Goal: Task Accomplishment & Management: Complete application form

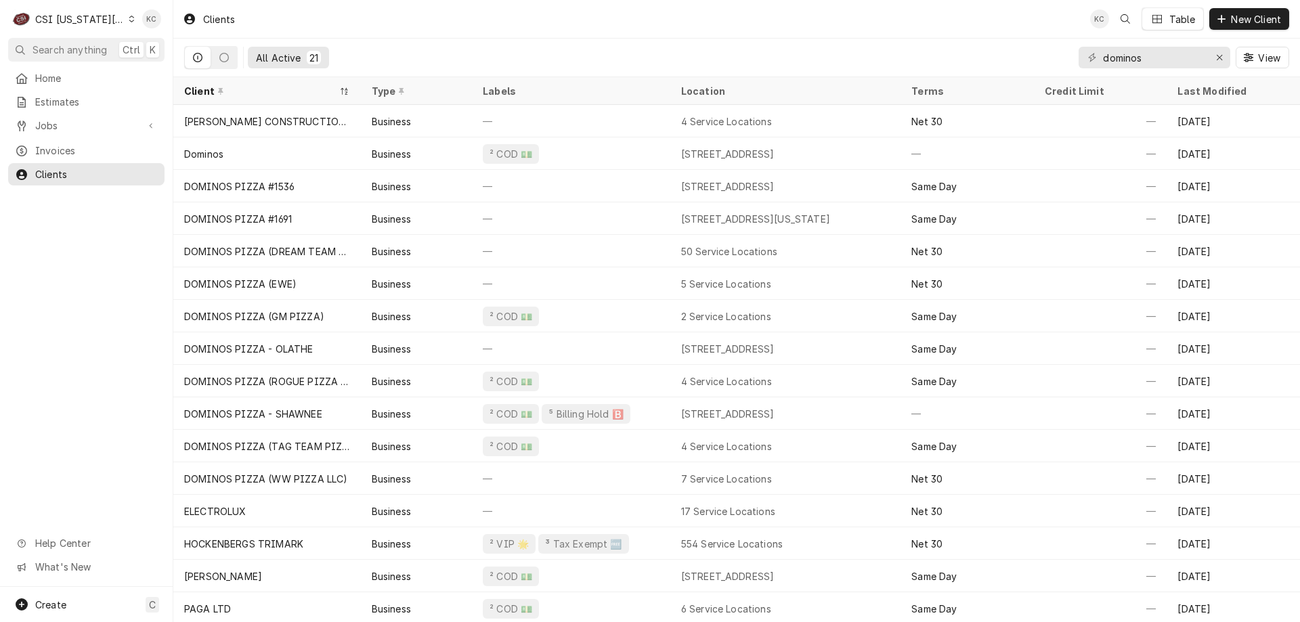
click at [1059, 36] on div "Clients KC Table New Client" at bounding box center [736, 19] width 1127 height 38
click at [81, 20] on div "CSI [US_STATE][GEOGRAPHIC_DATA]" at bounding box center [79, 19] width 89 height 14
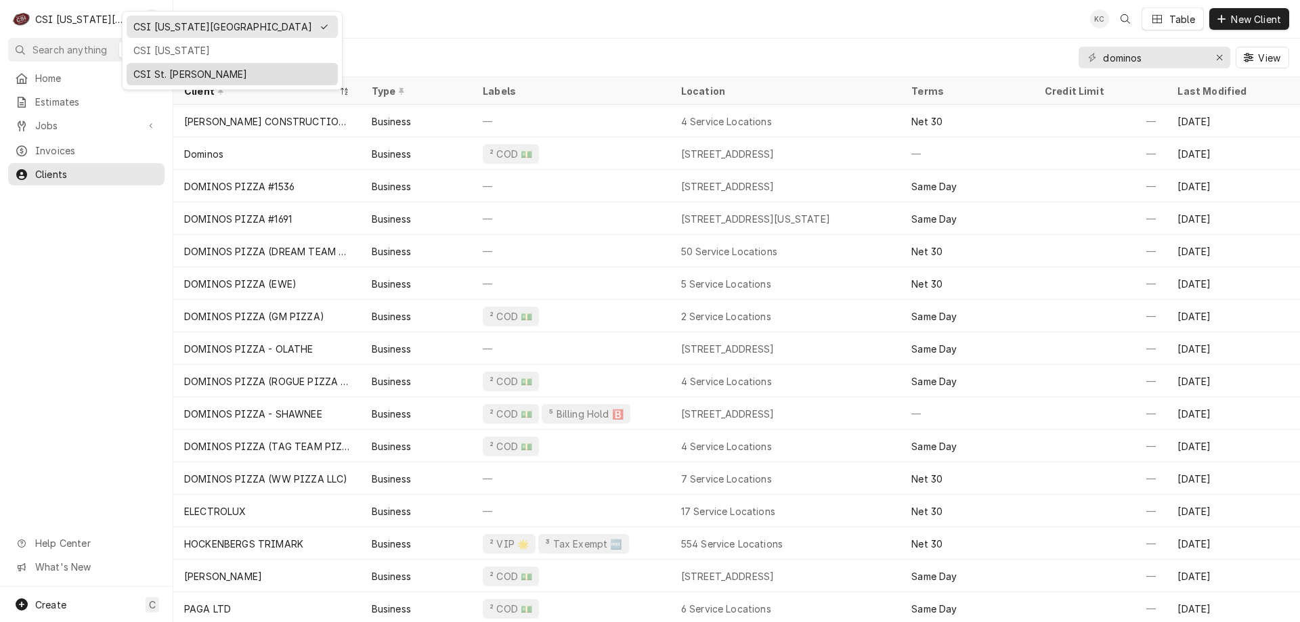
click at [156, 79] on div "CSI St. [PERSON_NAME]" at bounding box center [232, 74] width 198 height 14
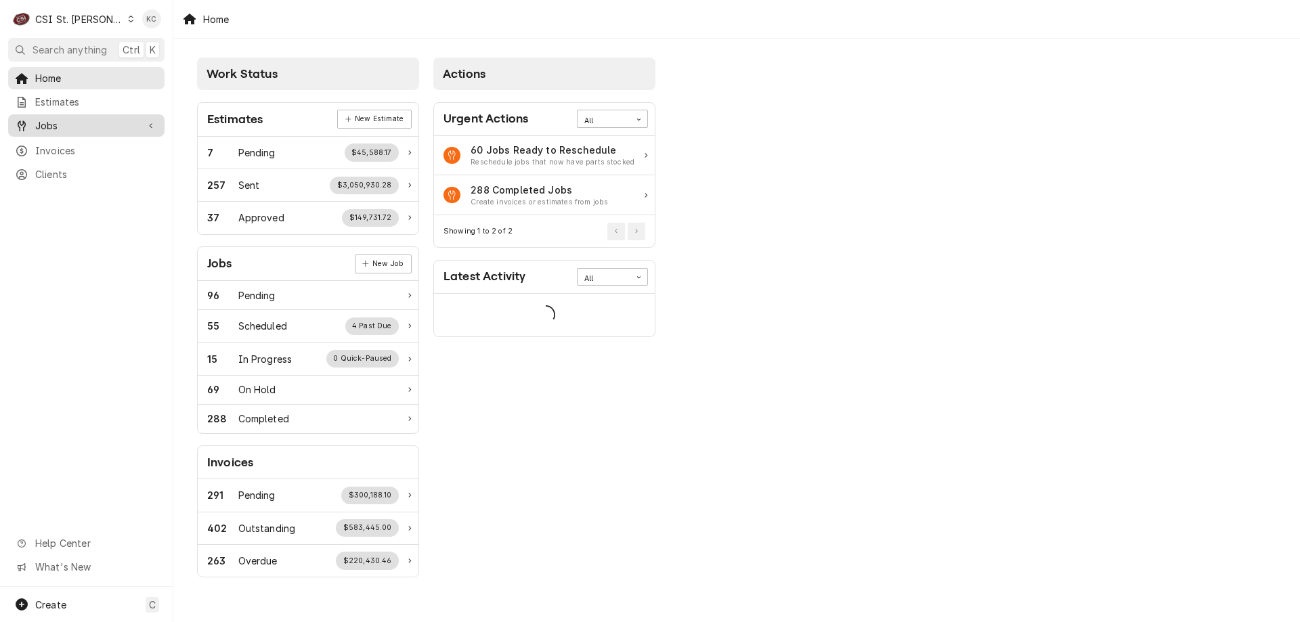
click at [51, 129] on div "Jobs" at bounding box center [86, 125] width 151 height 17
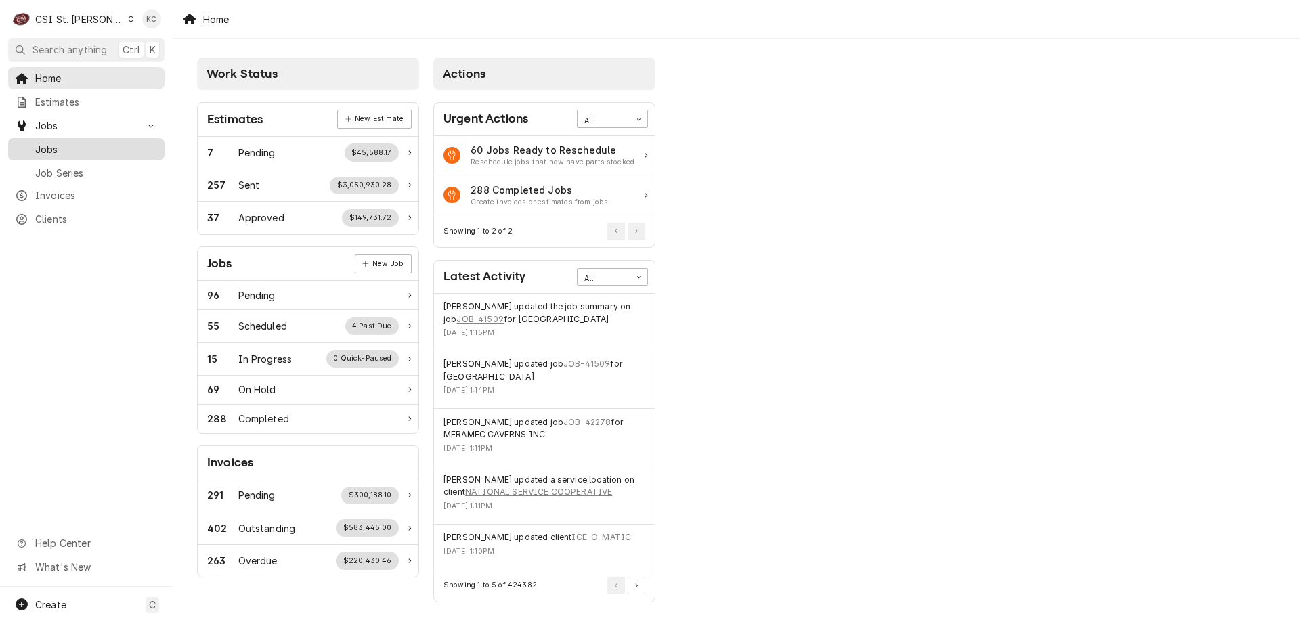
click at [121, 153] on link "Jobs" at bounding box center [86, 149] width 156 height 22
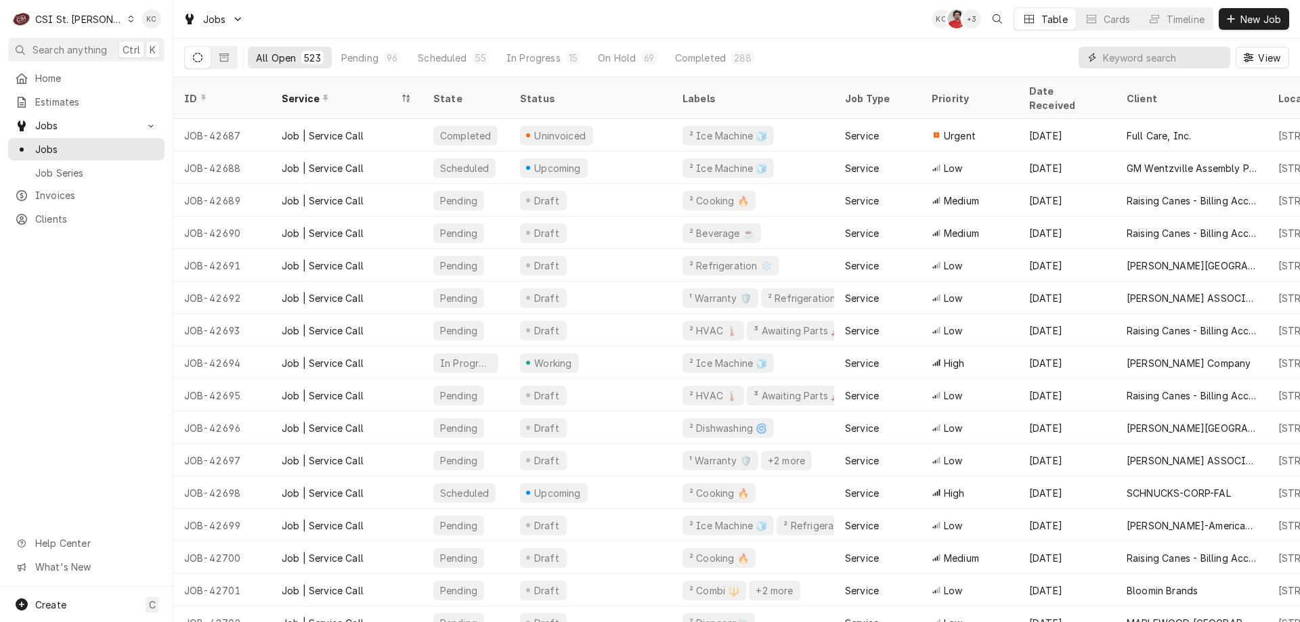
click at [1174, 56] on input "Dynamic Content Wrapper" at bounding box center [1163, 58] width 121 height 22
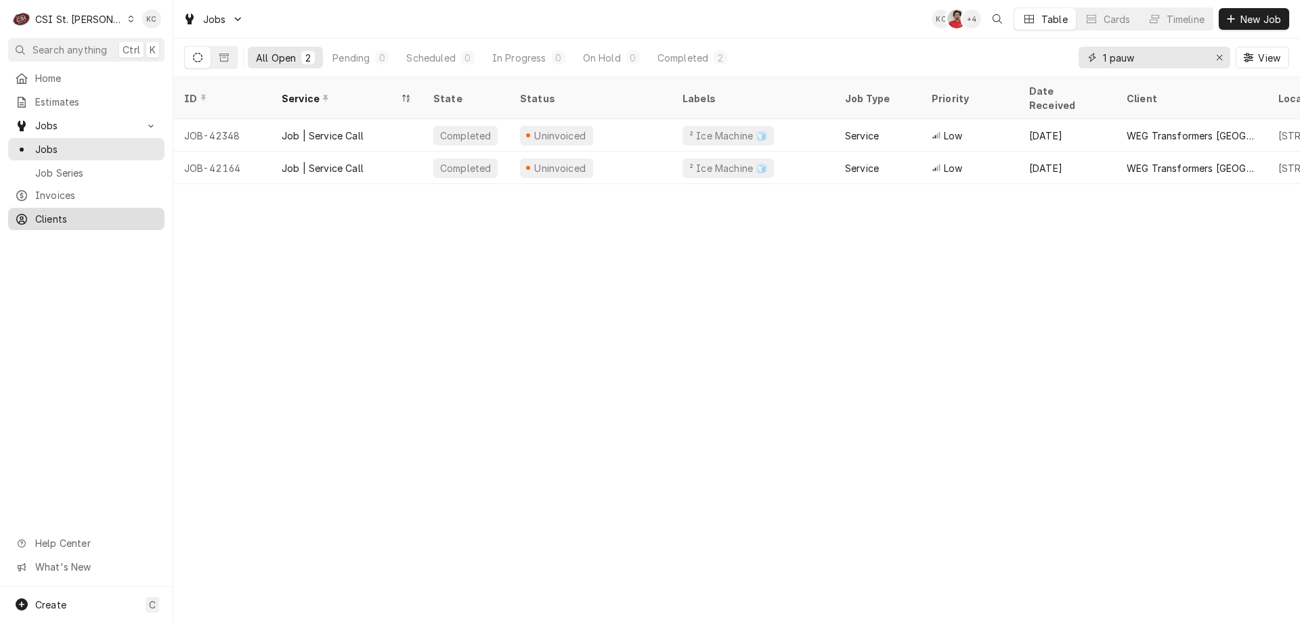
type input "1 pauw"
click at [74, 212] on span "Clients" at bounding box center [96, 219] width 123 height 14
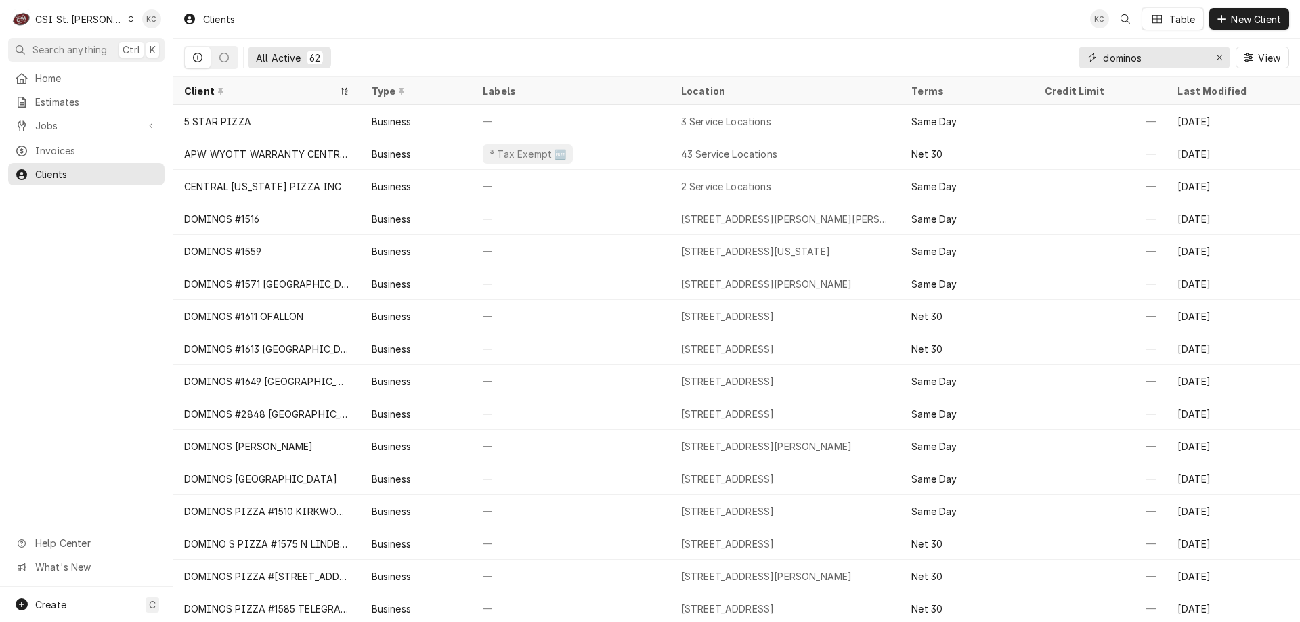
drag, startPoint x: 1146, startPoint y: 54, endPoint x: 1093, endPoint y: 60, distance: 53.1
click at [1093, 60] on div "dominos" at bounding box center [1155, 58] width 152 height 22
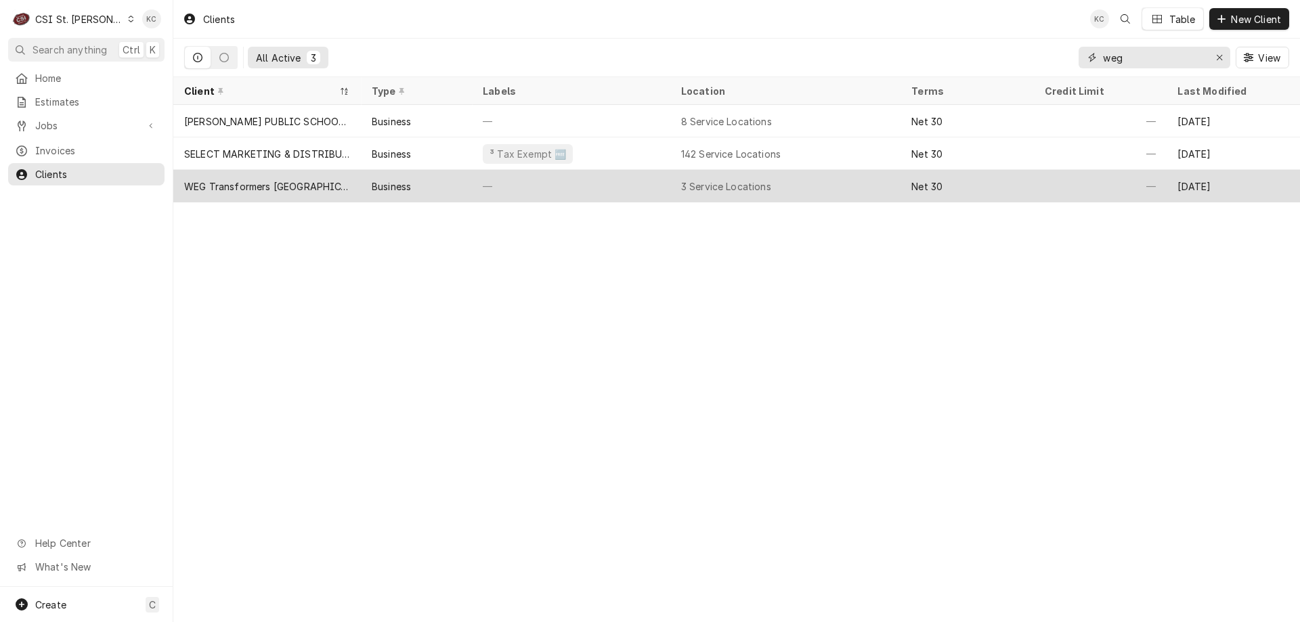
type input "weg"
click at [410, 182] on div "Business" at bounding box center [391, 186] width 39 height 14
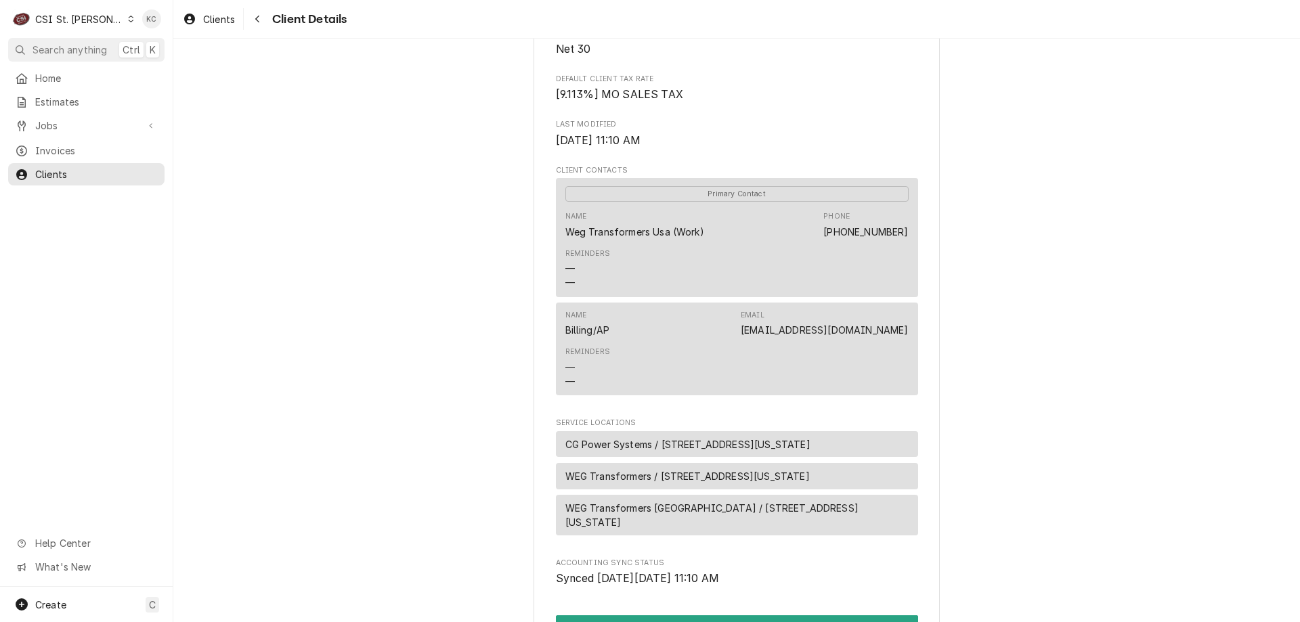
scroll to position [339, 0]
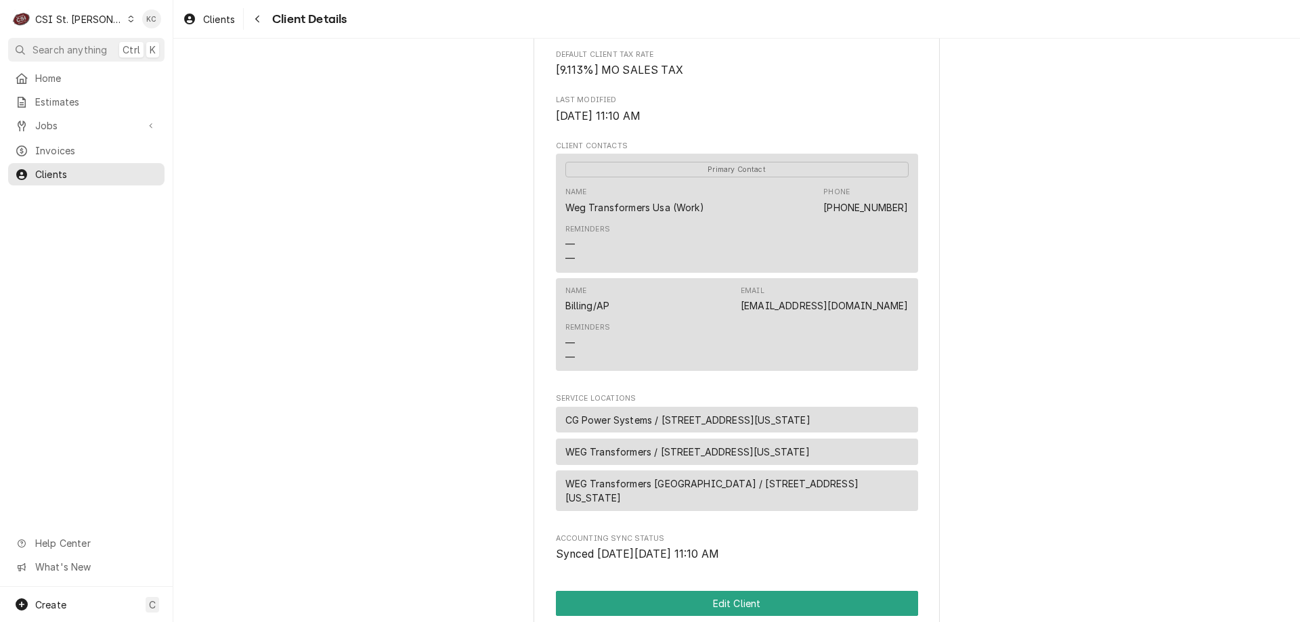
click at [1096, 243] on div "WEG Transformers [GEOGRAPHIC_DATA] Client Type Business Industry Type Commercia…" at bounding box center [736, 207] width 1127 height 1014
click at [257, 18] on icon "Navigate back" at bounding box center [257, 19] width 4 height 7
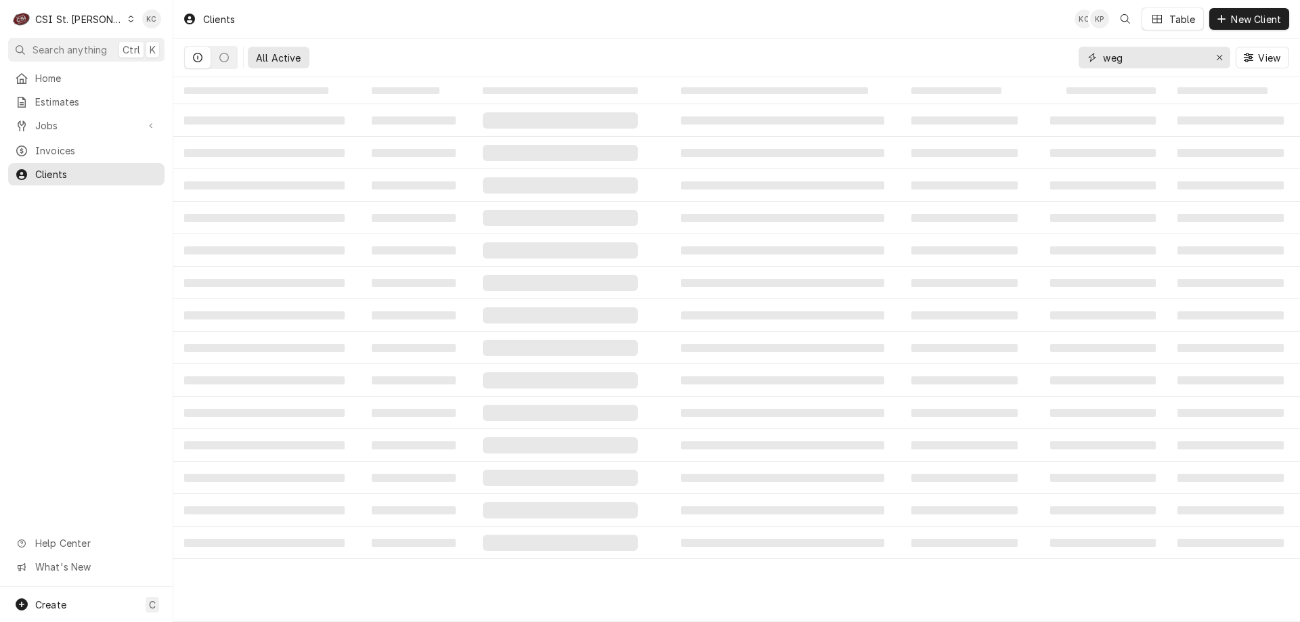
drag, startPoint x: 1147, startPoint y: 60, endPoint x: 1047, endPoint y: 64, distance: 100.3
click at [1047, 64] on div "All Active weg View" at bounding box center [736, 58] width 1105 height 38
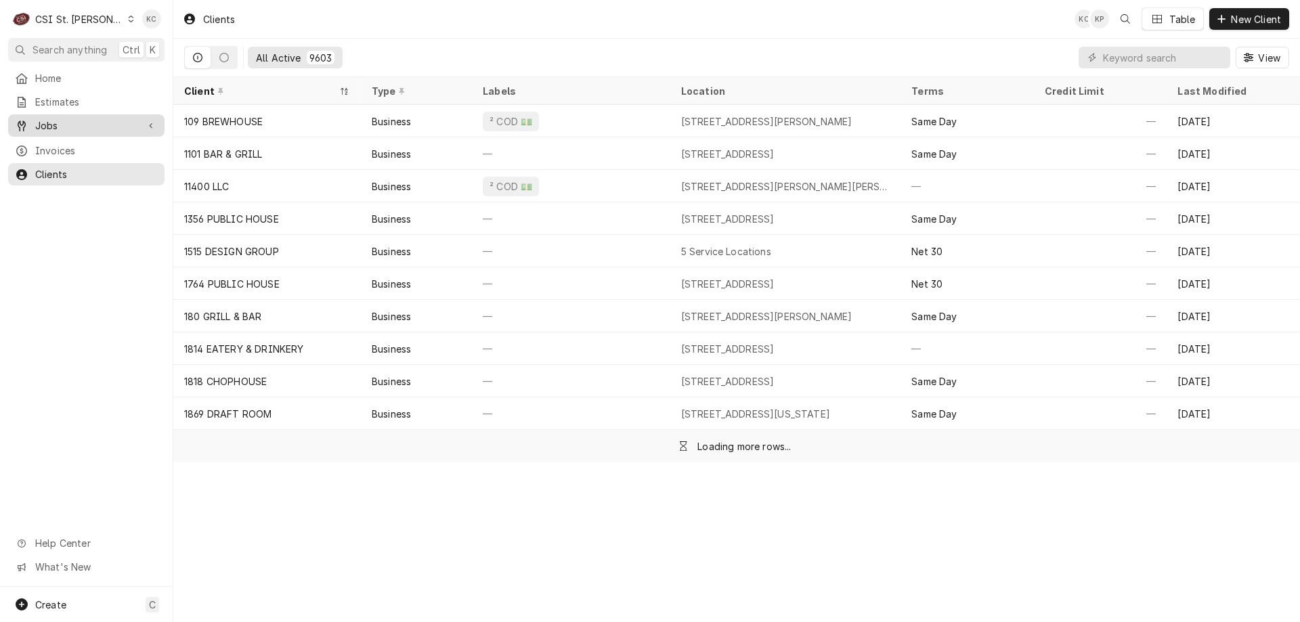
click at [77, 121] on span "Jobs" at bounding box center [86, 126] width 102 height 14
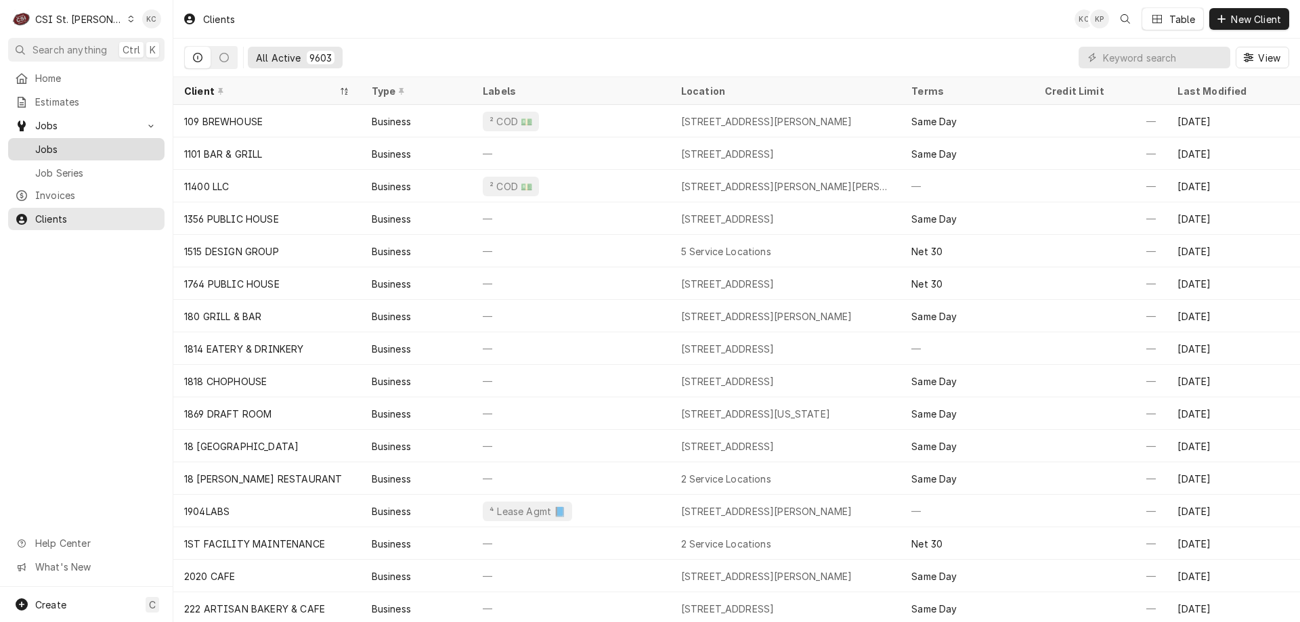
click at [66, 142] on span "Jobs" at bounding box center [96, 149] width 123 height 14
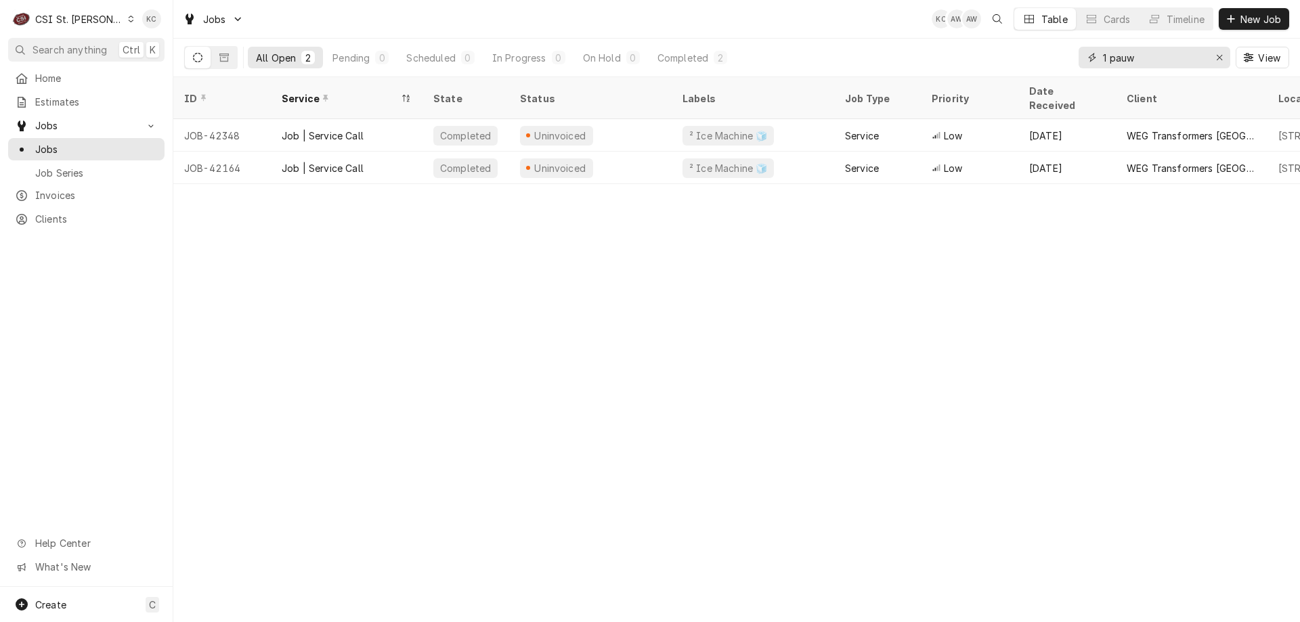
drag, startPoint x: 1156, startPoint y: 54, endPoint x: 1052, endPoint y: 60, distance: 104.4
click at [1052, 60] on div "All Open 2 Pending 0 Scheduled 0 In Progress 0 On Hold 0 Completed 2 1 pauw View" at bounding box center [736, 58] width 1105 height 38
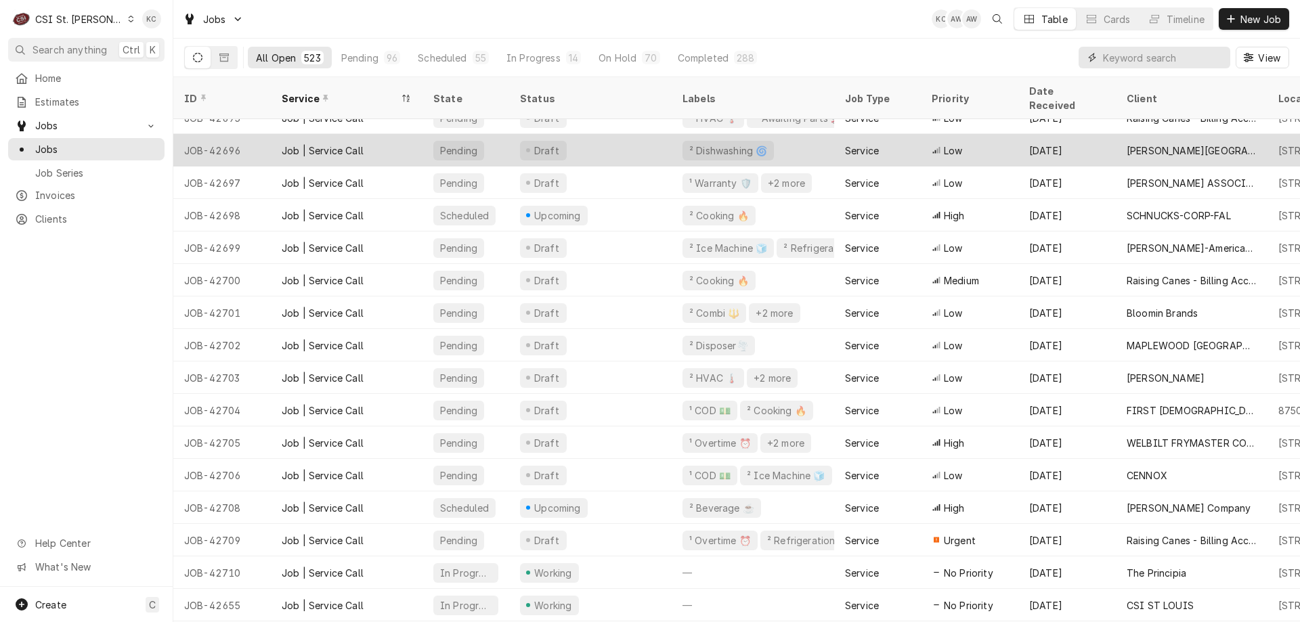
scroll to position [303, 0]
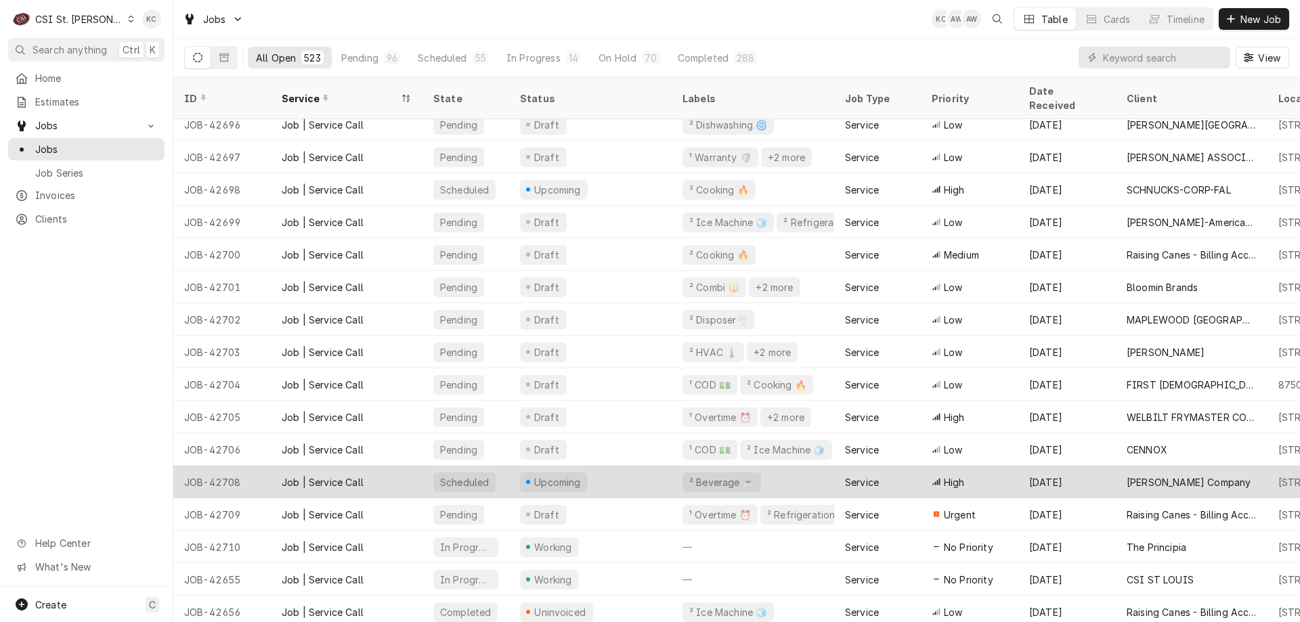
click at [978, 472] on div "High" at bounding box center [970, 482] width 98 height 33
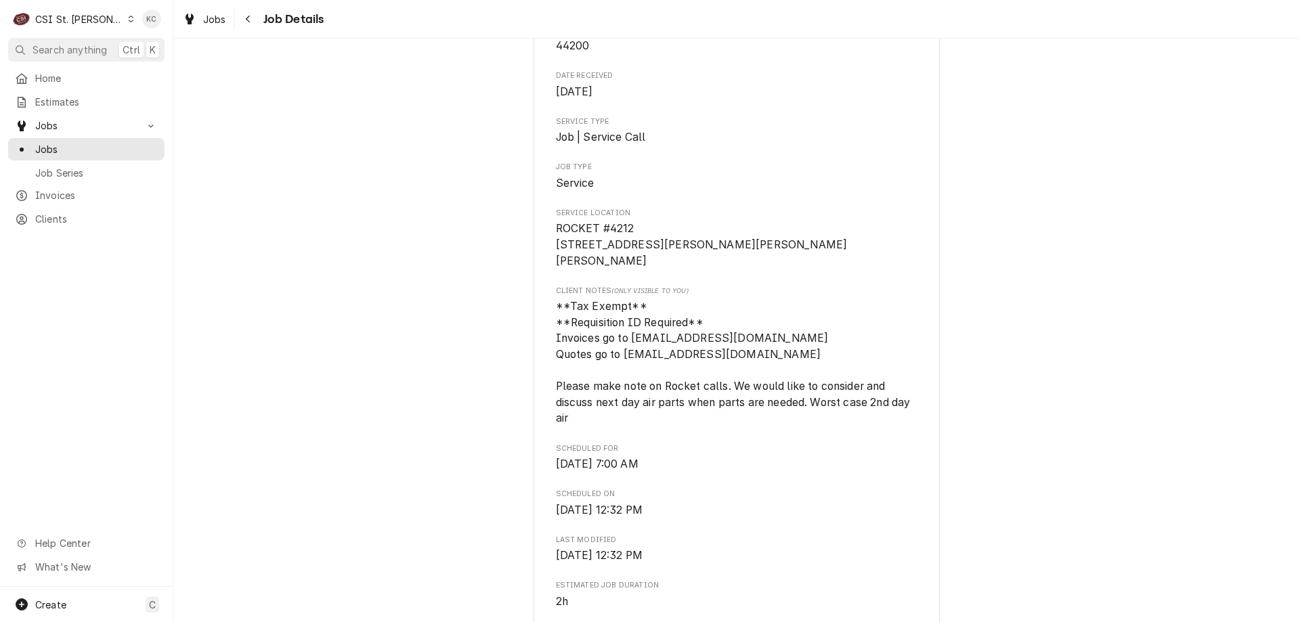
scroll to position [135, 0]
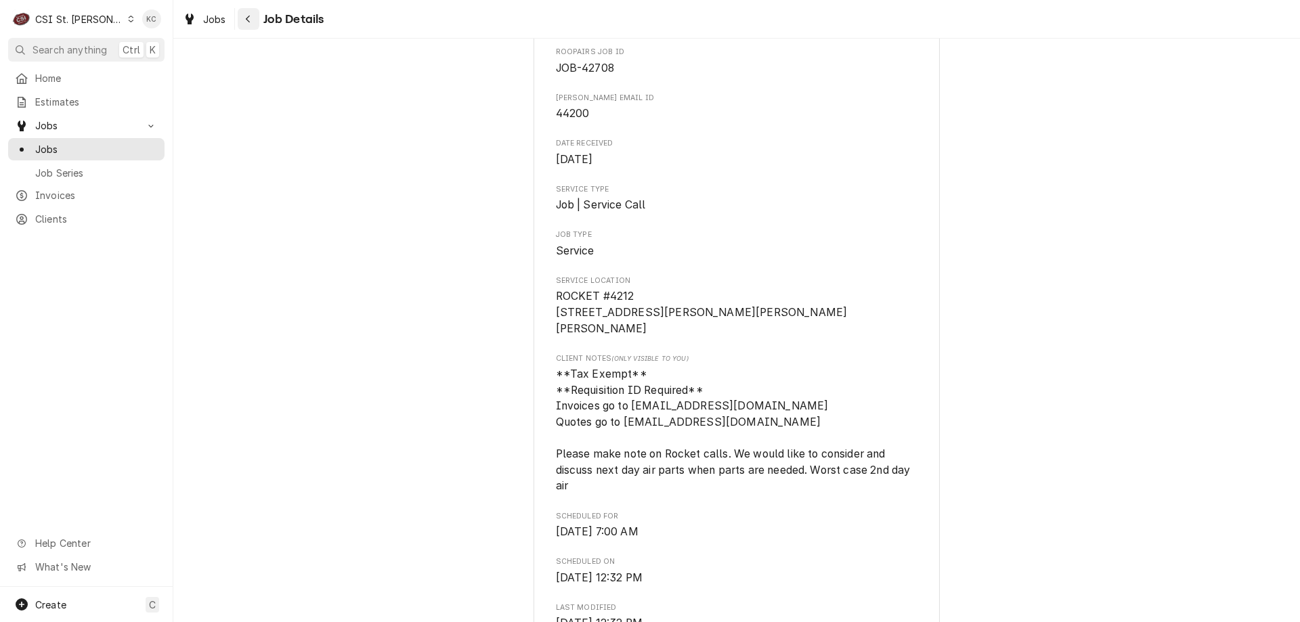
click at [253, 18] on div "Navigate back" at bounding box center [249, 19] width 14 height 14
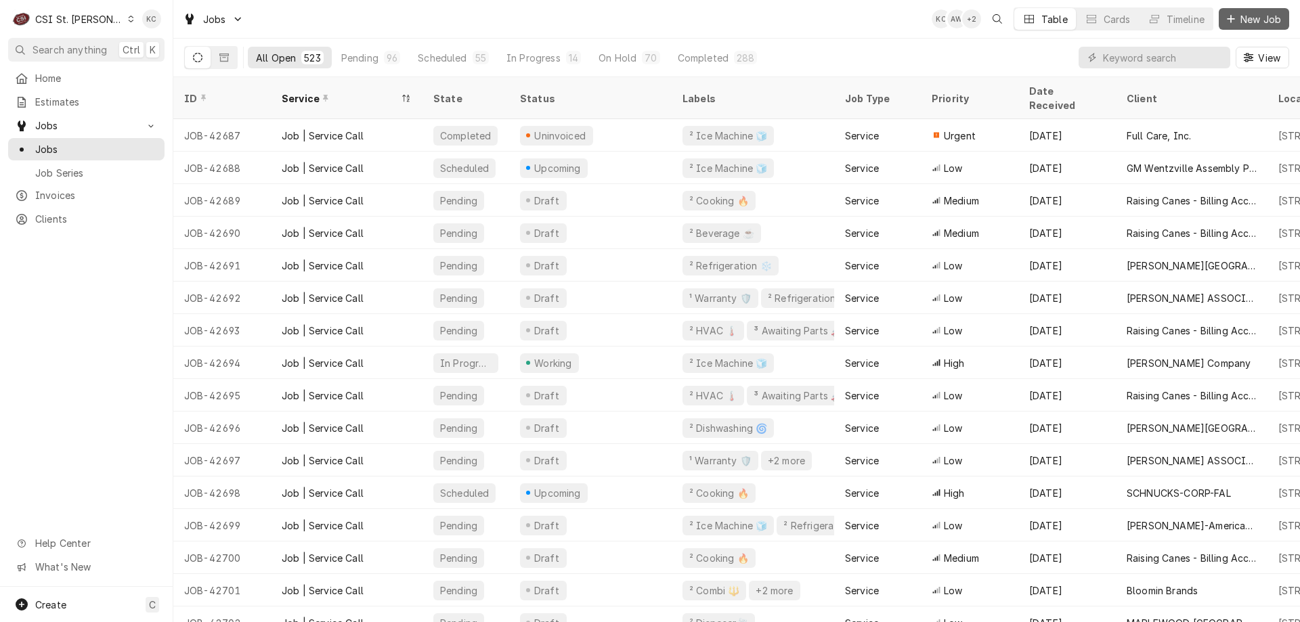
click at [1231, 24] on div "Dynamic Content Wrapper" at bounding box center [1231, 19] width 14 height 14
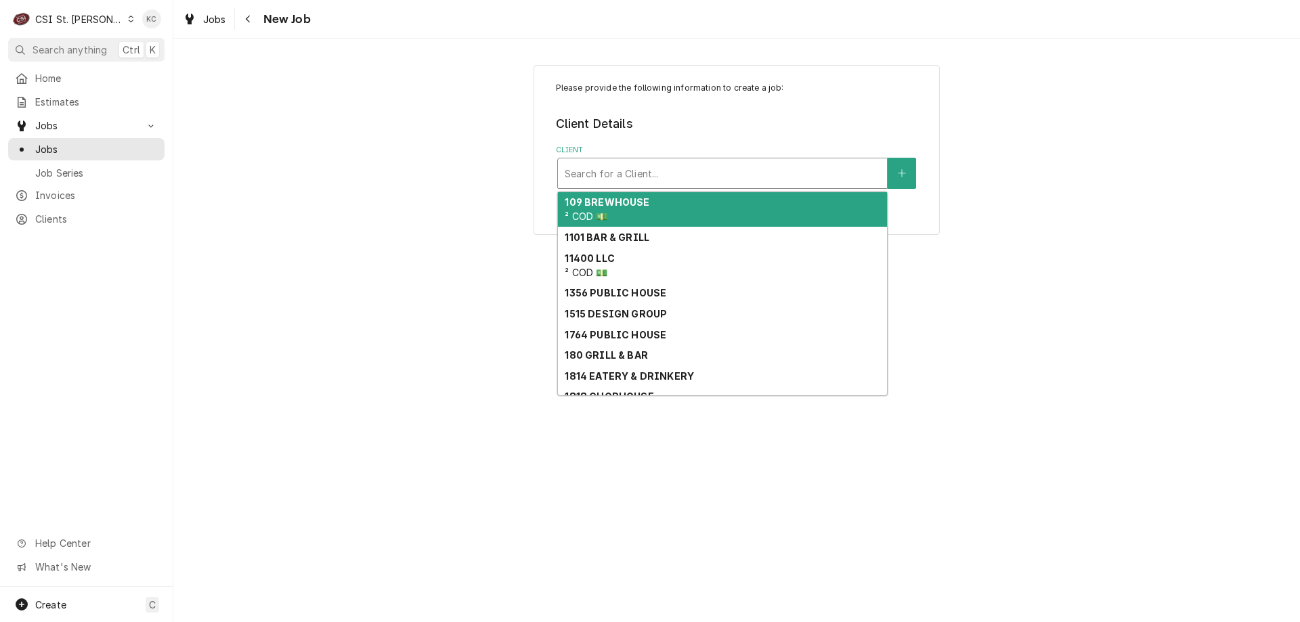
click at [655, 177] on div "Client" at bounding box center [723, 173] width 316 height 24
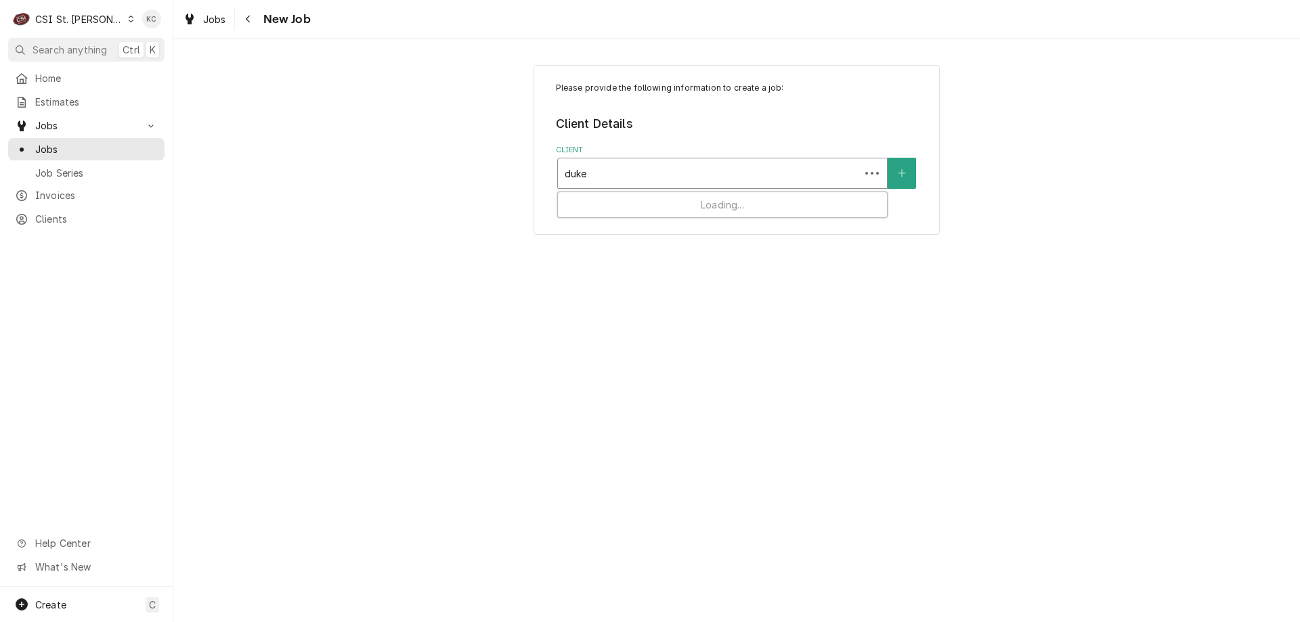
type input "duke"
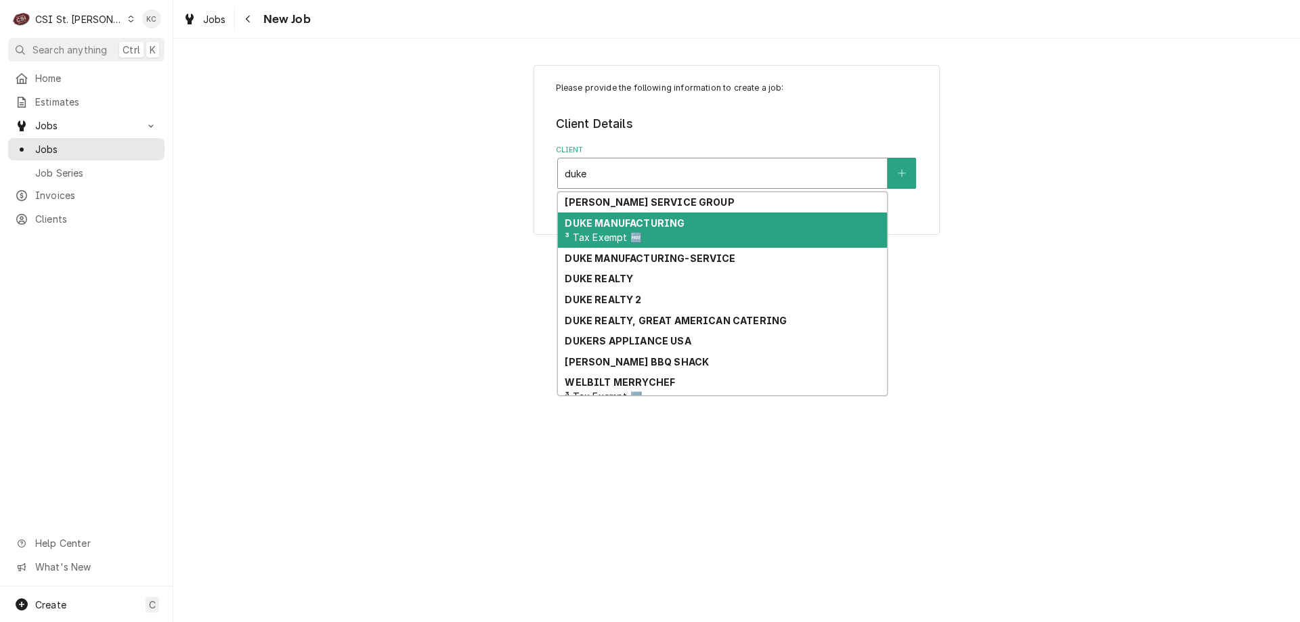
click at [647, 235] on div "DUKE MANUFACTURING ³ Tax Exempt 🆓" at bounding box center [722, 230] width 329 height 35
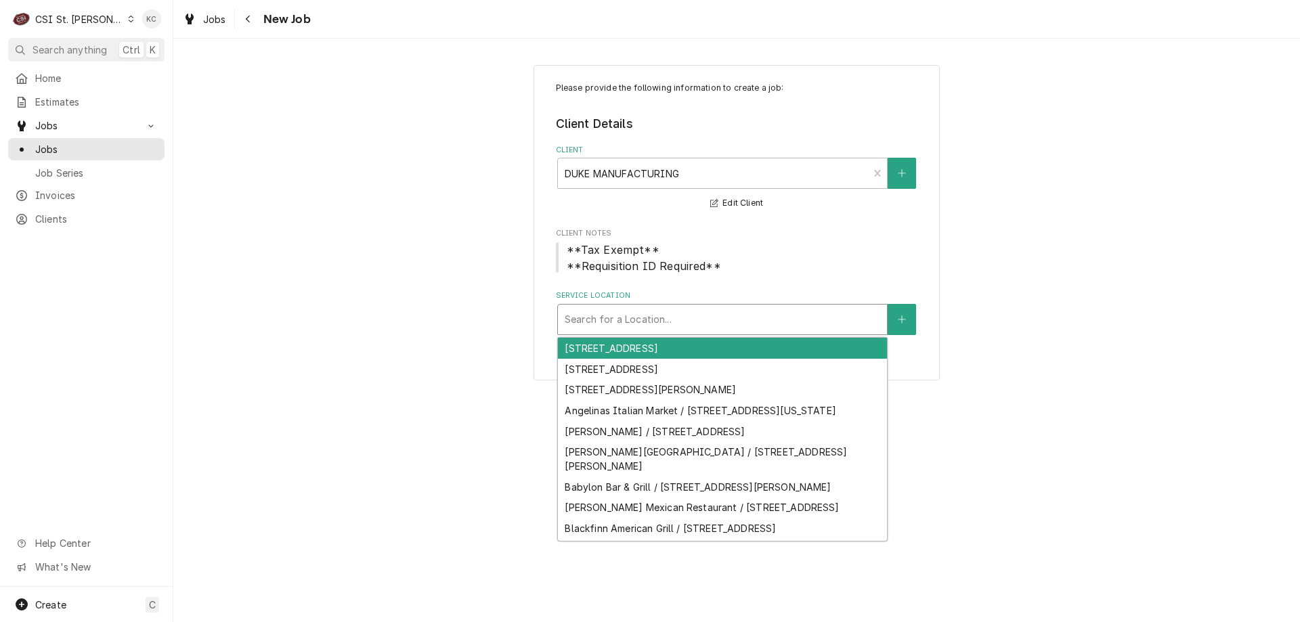
click at [601, 316] on div "Service Location" at bounding box center [723, 319] width 316 height 24
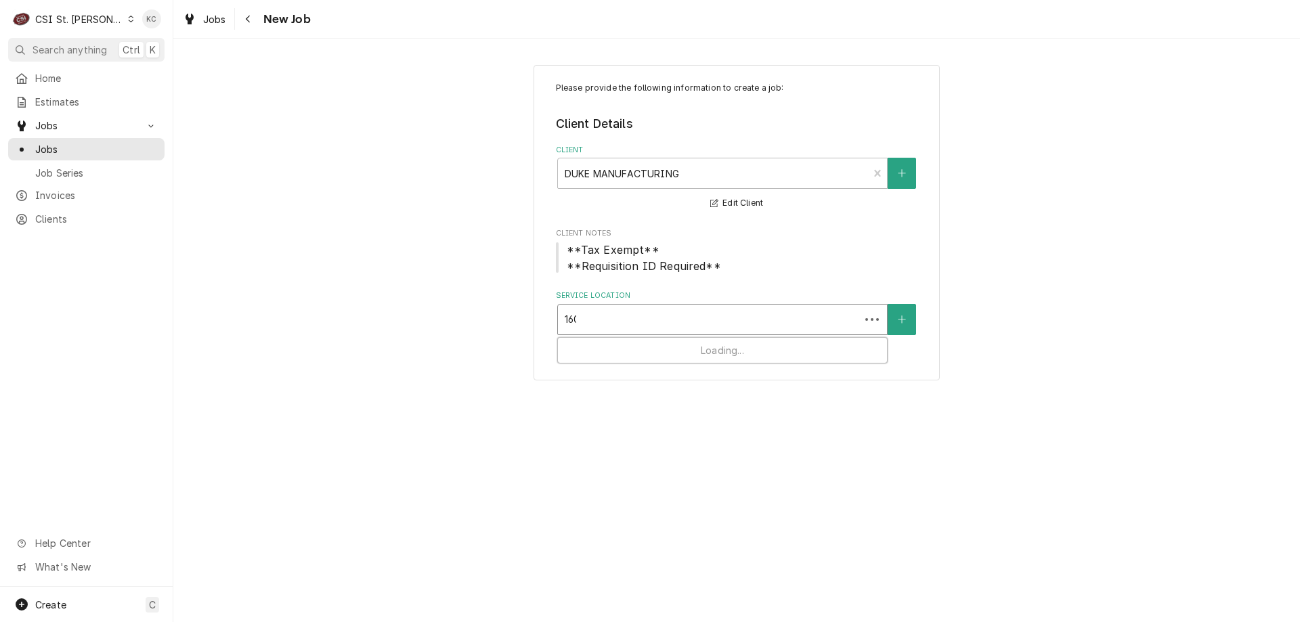
type input "1600"
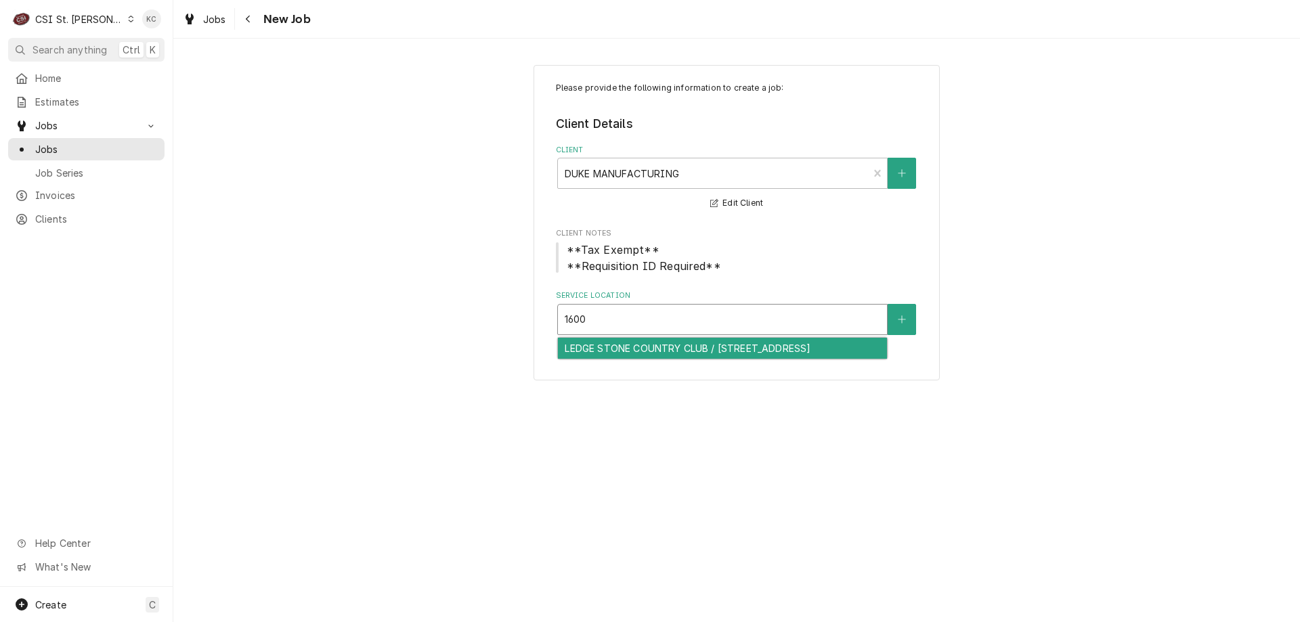
click at [646, 351] on div "LEDGE STONE COUNTRY CLUB / 1600 Ledgestone Way, Reeds Spring, MO 65737" at bounding box center [722, 348] width 329 height 21
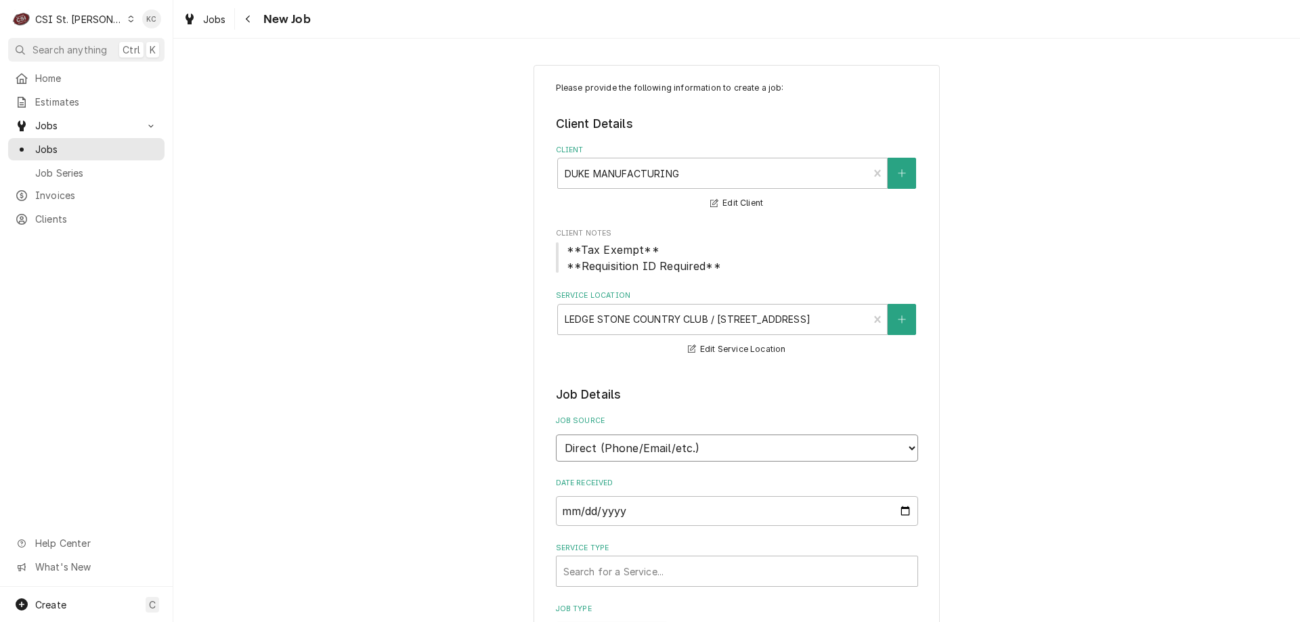
click at [684, 447] on select "Direct (Phone/Email/etc.) Service Channel Corrigo Ecotrak Other" at bounding box center [737, 448] width 362 height 27
select select "100"
click at [665, 512] on input "Job Source Name" at bounding box center [737, 511] width 362 height 30
type textarea "x"
type input "D"
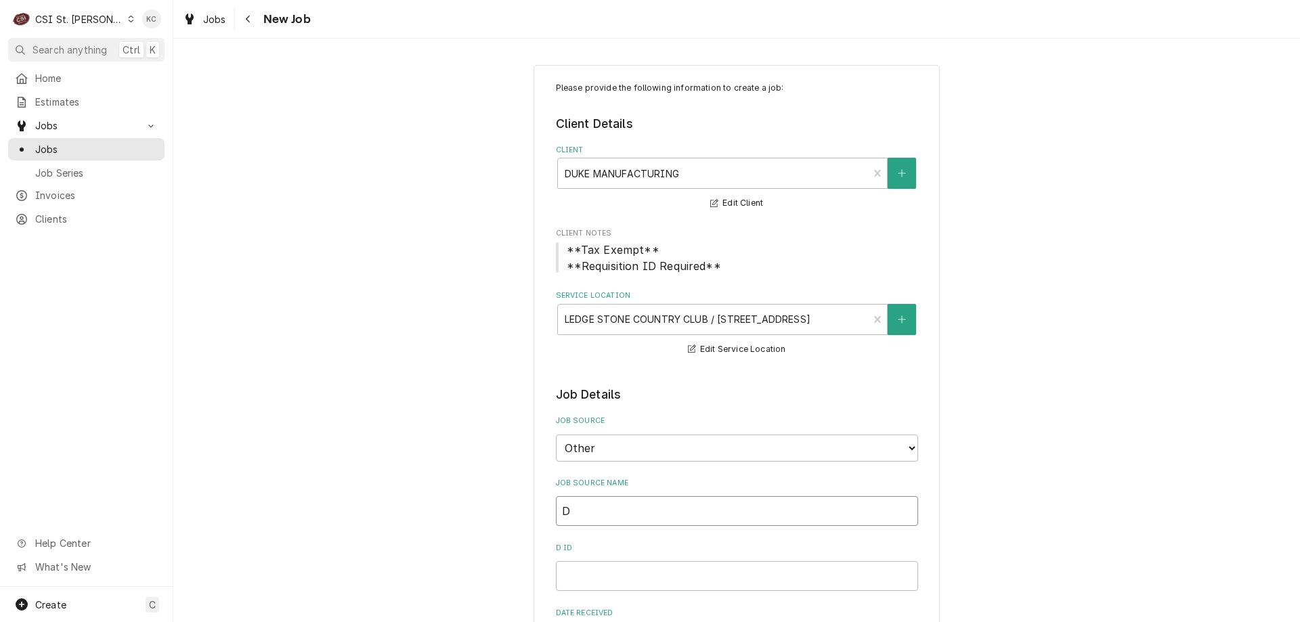
type textarea "x"
type input "Du"
type textarea "x"
type input "Duk"
type textarea "x"
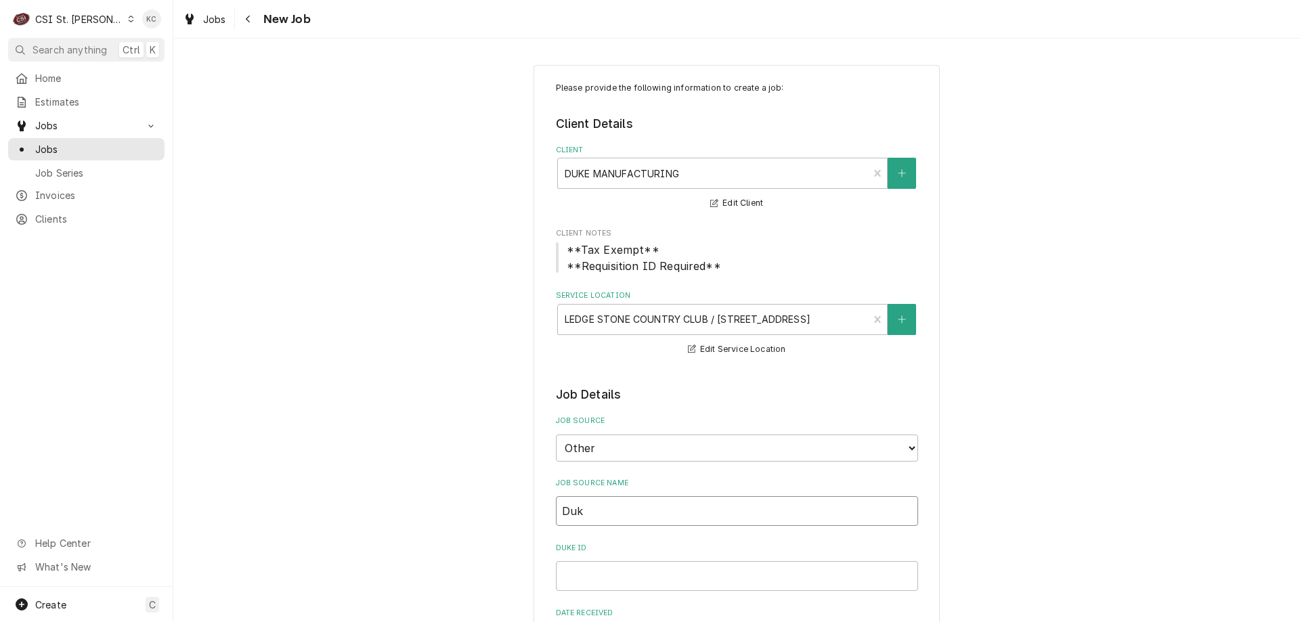
type input "Duke"
type textarea "x"
type input "Duk"
type textarea "x"
type input "Du"
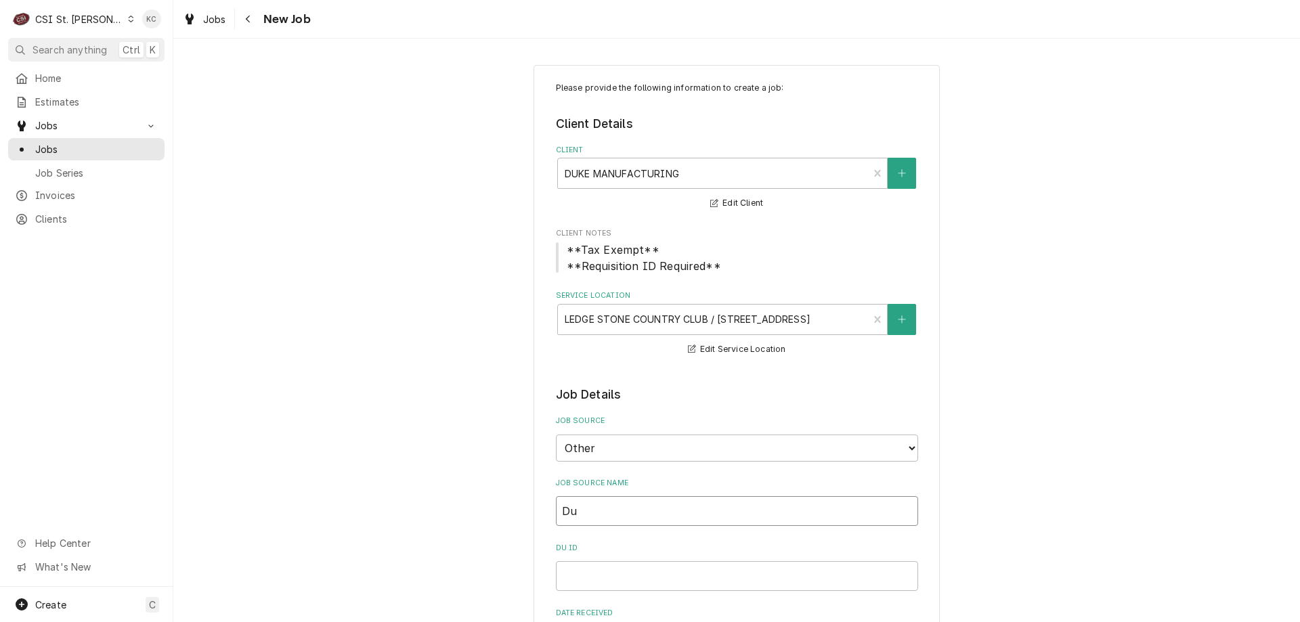
type textarea "x"
type input "D"
type textarea "x"
type input "DU"
type textarea "x"
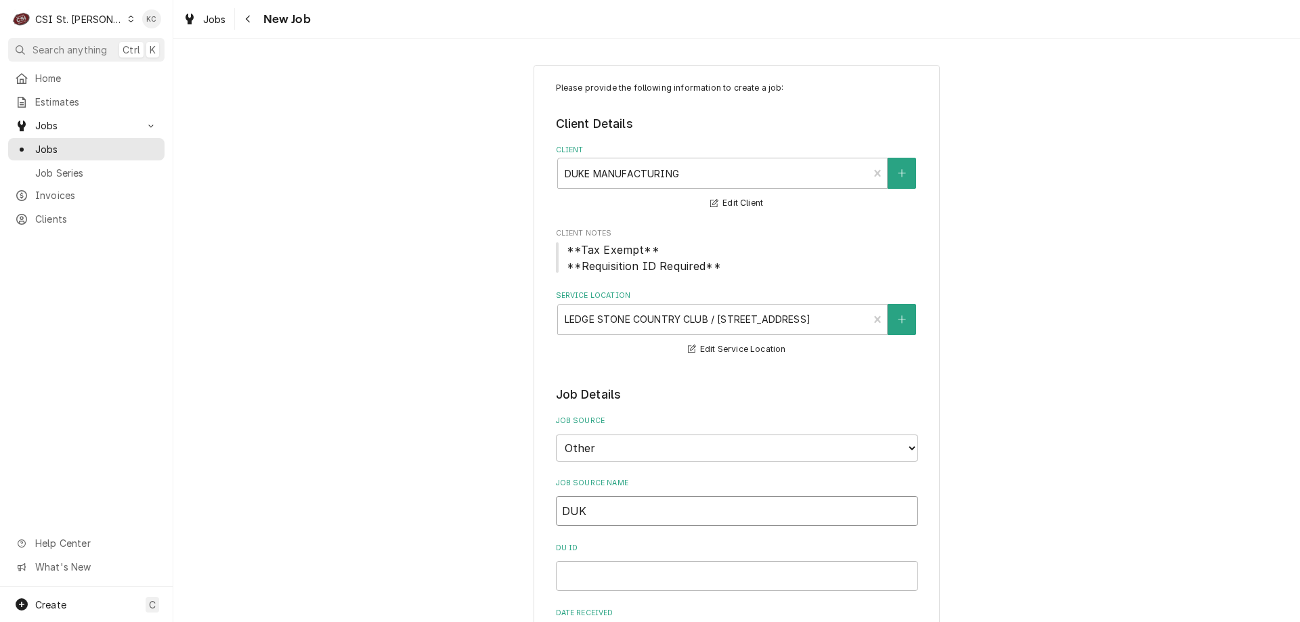
type input "DUKE"
type textarea "x"
type input "DUKE"
type textarea "x"
type input "DUKE e"
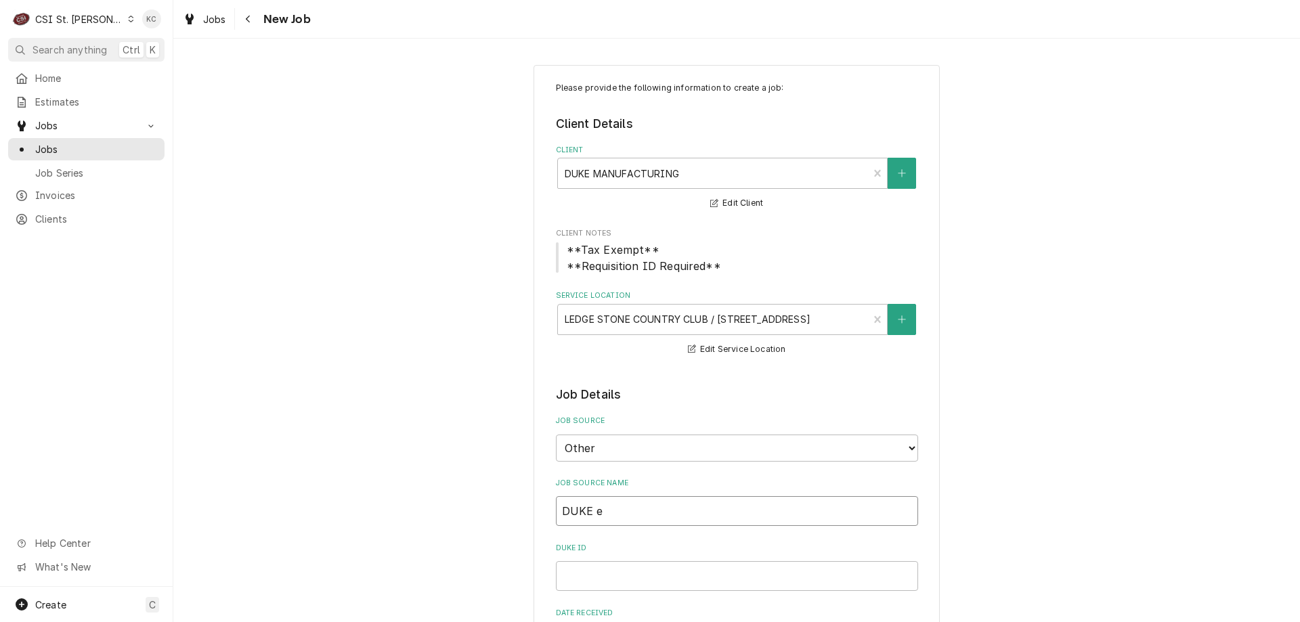
type textarea "x"
type input "DUKE em"
type textarea "x"
type input "DUKE ema"
type textarea "x"
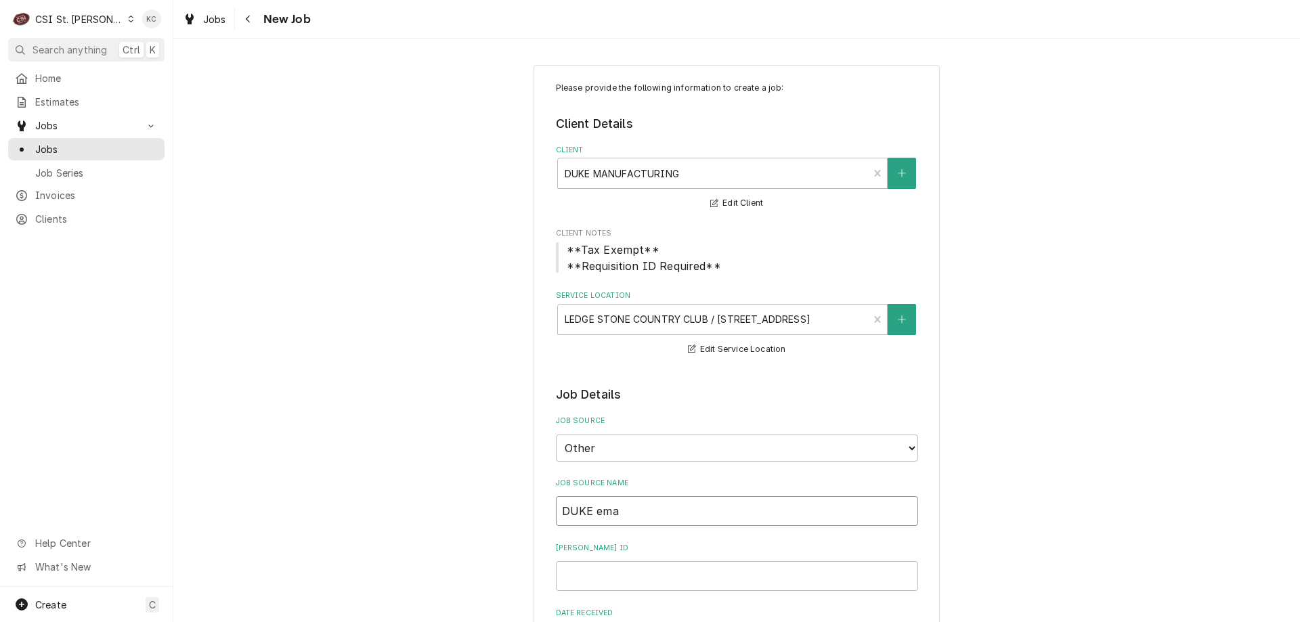
type input "DUKE emai"
type textarea "x"
type input "DUKE email"
type textarea "x"
type input "DUKE email"
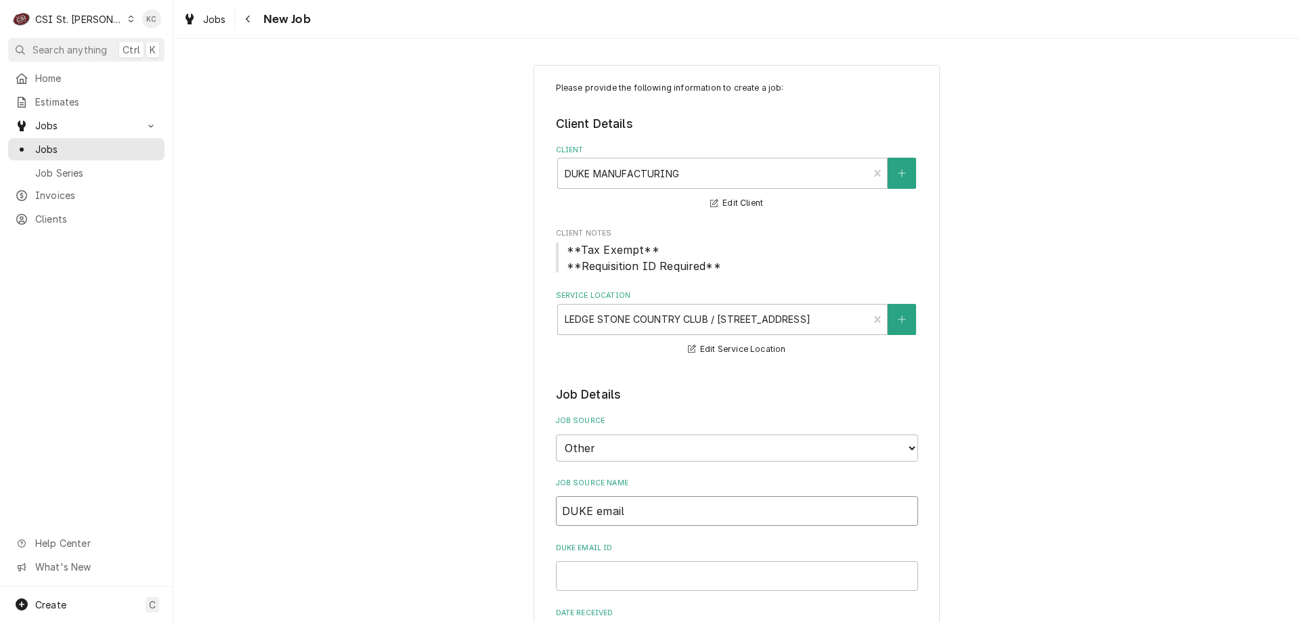
type textarea "x"
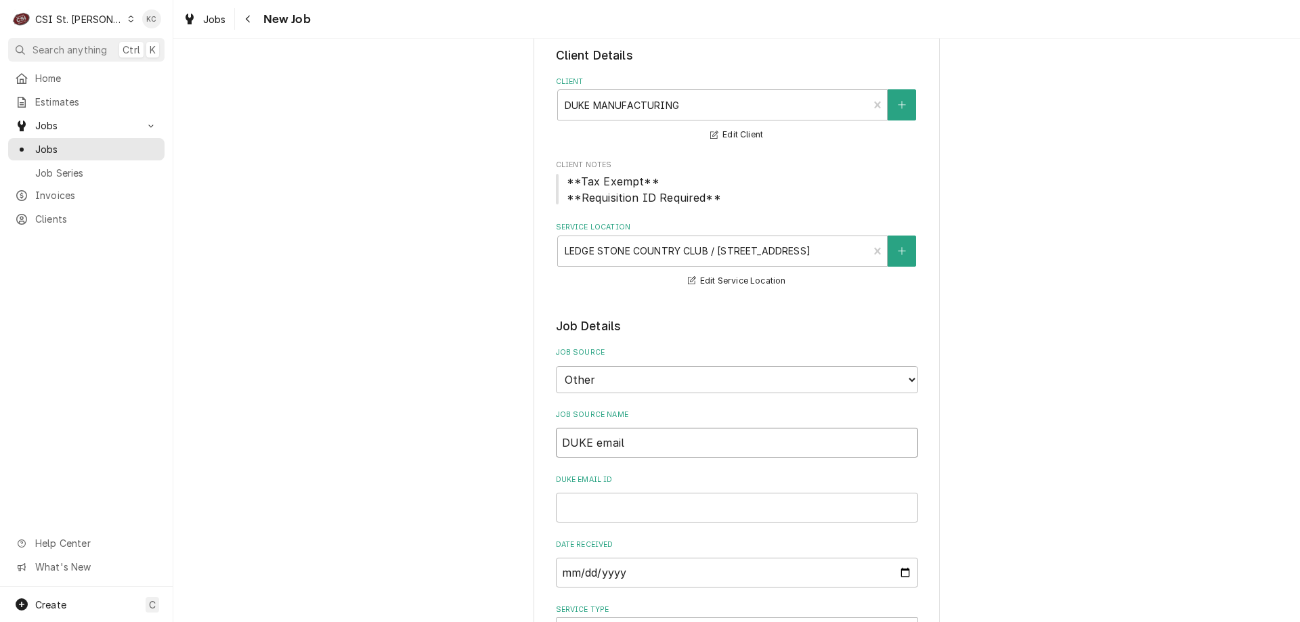
scroll to position [68, 0]
type input "DUKE email"
click at [670, 502] on input "DUKE email ID" at bounding box center [737, 509] width 362 height 30
type textarea "x"
type input "3"
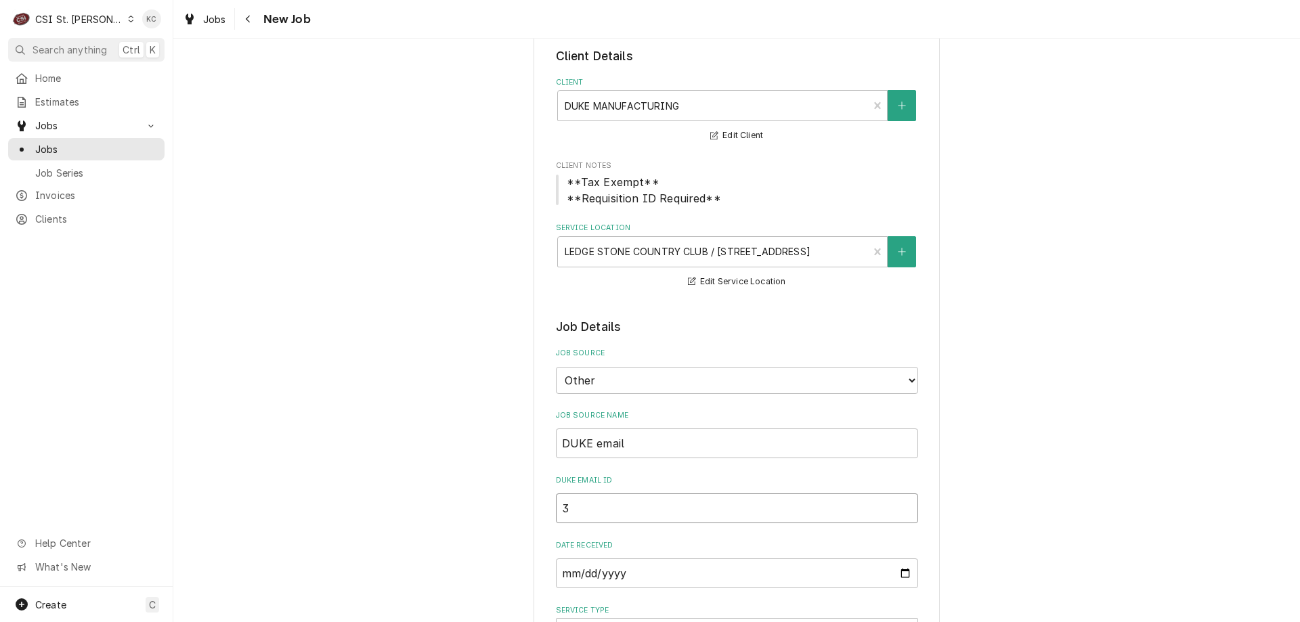
type textarea "x"
type input "34"
type textarea "x"
type input "347"
type textarea "x"
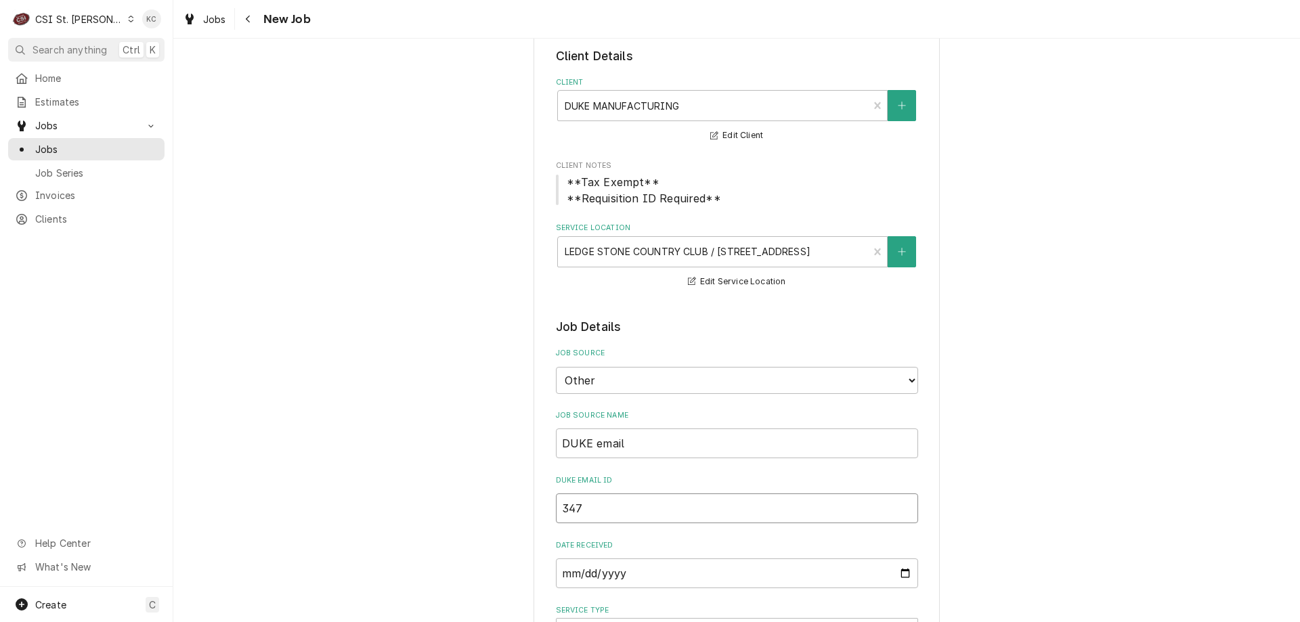
type input "3472"
type textarea "x"
type input "34725"
type textarea "x"
type input "347254"
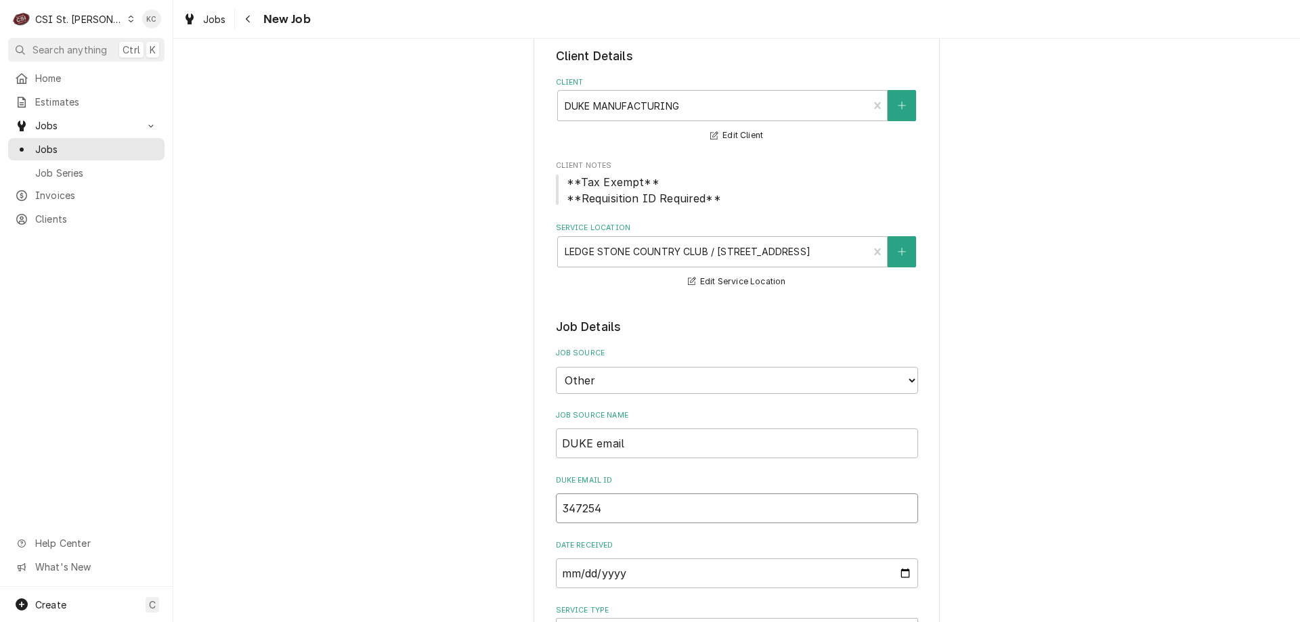
type textarea "x"
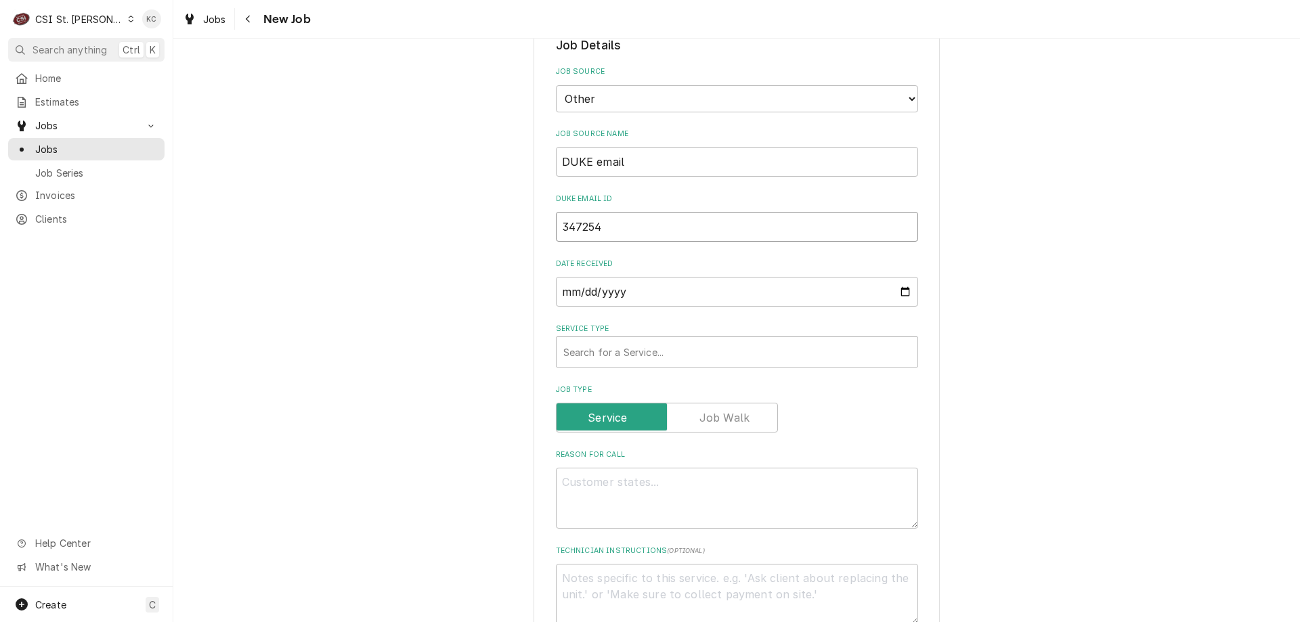
scroll to position [339, 0]
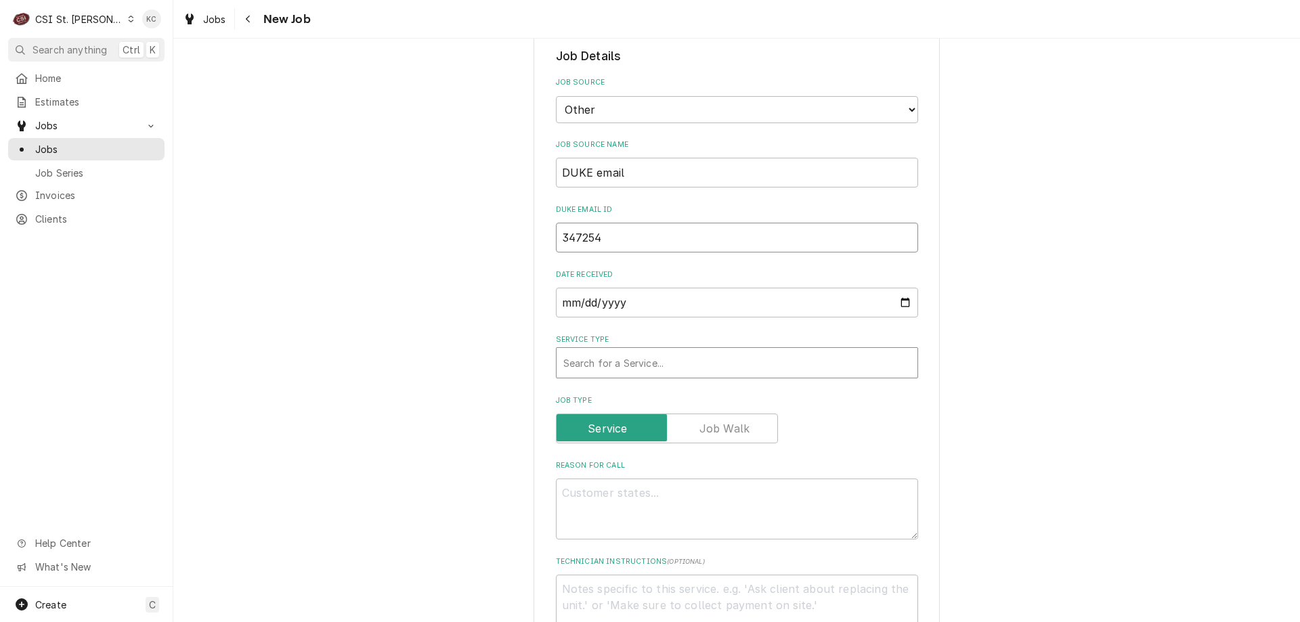
type input "347254"
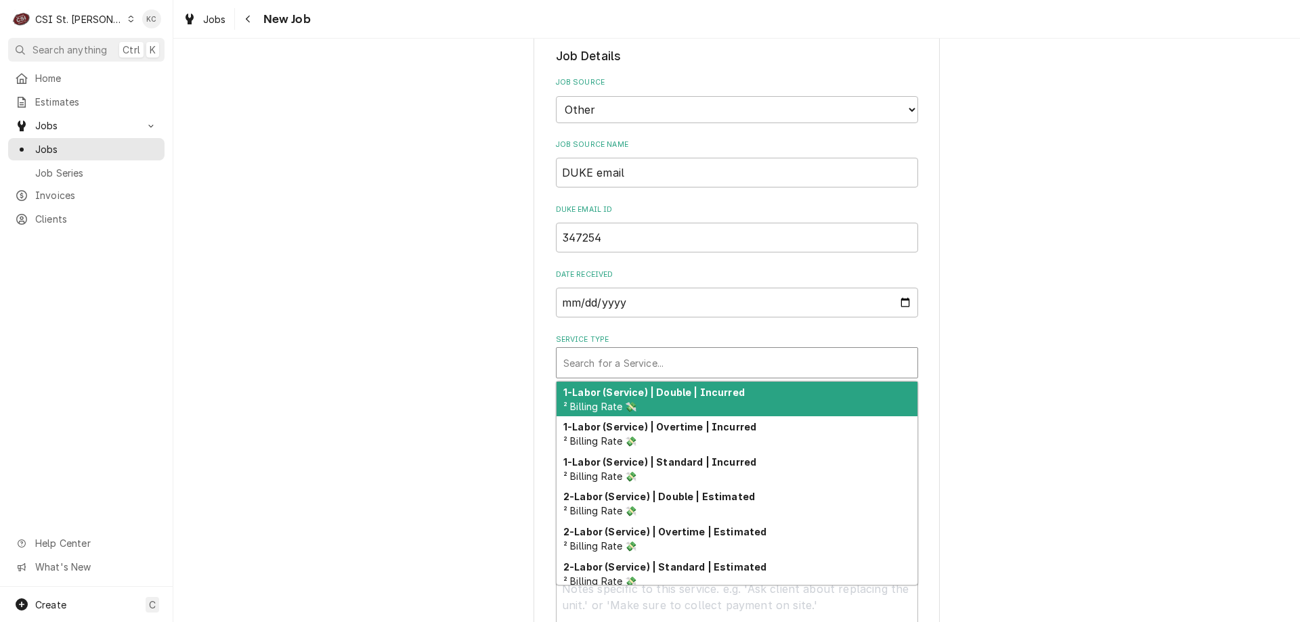
click at [641, 361] on div "Service Type" at bounding box center [736, 363] width 347 height 24
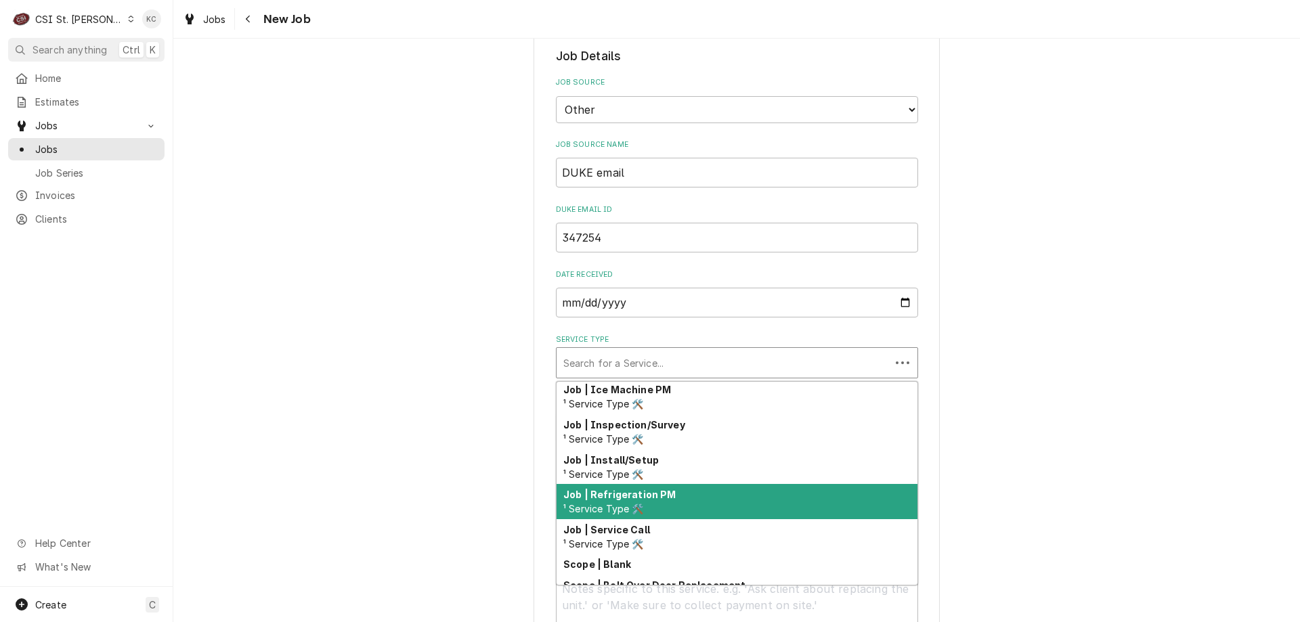
scroll to position [775, 0]
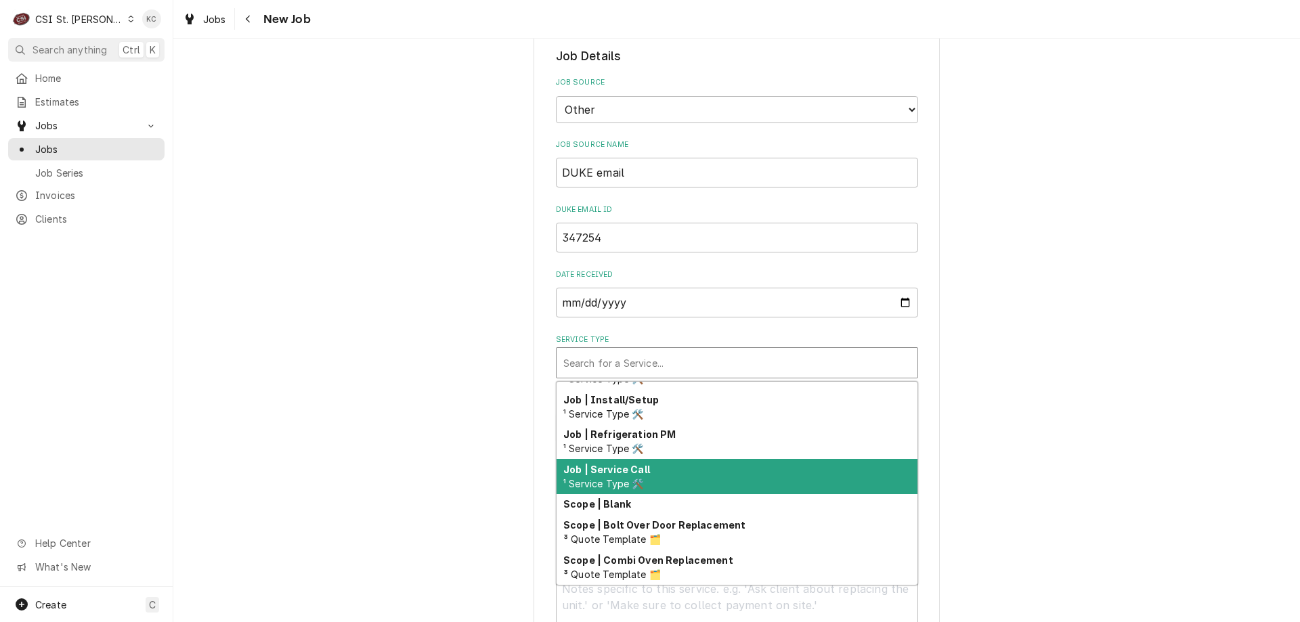
click at [656, 473] on div "Job | Service Call ¹ Service Type 🛠️" at bounding box center [737, 476] width 361 height 35
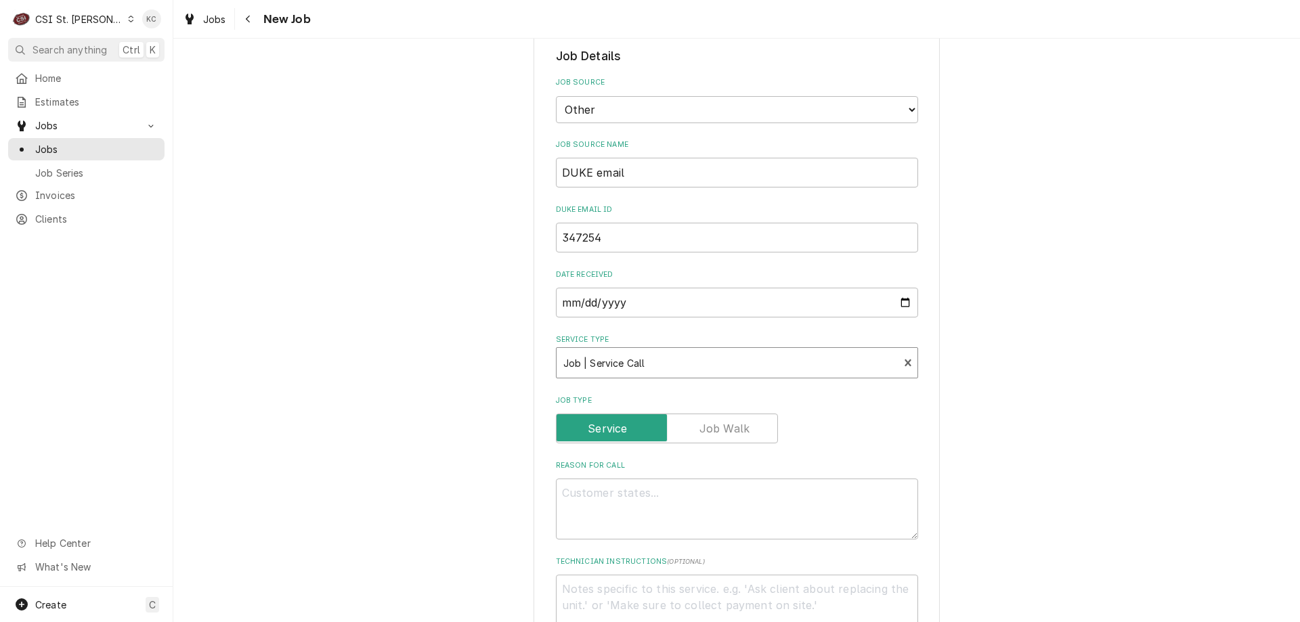
click at [1096, 453] on div "Please provide the following information to create a job: Client Details Client…" at bounding box center [736, 507] width 1127 height 1587
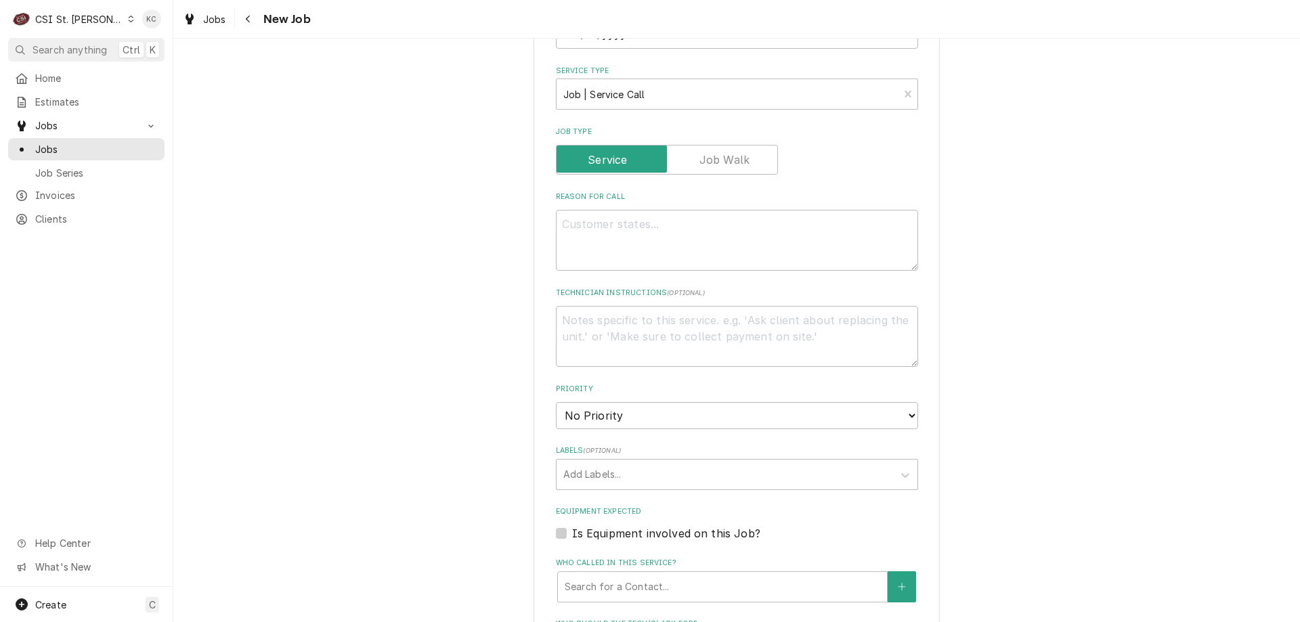
scroll to position [610, 0]
click at [586, 232] on textarea "Reason For Call" at bounding box center [737, 238] width 362 height 61
paste textarea "E101-G-LP Serial #: 01253257"
type textarea "x"
type textarea "E101-G-LP Serial #: 01253257"
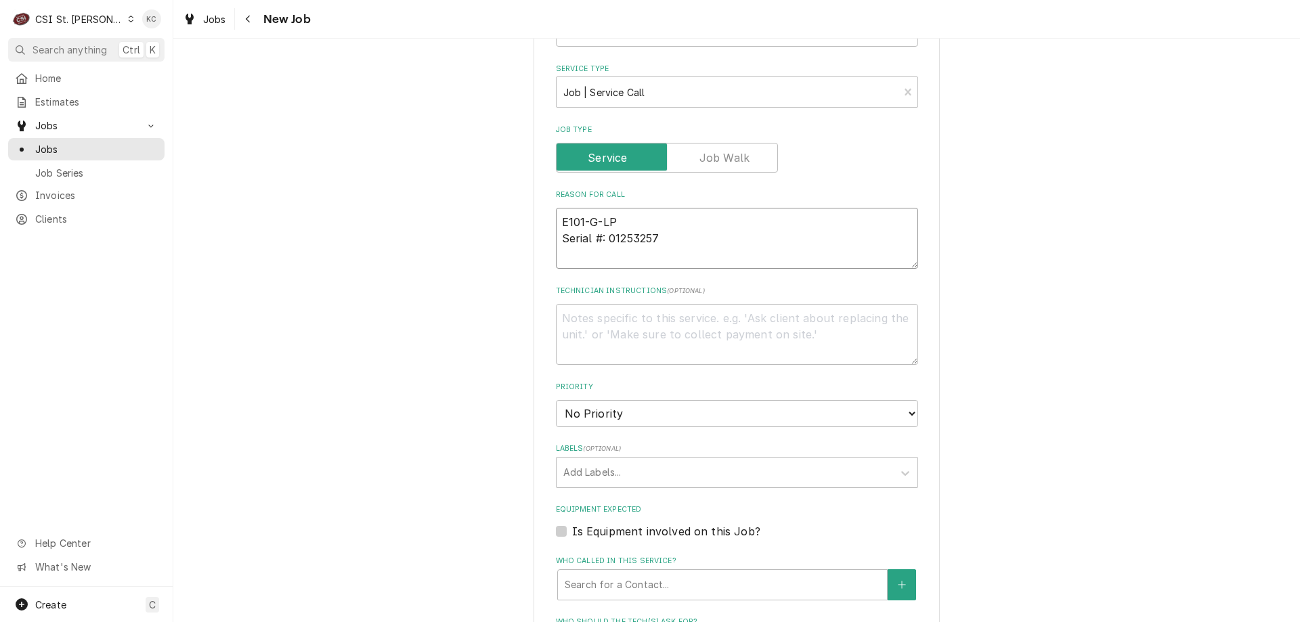
type textarea "x"
type textarea "E101-G-LP Serial #: 01253257"
click at [696, 239] on textarea "E101-G-LP Serial #: 01253257" at bounding box center [737, 238] width 362 height 61
type textarea "x"
type textarea "E101-G-LP Serial #: 01253257"
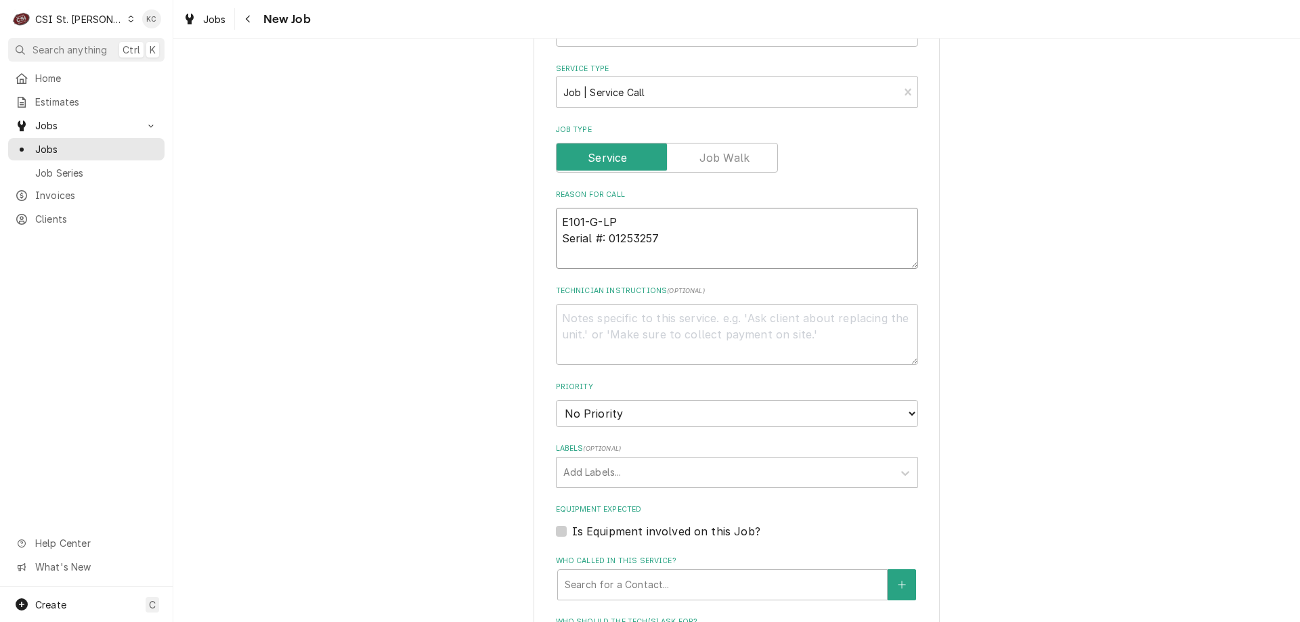
type textarea "x"
type textarea "E101-G-LP Serial #: 01253257"
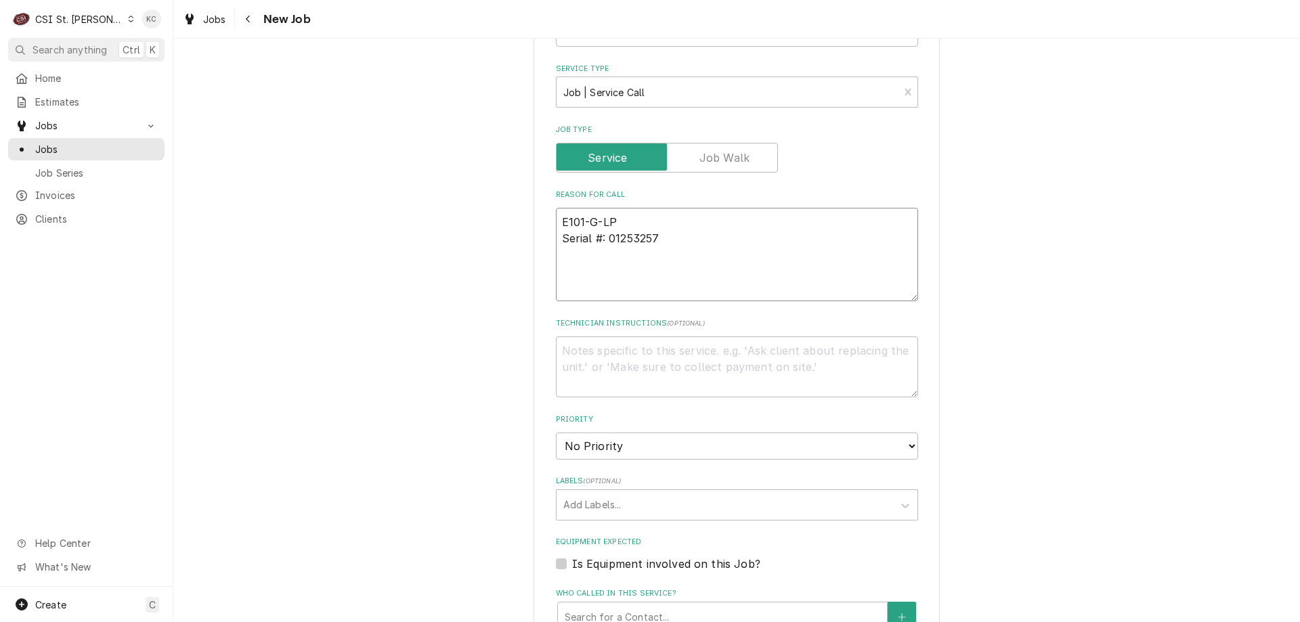
paste textarea "Oven not lighting can hear spark same issue it had in May"
type textarea "x"
type textarea "E101-G-LP Serial #: 01253257 Oven not lighting can hear spark same issue it had…"
type textarea "x"
type textarea "E101-G-LP Serial #: 01253257 Oven not lighting can hear spark same issue it had…"
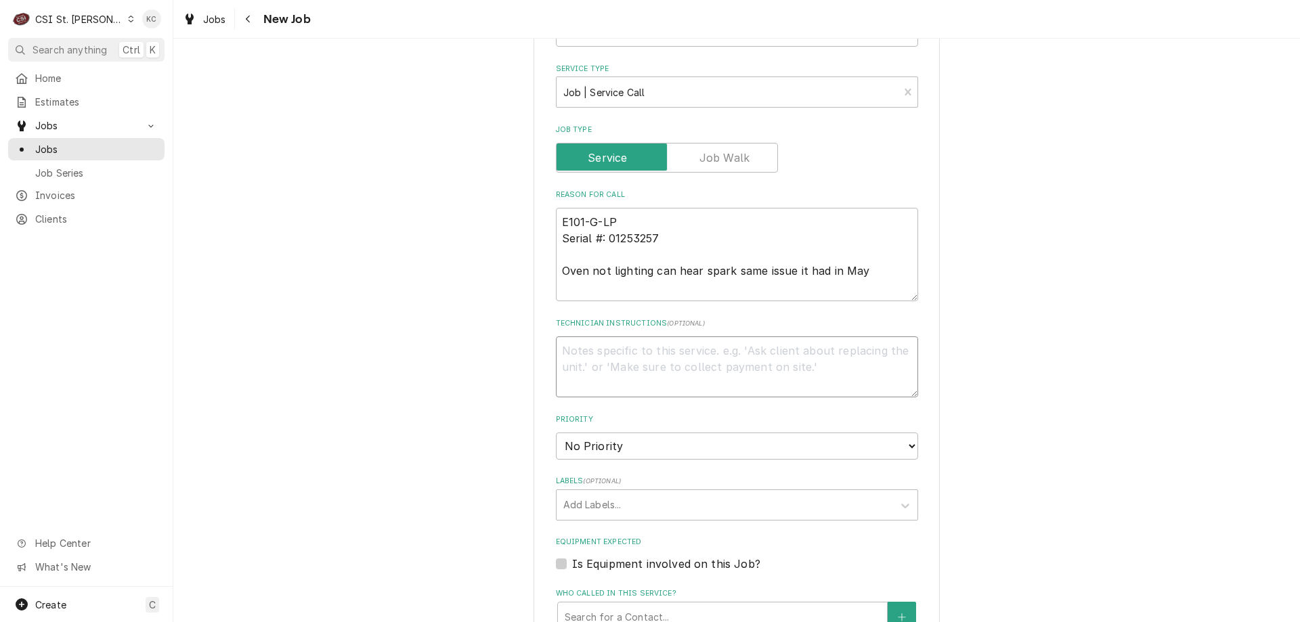
click at [680, 362] on textarea "Technician Instructions ( optional )" at bounding box center [737, 367] width 362 height 61
type textarea "x"
type textarea "JO"
type textarea "x"
type textarea "JOh"
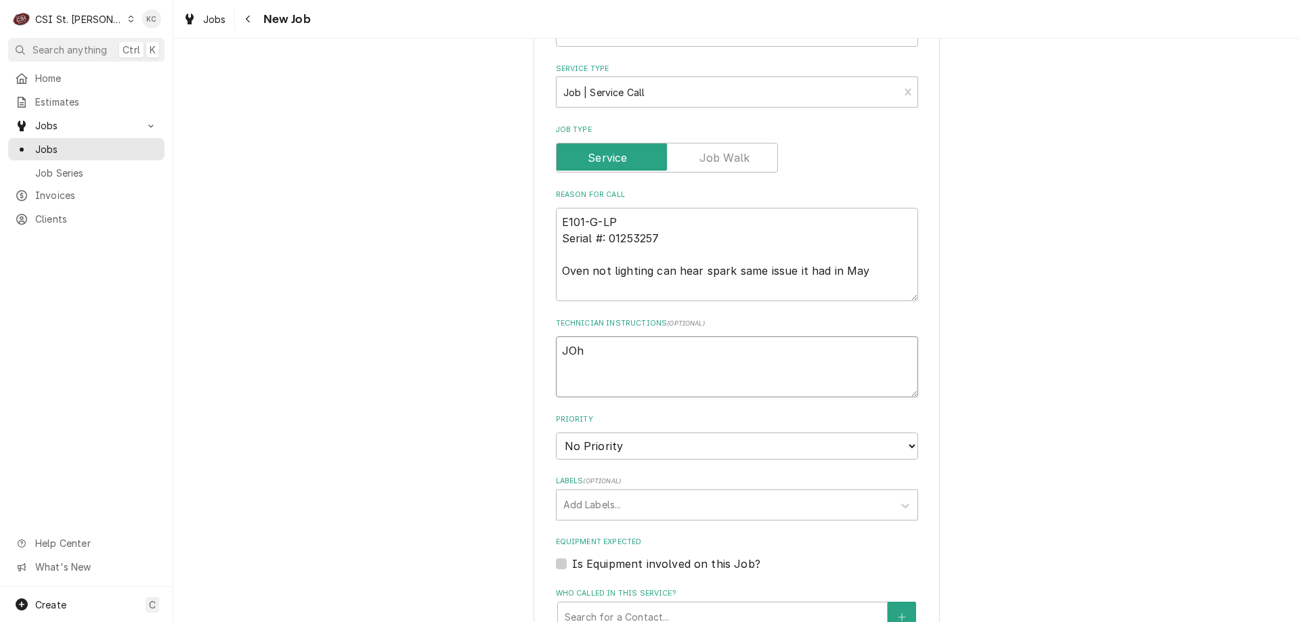
type textarea "x"
type textarea "JOhn"
type textarea "x"
type textarea "JOhn"
type textarea "x"
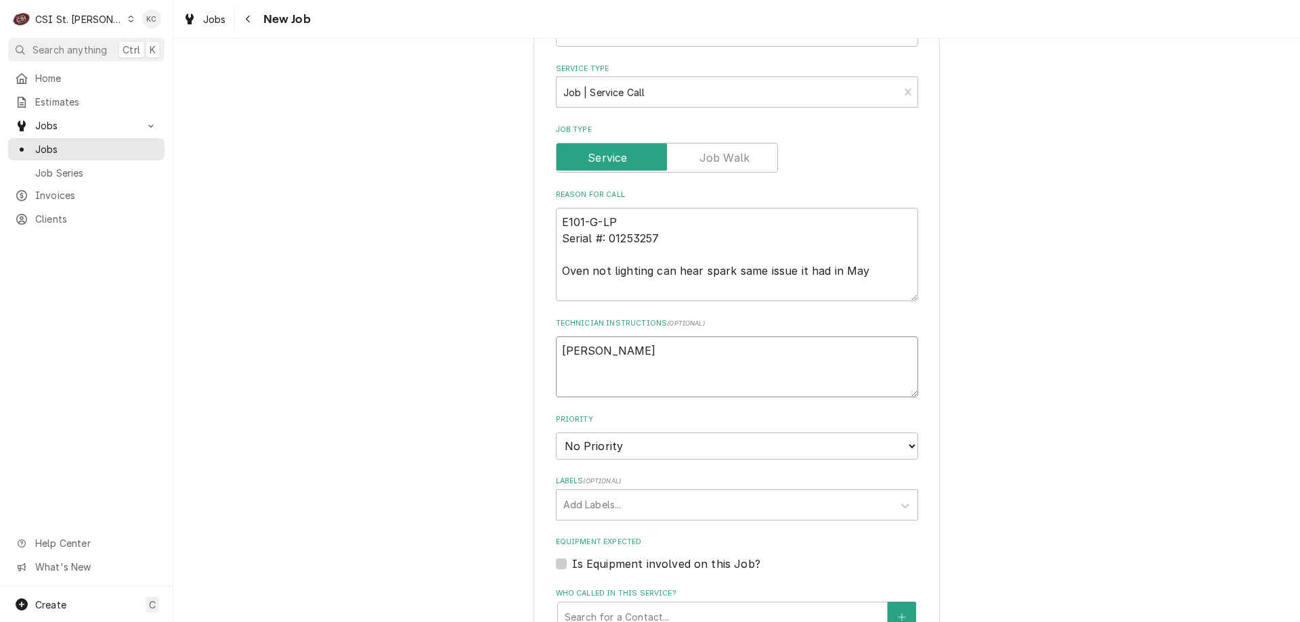
type textarea "JOhn K"
type textarea "x"
type textarea "JOhn Ke"
type textarea "x"
type textarea "JOhn Ker"
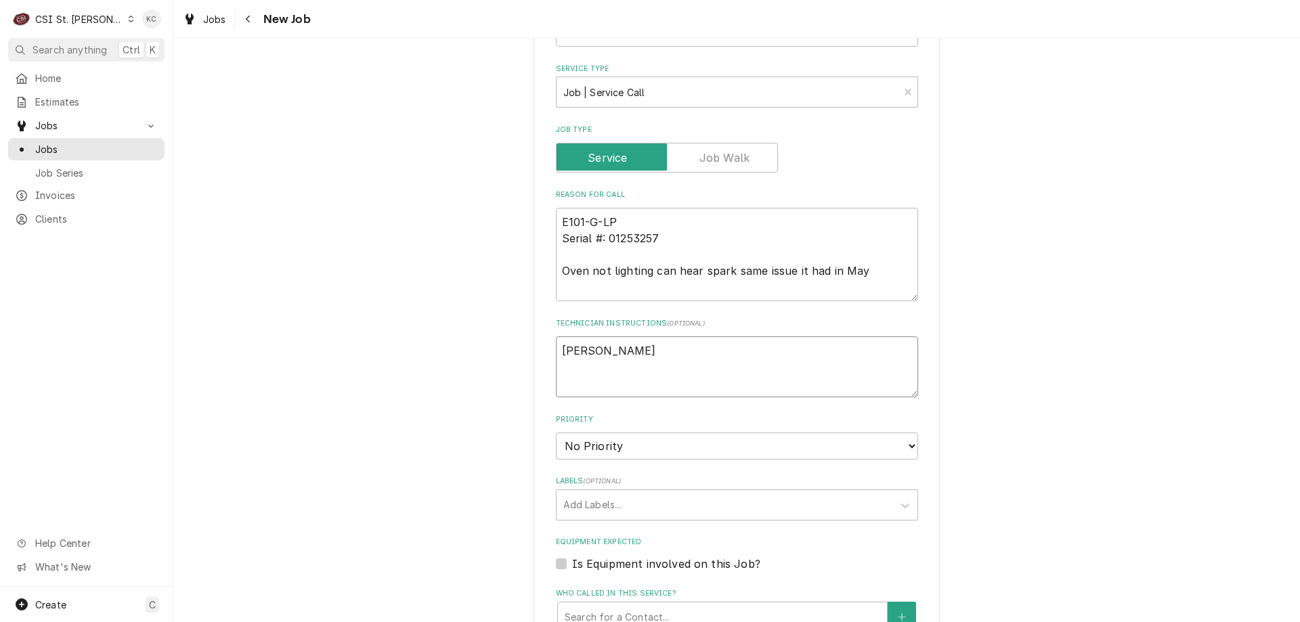
type textarea "x"
type textarea "JOhn Kerr"
type textarea "x"
type textarea "JOhn Kerr"
type textarea "x"
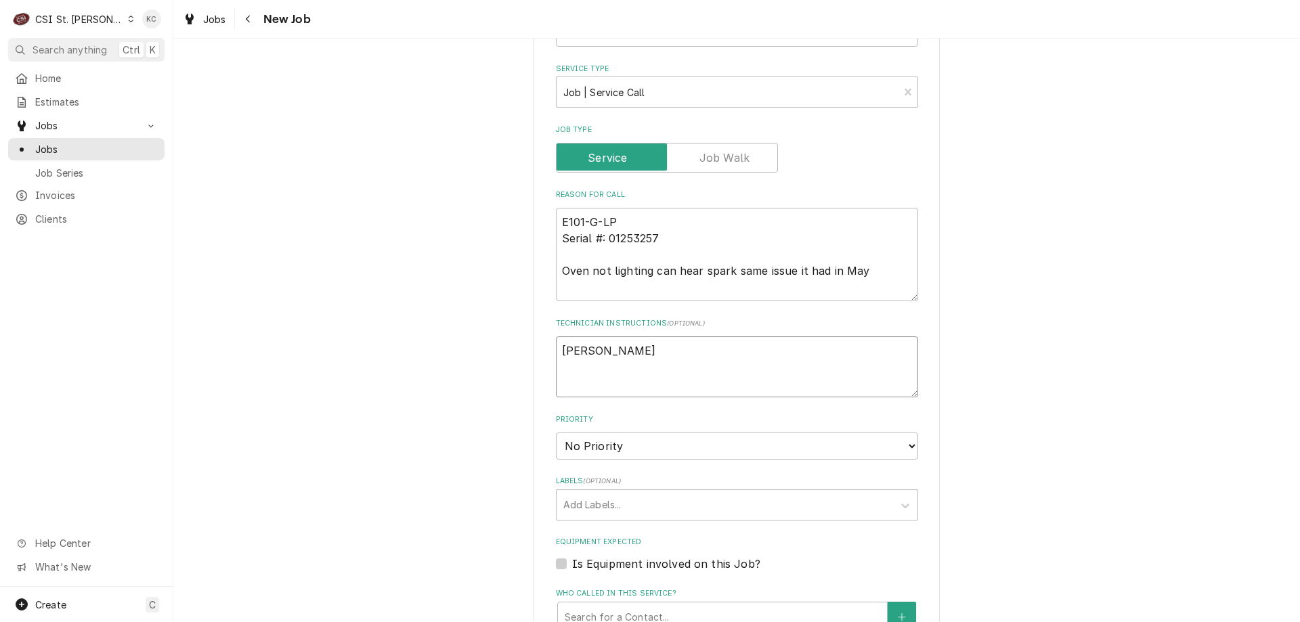
type textarea "JOhn Kerr -"
type textarea "x"
type textarea "JOhn Kerr -"
type textarea "x"
type textarea "JOhn Kerr - 7"
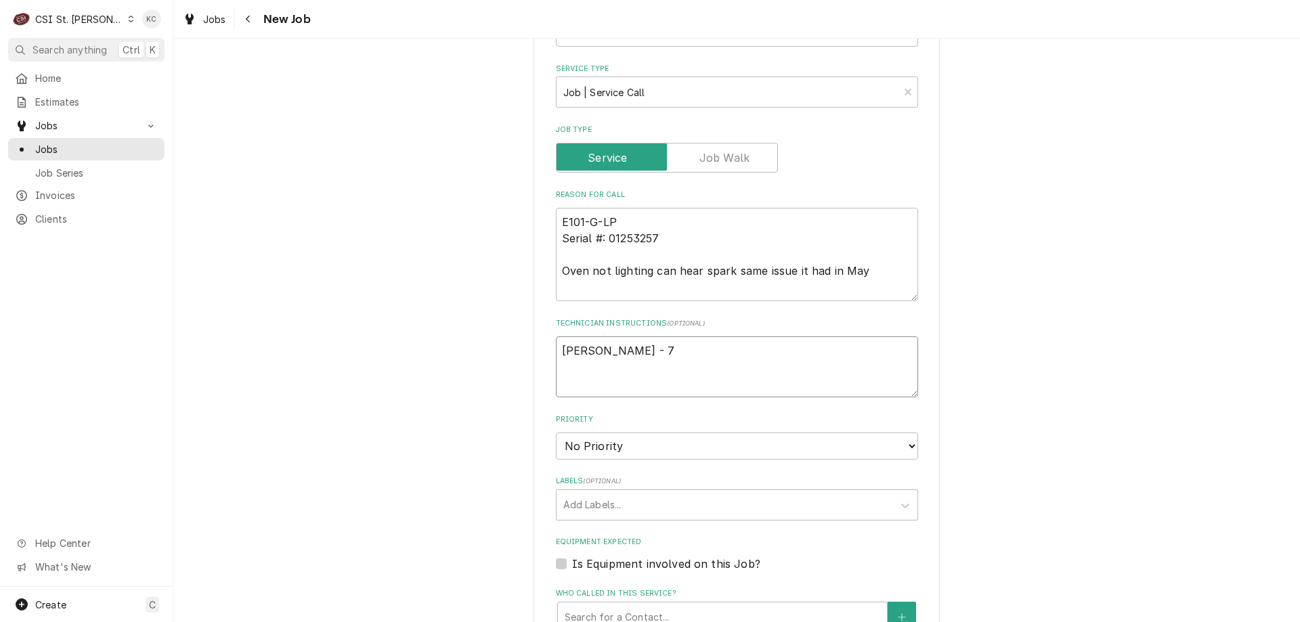
type textarea "x"
type textarea "JOhn Kerr - 71"
type textarea "x"
type textarea "JOhn Kerr - 719"
type textarea "x"
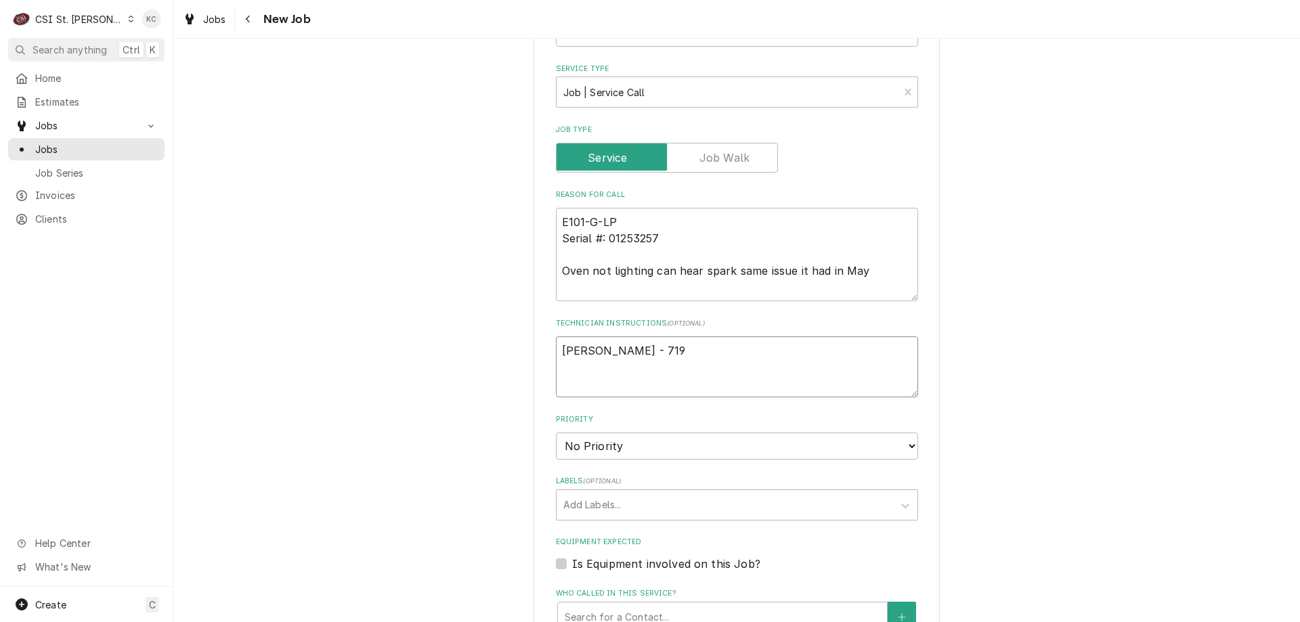
type textarea "JOhn Kerr - 719"
type textarea "x"
type textarea "JOhn Kerr - 719 2"
type textarea "x"
type textarea "JOhn Kerr - 719 24"
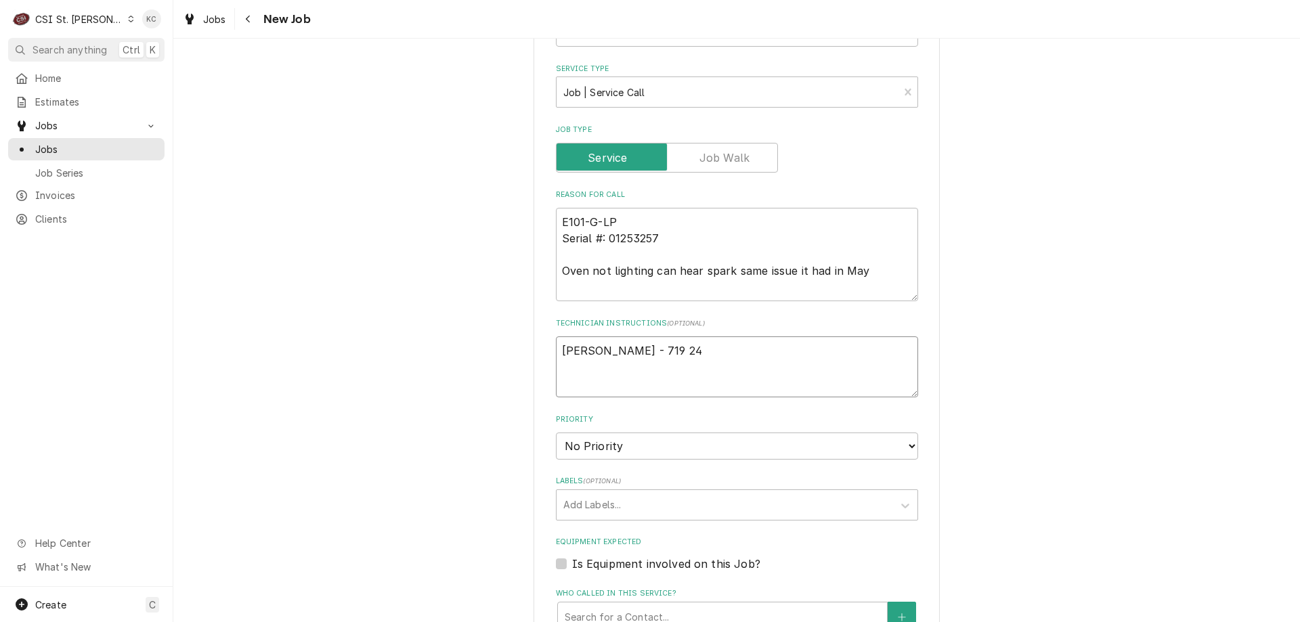
type textarea "x"
type textarea "JOhn Kerr - 719 246"
type textarea "x"
type textarea "JOhn Kerr - 719 246-"
type textarea "x"
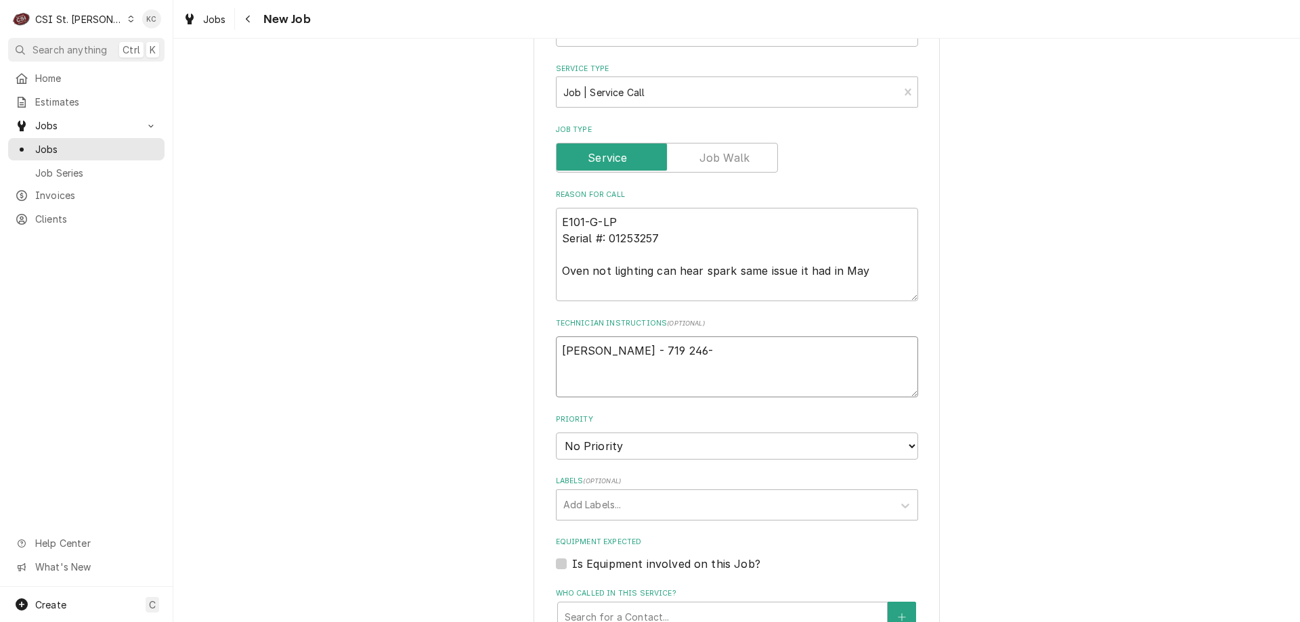
type textarea "JOhn Kerr - 719 246-2"
type textarea "x"
type textarea "JOhn Kerr - 719 246-22"
type textarea "x"
type textarea "JOhn Kerr - 719 246-227"
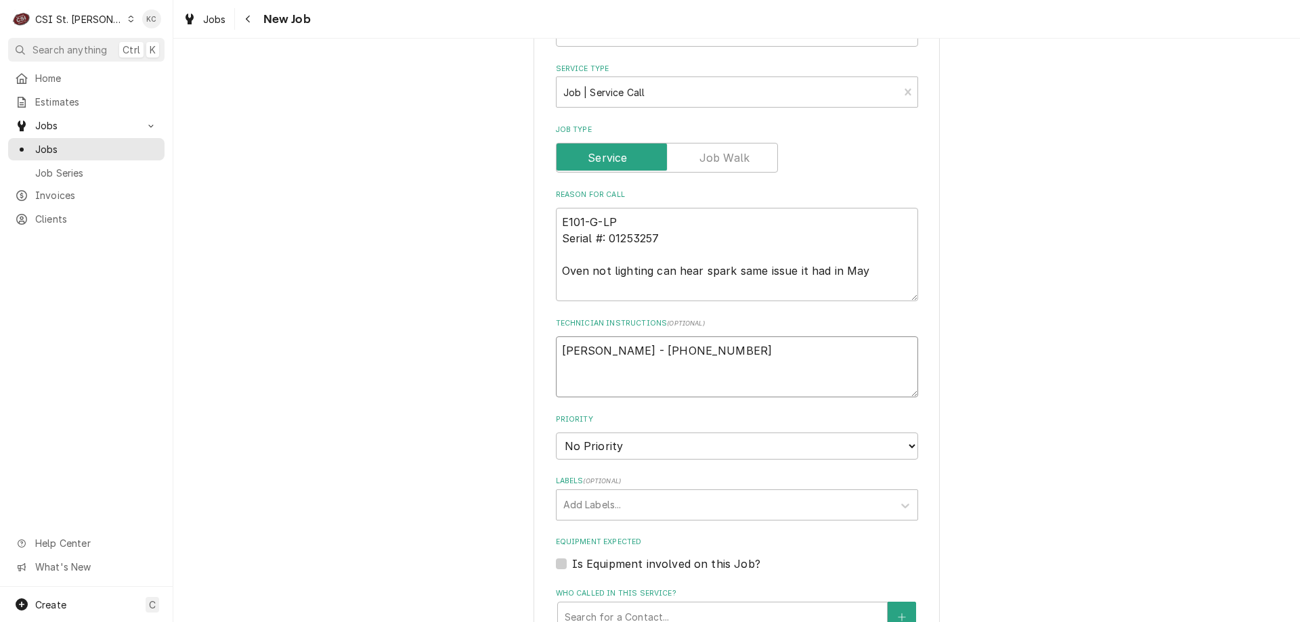
type textarea "x"
type textarea "JOhn Kerr - 719 246-2277"
type textarea "x"
type textarea "JOhn Kerr - 719 246-2277"
click at [597, 458] on select "No Priority Urgent High Medium Low" at bounding box center [737, 446] width 362 height 27
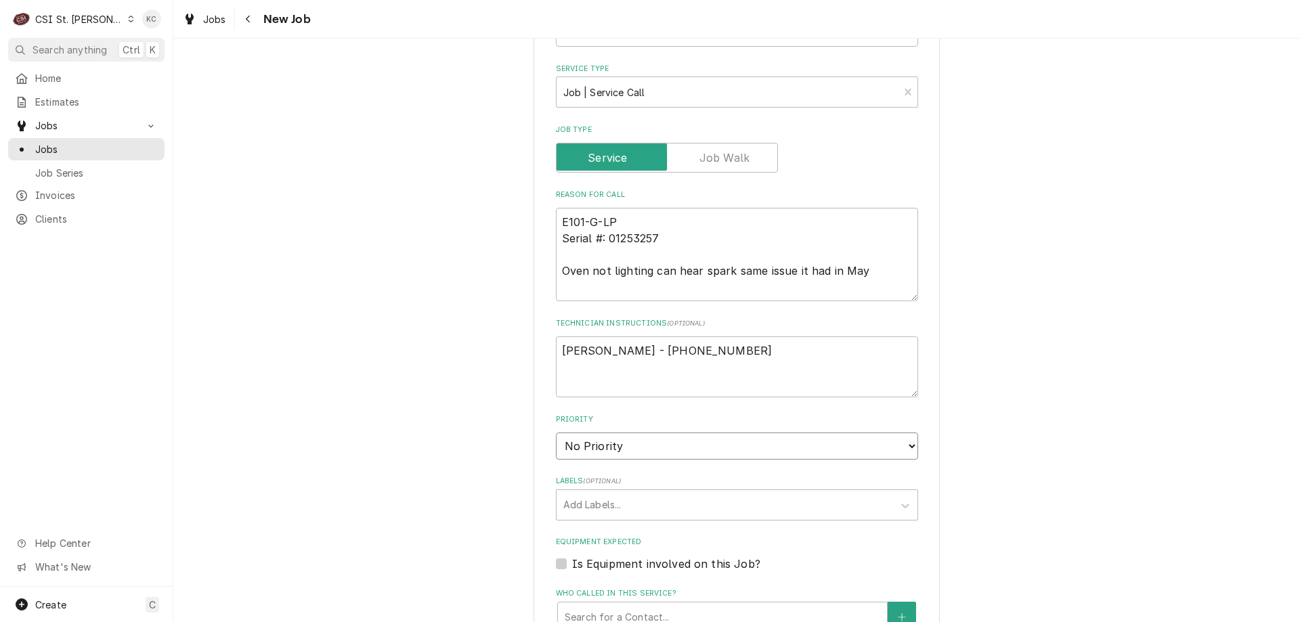
select select "4"
click at [556, 433] on select "No Priority Urgent High Medium Low" at bounding box center [737, 446] width 362 height 27
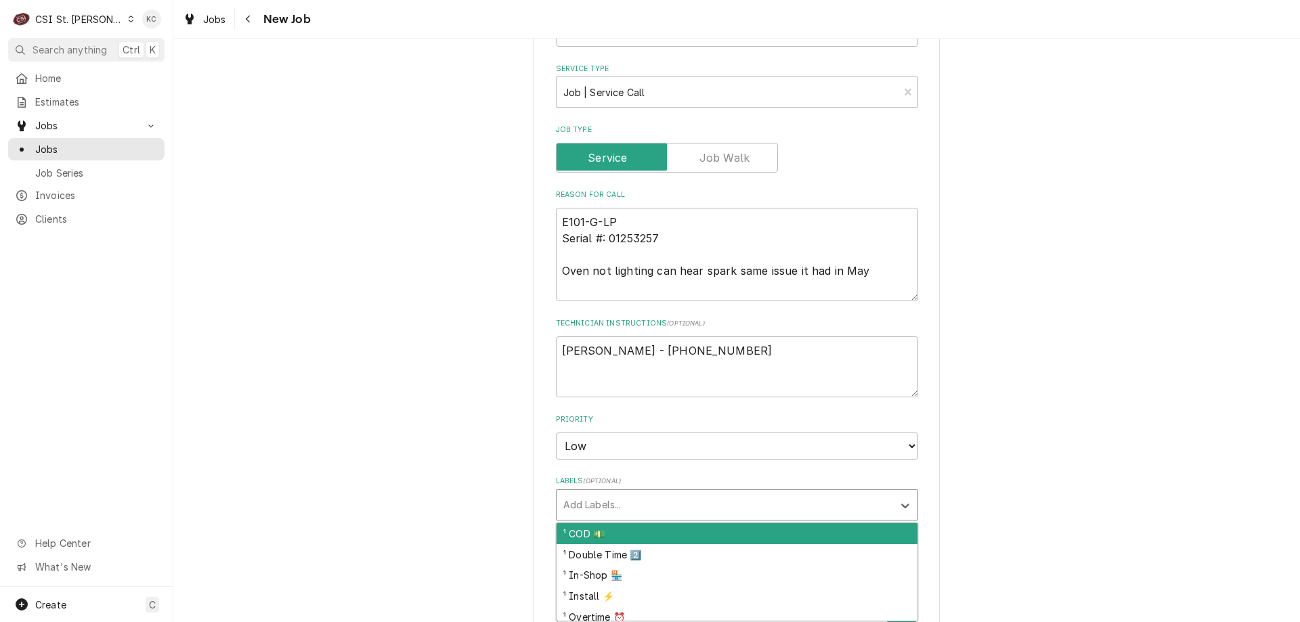
click at [612, 503] on div "Labels" at bounding box center [724, 505] width 323 height 24
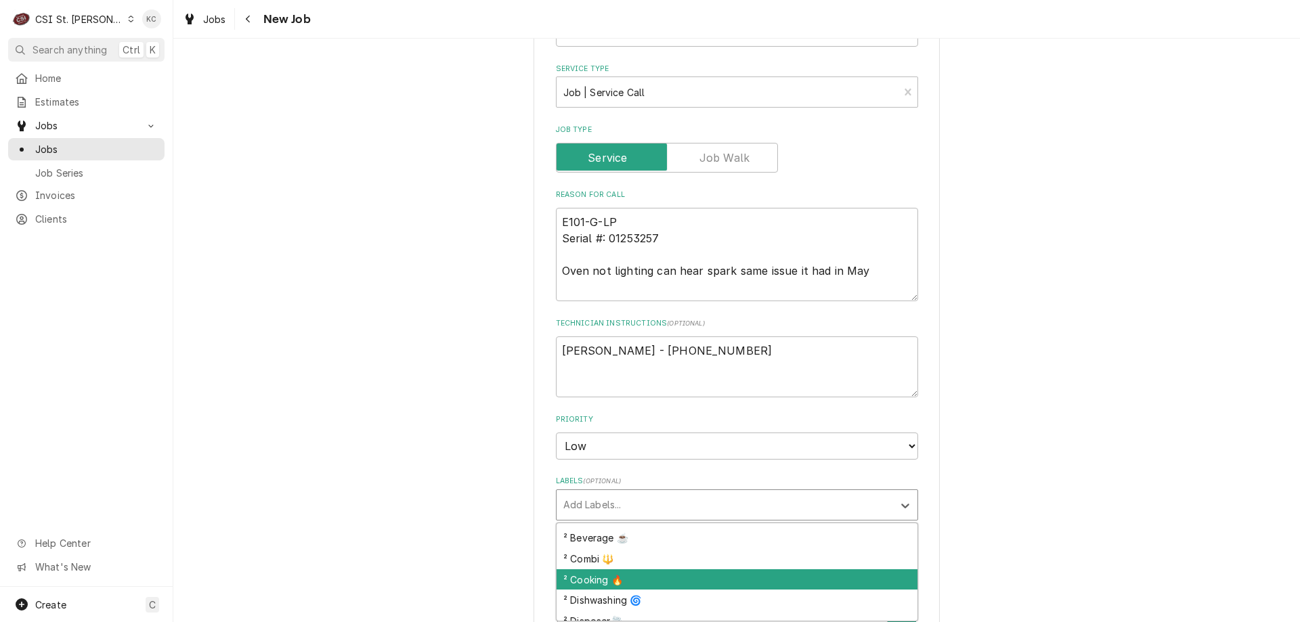
scroll to position [271, 0]
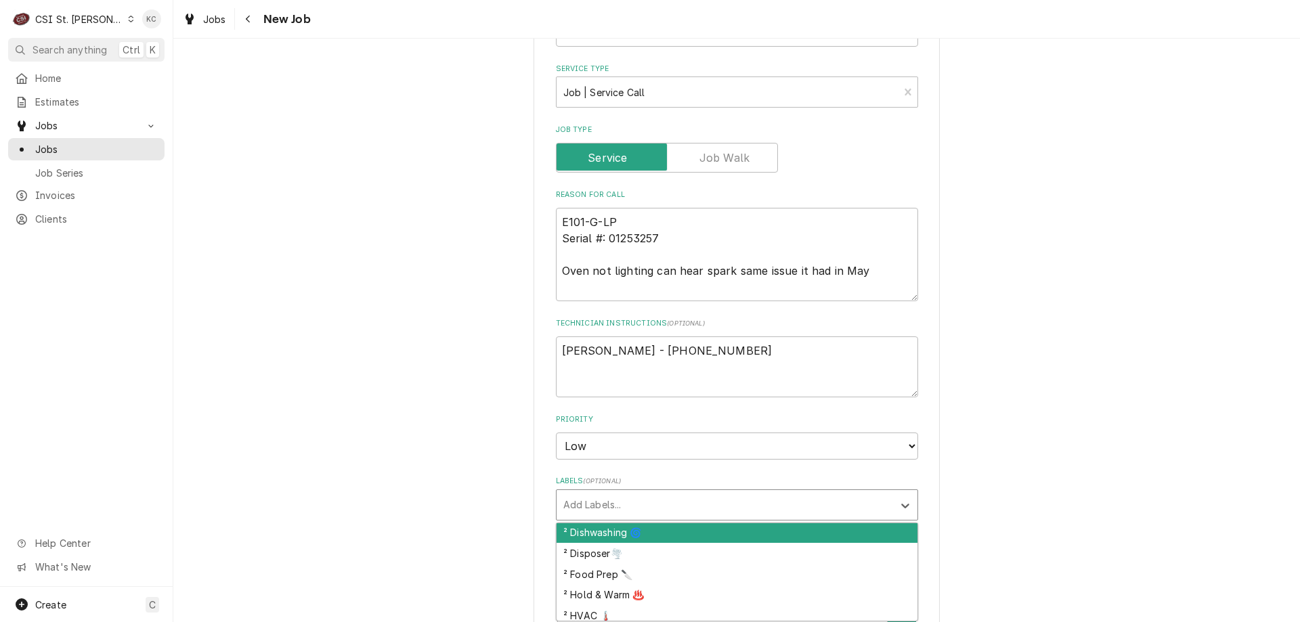
click at [1021, 475] on div "Please provide the following information to create a job: Client Details Client…" at bounding box center [736, 253] width 1127 height 1620
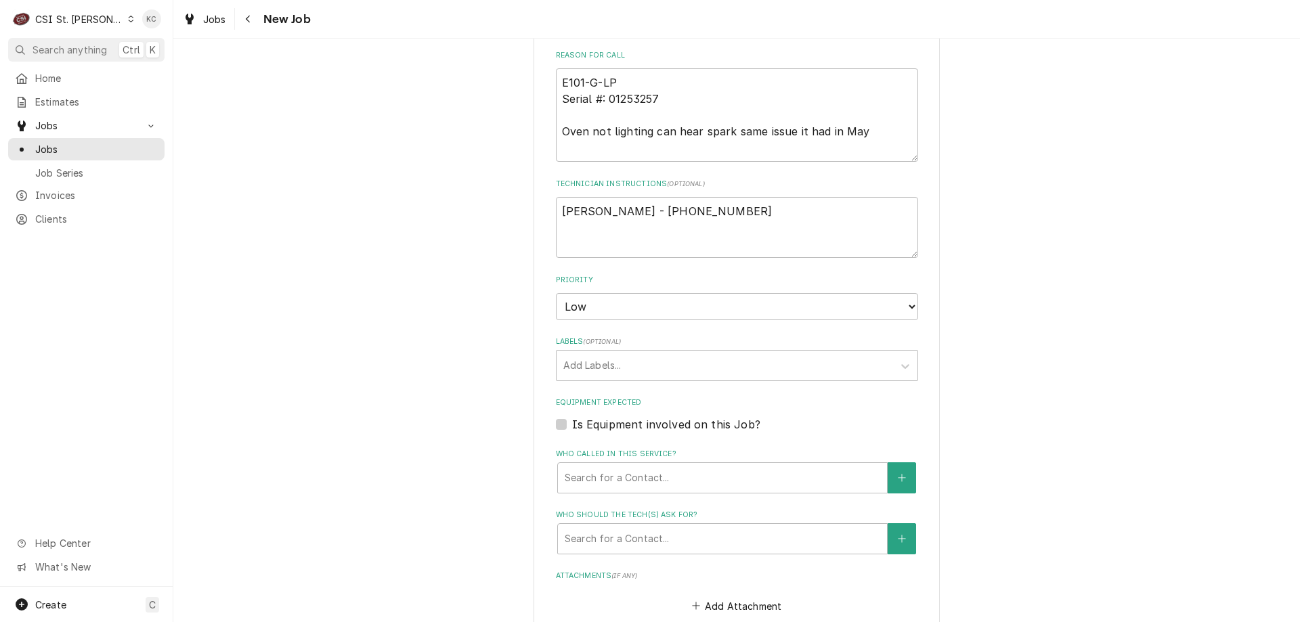
scroll to position [813, 0]
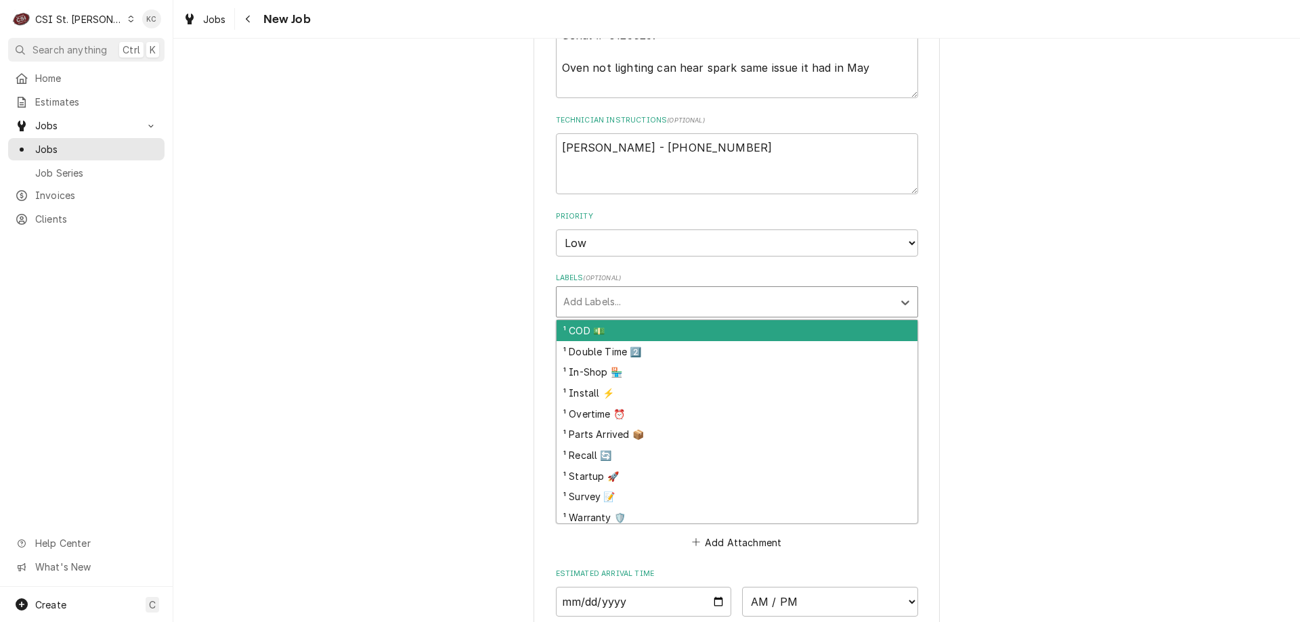
click at [635, 302] on div "Labels" at bounding box center [724, 302] width 323 height 24
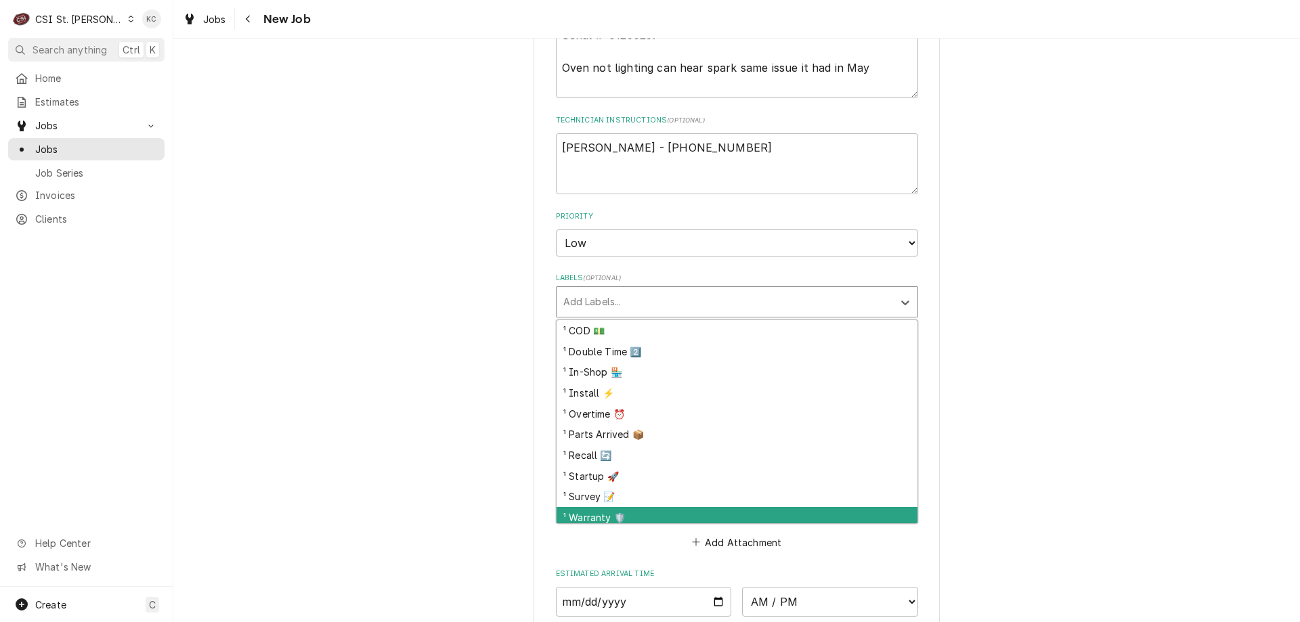
click at [614, 509] on div "¹ Warranty 🛡️" at bounding box center [737, 517] width 361 height 21
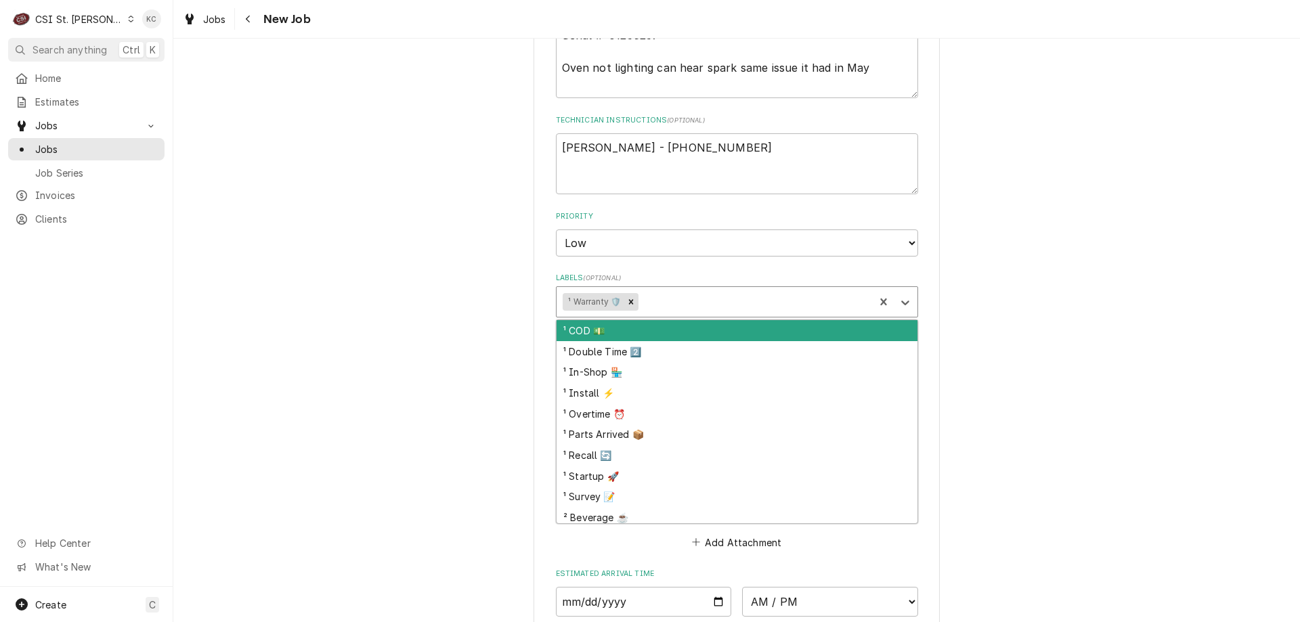
click at [773, 302] on div "Labels" at bounding box center [754, 302] width 227 height 24
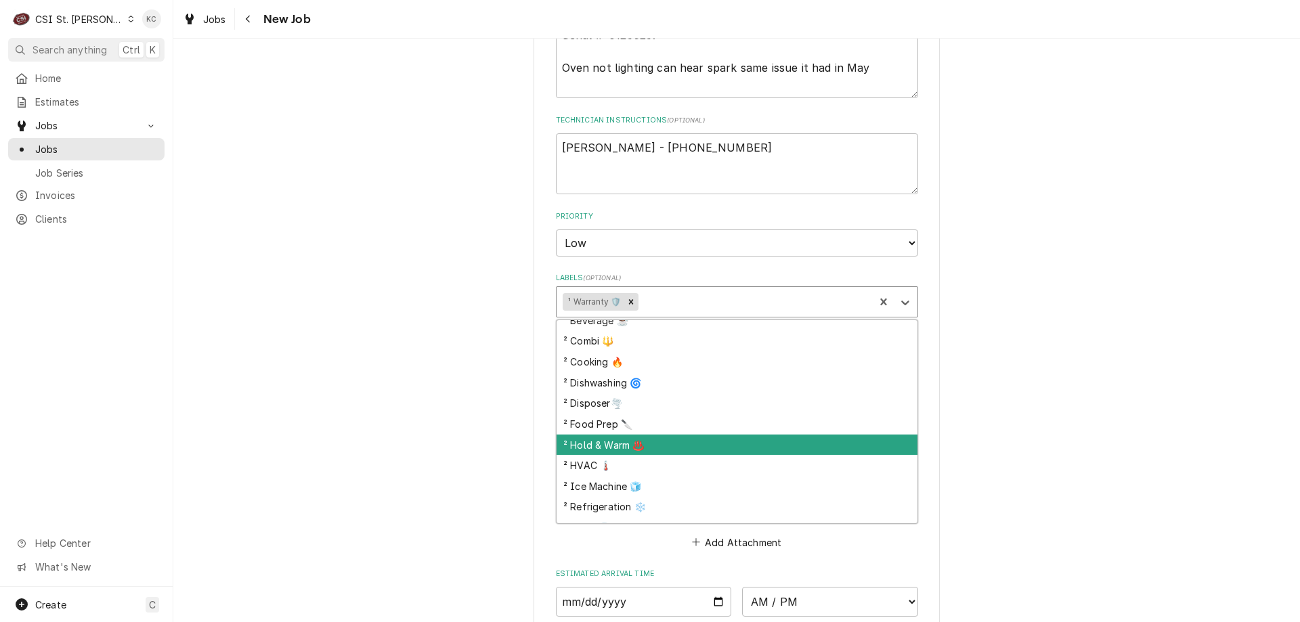
scroll to position [175, 0]
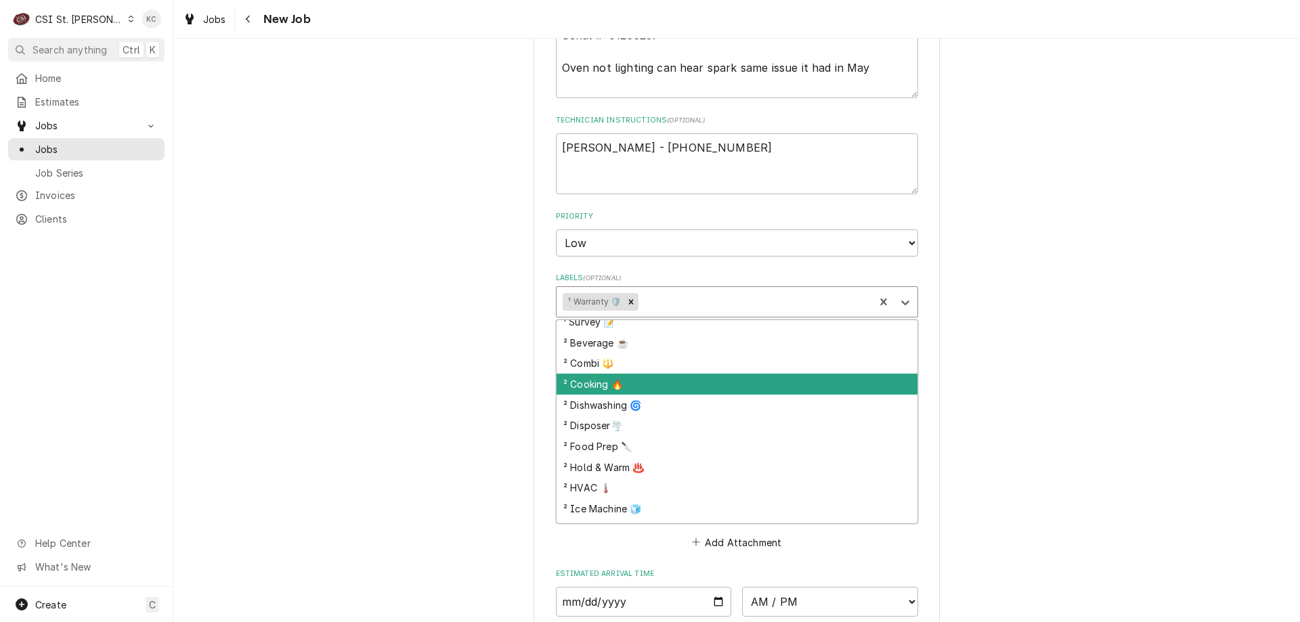
click at [708, 389] on div "² Cooking 🔥" at bounding box center [737, 384] width 361 height 21
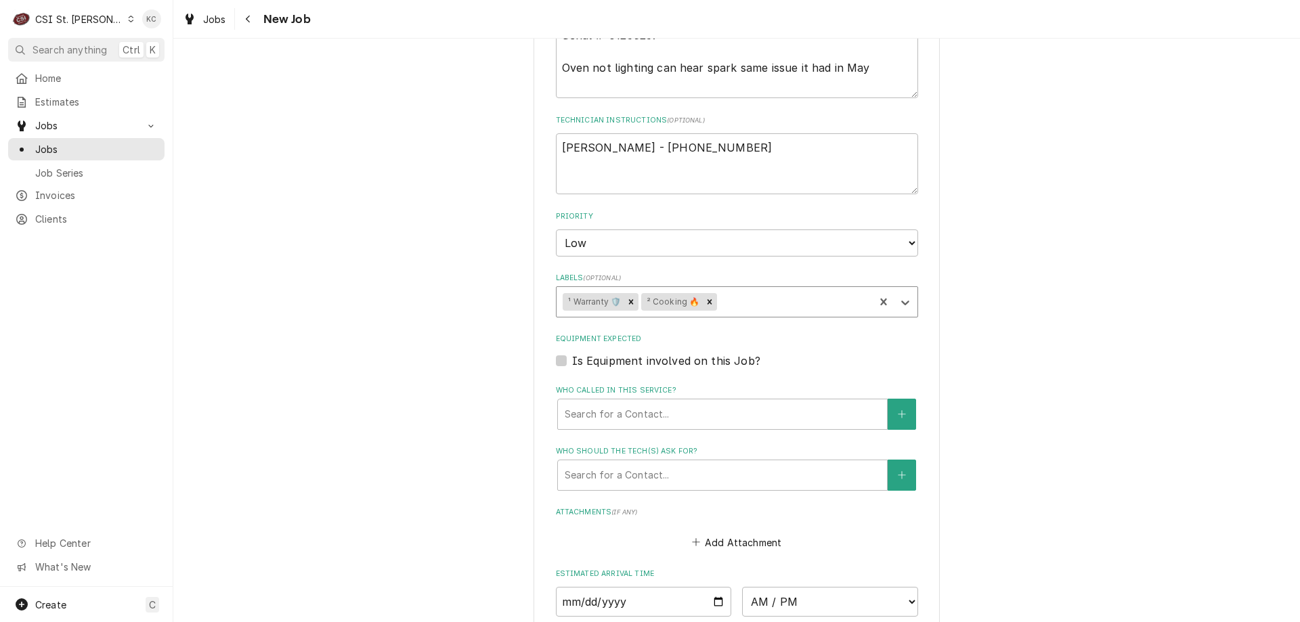
click at [735, 305] on div "Labels" at bounding box center [794, 302] width 148 height 24
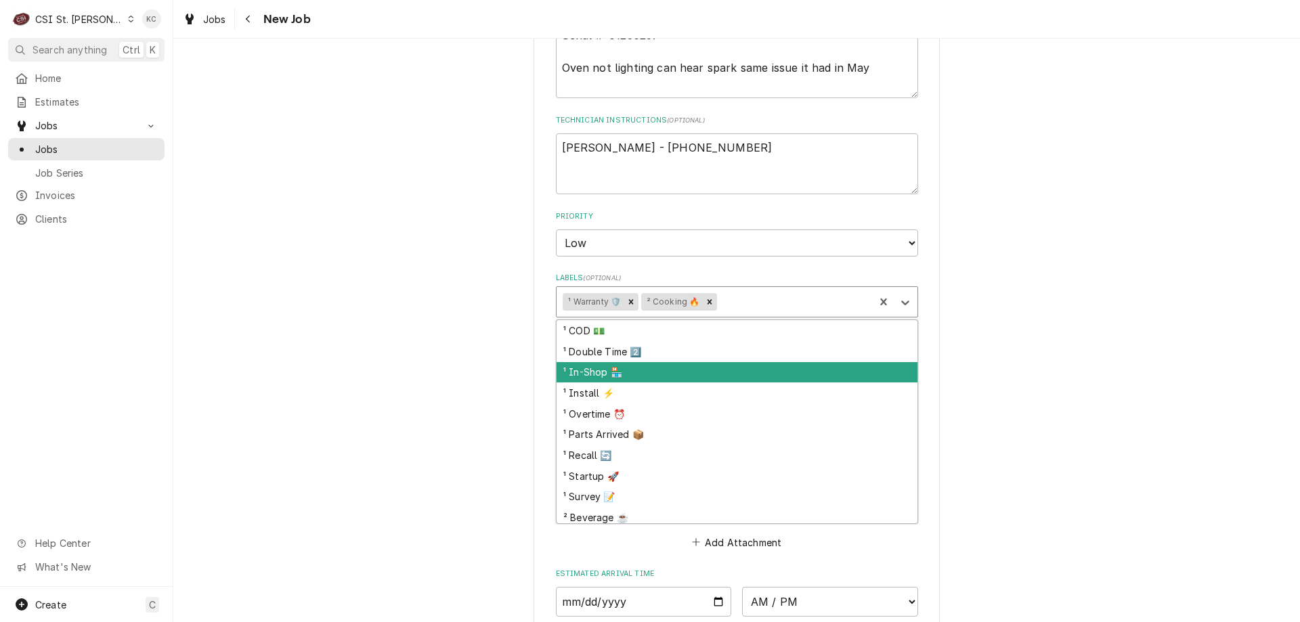
scroll to position [357, 0]
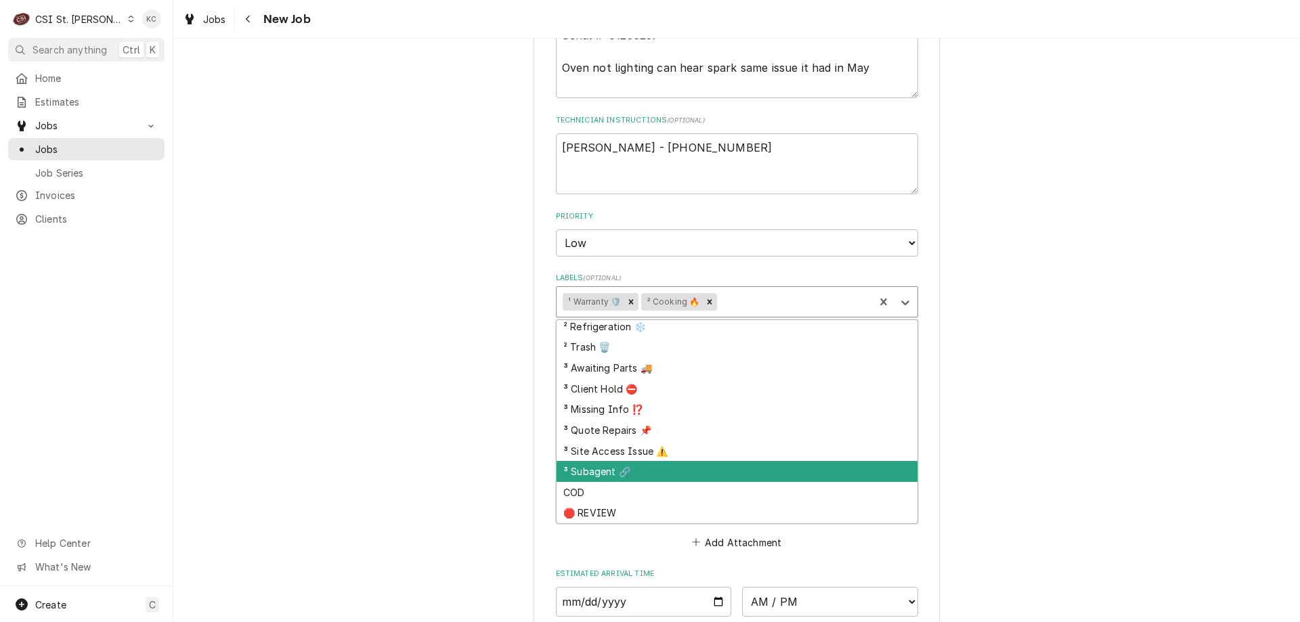
click at [687, 471] on div "³ Subagent 🔗" at bounding box center [737, 471] width 361 height 21
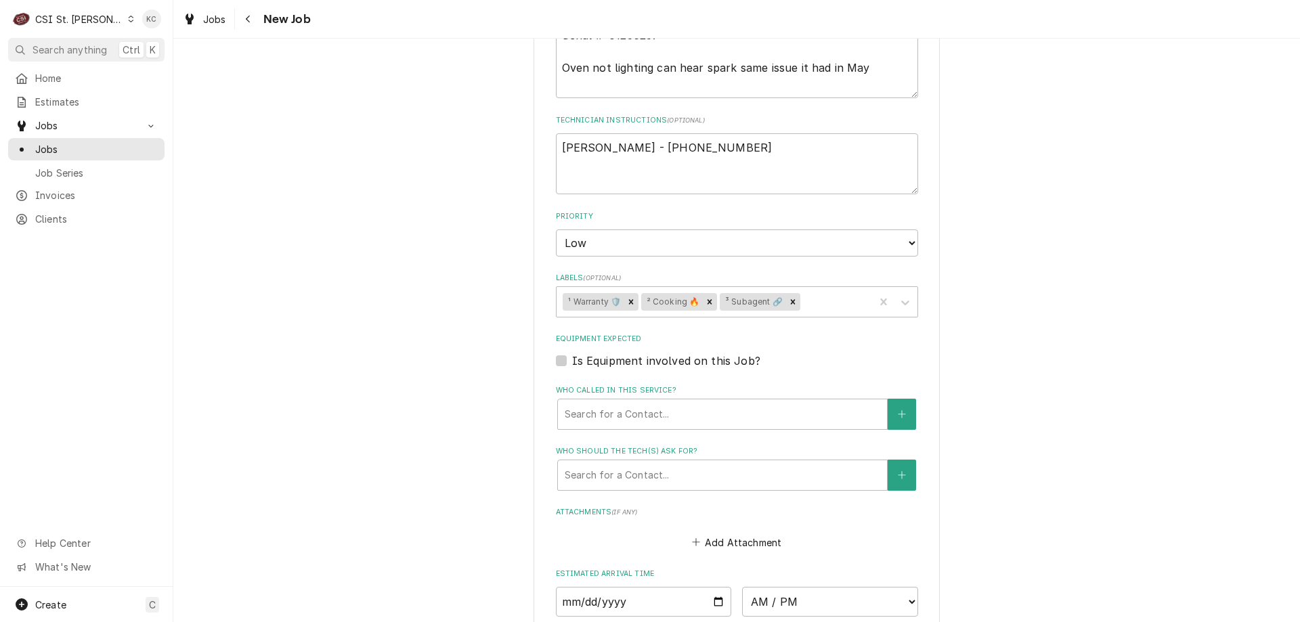
click at [1022, 400] on div "Please provide the following information to create a job: Client Details Client…" at bounding box center [736, 50] width 1127 height 1620
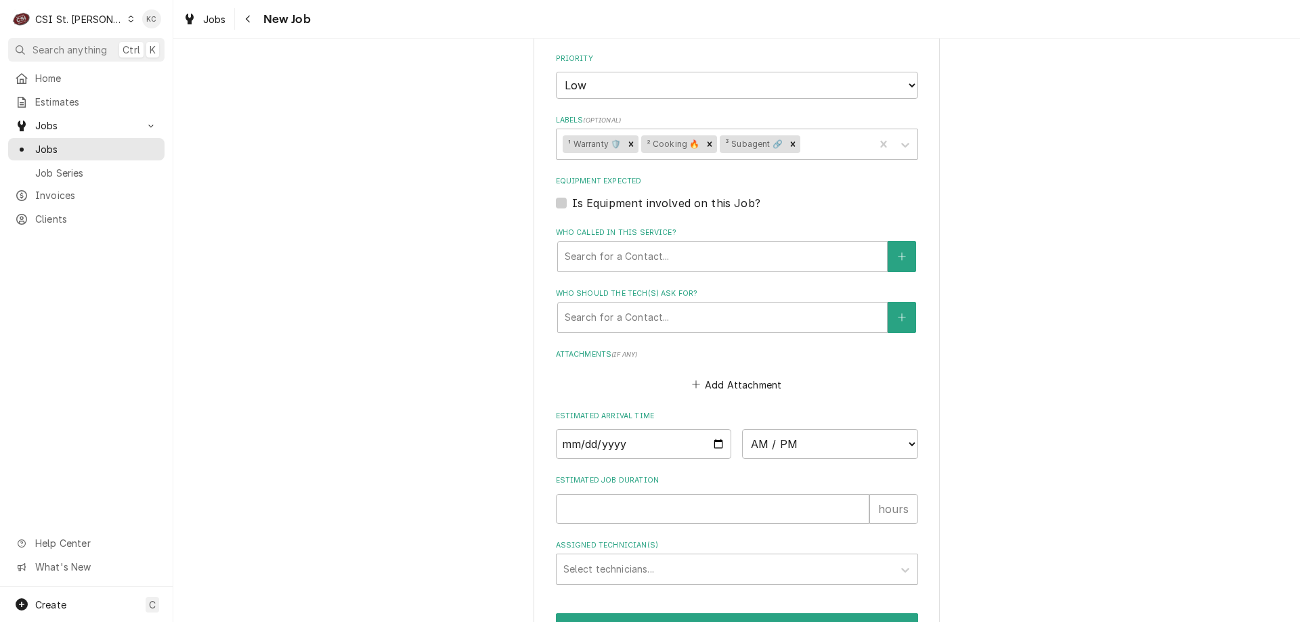
scroll to position [1050, 0]
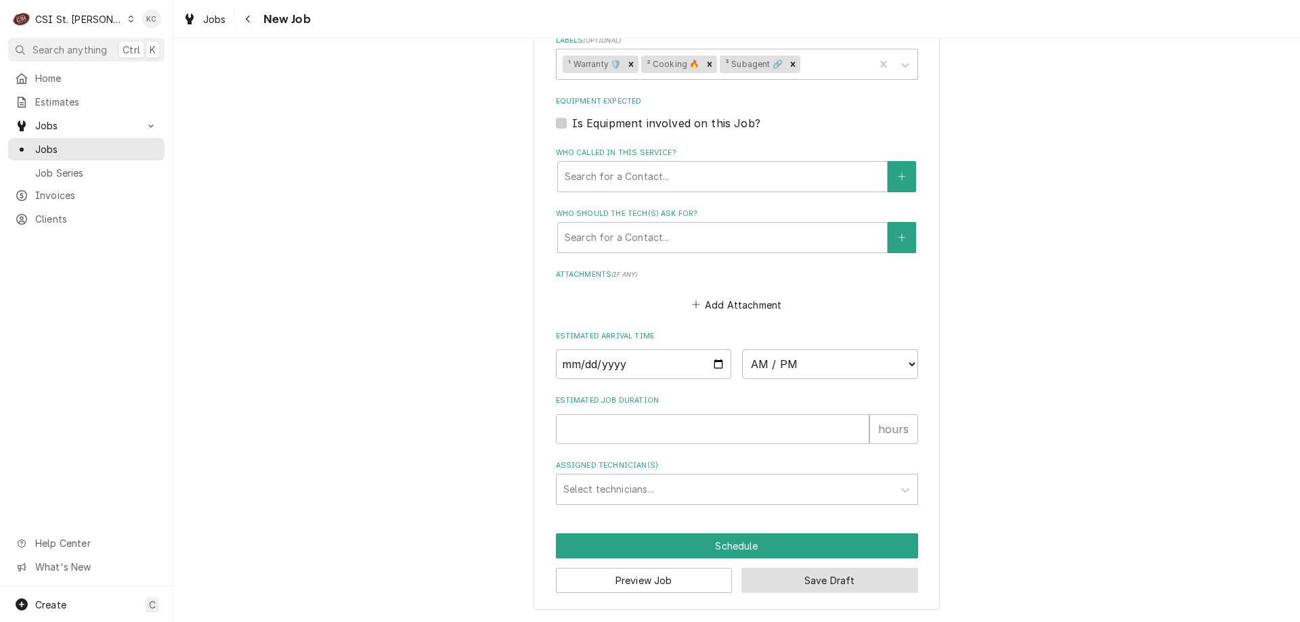
click at [823, 585] on button "Save Draft" at bounding box center [830, 580] width 177 height 25
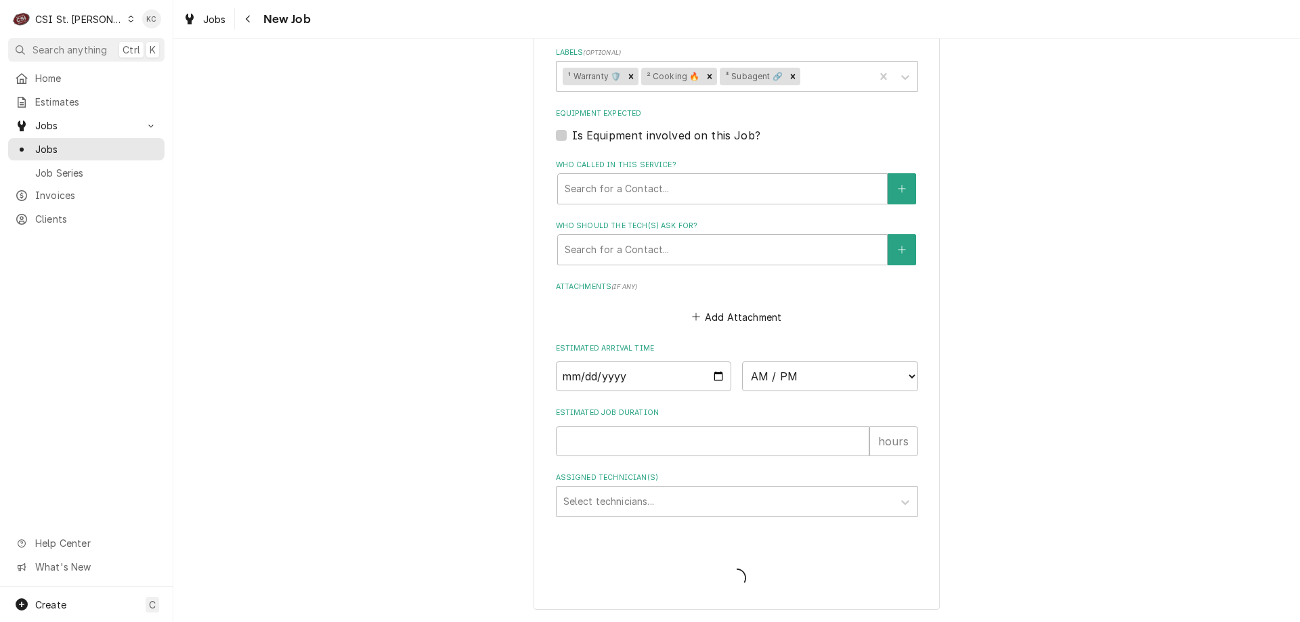
scroll to position [1038, 0]
type textarea "x"
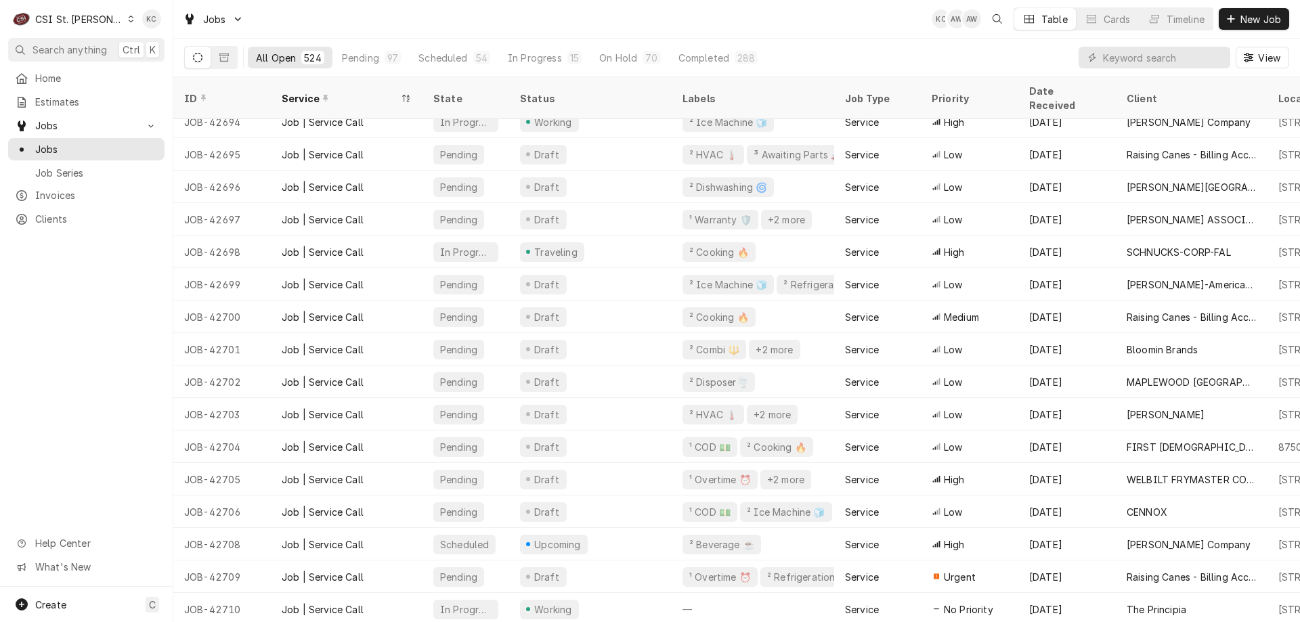
scroll to position [309, 0]
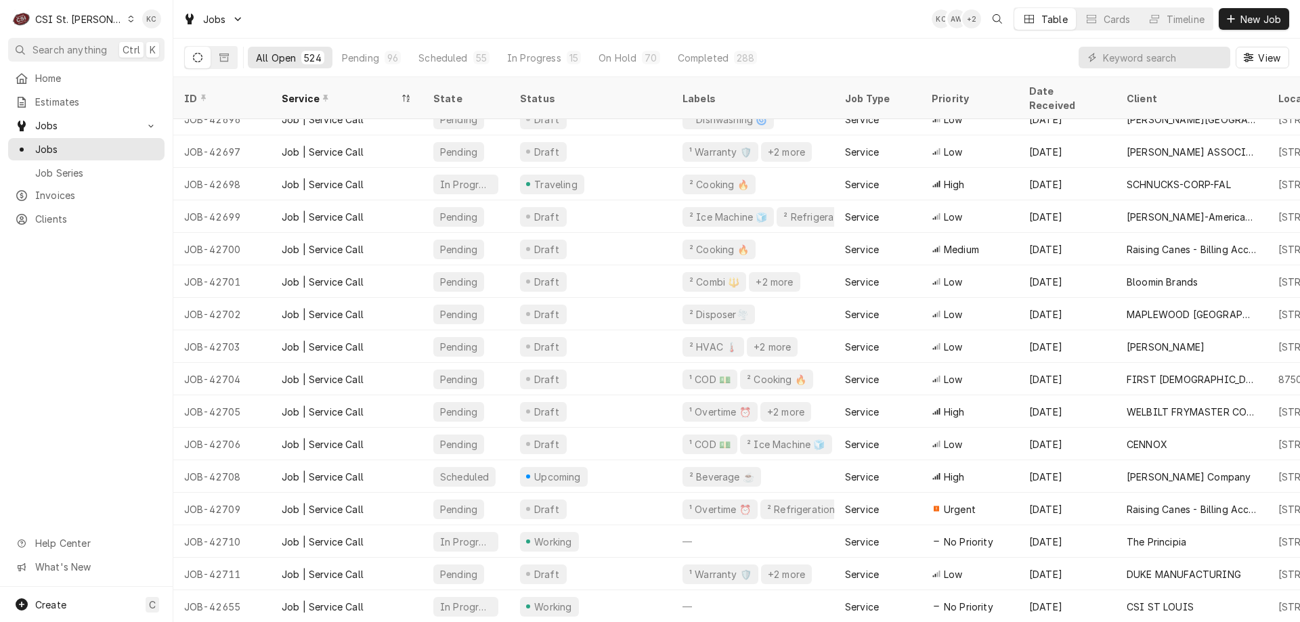
click at [91, 17] on div "CSI St. [PERSON_NAME]" at bounding box center [79, 19] width 88 height 14
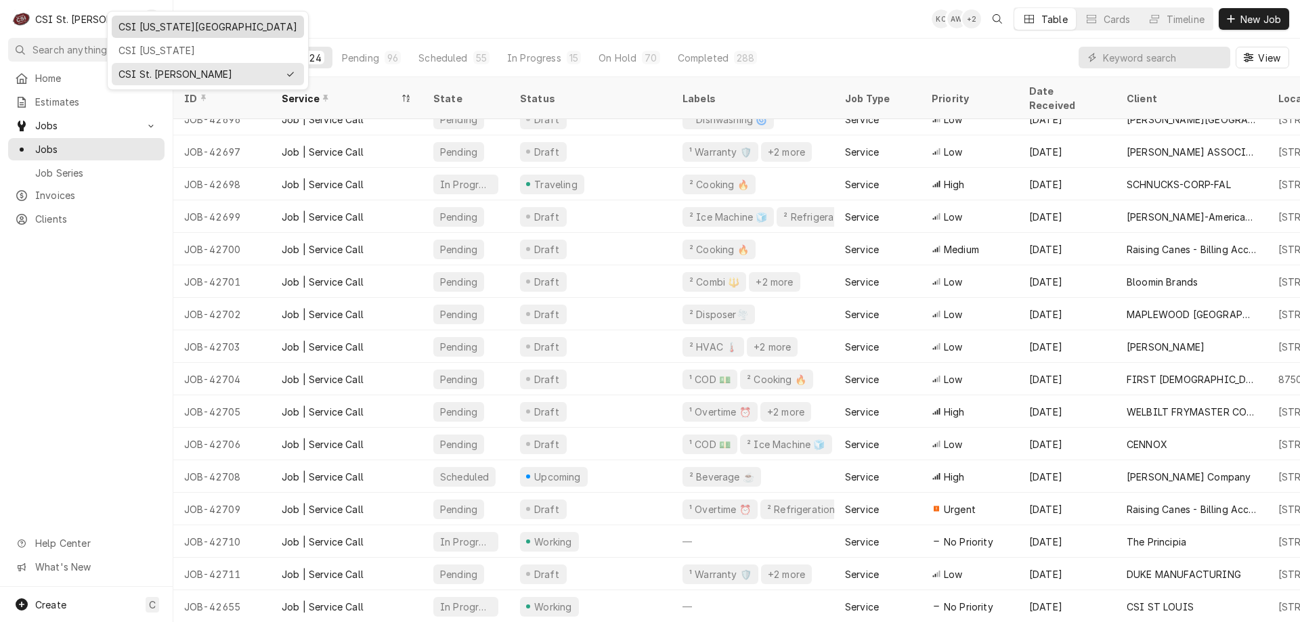
drag, startPoint x: 147, startPoint y: 39, endPoint x: 152, endPoint y: 31, distance: 8.8
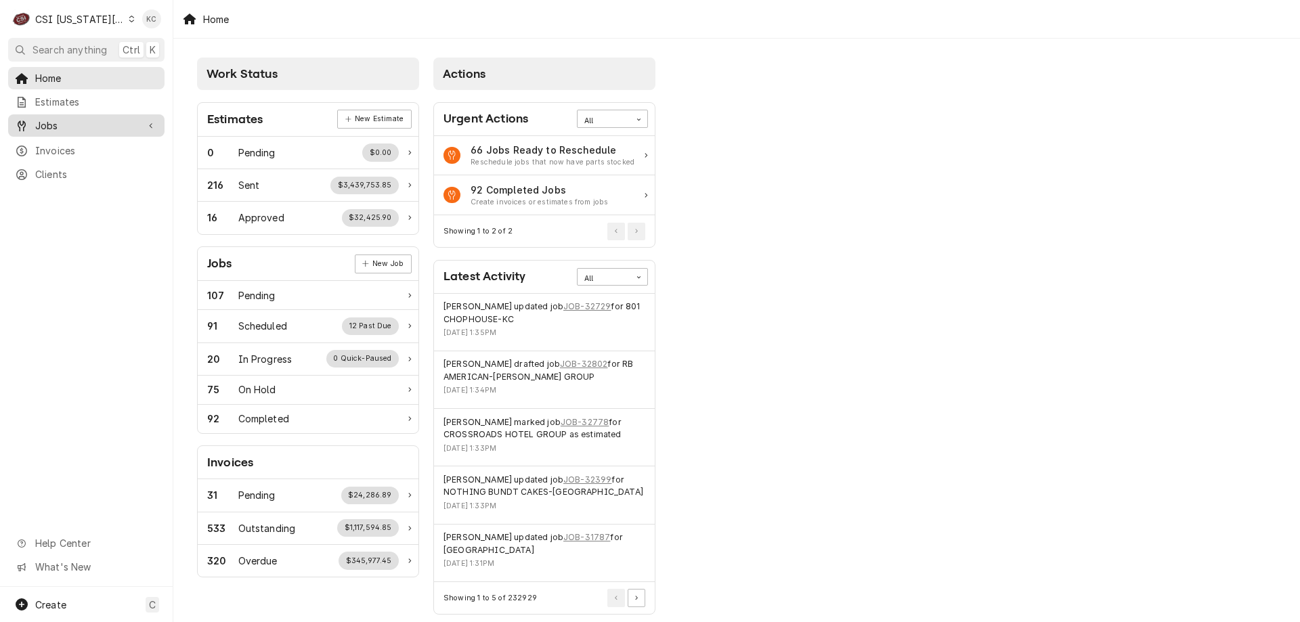
click at [58, 121] on span "Jobs" at bounding box center [86, 126] width 102 height 14
click at [64, 142] on span "Jobs" at bounding box center [96, 149] width 123 height 14
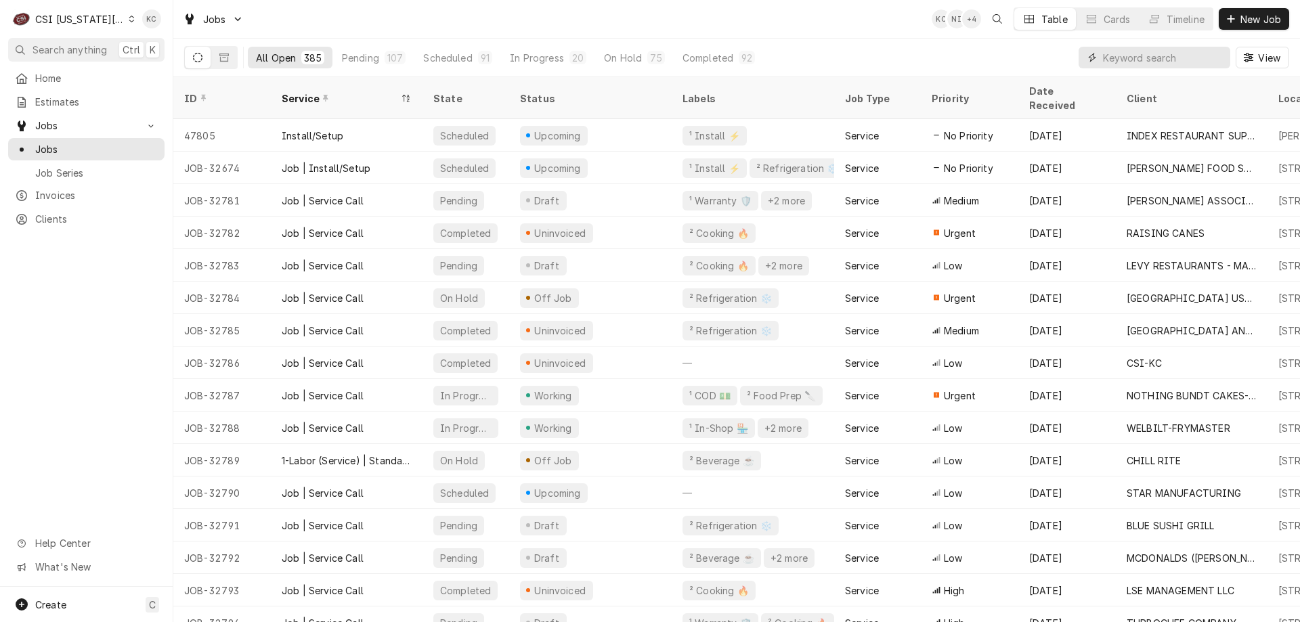
click at [1183, 51] on input "Dynamic Content Wrapper" at bounding box center [1163, 58] width 121 height 22
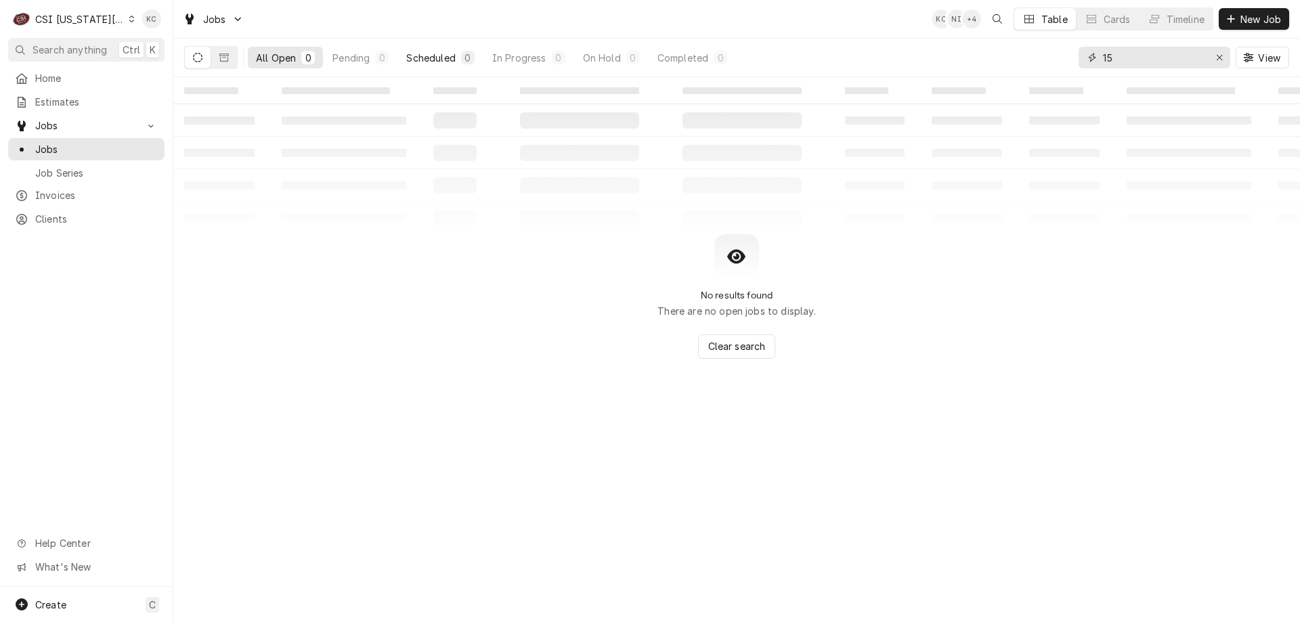
type input "1"
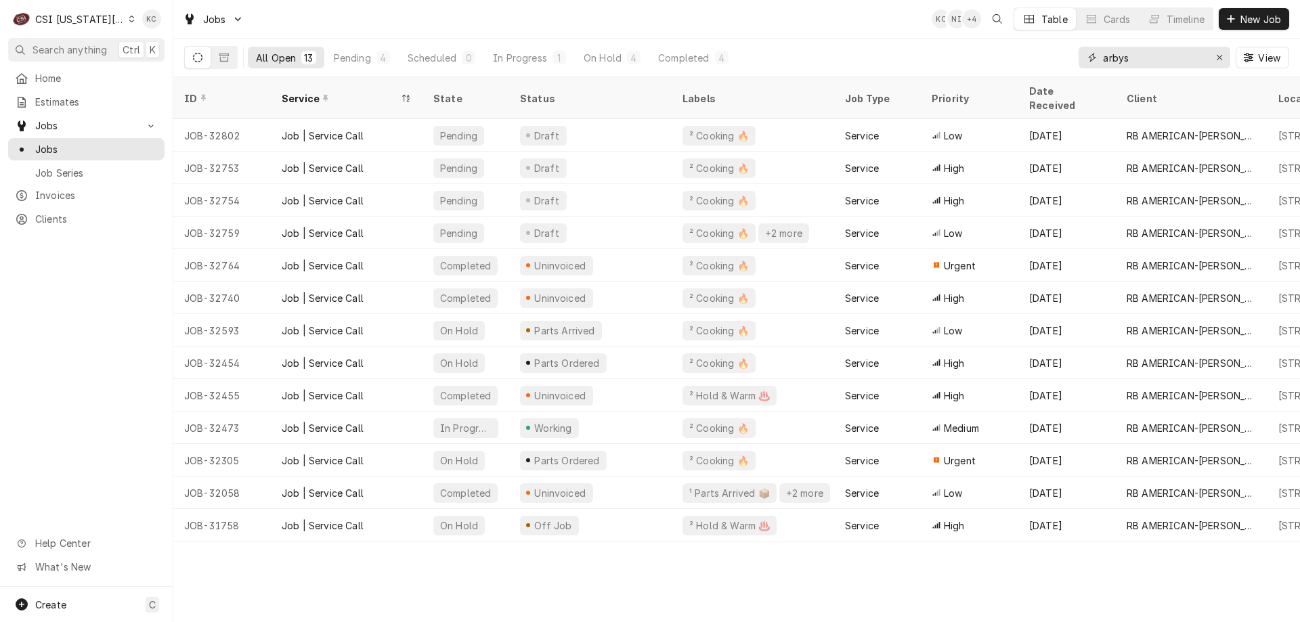
type input "arbys"
click at [305, 56] on div "13" at bounding box center [308, 58] width 9 height 14
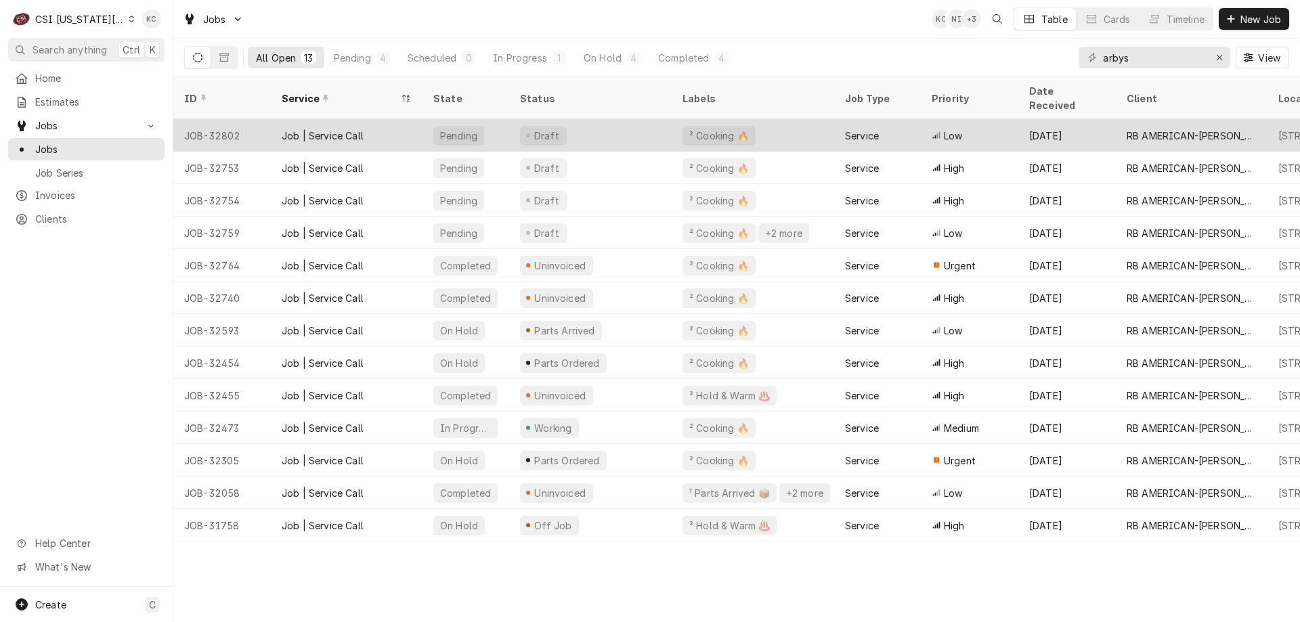
click at [559, 126] on div "Draft" at bounding box center [543, 136] width 47 height 20
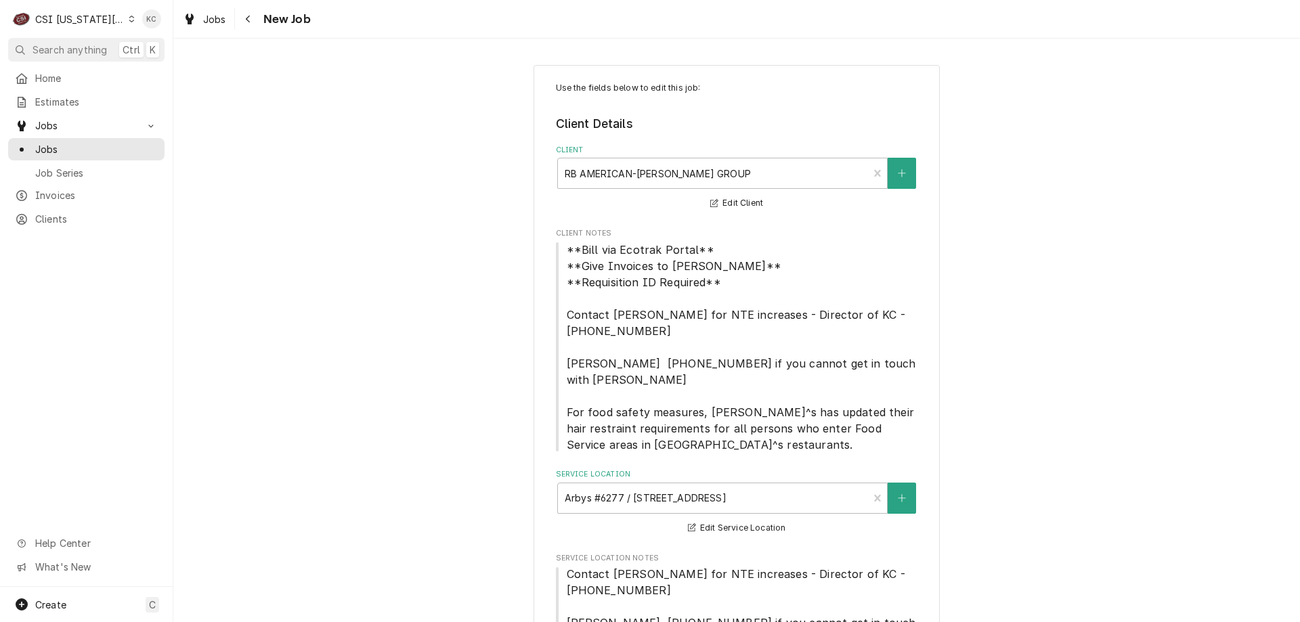
type textarea "x"
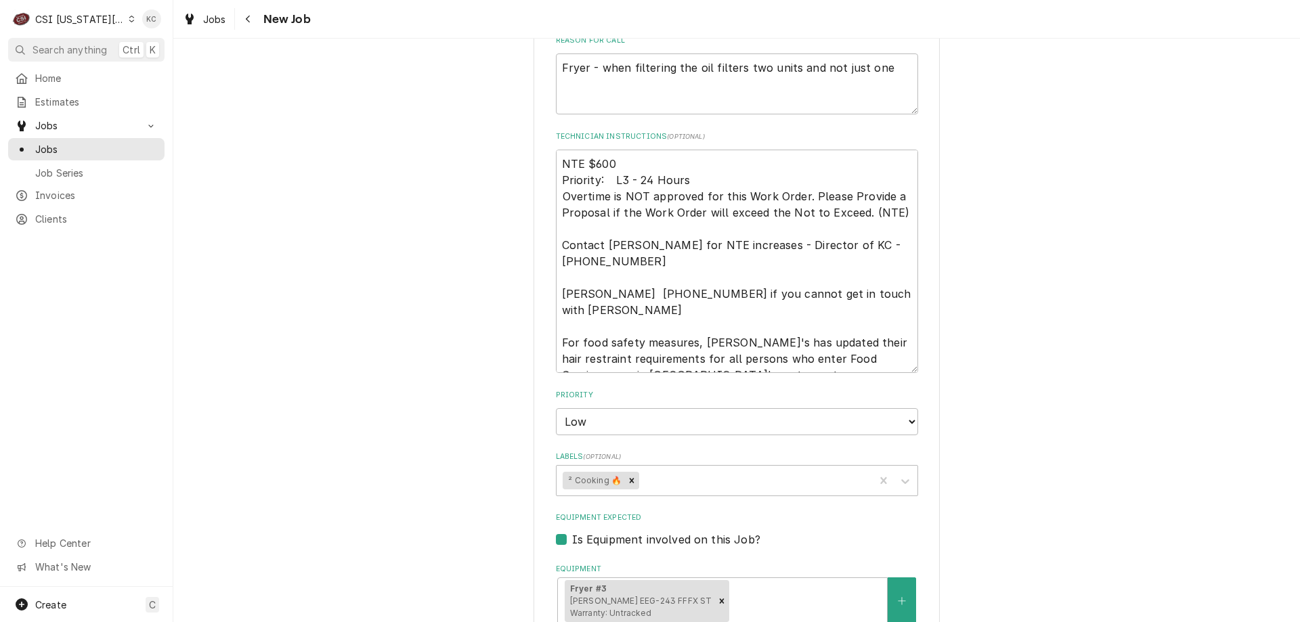
scroll to position [1082, 0]
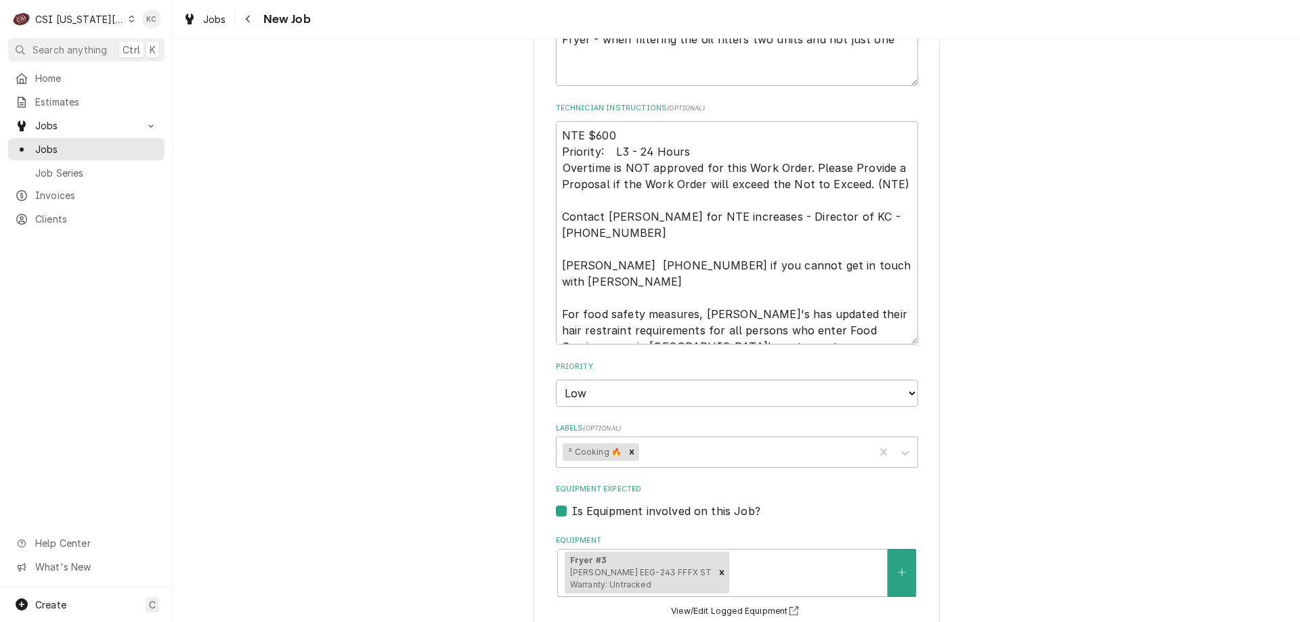
click at [1158, 226] on div "Use the fields below to edit this job: Client Details Client RB AMERICAN-FLYNN …" at bounding box center [736, 58] width 1127 height 2175
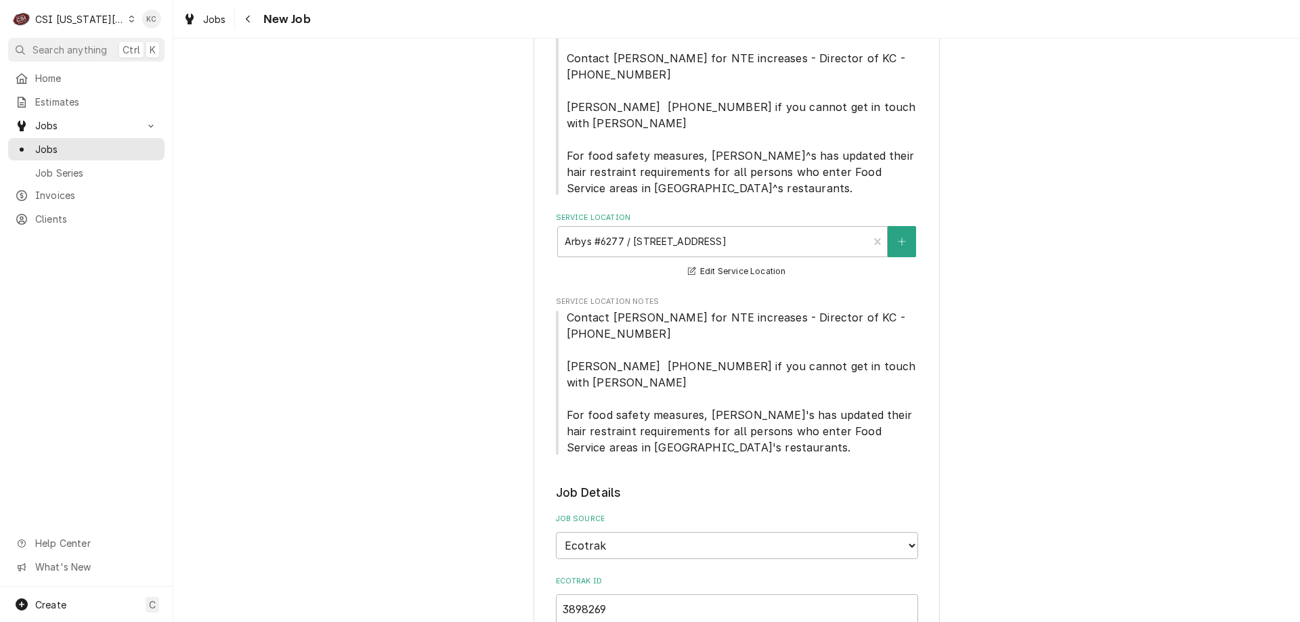
scroll to position [0, 0]
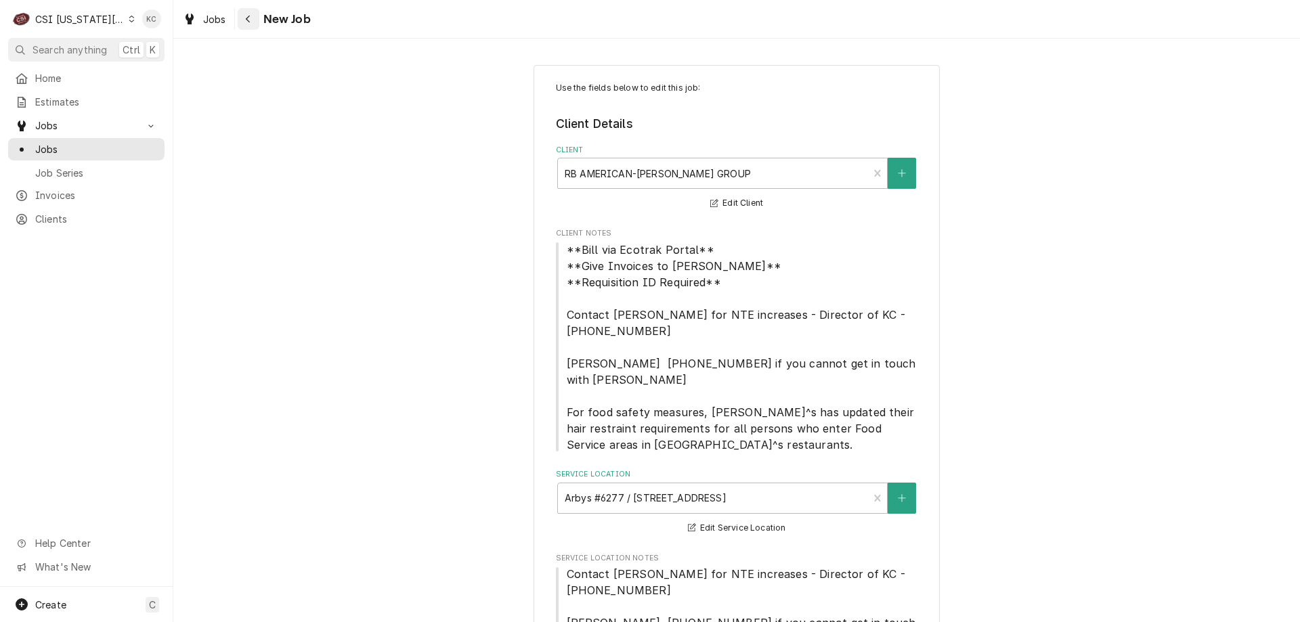
click at [245, 23] on icon "Navigate back" at bounding box center [248, 18] width 6 height 9
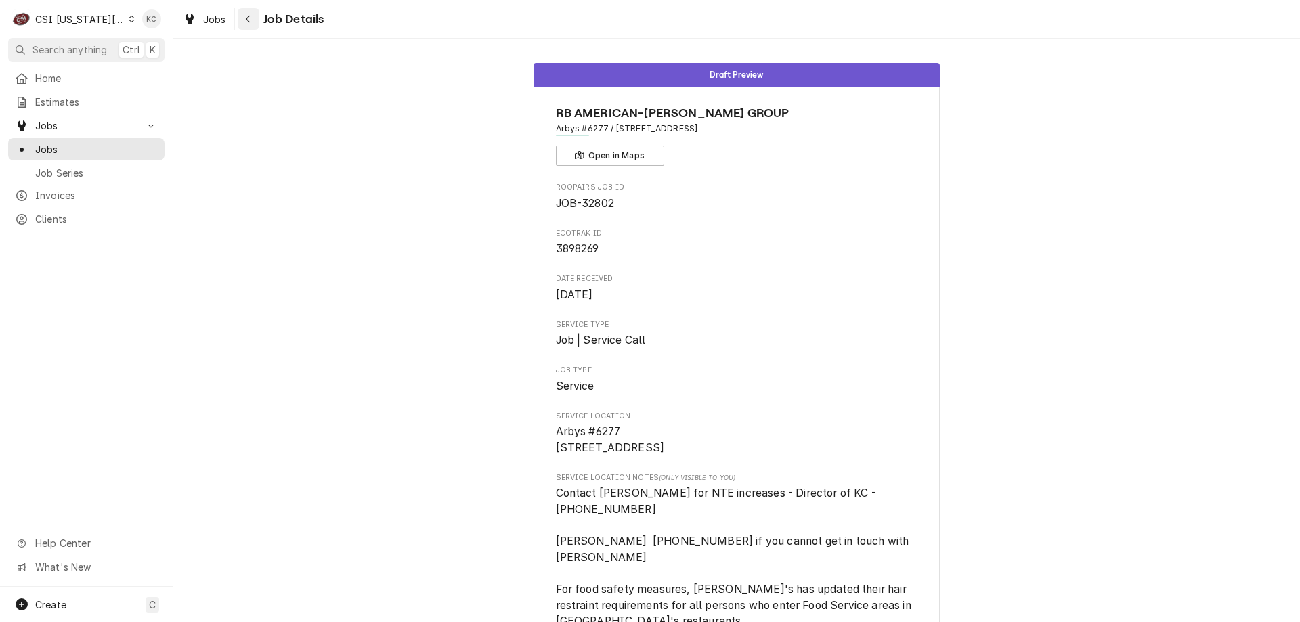
click at [240, 24] on button "Navigate back" at bounding box center [249, 19] width 22 height 22
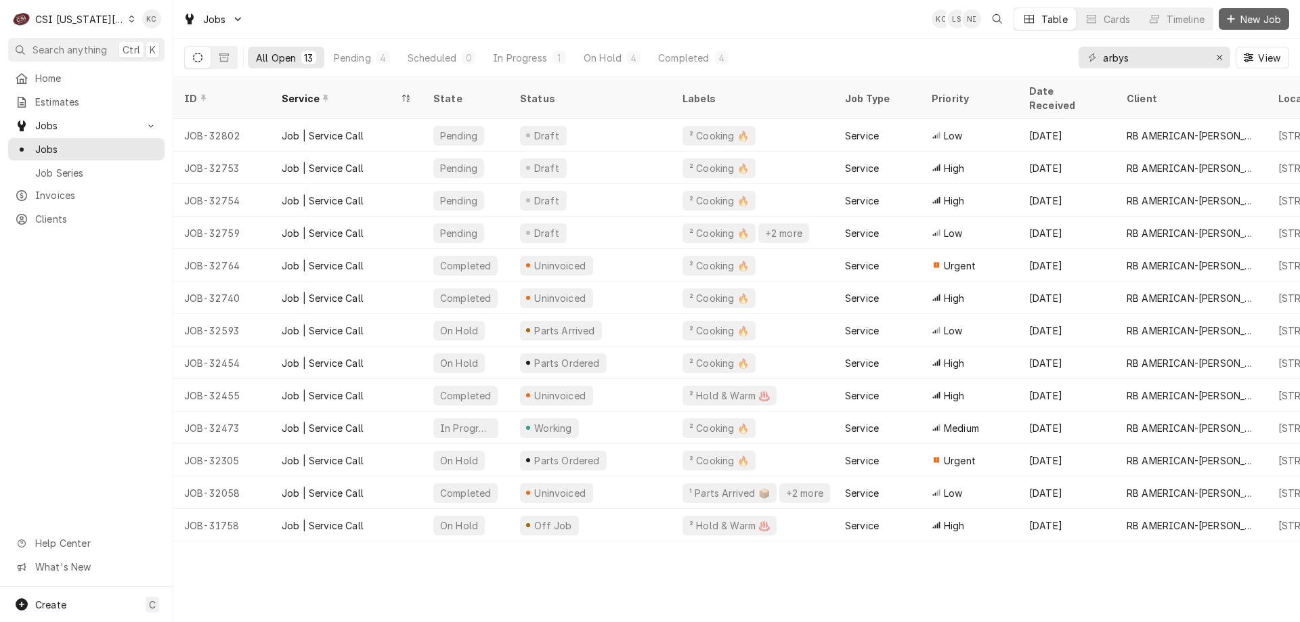
click at [1235, 18] on div "Dynamic Content Wrapper" at bounding box center [1231, 19] width 14 height 14
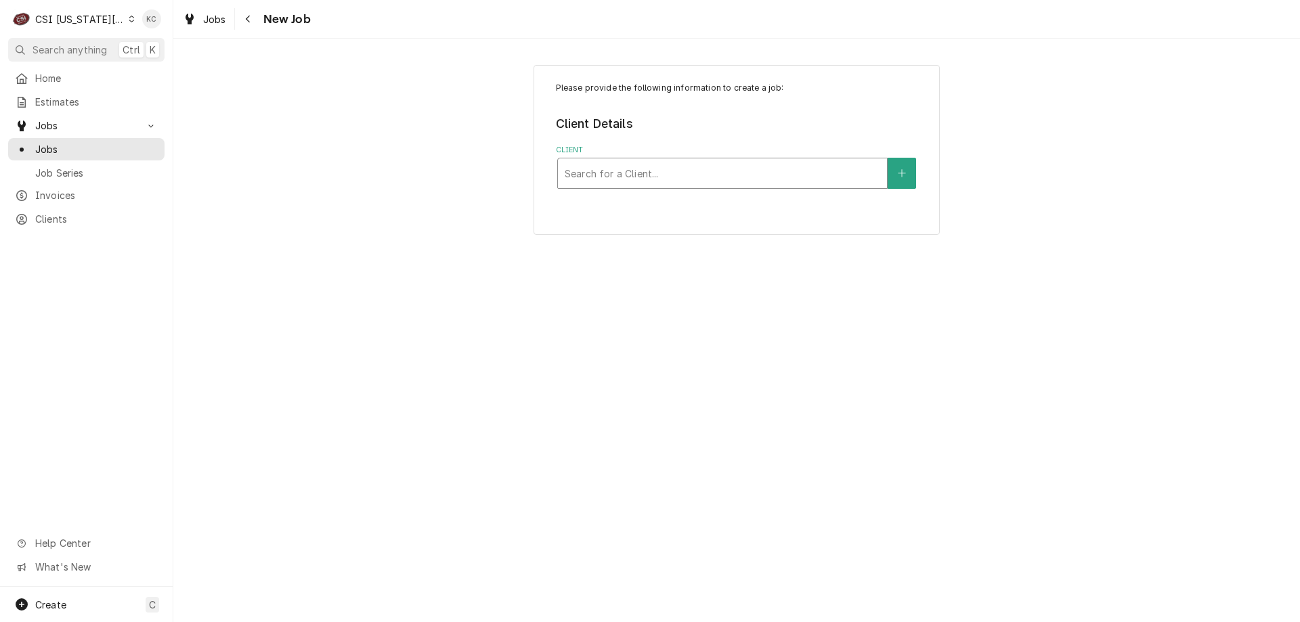
click at [766, 178] on div "Client" at bounding box center [723, 173] width 316 height 24
type input "edward don"
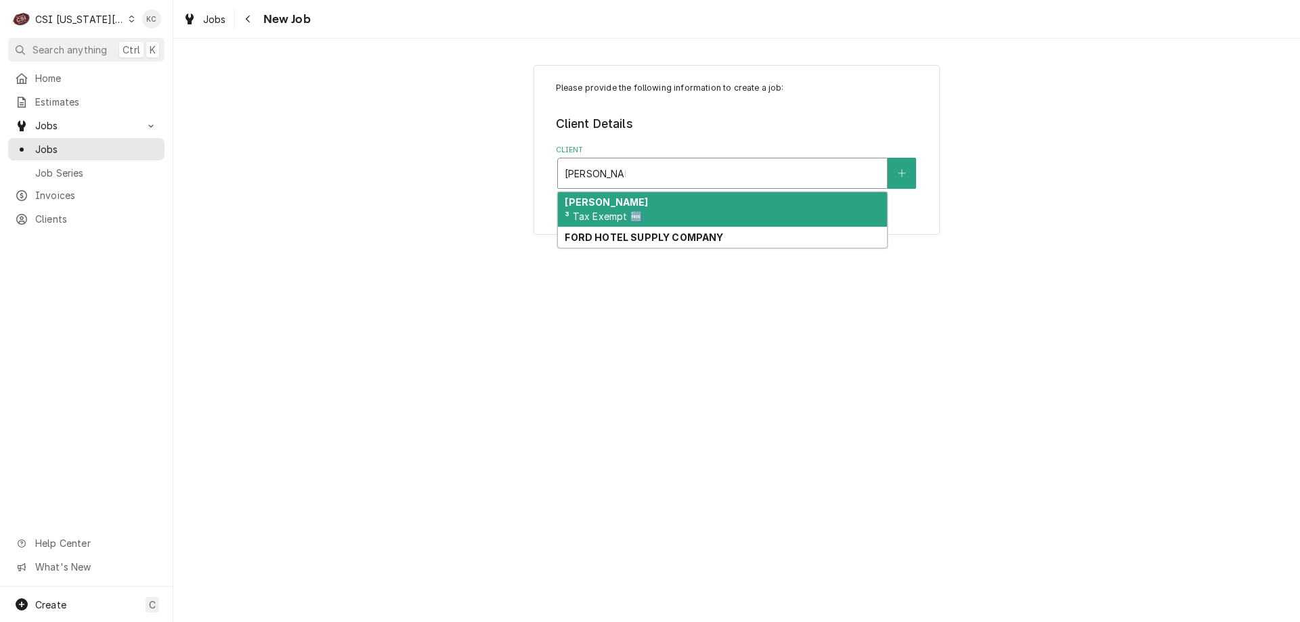
click at [765, 202] on div "EDWARD DON ³ Tax Exempt 🆓" at bounding box center [722, 209] width 329 height 35
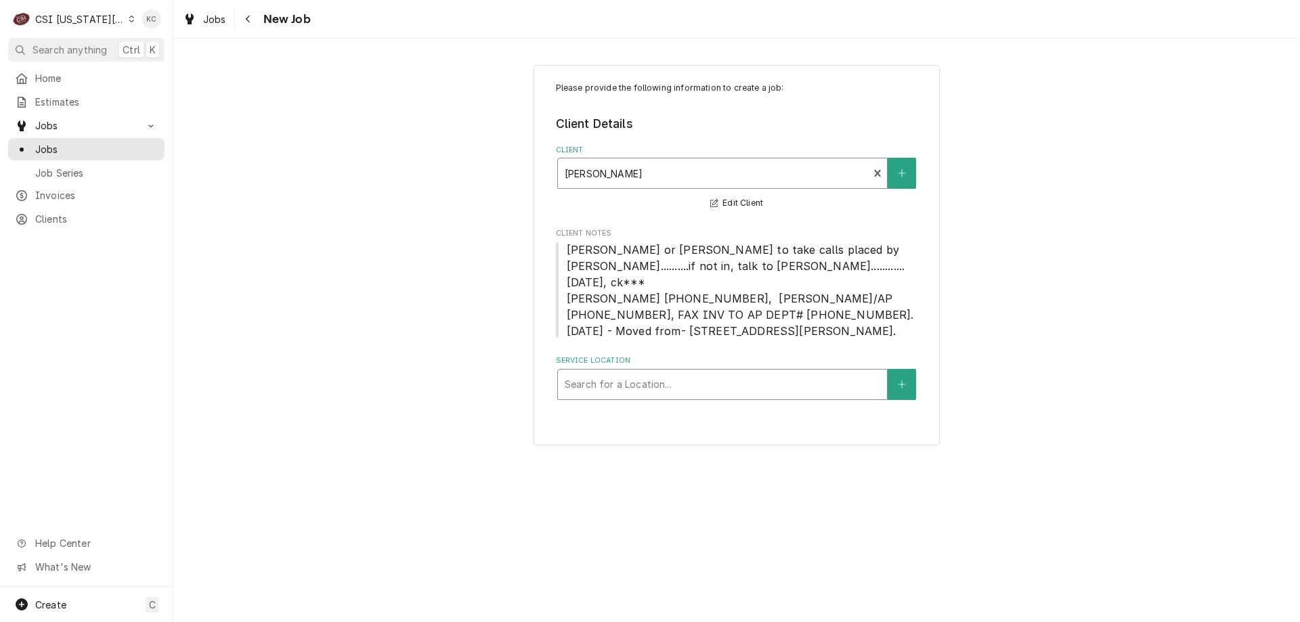
click at [712, 372] on div "Service Location" at bounding box center [723, 384] width 316 height 24
type input "warr"
click at [681, 173] on div "Client" at bounding box center [713, 173] width 297 height 24
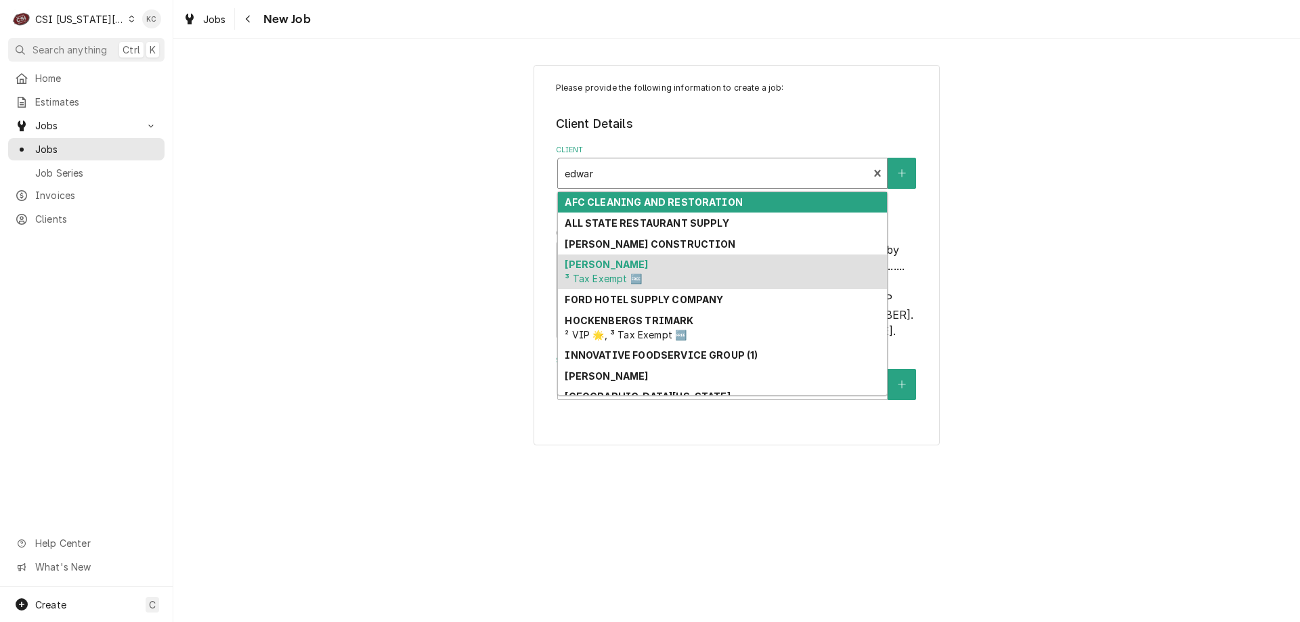
type input "[PERSON_NAME]"
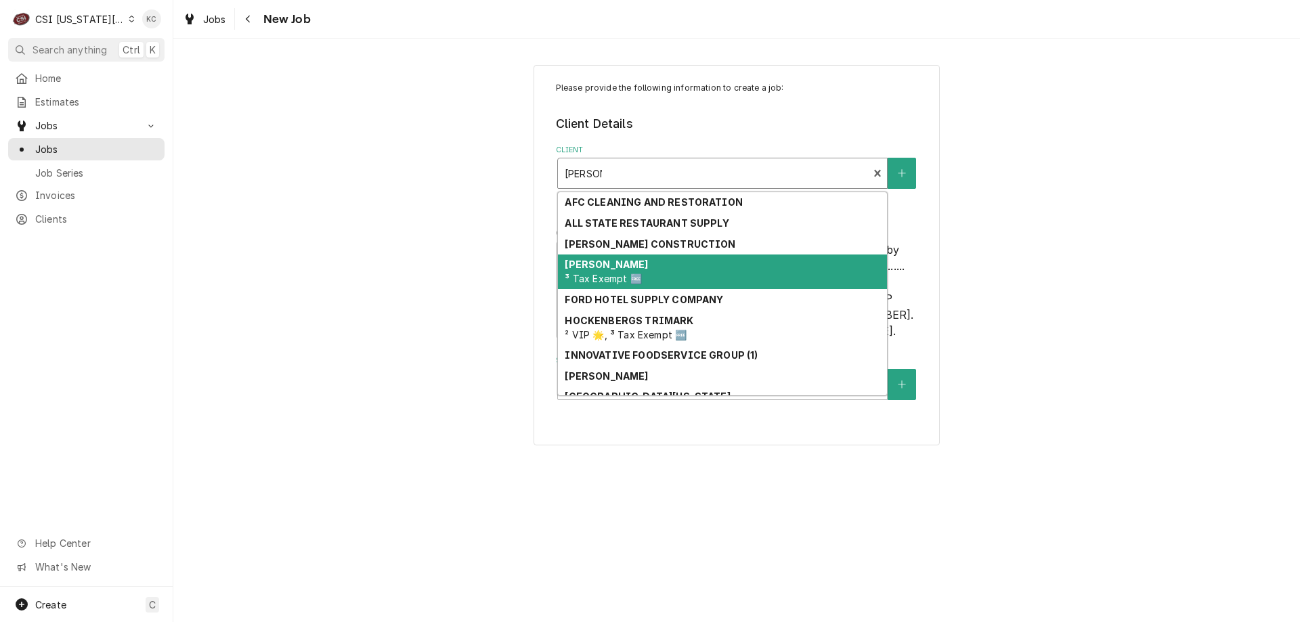
click at [666, 268] on div "EDWARD DON ³ Tax Exempt 🆓" at bounding box center [722, 272] width 329 height 35
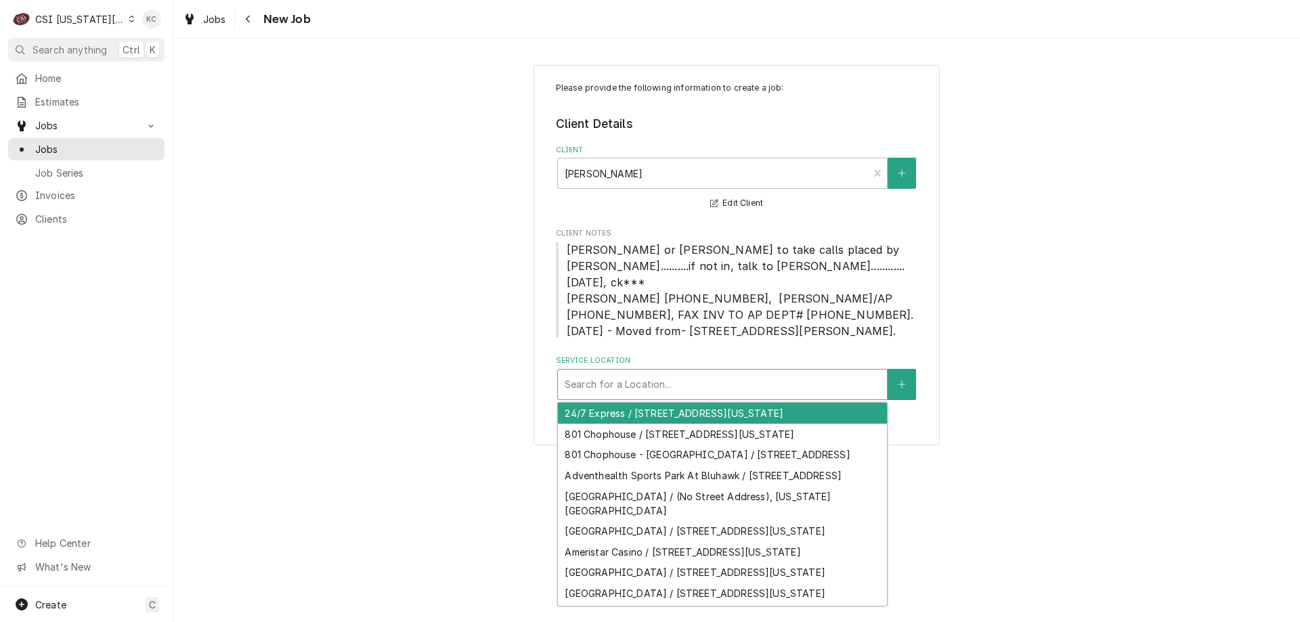
click at [656, 372] on div "Service Location" at bounding box center [723, 384] width 316 height 24
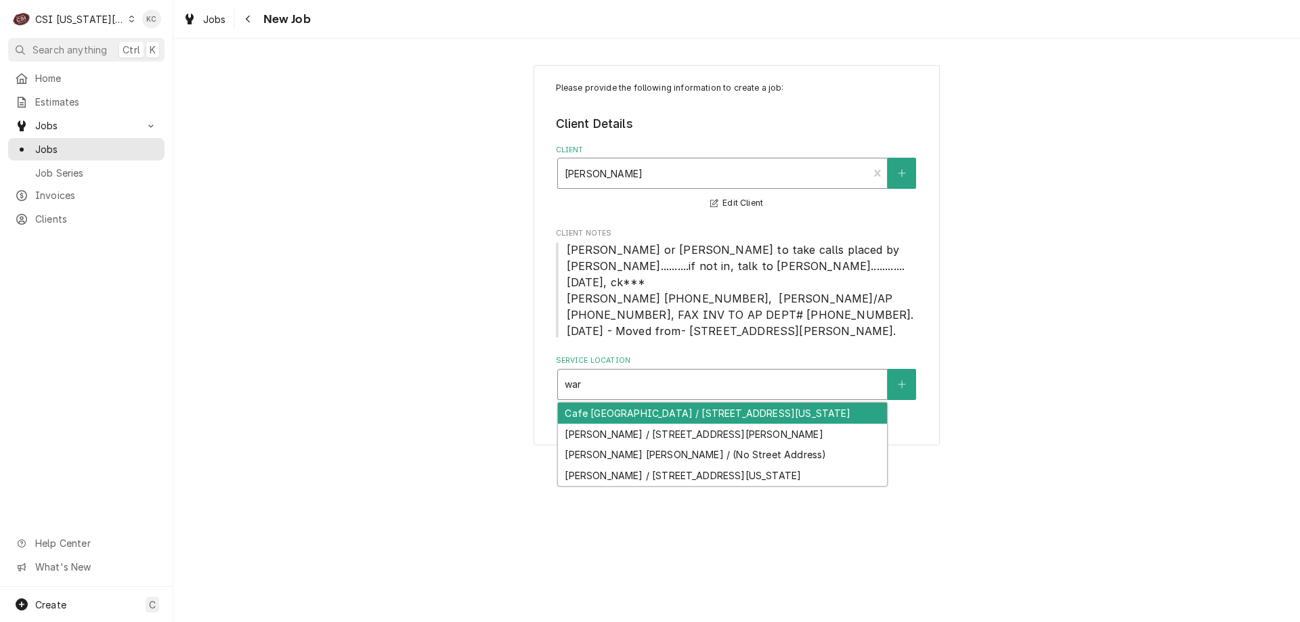
type input "war"
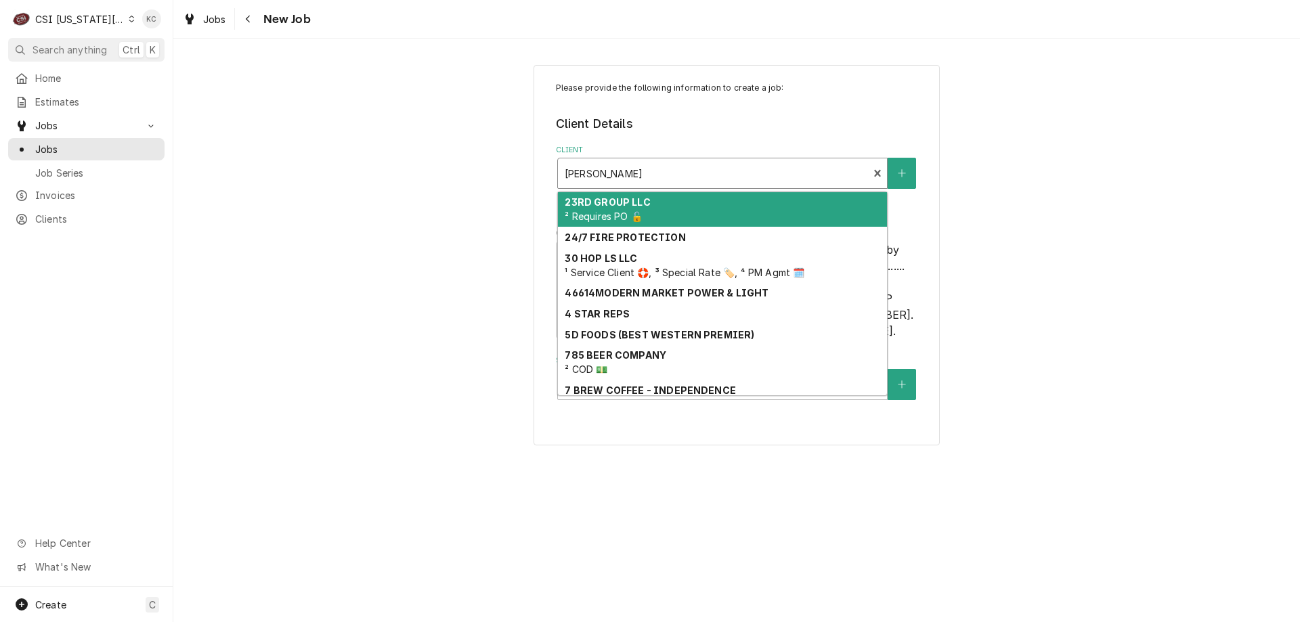
click at [605, 175] on div "Client" at bounding box center [713, 173] width 297 height 24
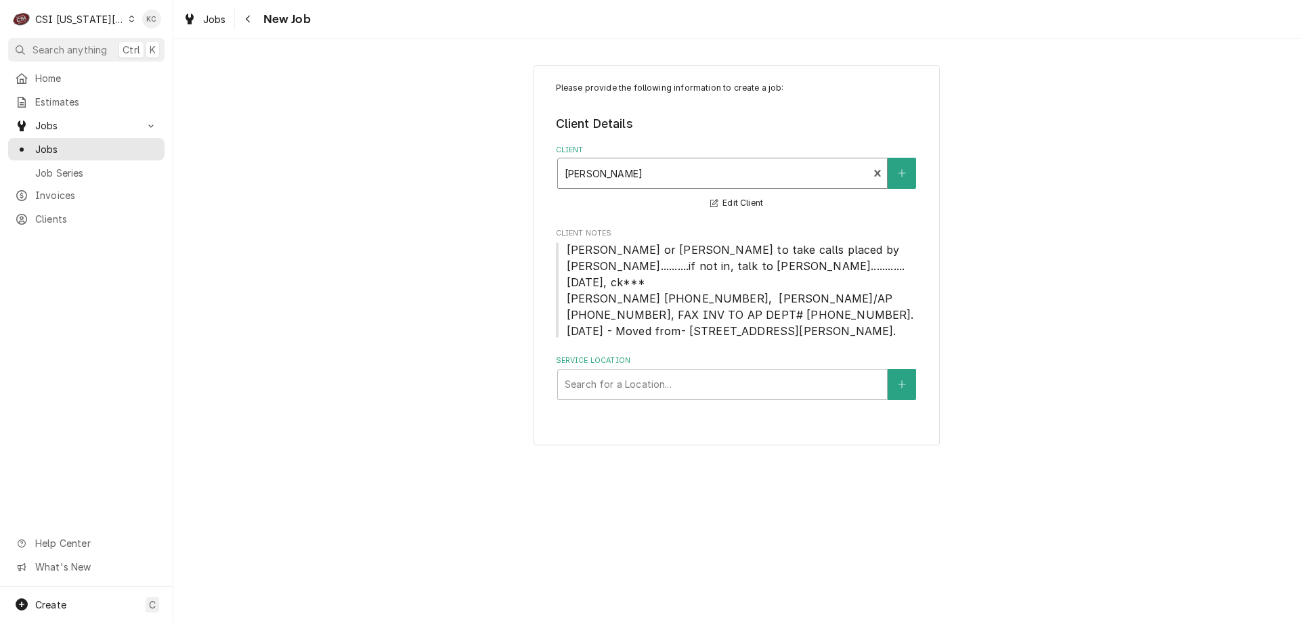
click at [605, 175] on div "Client" at bounding box center [713, 173] width 297 height 24
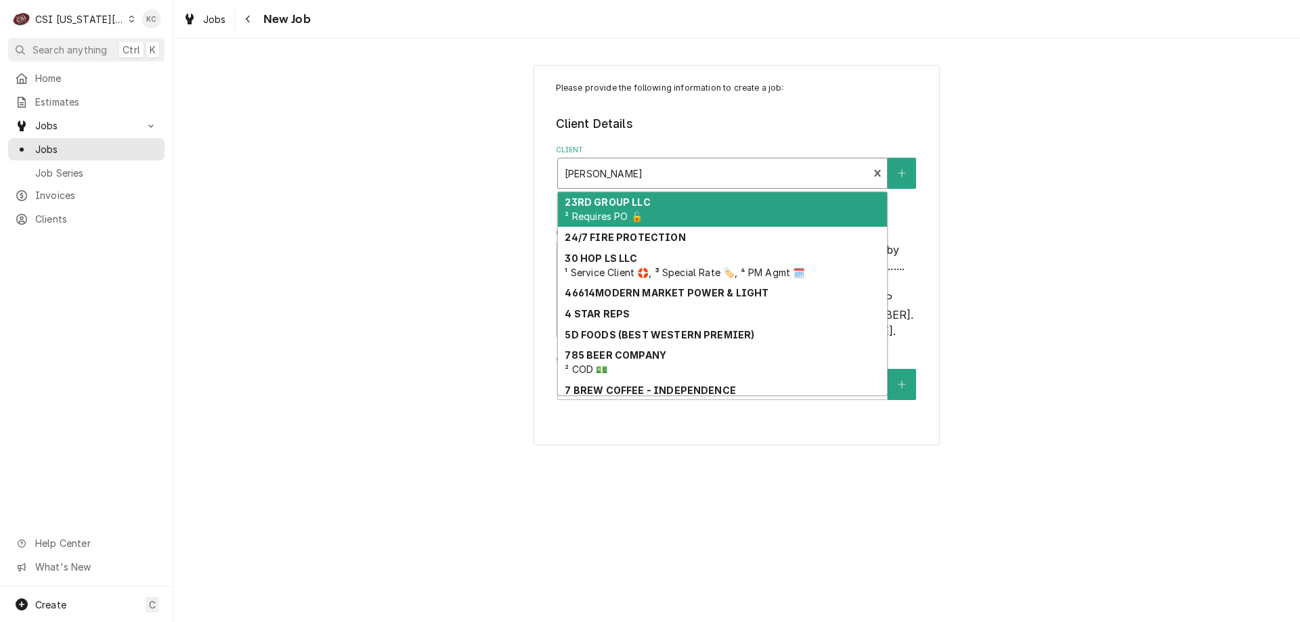
click at [605, 175] on div "Client" at bounding box center [713, 173] width 297 height 24
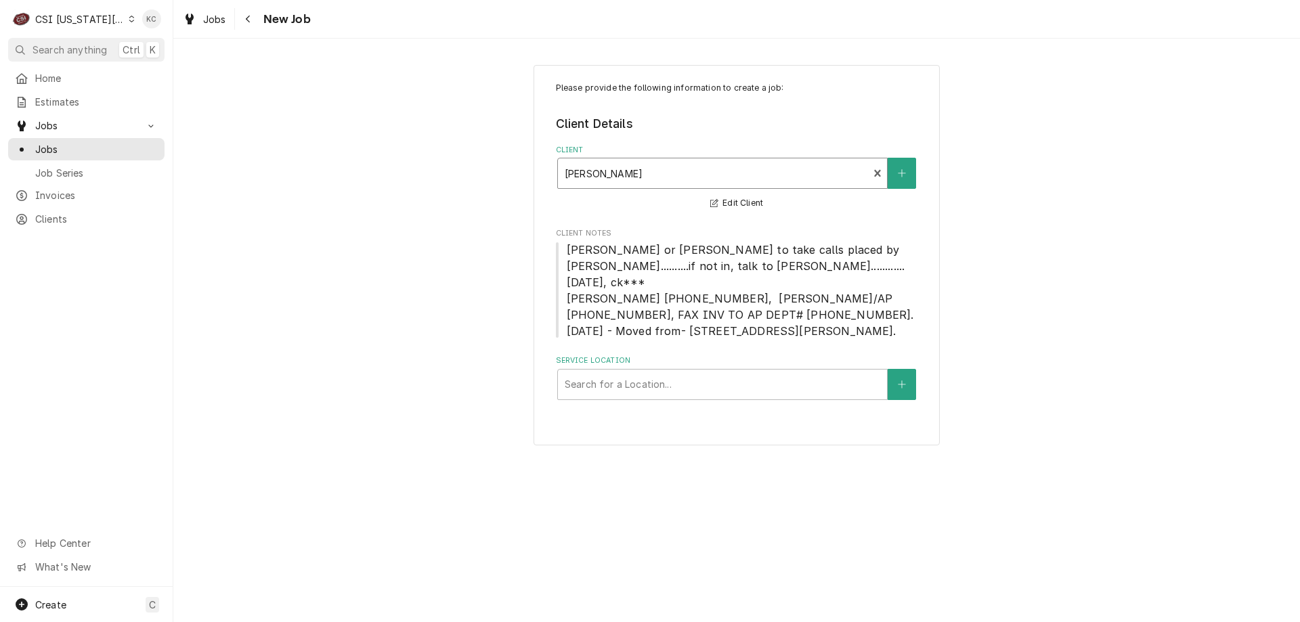
click at [640, 175] on div "Client" at bounding box center [713, 173] width 297 height 24
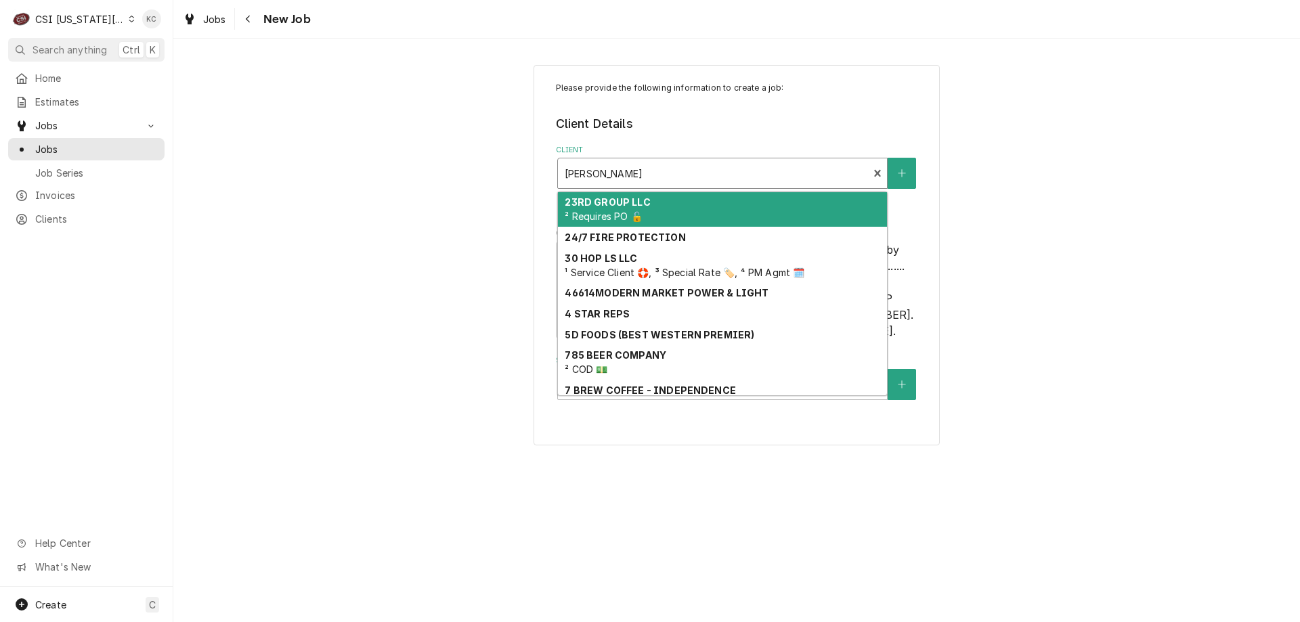
click at [640, 175] on div "Client" at bounding box center [713, 173] width 297 height 24
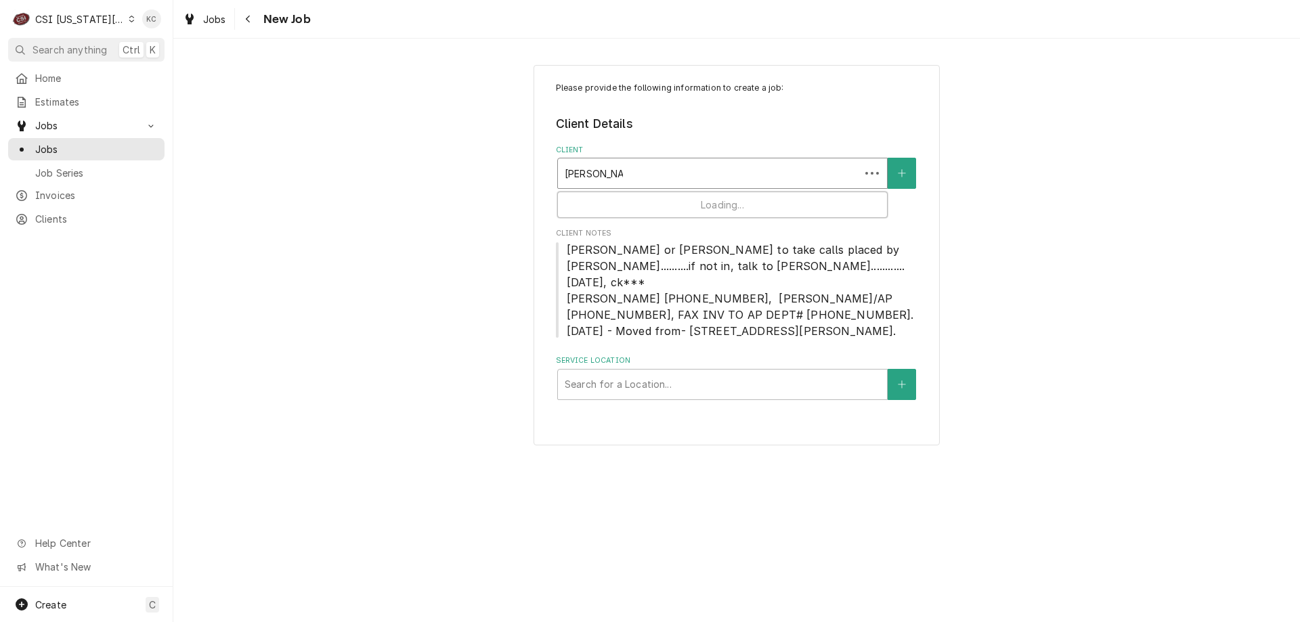
type input "[PERSON_NAME]"
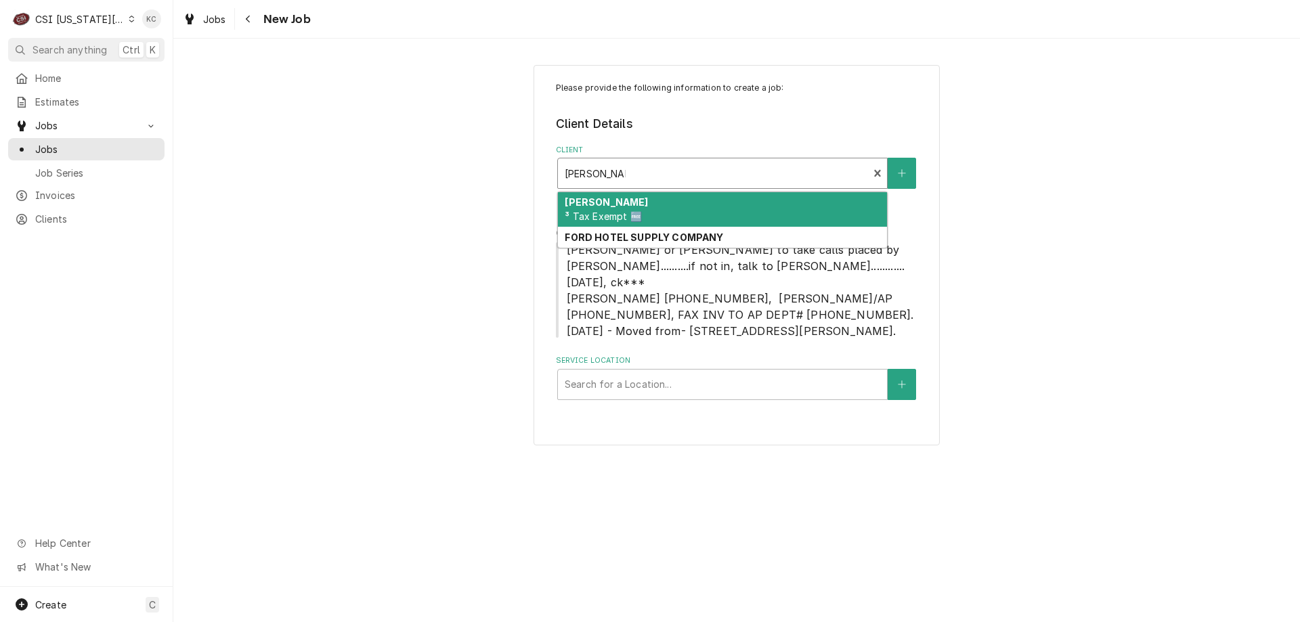
click at [666, 208] on div "EDWARD DON ³ Tax Exempt 🆓" at bounding box center [722, 209] width 329 height 35
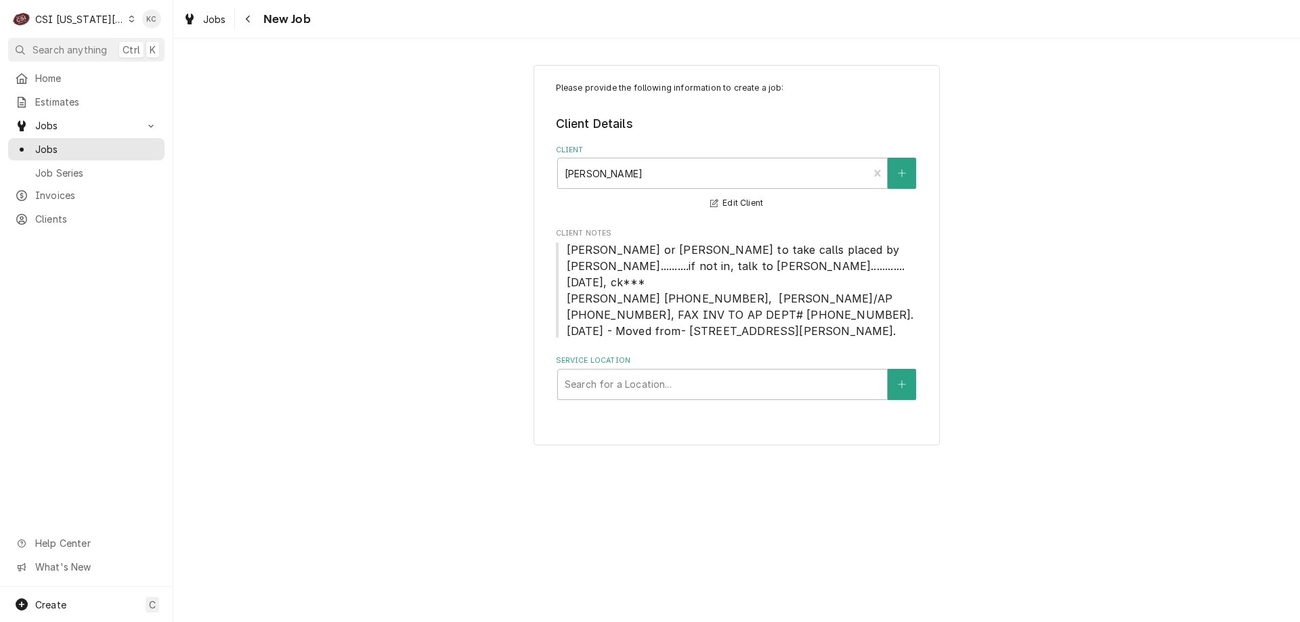
click at [81, 13] on div "CSI Kansas City" at bounding box center [79, 19] width 89 height 14
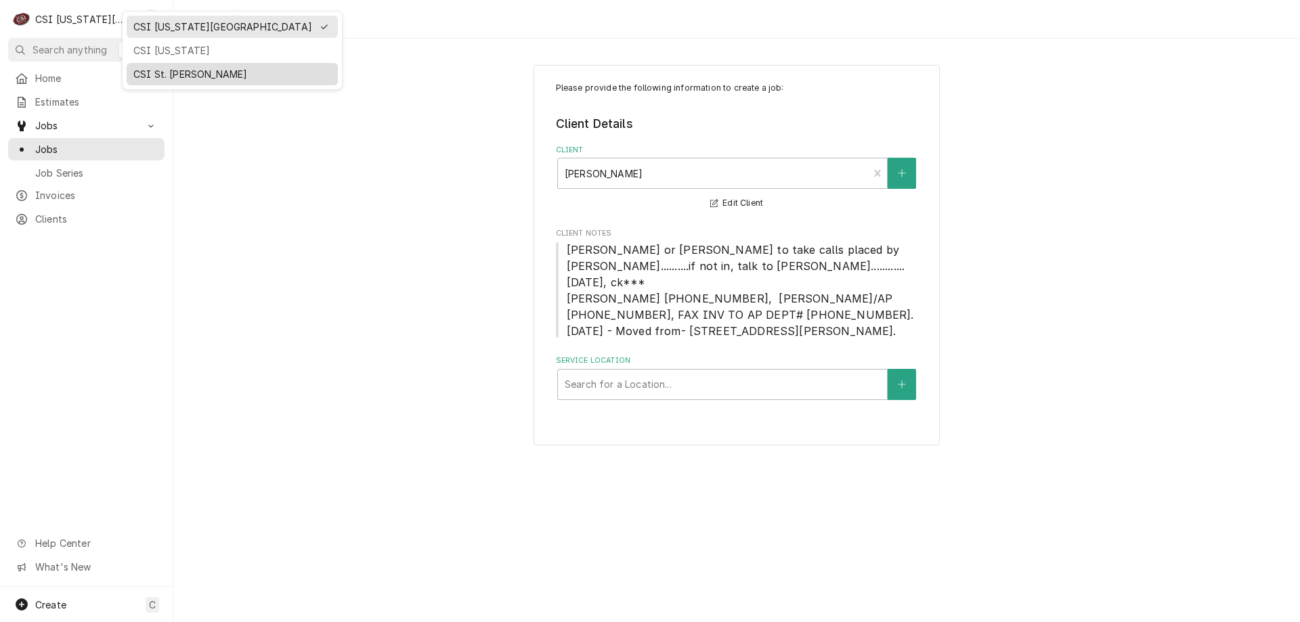
click at [169, 70] on div "CSI St. [PERSON_NAME]" at bounding box center [232, 74] width 198 height 14
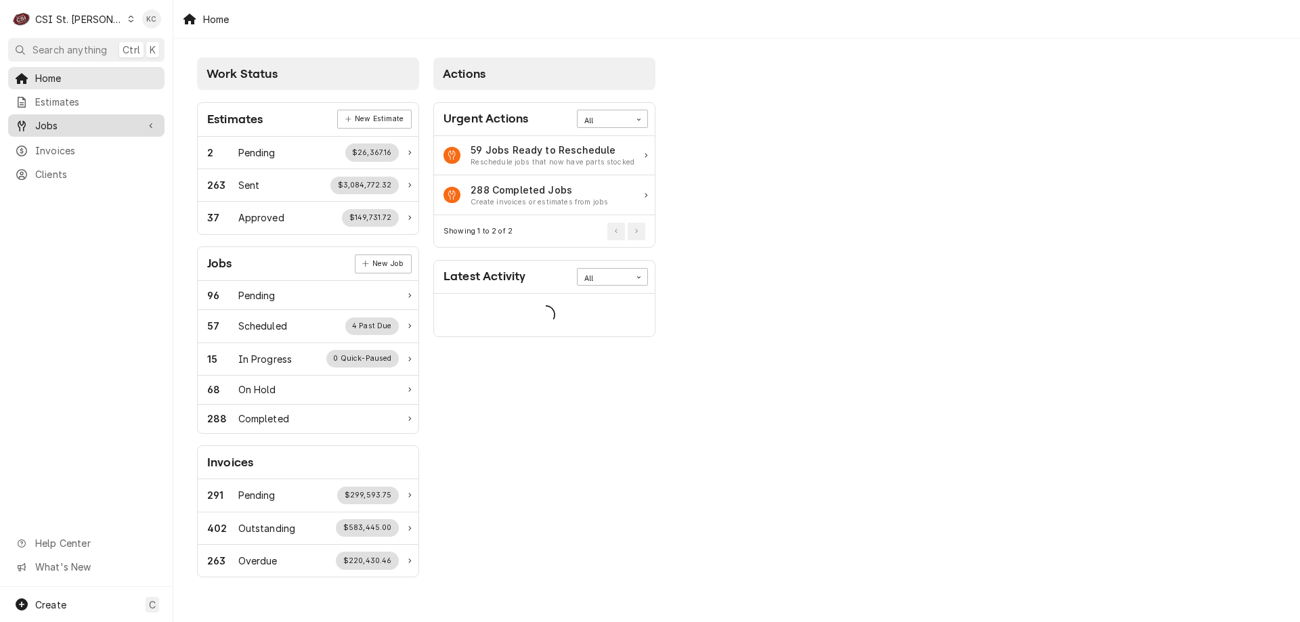
click at [41, 124] on span "Jobs" at bounding box center [86, 126] width 102 height 14
click at [83, 156] on div "Jobs Job Series" at bounding box center [86, 160] width 156 height 45
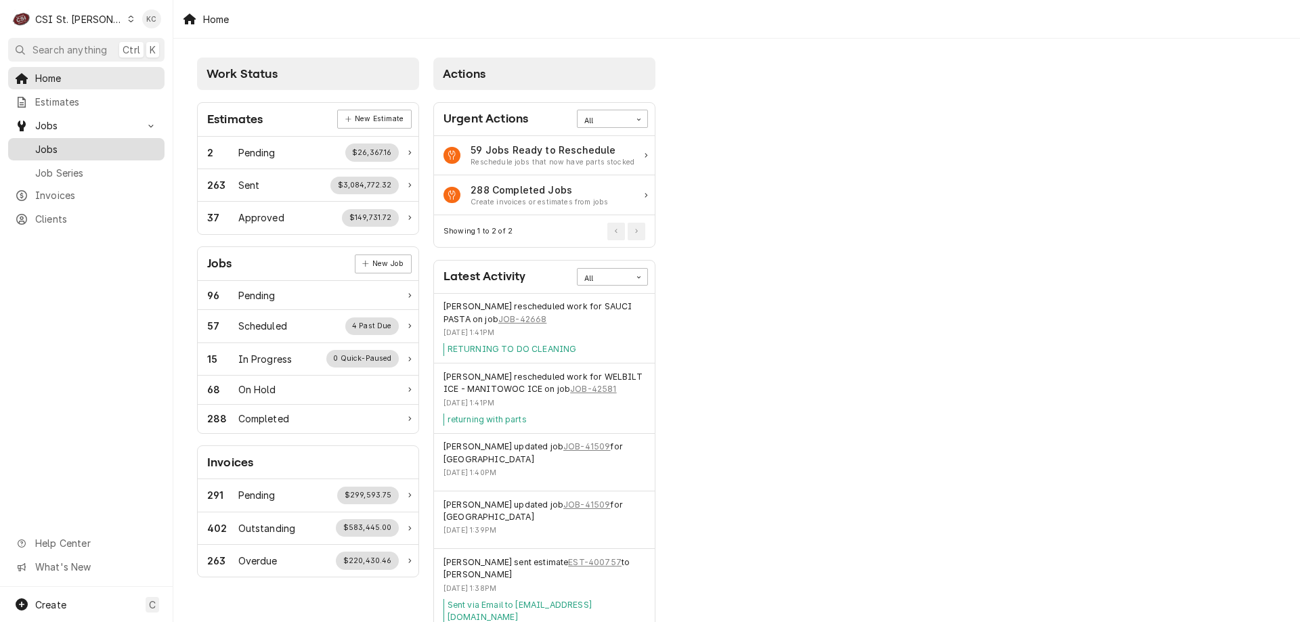
click at [83, 152] on div "Jobs" at bounding box center [86, 149] width 151 height 17
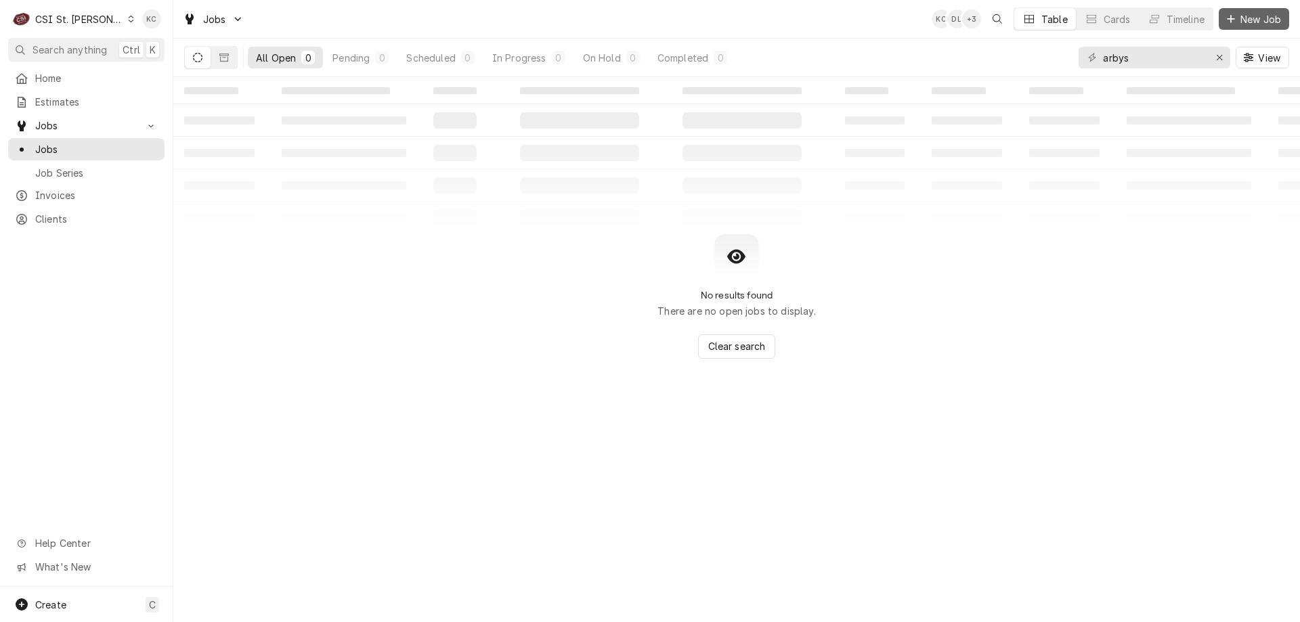
click at [1283, 20] on span "New Job" at bounding box center [1261, 19] width 46 height 14
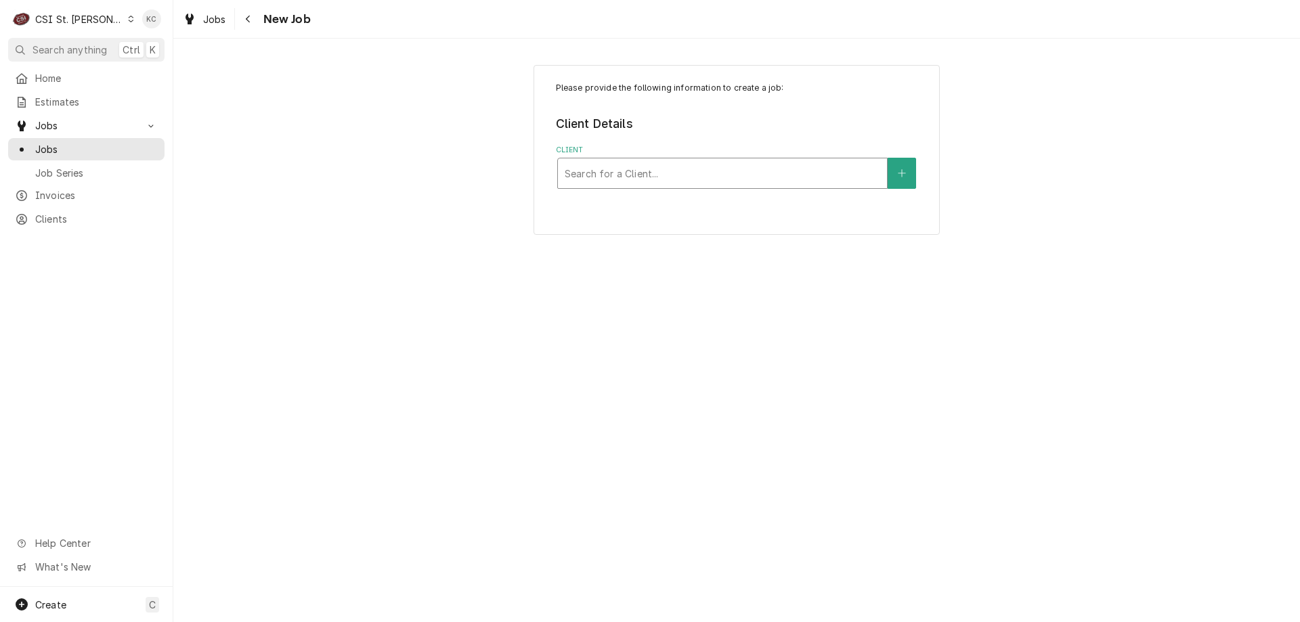
click at [638, 176] on div "Client" at bounding box center [723, 173] width 316 height 24
type input "[PERSON_NAME]"
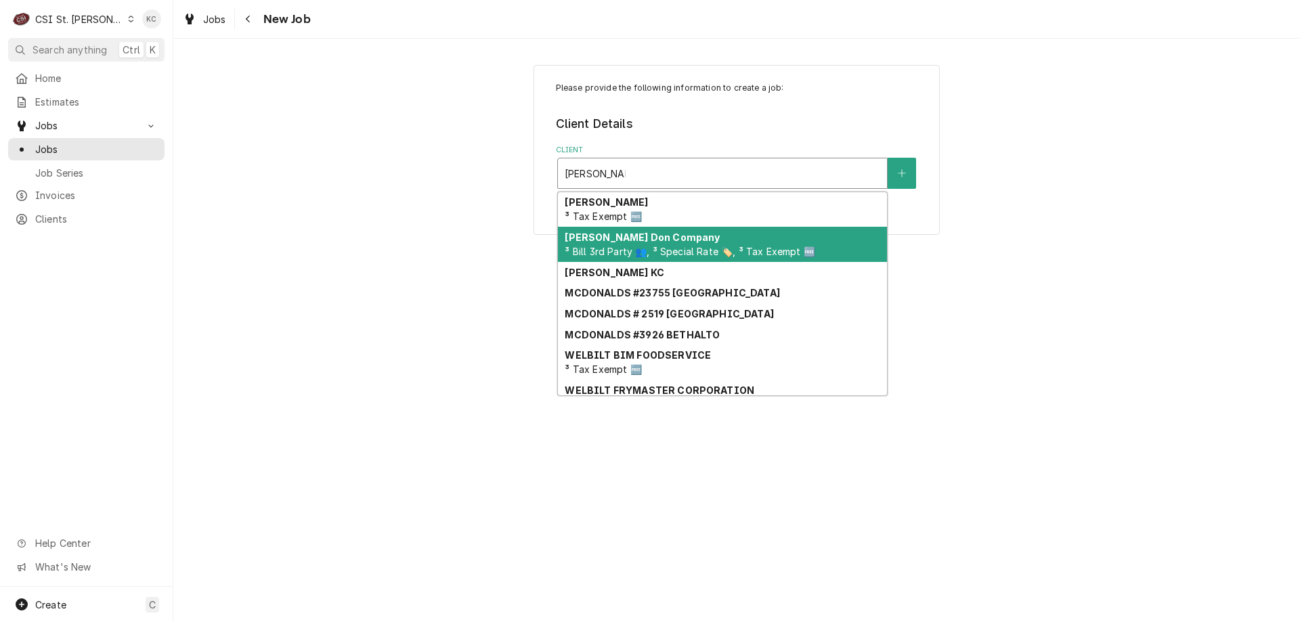
click at [635, 246] on span "³ Bill 3rd Party 👥, ³ Special Rate 🏷️, ³ Tax Exempt 🆓" at bounding box center [690, 252] width 250 height 12
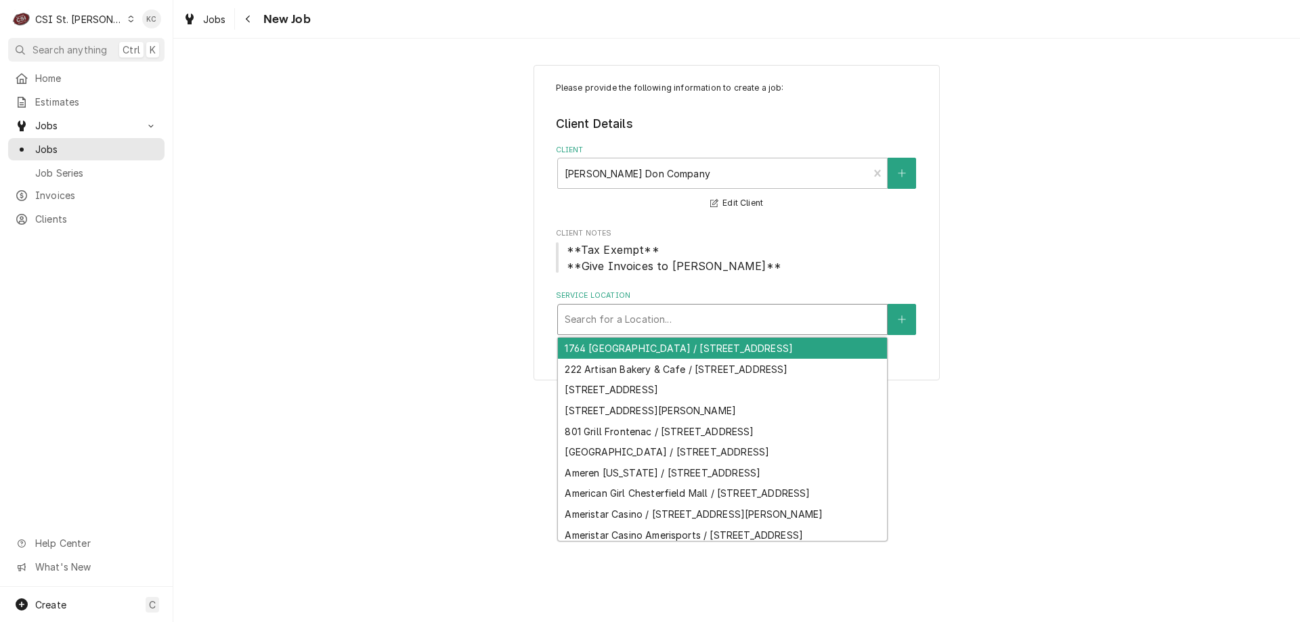
click at [649, 314] on div "Service Location" at bounding box center [723, 319] width 316 height 24
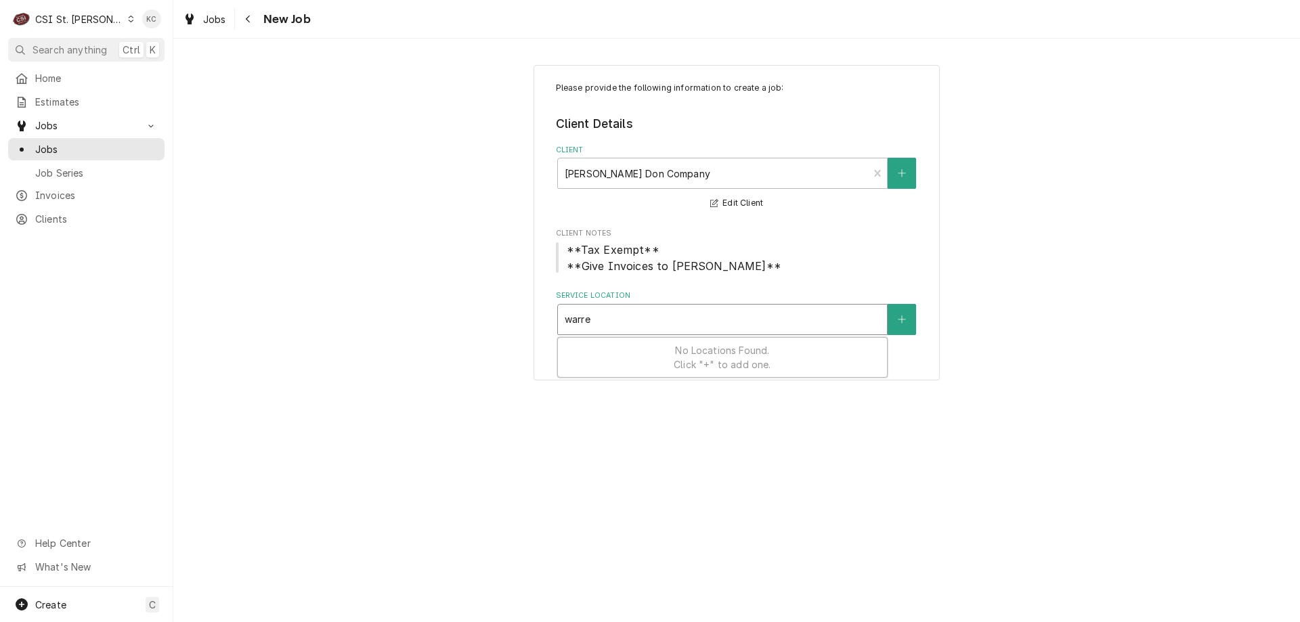
type input "[PERSON_NAME]"
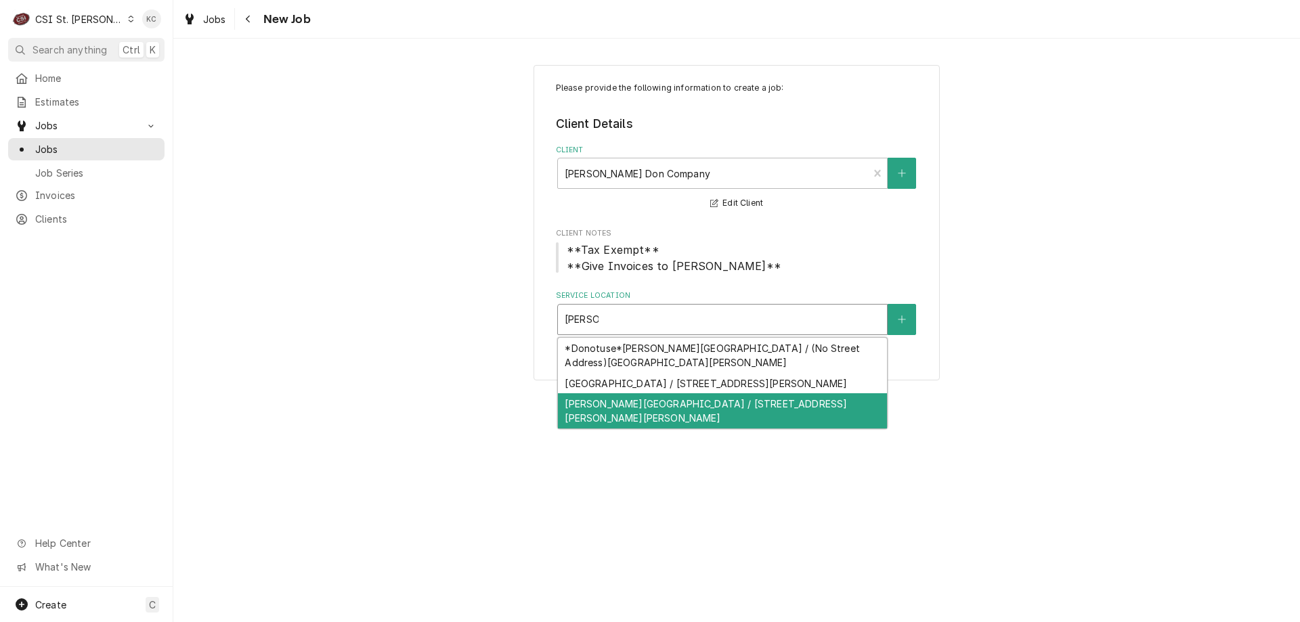
click at [698, 419] on div "[PERSON_NAME][GEOGRAPHIC_DATA] / [STREET_ADDRESS][PERSON_NAME][PERSON_NAME]" at bounding box center [722, 410] width 329 height 35
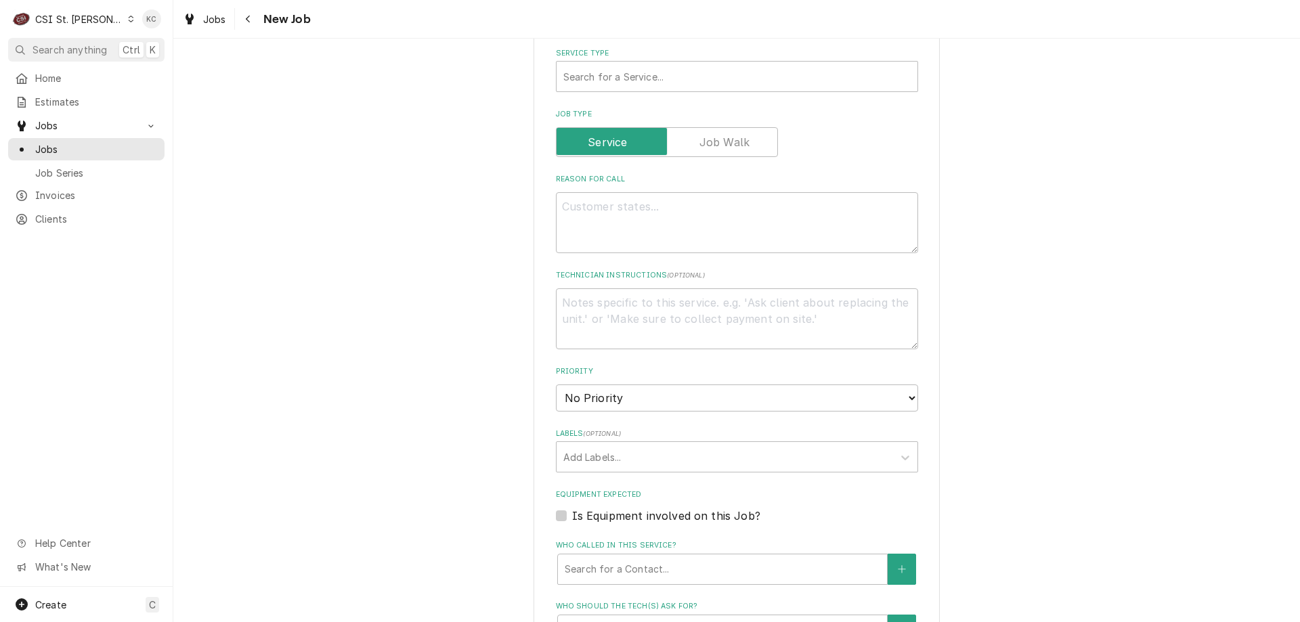
scroll to position [474, 0]
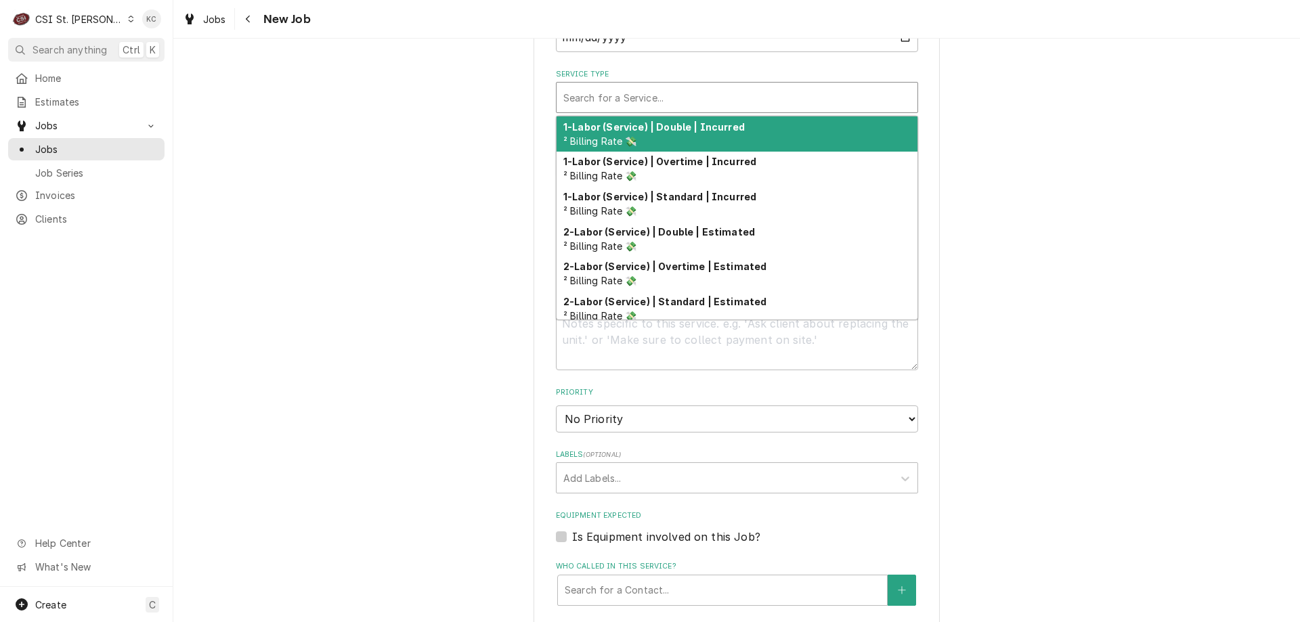
click at [694, 110] on div "Service Type" at bounding box center [736, 97] width 347 height 24
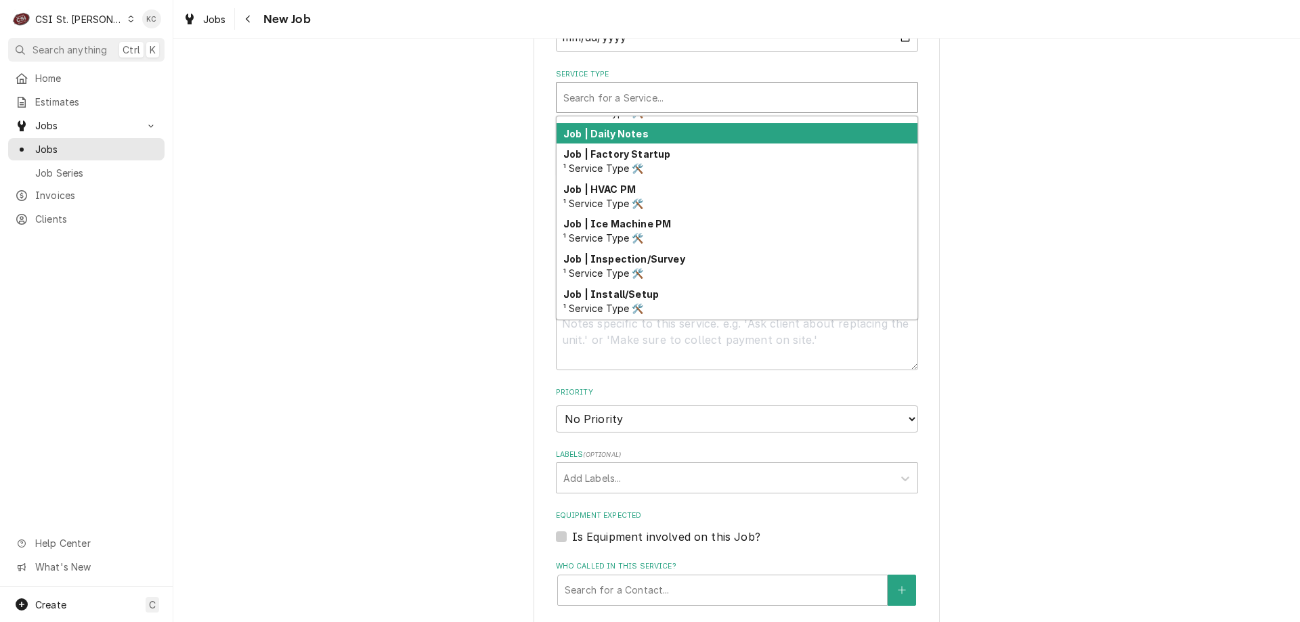
scroll to position [710, 0]
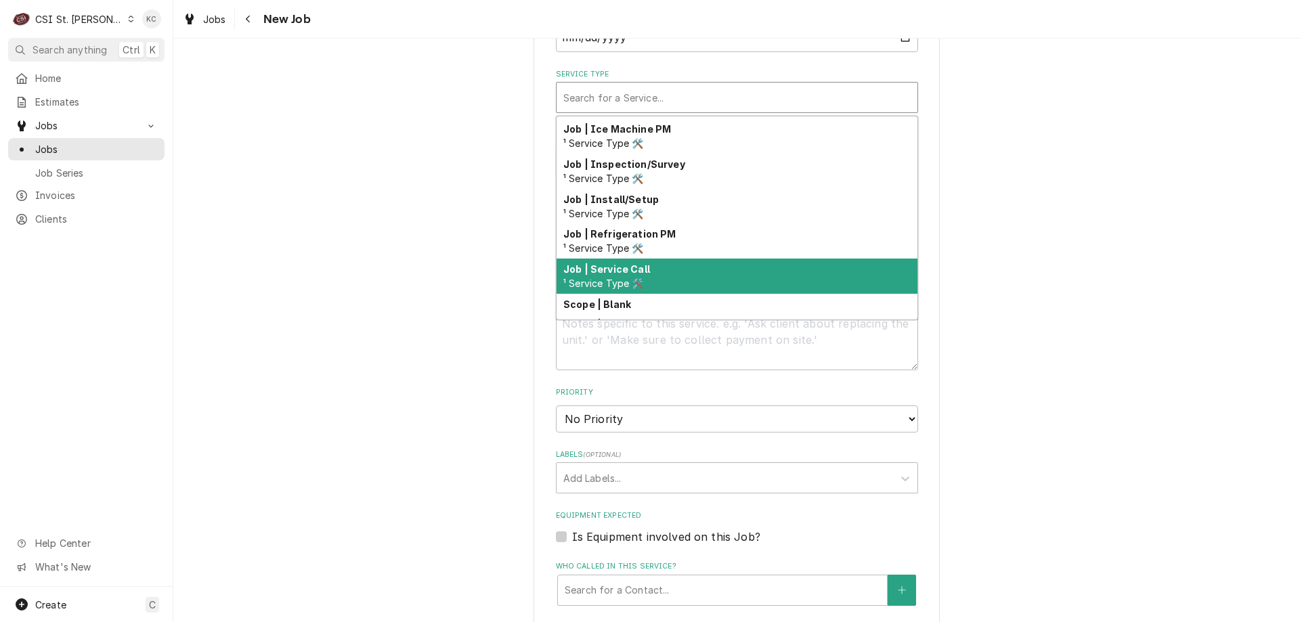
click at [696, 266] on div "Job | Service Call ¹ Service Type 🛠️" at bounding box center [737, 276] width 361 height 35
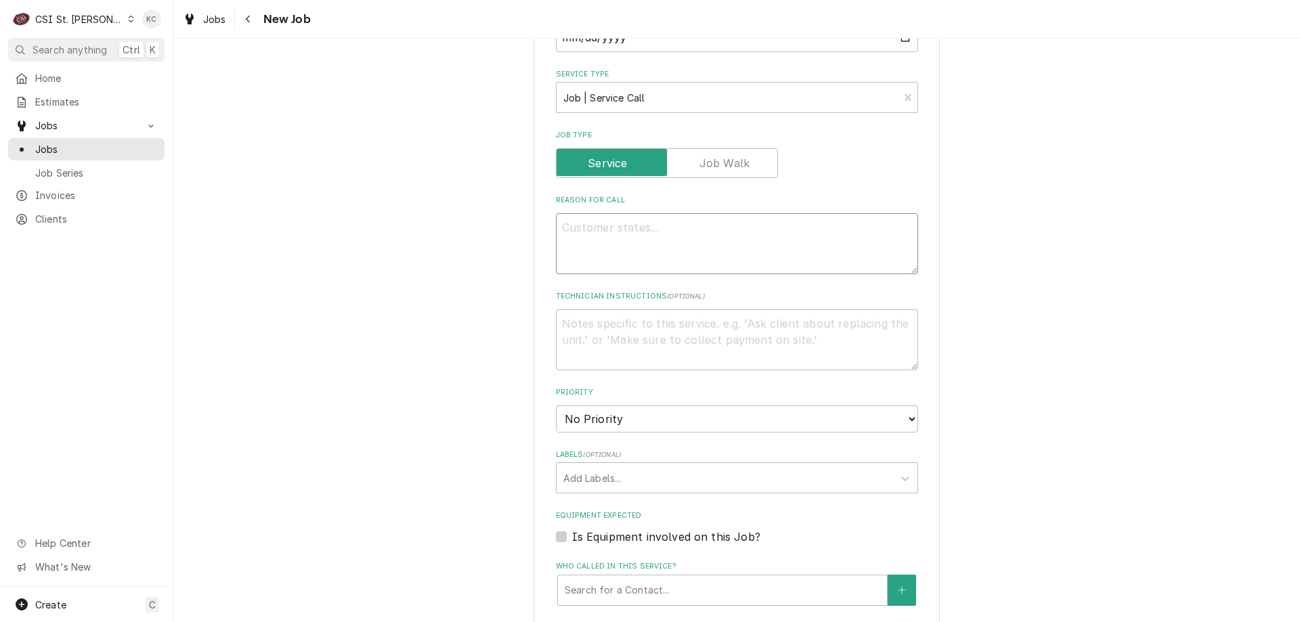
click at [599, 229] on textarea "Reason For Call" at bounding box center [737, 243] width 362 height 61
paste textarea "Our freezer has thick ice on the door, which causes the door to either not shut…"
type textarea "x"
type textarea "Our freezer has thick ice on the door, which causes the door to either not shut…"
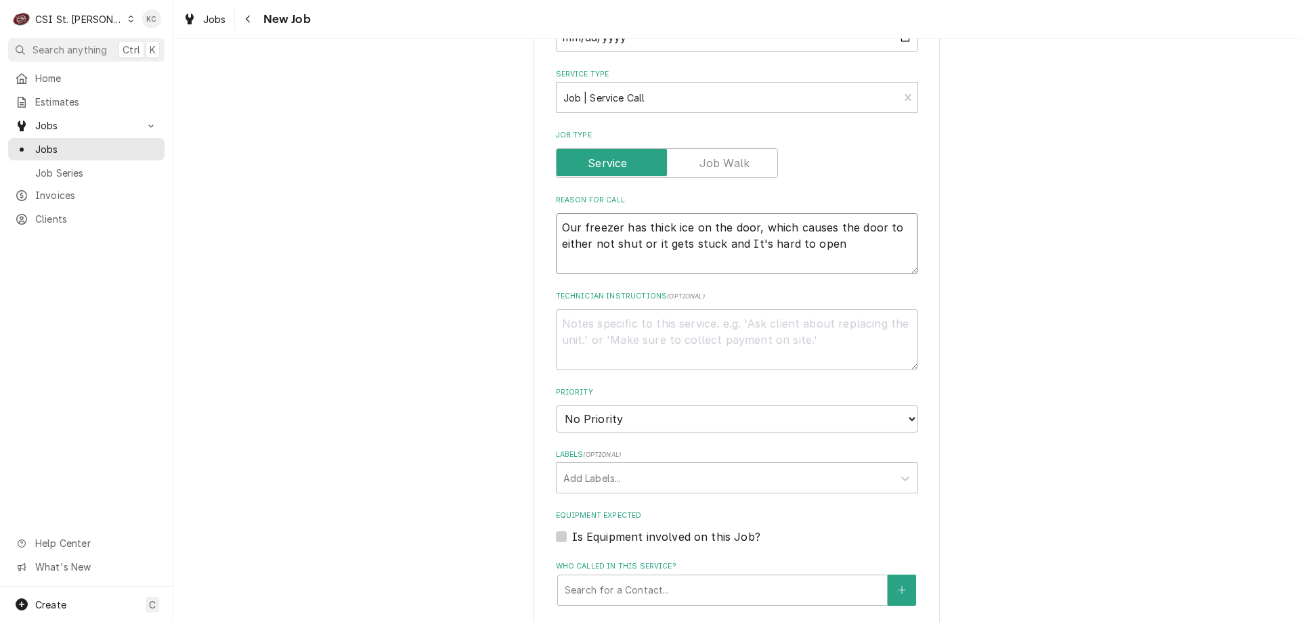
type textarea "x"
type textarea "Our freezer has thick ice on the door, which causes the door to either not shut…"
click at [633, 325] on textarea "Technician Instructions ( optional )" at bounding box center [737, 339] width 362 height 61
type textarea "x"
type textarea "H"
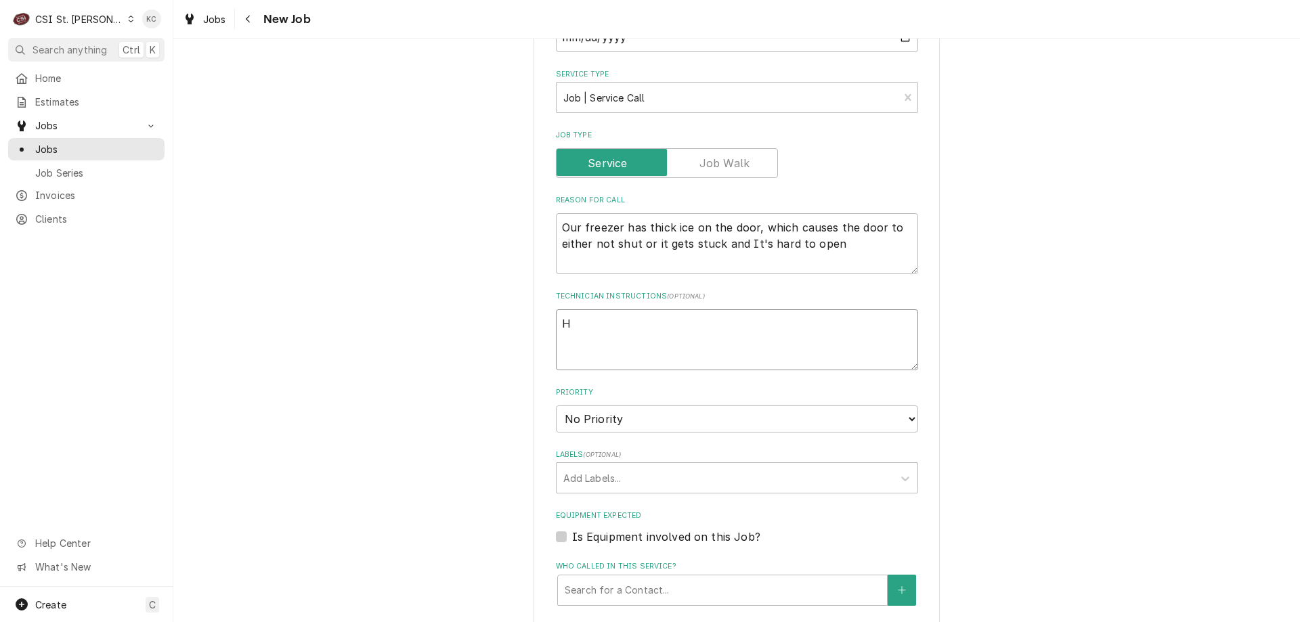
type textarea "x"
type textarea "J"
type textarea "x"
type textarea "Jo"
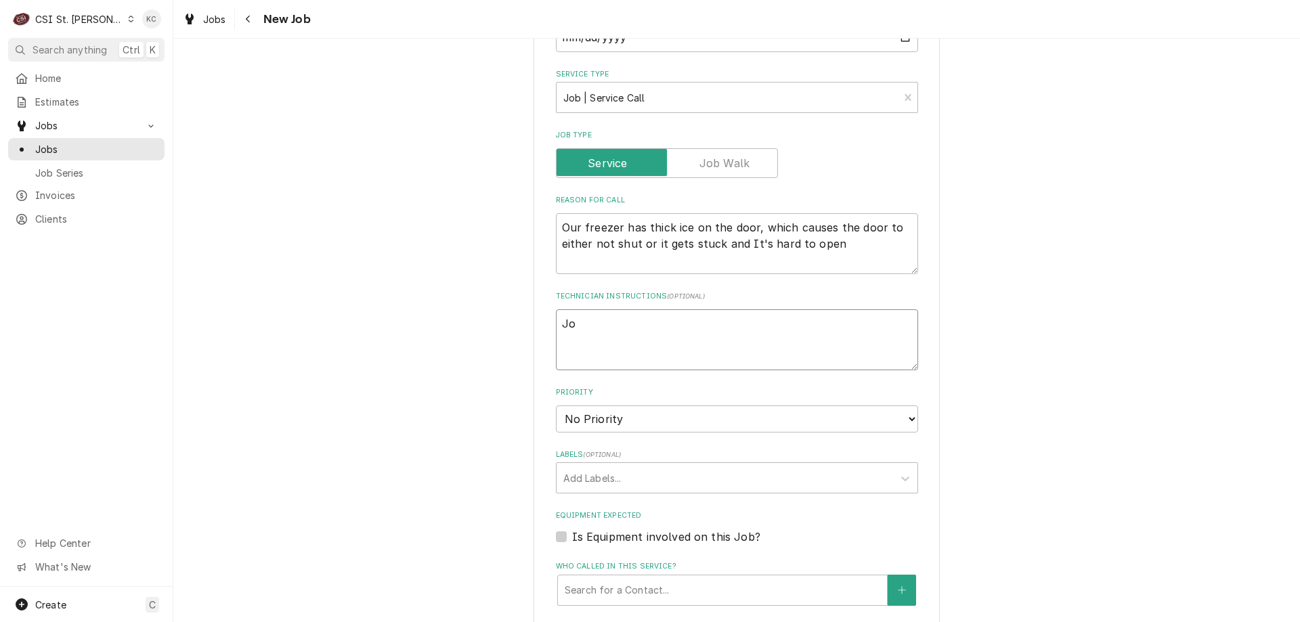
type textarea "x"
type textarea "Joh"
type textarea "x"
type textarea "[PERSON_NAME]"
type textarea "x"
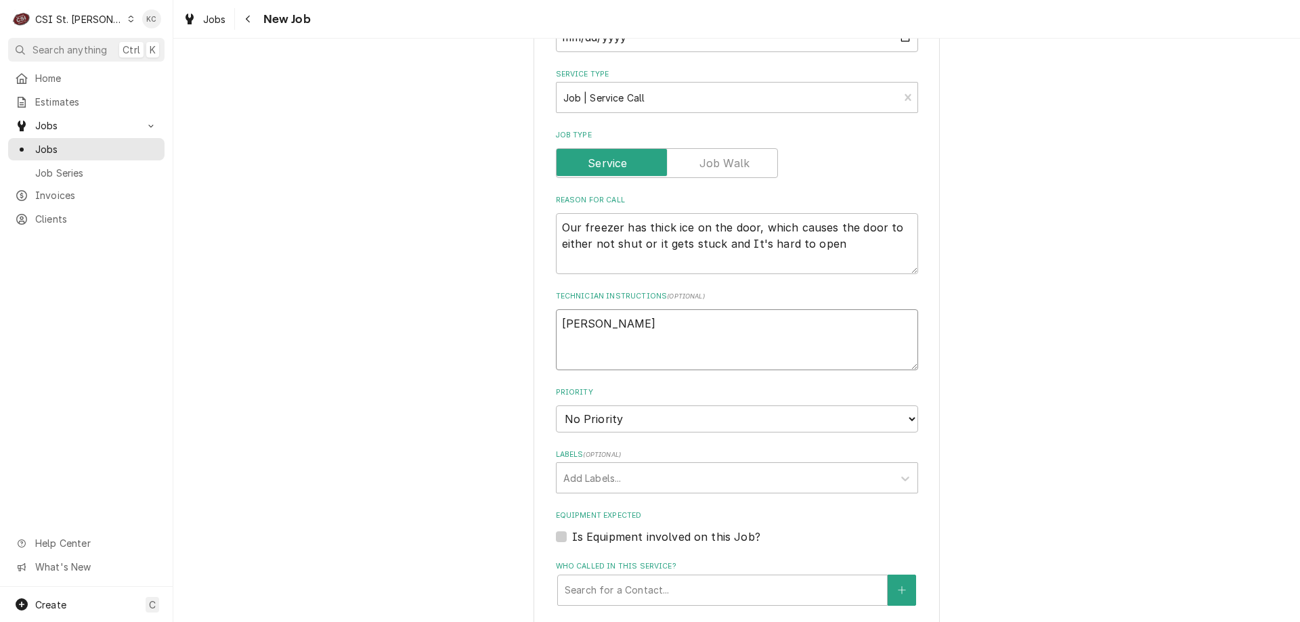
type textarea "[PERSON_NAME]"
type textarea "x"
type textarea "[PERSON_NAME]"
type textarea "x"
type textarea "[PERSON_NAME]"
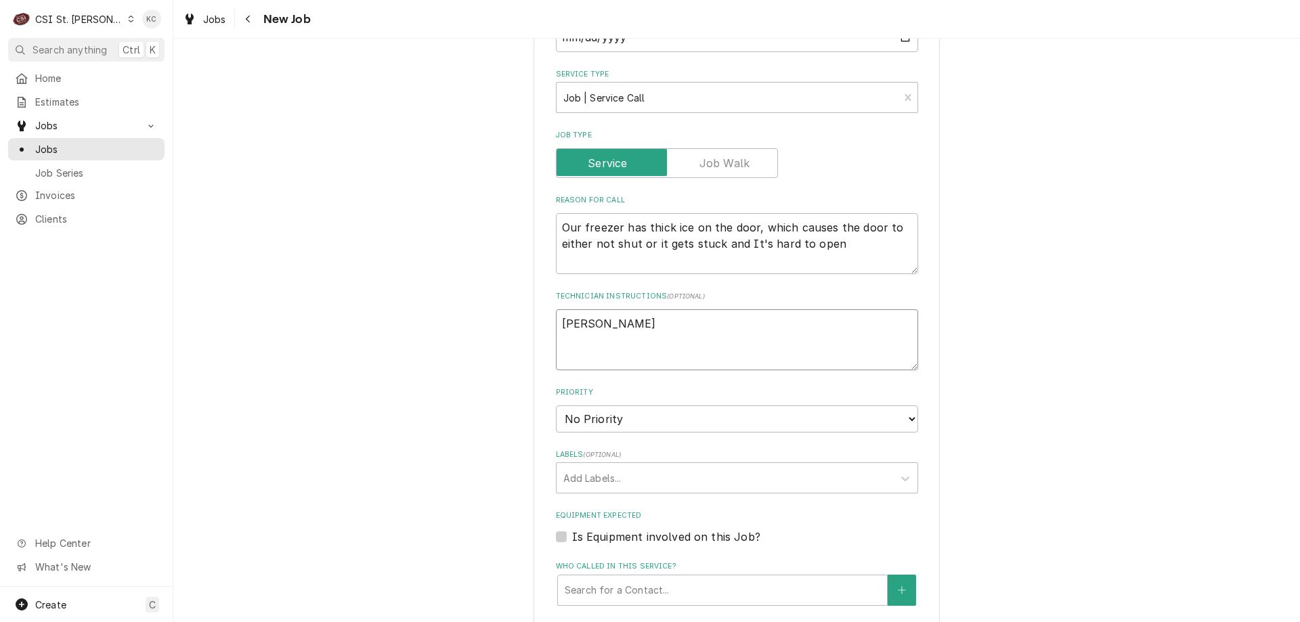
type textarea "x"
type textarea "[PERSON_NAME]"
type textarea "x"
type textarea "[PERSON_NAME]"
type textarea "x"
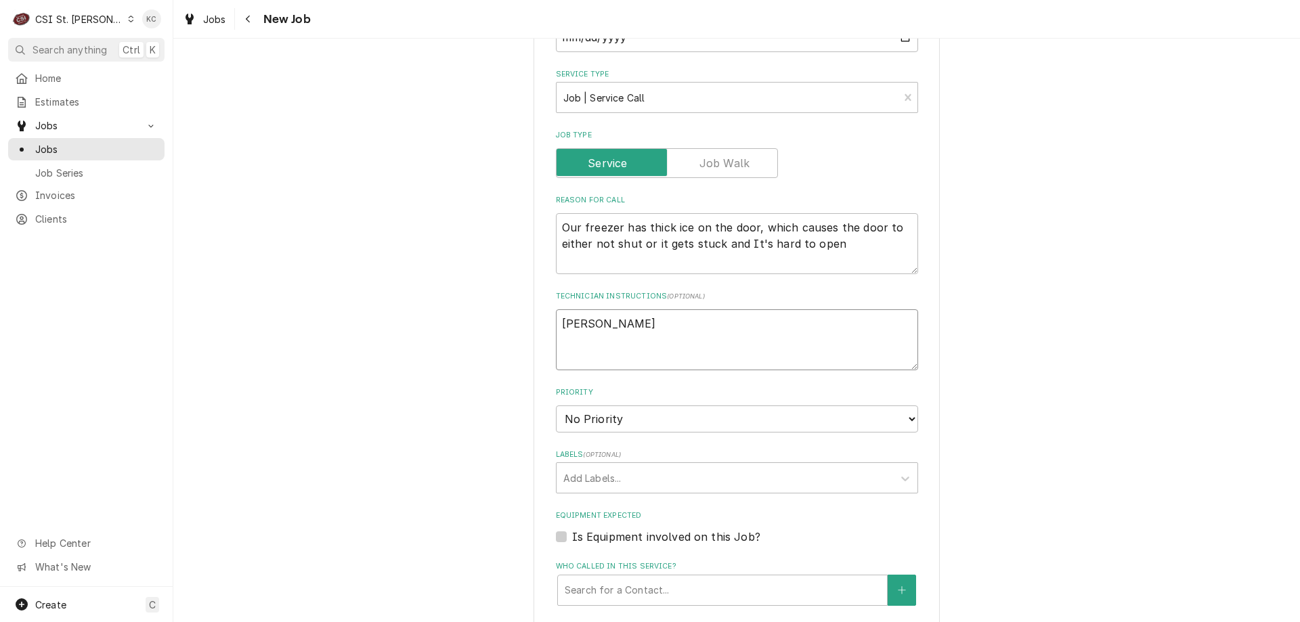
type textarea "[PERSON_NAME]"
type textarea "x"
type textarea "[PERSON_NAME]"
type textarea "x"
type textarea "[PERSON_NAME]"
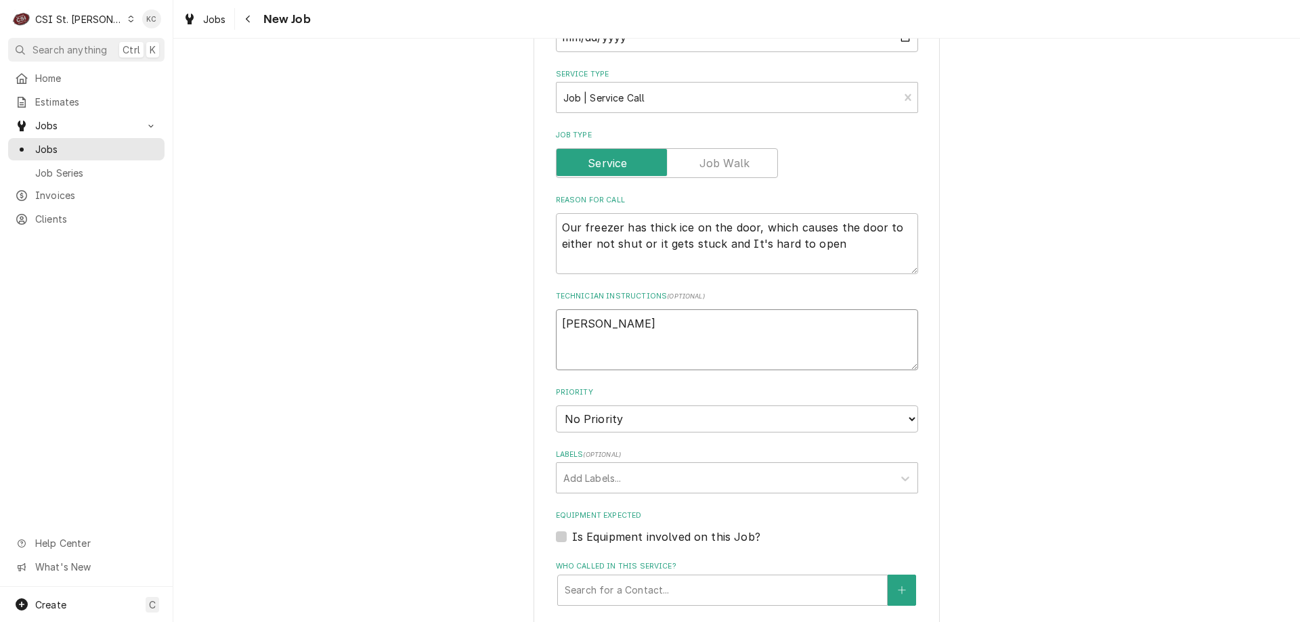
type textarea "x"
type textarea "[PERSON_NAME]"
type textarea "x"
type textarea "[PERSON_NAME] -"
type textarea "x"
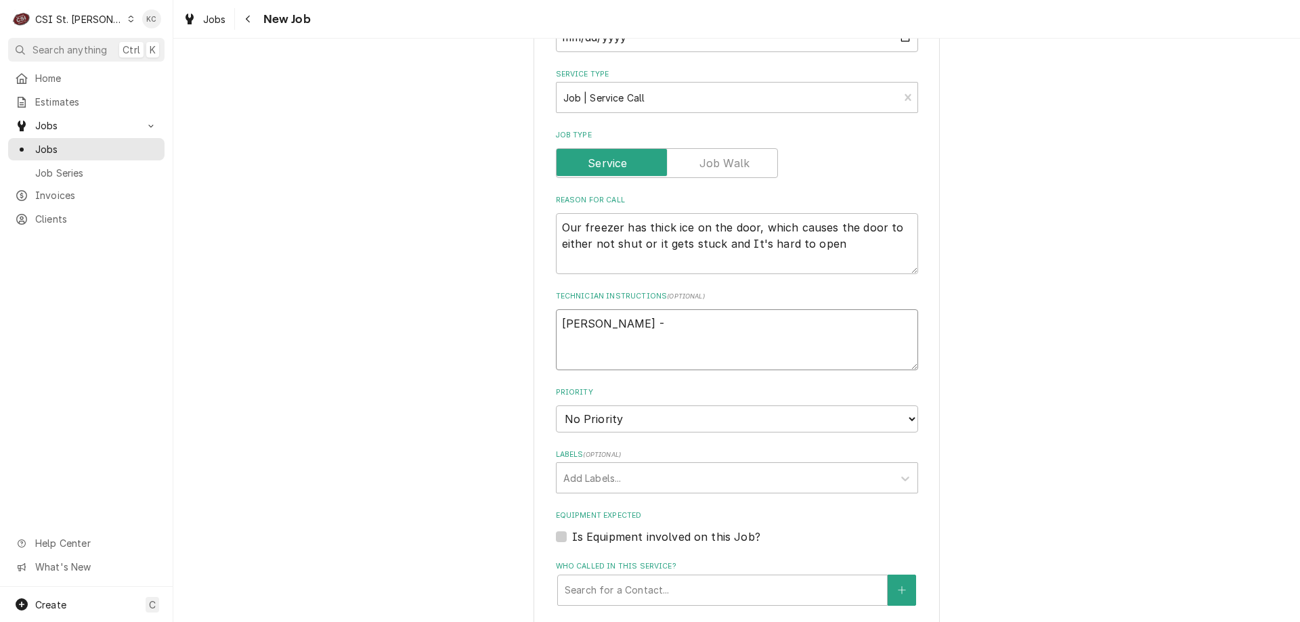
type textarea "[PERSON_NAME] -"
type textarea "x"
type textarea "[PERSON_NAME] - 6"
type textarea "x"
type textarea "[PERSON_NAME] - 63"
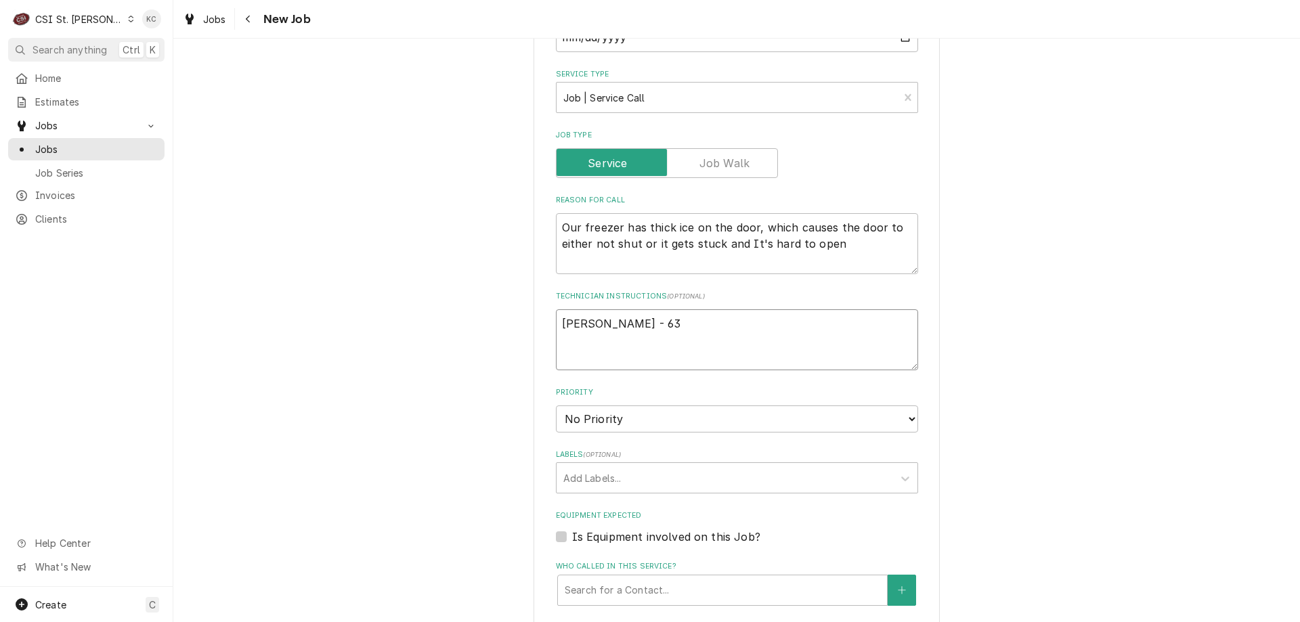
type textarea "x"
type textarea "[PERSON_NAME] - 636"
type textarea "x"
type textarea "[PERSON_NAME] - 636"
type textarea "x"
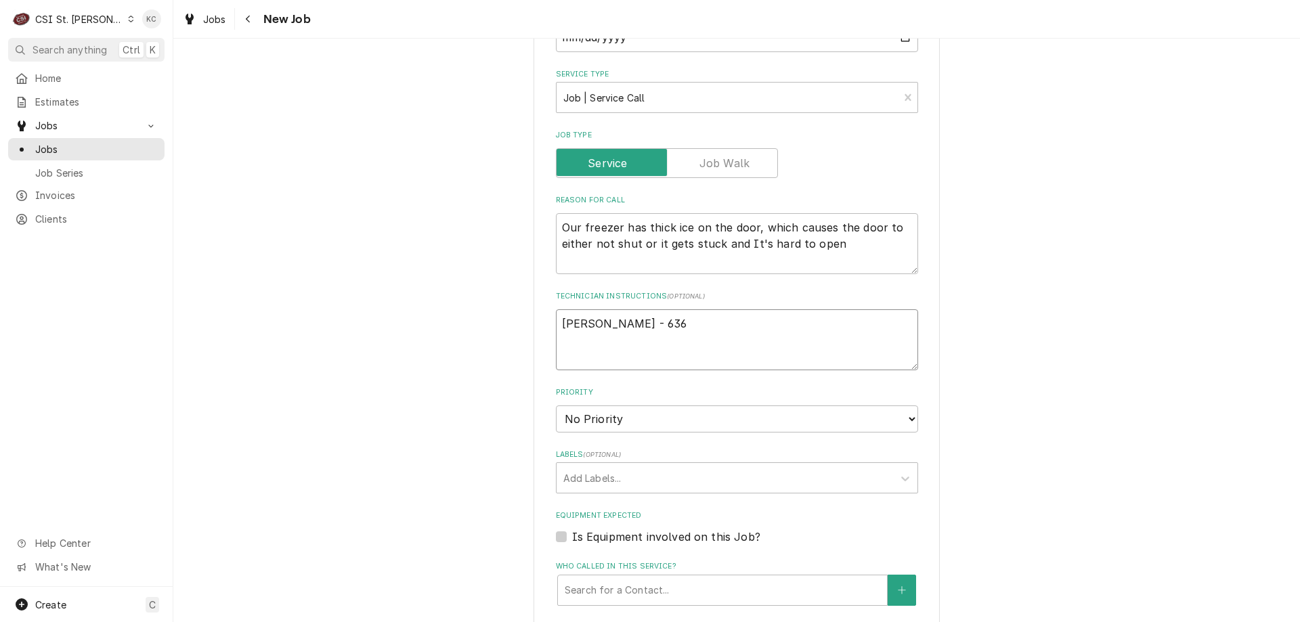
type textarea "[PERSON_NAME] - 636 8"
type textarea "x"
type textarea "[PERSON_NAME] - 636 85"
type textarea "x"
type textarea "[PERSON_NAME] - 636 851"
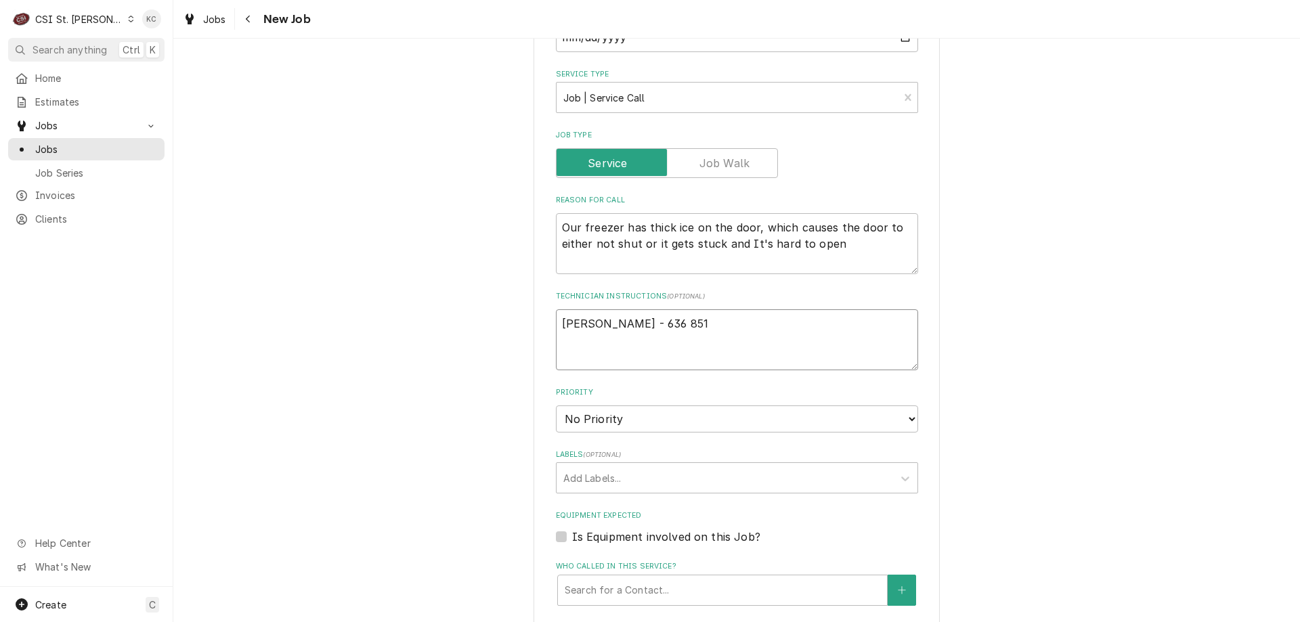
type textarea "x"
type textarea "[PERSON_NAME] - 636 851-"
type textarea "x"
type textarea "[PERSON_NAME] - 636 851-6"
type textarea "x"
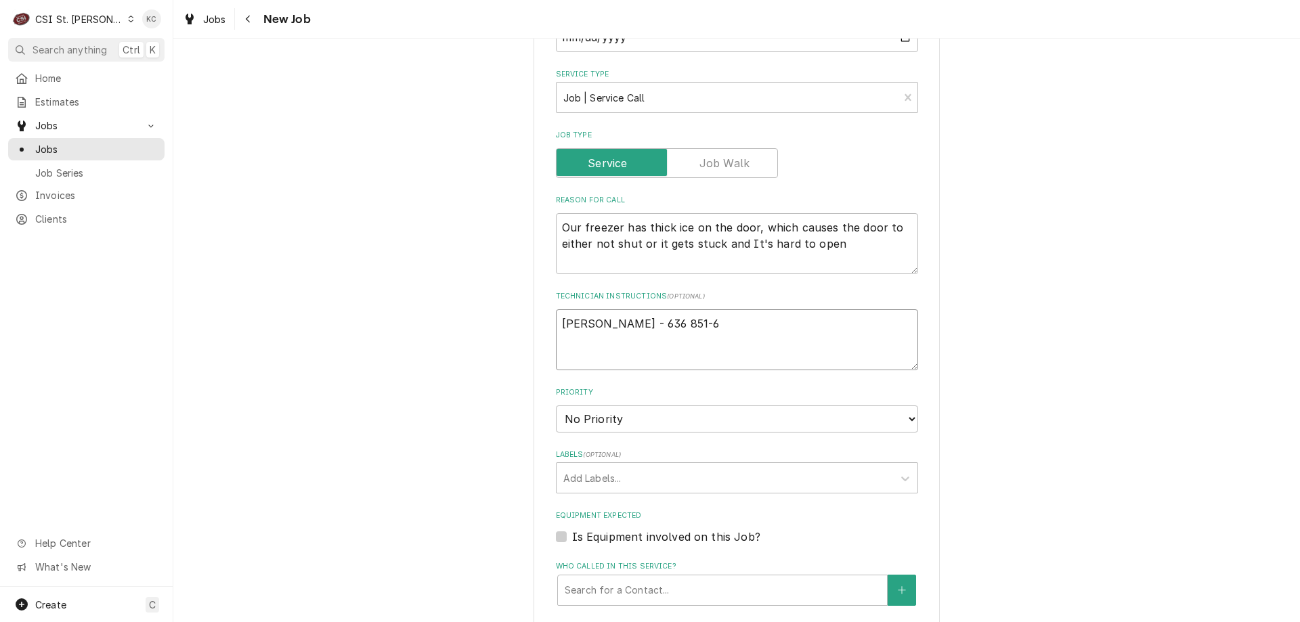
type textarea "[PERSON_NAME] - 636 851-61"
type textarea "x"
type textarea "[PERSON_NAME] - [PHONE_NUMBER]"
type textarea "x"
type textarea "[PERSON_NAME] - [PHONE_NUMBER]"
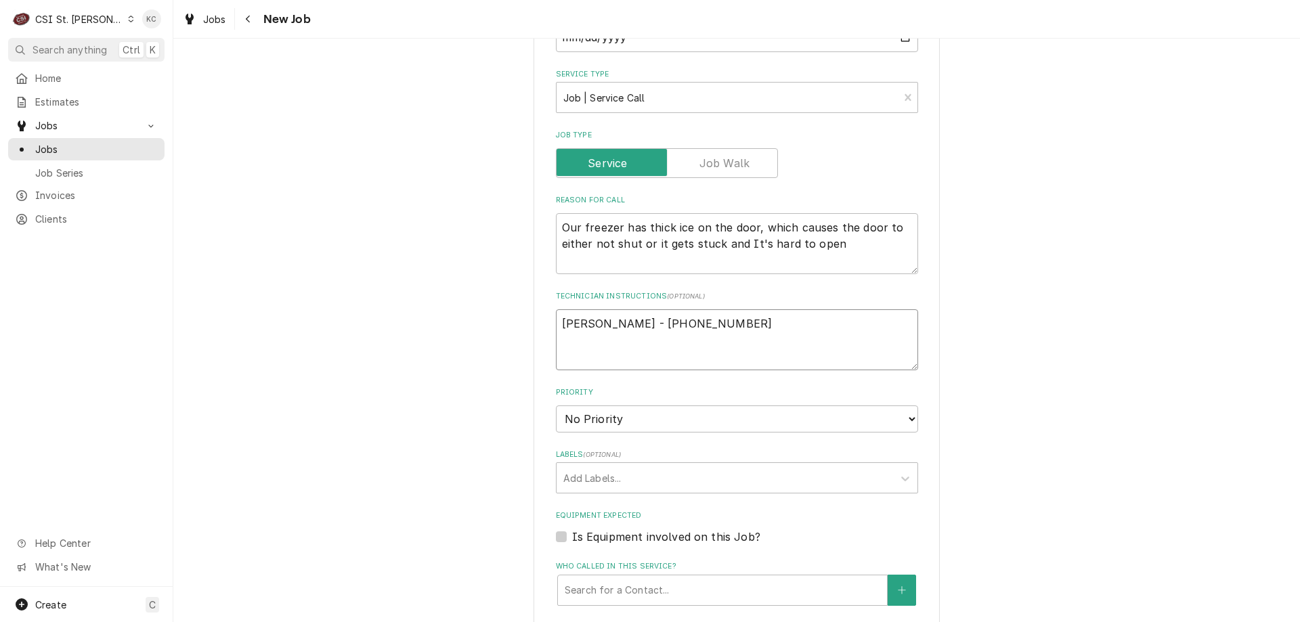
type textarea "x"
type textarea "[PERSON_NAME] - [PHONE_NUMBER]"
click at [639, 422] on select "No Priority Urgent High Medium Low" at bounding box center [737, 419] width 362 height 27
select select "4"
click at [556, 406] on select "No Priority Urgent High Medium Low" at bounding box center [737, 419] width 362 height 27
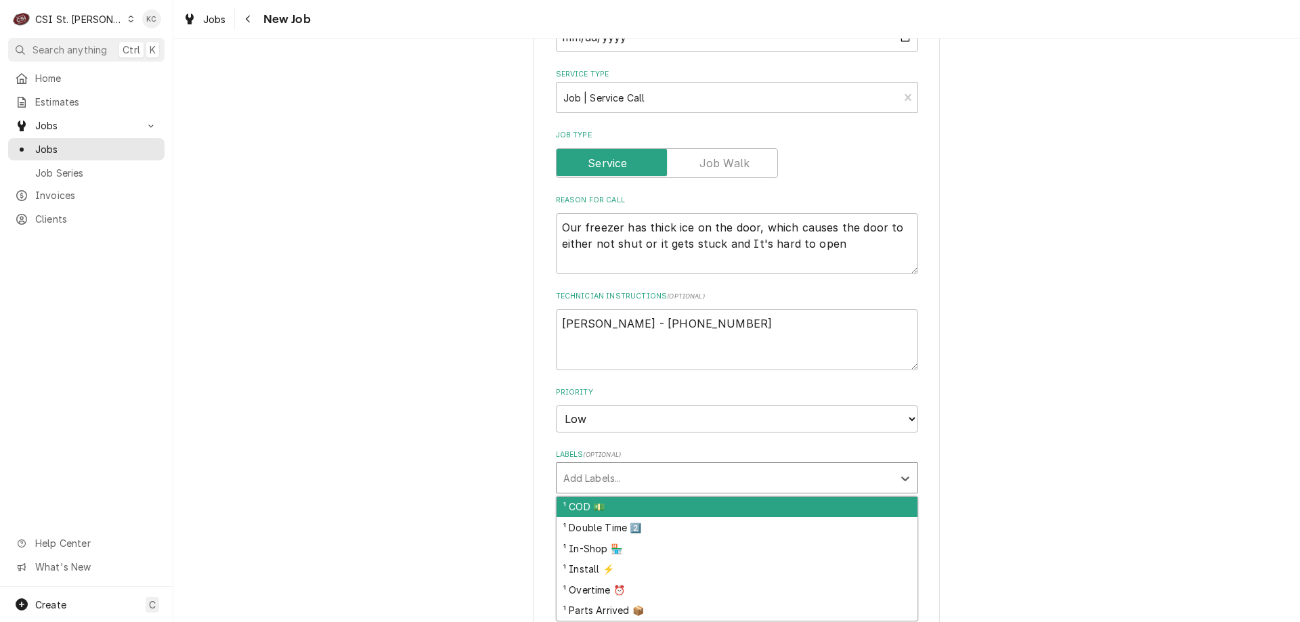
click at [645, 477] on div "Labels" at bounding box center [724, 478] width 323 height 24
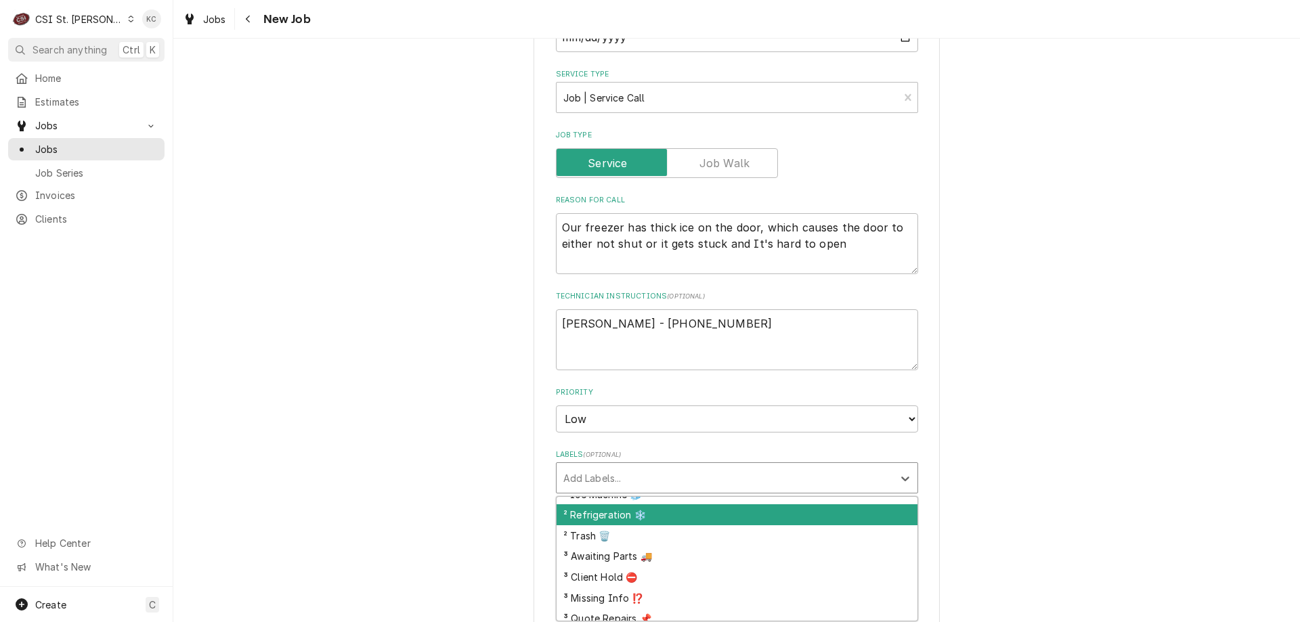
scroll to position [406, 0]
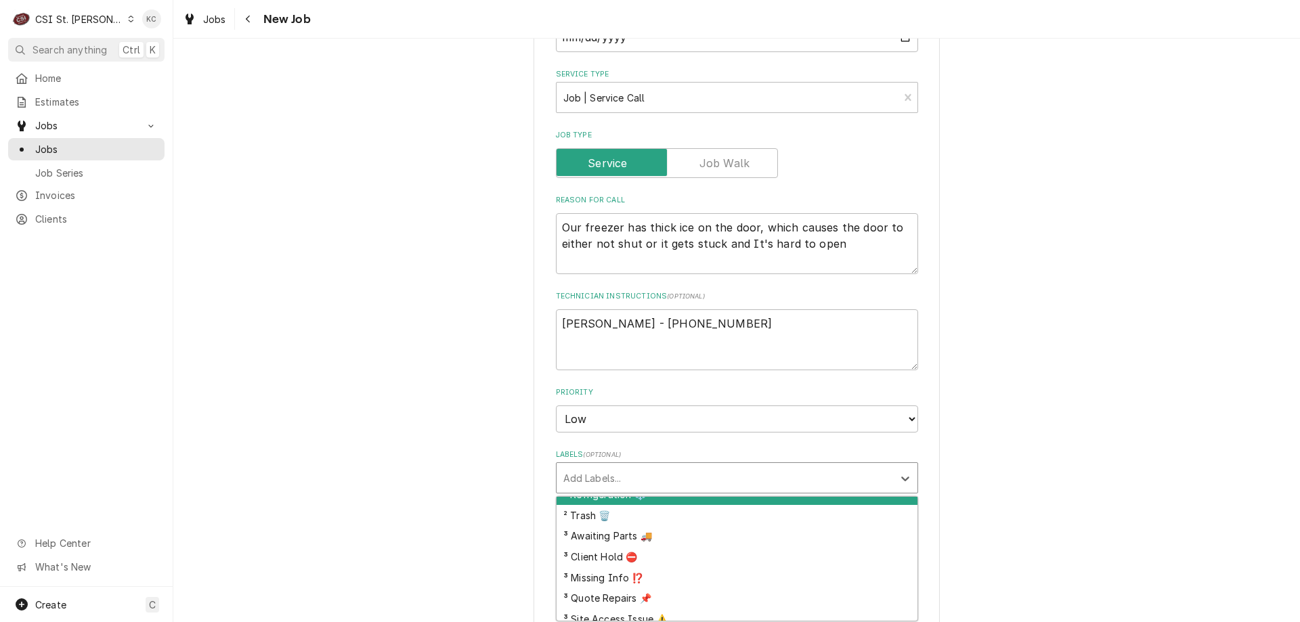
click at [711, 503] on div "² Refrigeration ❄️" at bounding box center [737, 494] width 361 height 21
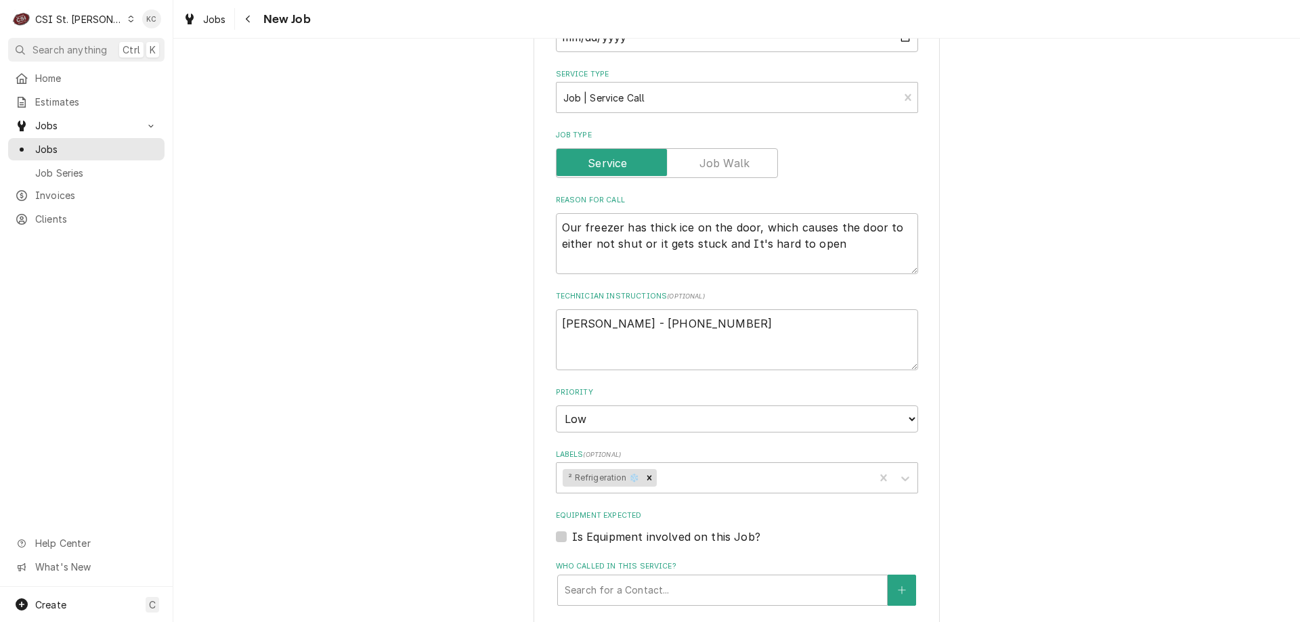
click at [1014, 492] on div "Please provide the following information to create a job: Client Details Client…" at bounding box center [736, 369] width 1127 height 1581
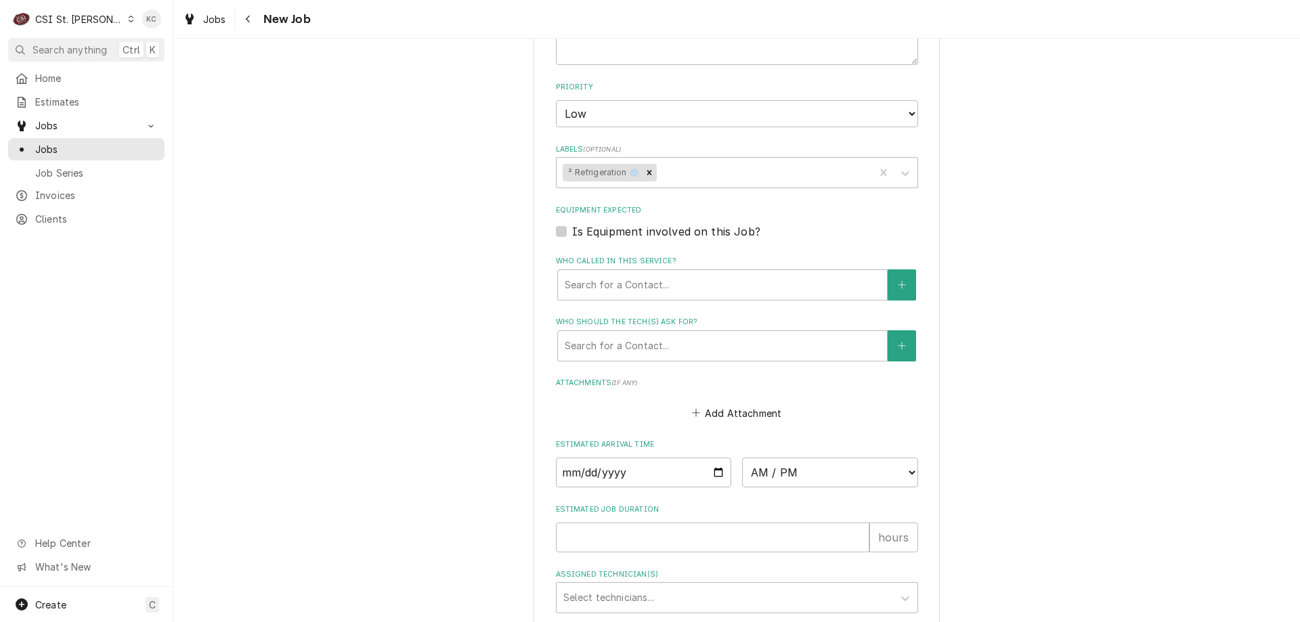
scroll to position [813, 0]
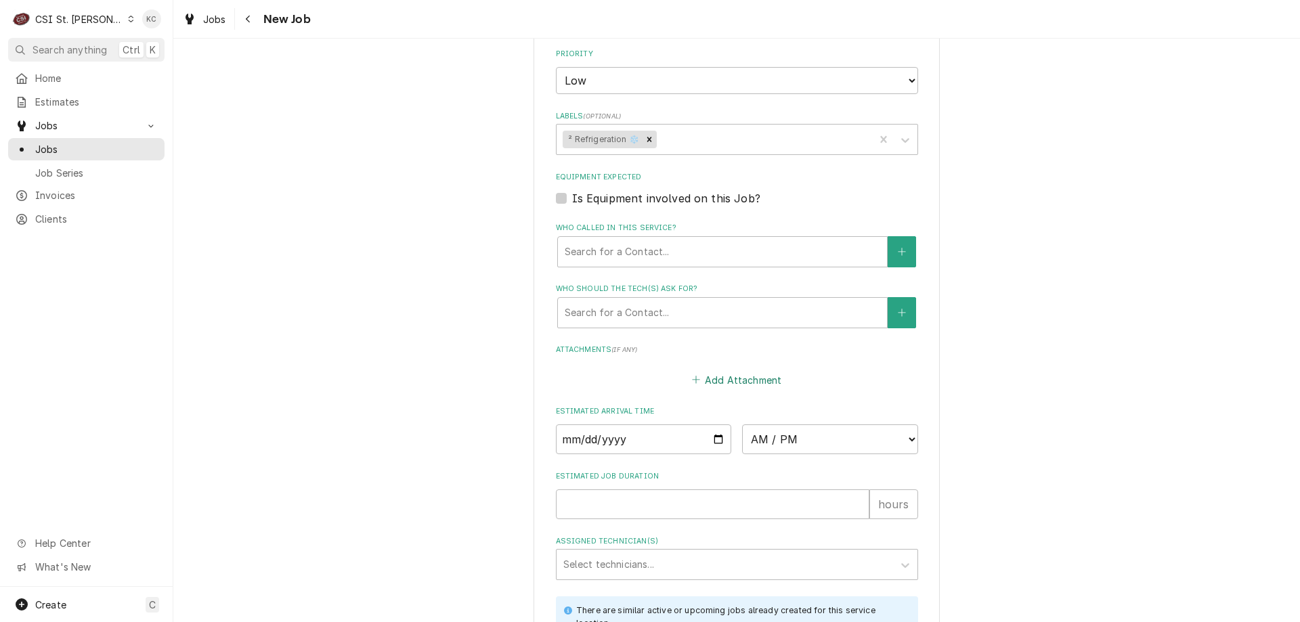
click at [697, 385] on button "Add Attachment" at bounding box center [736, 379] width 95 height 19
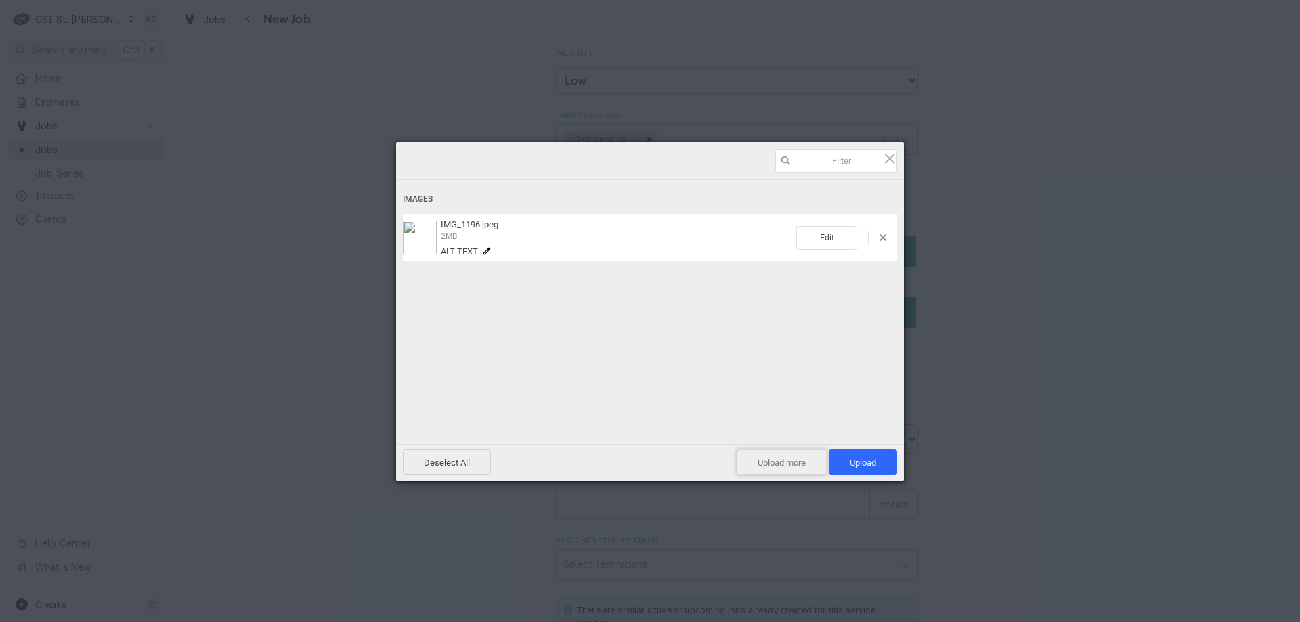
click at [764, 455] on span "Upload more" at bounding box center [782, 463] width 90 height 26
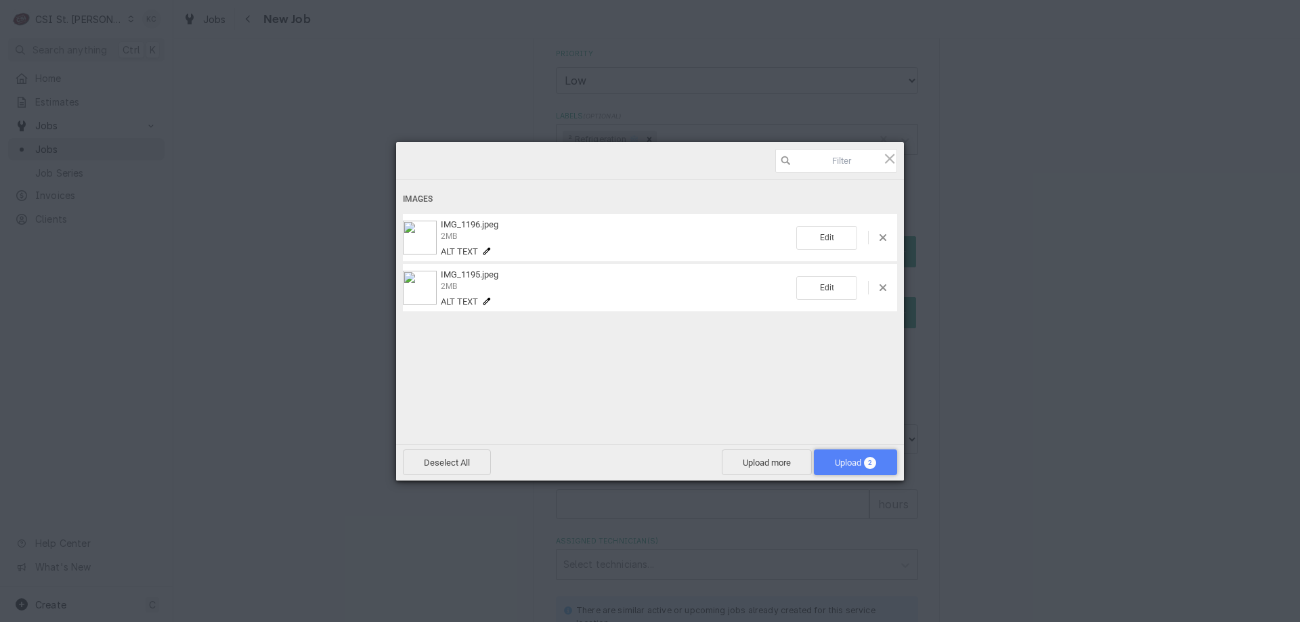
click at [880, 463] on span "Upload 2" at bounding box center [855, 463] width 83 height 26
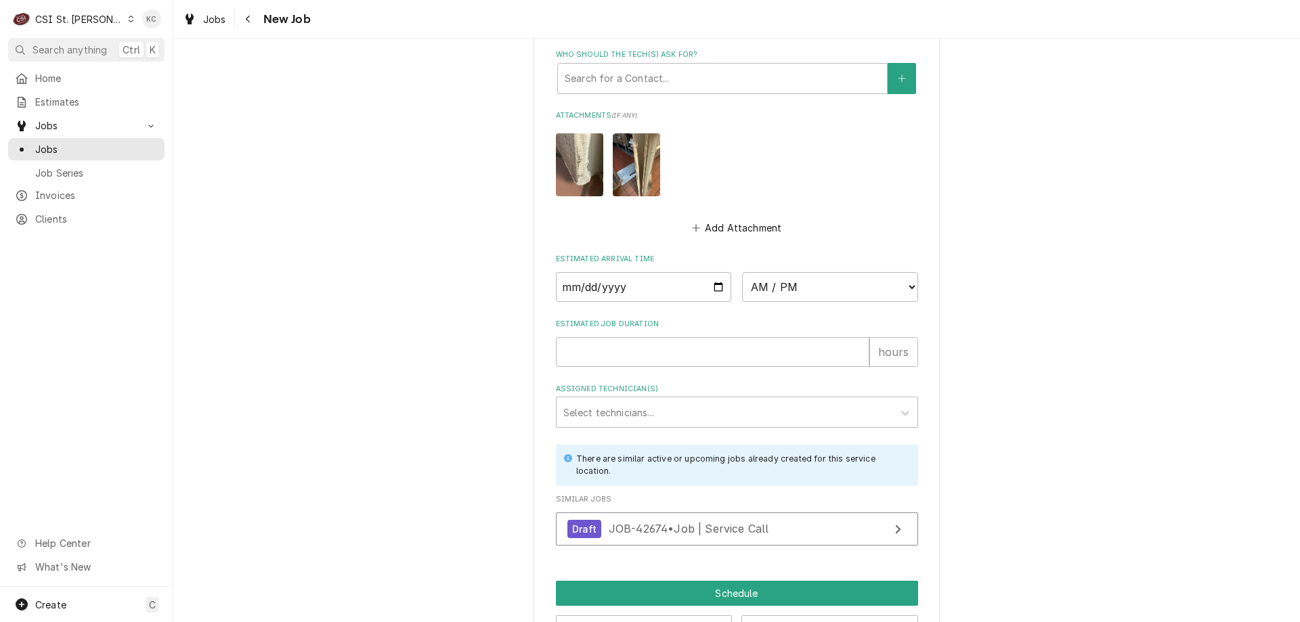
scroll to position [1094, 0]
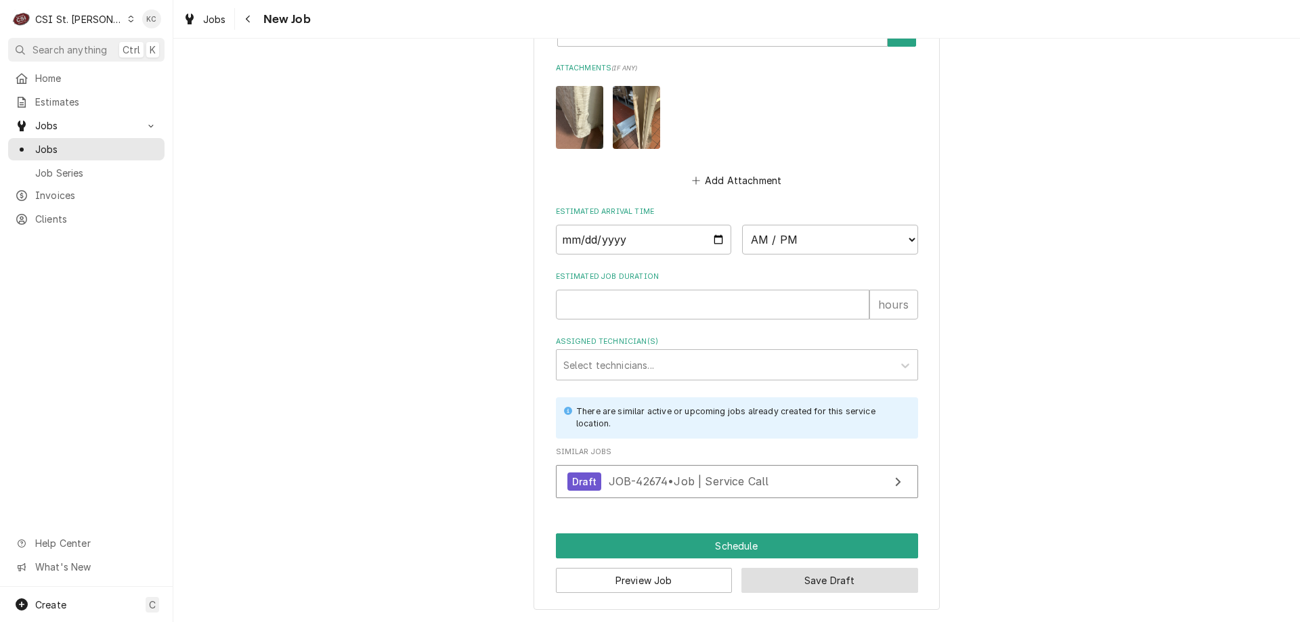
click at [838, 584] on button "Save Draft" at bounding box center [830, 580] width 177 height 25
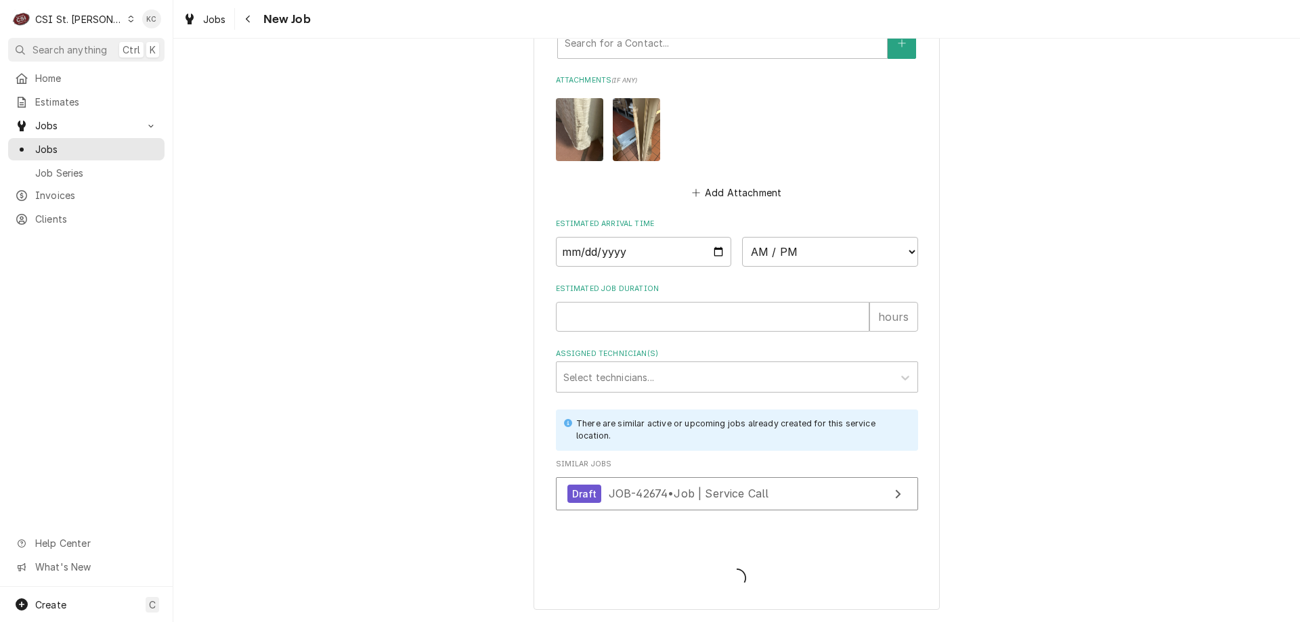
scroll to position [1082, 0]
type textarea "x"
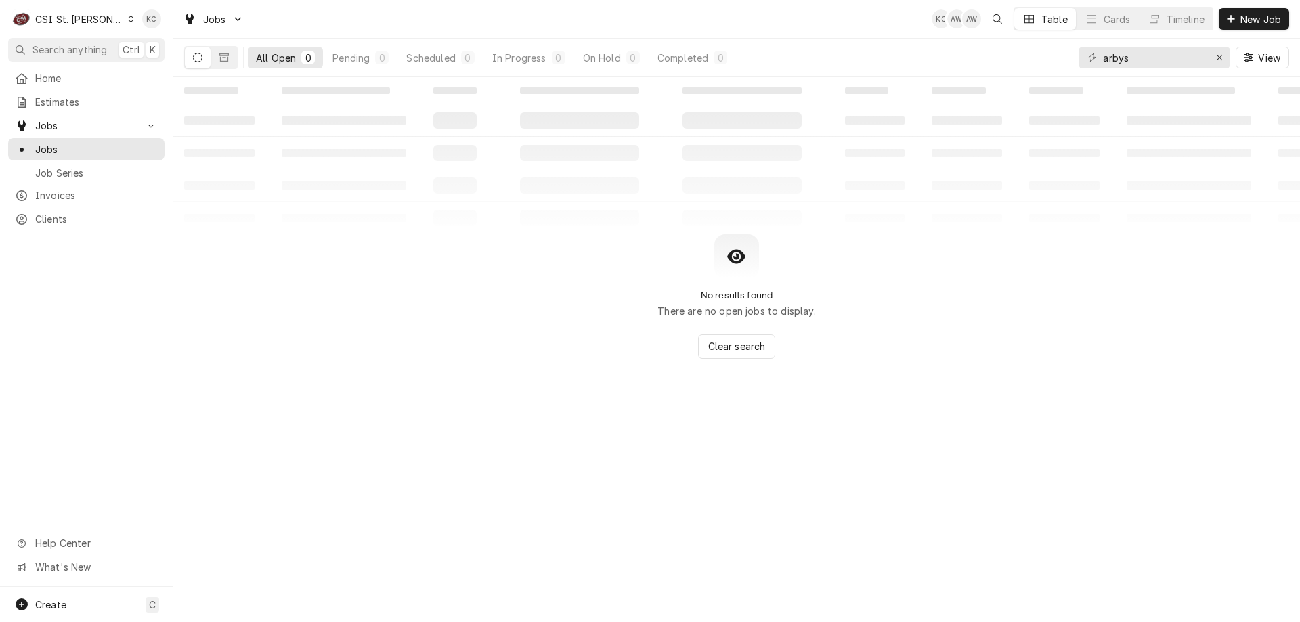
click at [1165, 335] on div "No results found There are no open jobs to display. Clear search" at bounding box center [736, 296] width 1127 height 125
click at [1243, 23] on span "New Job" at bounding box center [1261, 19] width 46 height 14
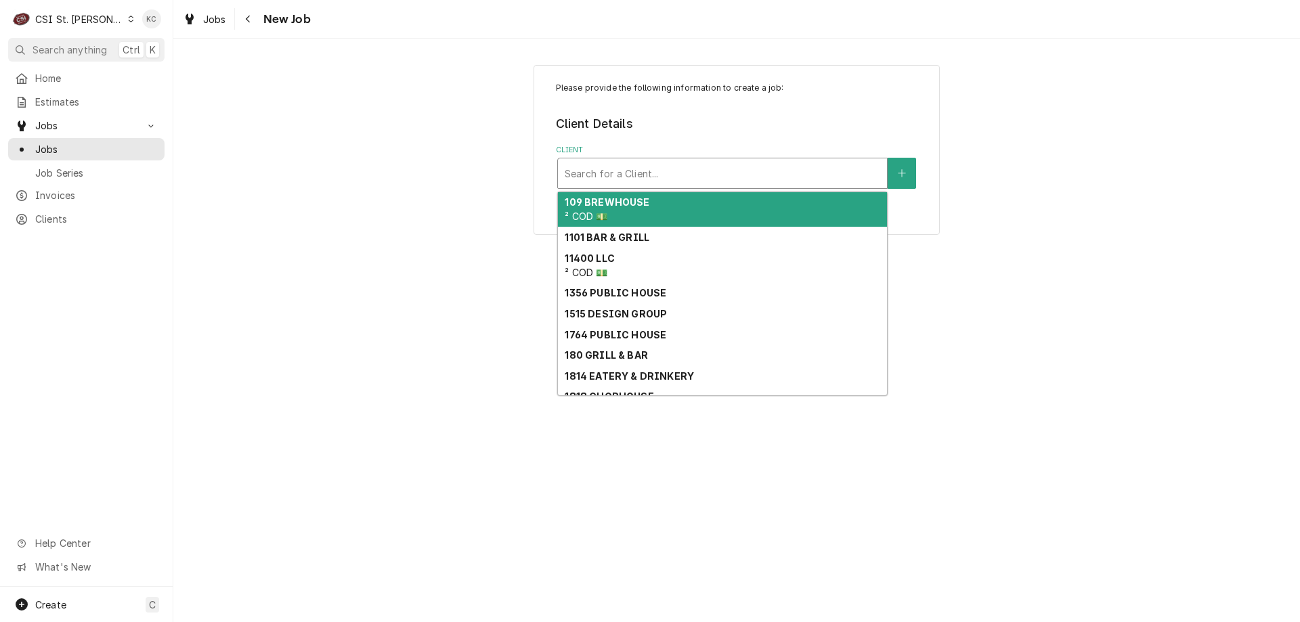
click at [689, 183] on div "Client" at bounding box center [723, 173] width 316 height 24
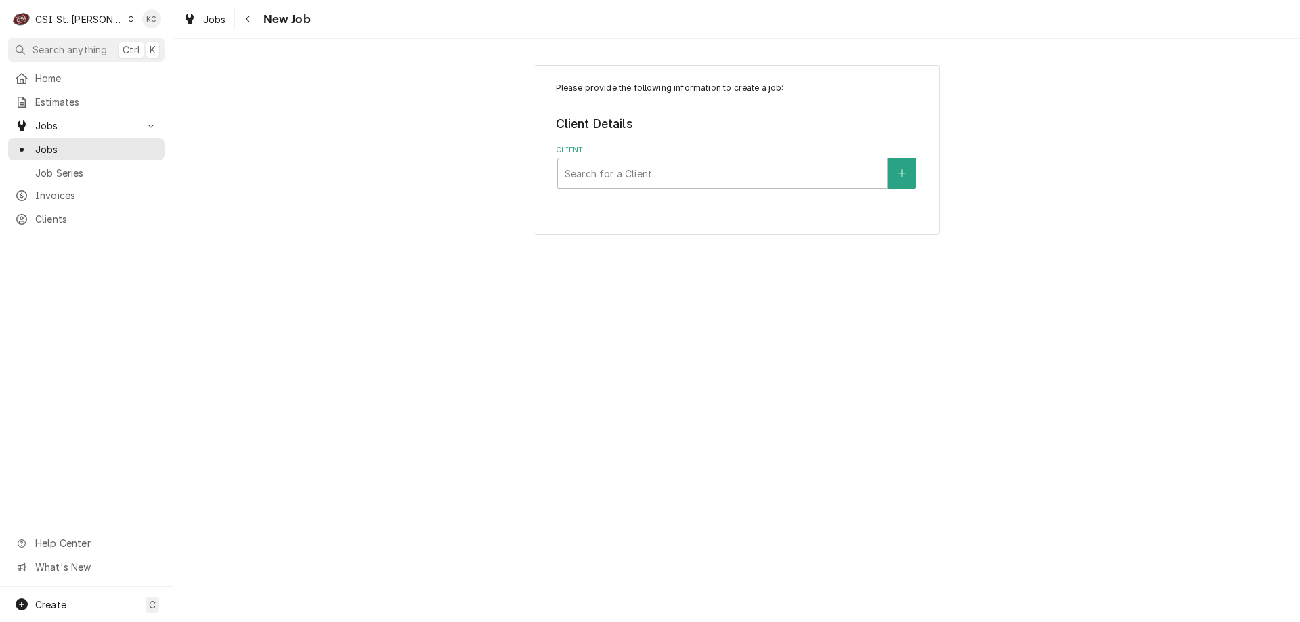
drag, startPoint x: 308, startPoint y: 70, endPoint x: 654, endPoint y: 370, distance: 457.9
click at [654, 377] on div "Please provide the following information to create a job: Client Details Client…" at bounding box center [736, 331] width 1127 height 584
click at [251, 16] on div "Navigate back" at bounding box center [249, 19] width 14 height 14
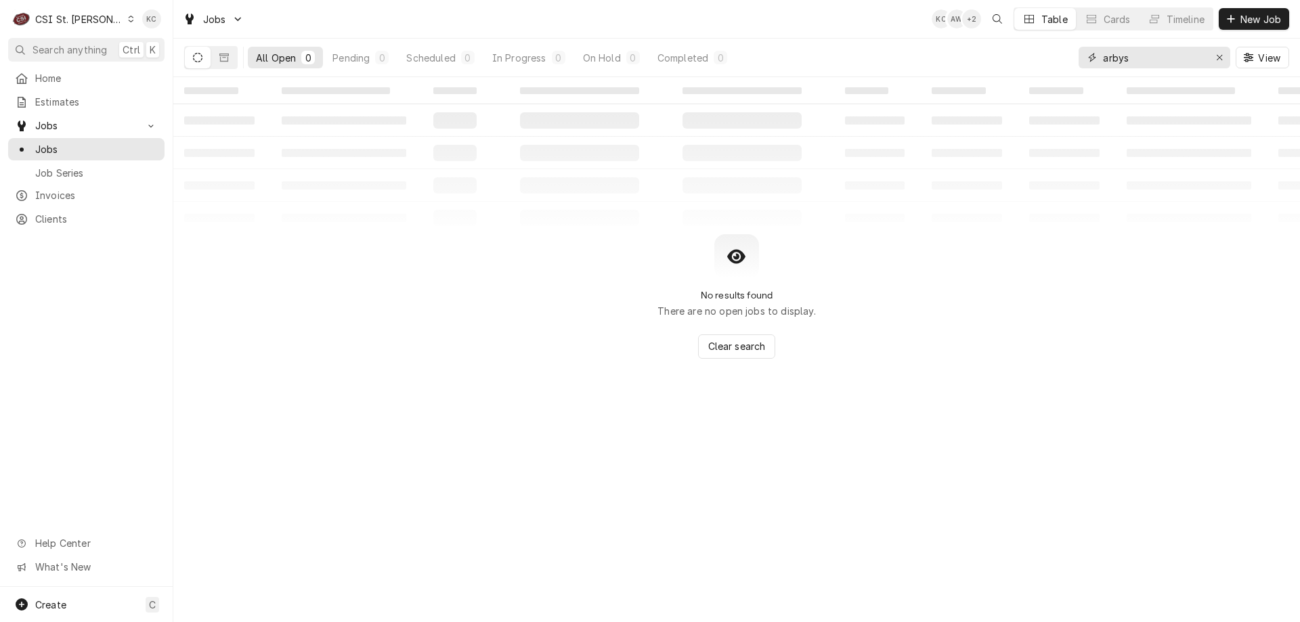
drag, startPoint x: 1138, startPoint y: 59, endPoint x: 1032, endPoint y: 64, distance: 106.5
click at [1032, 64] on div "All Open 0 Pending 0 Scheduled 0 In Progress 0 On Hold 0 Completed 0 arbys View" at bounding box center [736, 58] width 1105 height 38
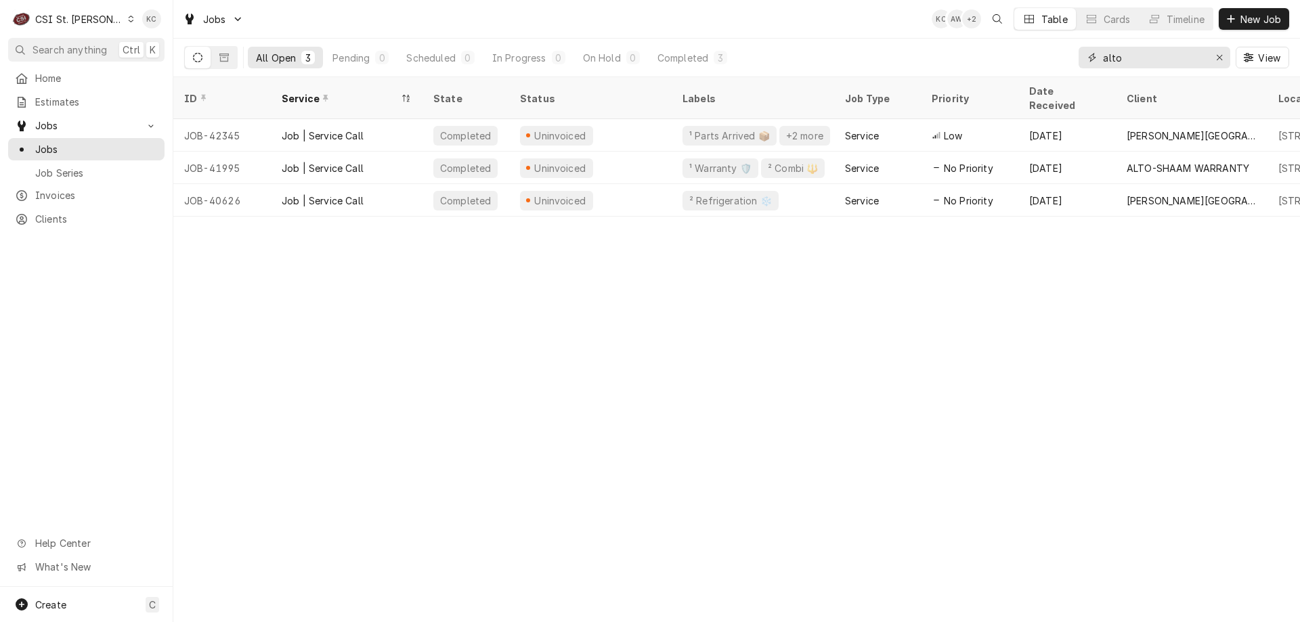
type input "alto"
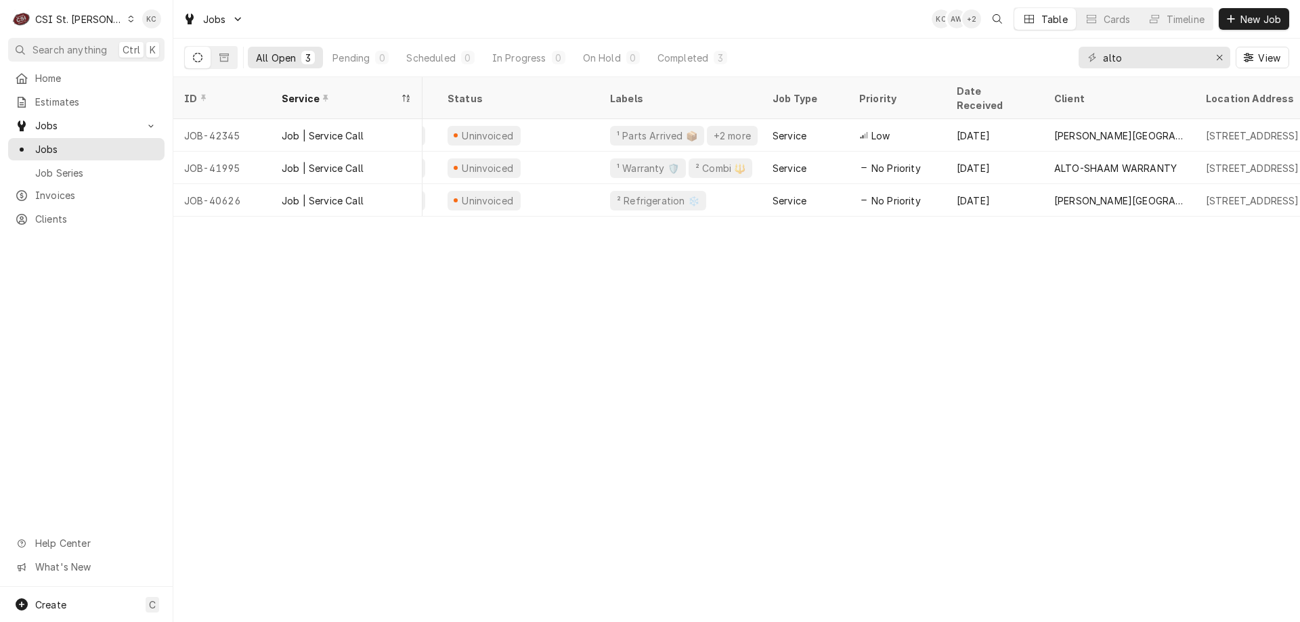
scroll to position [0, 286]
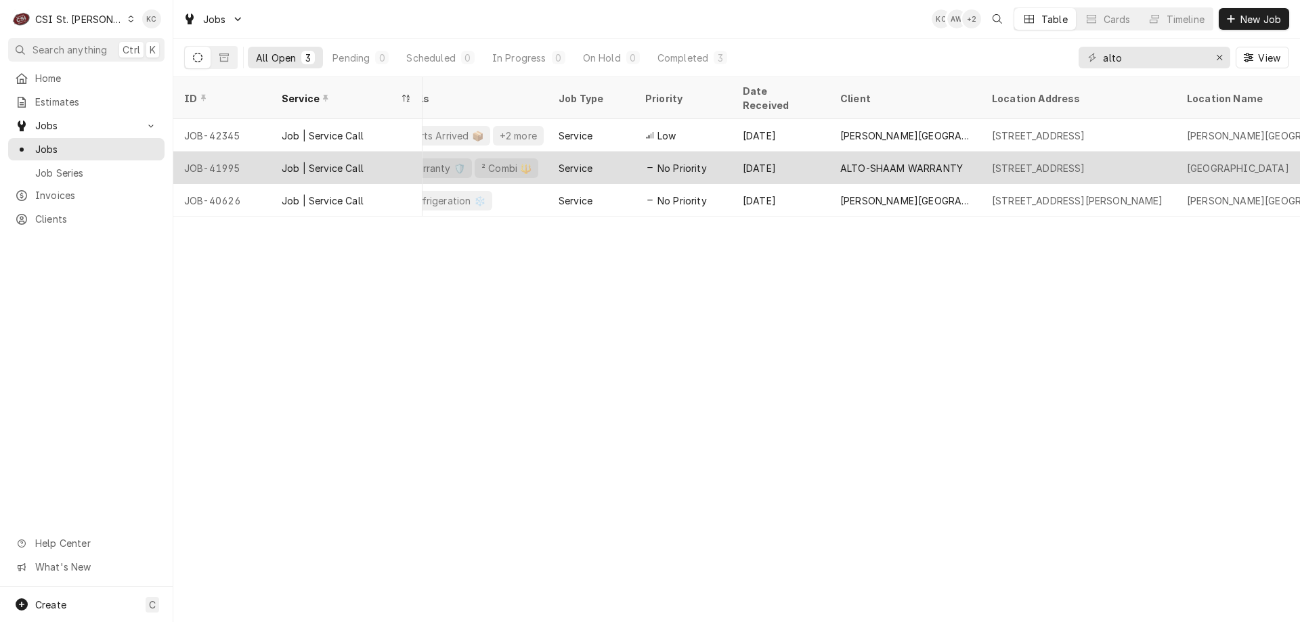
click at [672, 161] on span "No Priority" at bounding box center [682, 168] width 49 height 14
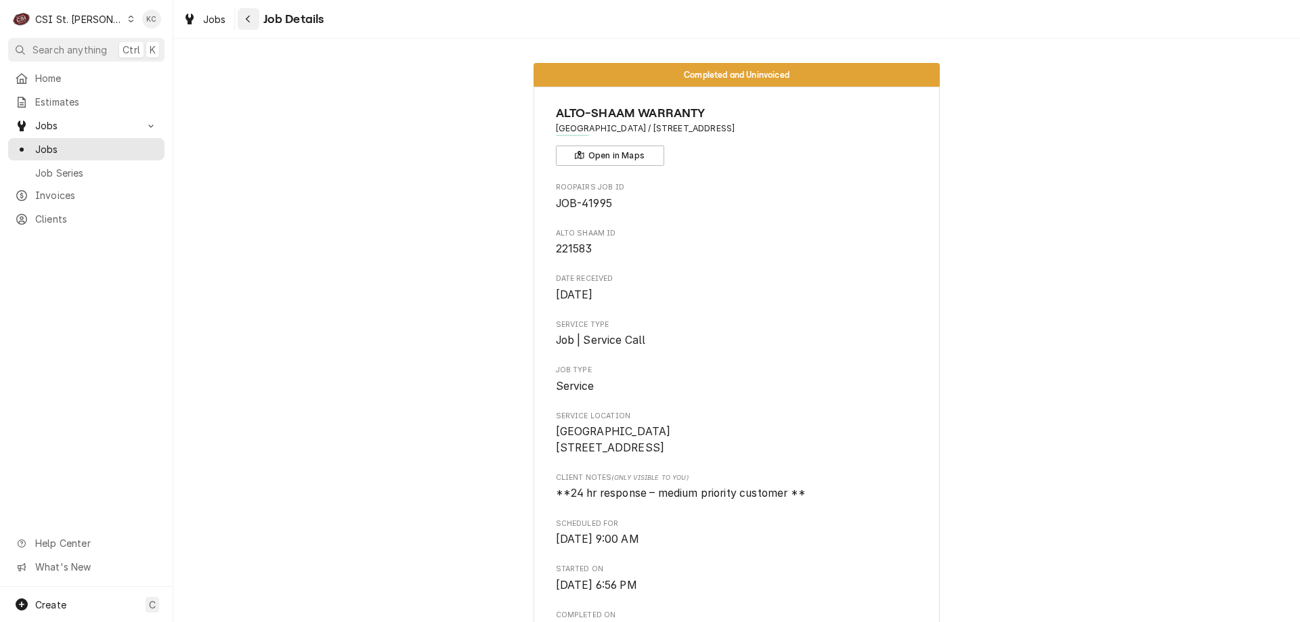
click at [251, 20] on icon "Navigate back" at bounding box center [248, 18] width 6 height 9
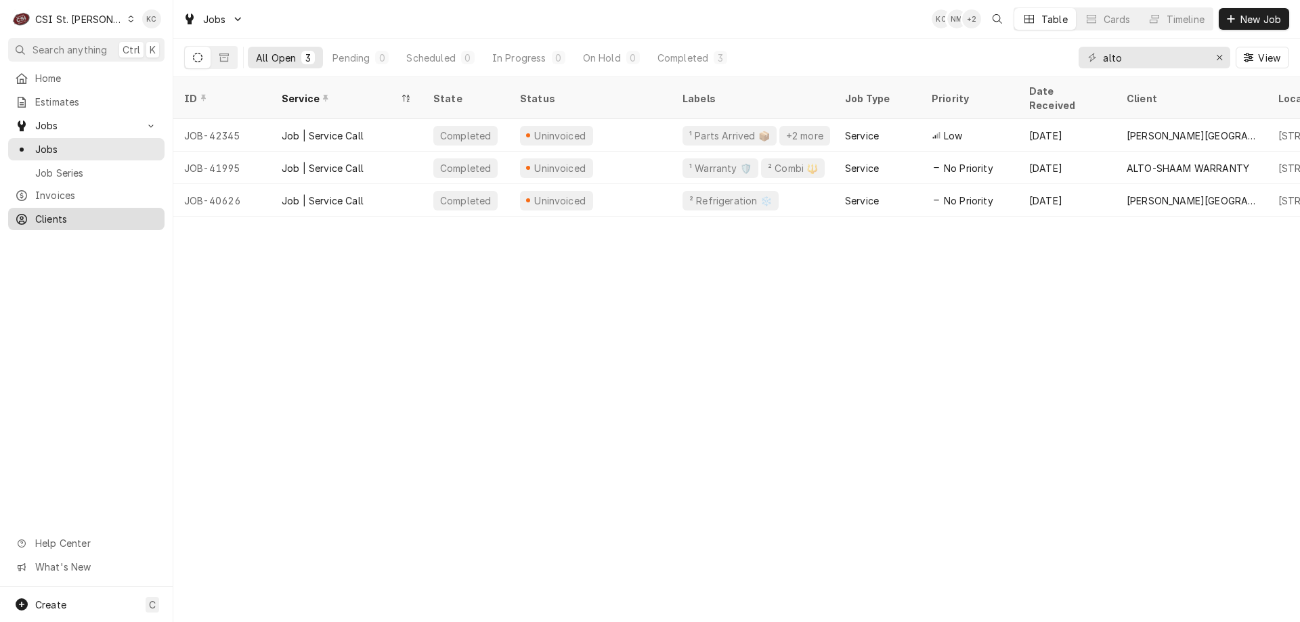
click at [75, 214] on span "Clients" at bounding box center [96, 219] width 123 height 14
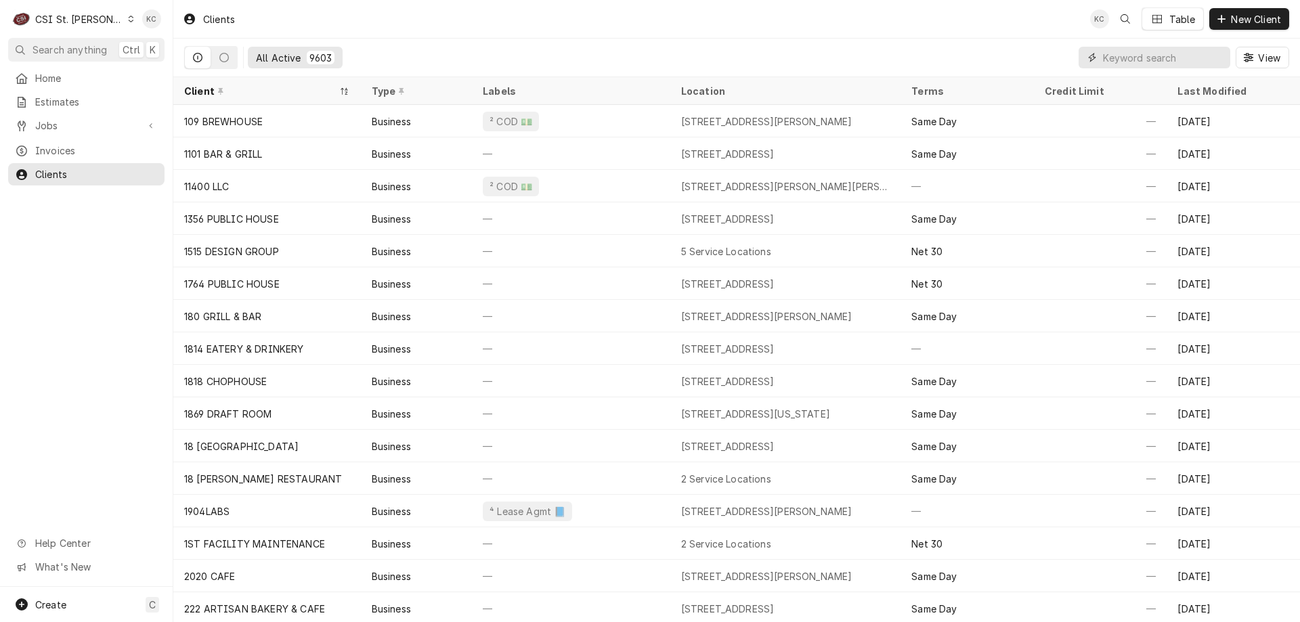
click at [1195, 62] on input "Dynamic Content Wrapper" at bounding box center [1163, 58] width 121 height 22
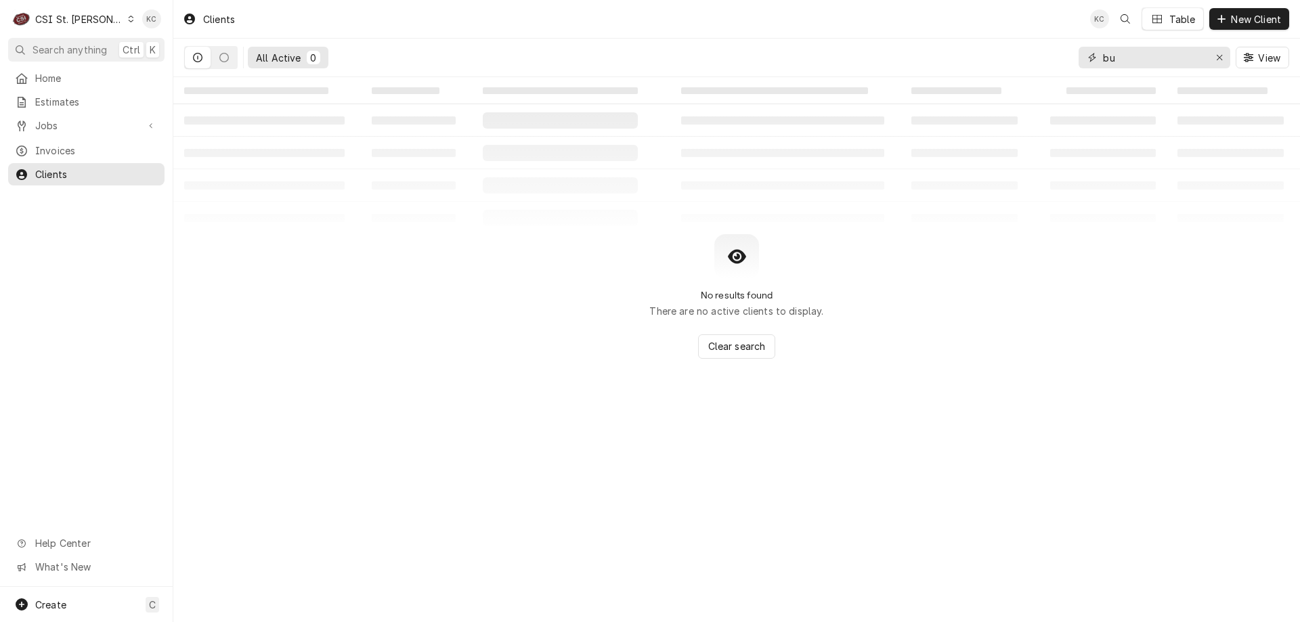
type input "b"
type input "[STREET_ADDRESS]"
click at [56, 171] on span "Clients" at bounding box center [96, 174] width 123 height 14
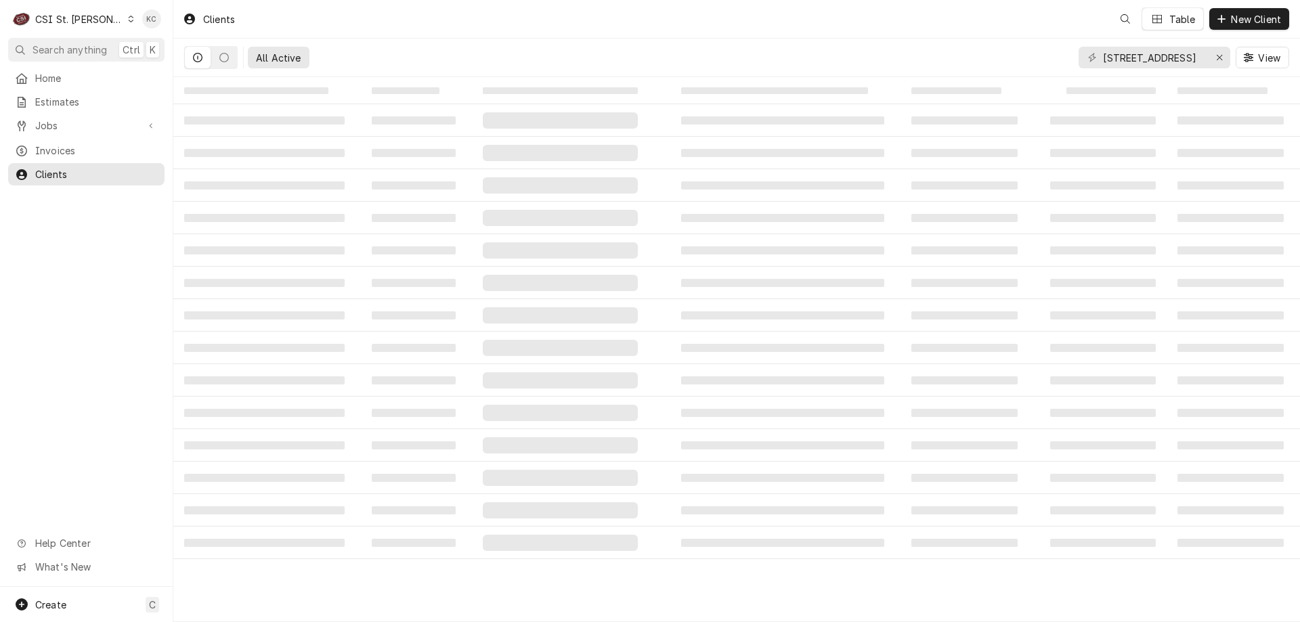
click at [1064, 62] on div "All Active [STREET_ADDRESS]" at bounding box center [736, 58] width 1105 height 38
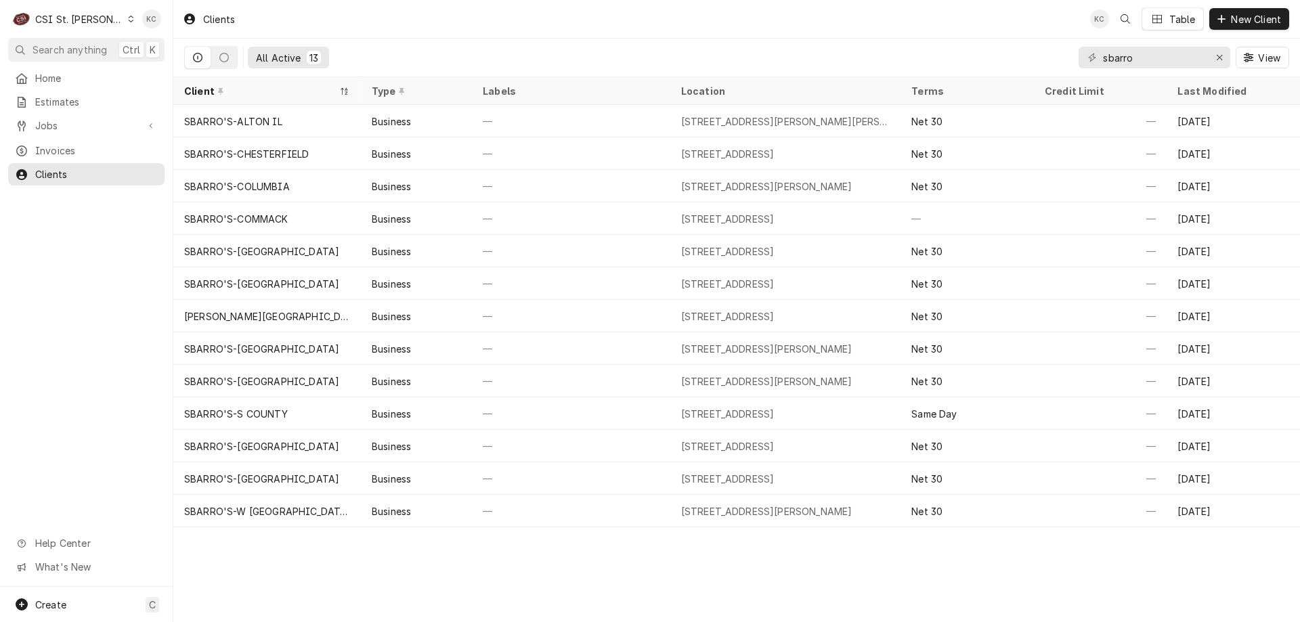
type input "sbarro"
click at [83, 15] on div "CSI St. [PERSON_NAME]" at bounding box center [79, 19] width 88 height 14
click at [155, 26] on div "CSI [US_STATE][GEOGRAPHIC_DATA]" at bounding box center [208, 27] width 179 height 14
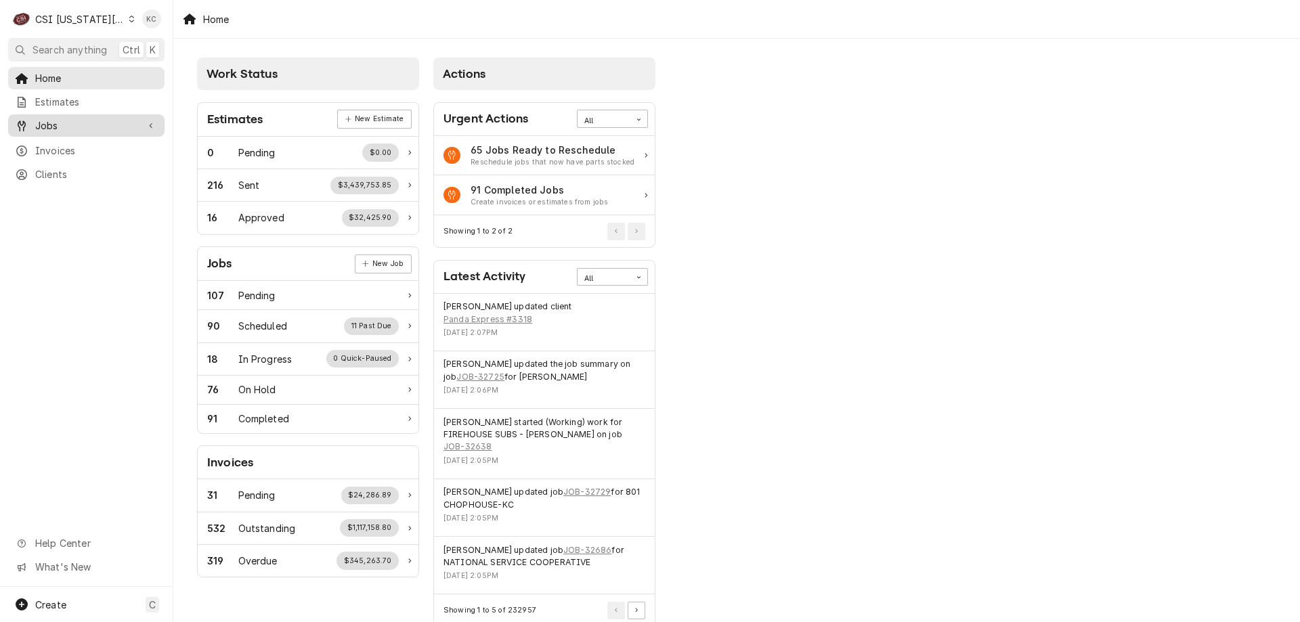
click at [52, 119] on span "Jobs" at bounding box center [86, 126] width 102 height 14
click at [75, 147] on span "Jobs" at bounding box center [96, 149] width 123 height 14
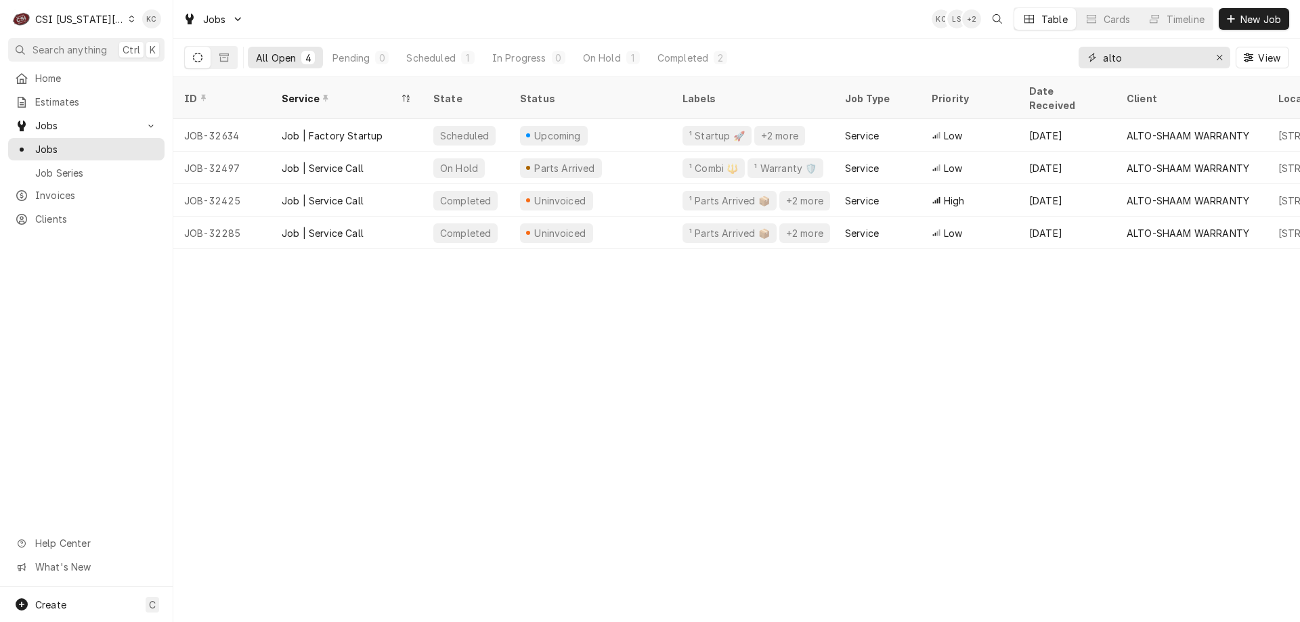
drag, startPoint x: 1163, startPoint y: 62, endPoint x: 1053, endPoint y: 68, distance: 110.6
click at [1053, 68] on div "All Open 4 Pending 0 Scheduled 1 In Progress 0 On Hold 1 Completed 2 alto View" at bounding box center [736, 58] width 1105 height 38
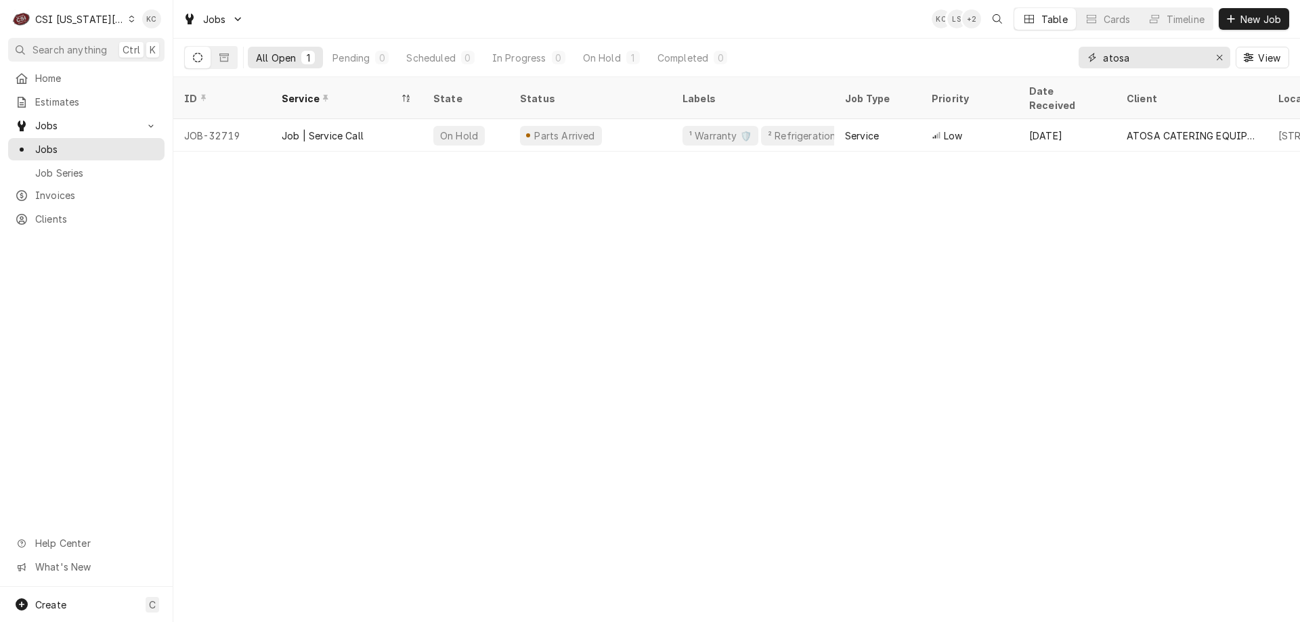
type input "atosa"
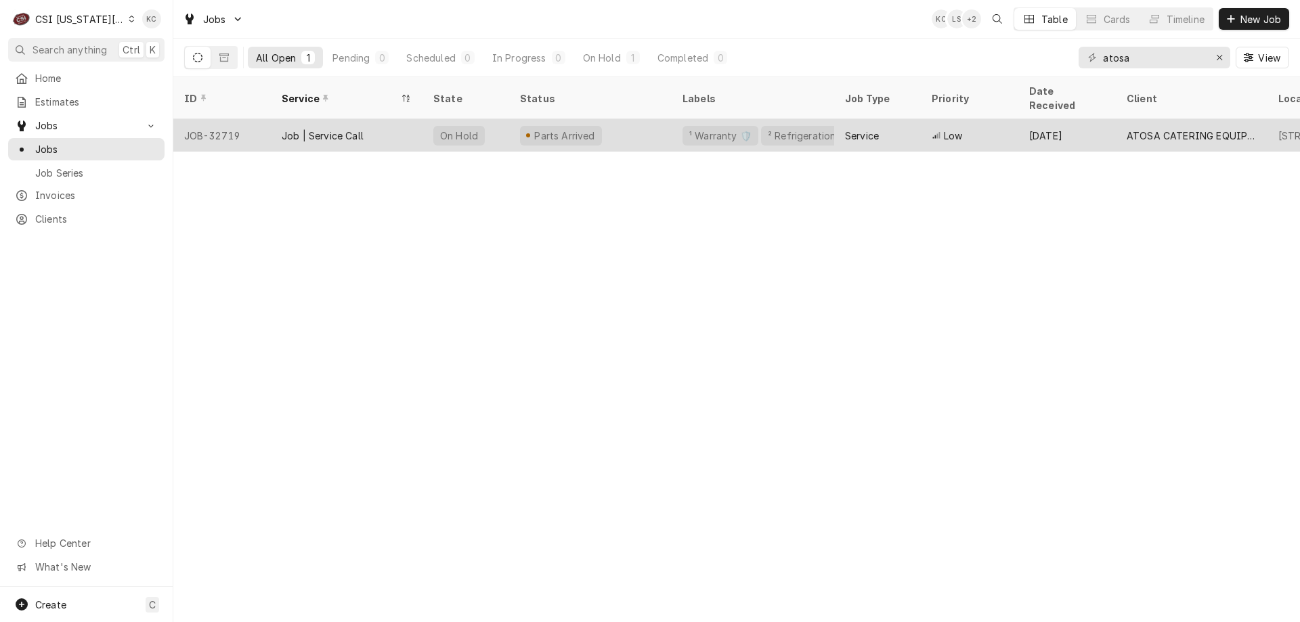
click at [513, 119] on div "Parts Arrived" at bounding box center [590, 135] width 163 height 33
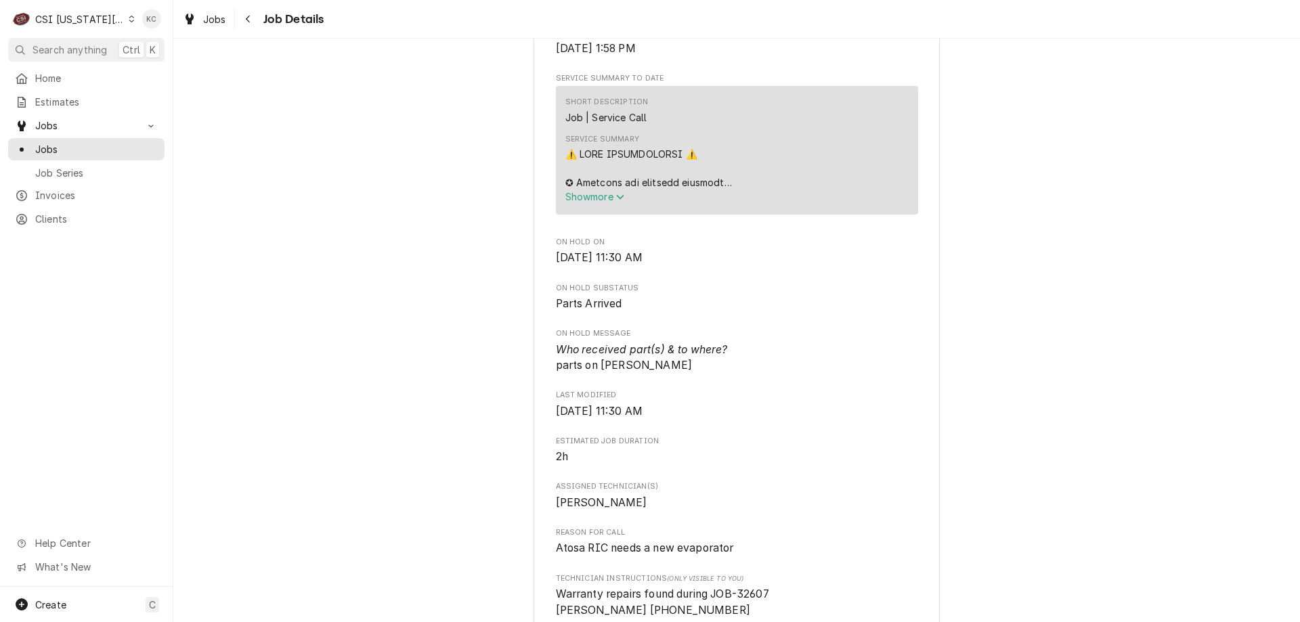
scroll to position [813, 0]
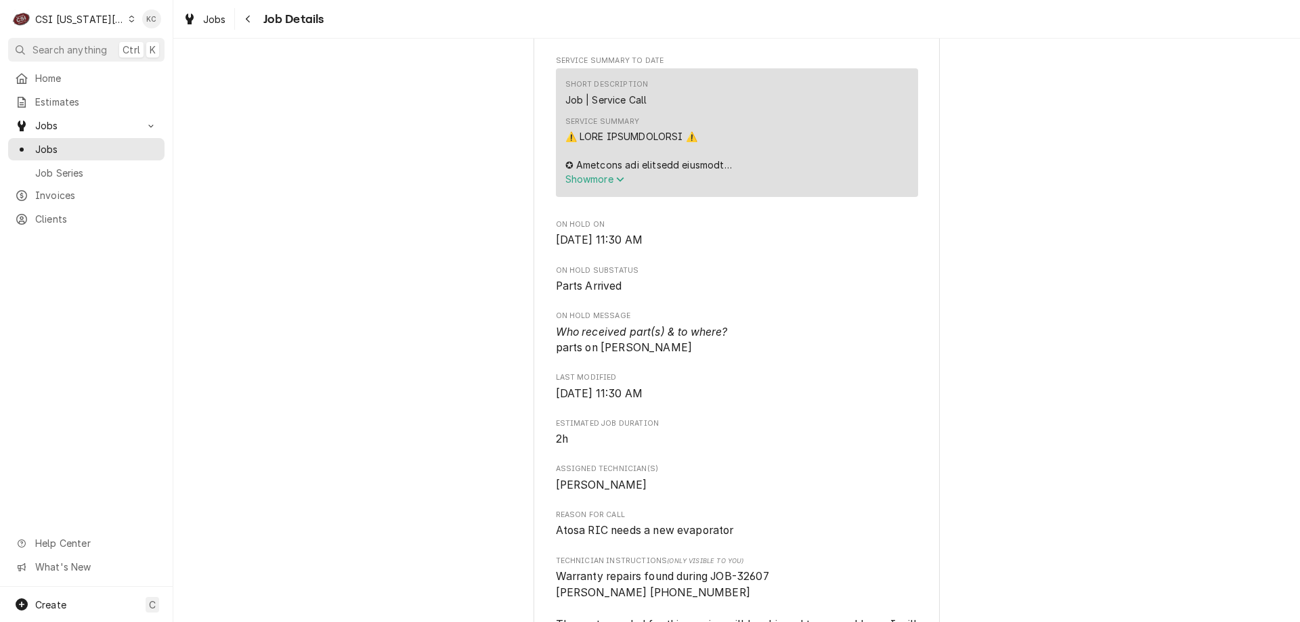
click at [70, 14] on div "CSI [US_STATE][GEOGRAPHIC_DATA]" at bounding box center [79, 19] width 89 height 14
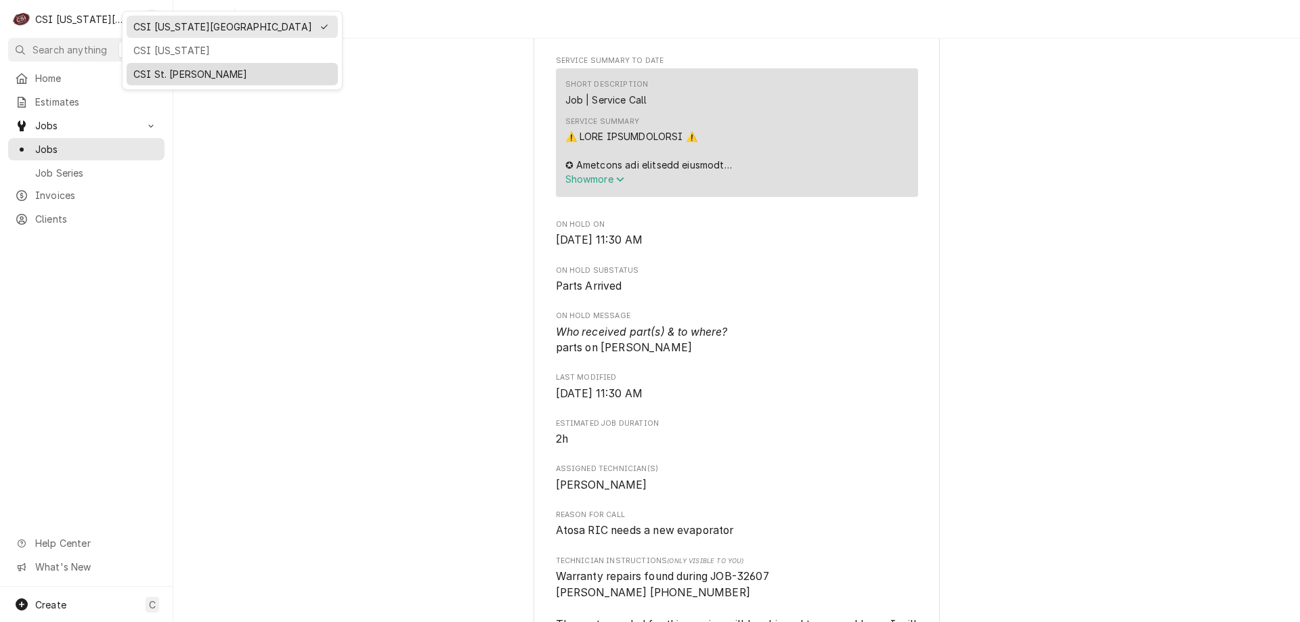
click at [142, 68] on div "CSI St. [PERSON_NAME]" at bounding box center [232, 74] width 198 height 14
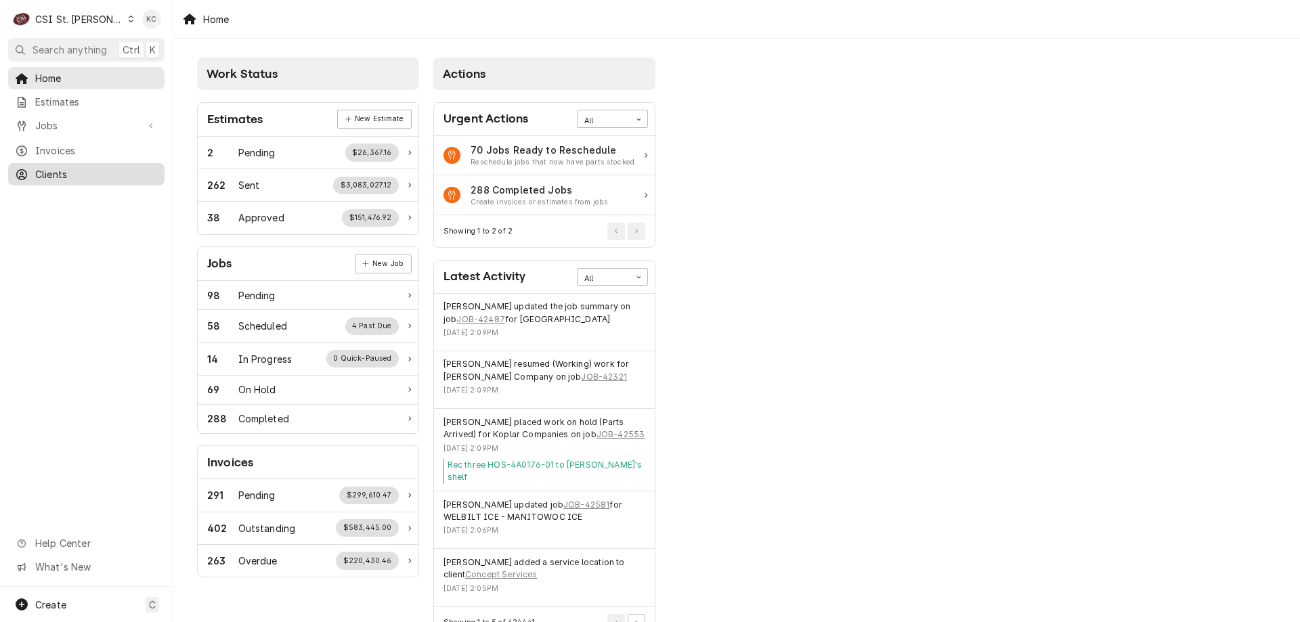
click at [62, 166] on div "Clients" at bounding box center [86, 174] width 151 height 17
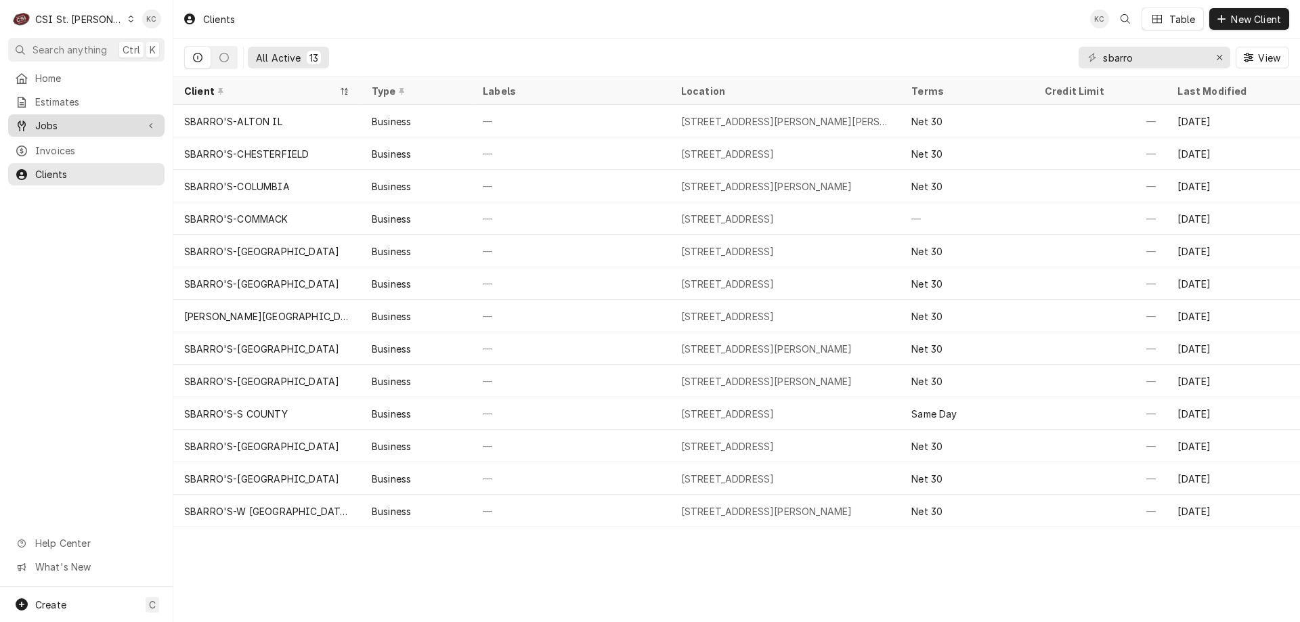
click at [58, 119] on span "Jobs" at bounding box center [86, 126] width 102 height 14
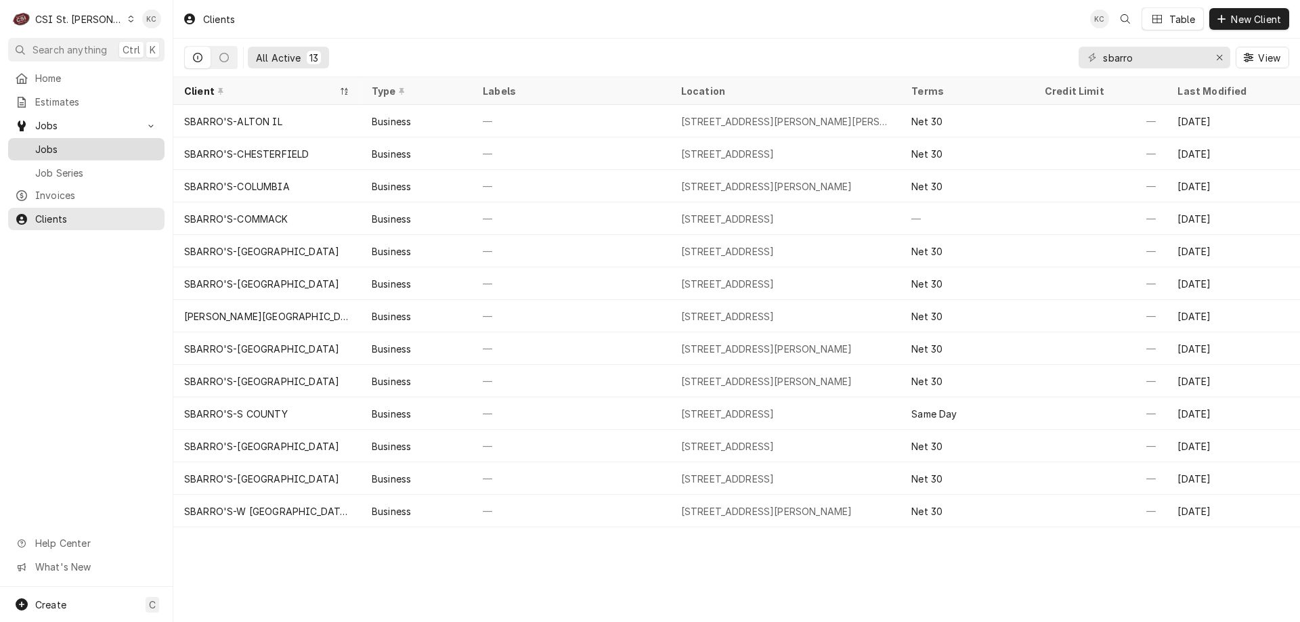
click at [46, 146] on span "Jobs" at bounding box center [96, 149] width 123 height 14
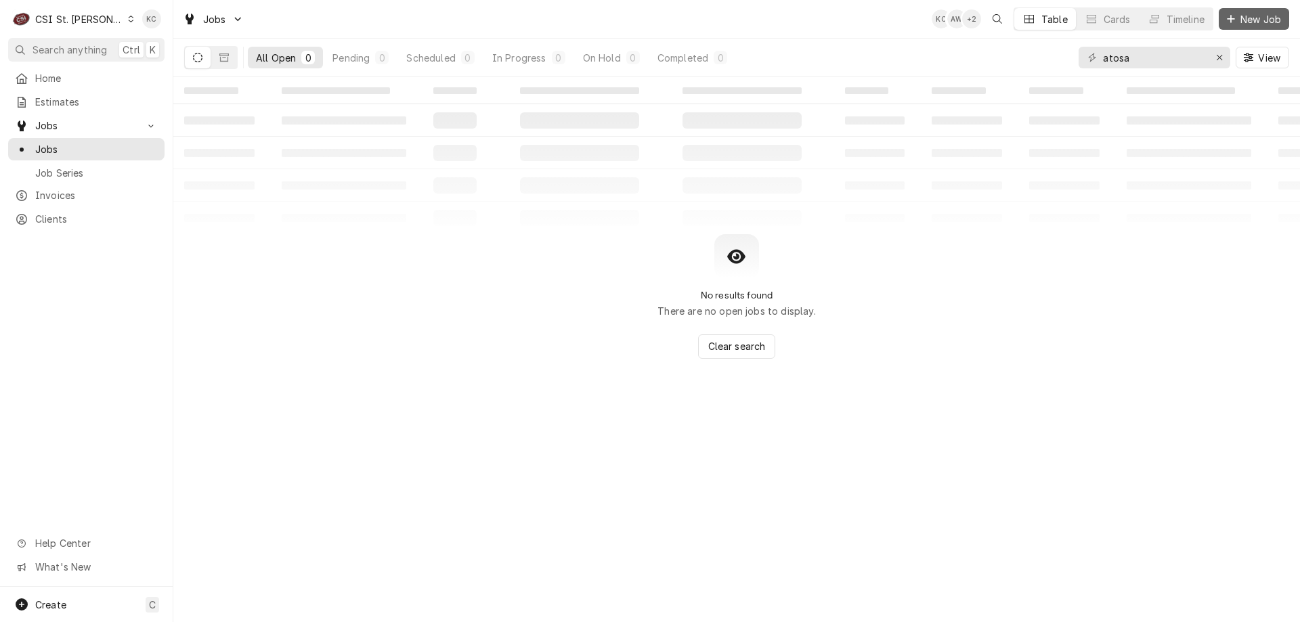
click at [1254, 17] on span "New Job" at bounding box center [1261, 19] width 46 height 14
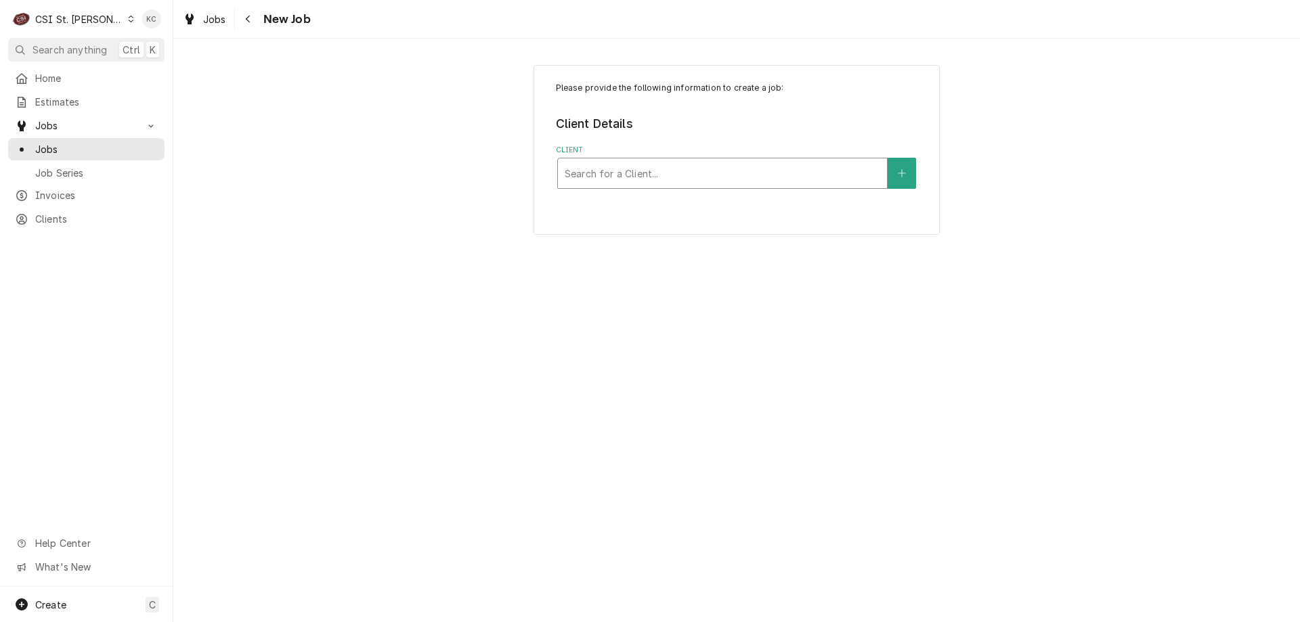
click at [633, 171] on div "Client" at bounding box center [723, 173] width 316 height 24
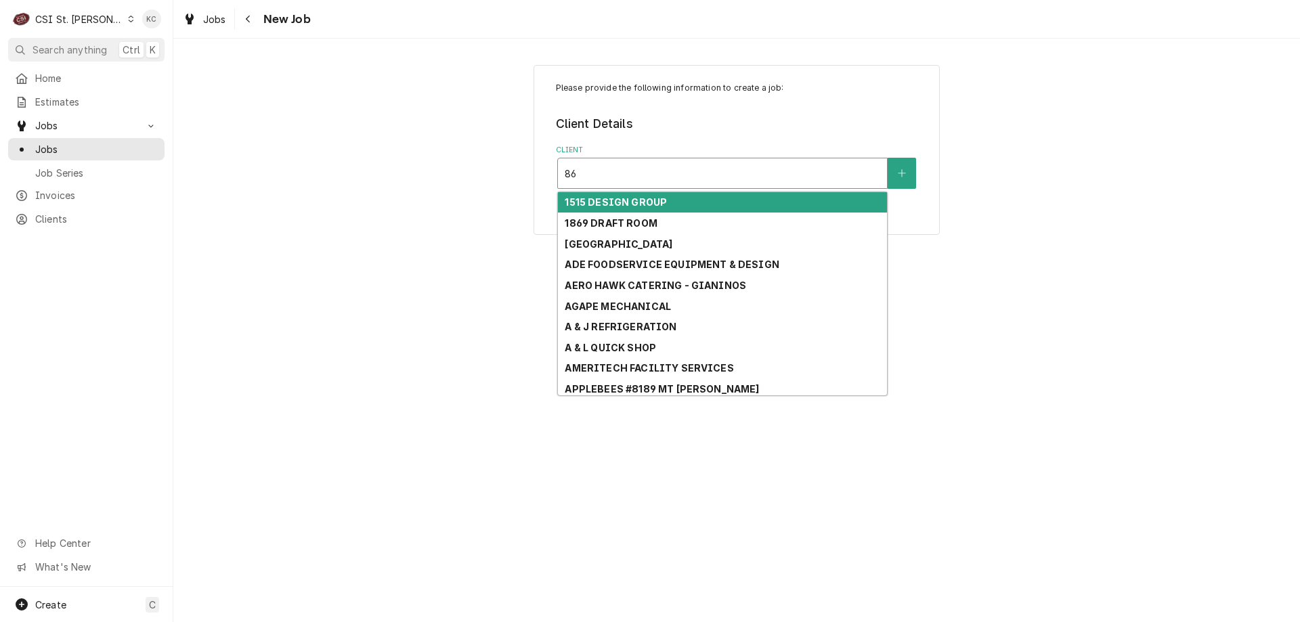
type input "8"
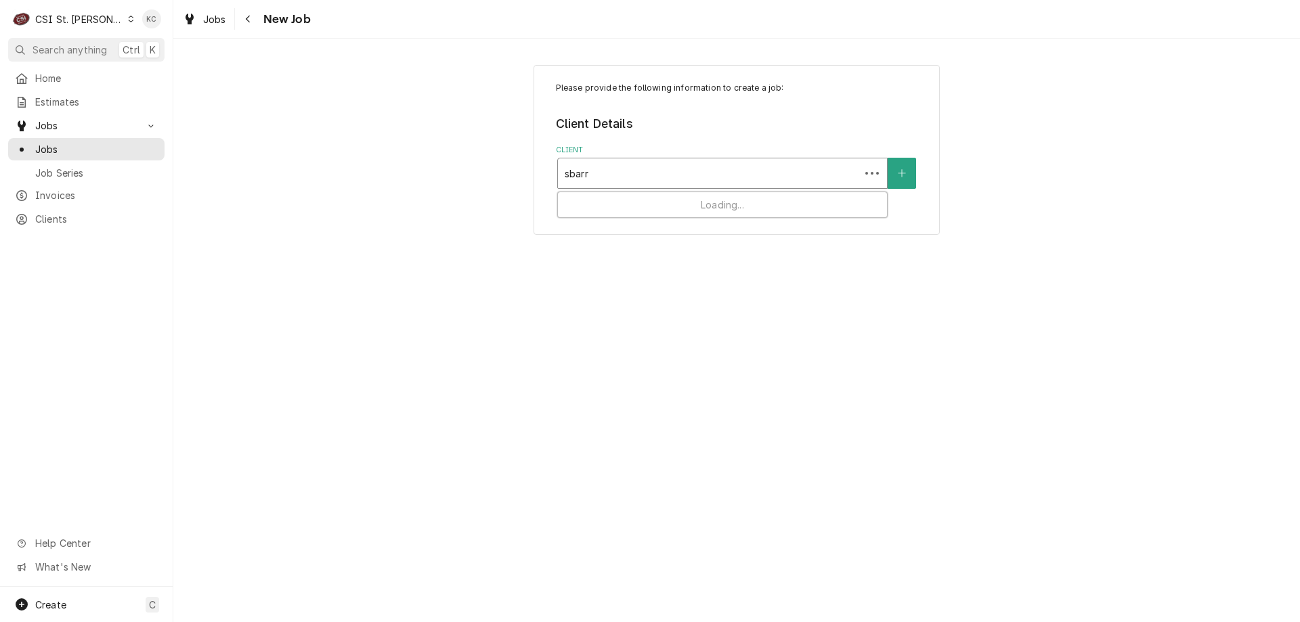
type input "sbarro"
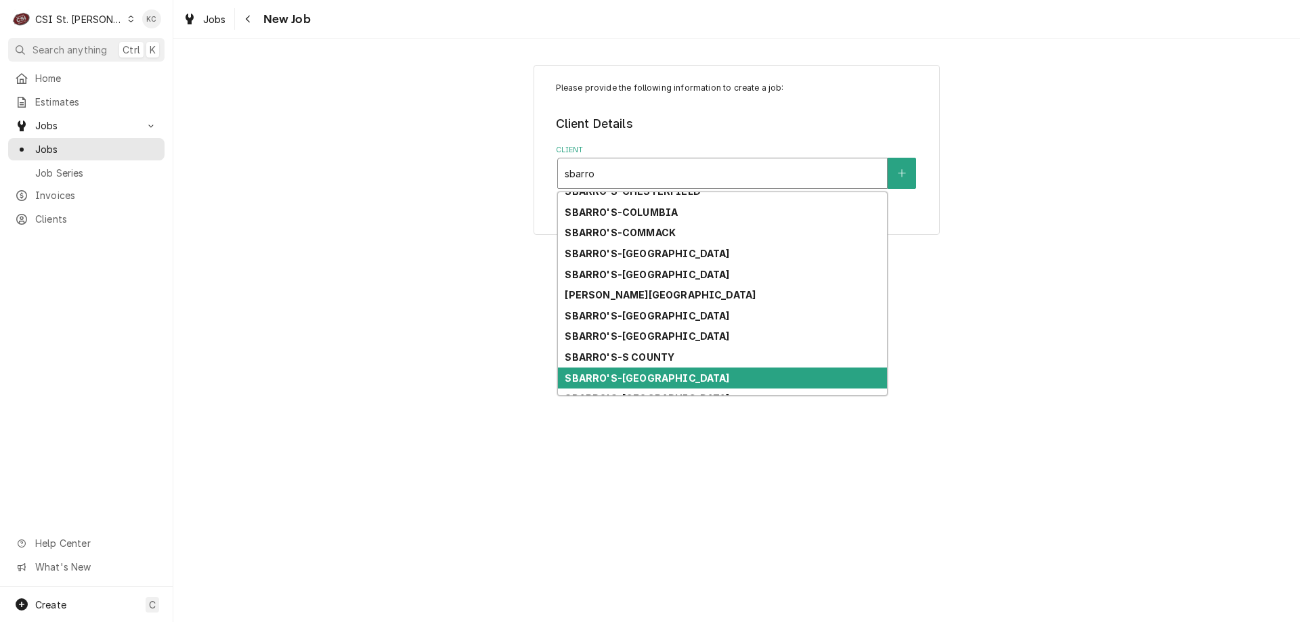
scroll to position [53, 0]
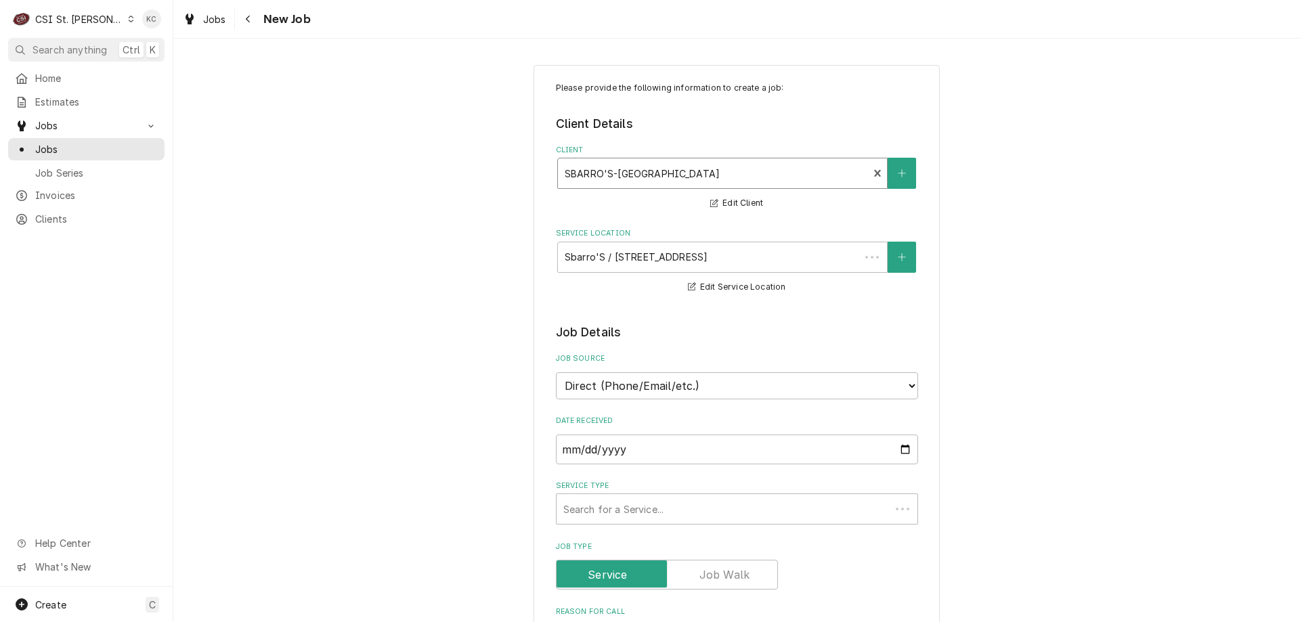
type textarea "x"
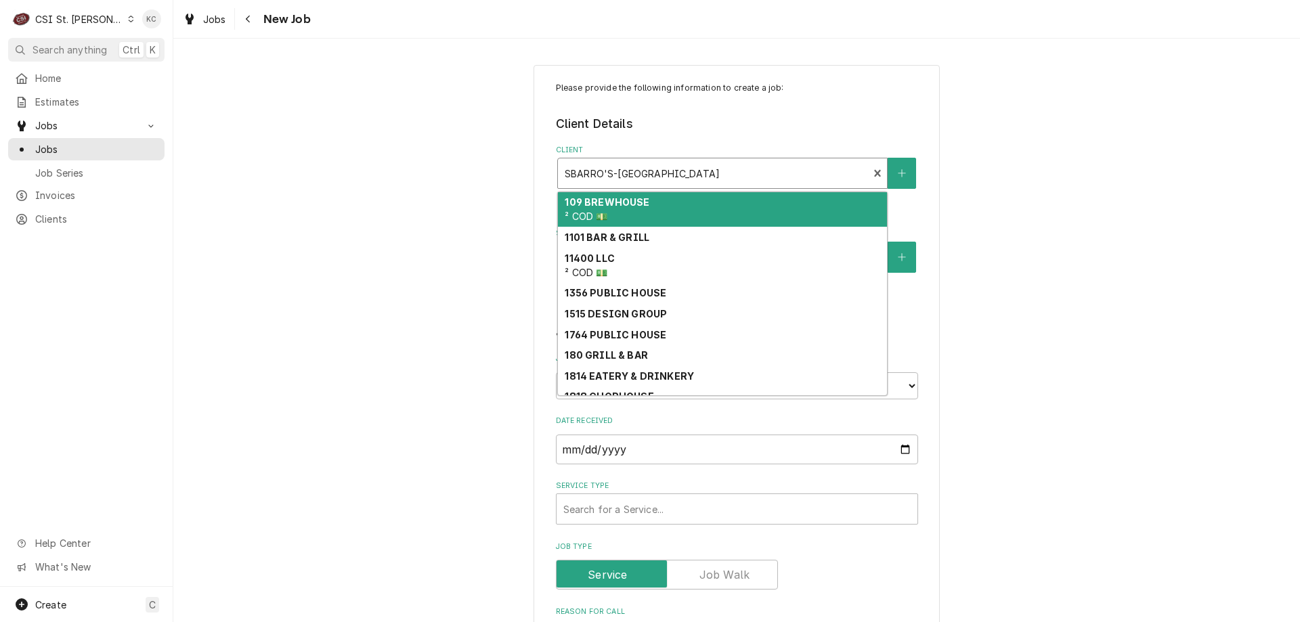
click at [704, 167] on div "Client" at bounding box center [713, 173] width 297 height 24
type input "s"
type textarea "x"
type input "sb"
type textarea "x"
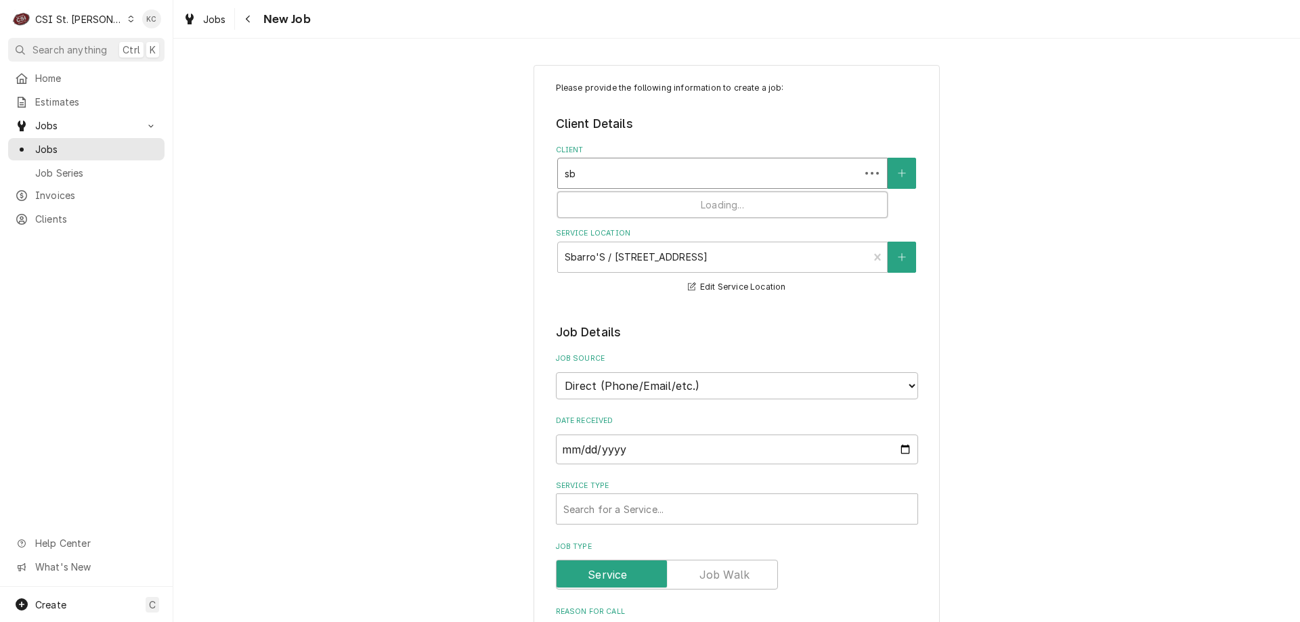
type input "sba"
type textarea "x"
type input "sbar"
type textarea "x"
type input "sbarr"
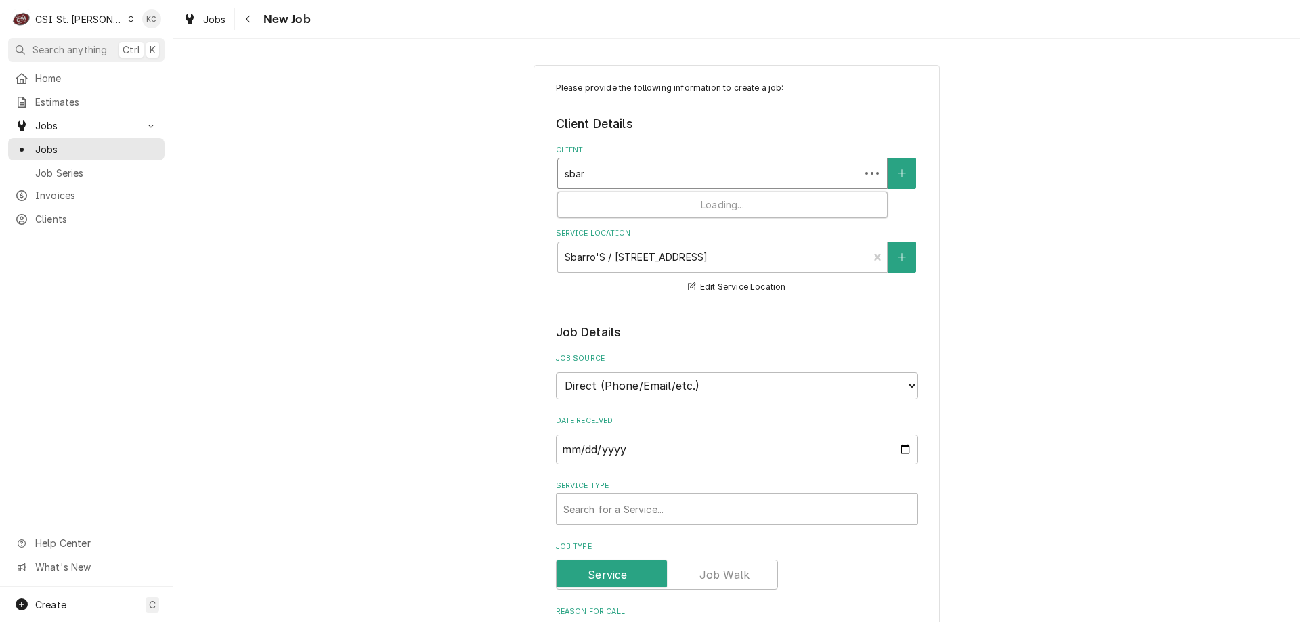
type textarea "x"
type input "sbarri"
type textarea "x"
type input "sbarr"
type textarea "x"
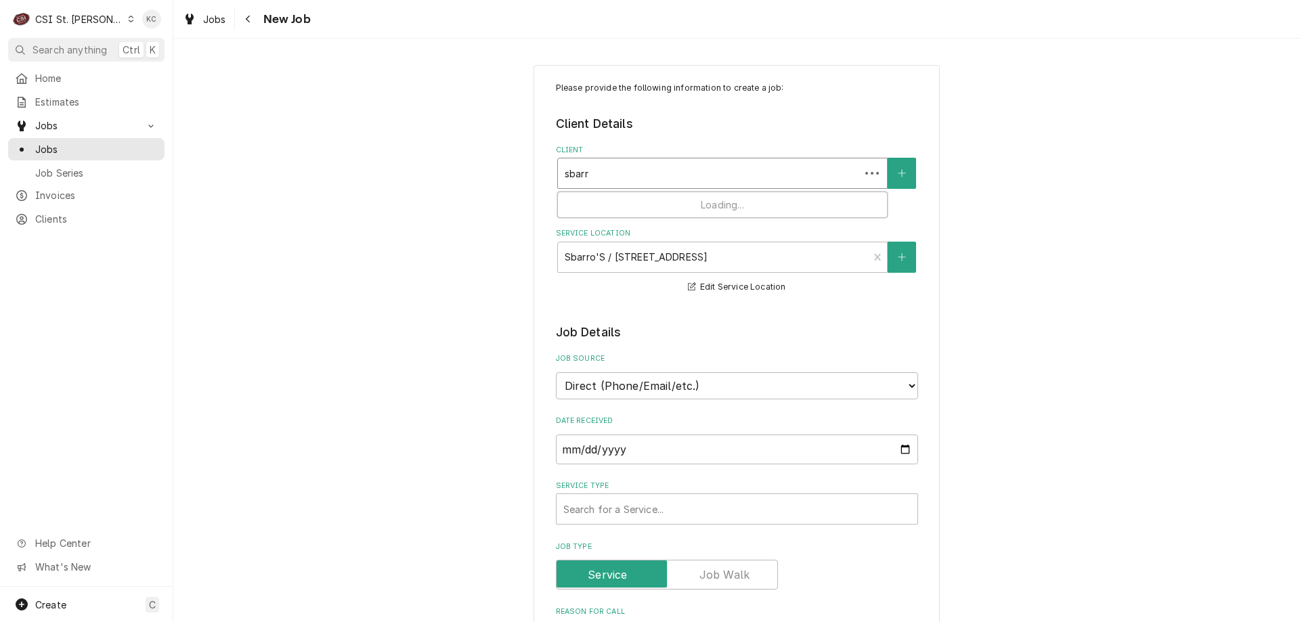
type input "sbarro"
type textarea "x"
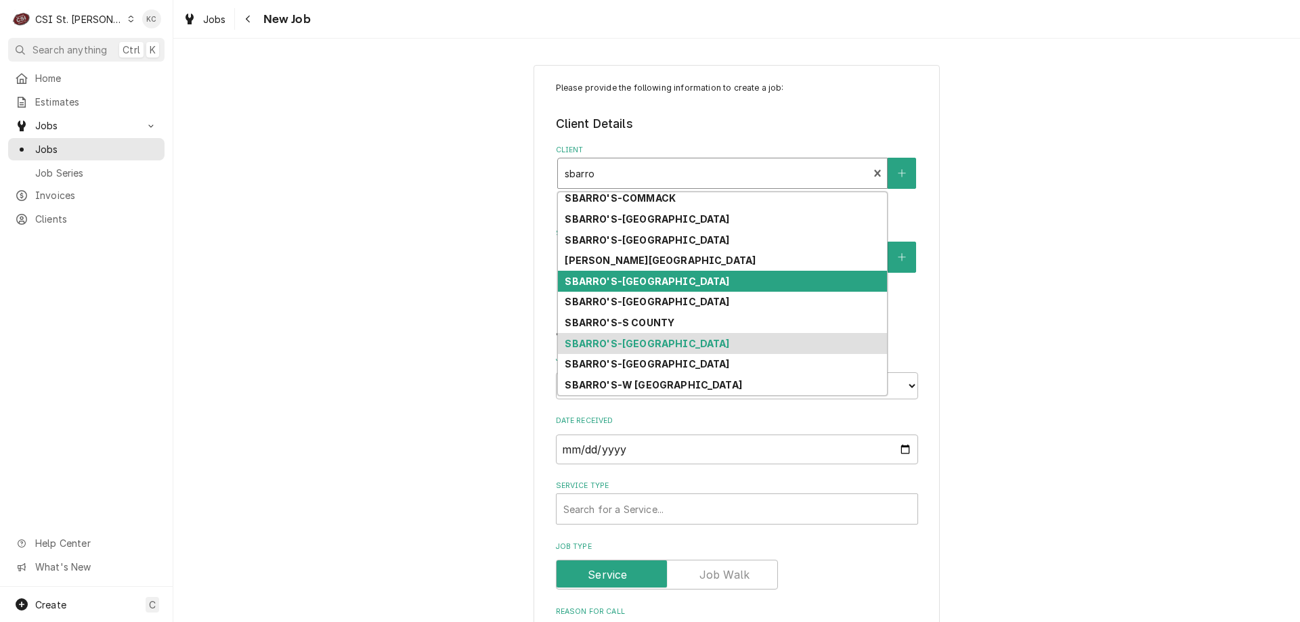
scroll to position [66, 0]
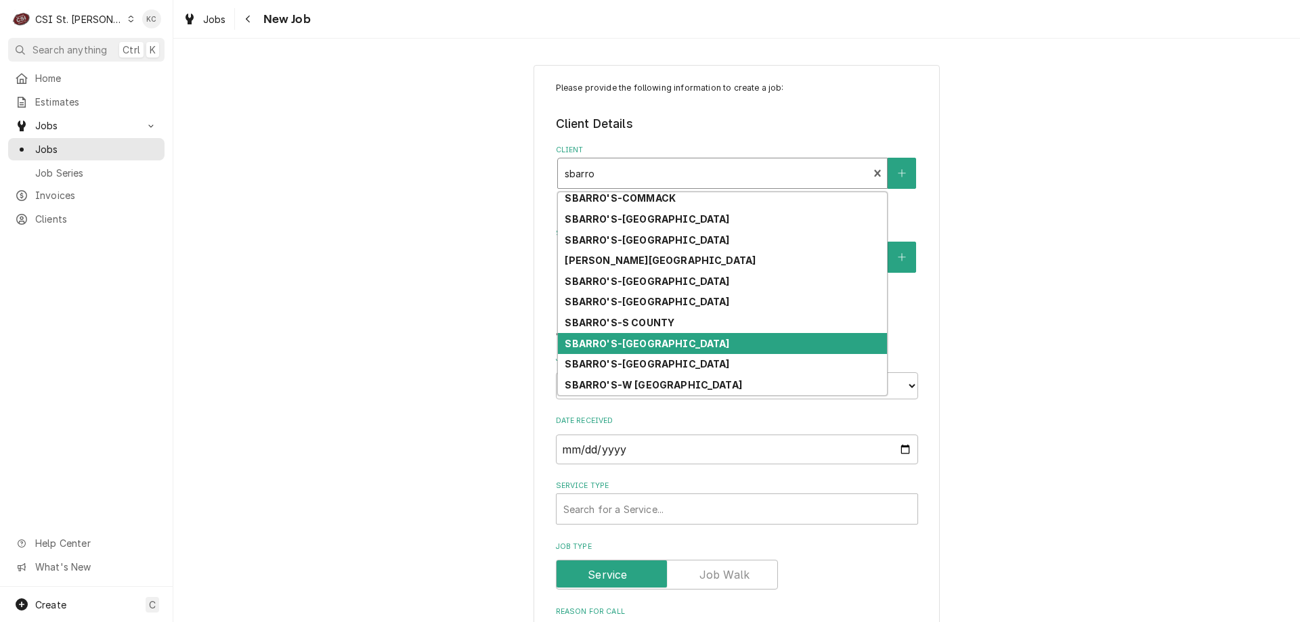
type input "sbarro"
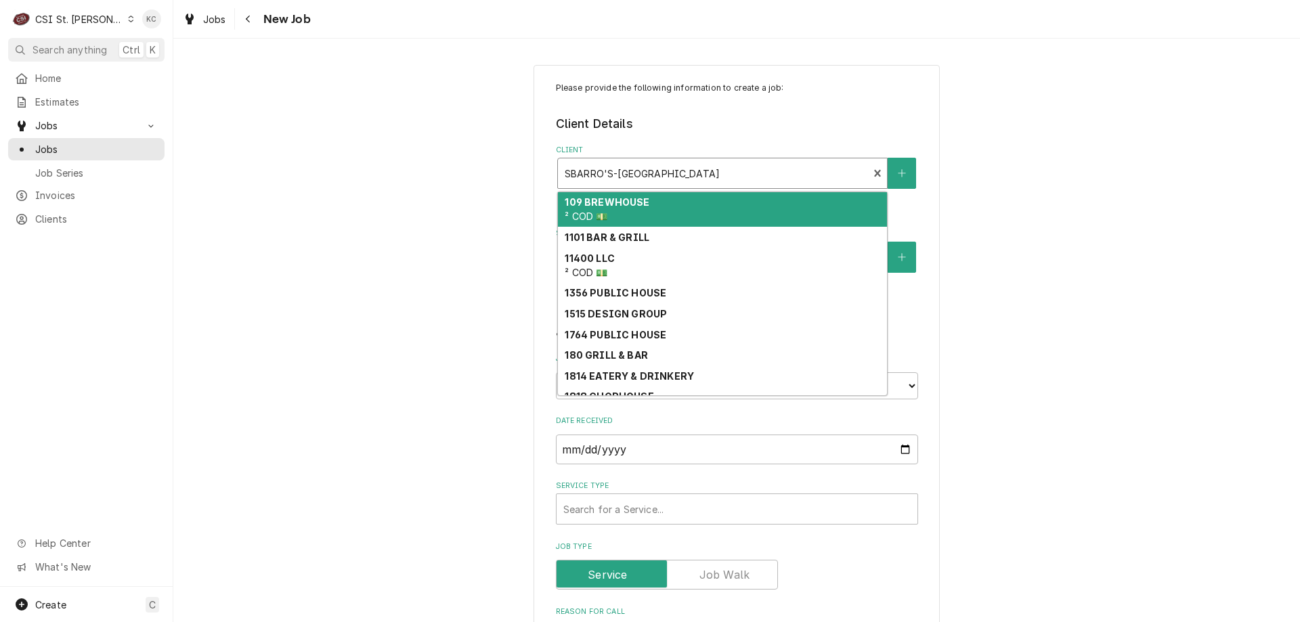
click at [753, 173] on div "Client" at bounding box center [713, 173] width 297 height 24
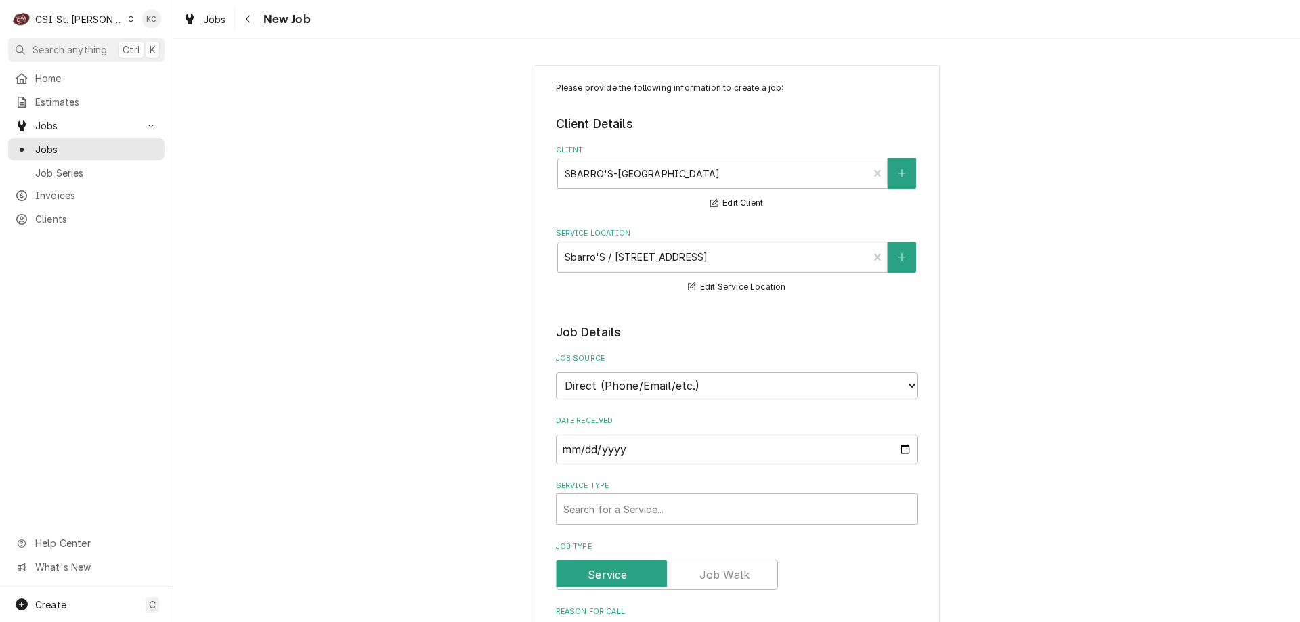
click at [253, 24] on div "Navigate back" at bounding box center [249, 19] width 14 height 14
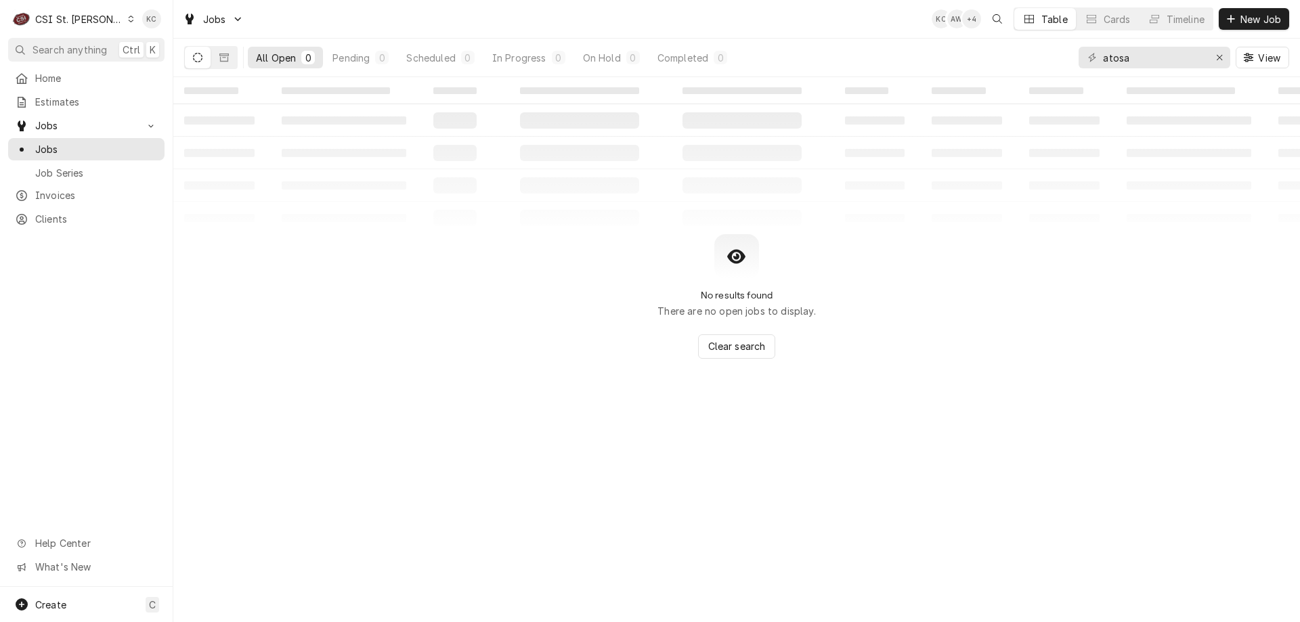
click at [1191, 291] on div "No results found There are no open jobs to display. Clear search" at bounding box center [736, 296] width 1127 height 125
drag, startPoint x: 1142, startPoint y: 62, endPoint x: 1058, endPoint y: 64, distance: 84.7
click at [1058, 64] on div "All Open 0 Pending 0 Scheduled 0 In Progress 0 On Hold 0 Completed 0 atosa View" at bounding box center [736, 58] width 1105 height 38
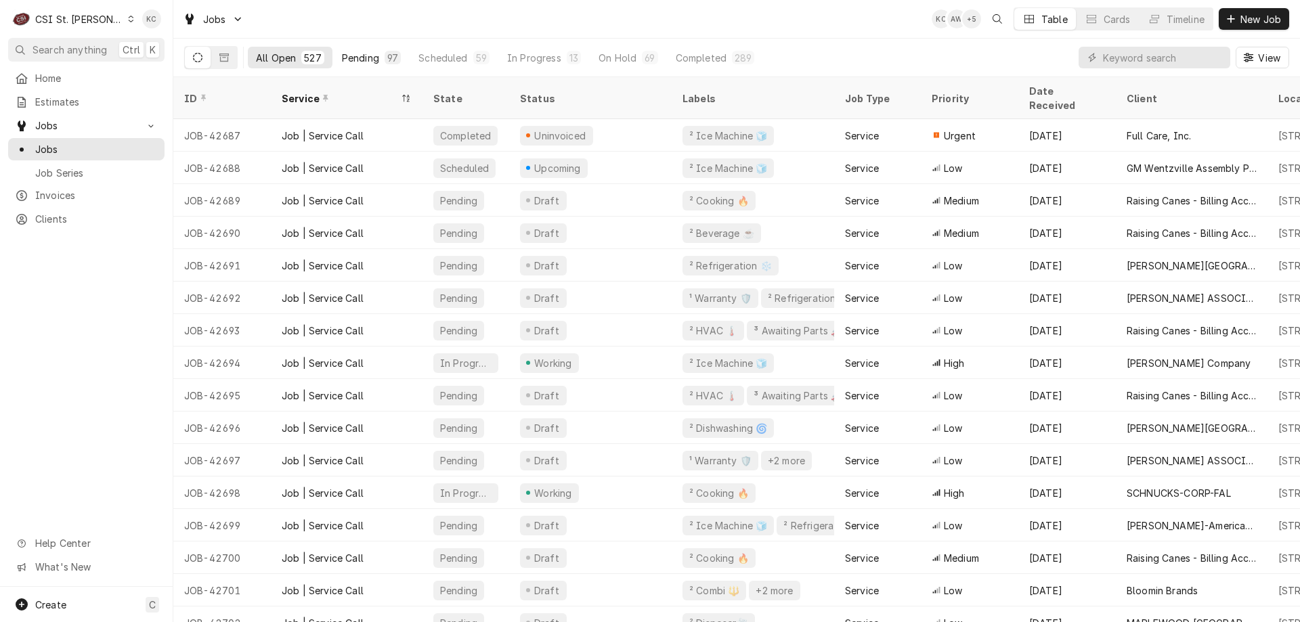
click at [388, 66] on button "Pending 97" at bounding box center [371, 58] width 75 height 22
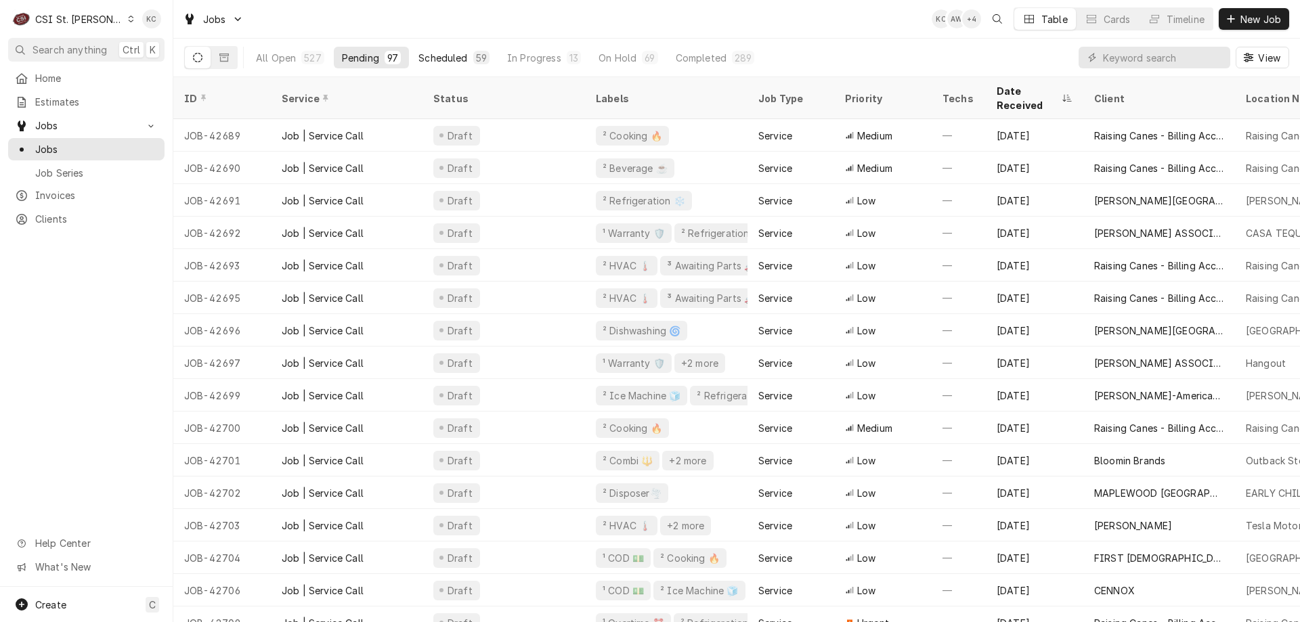
click at [469, 53] on button "Scheduled 59" at bounding box center [453, 58] width 87 height 22
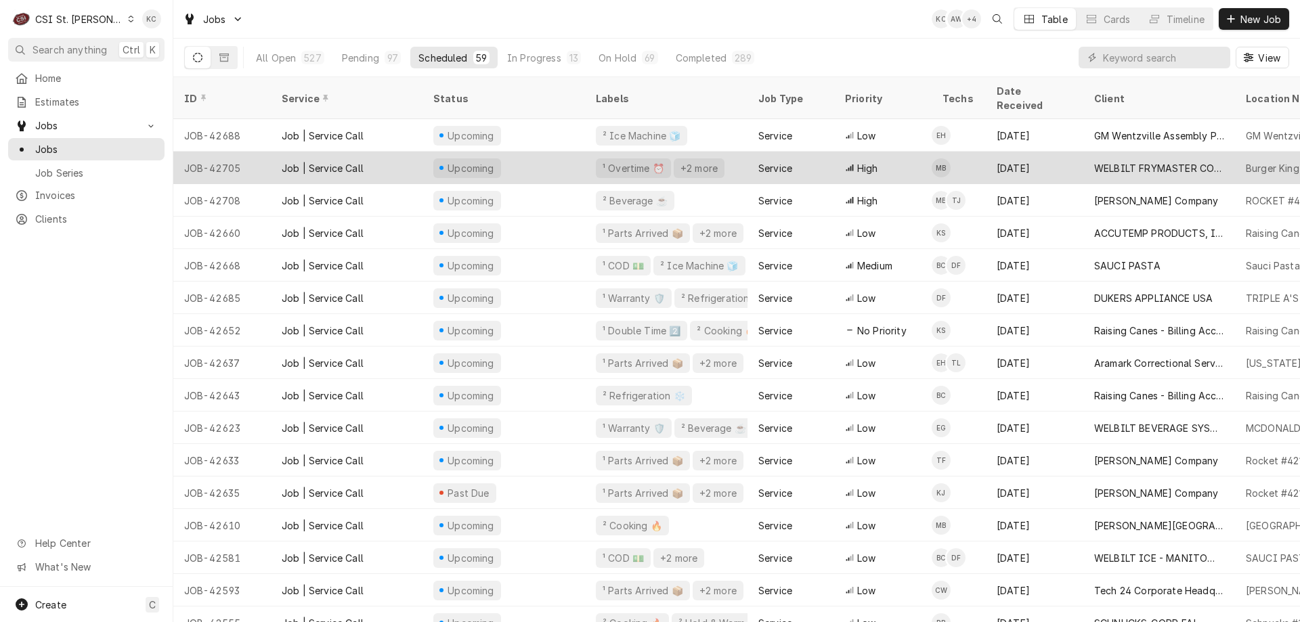
click at [1151, 161] on div "WELBILT FRYMASTER CORPORATION" at bounding box center [1159, 168] width 130 height 14
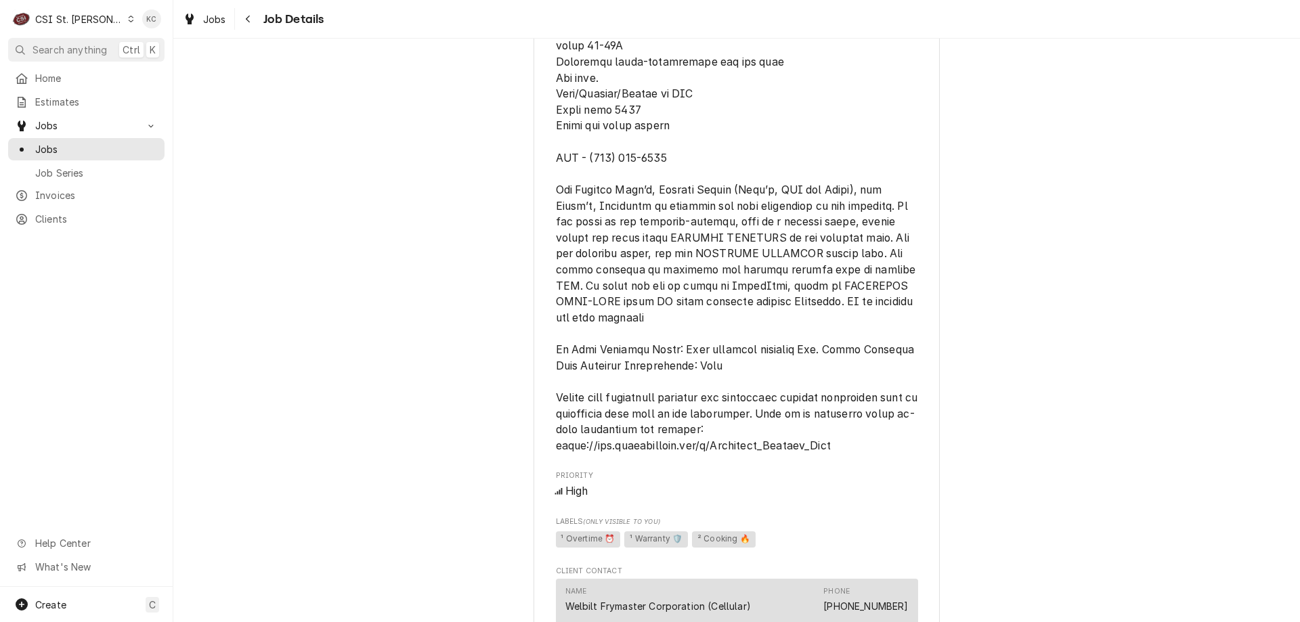
scroll to position [1289, 0]
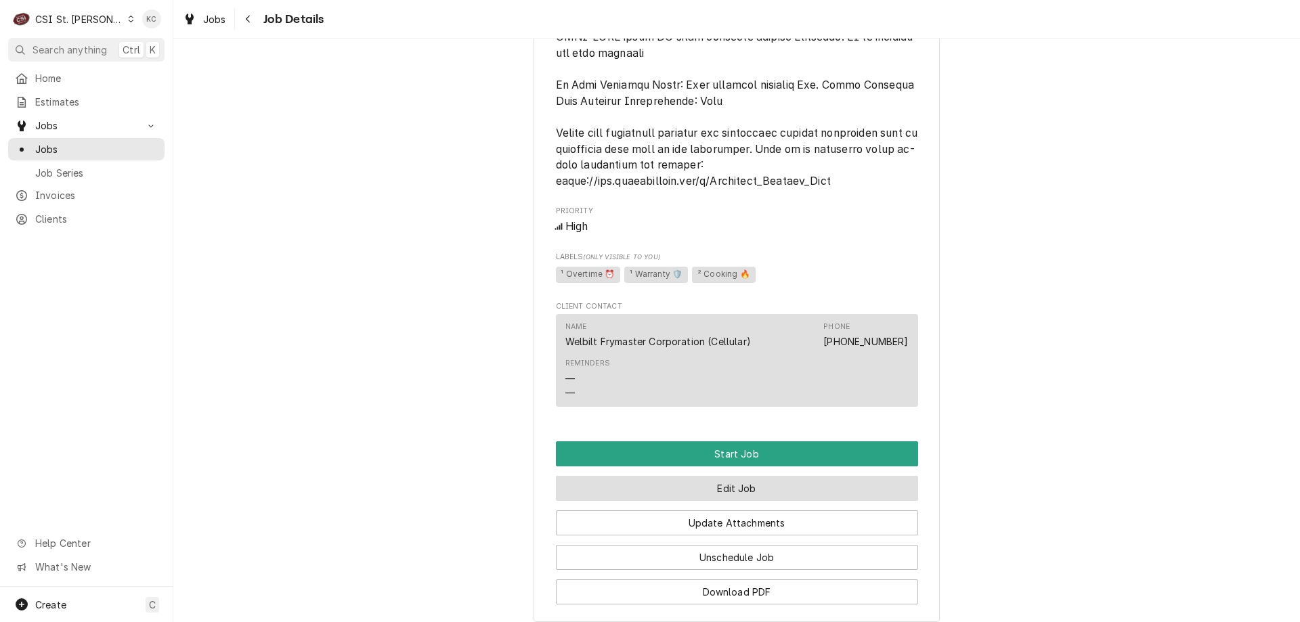
click at [766, 501] on button "Edit Job" at bounding box center [737, 488] width 362 height 25
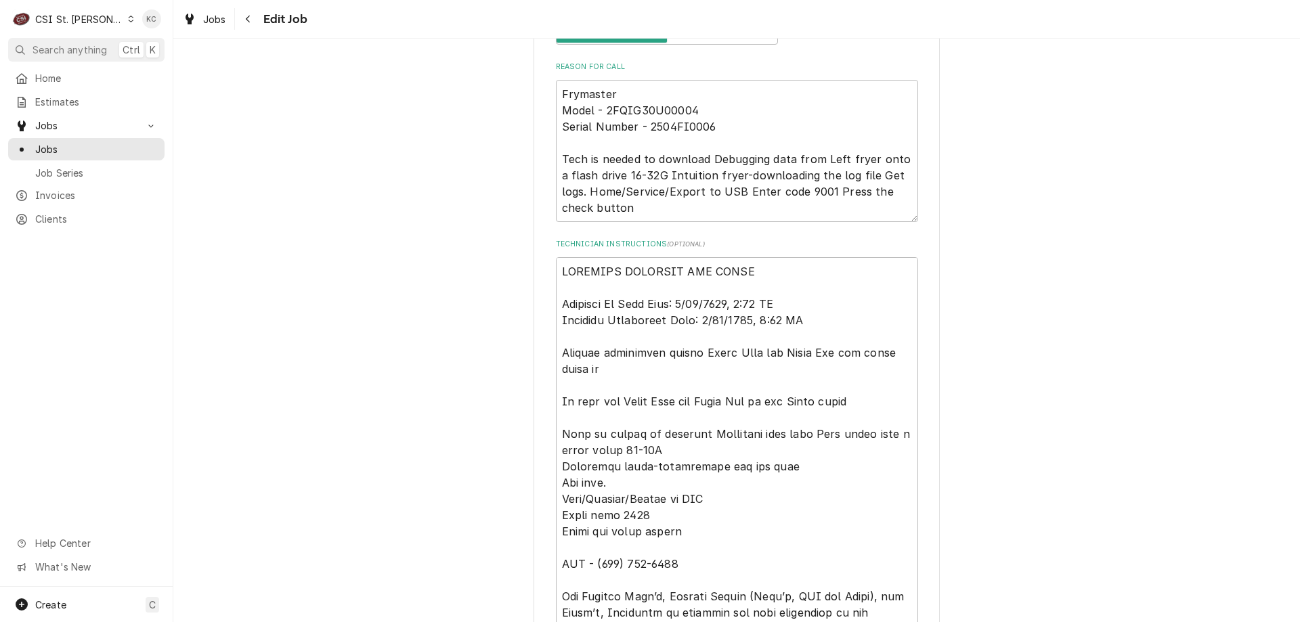
scroll to position [745, 0]
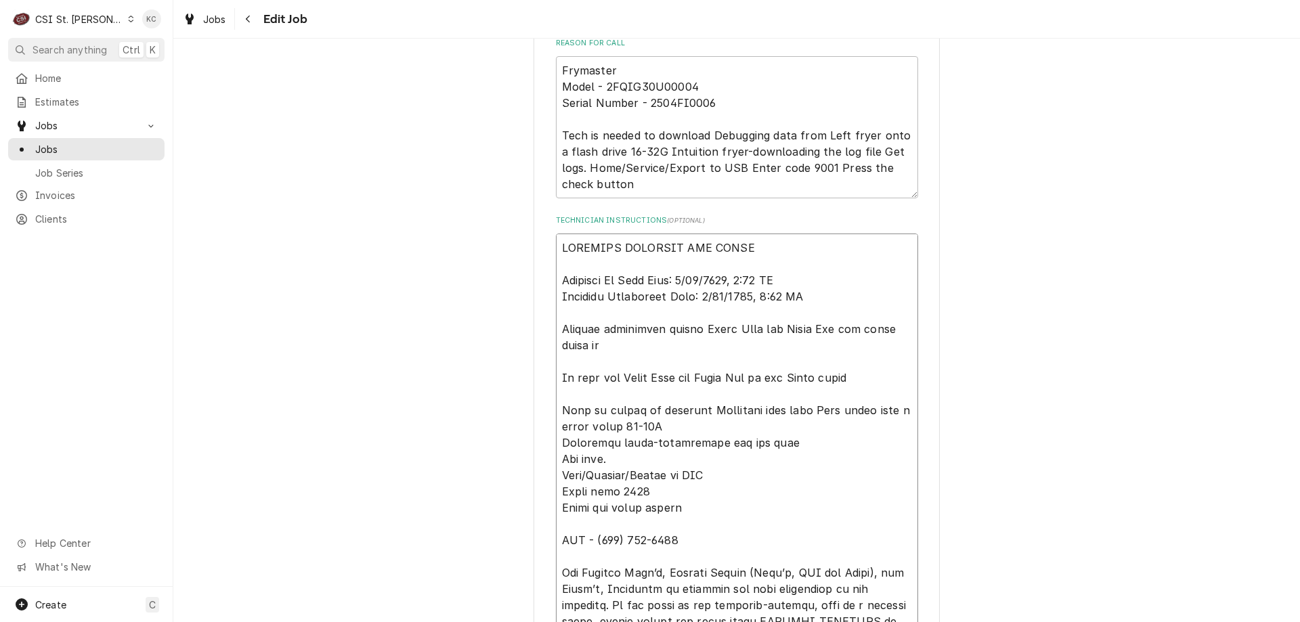
click at [813, 298] on textarea "Technician Instructions ( optional )" at bounding box center [737, 549] width 362 height 630
type textarea "x"
type textarea "OVERTIME APPROVED PER EMAIL Required On Site Date: 9/16/2025, 2:49 PM Required …"
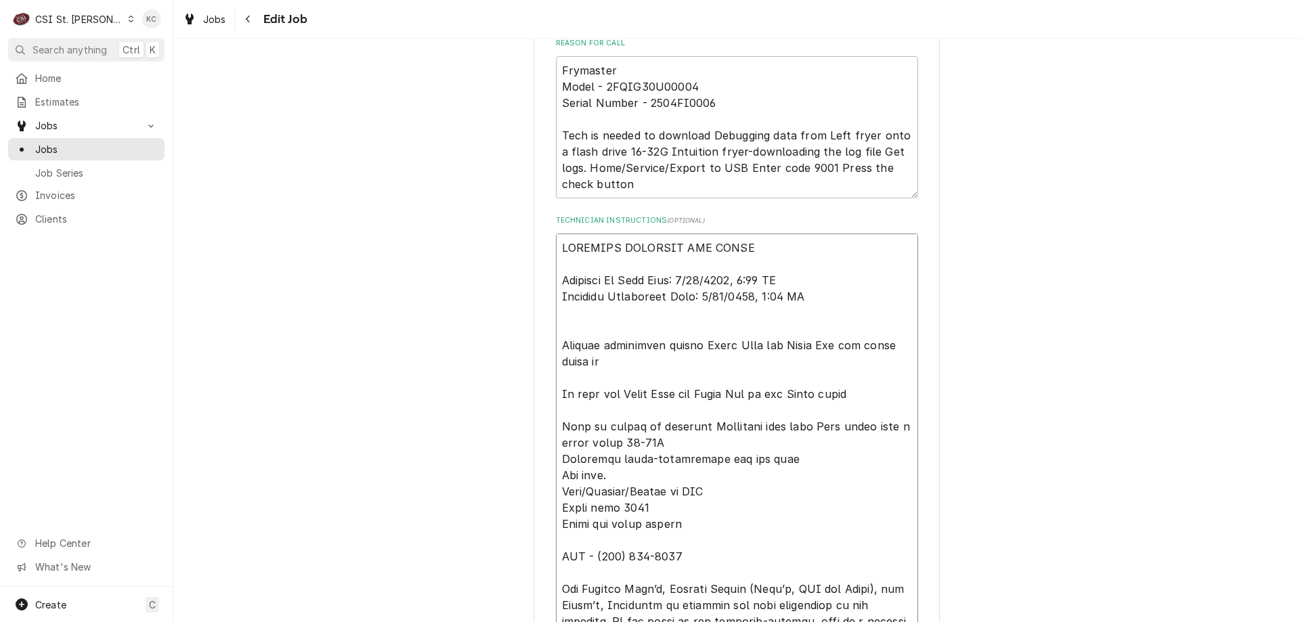
type textarea "x"
type textarea "OVERTIME APPROVED PER EMAIL Required On Site Date: 9/16/2025, 2:49 PM Required …"
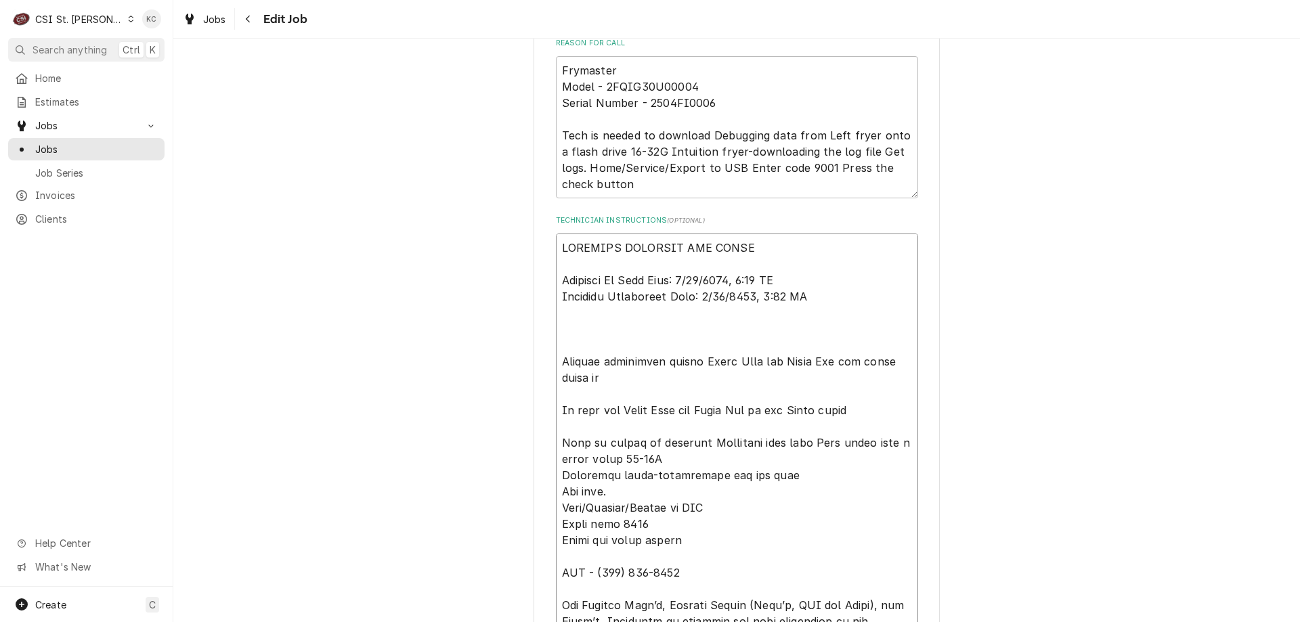
type textarea "x"
type textarea "OVERTIME APPROVED PER EMAIL Required On Site Date: 9/16/2025, 2:49 PM Required …"
click at [593, 325] on textarea "Technician Instructions ( optional )" at bounding box center [737, 565] width 362 height 662
paste textarea "Insert a USB drive. Probably about 16GB-32GB. Go to Home>Service>Export to USB>…"
type textarea "x"
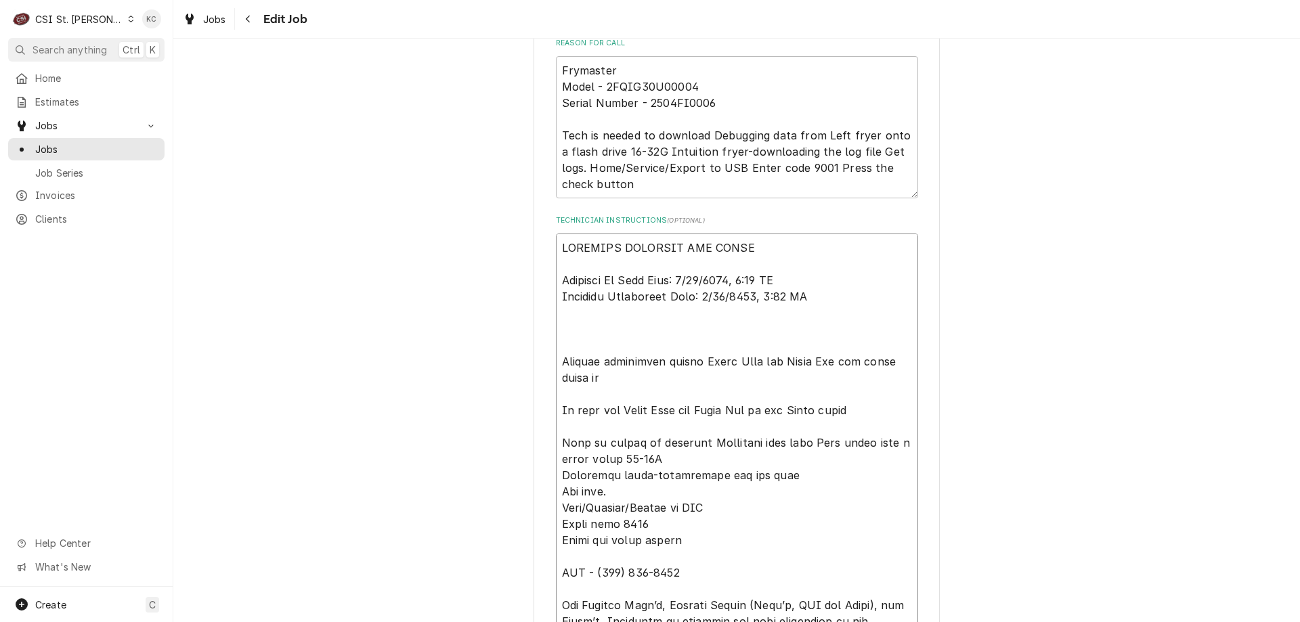
type textarea "OVERTIME APPROVED PER EMAIL Required On Site Date: 9/16/2025, 2:49 PM Required …"
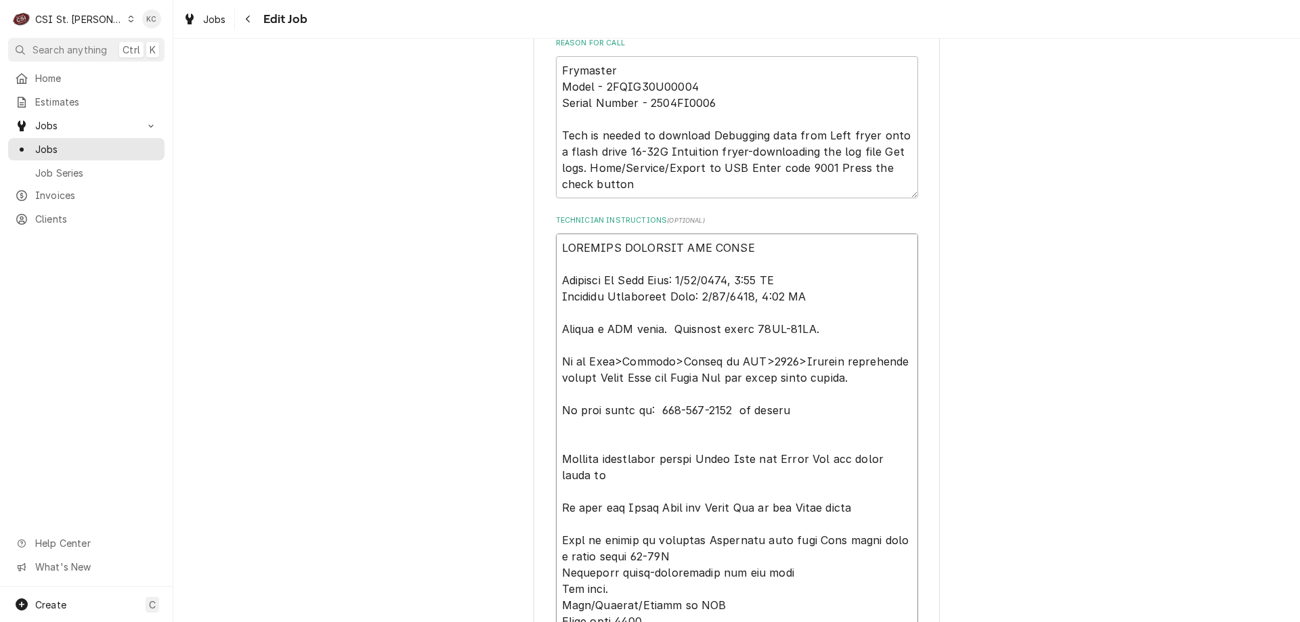
type textarea "x"
drag, startPoint x: 807, startPoint y: 409, endPoint x: 553, endPoint y: 324, distance: 268.3
click at [556, 324] on textarea "Technician Instructions ( optional )" at bounding box center [737, 614] width 362 height 760
type textarea "OVERTIME APPROVED PER EMAIL Required On Site Date: 9/16/2025, 2:49 PM Required …"
drag, startPoint x: 579, startPoint y: 329, endPoint x: 1229, endPoint y: 326, distance: 650.1
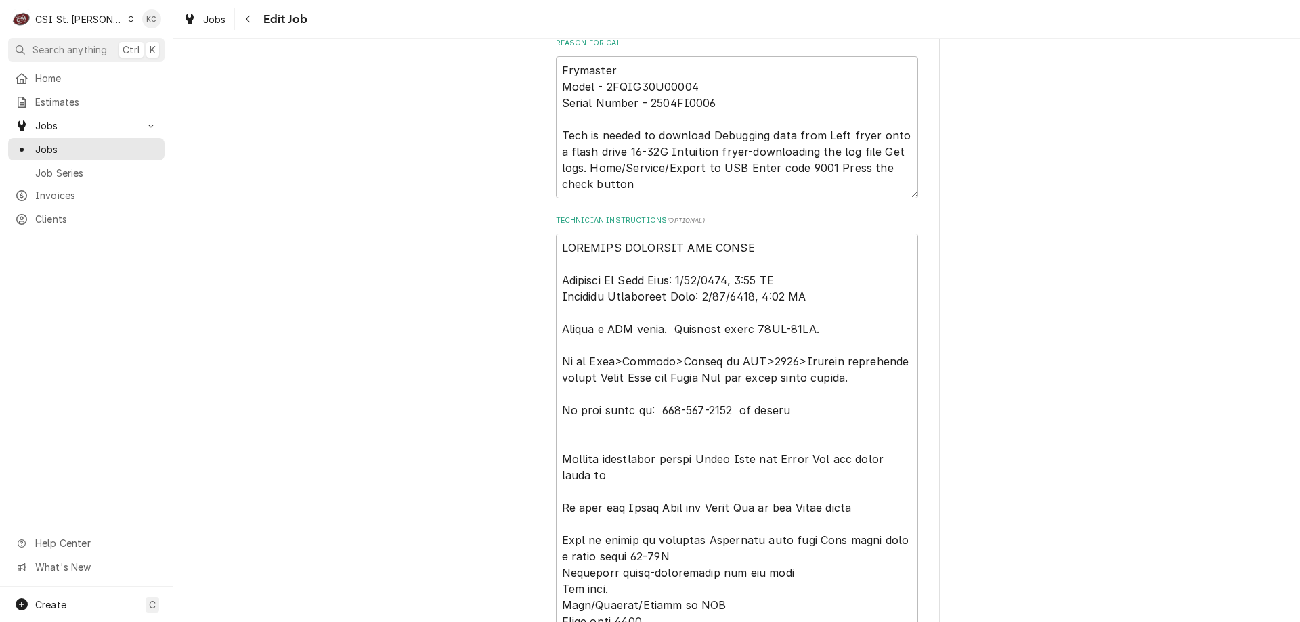
click at [1229, 326] on div "Use the fields below to edit this job: Client Details Client WELBILT FRYMASTER …" at bounding box center [736, 486] width 1127 height 2357
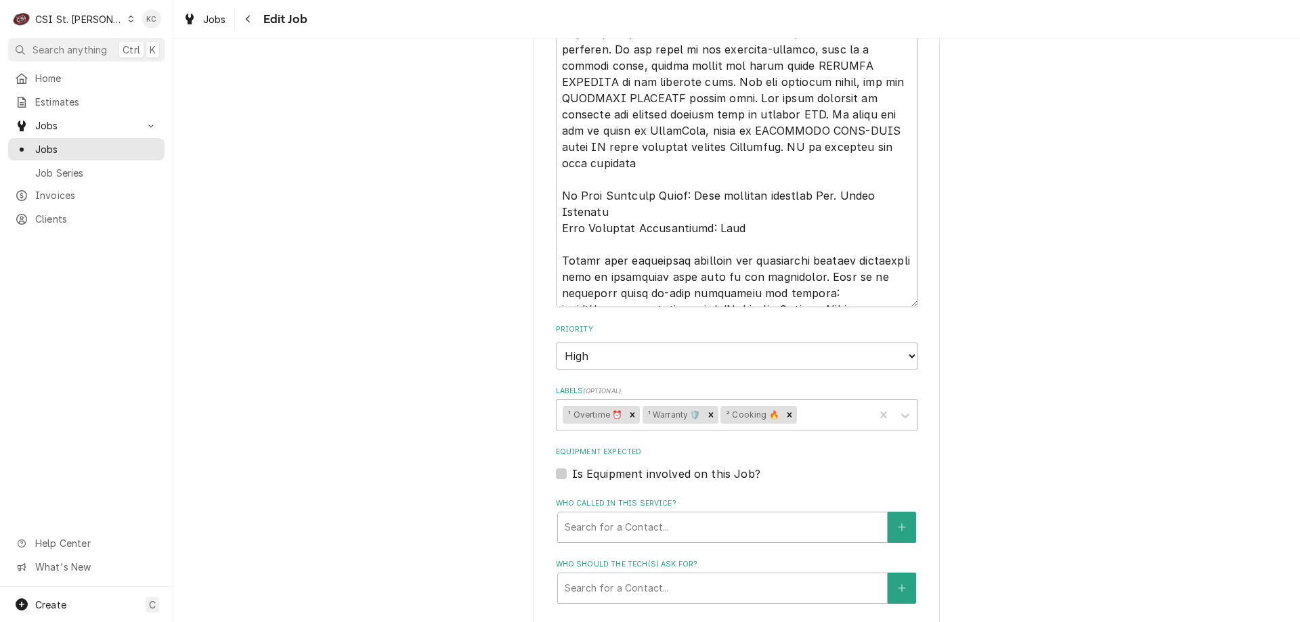
scroll to position [1788, 0]
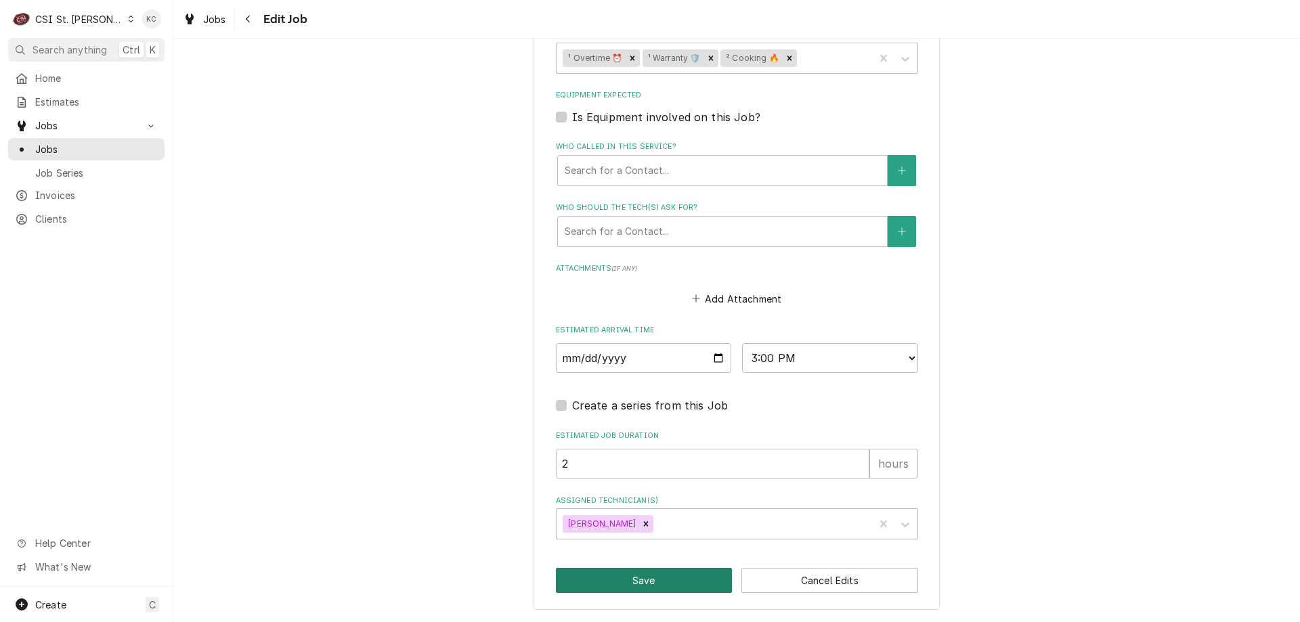
click at [644, 578] on button "Save" at bounding box center [644, 580] width 177 height 25
type textarea "x"
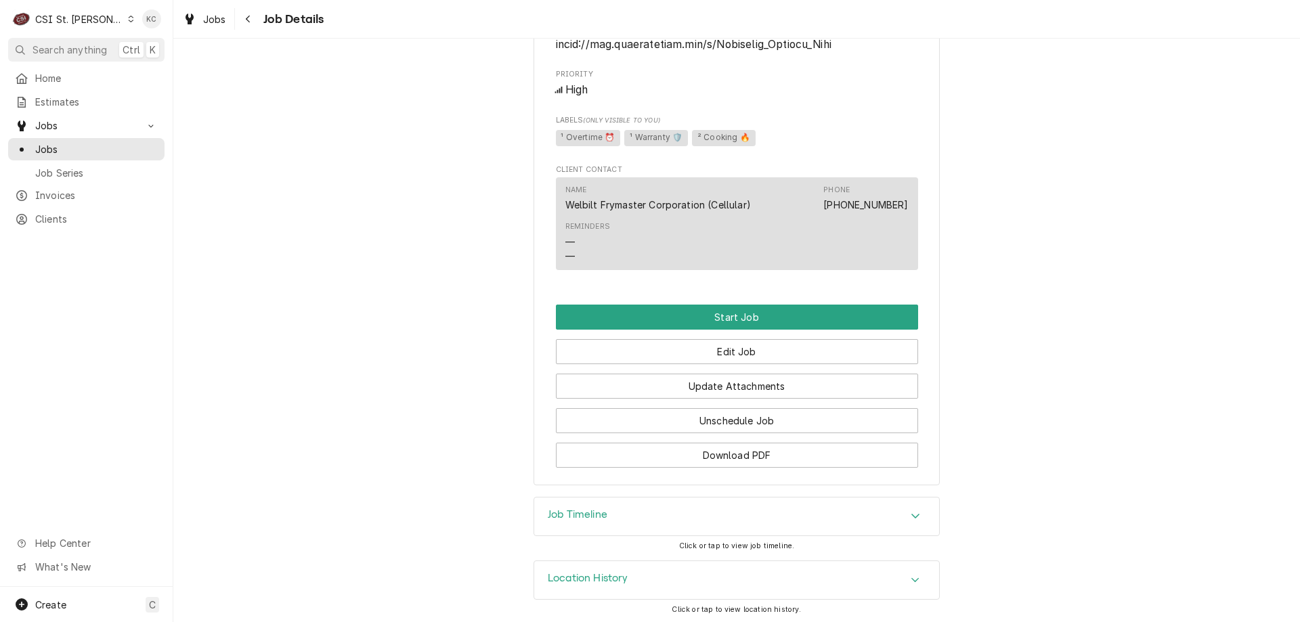
scroll to position [1588, 0]
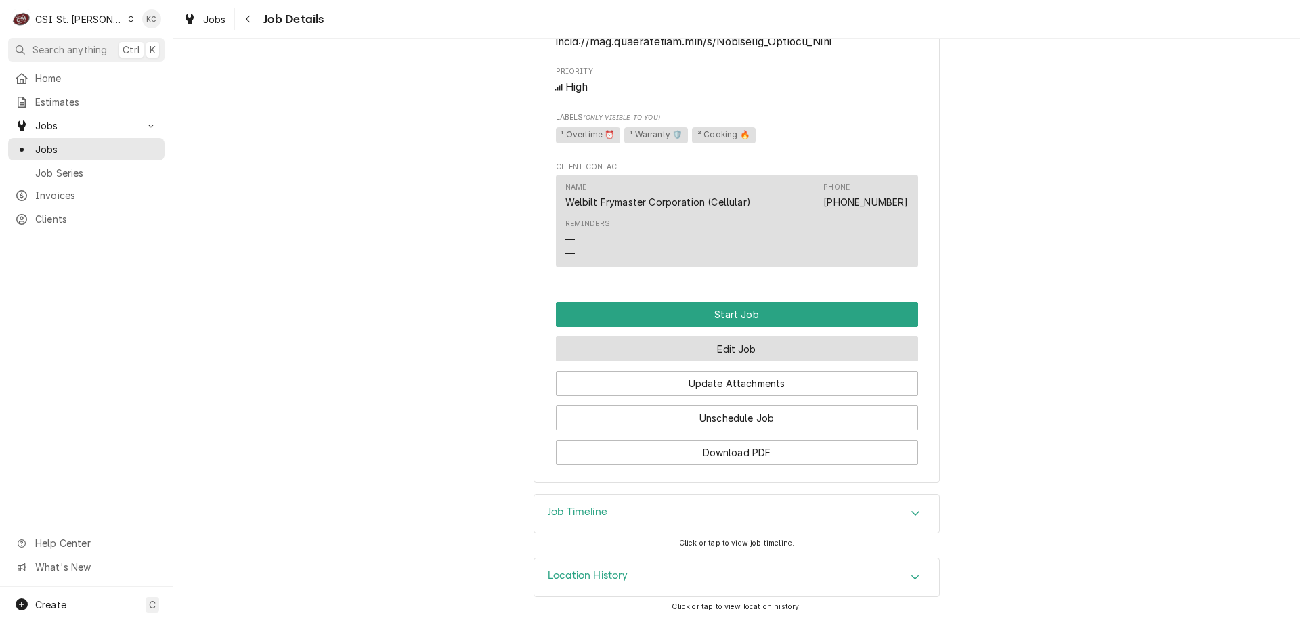
click at [798, 353] on button "Edit Job" at bounding box center [737, 349] width 362 height 25
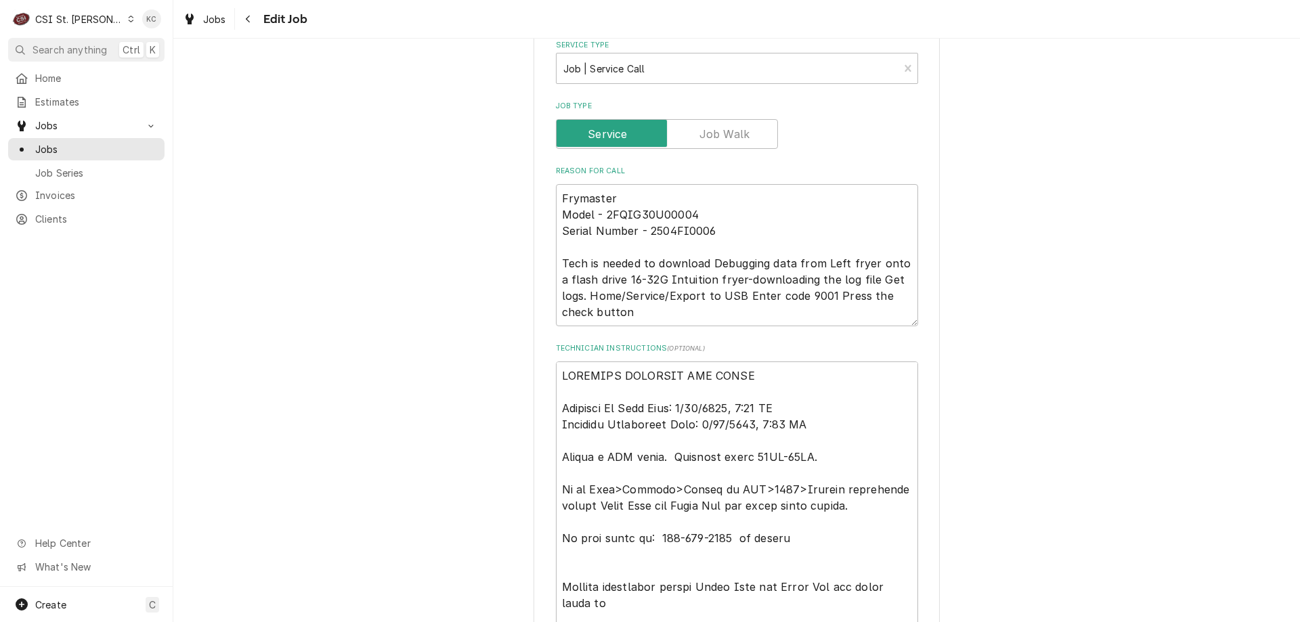
scroll to position [610, 0]
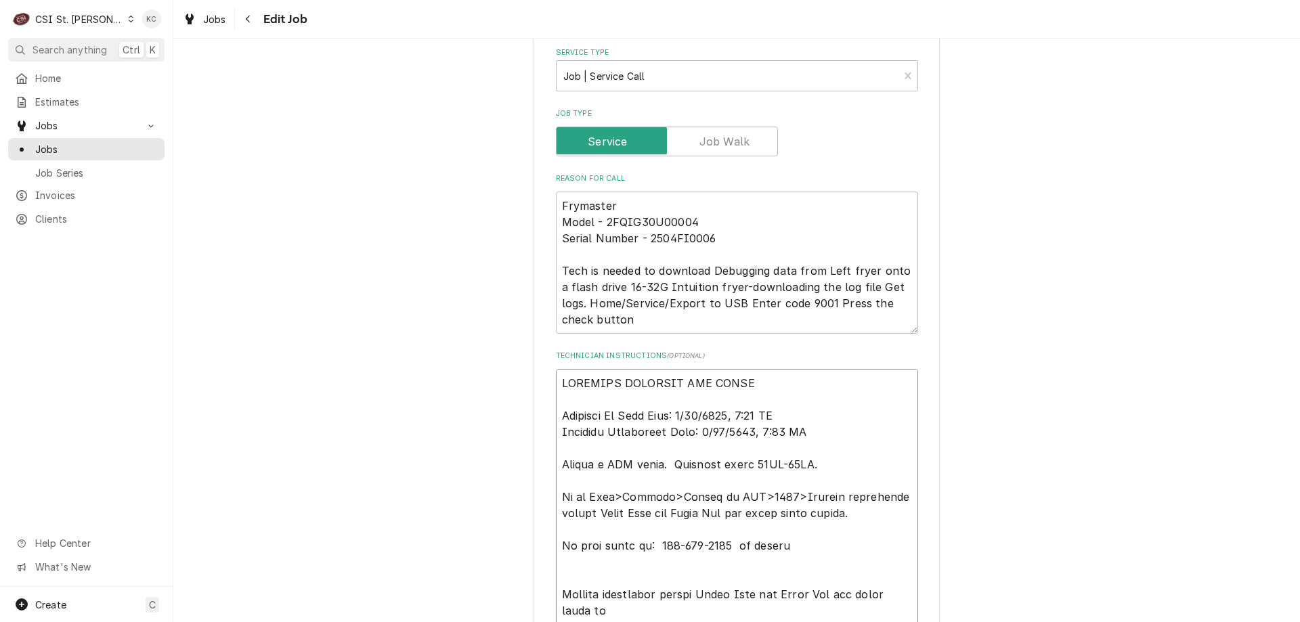
type textarea "x"
type textarea "OVERTIME APPROVED PER EMAIL Required On Site Date: 9/16/2025, 2:49 PM Required …"
type textarea "x"
type textarea "OVERTIME APPROVED PER EMAIL Required On Site Date: 9/16/2025, 2:49 PM Required …"
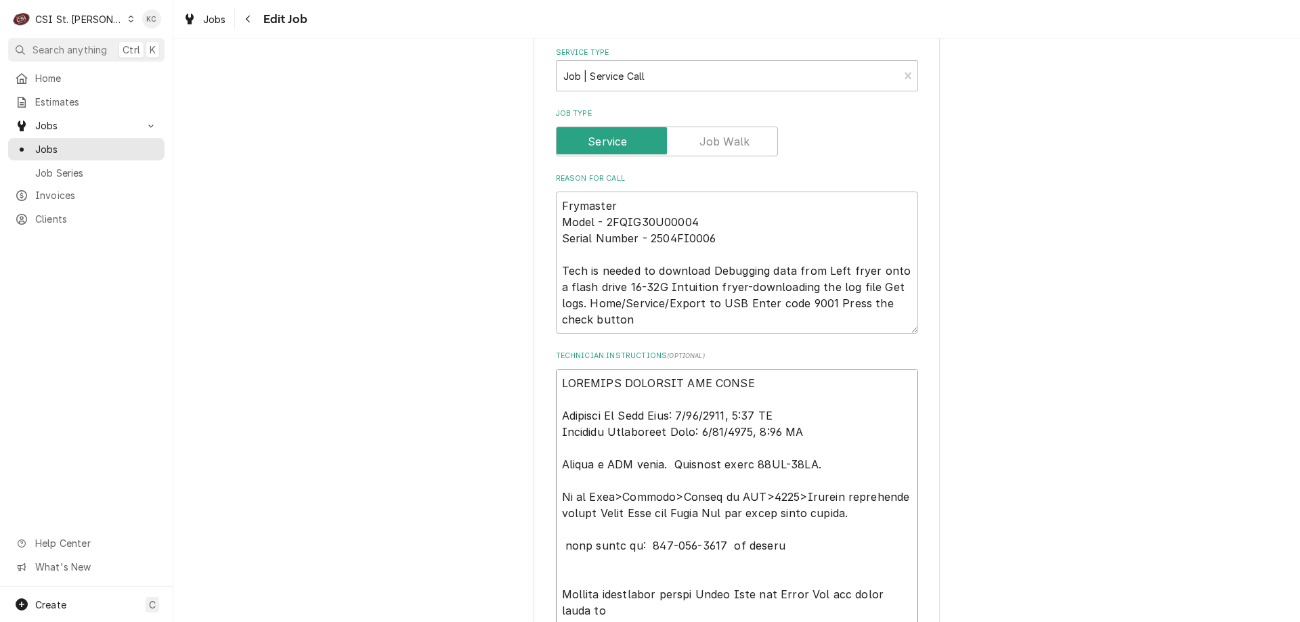
type textarea "x"
type textarea "OVERTIME APPROVED PER EMAIL Required On Site Date: 9/16/2025, 2:49 PM Required …"
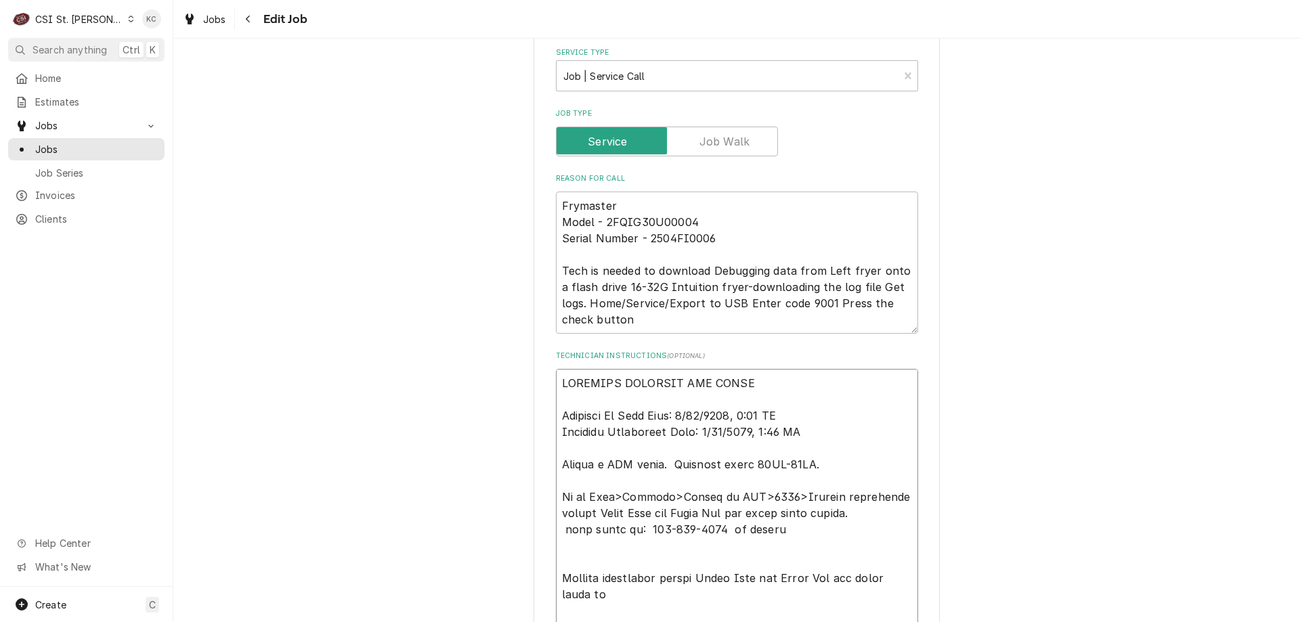
type textarea "x"
type textarea "OVERTIME APPROVED PER EMAIL Required On Site Date: 9/16/2025, 2:49 PM Required …"
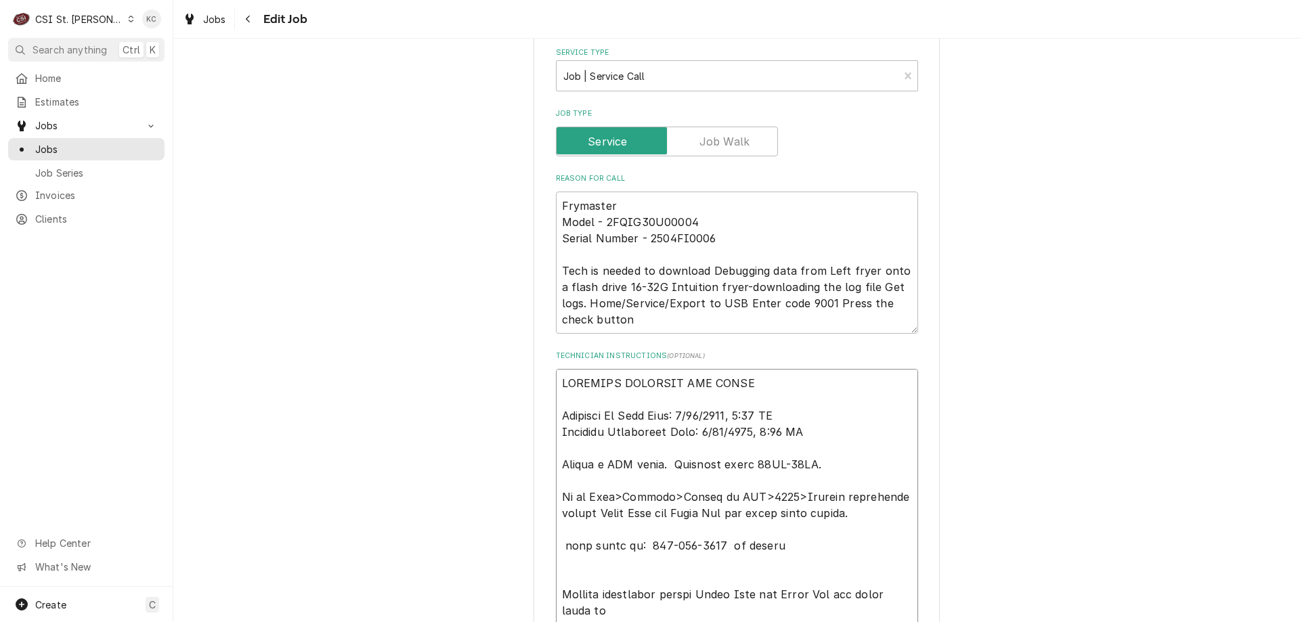
type textarea "x"
type textarea "OVERTIME APPROVED PER EMAIL Required On Site Date: 9/16/2025, 2:49 PM Required …"
type textarea "x"
type textarea "OVERTIME APPROVED PER EMAIL Required On Site Date: 9/16/2025, 2:49 PM Required …"
type textarea "x"
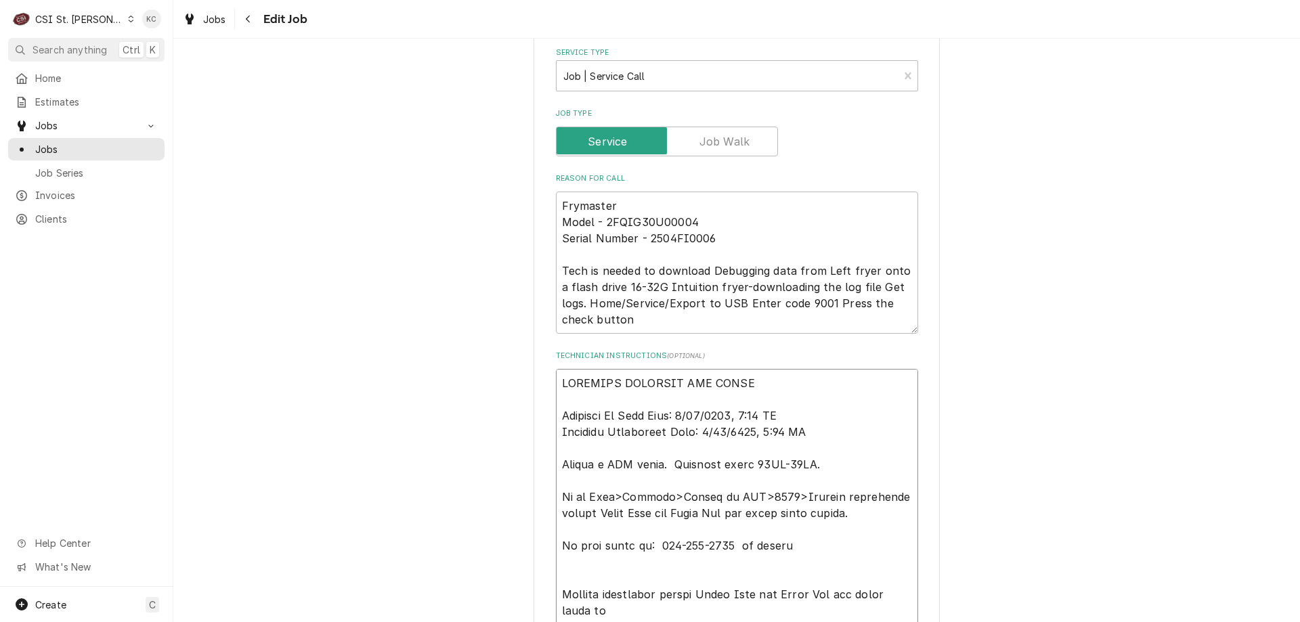
type textarea "OVERTIME APPROVED PER EMAIL Required On Site Date: 9/16/2025, 2:49 PM Required …"
type textarea "x"
type textarea "OVERTIME APPROVED PER EMAIL Required On Site Date: 9/16/2025, 2:49 PM Required …"
type textarea "x"
type textarea "OVERTIME APPROVED PER EMAIL Required On Site Date: 9/16/2025, 2:49 PM Required …"
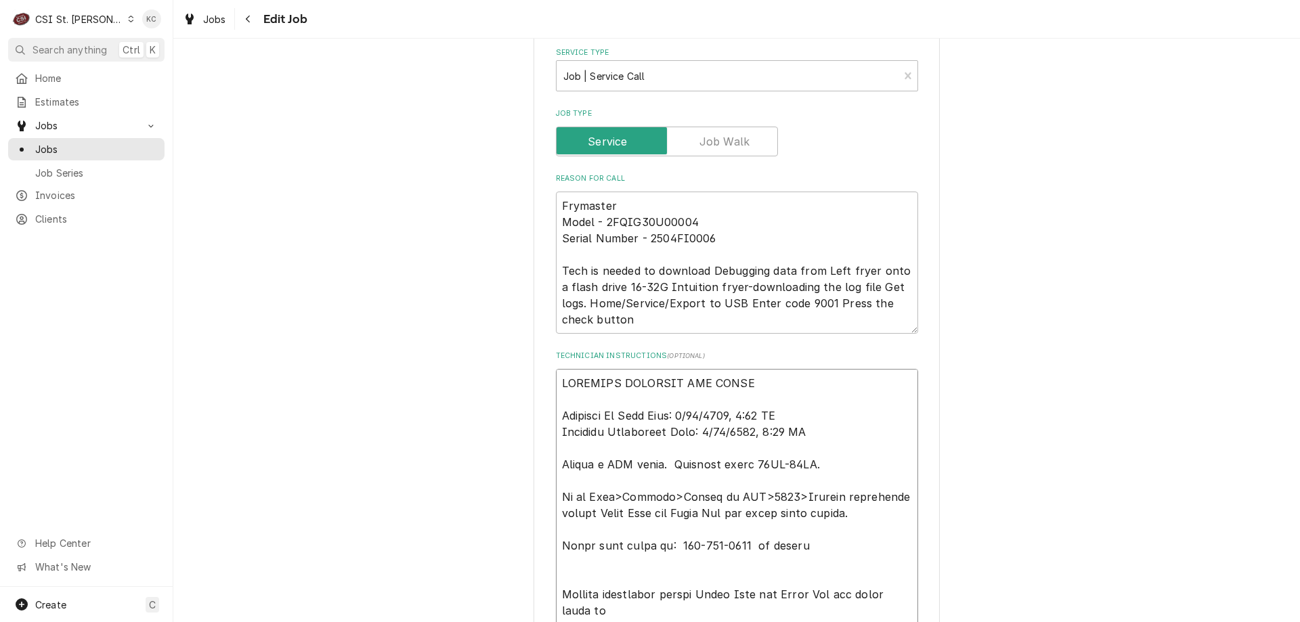
type textarea "x"
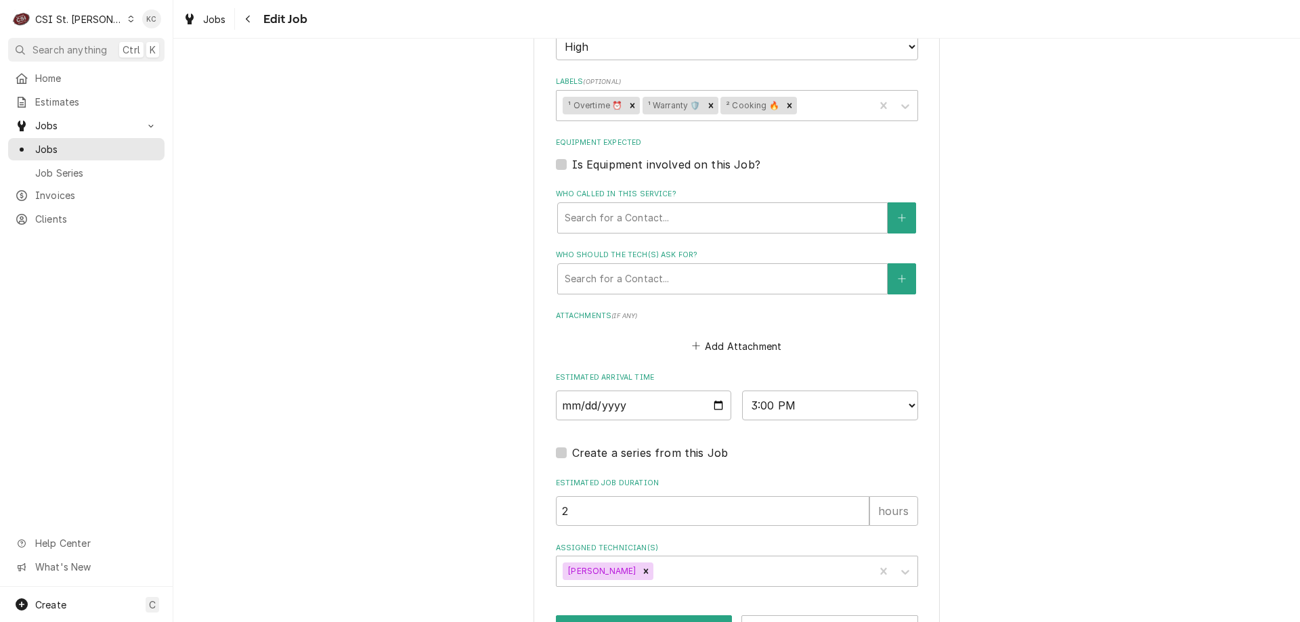
scroll to position [1788, 0]
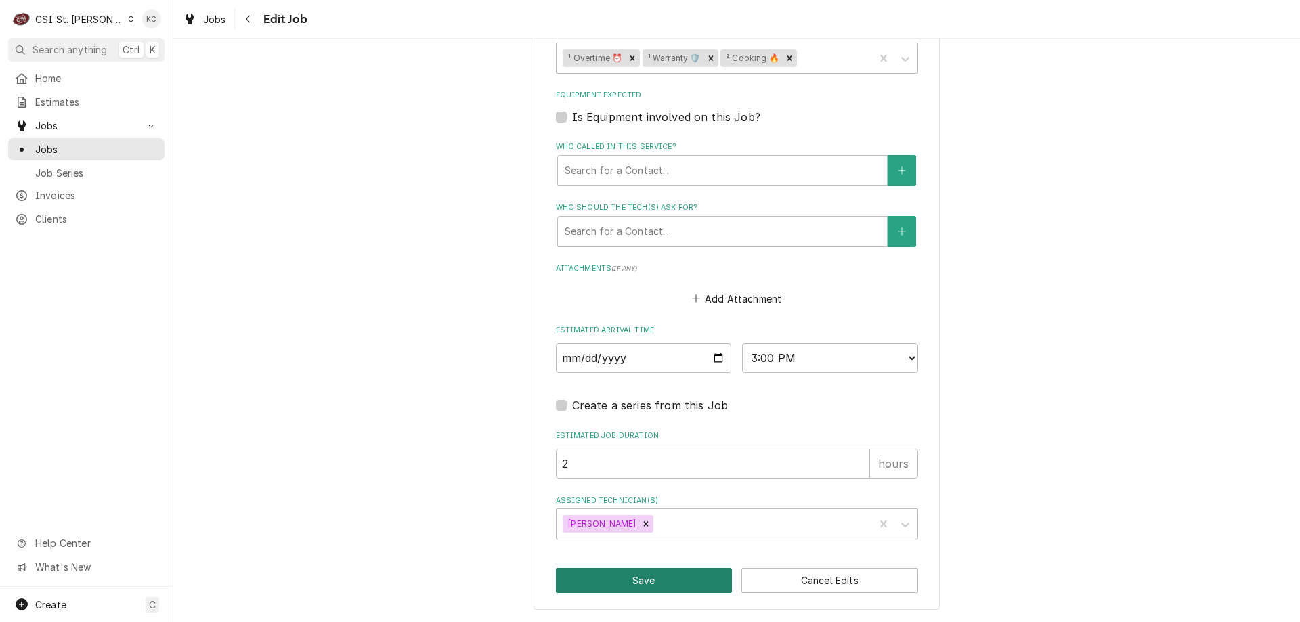
type textarea "OVERTIME APPROVED PER EMAIL Required On Site Date: 9/16/2025, 2:49 PM Required …"
click at [682, 584] on button "Save" at bounding box center [644, 580] width 177 height 25
type textarea "x"
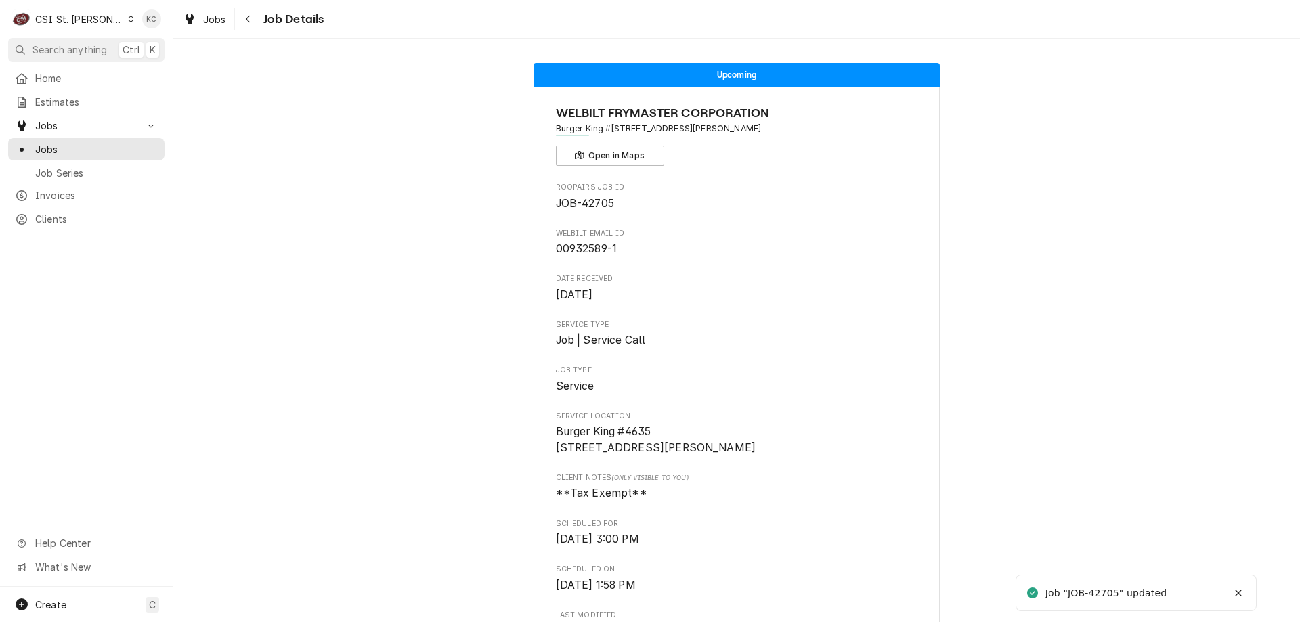
click at [255, 30] on div "Jobs Job Details" at bounding box center [736, 19] width 1127 height 38
click at [253, 24] on div "Navigate back" at bounding box center [249, 19] width 14 height 14
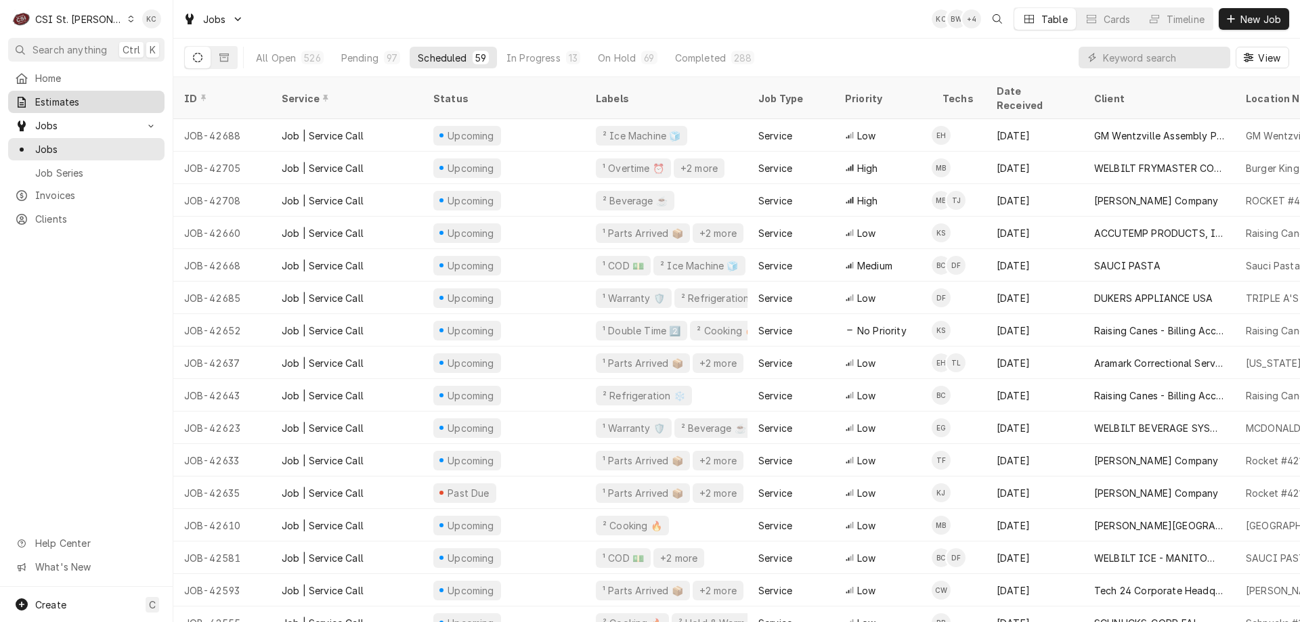
click at [58, 101] on span "Estimates" at bounding box center [96, 102] width 123 height 14
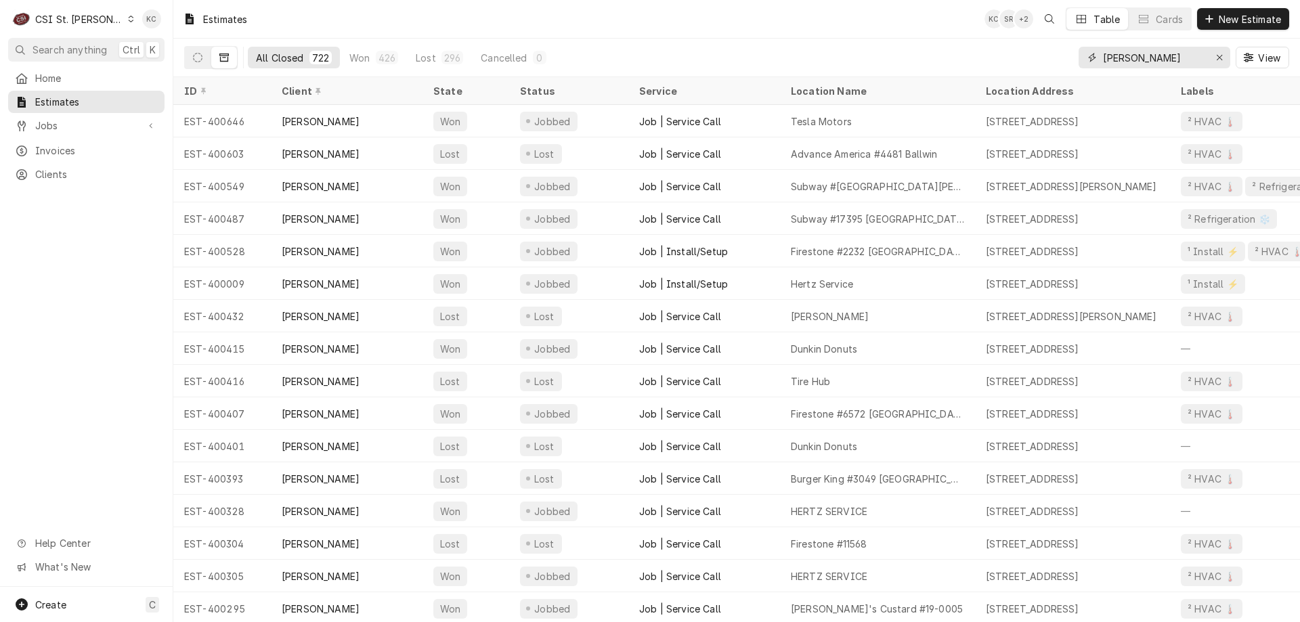
drag, startPoint x: 1053, startPoint y: 74, endPoint x: 1046, endPoint y: 71, distance: 7.6
click at [1046, 71] on div "All Closed 722 Won 426 Lost 296 Cancelled 0 [PERSON_NAME] View" at bounding box center [736, 58] width 1105 height 38
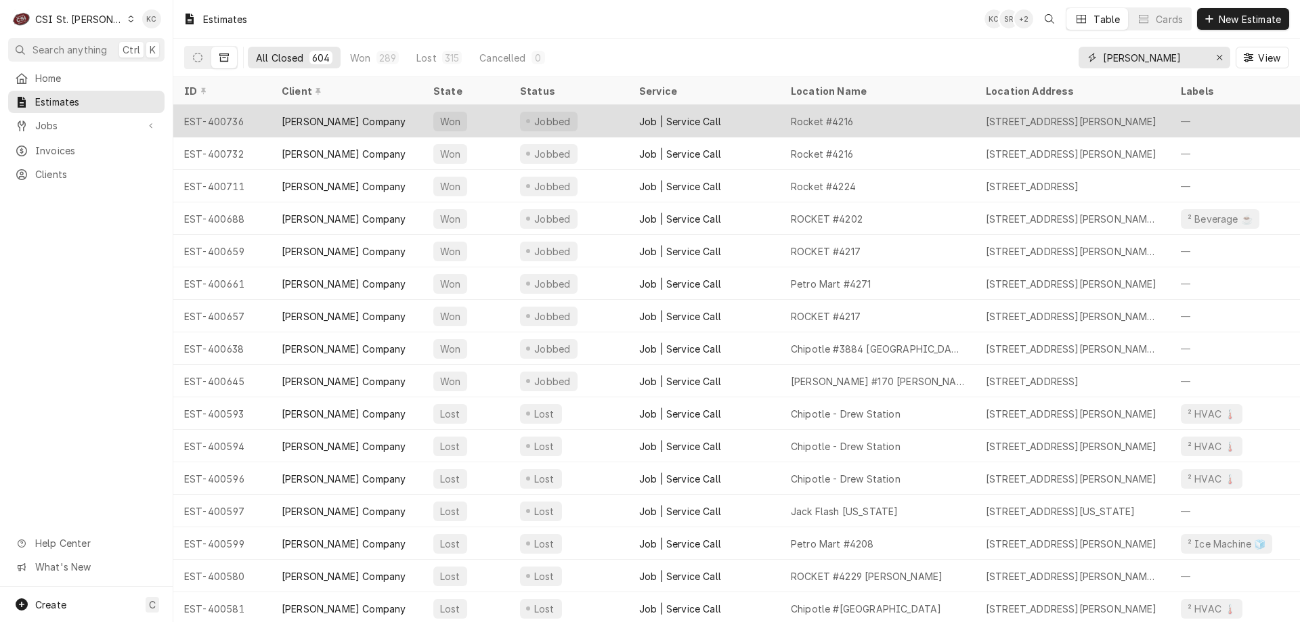
type input "[PERSON_NAME]"
click at [872, 125] on div "Rocket #4216" at bounding box center [877, 121] width 195 height 33
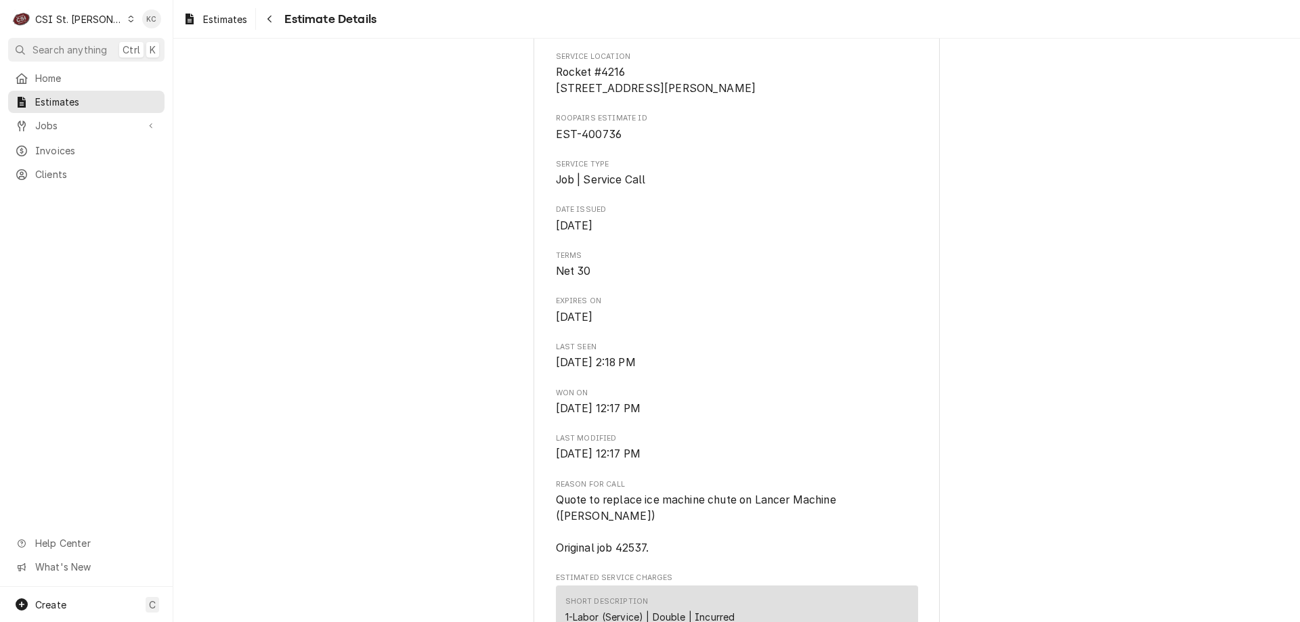
scroll to position [339, 0]
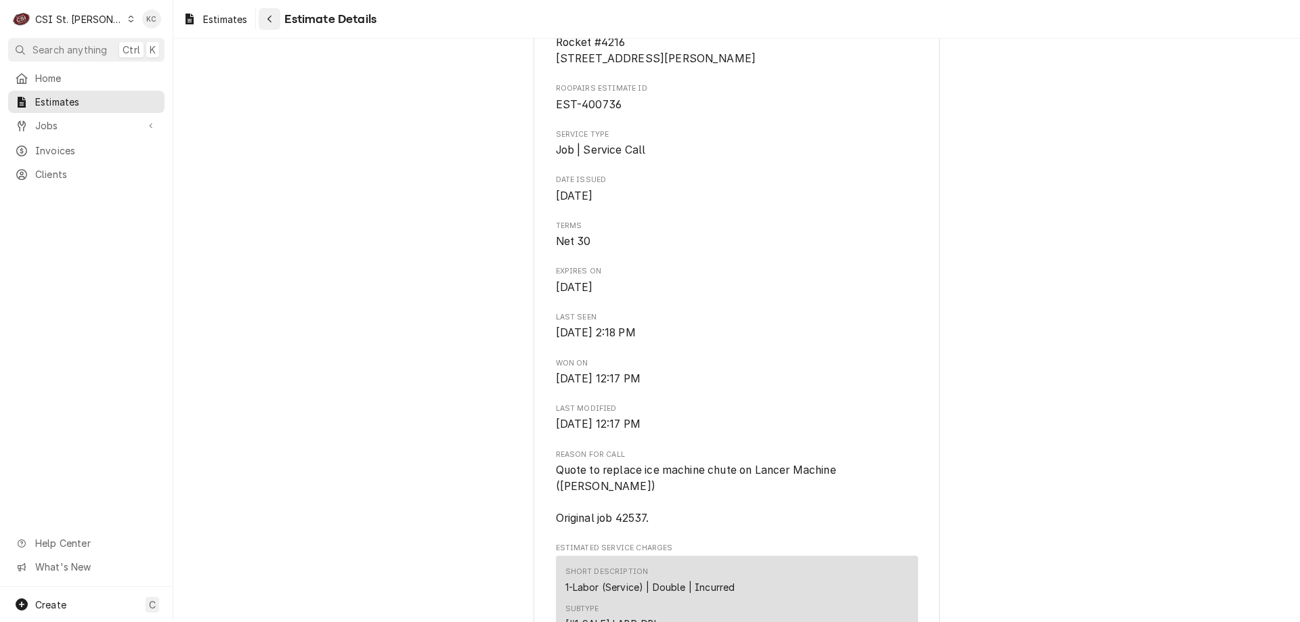
click at [278, 18] on button "Navigate back" at bounding box center [270, 19] width 22 height 22
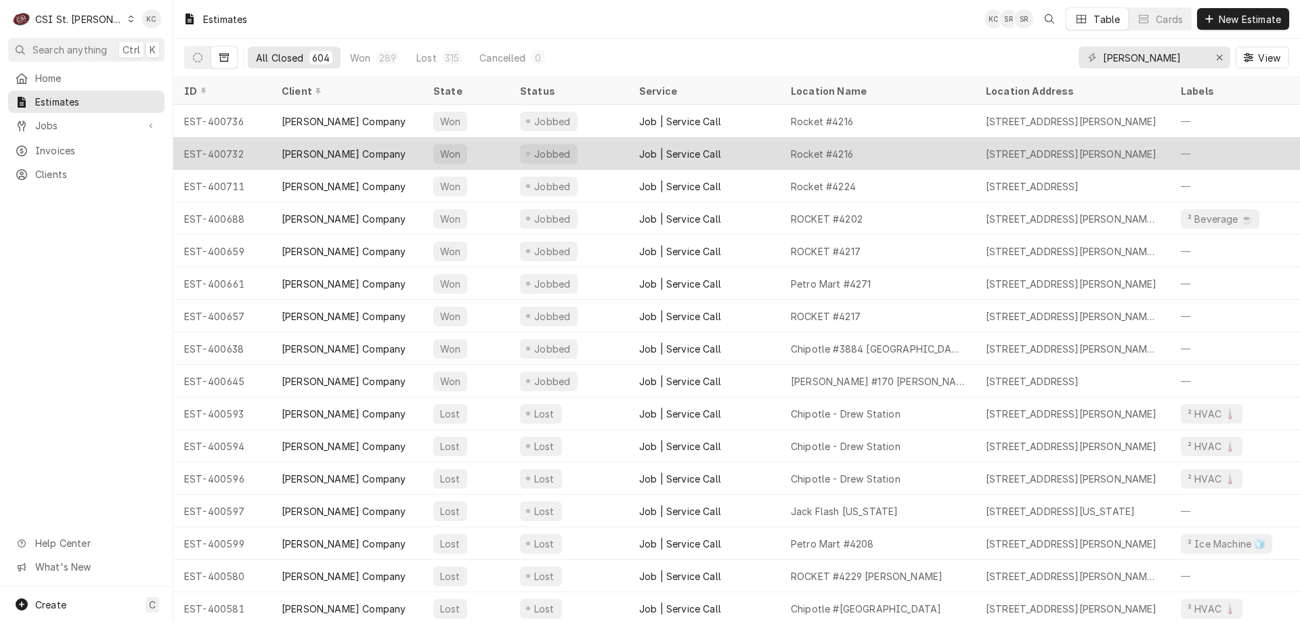
click at [535, 152] on div "Jobbed" at bounding box center [552, 154] width 40 height 14
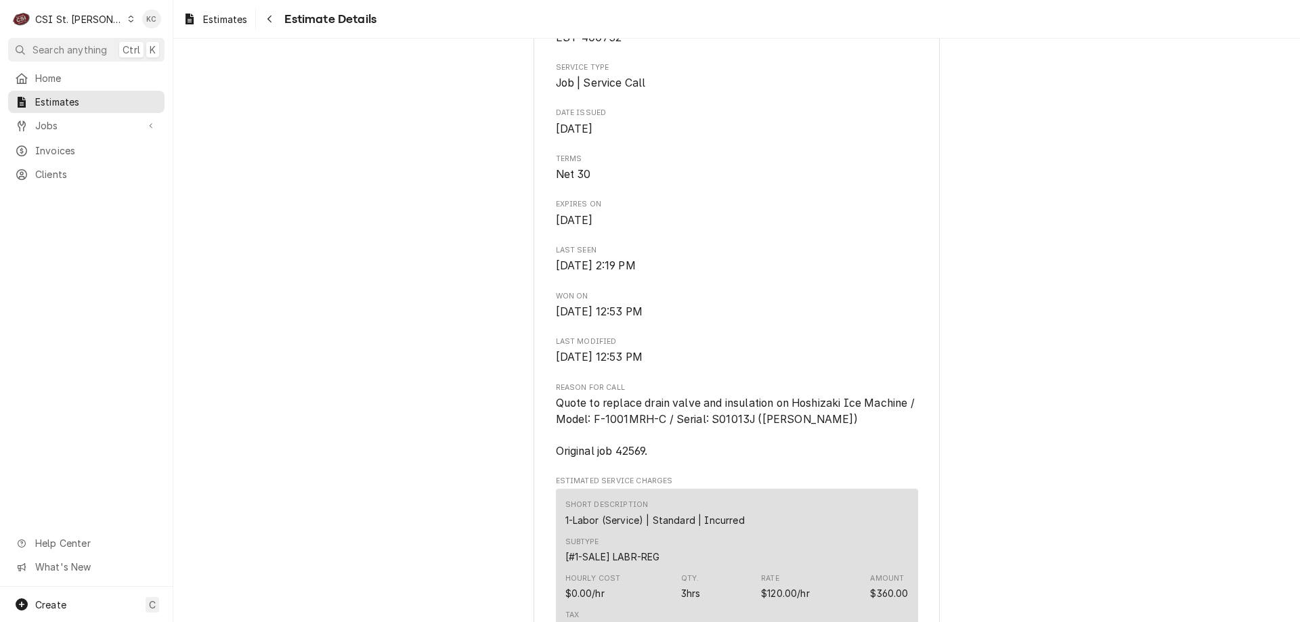
scroll to position [406, 0]
click at [267, 23] on div "Navigate back" at bounding box center [270, 19] width 14 height 14
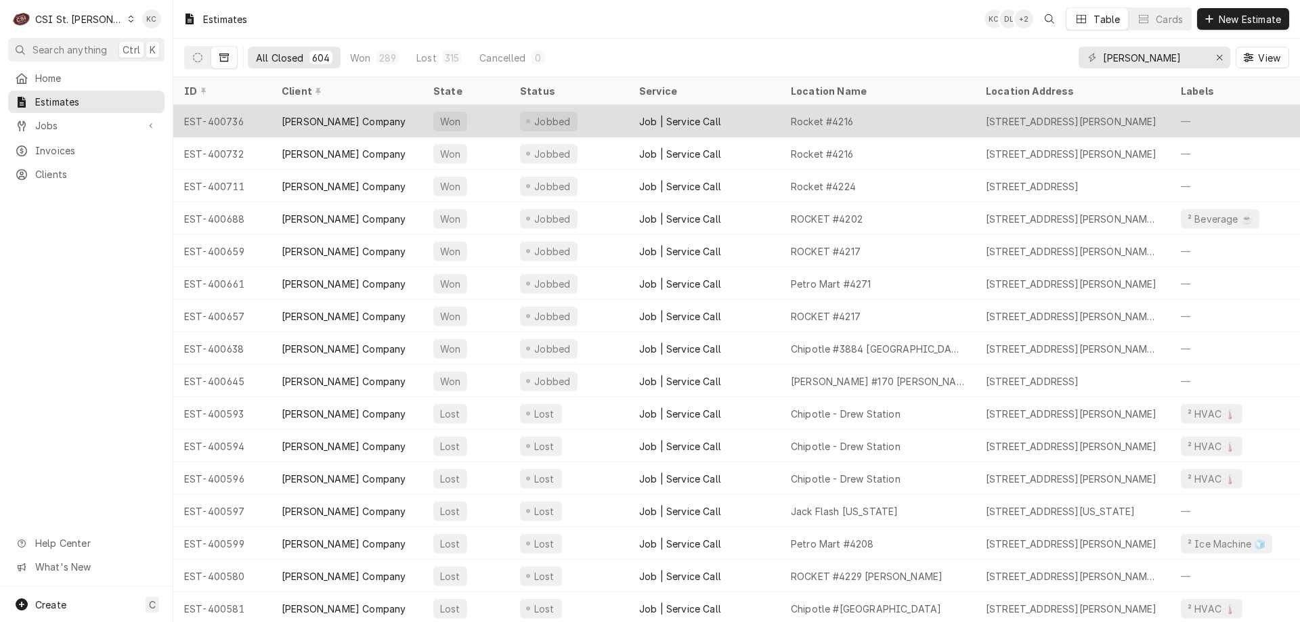
click at [485, 121] on div "Won" at bounding box center [466, 121] width 87 height 33
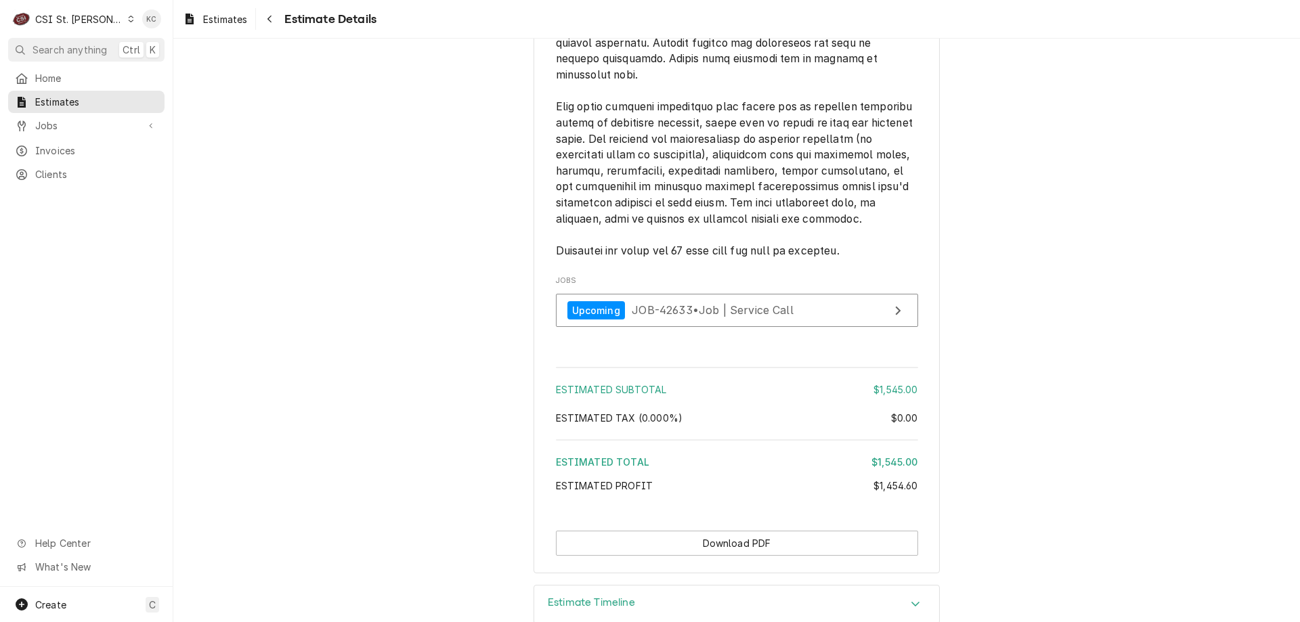
scroll to position [2718, 0]
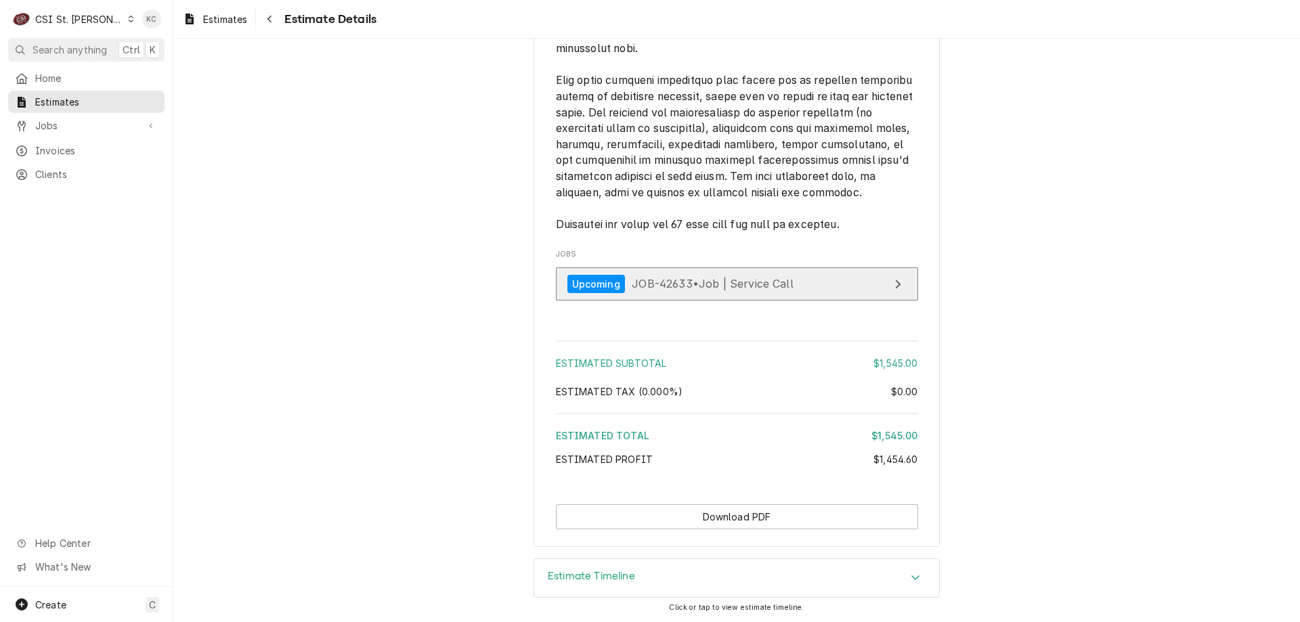
click at [700, 293] on div "Upcoming JOB-42633 • Job | Service Call" at bounding box center [681, 284] width 226 height 18
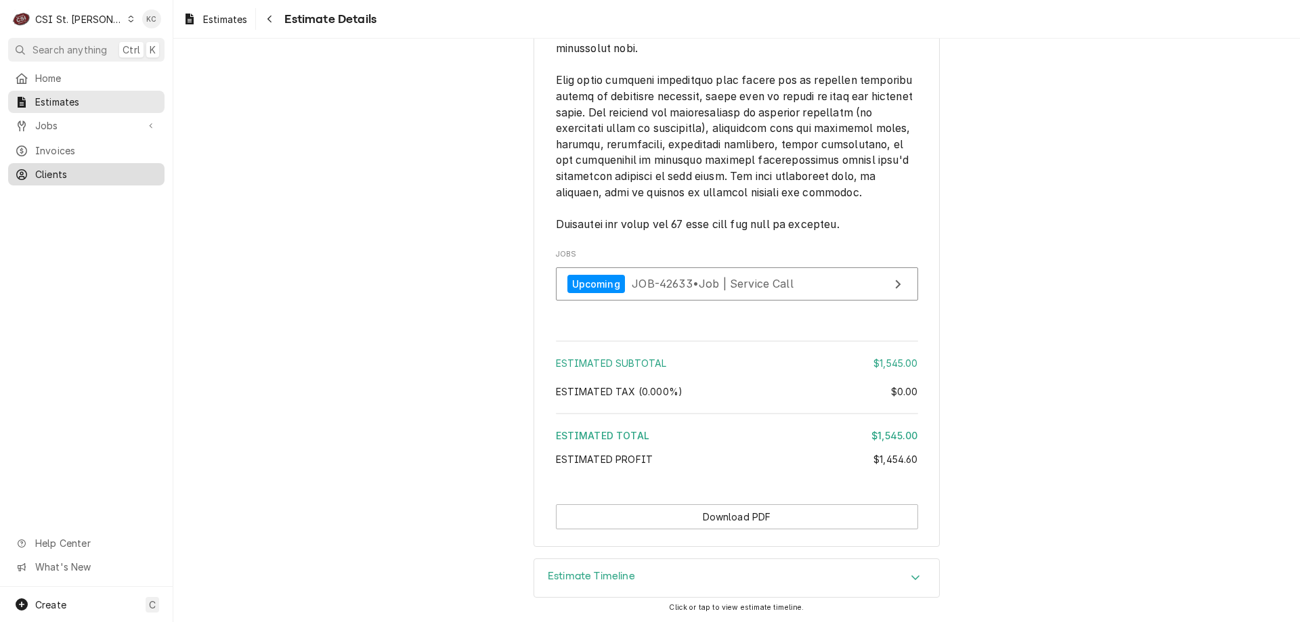
click at [79, 169] on span "Clients" at bounding box center [96, 174] width 123 height 14
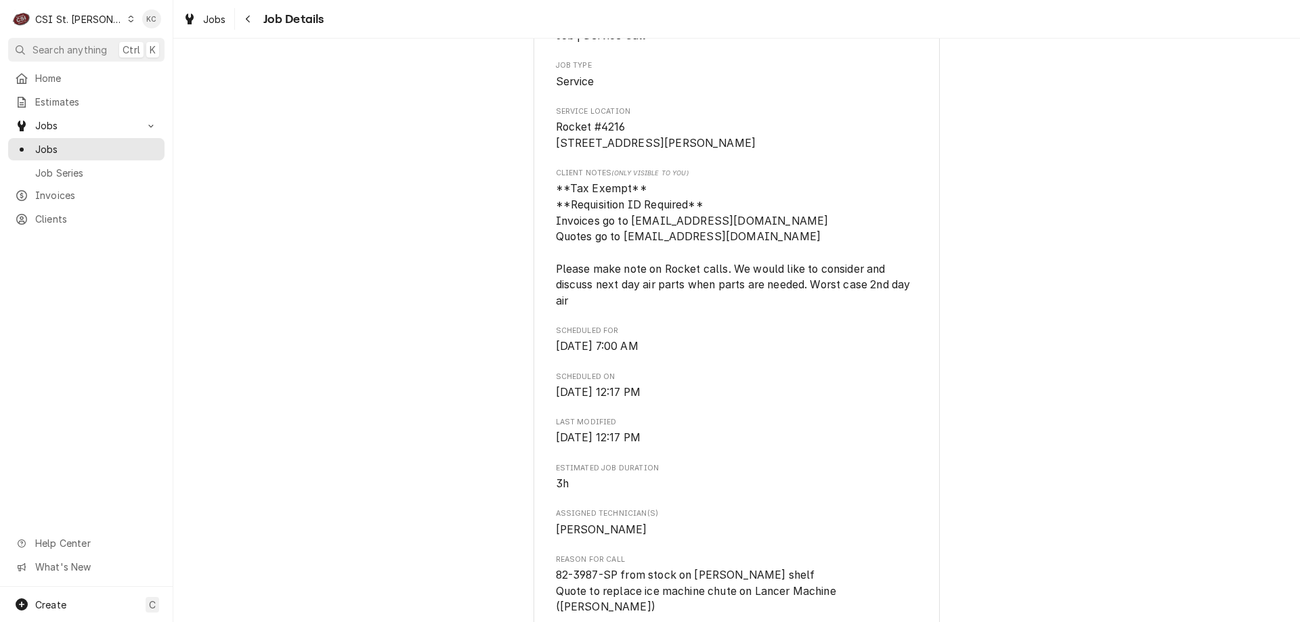
scroll to position [110, 0]
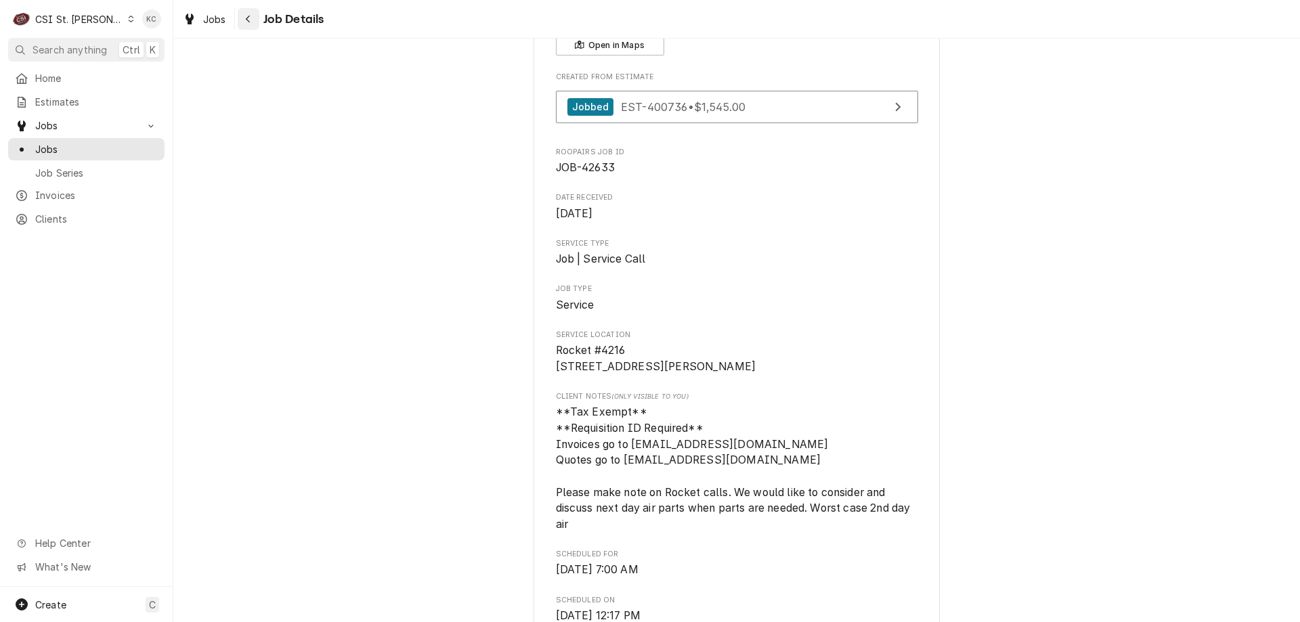
click at [253, 18] on div "Navigate back" at bounding box center [249, 19] width 14 height 14
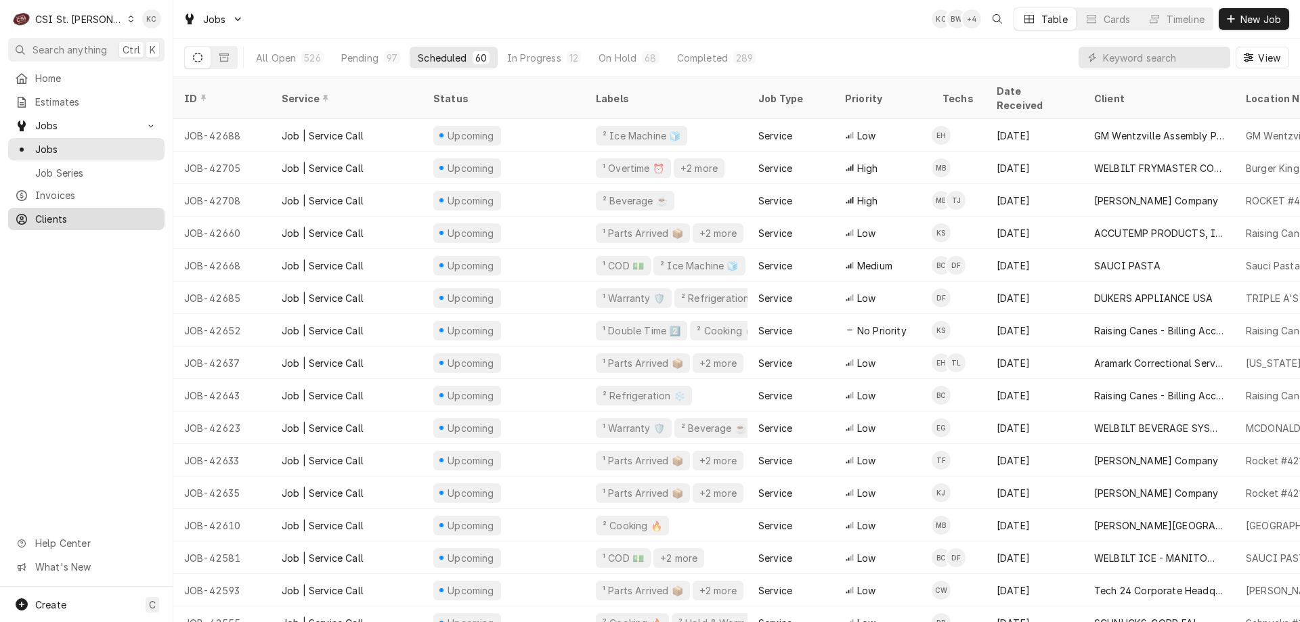
click at [55, 213] on span "Clients" at bounding box center [96, 219] width 123 height 14
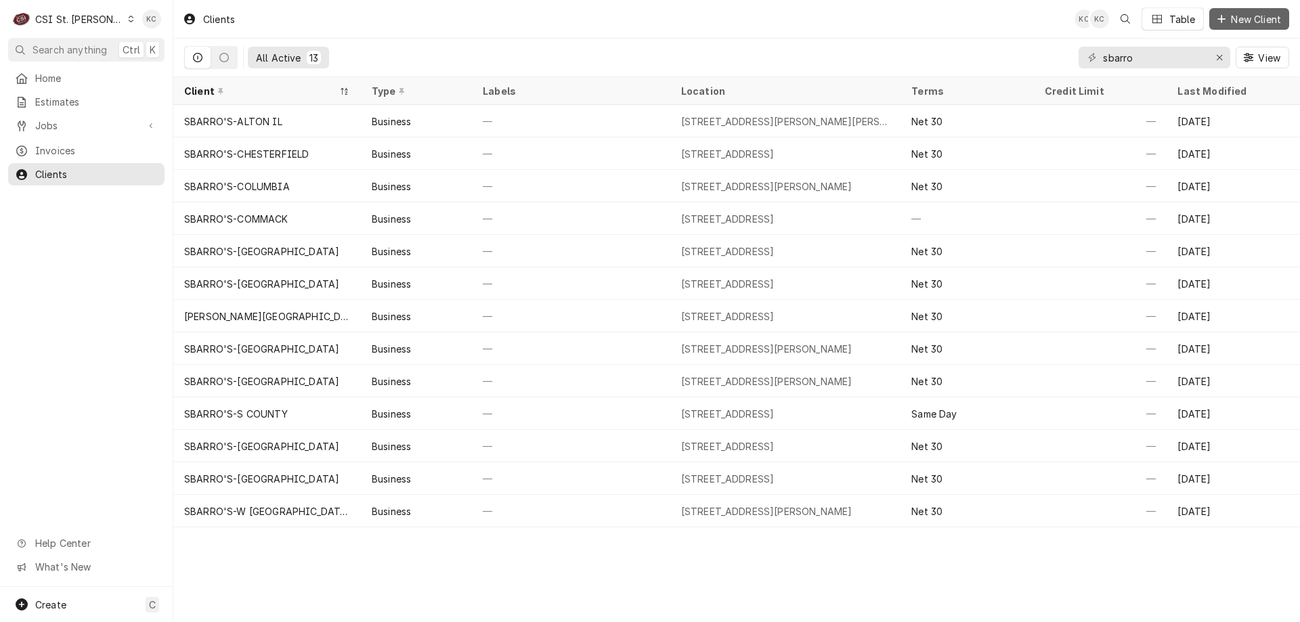
click at [1231, 19] on span "New Client" at bounding box center [1256, 19] width 56 height 14
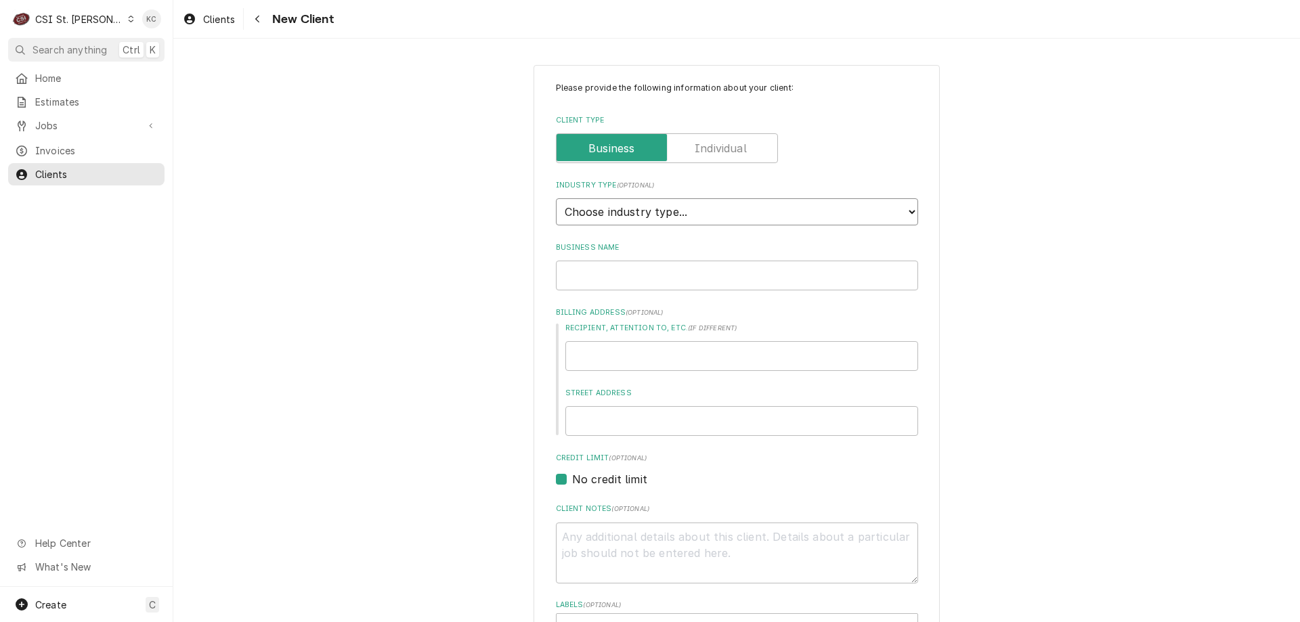
click at [643, 213] on select "Choose industry type... Residential Commercial Industrial Government" at bounding box center [737, 211] width 362 height 27
select select "2"
click at [556, 198] on select "Choose industry type... Residential Commercial Industrial Government" at bounding box center [737, 211] width 362 height 27
click at [638, 280] on input "Business Name" at bounding box center [737, 276] width 362 height 30
type textarea "x"
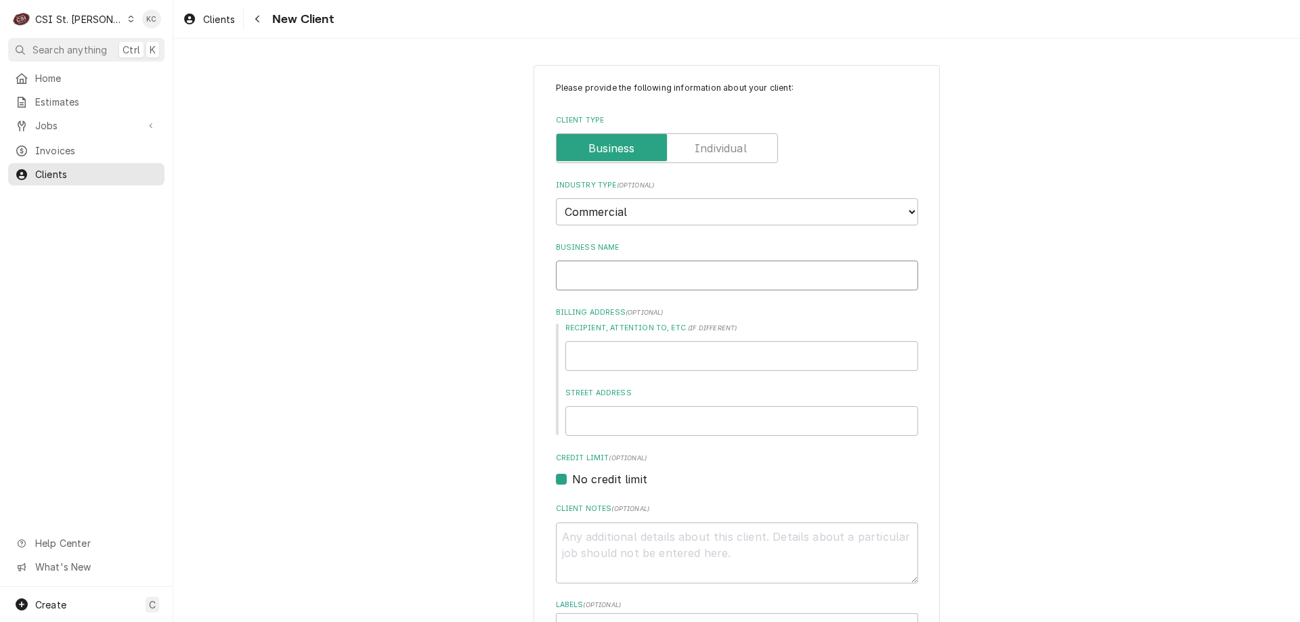
type input "S"
type textarea "x"
type input "SB"
type textarea "x"
type input "SBA"
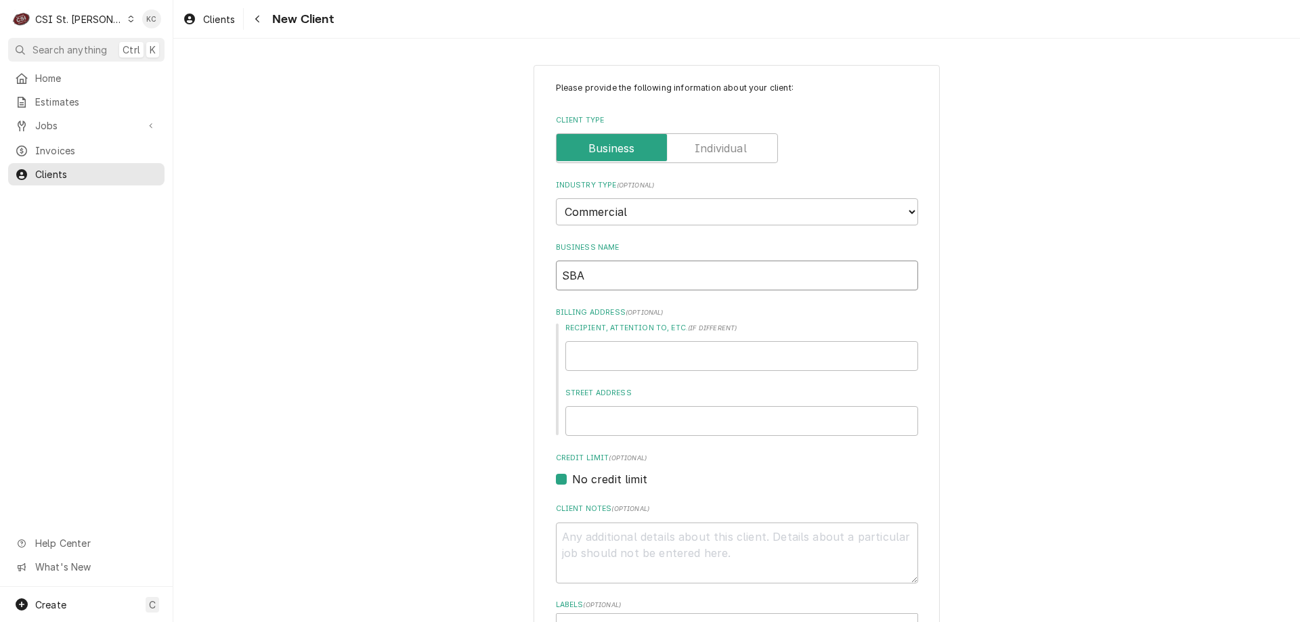
type textarea "x"
type input "SBAR"
type textarea "x"
type input "SBARR"
type textarea "x"
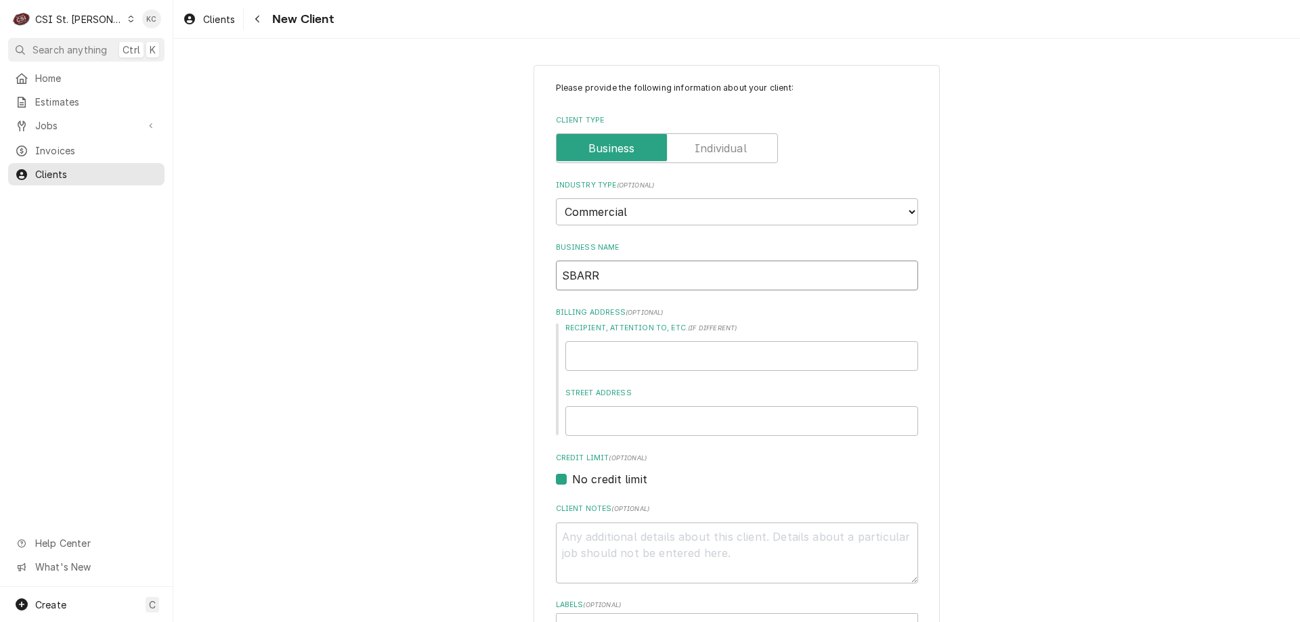
type input "SBARRO"
type textarea "x"
type input "SBARRO"
type textarea "x"
type input "SBARRO -"
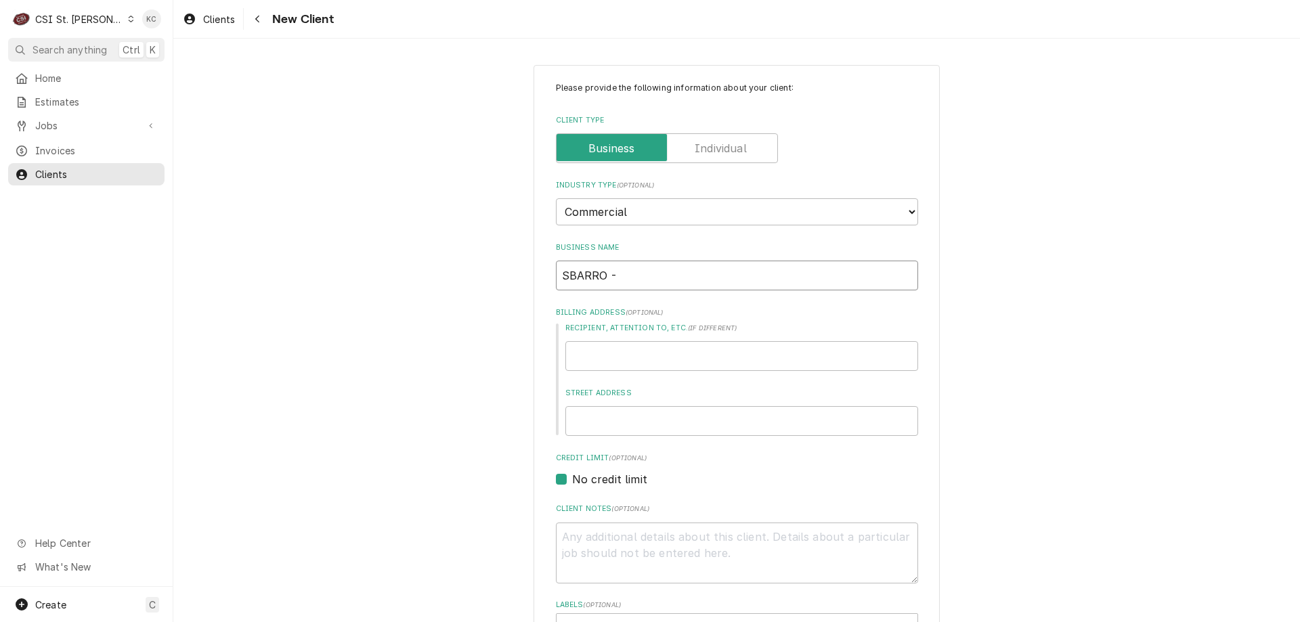
type textarea "x"
type input "SBARRO -"
type textarea "x"
type input "SBARRO - G"
type textarea "x"
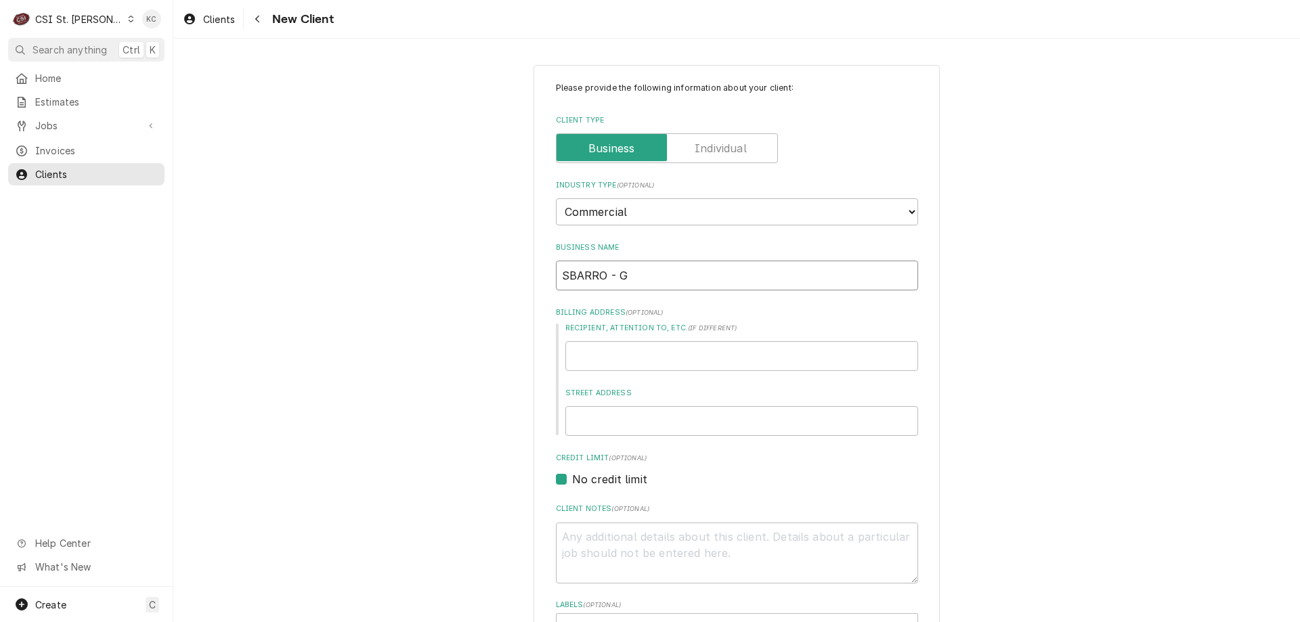
type input "SBARRO - GA"
type textarea "x"
type input "SBARRO - GAL"
type textarea "x"
type input "SBARRO - GALL"
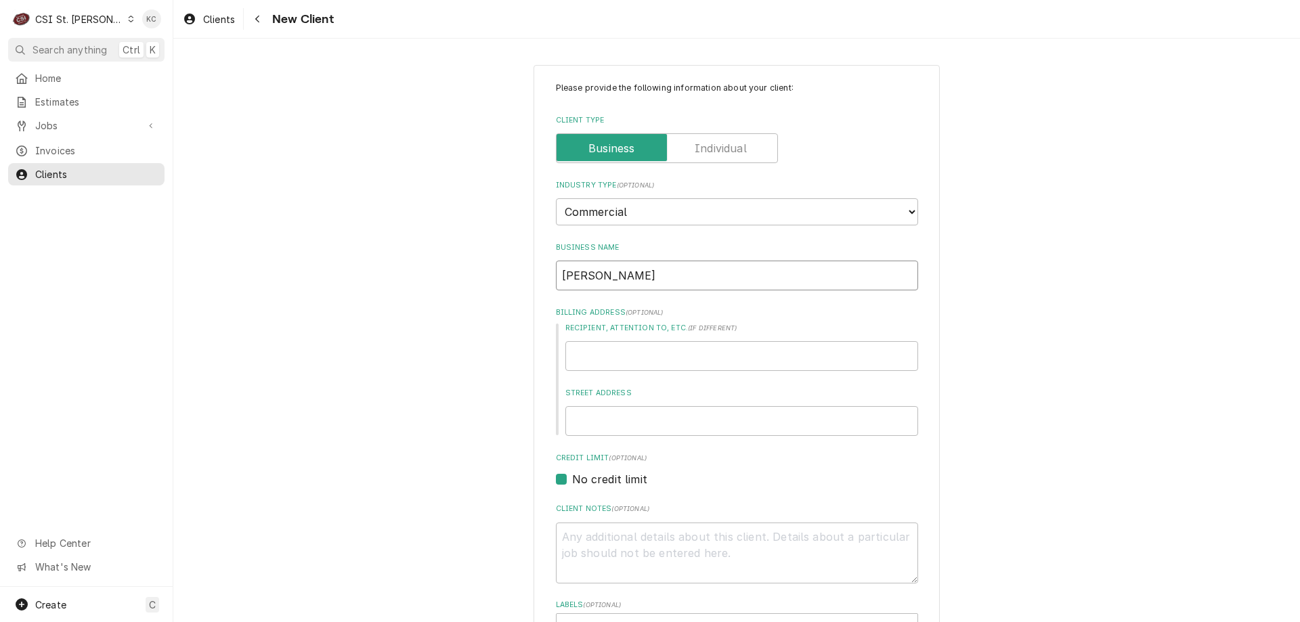
type textarea "x"
type input "SBARRO - GALLE"
type textarea "x"
type input "SBARRO - GALLER"
type textarea "x"
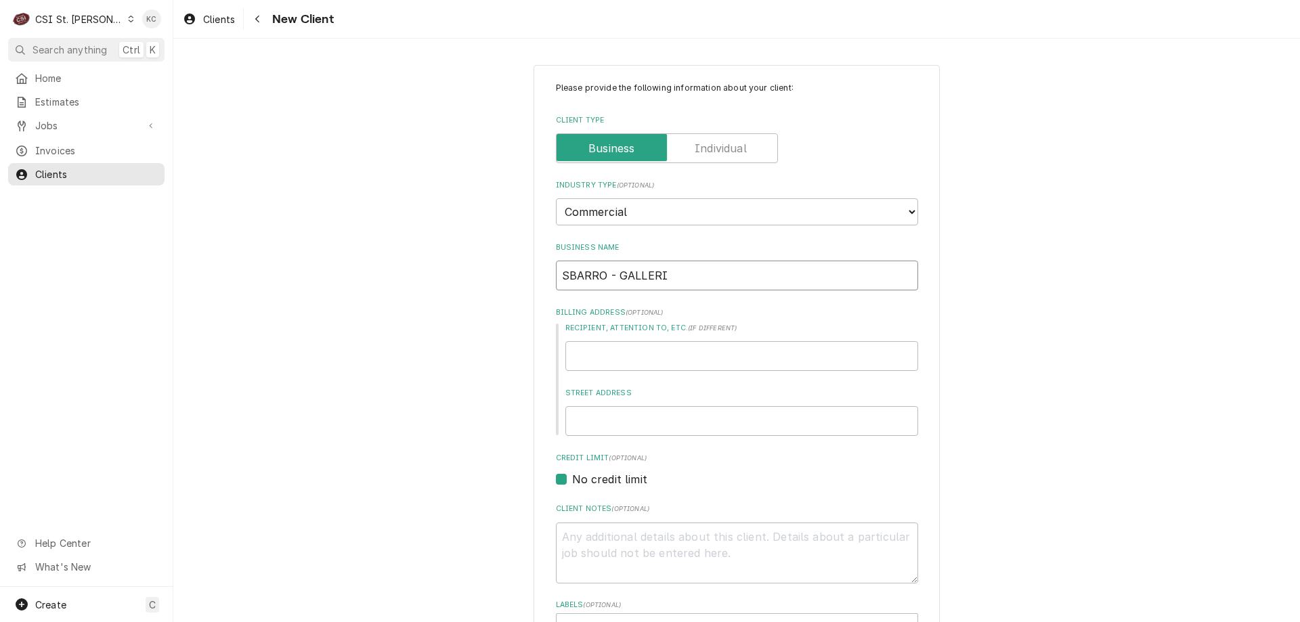
type input "SBARRO - GALLERIA"
type textarea "x"
type input "SBARRO - GALLERIA"
click at [616, 424] on input "Street Address" at bounding box center [741, 421] width 353 height 30
type textarea "x"
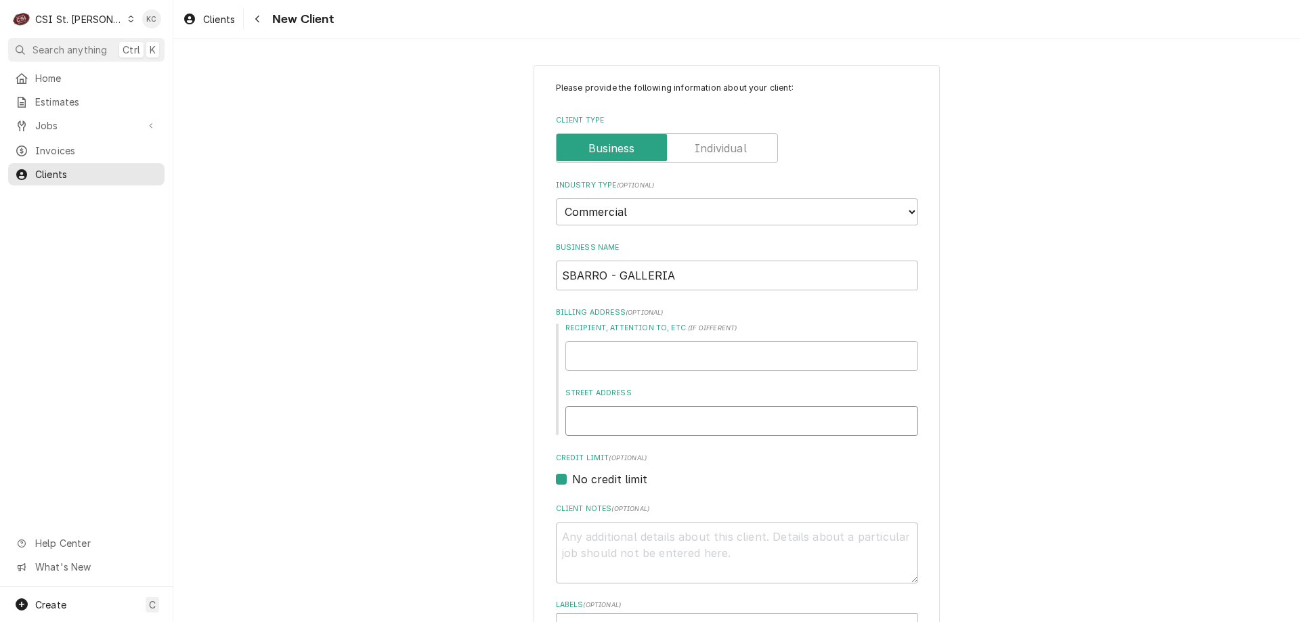
type input "1"
type textarea "x"
type input "11"
type textarea "x"
type input "115"
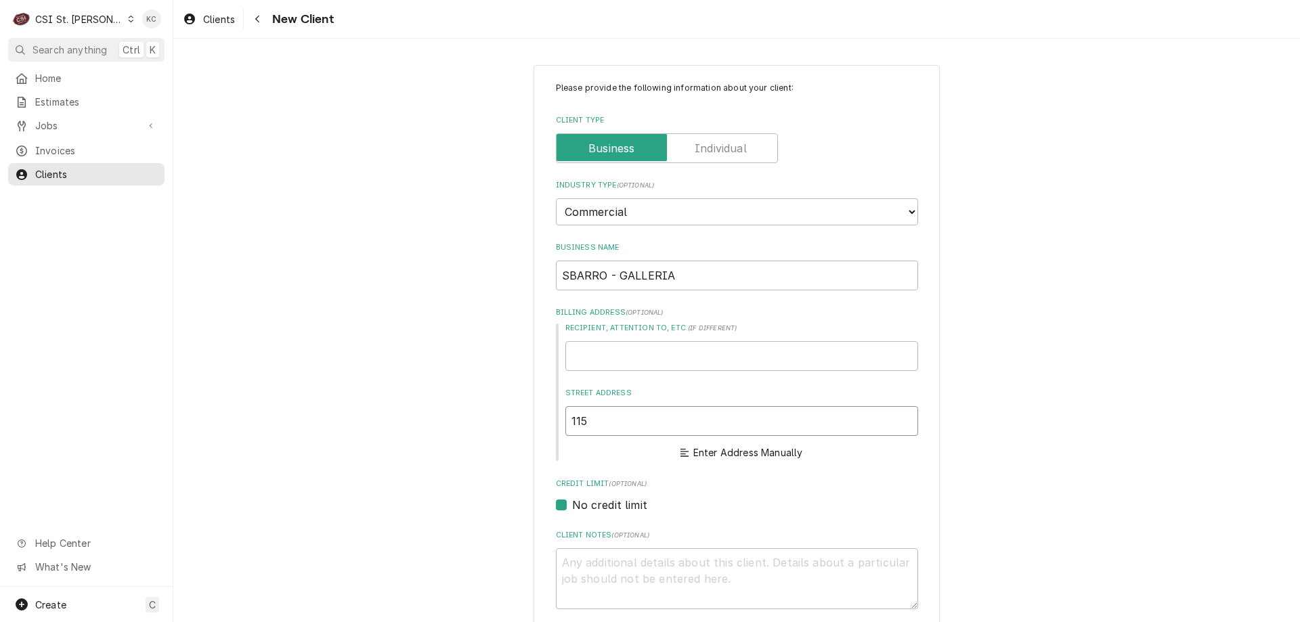
type textarea "x"
type input "1155"
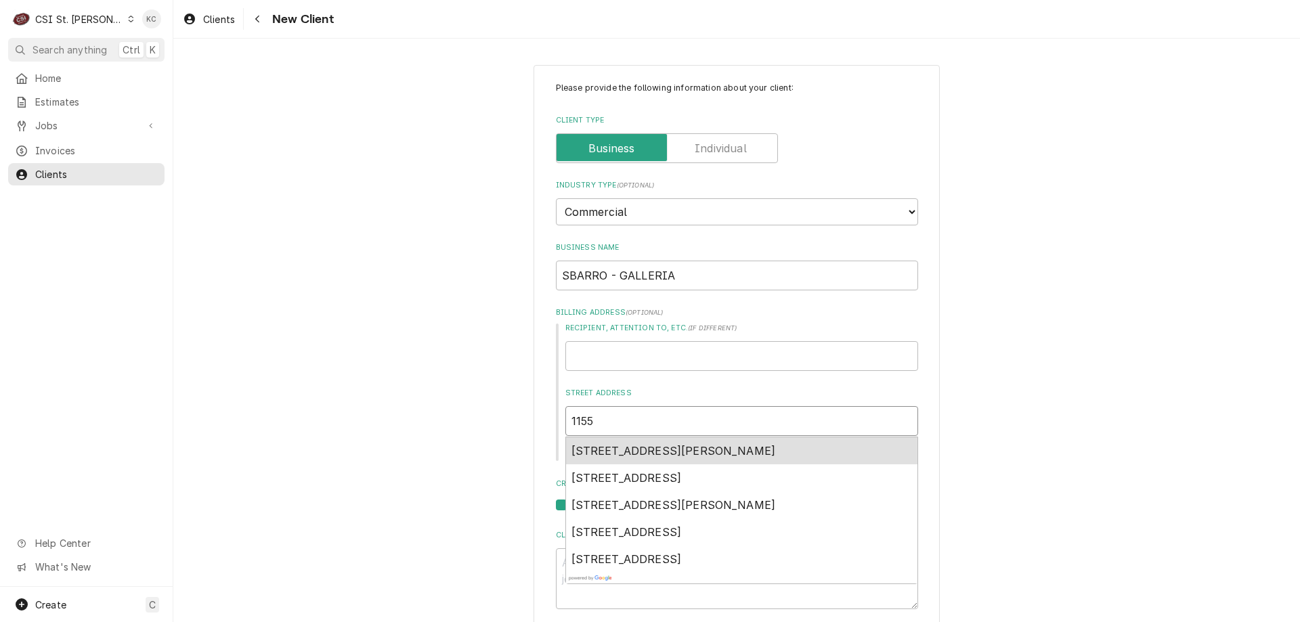
type textarea "x"
type input "1155"
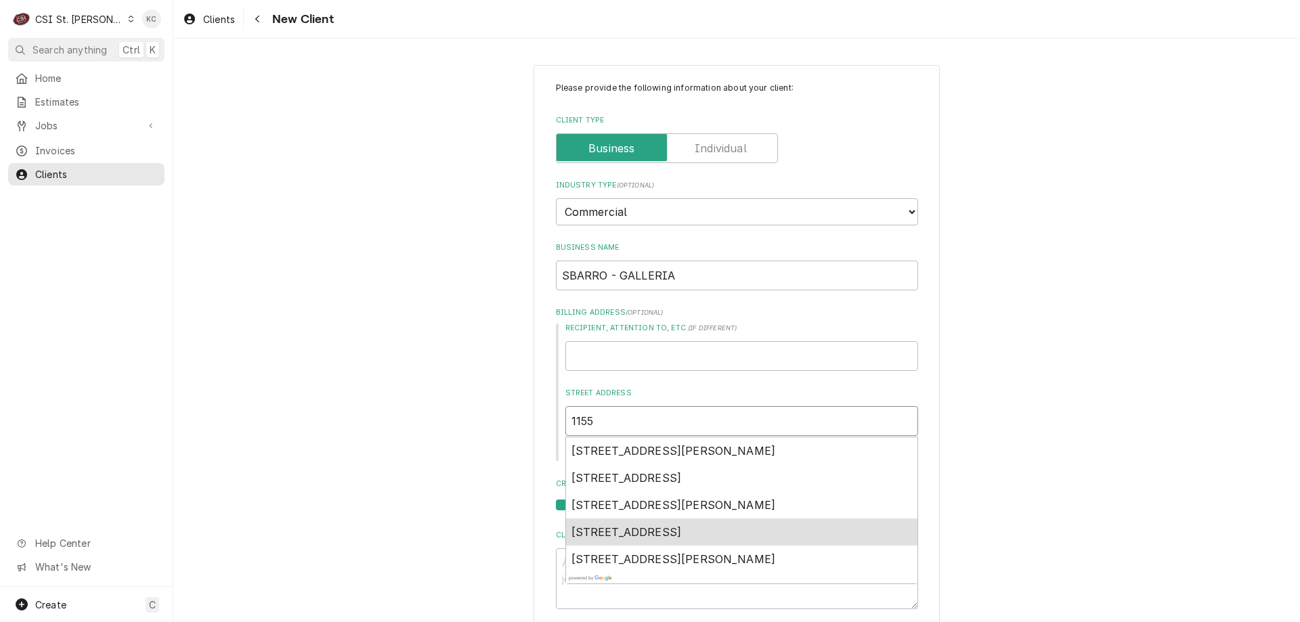
click at [610, 532] on span "1155 Saint Louis Galleria Street, Richmond Heights, MO, USA" at bounding box center [627, 533] width 110 height 14
type textarea "x"
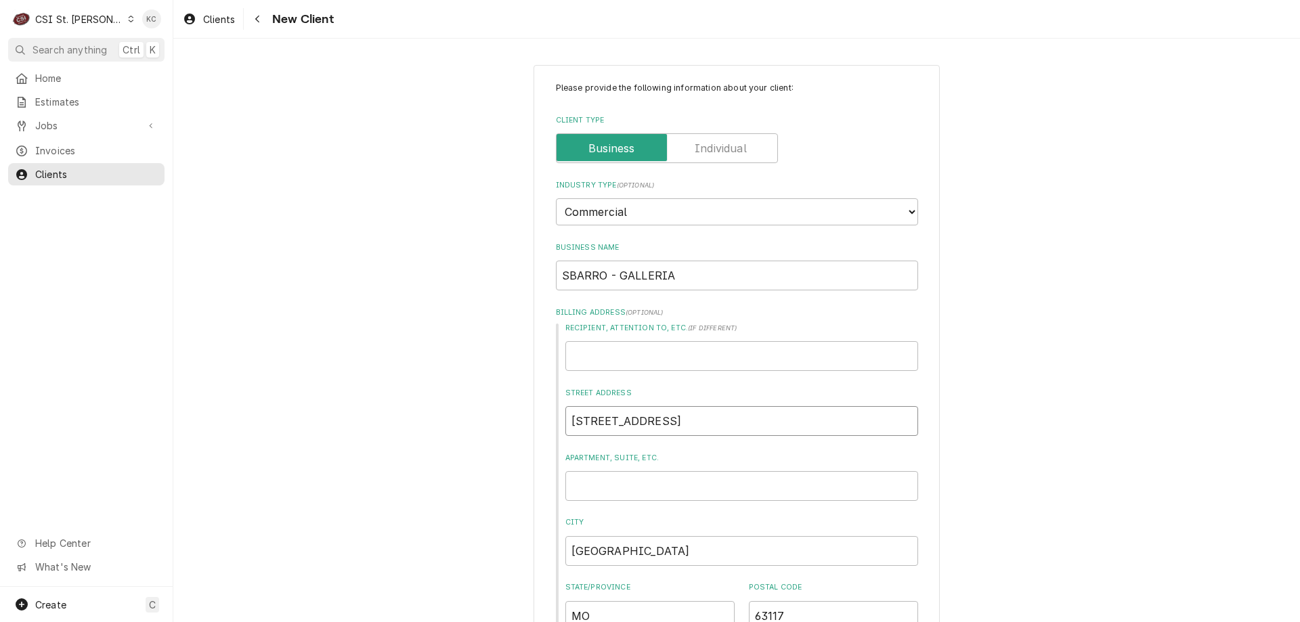
type input "1155 St Louis Galleria St"
click at [1046, 443] on div "Please provide the following information about your client: Client Type Industr…" at bounding box center [736, 595] width 1127 height 1085
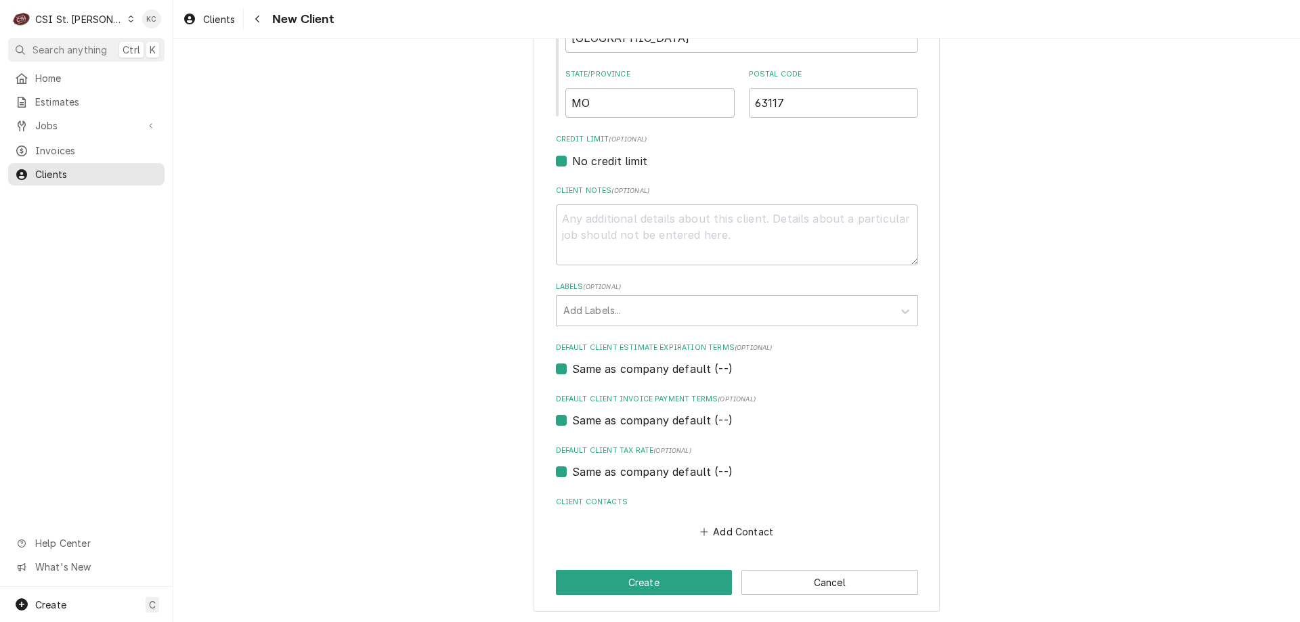
scroll to position [515, 0]
click at [753, 224] on textarea "Client Notes ( optional )" at bounding box center [737, 232] width 362 height 61
type textarea "x"
type textarea "C"
type textarea "x"
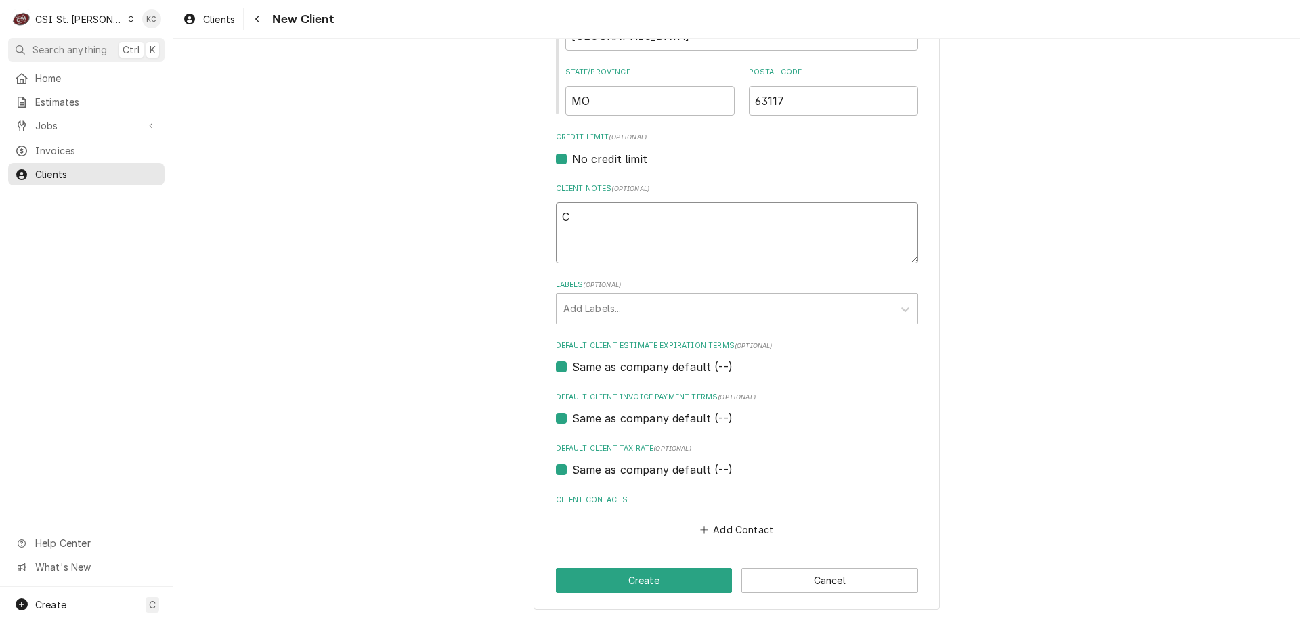
type textarea "CO"
type textarea "x"
type textarea "COD"
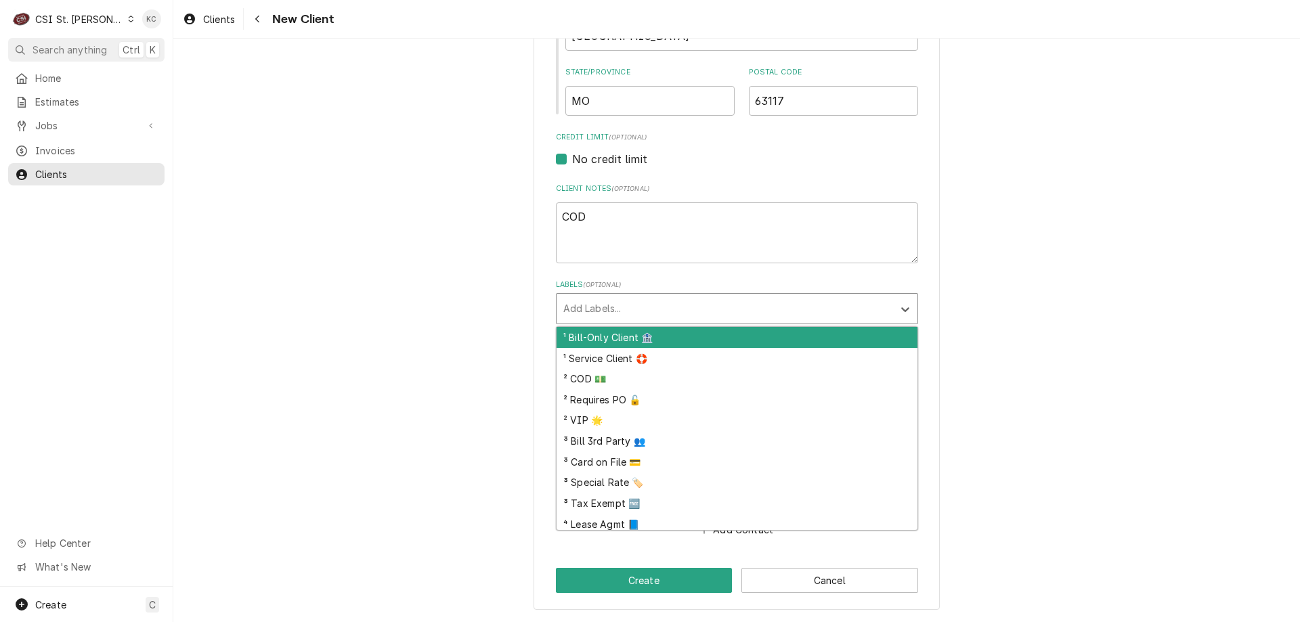
click at [744, 312] on div "Labels" at bounding box center [724, 309] width 323 height 24
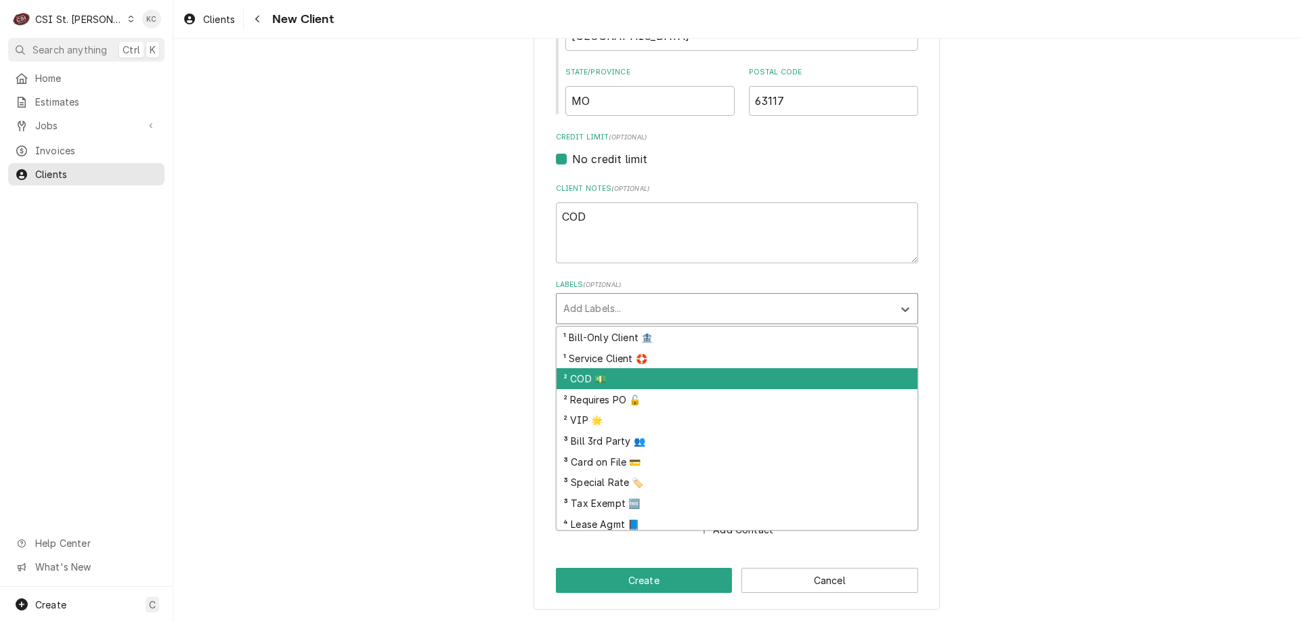
click at [647, 377] on div "² COD 💵" at bounding box center [737, 378] width 361 height 21
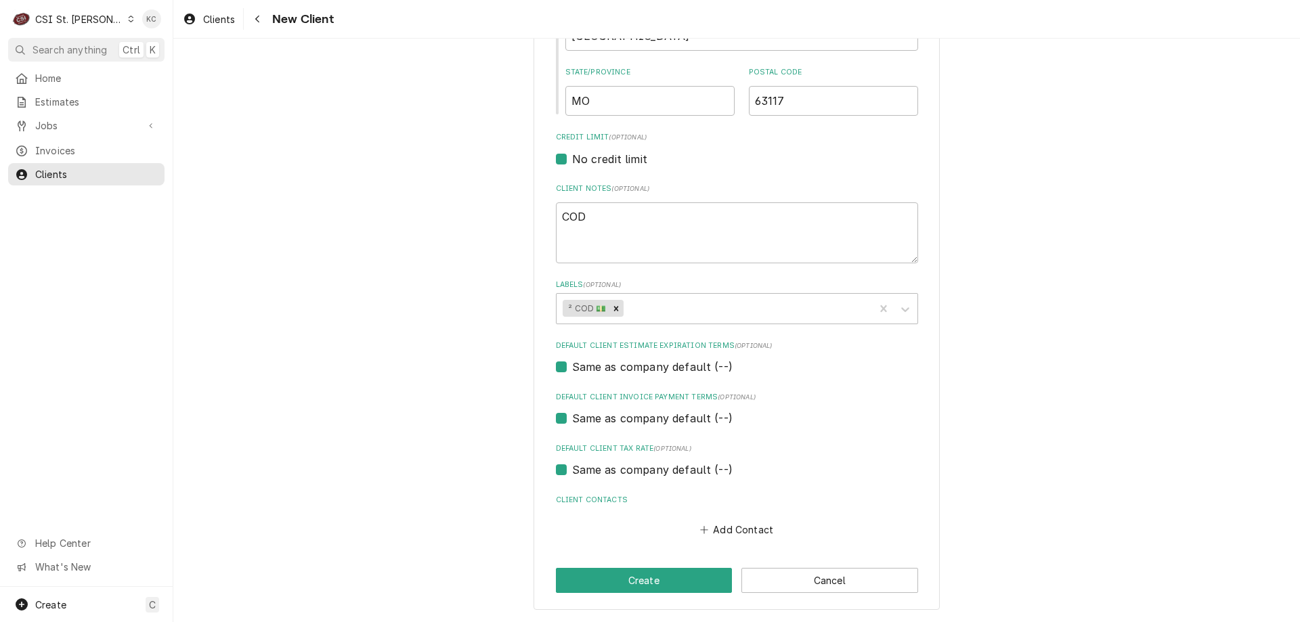
click at [1022, 315] on div "Please provide the following information about your client: Client Type Industr…" at bounding box center [736, 79] width 1127 height 1085
click at [720, 528] on button "Add Contact" at bounding box center [737, 530] width 78 height 19
type textarea "x"
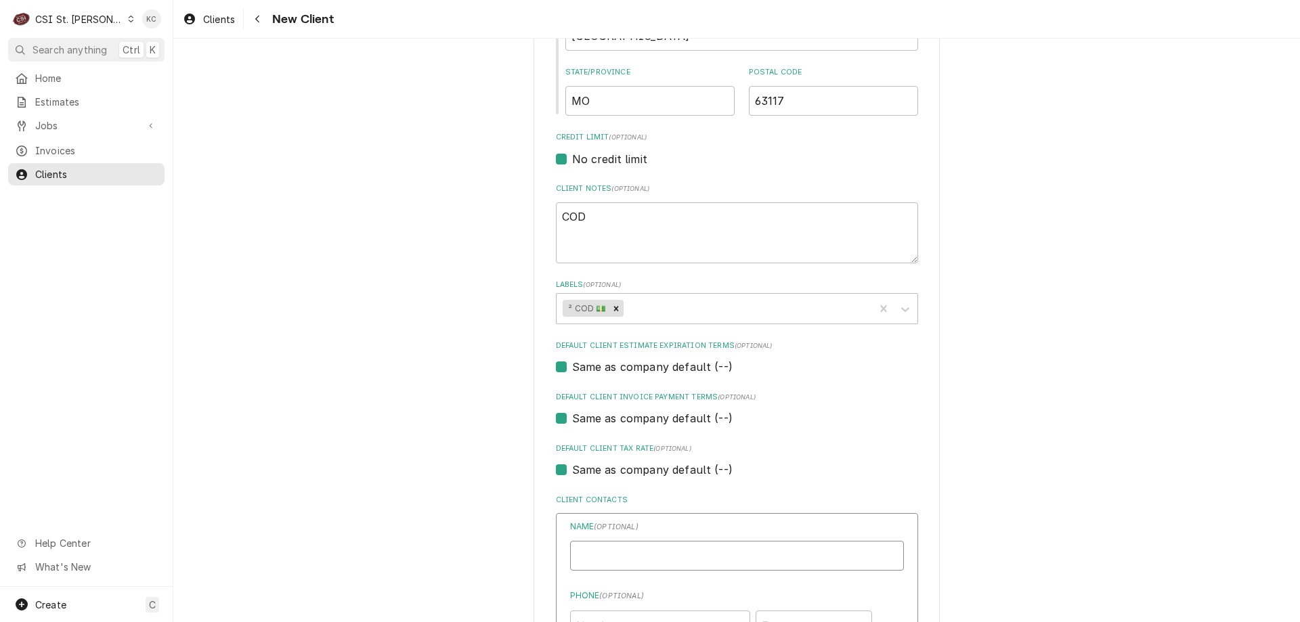
click at [693, 556] on input "Business Name" at bounding box center [737, 556] width 334 height 30
type input "VANESS"
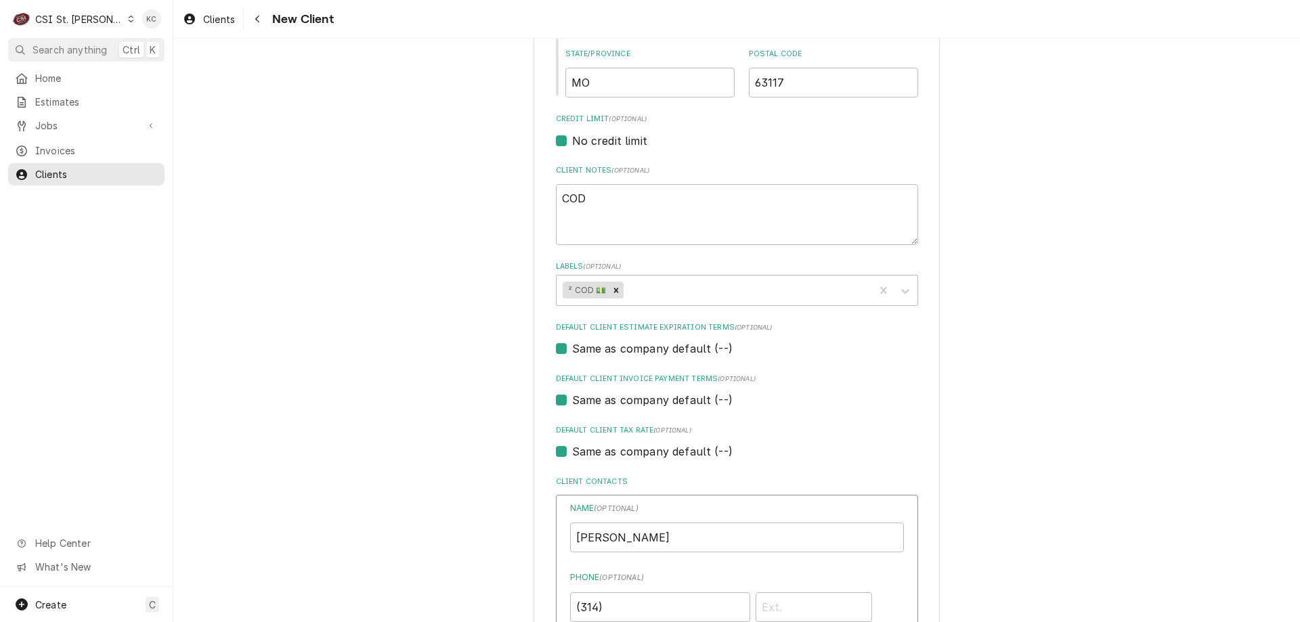
click at [196, 274] on div "Please provide the following information about your client: Client Type Industr…" at bounding box center [736, 288] width 1127 height 1538
click at [647, 607] on input "(314)" at bounding box center [660, 608] width 180 height 30
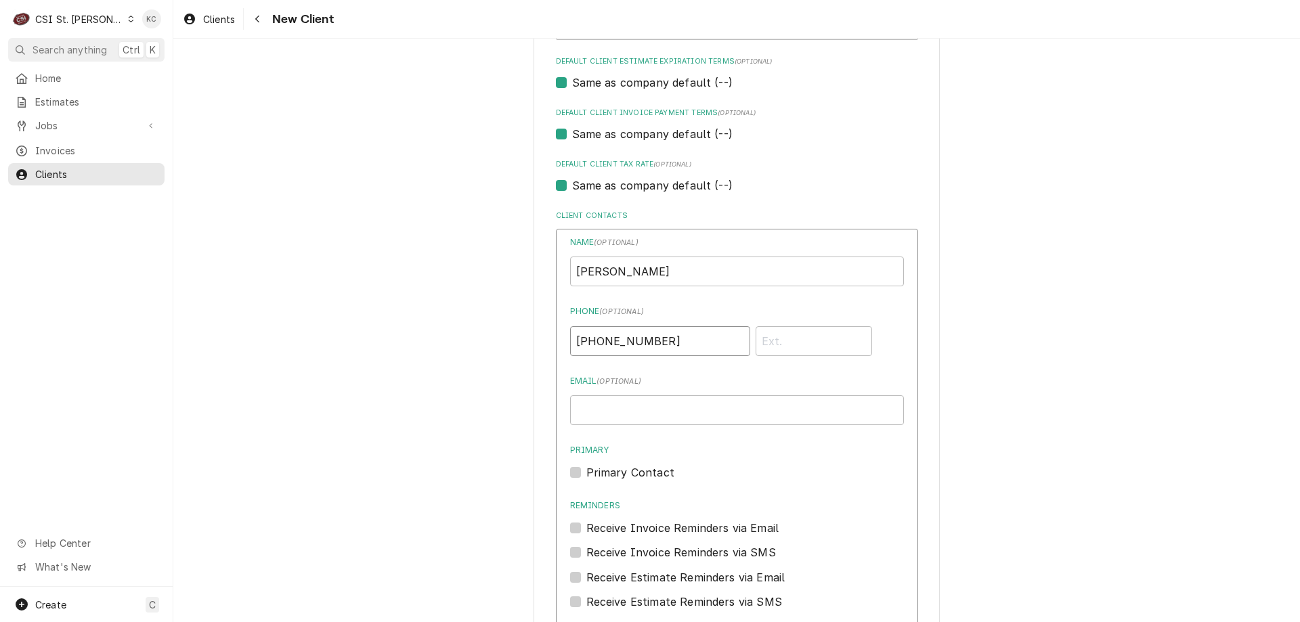
scroll to position [805, 0]
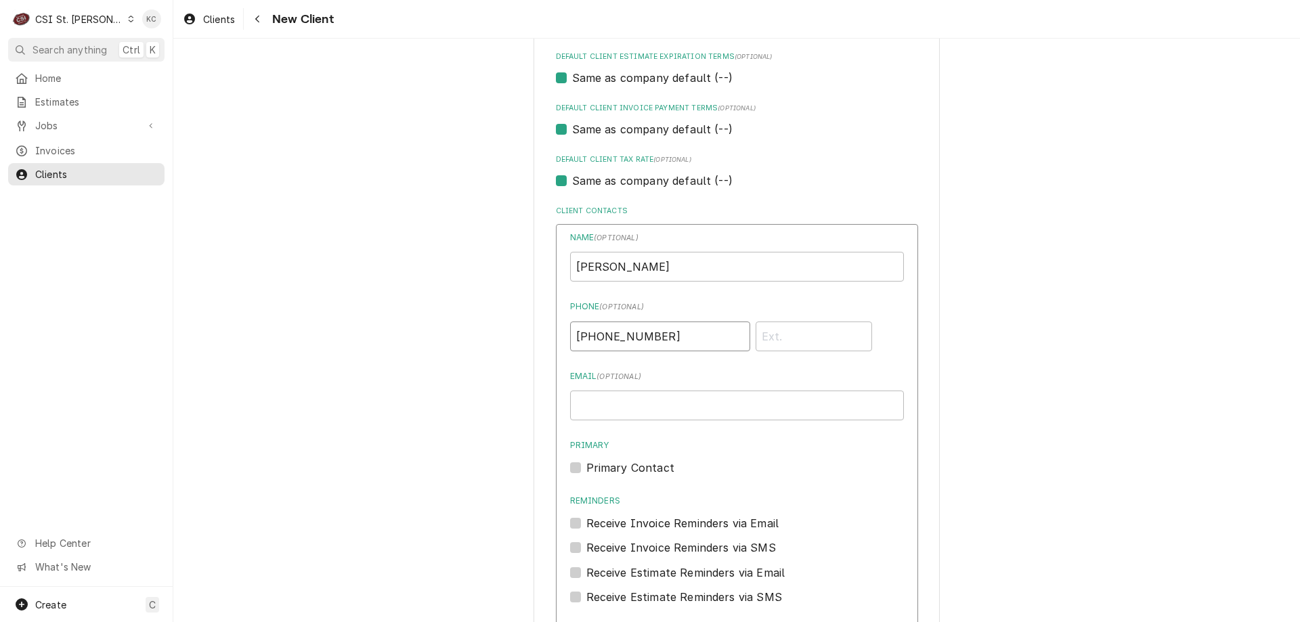
type input "(314) 323-2163"
click at [849, 431] on div "Name ( optional ) VANESS Phone ( optional ) (314) 323-2163 Email ( optional ) P…" at bounding box center [737, 419] width 334 height 374
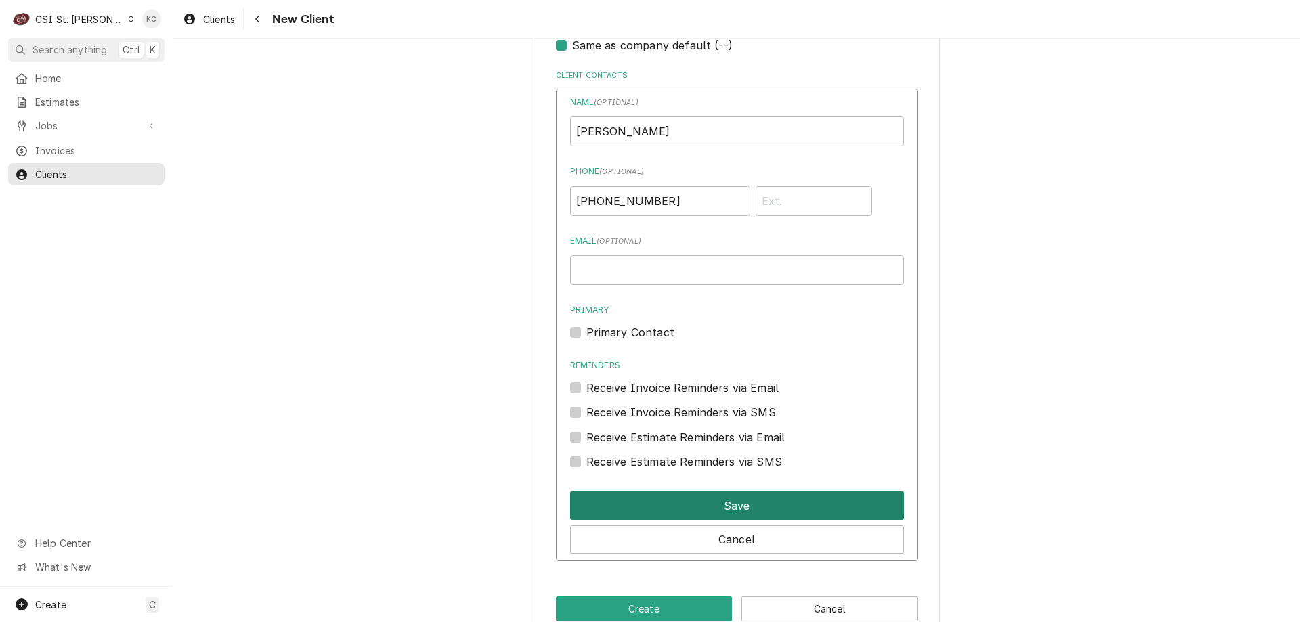
click at [788, 502] on button "Save" at bounding box center [737, 506] width 334 height 28
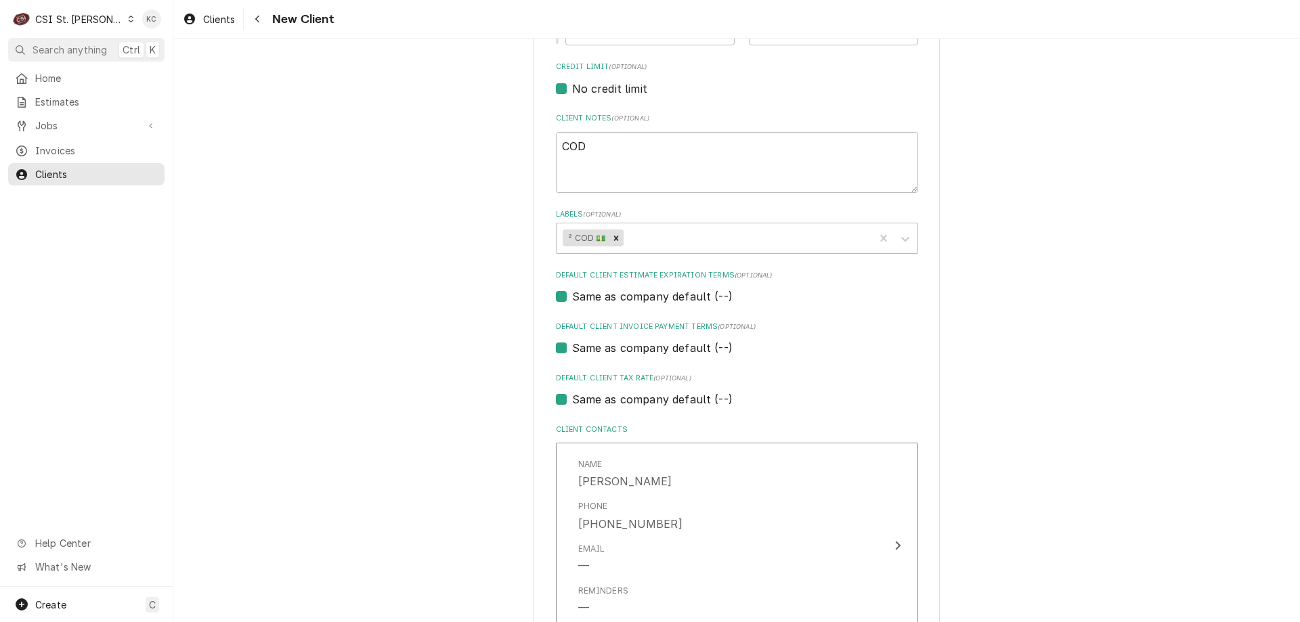
scroll to position [727, 0]
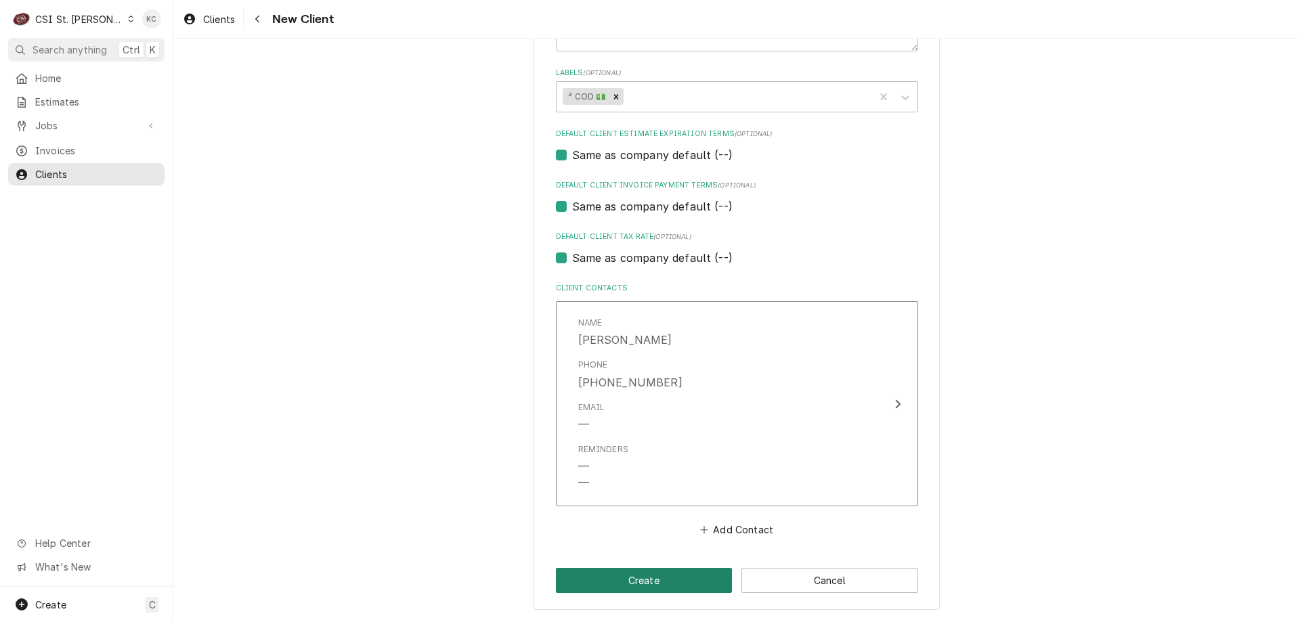
click at [639, 582] on button "Create" at bounding box center [644, 580] width 177 height 25
type textarea "x"
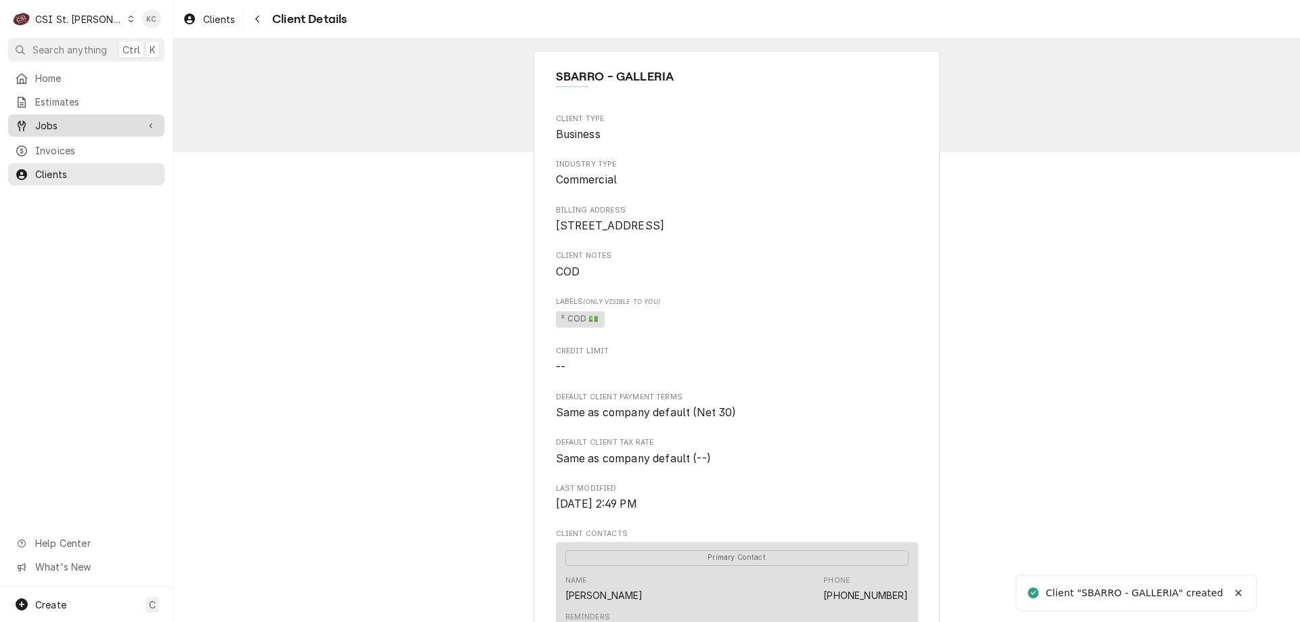
click at [51, 119] on span "Jobs" at bounding box center [86, 126] width 102 height 14
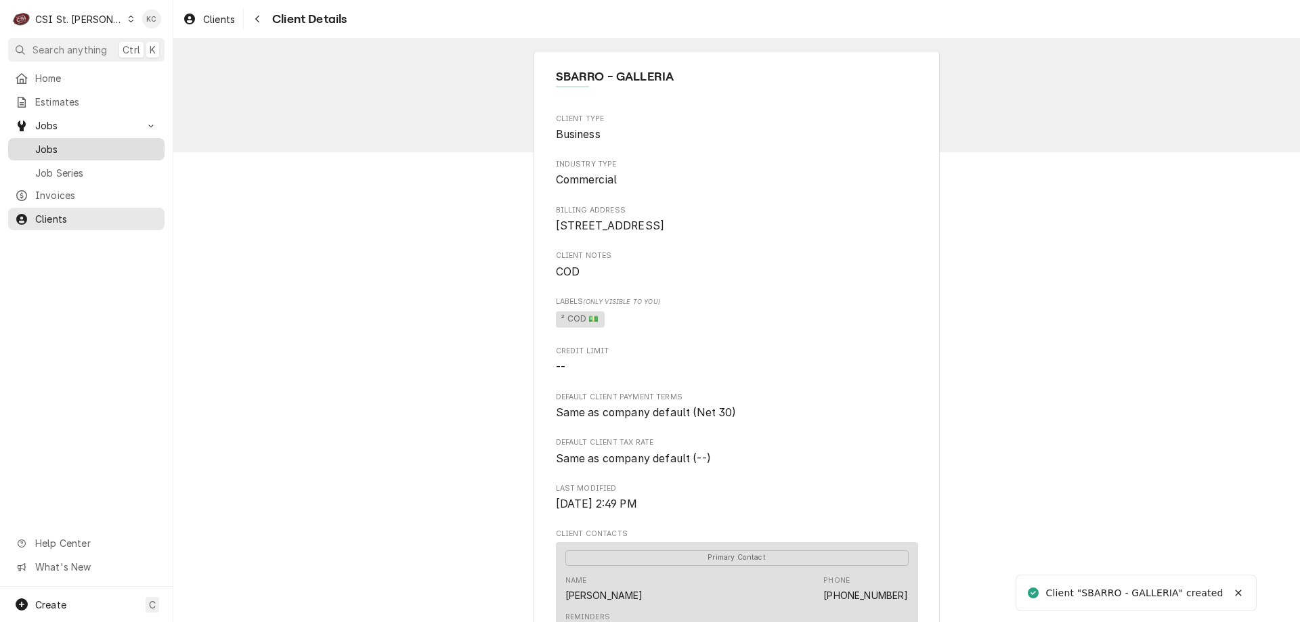
click at [57, 141] on div "Jobs" at bounding box center [86, 149] width 151 height 17
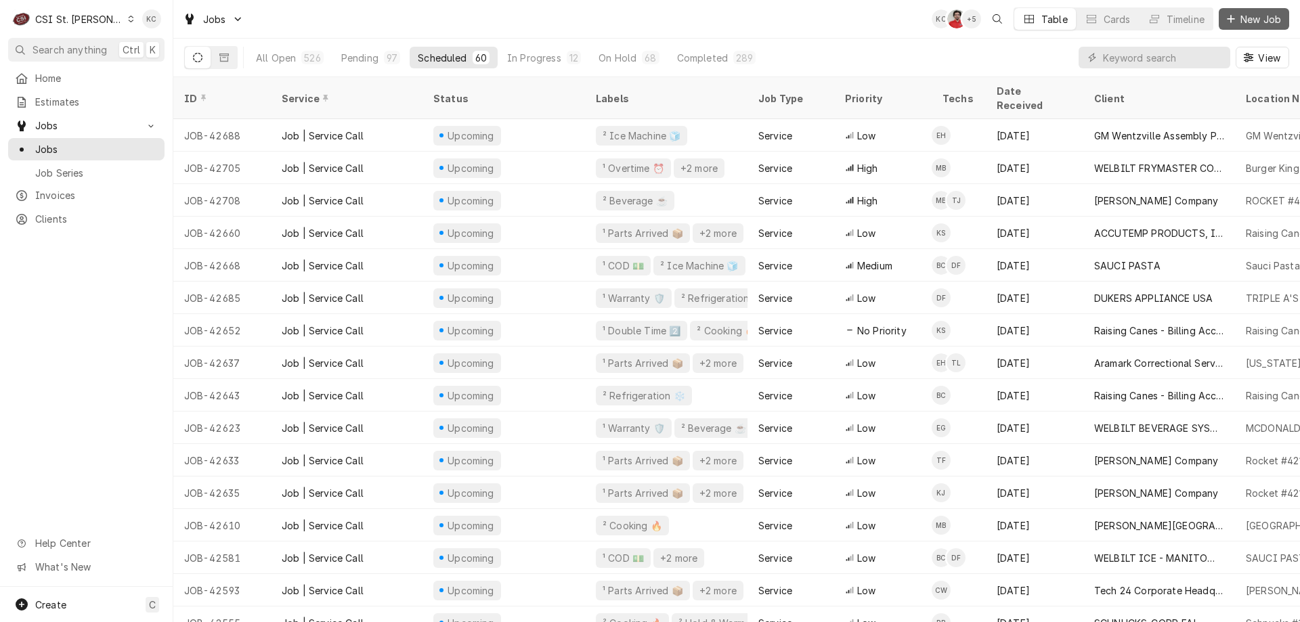
click at [1263, 11] on button "New Job" at bounding box center [1254, 19] width 70 height 22
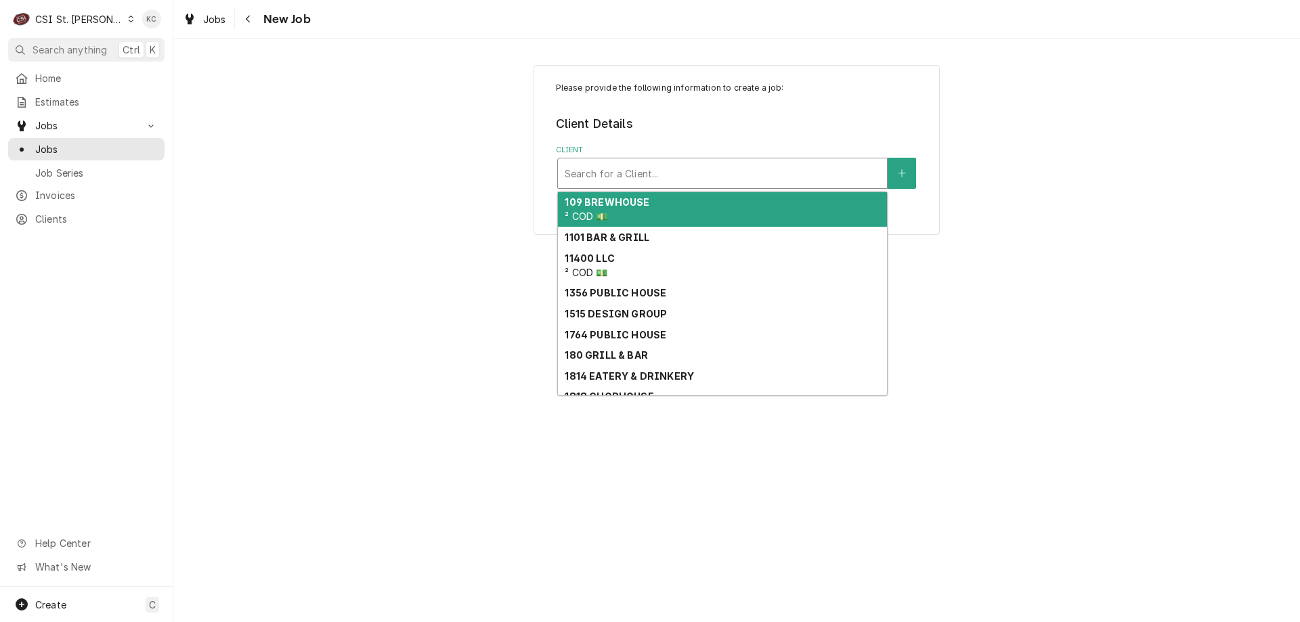
click at [759, 179] on div "Client" at bounding box center [723, 173] width 316 height 24
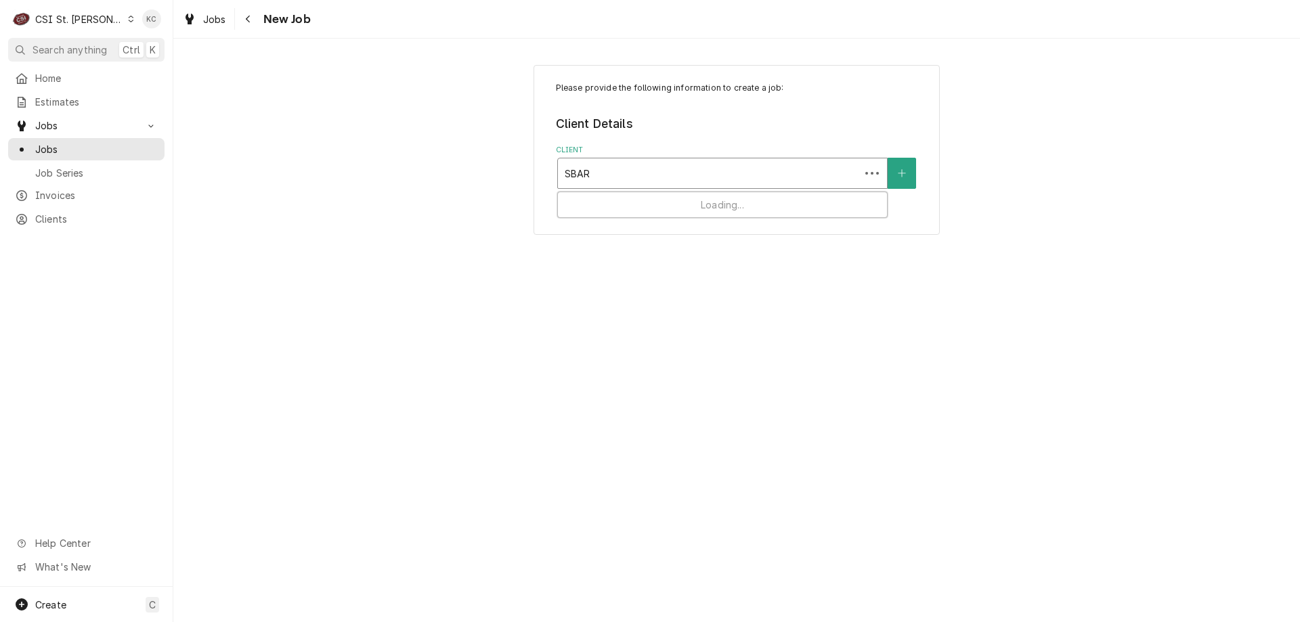
type input "SBARR"
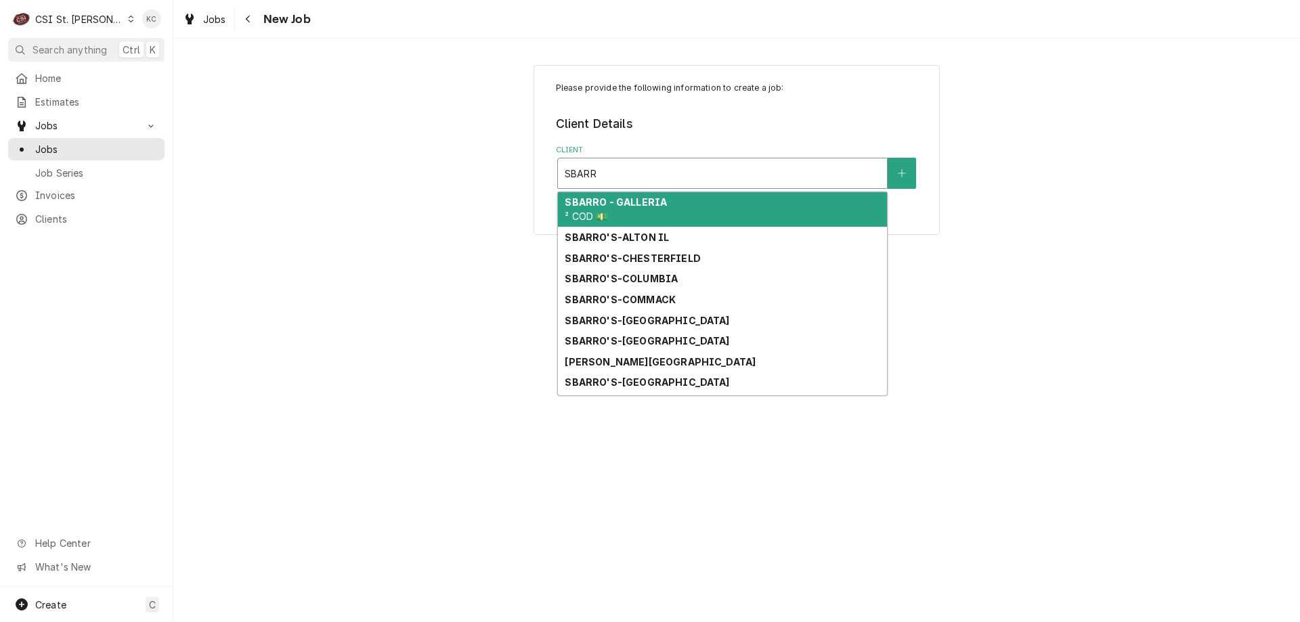
click at [671, 211] on div "SBARRO - GALLERIA ² COD 💵" at bounding box center [722, 209] width 329 height 35
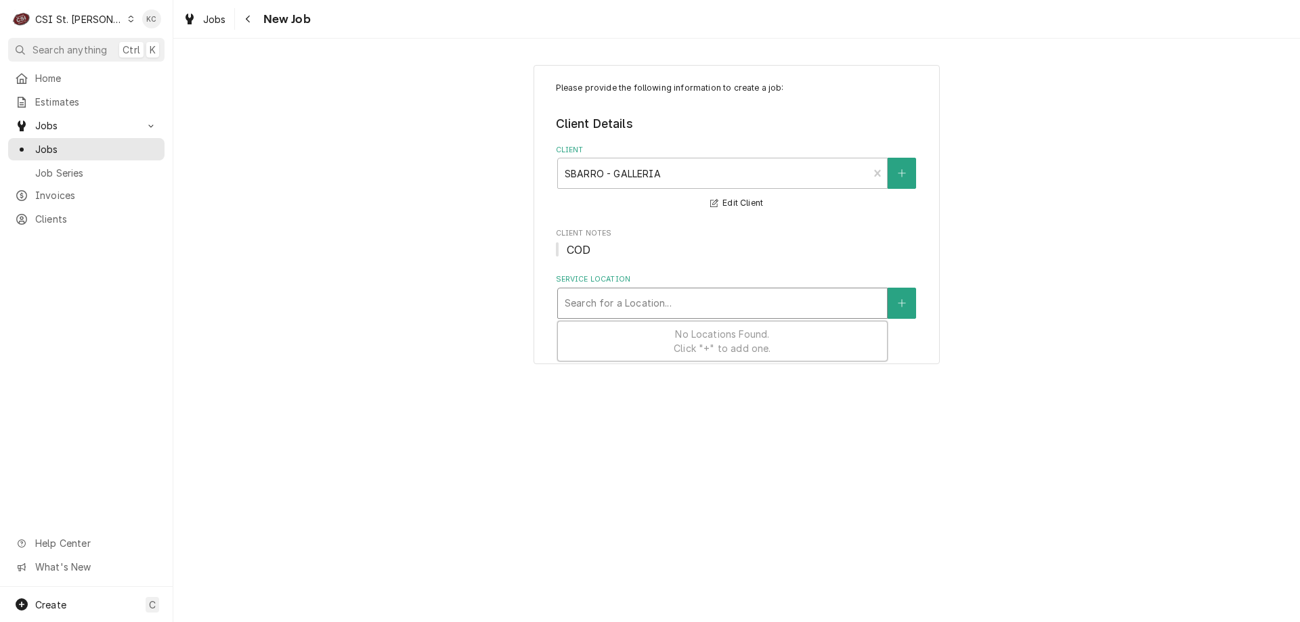
click at [672, 304] on div "Service Location" at bounding box center [723, 303] width 316 height 24
click at [899, 299] on icon "Create New Location" at bounding box center [902, 303] width 8 height 9
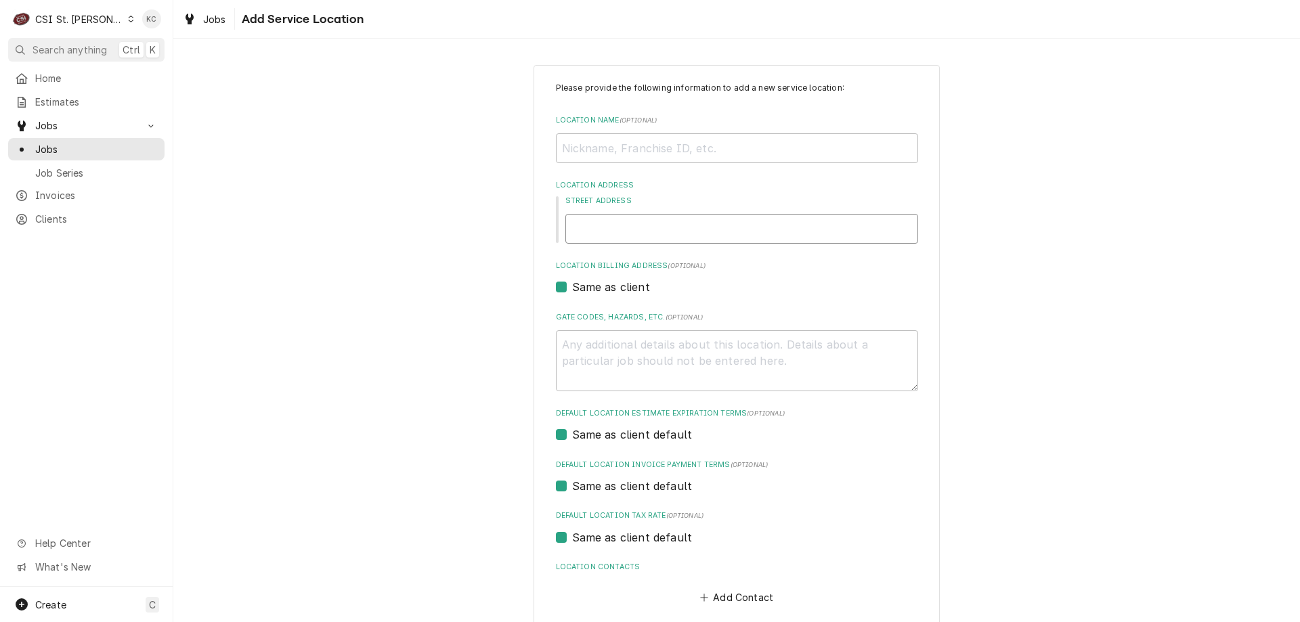
click at [649, 221] on input "Street Address" at bounding box center [741, 229] width 353 height 30
type textarea "x"
type input "1"
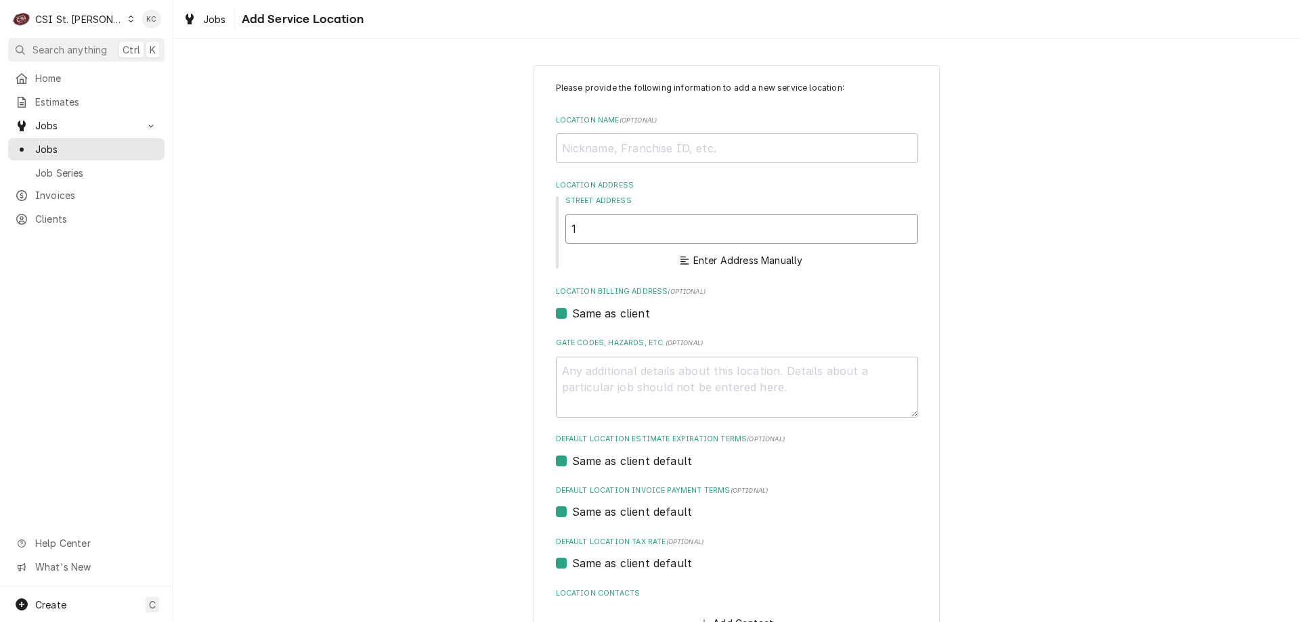
type textarea "x"
type input "11"
type textarea "x"
type input "115"
type textarea "x"
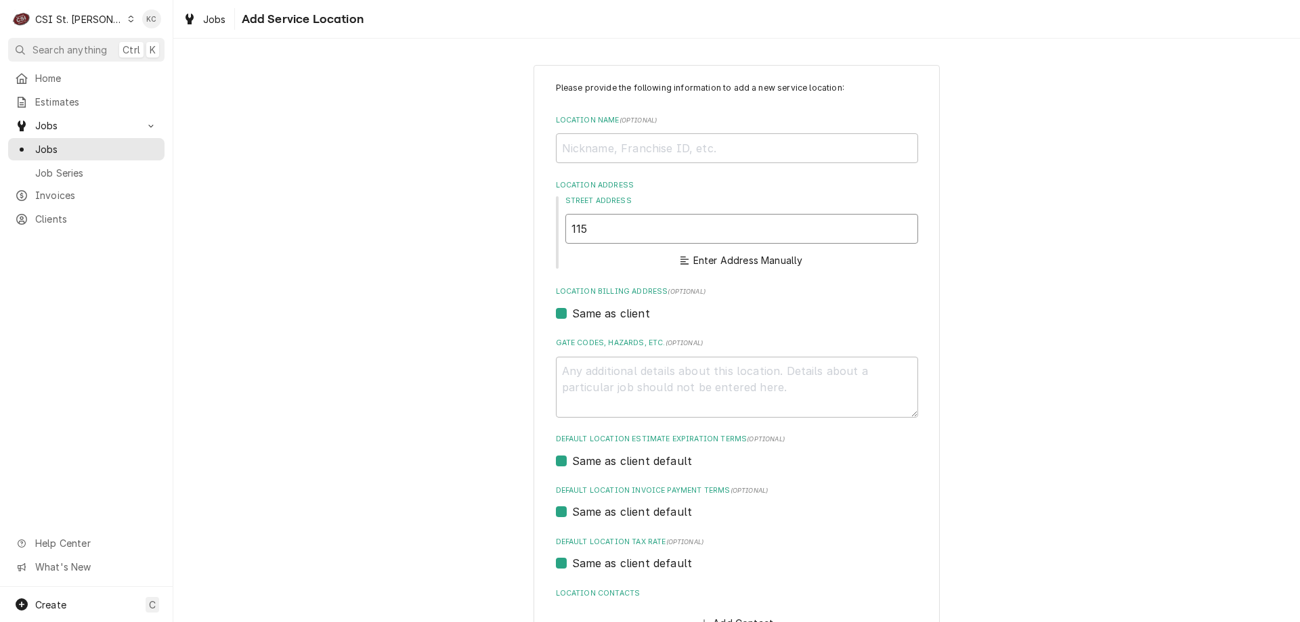
type input "1155"
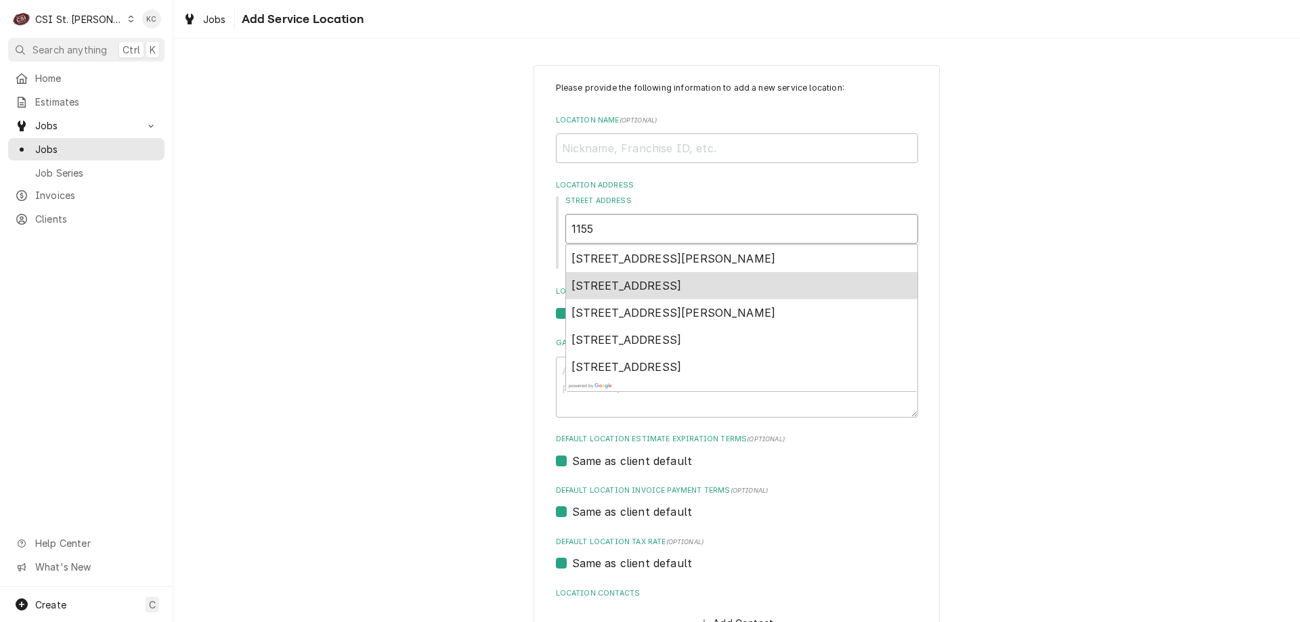
type textarea "x"
type input "1155"
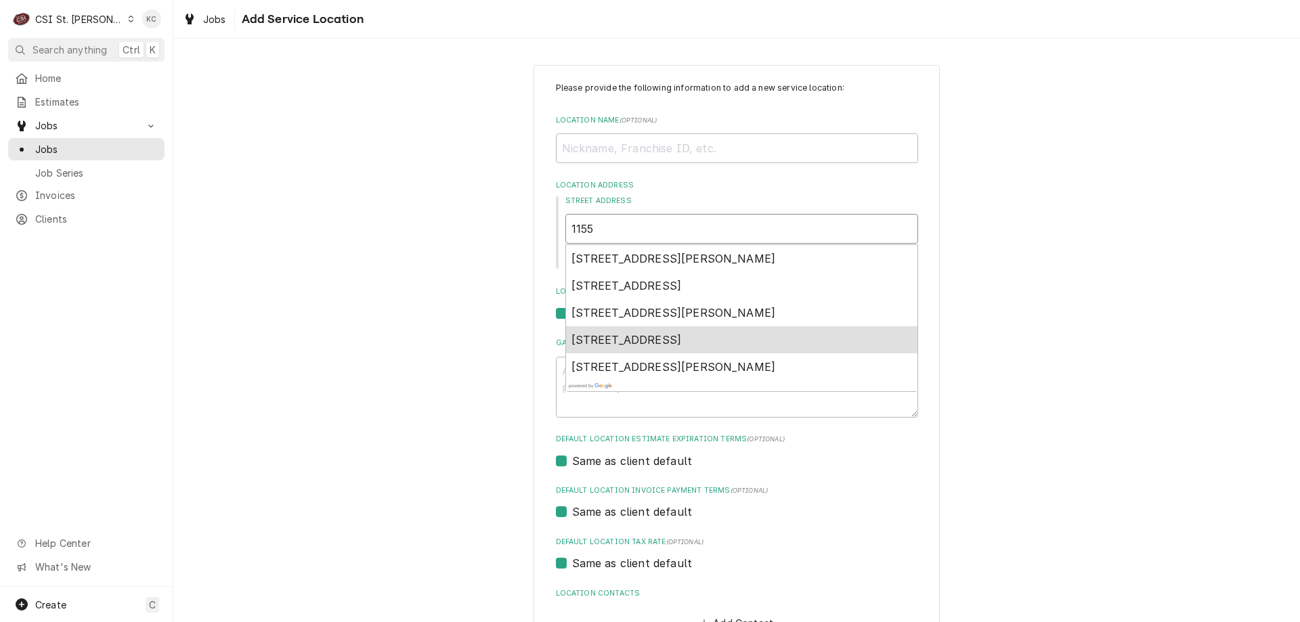
click at [651, 339] on span "1155 Saint Louis Galleria Street, Richmond Heights, MO, USA" at bounding box center [627, 340] width 110 height 14
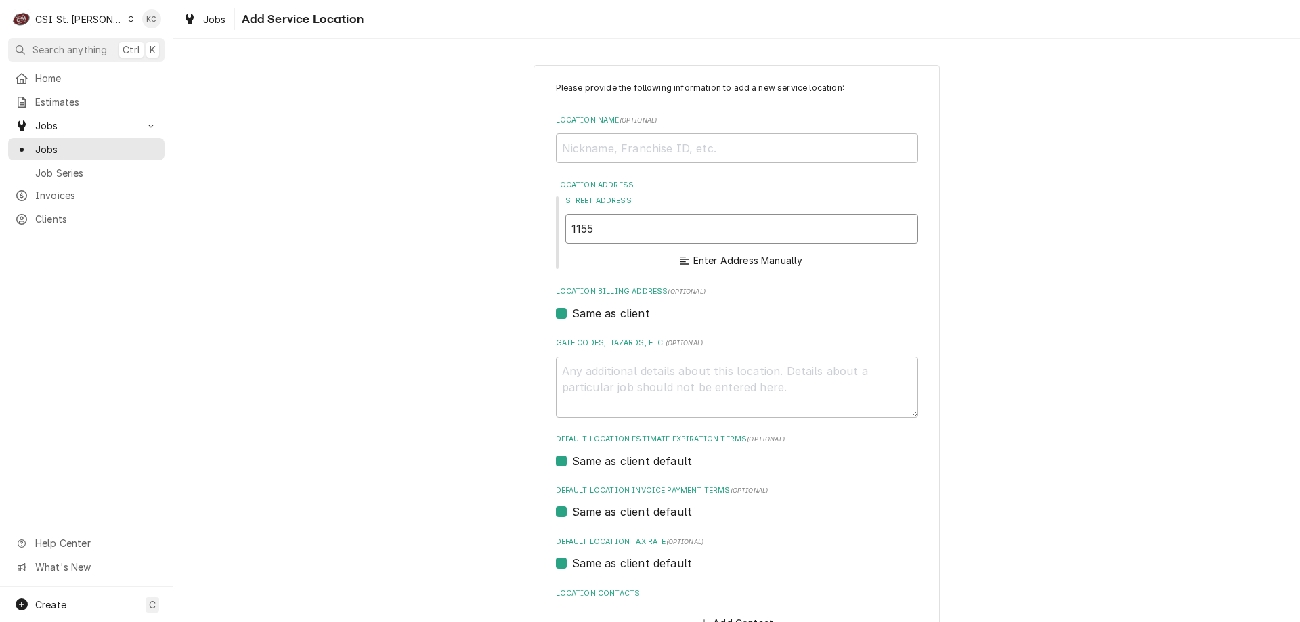
type textarea "x"
type input "1155 St Louis Galleria St"
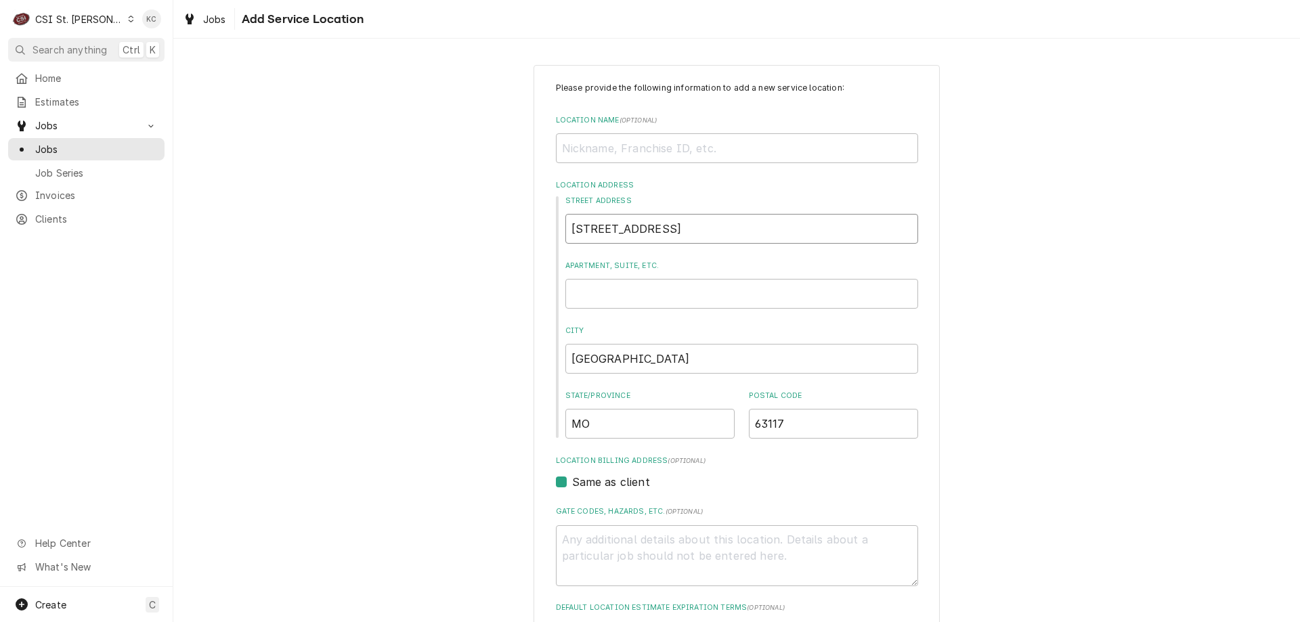
type textarea "x"
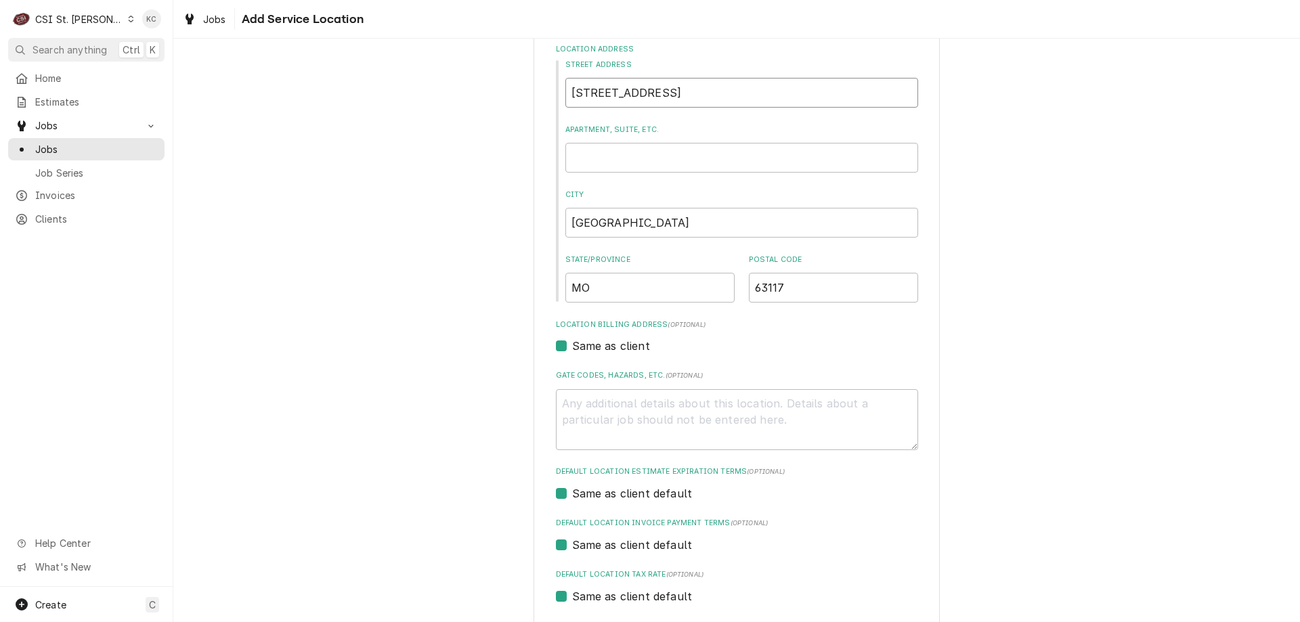
scroll to position [203, 0]
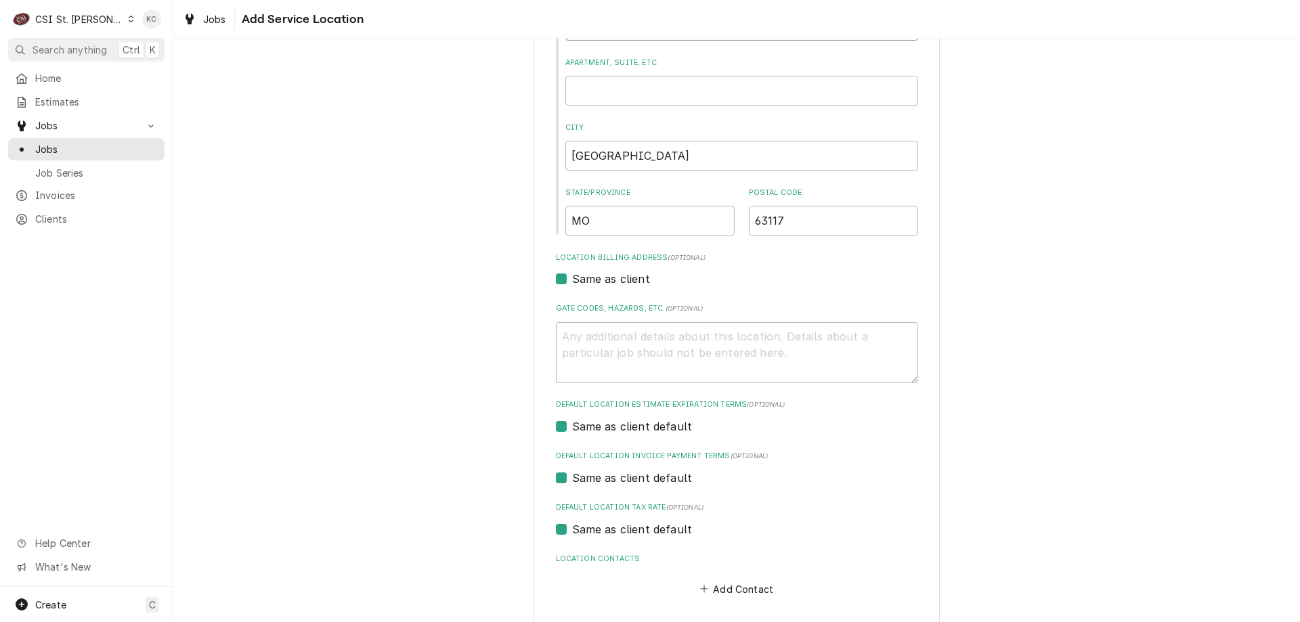
type input "1155 St Louis Galleria St"
click at [647, 349] on textarea "Gate Codes, Hazards, etc. ( optional )" at bounding box center [737, 352] width 362 height 61
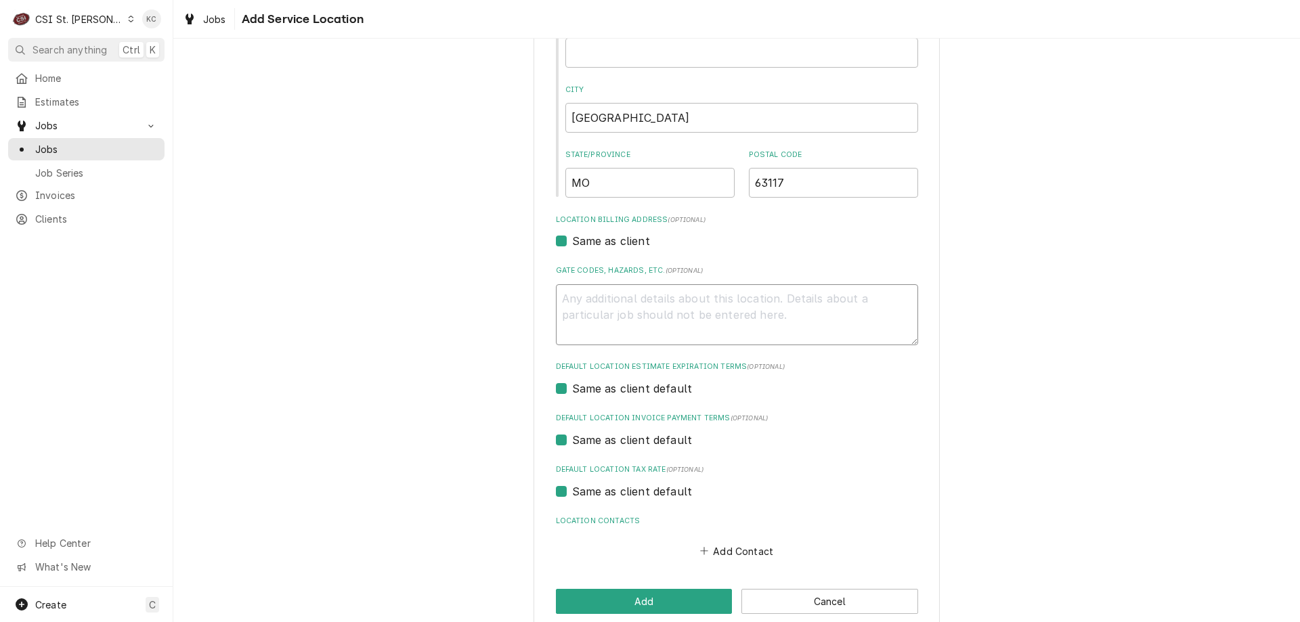
scroll to position [262, 0]
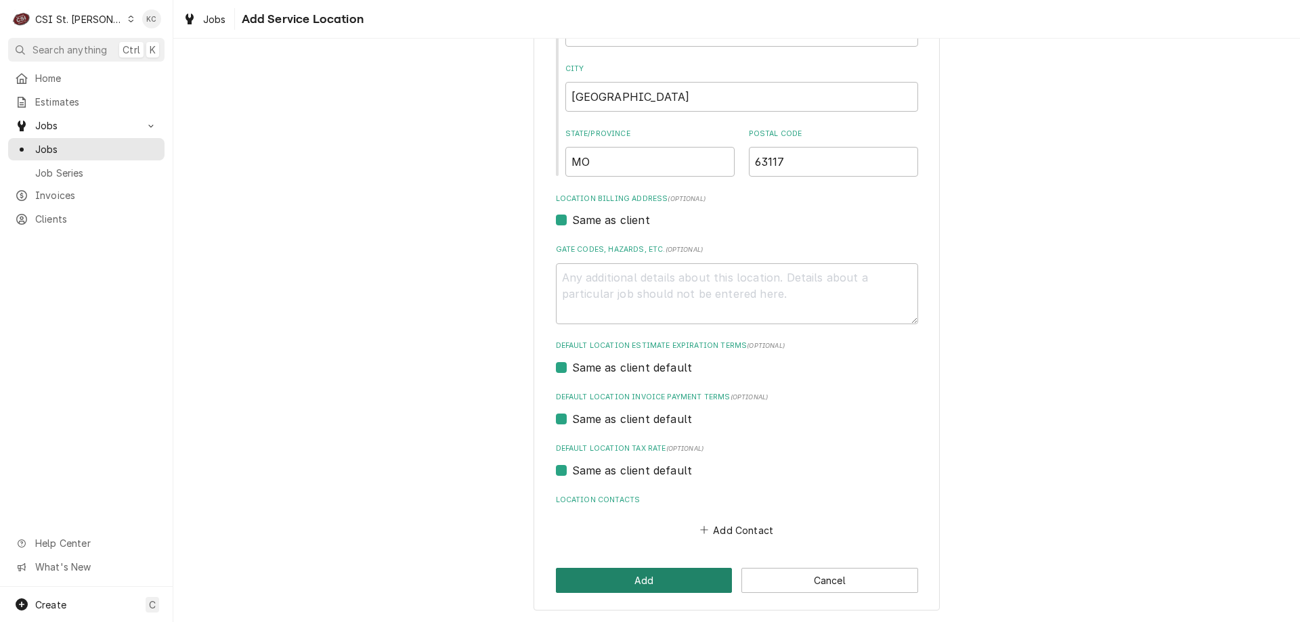
click at [642, 576] on button "Add" at bounding box center [644, 580] width 177 height 25
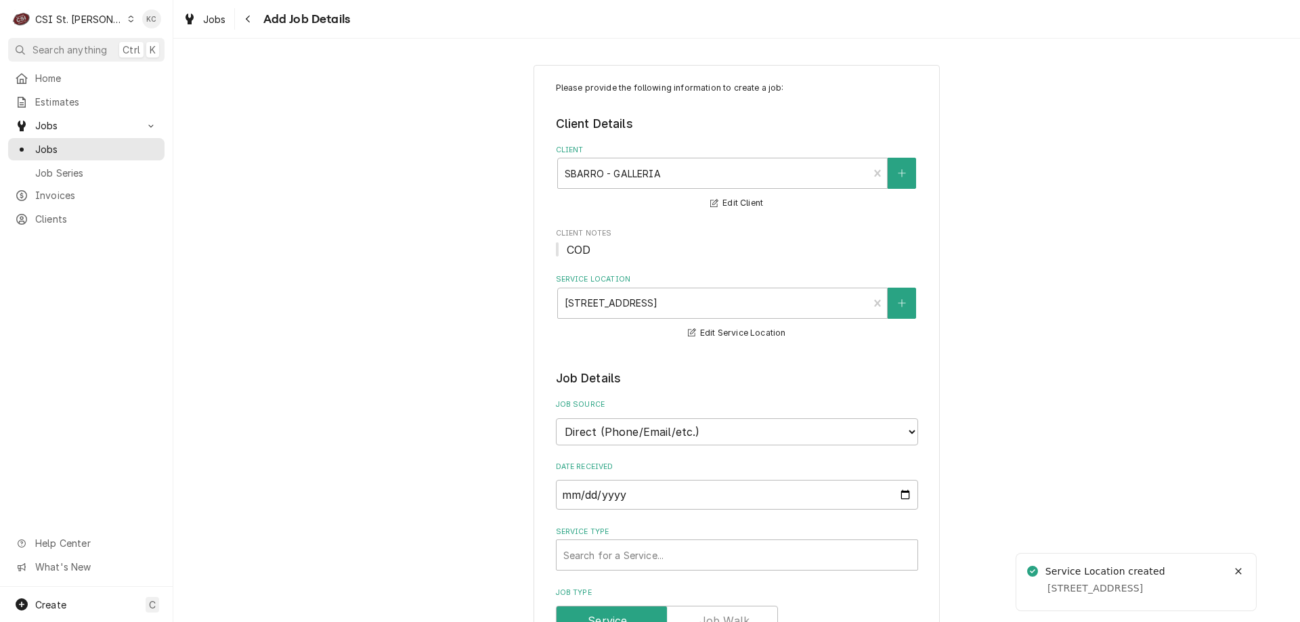
type textarea "x"
click at [696, 436] on select "Direct (Phone/Email/etc.) Service Channel Corrigo Ecotrak Other" at bounding box center [737, 432] width 362 height 27
select select "100"
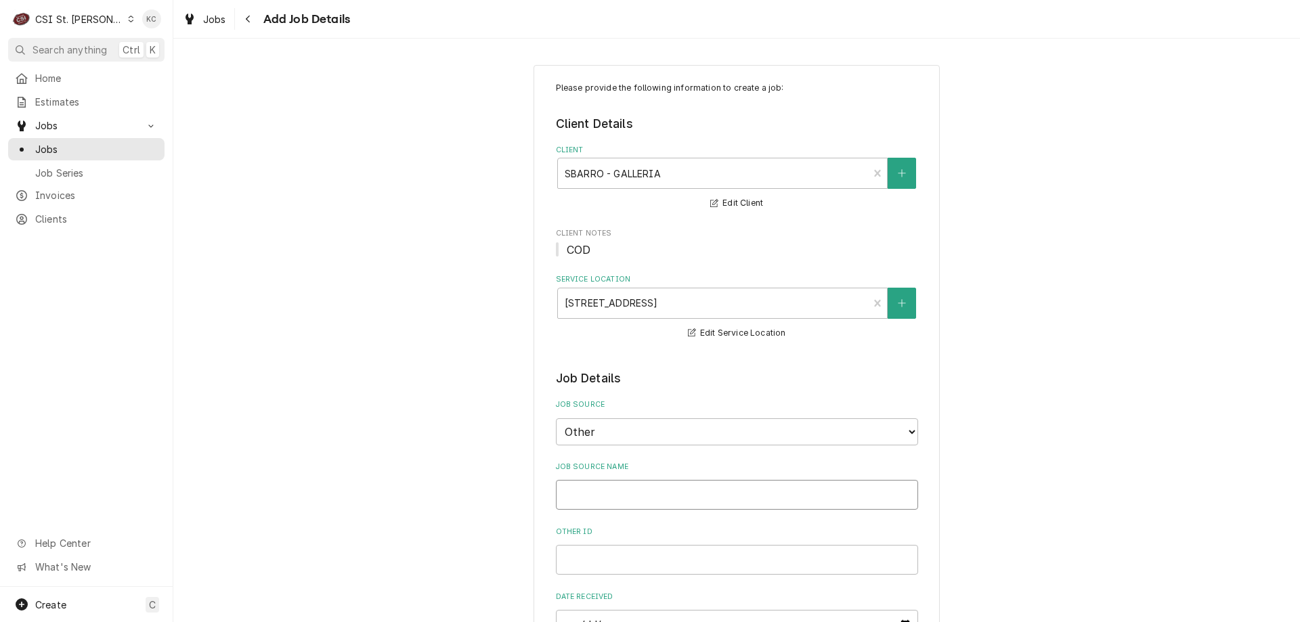
click at [670, 491] on input "Job Source Name" at bounding box center [737, 495] width 362 height 30
type textarea "x"
type input "8"
type textarea "x"
type input "86"
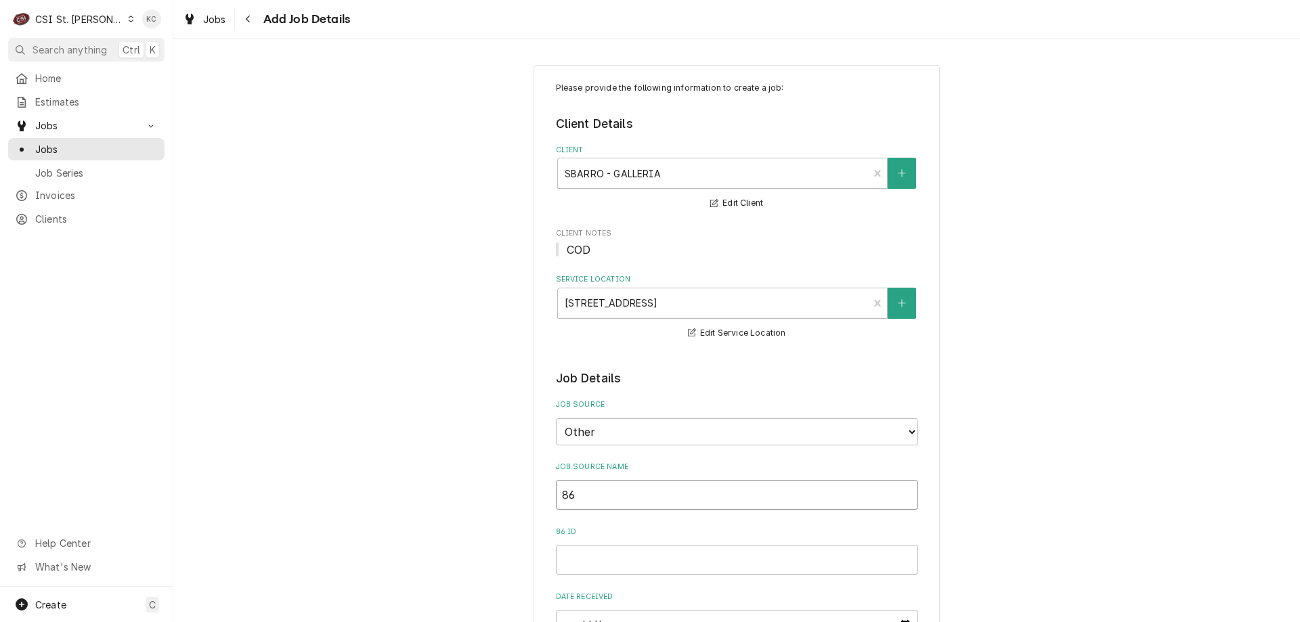
type textarea "x"
type input "86"
type textarea "x"
type input "86 R"
type textarea "x"
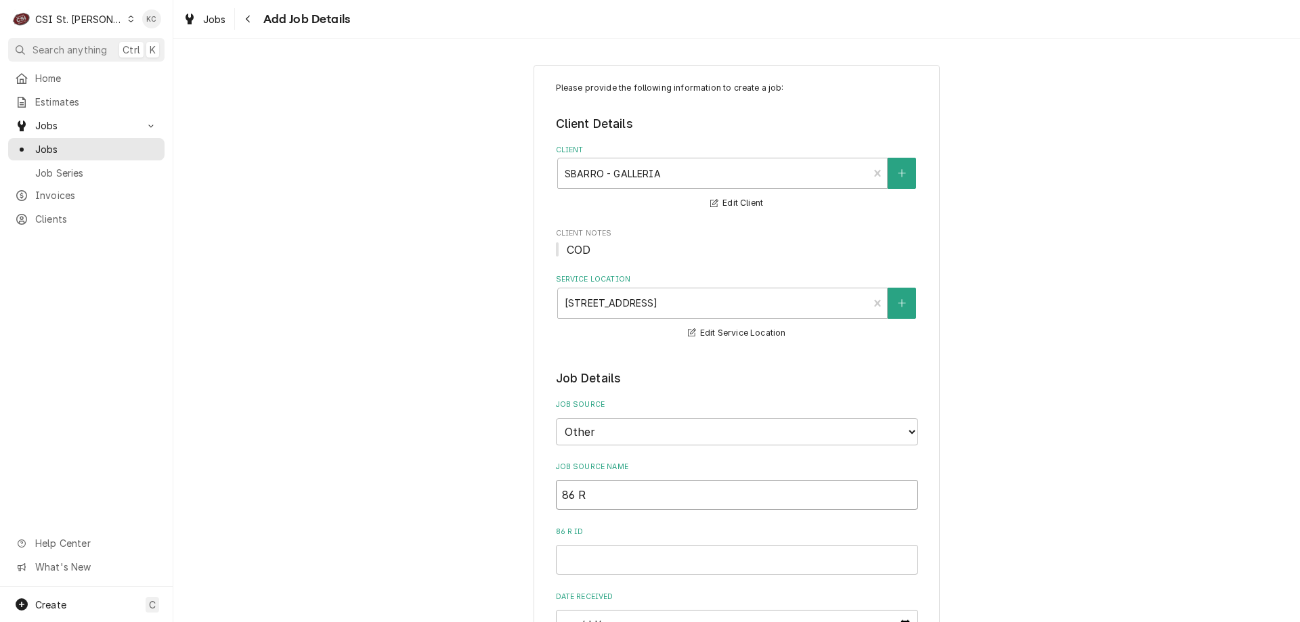
type input "86 Re"
type textarea "x"
type input "86 Rep"
type textarea "x"
type input "86 Repa"
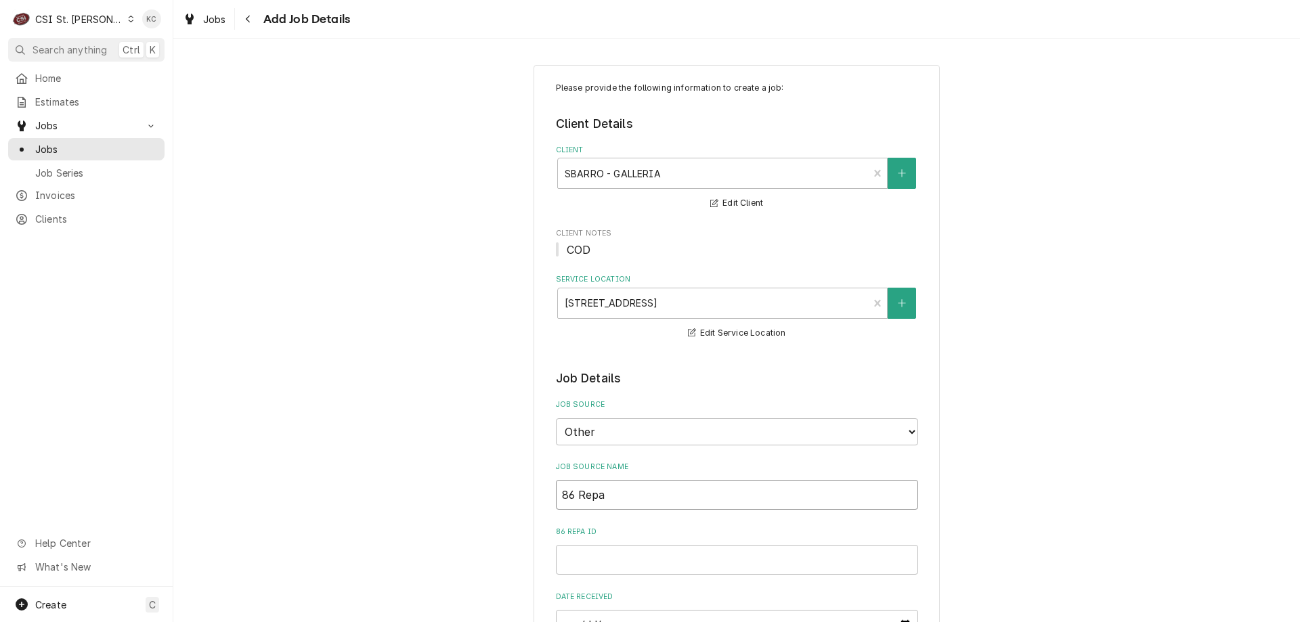
type textarea "x"
type input "86 Repai"
type textarea "x"
type input "86 Repair"
type textarea "x"
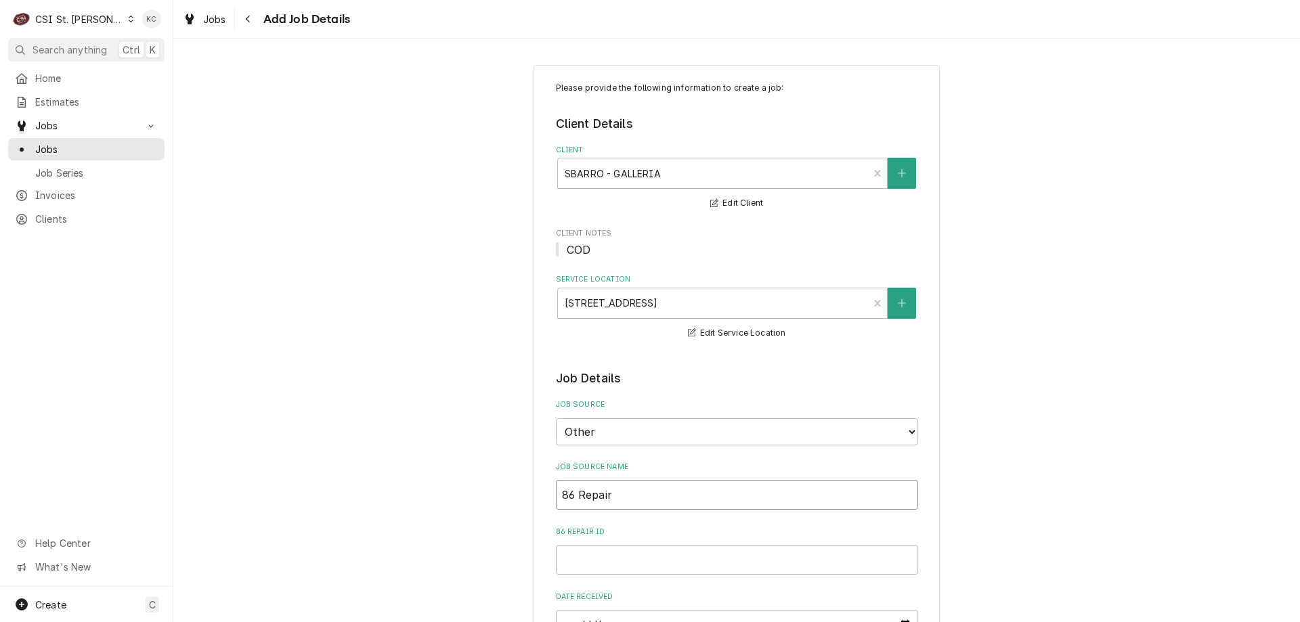
type input "86 Repairs"
type textarea "x"
type input "86 Repairs"
type textarea "x"
type input "86 Repairs e"
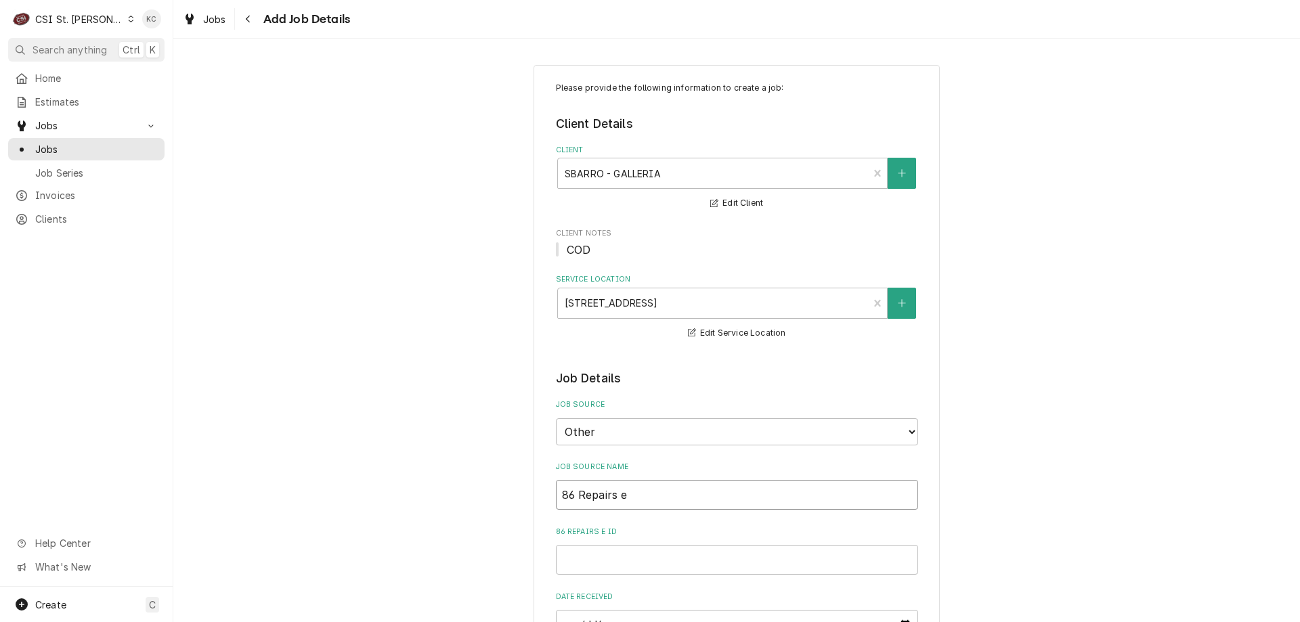
type textarea "x"
type input "86 Repairs em"
type textarea "x"
type input "86 Repairs ema"
type textarea "x"
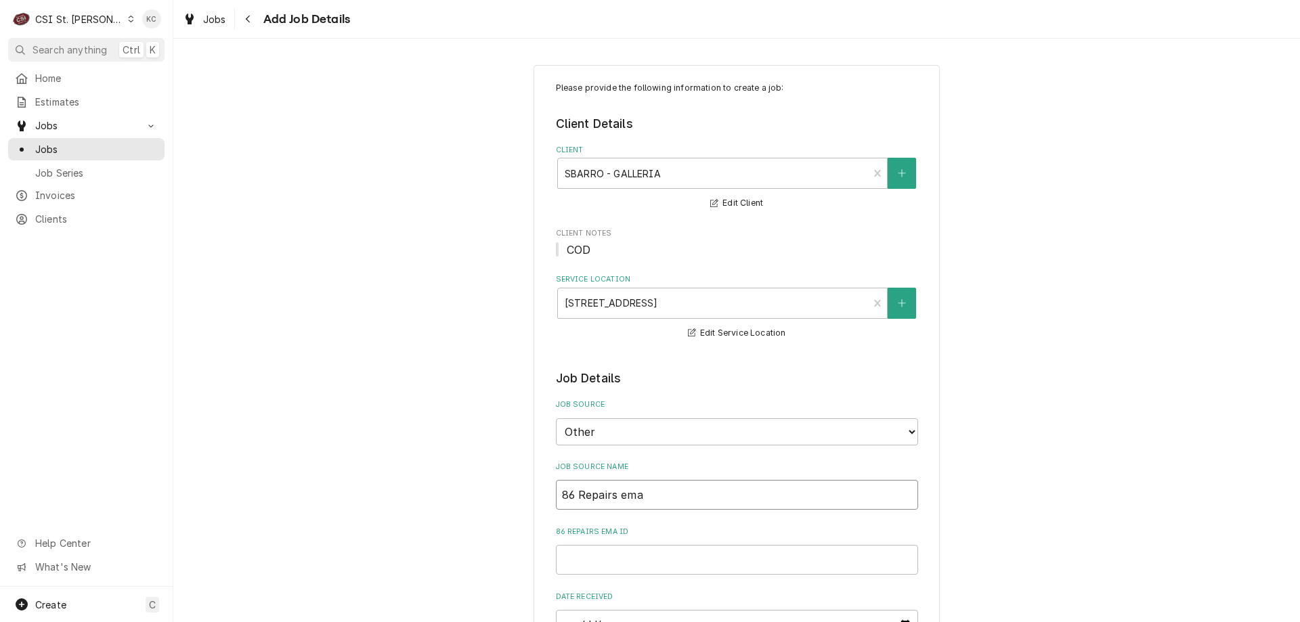
type input "86 Repairs emai"
type textarea "x"
type input "86 Repairs email"
type textarea "x"
type input "86 Repairs email"
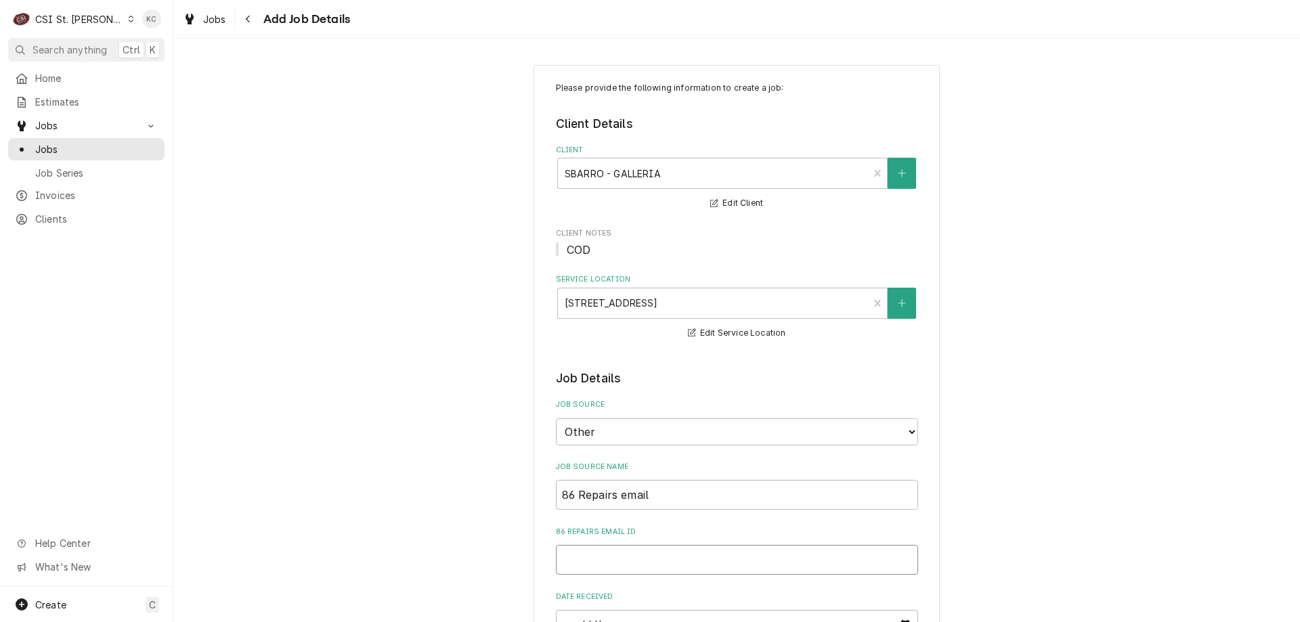
click at [681, 568] on input "86 Repairs email ID" at bounding box center [737, 560] width 362 height 30
click at [803, 557] on input "86 Repairs email ID" at bounding box center [737, 560] width 362 height 30
click at [585, 557] on input "86 Repairs email ID" at bounding box center [737, 560] width 362 height 30
paste input "SBAR-413776"
type textarea "x"
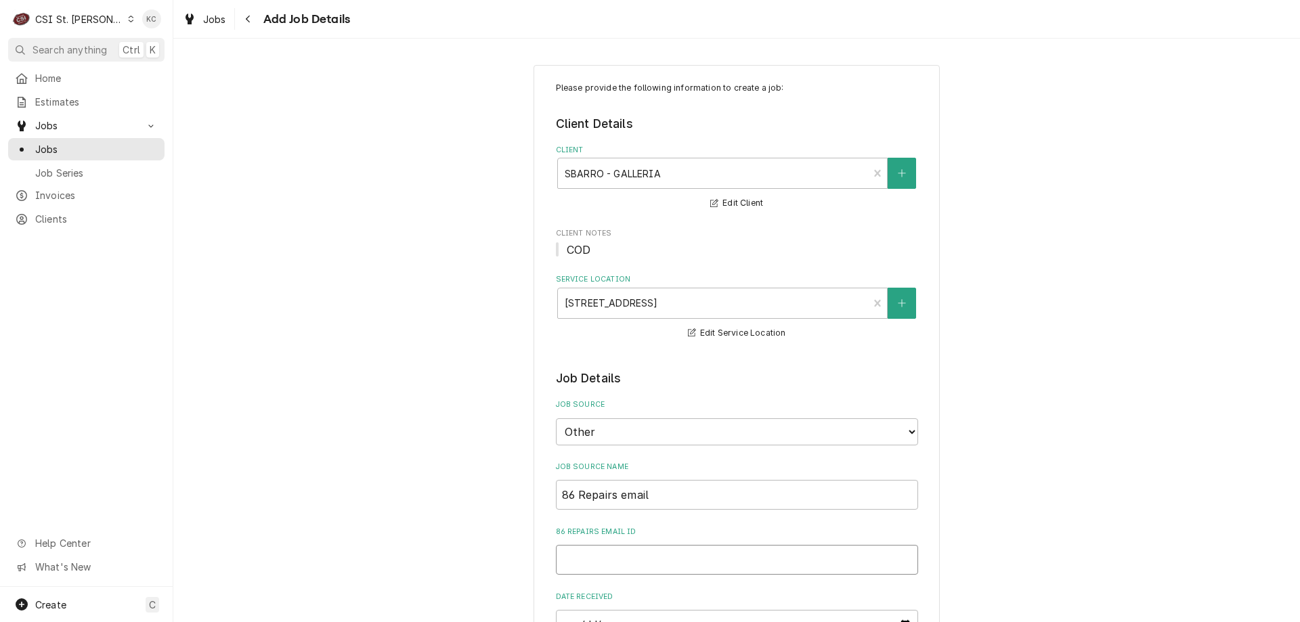
type input "SBAR-413776"
type textarea "x"
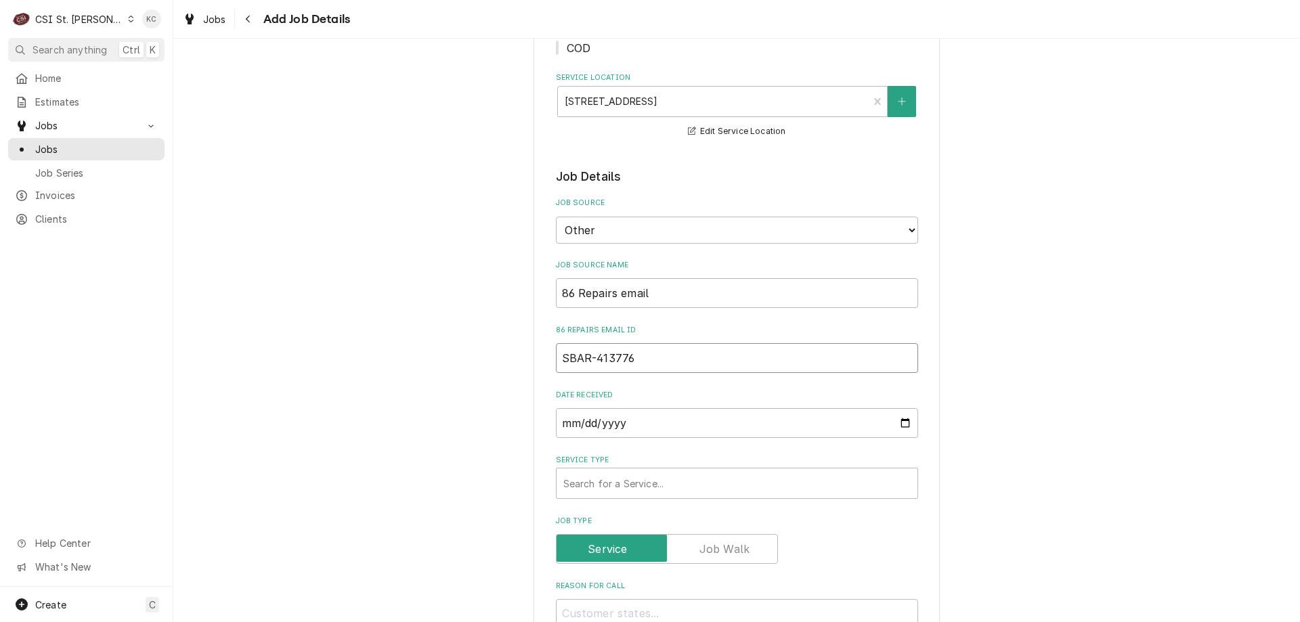
scroll to position [203, 0]
type input "SBAR-413776"
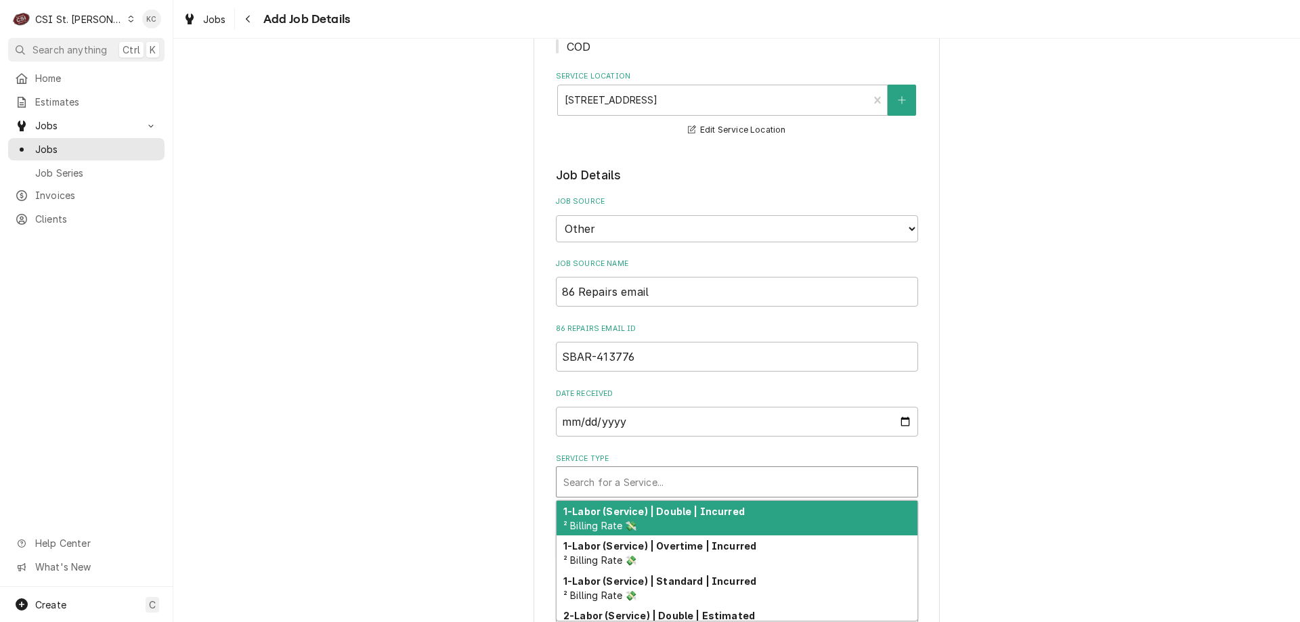
click at [635, 488] on div "Service Type" at bounding box center [736, 482] width 347 height 24
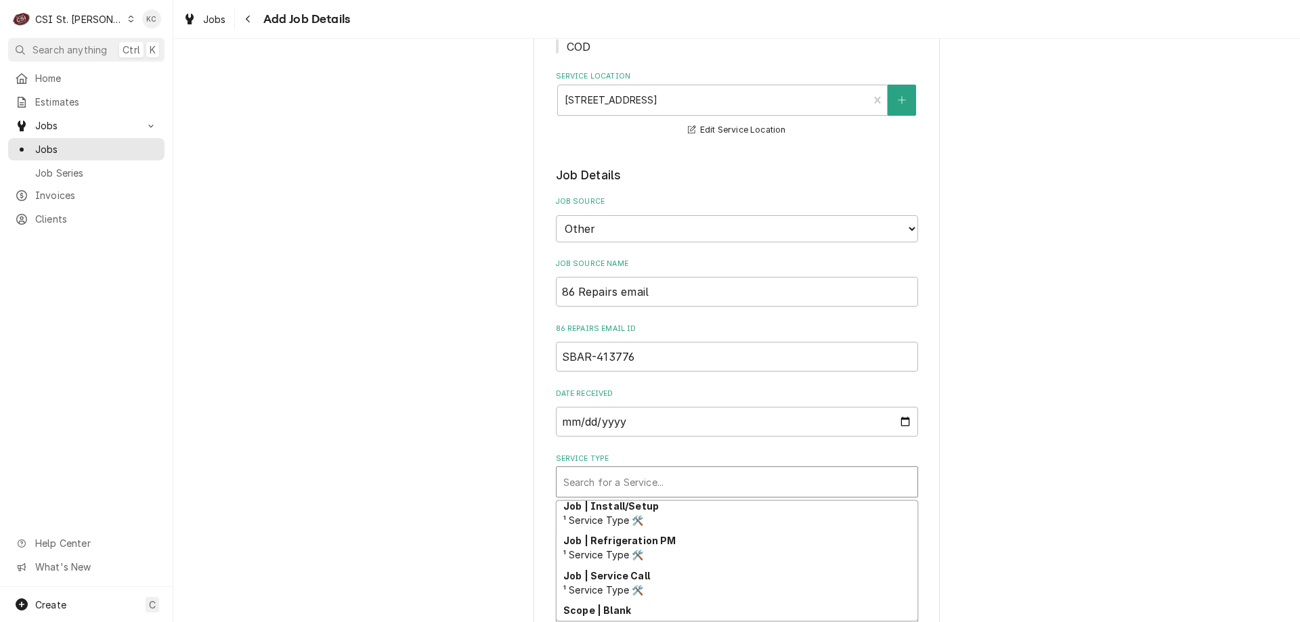
scroll to position [858, 0]
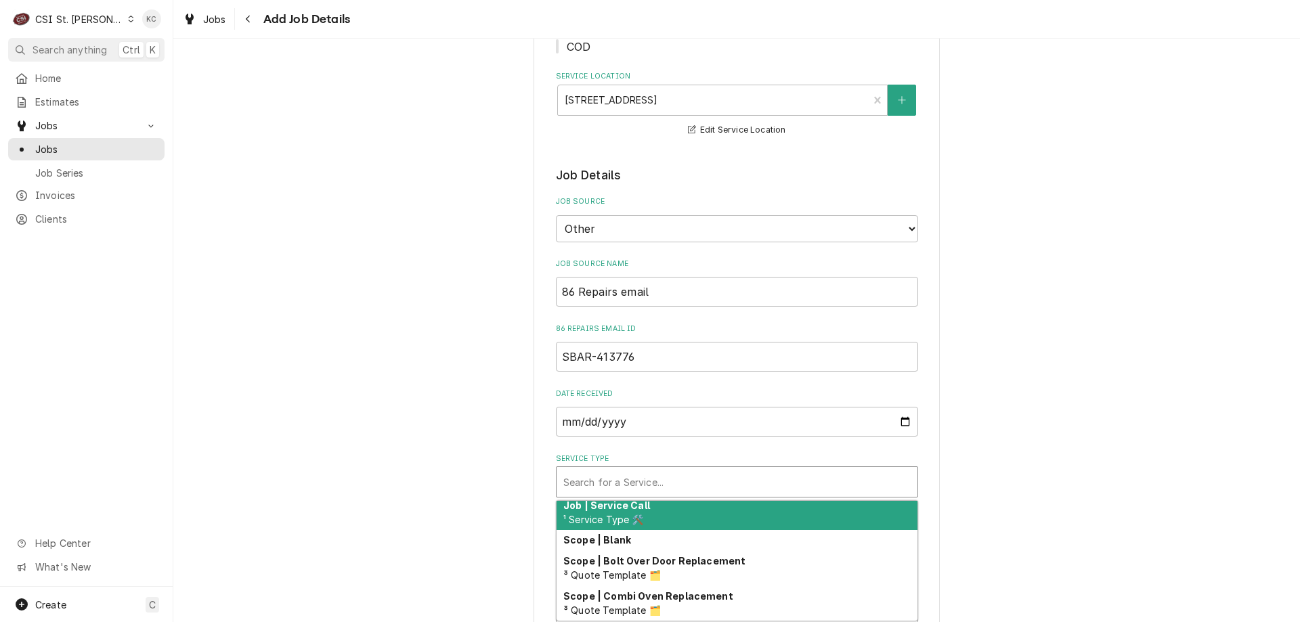
click at [724, 520] on div "Job | Service Call ¹ Service Type 🛠️" at bounding box center [737, 512] width 361 height 35
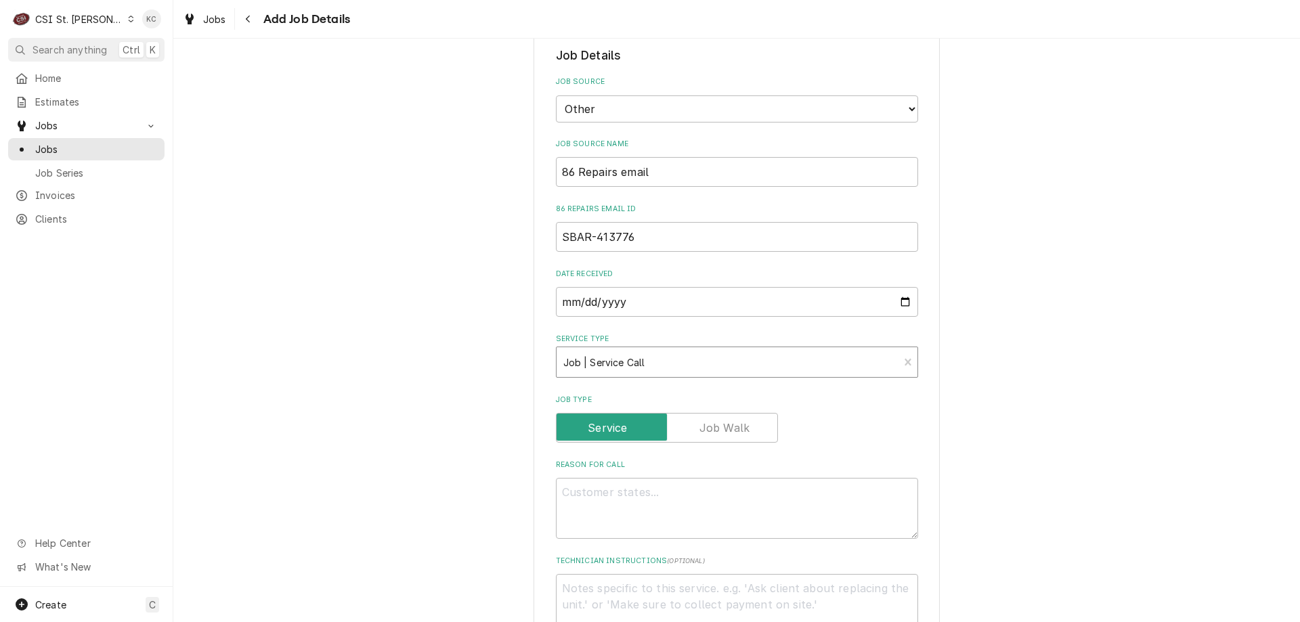
scroll to position [339, 0]
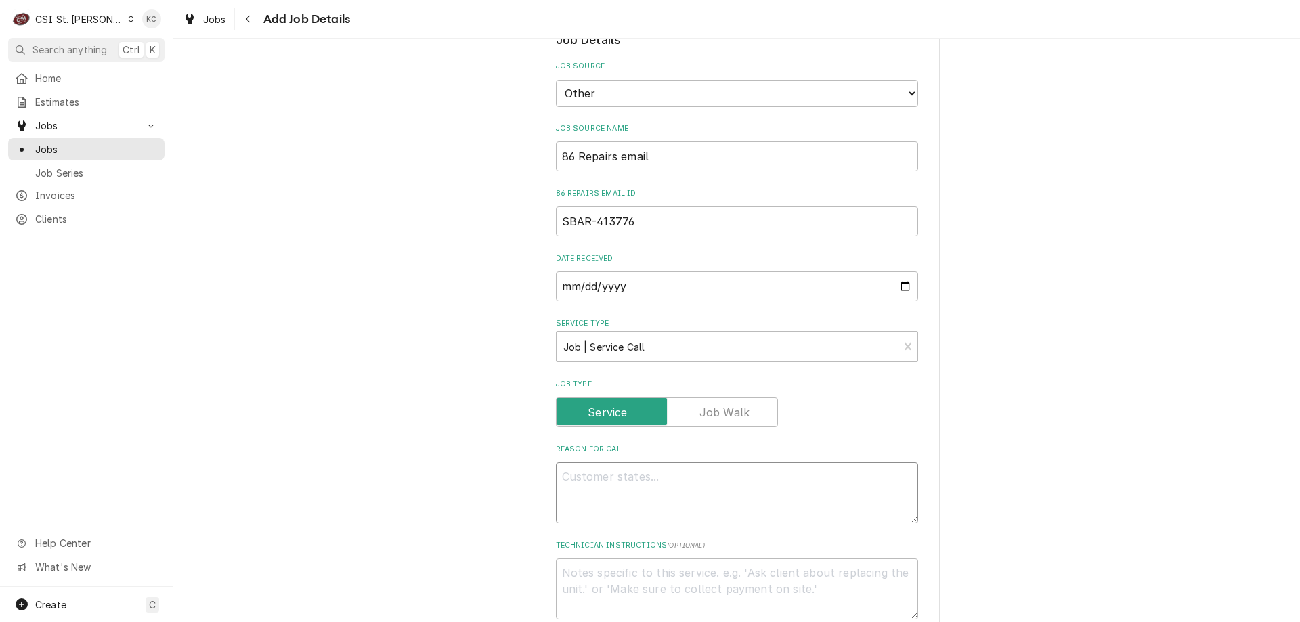
click at [877, 486] on textarea "Reason For Call" at bounding box center [737, 493] width 362 height 61
type textarea "x"
type textarea "H"
type textarea "x"
type textarea "Ho"
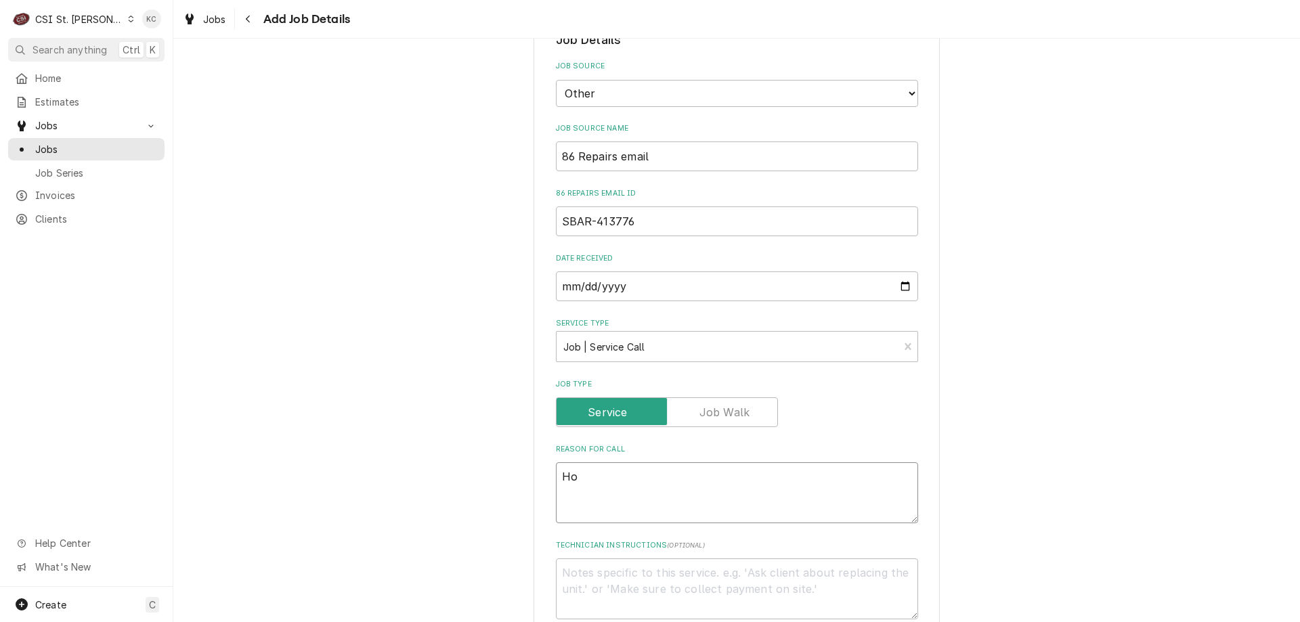
type textarea "x"
type textarea "Hoo"
type textarea "x"
type textarea "Hood"
type textarea "x"
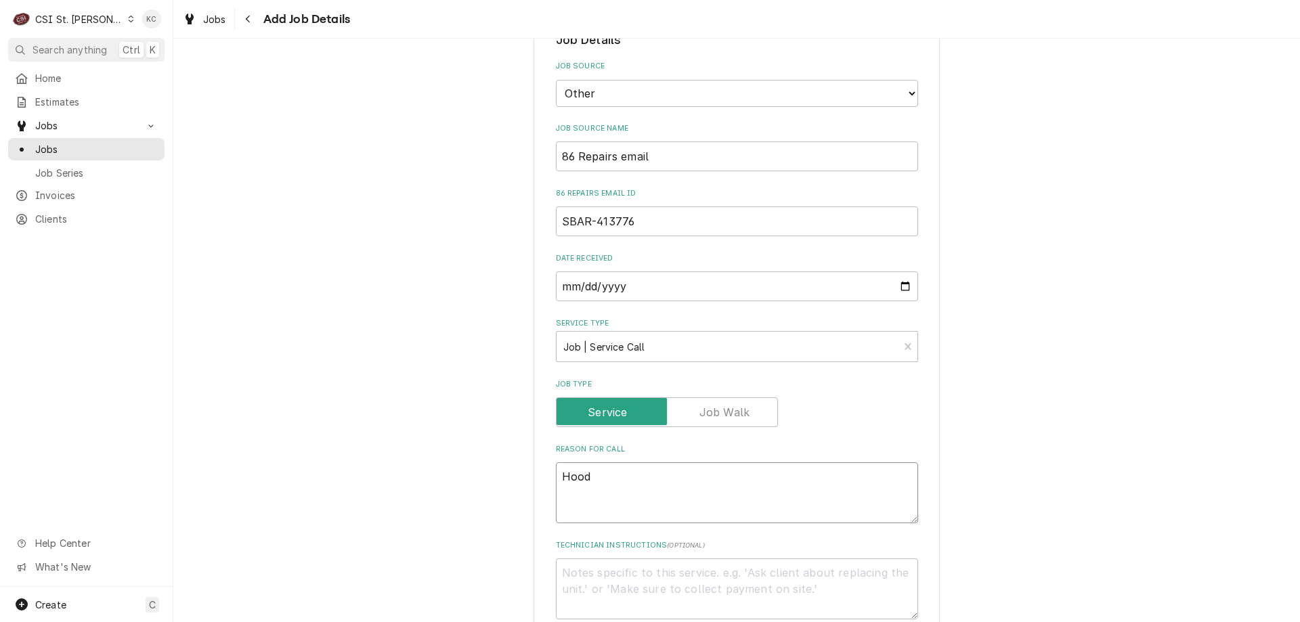
type textarea "Hood"
type textarea "x"
type textarea "Hood -"
type textarea "x"
type textarea "Hood -"
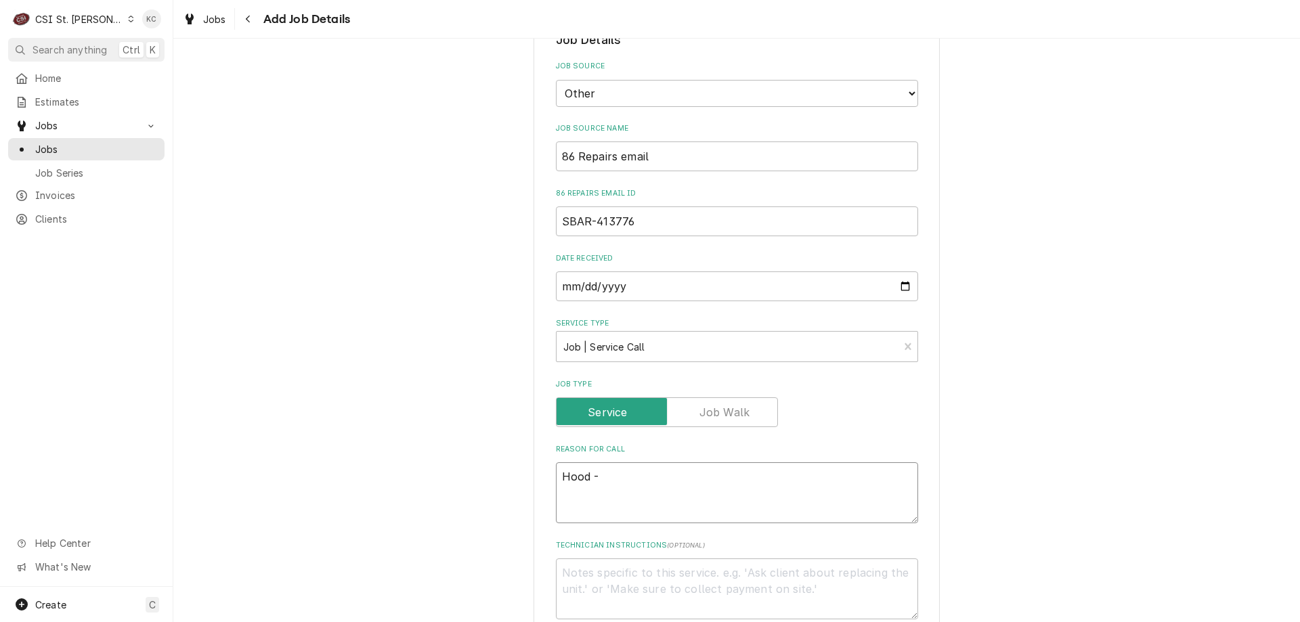
type textarea "x"
type textarea "Hood -"
click at [666, 477] on textarea "Hood -" at bounding box center [737, 493] width 362 height 61
paste textarea "Smoke Is Not Venting"
type textarea "x"
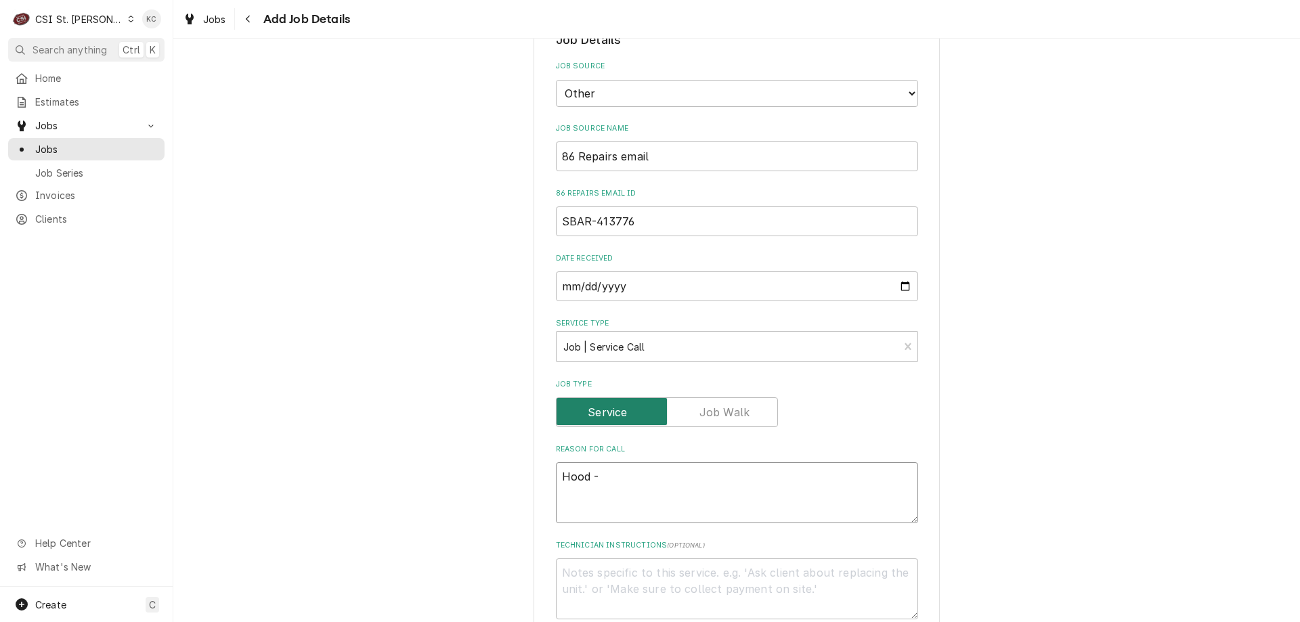
type textarea "Hood - Smoke Is Not Venting"
type textarea "x"
type textarea "Hood - Smoke Is Not Venting"
click at [621, 575] on textarea "Technician Instructions ( optional )" at bounding box center [737, 589] width 362 height 61
type textarea "x"
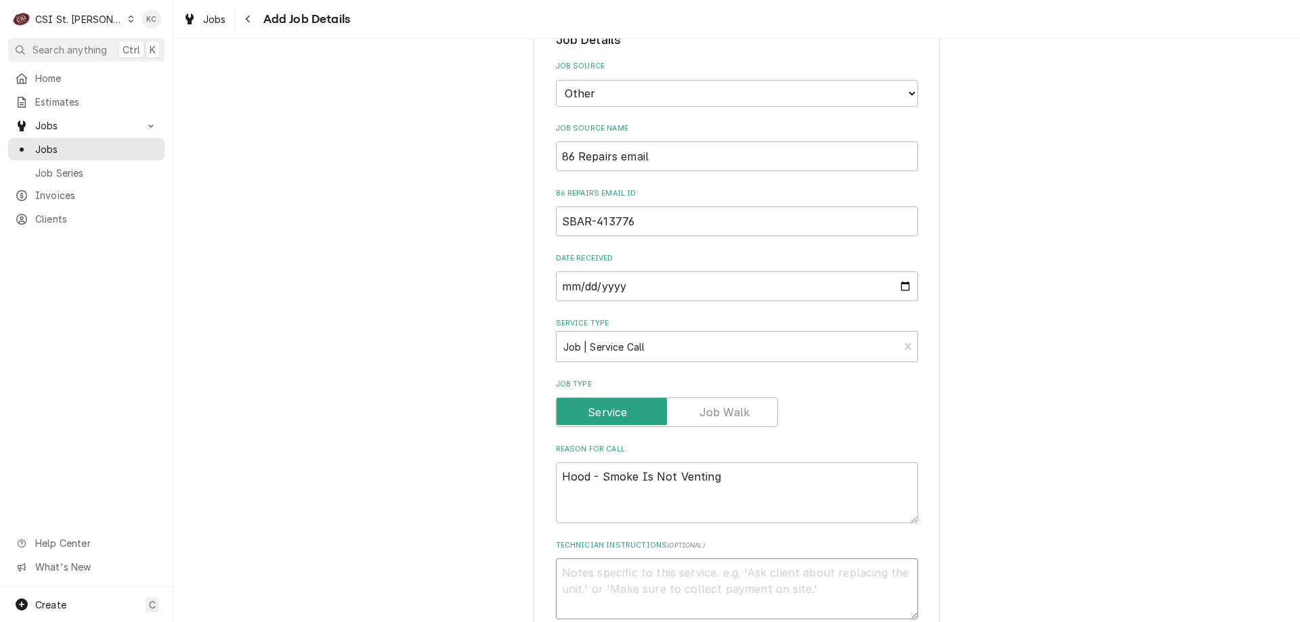
type textarea "-"
type textarea "x"
type textarea "9"
type textarea "x"
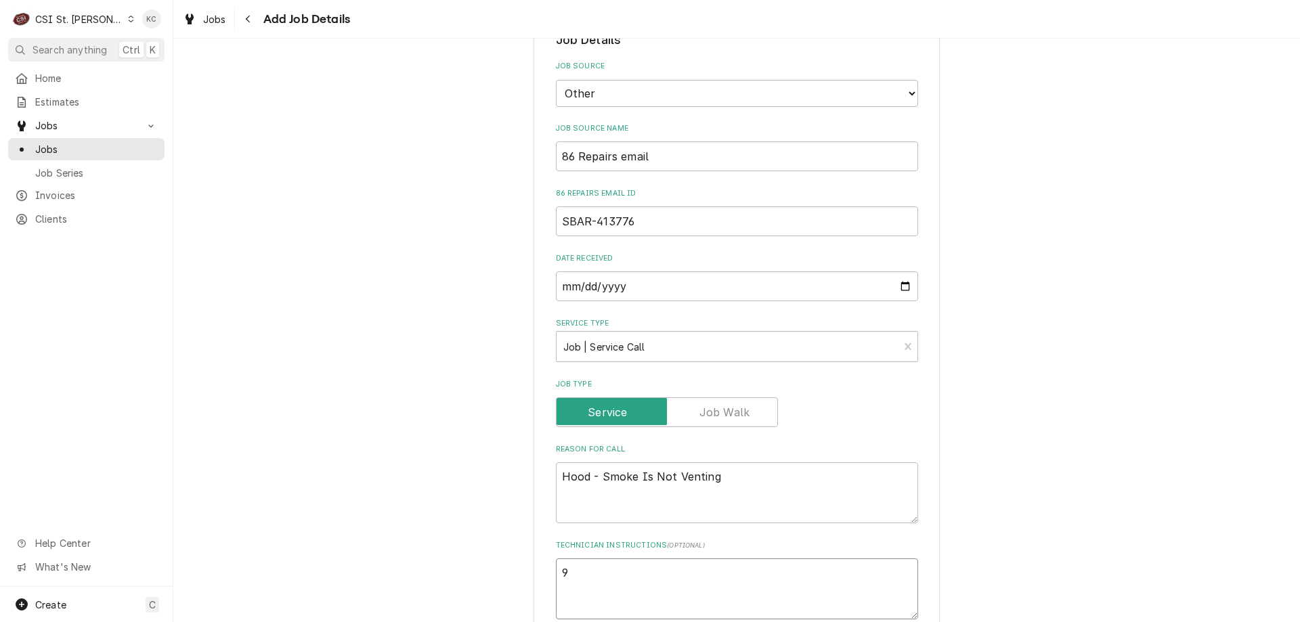
type textarea "9/"
type textarea "x"
type textarea "9/1"
type textarea "x"
type textarea "9/16"
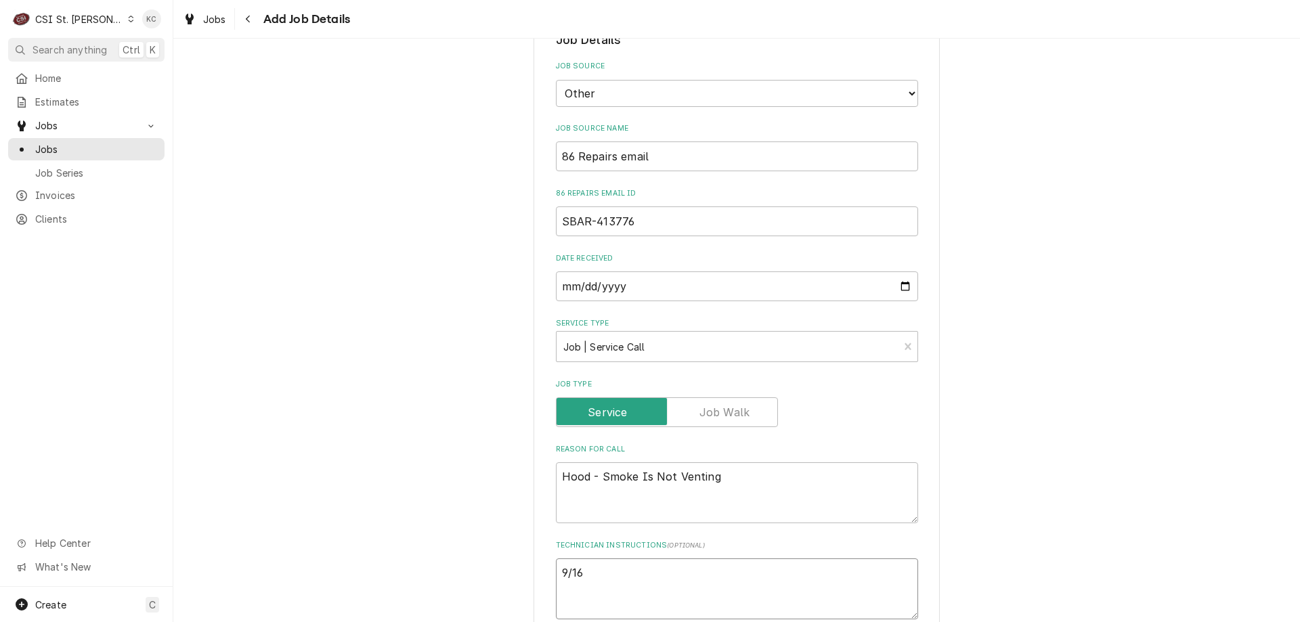
type textarea "x"
type textarea "9/16 -"
type textarea "x"
type textarea "9/16 -"
type textarea "x"
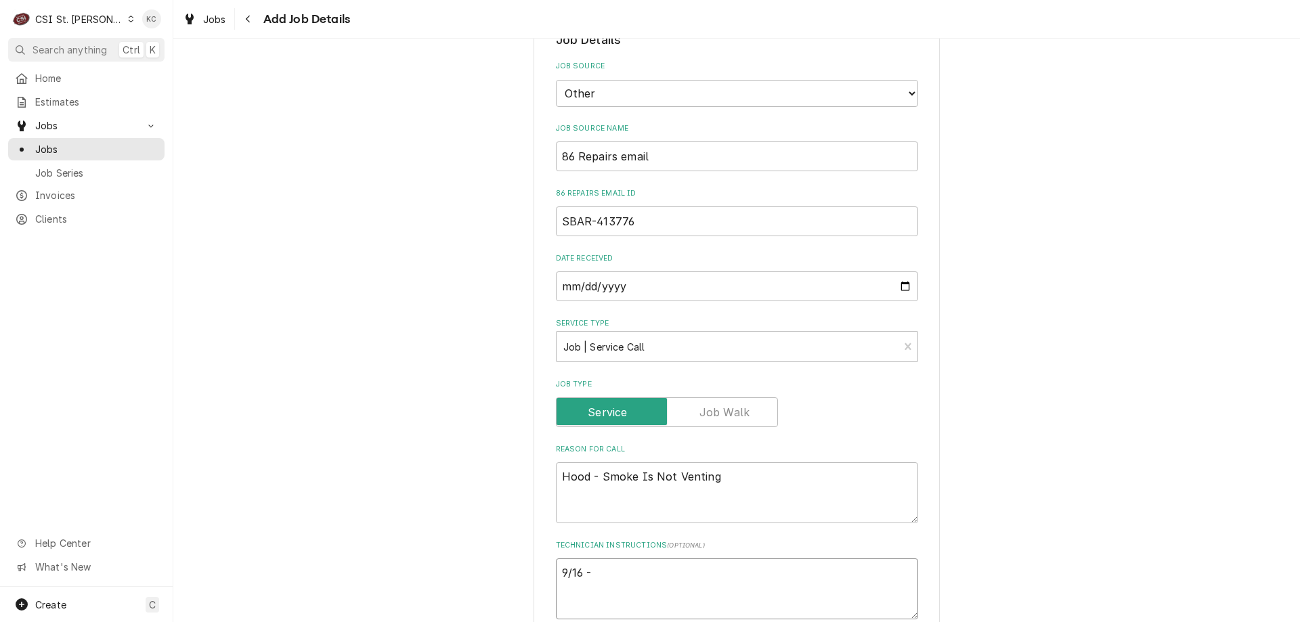
type textarea "9/16 - K"
type textarea "x"
type textarea "9/16 - Ke"
type textarea "x"
type textarea "9/16 - Kel"
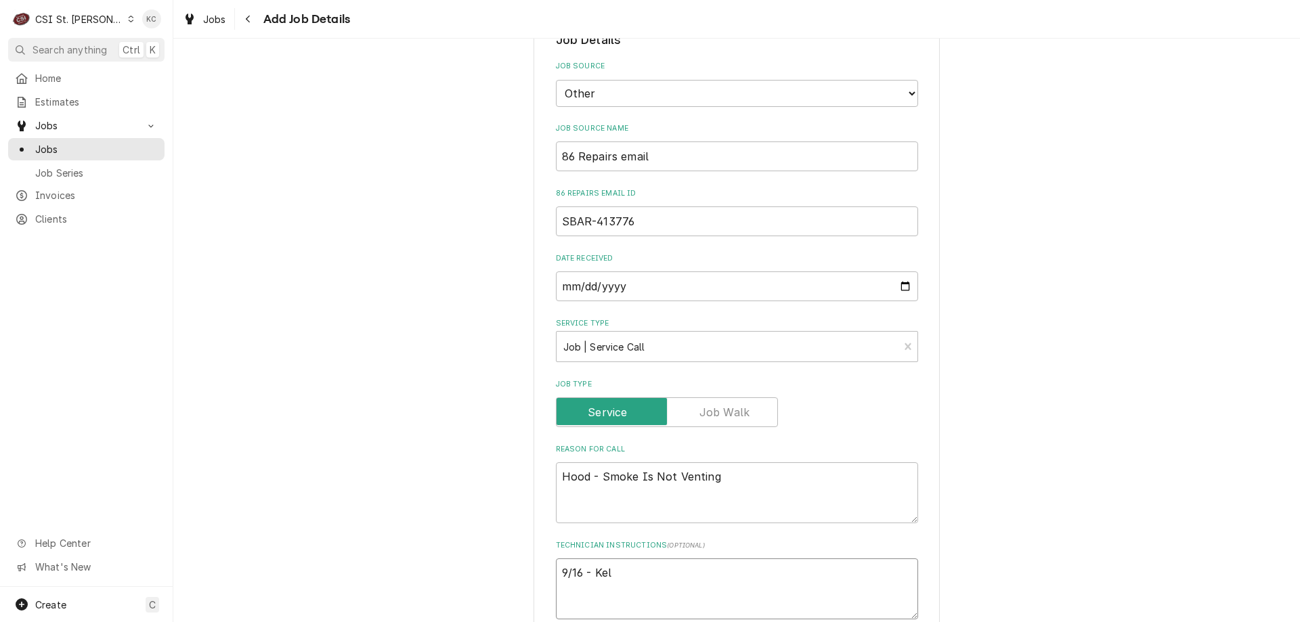
type textarea "x"
type textarea "9/16 - Kell"
type textarea "x"
type textarea "9/16 - Kelly"
type textarea "x"
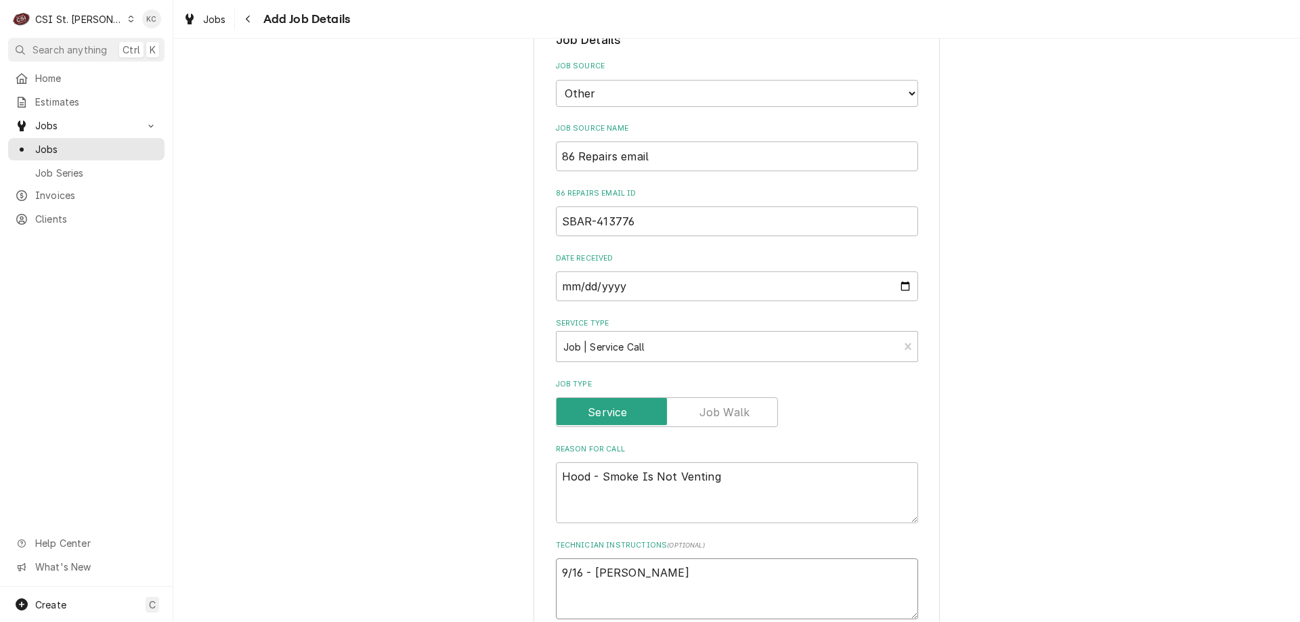
type textarea "9/16 - Kelly"
type textarea "x"
type textarea "9/16 - Kelly -"
type textarea "x"
type textarea "9/16 - Kelly -"
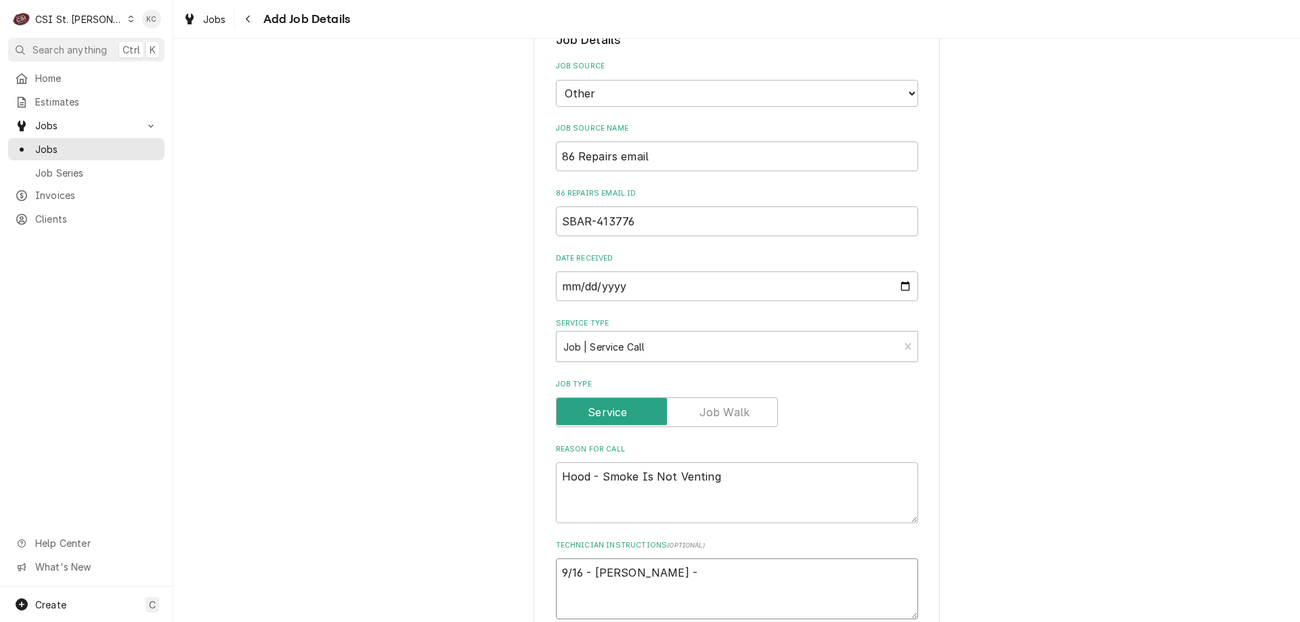
type textarea "x"
type textarea "9/16 - Kelly - O"
type textarea "x"
type textarea "9/16 - Kelly - On"
type textarea "x"
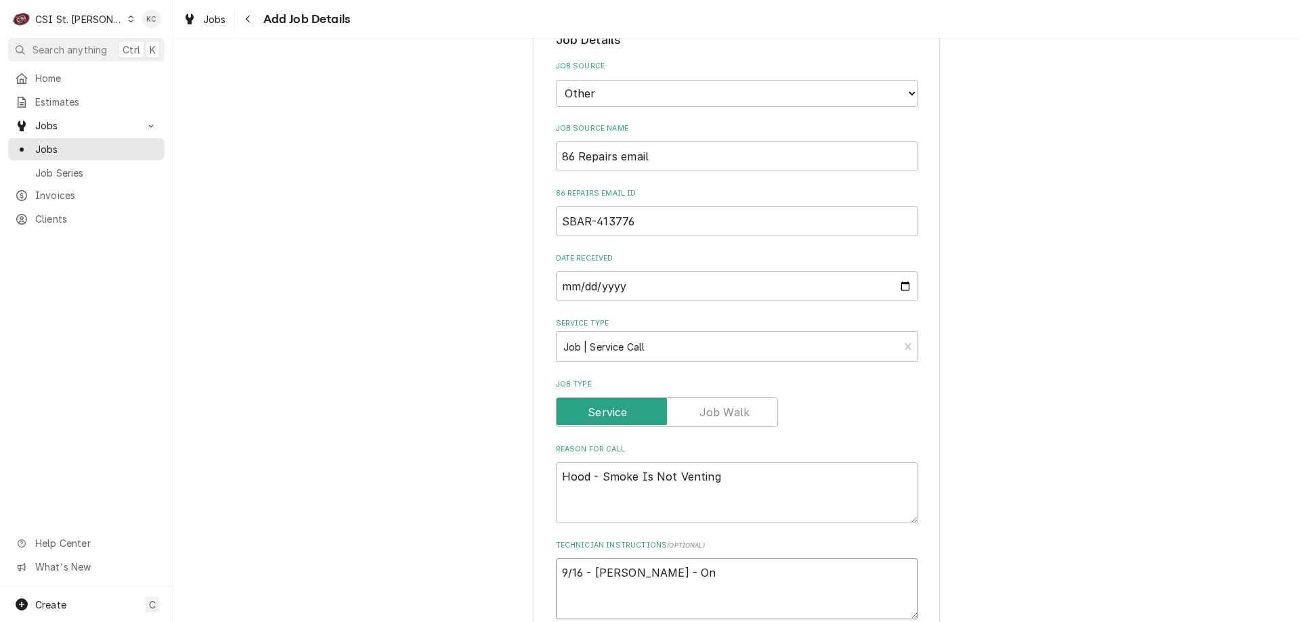
type textarea "9/16 - Kelly - On"
type textarea "x"
type textarea "9/16 - Kelly - On h"
type textarea "x"
type textarea "9/16 - Kelly - On ho"
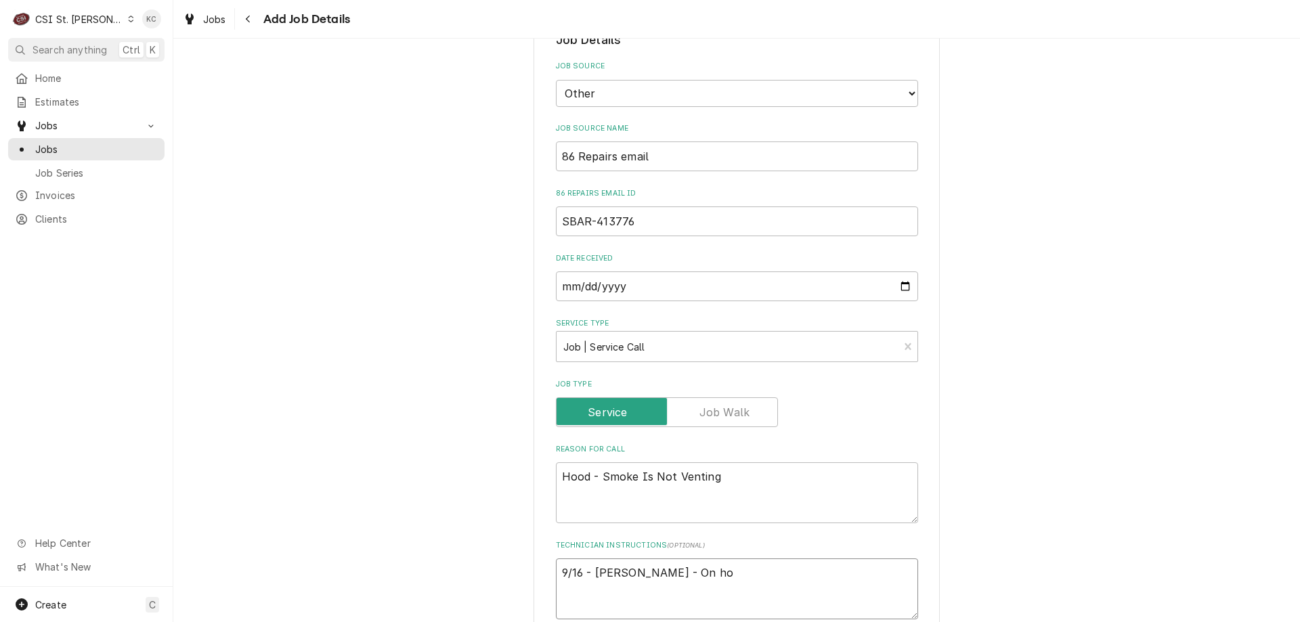
type textarea "x"
type textarea "9/16 - Kelly - On hol"
type textarea "x"
type textarea "9/16 - Kelly - On hold"
type textarea "x"
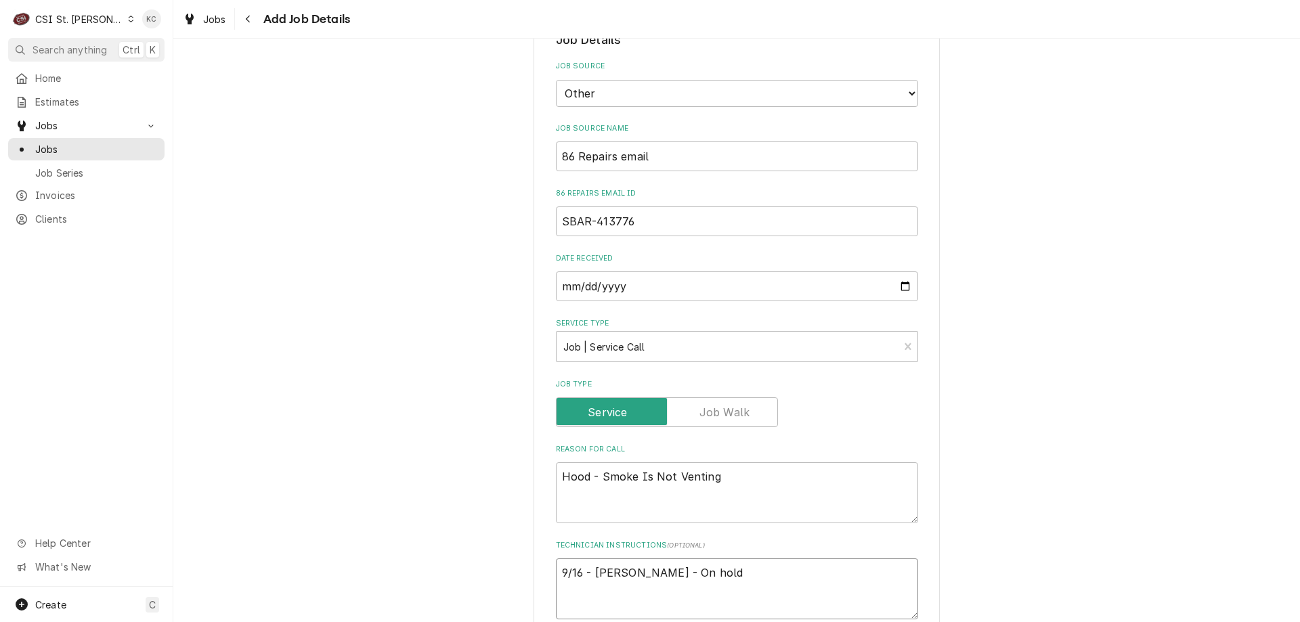
type textarea "9/16 - Kelly - On hold"
type textarea "x"
type textarea "9/16 - Kelly - On hold a"
type textarea "x"
type textarea "9/16 - Kelly - On hold as"
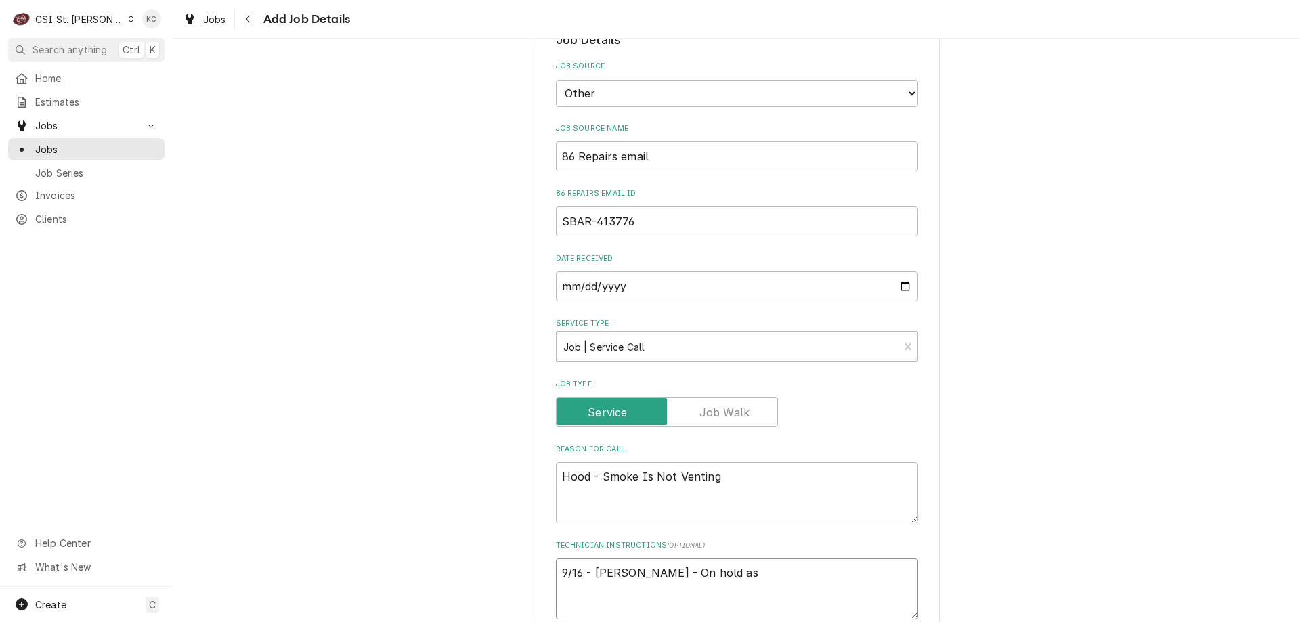
type textarea "x"
type textarea "9/16 - Kelly - On hold as e"
type textarea "x"
type textarea "9/16 - Kelly - On hold as er"
type textarea "x"
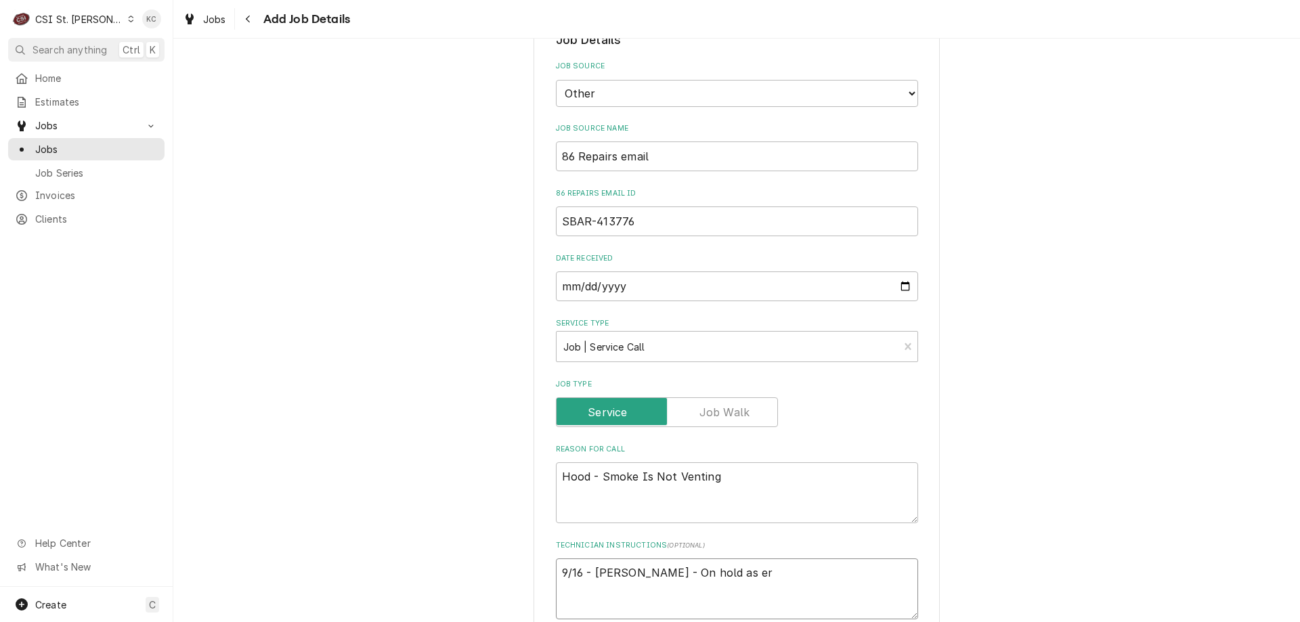
type textarea "9/16 - Kelly - On hold as e"
type textarea "x"
type textarea "9/16 - Kelly - On hold as"
type textarea "x"
type textarea "9/16 - Kelly - On hold as"
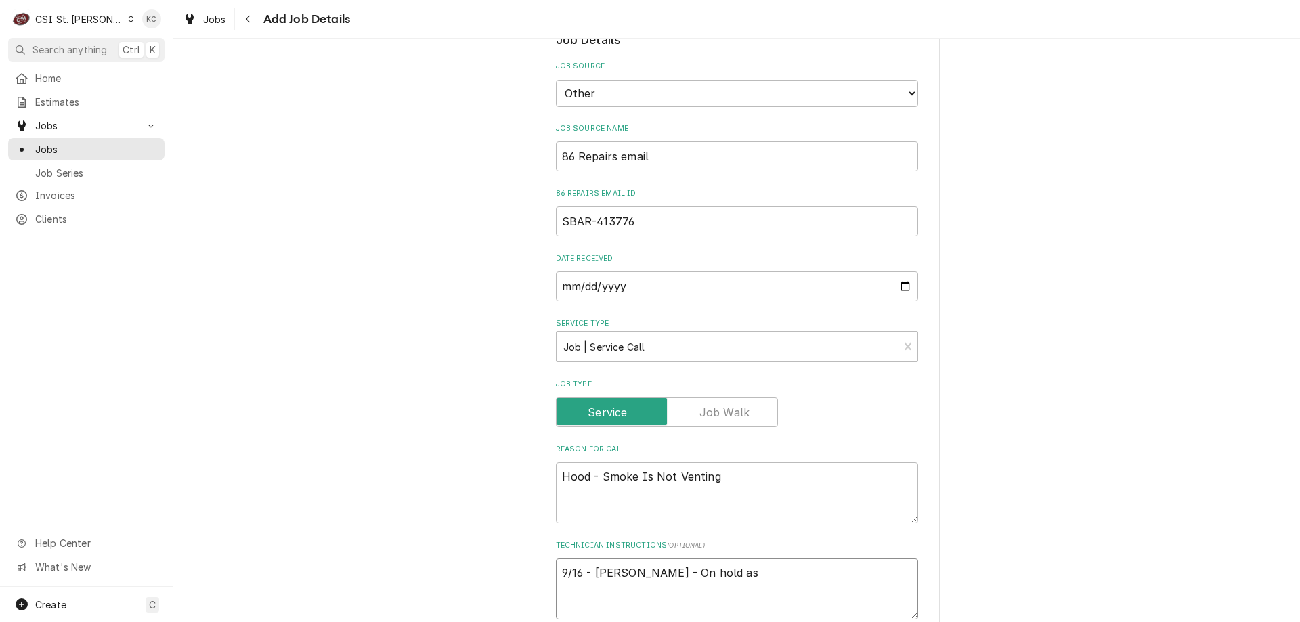
type textarea "x"
type textarea "9/16 - Kelly - On hold a"
type textarea "x"
type textarea "9/16 - Kelly - On hold"
type textarea "x"
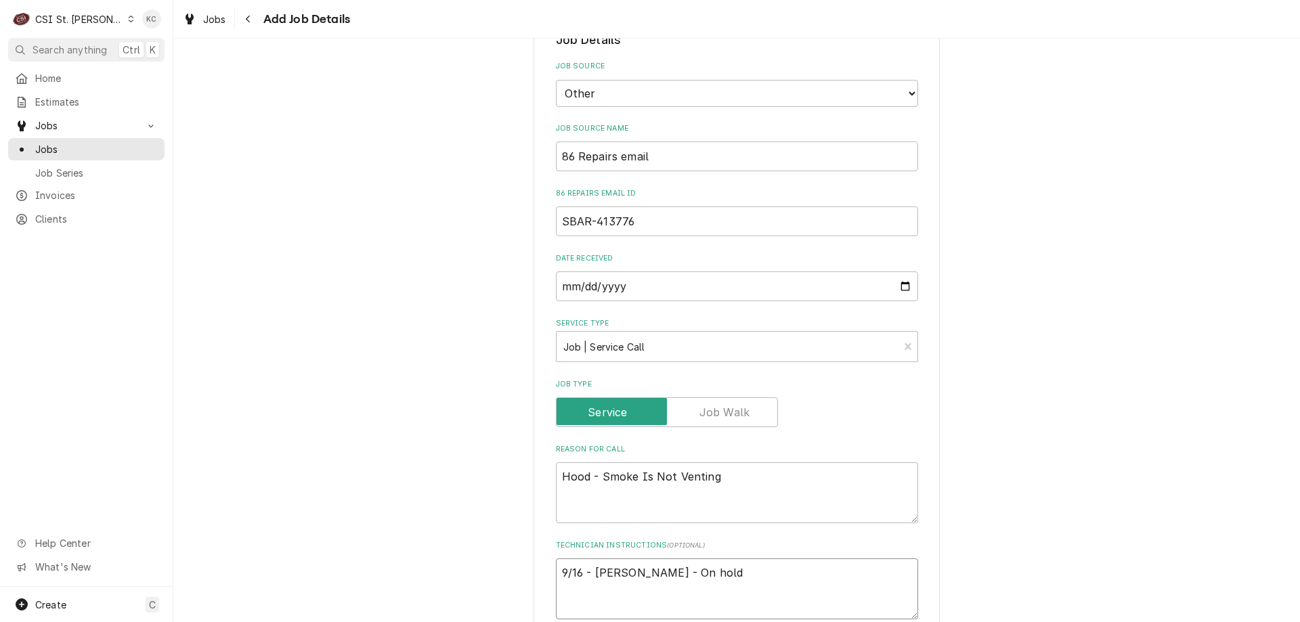
type textarea "9/16 - Kelly - On hold -"
type textarea "x"
type textarea "9/16 - Kelly - On hold -"
type textarea "x"
type textarea "9/16 - Kelly - On hold - n"
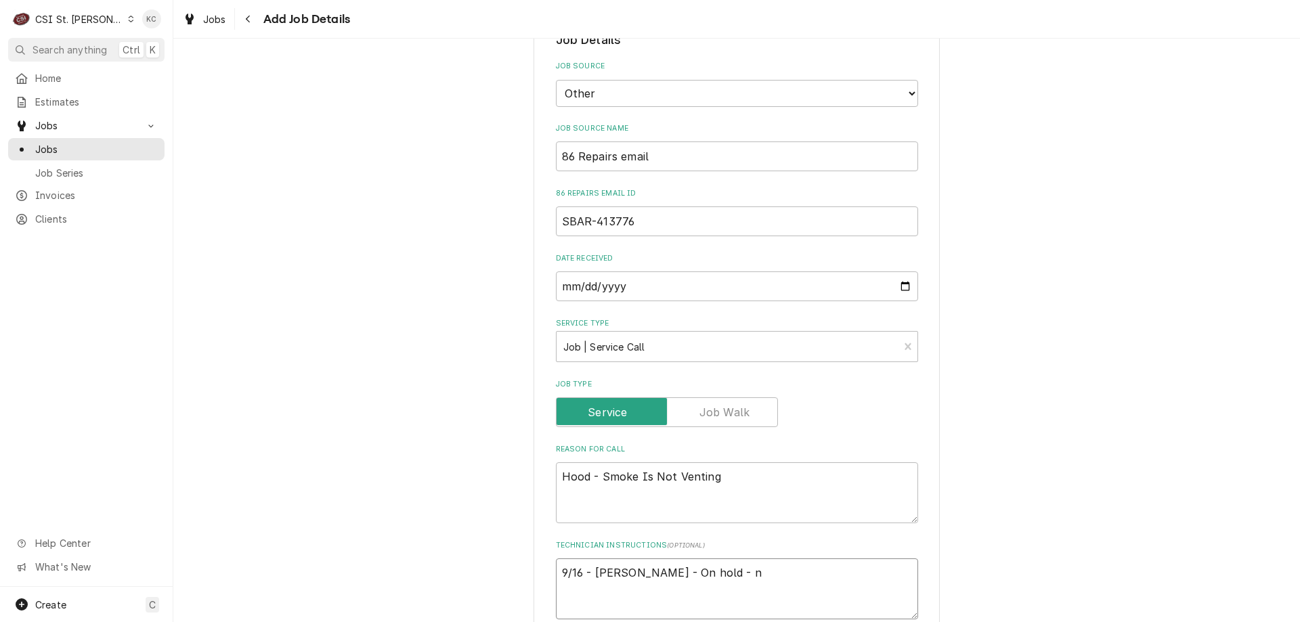
type textarea "x"
type textarea "9/16 - Kelly - On hold - ne"
type textarea "x"
type textarea "9/16 - Kelly - On hold - nee"
type textarea "x"
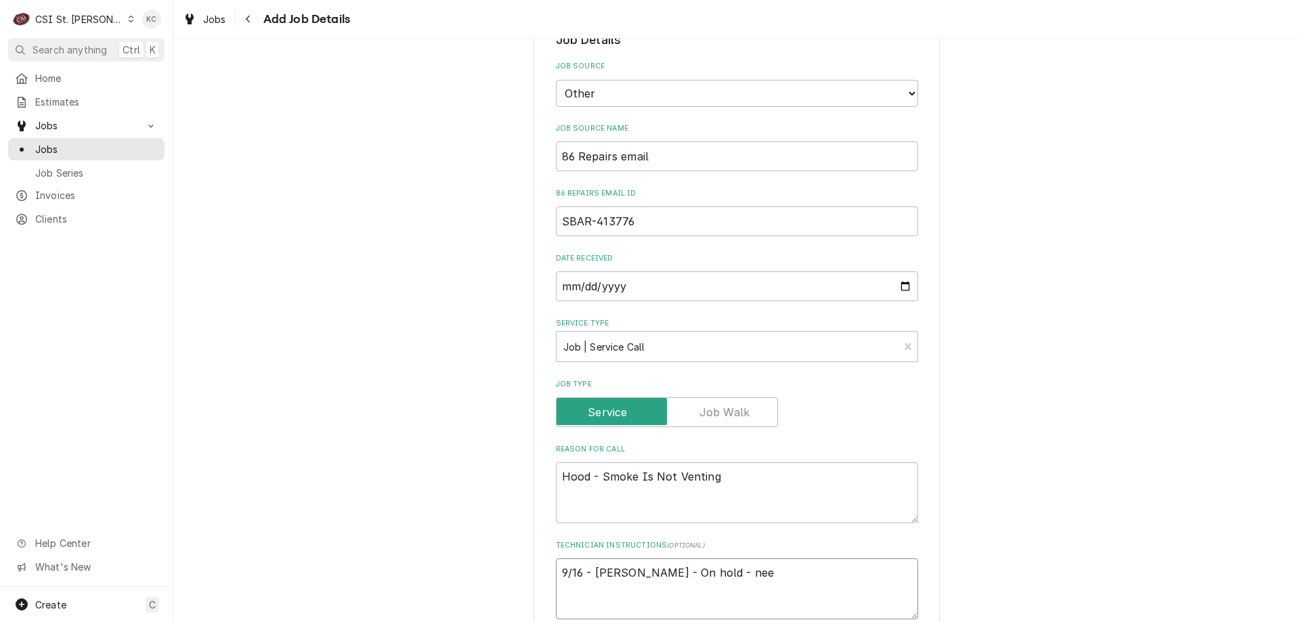
type textarea "9/16 - Kelly - On hold - need"
type textarea "x"
type textarea "9/16 - Kelly - On hold - needi"
type textarea "x"
type textarea "9/16 - Kelly - On hold - needing"
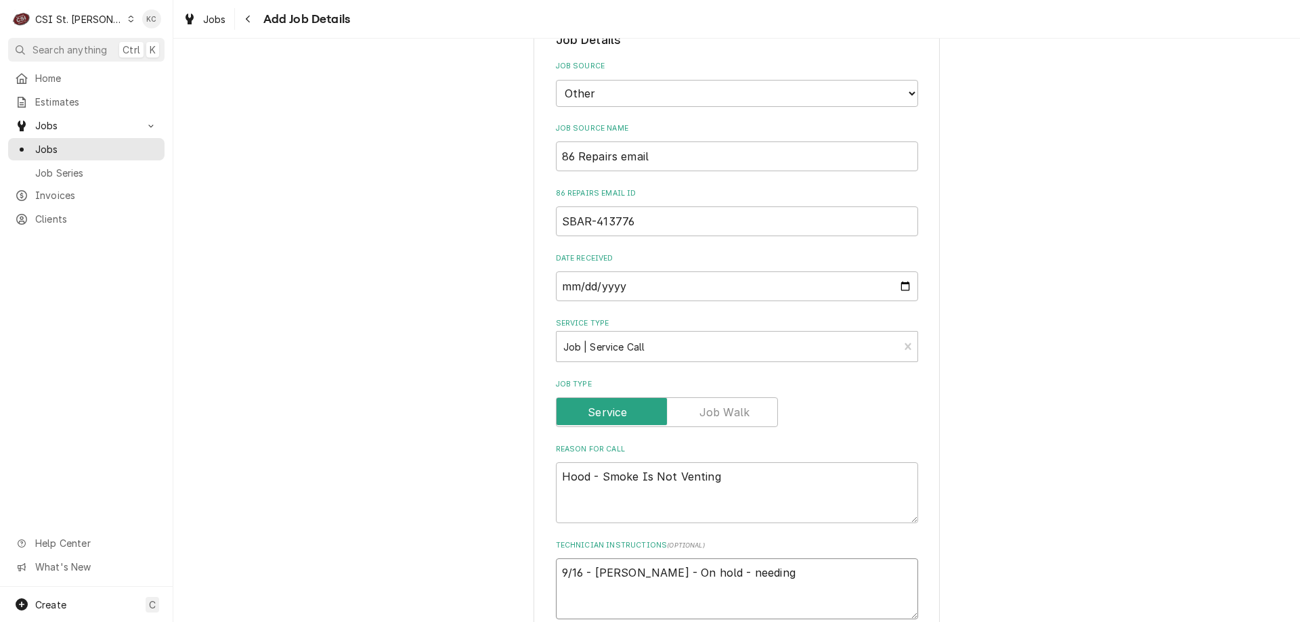
type textarea "x"
type textarea "9/16 - Kelly - On hold - needing"
type textarea "x"
type textarea "9/16 - Kelly - On hold - needing ba"
type textarea "x"
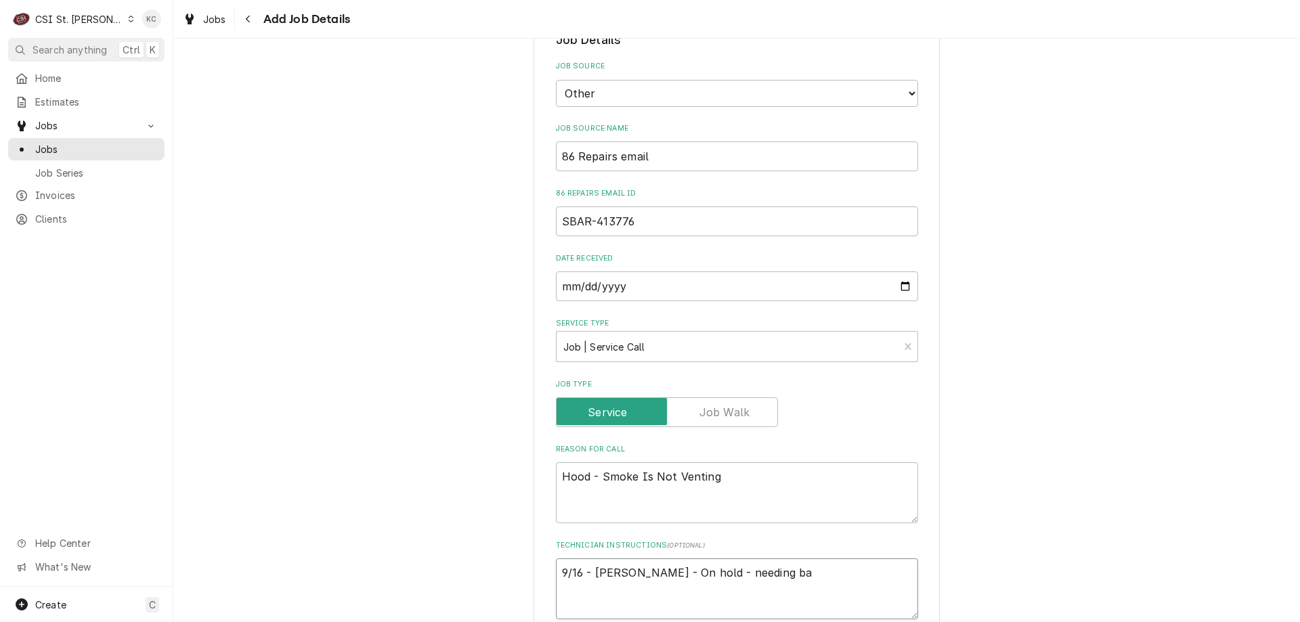
type textarea "9/16 - Kelly - On hold - needing bac"
type textarea "x"
type textarea "9/16 - Kelly - On hold - needing back"
type textarea "x"
type textarea "9/16 - Kelly - On hold - needing backu"
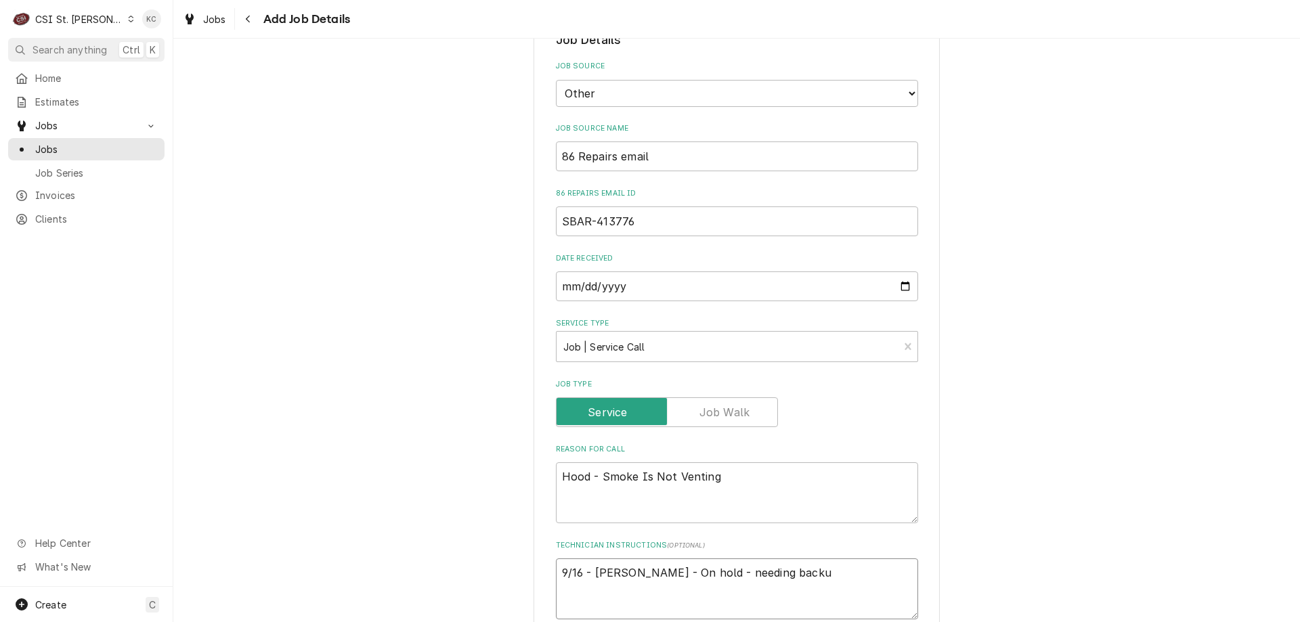
type textarea "x"
type textarea "9/16 - Kelly - On hold - needing backup"
type textarea "x"
type textarea "9/16 - Kelly - On hold - needing backup"
type textarea "x"
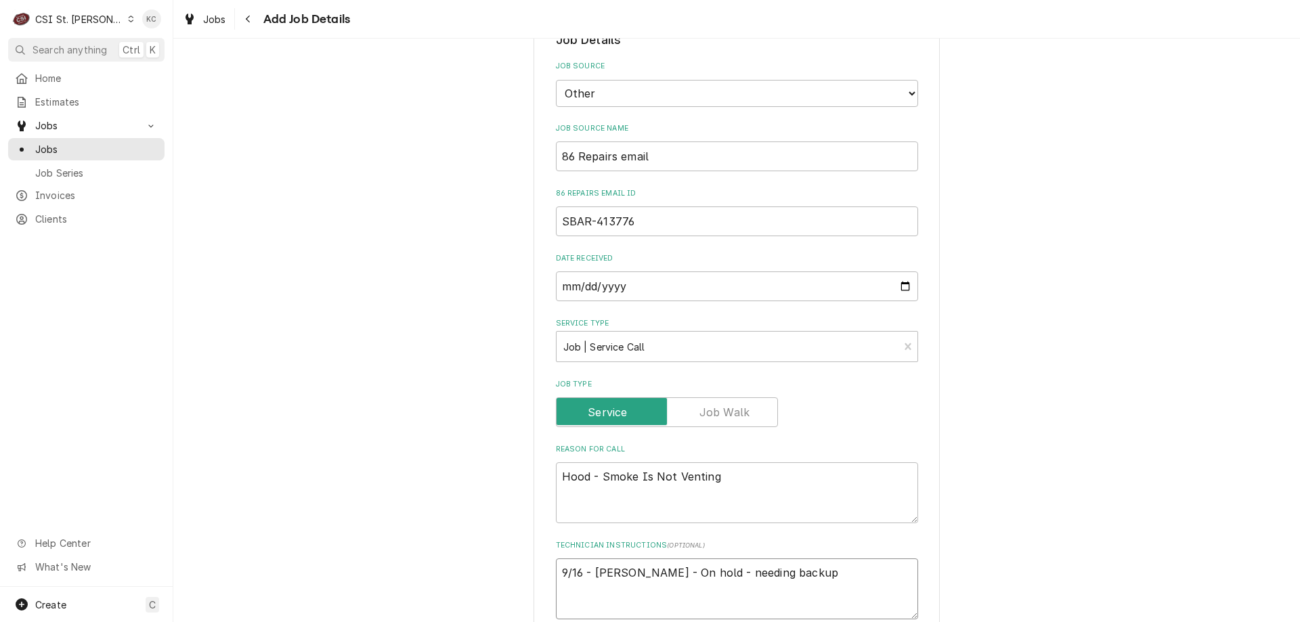
type textarea "9/16 - Kelly - On hold - needing backup b"
type textarea "x"
type textarea "9/16 - Kelly - On hold - needing backup bi"
type textarea "x"
type textarea "9/16 - Kelly - On hold - needing backup bil"
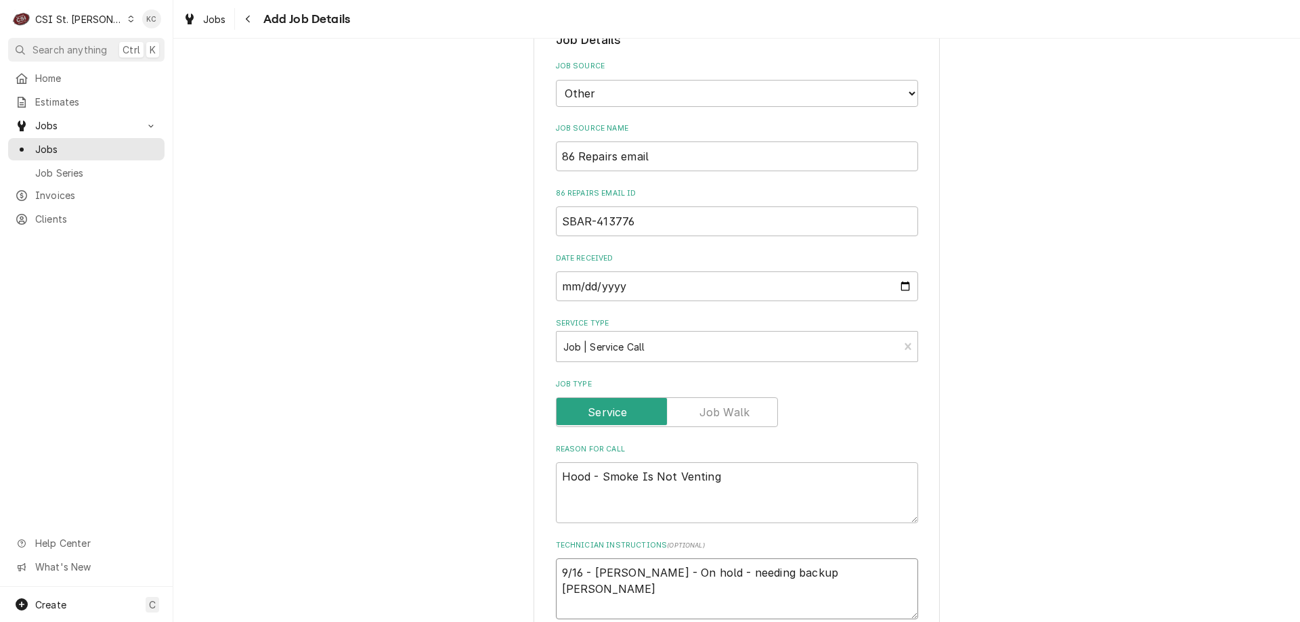
type textarea "x"
type textarea "9/16 - Kelly - On hold - needing backup bill"
type textarea "x"
type textarea "9/16 - Kelly - On hold - needing backup billi"
type textarea "x"
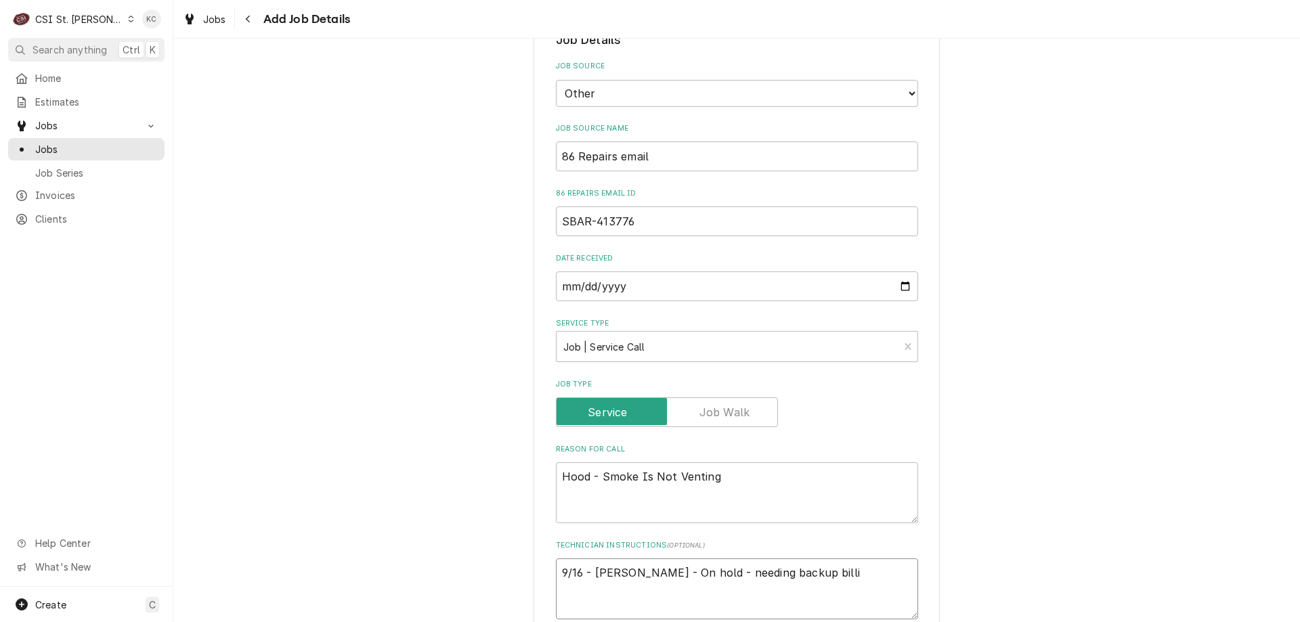
type textarea "9/16 - Kelly - On hold - needing backup billio"
type textarea "x"
type textarea "9/16 - Kelly - On hold - needing backup billion"
type textarea "x"
type textarea "9/16 - Kelly - On hold - needing backup billiong"
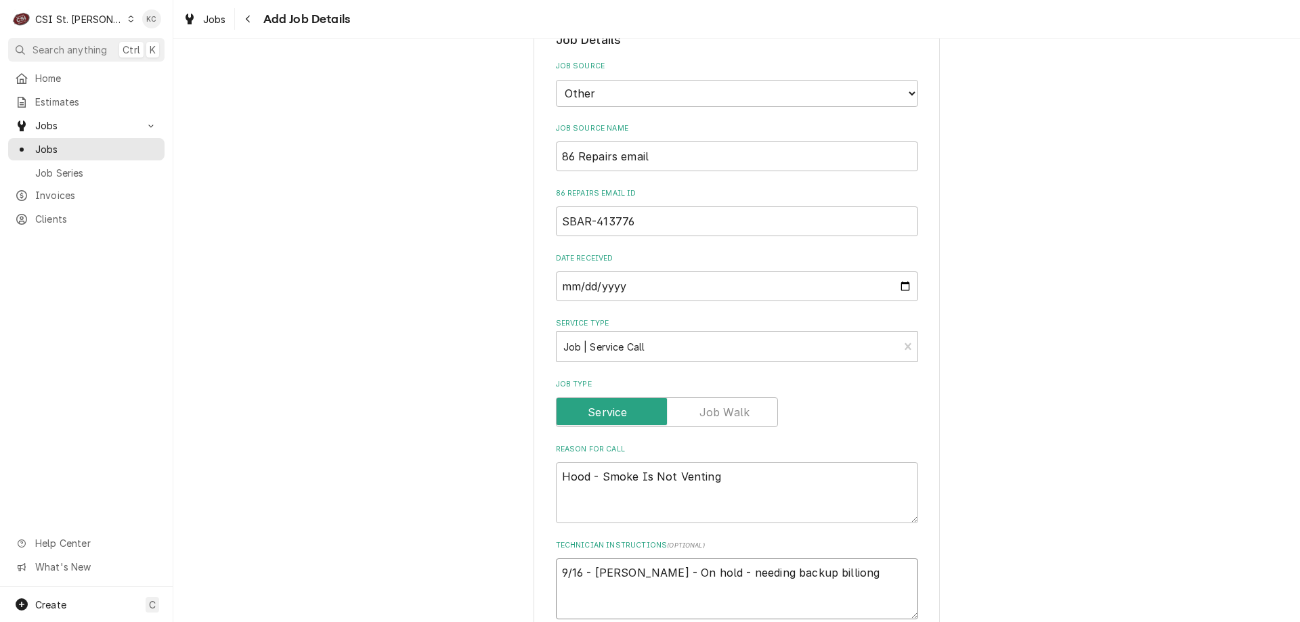
type textarea "x"
type textarea "9/16 - Kelly - On hold - needing backup billion"
type textarea "x"
type textarea "9/16 - Kelly - On hold - needing backup billio"
type textarea "x"
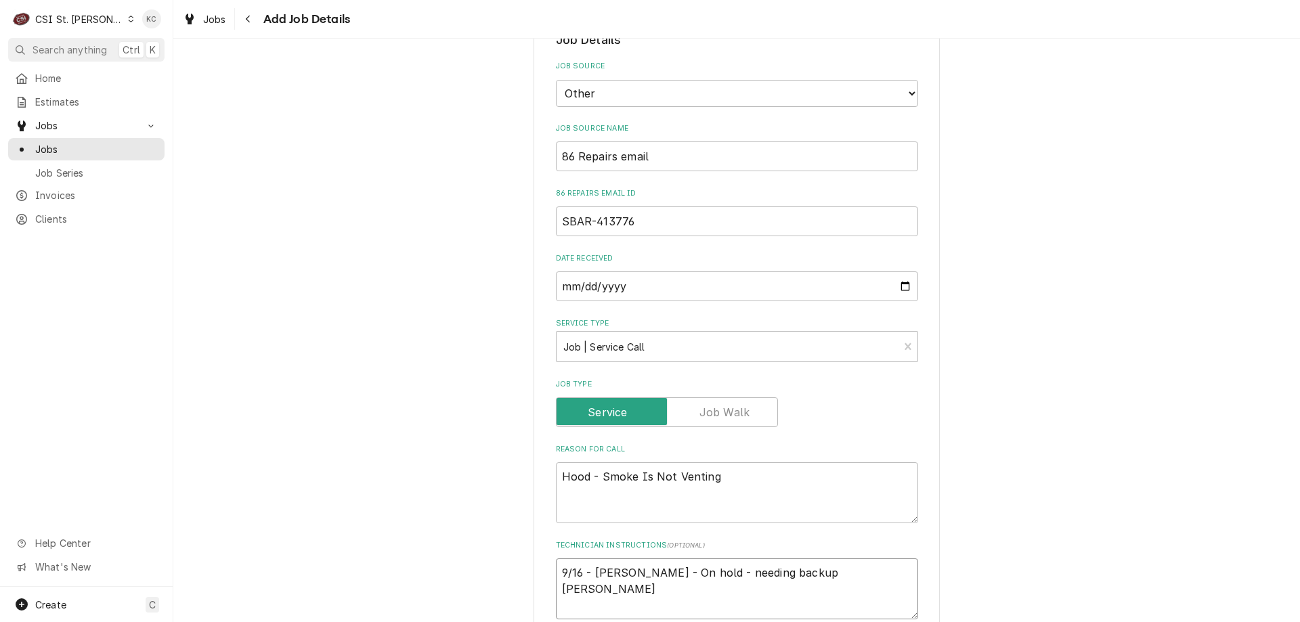
type textarea "9/16 - Kelly - On hold - needing backup billi"
type textarea "x"
type textarea "9/16 - Kelly - On hold - needing backup billin"
type textarea "x"
type textarea "9/16 - Kelly - On hold - needing backup billing"
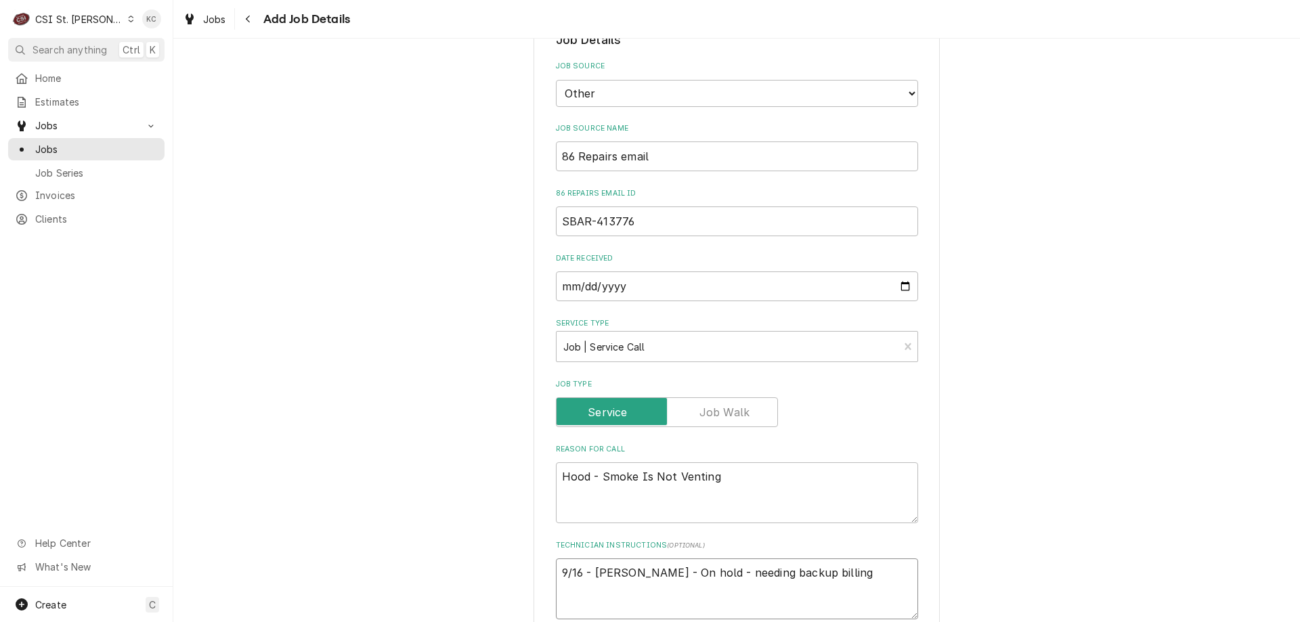
type textarea "x"
type textarea "9/16 - Kelly - On hold - needing backup billing"
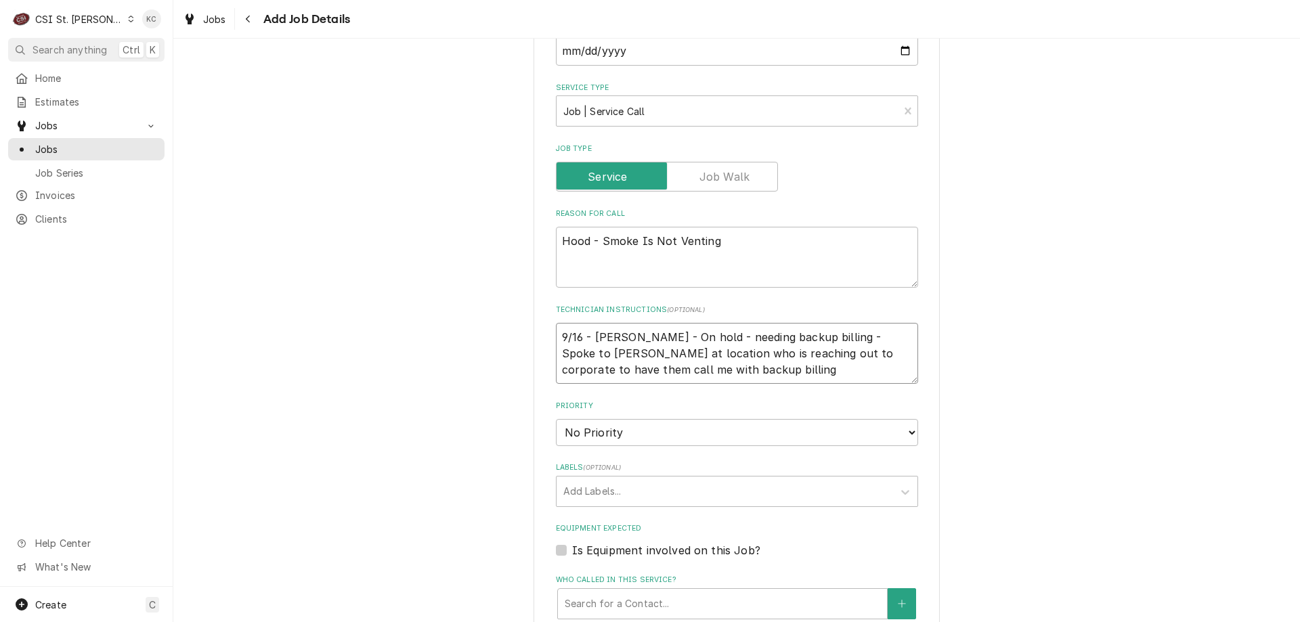
scroll to position [610, 0]
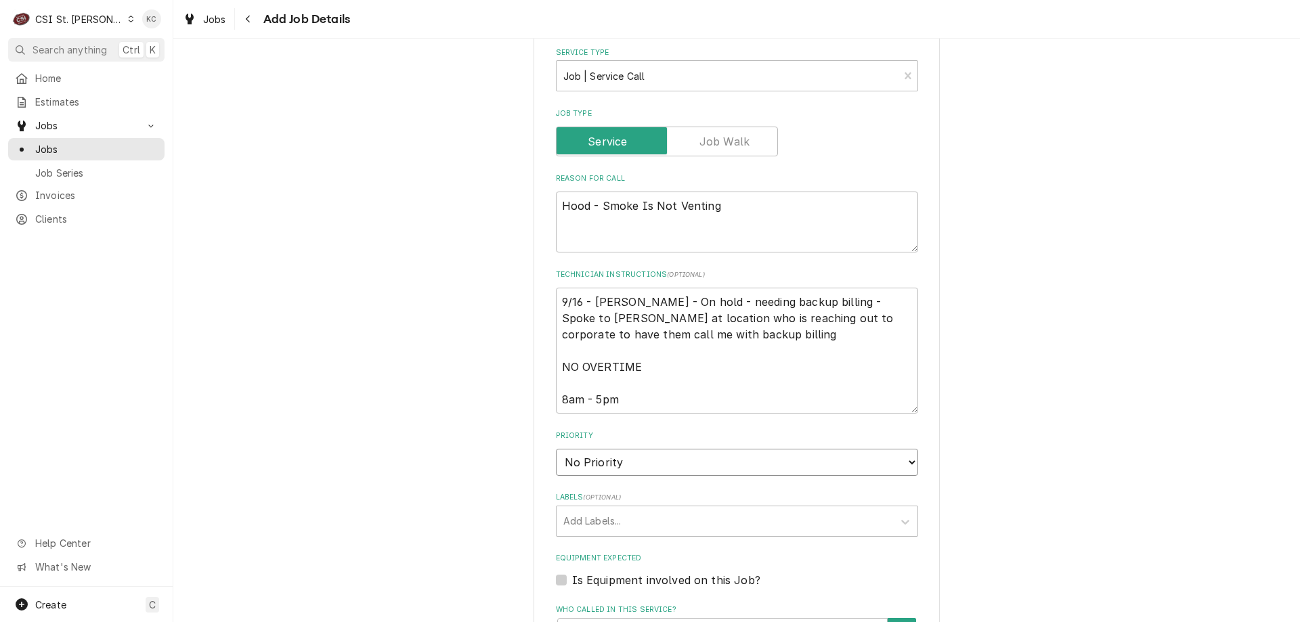
click at [600, 467] on select "No Priority Urgent High Medium Low" at bounding box center [737, 462] width 362 height 27
click at [556, 449] on select "No Priority Urgent High Medium Low" at bounding box center [737, 462] width 362 height 27
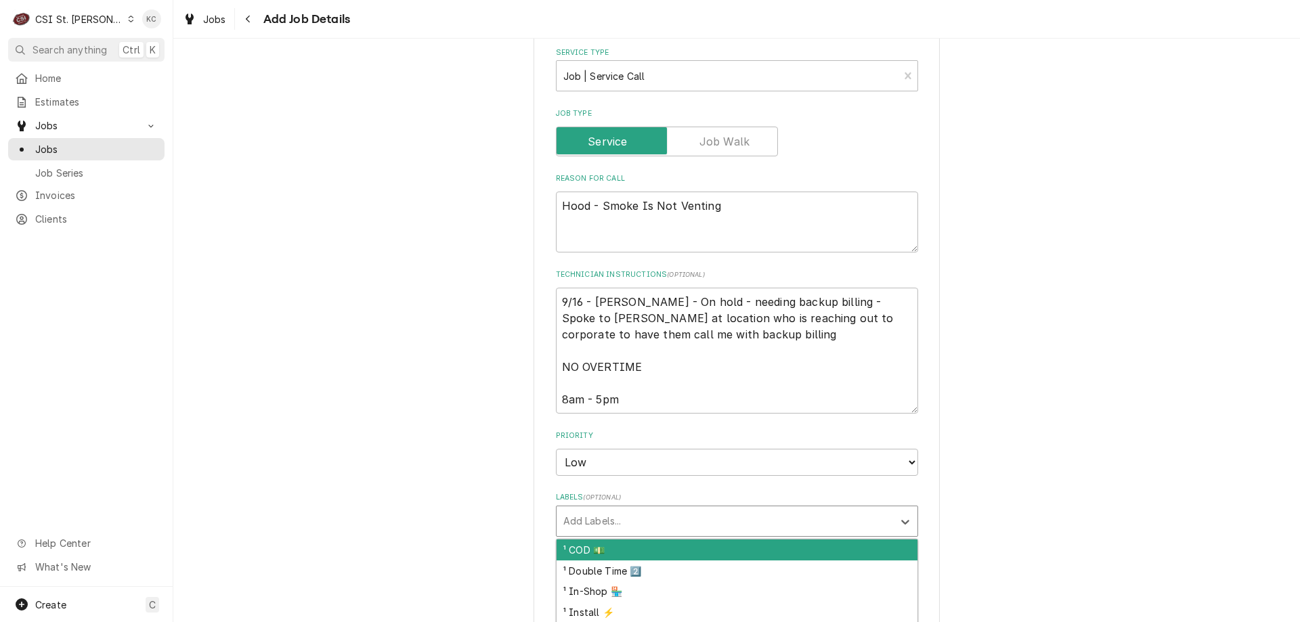
click at [630, 529] on div "Labels" at bounding box center [724, 521] width 323 height 24
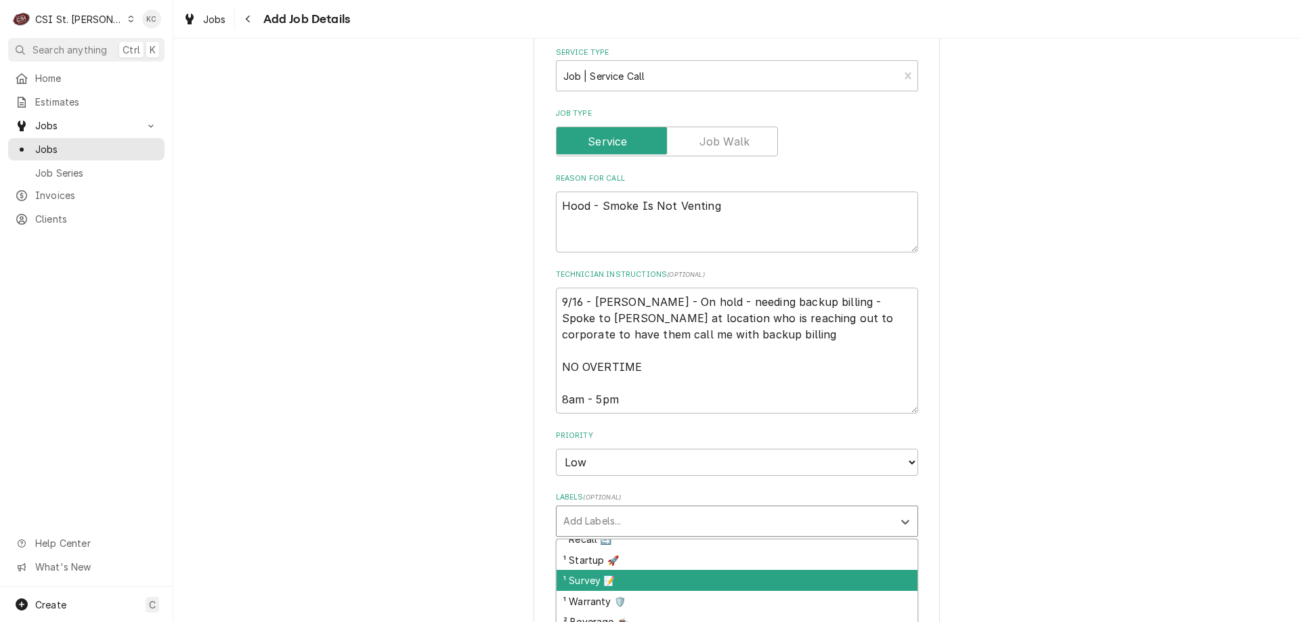
scroll to position [203, 0]
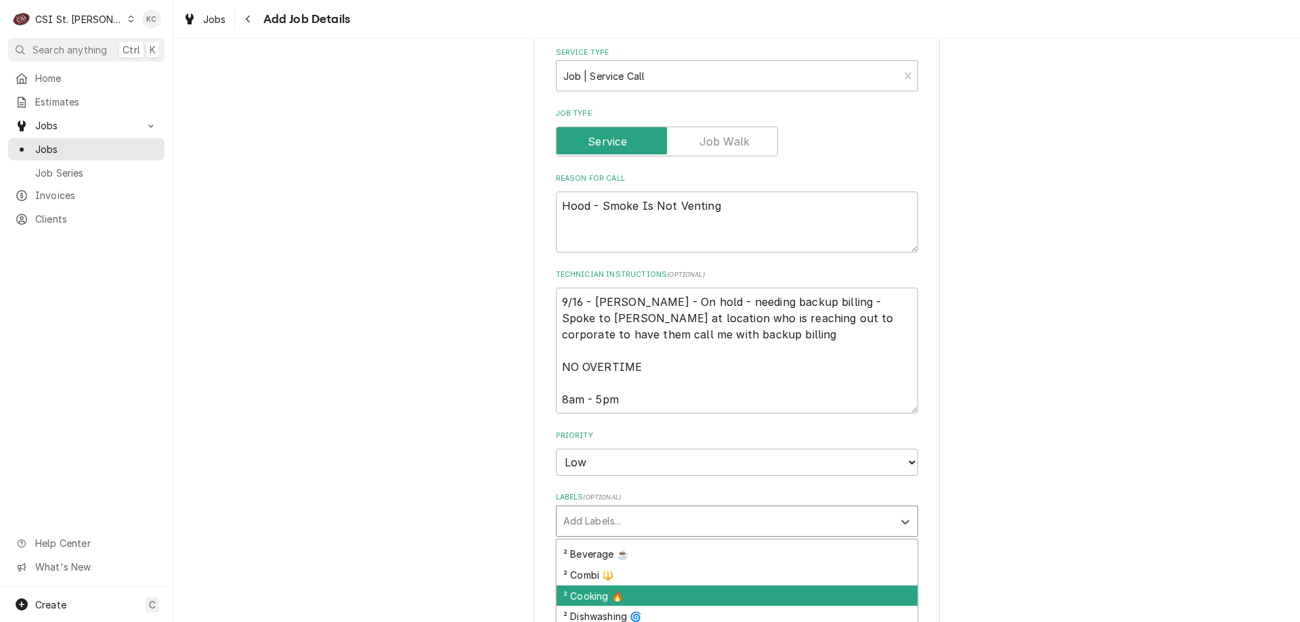
click at [730, 586] on div "² Cooking 🔥" at bounding box center [737, 596] width 361 height 21
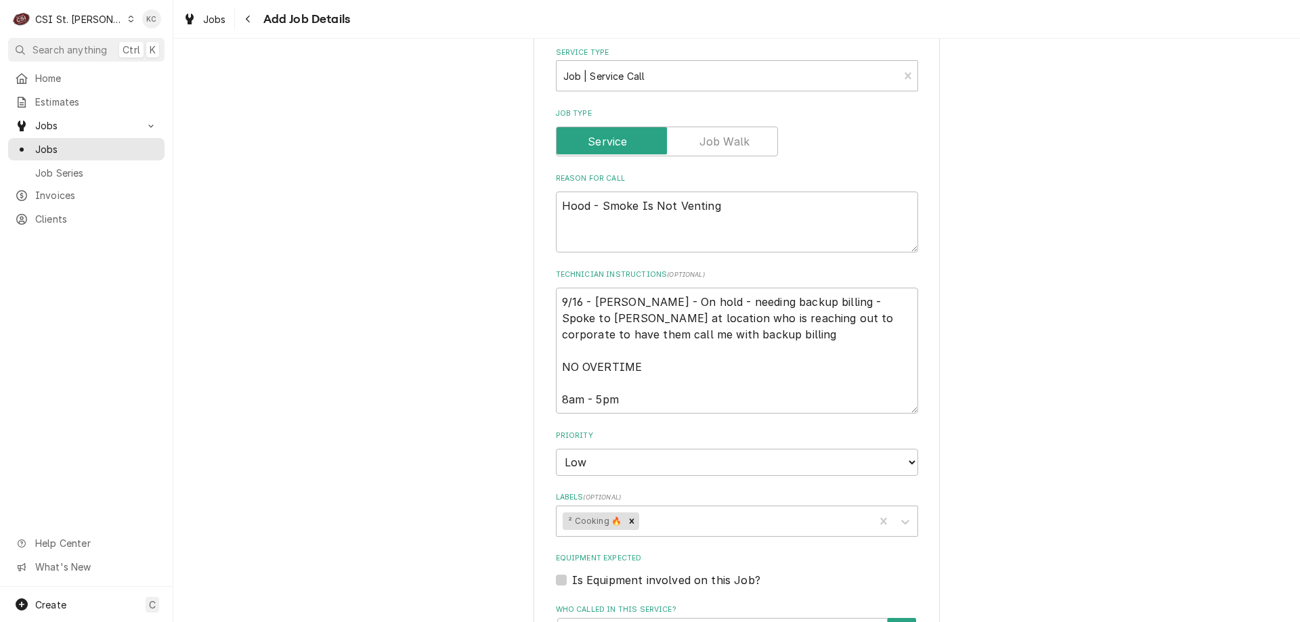
click at [1021, 542] on div "Please provide the following information to create a job: Client Details Client…" at bounding box center [736, 261] width 1127 height 1636
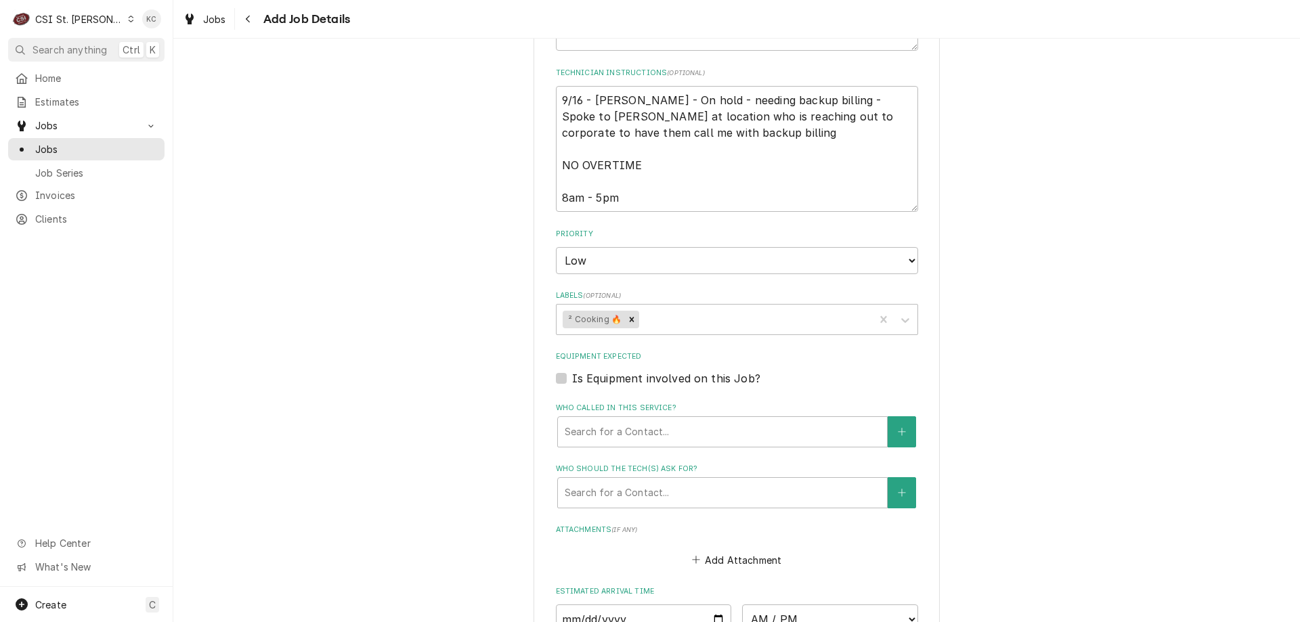
scroll to position [813, 0]
click at [708, 316] on div "Labels" at bounding box center [755, 318] width 226 height 24
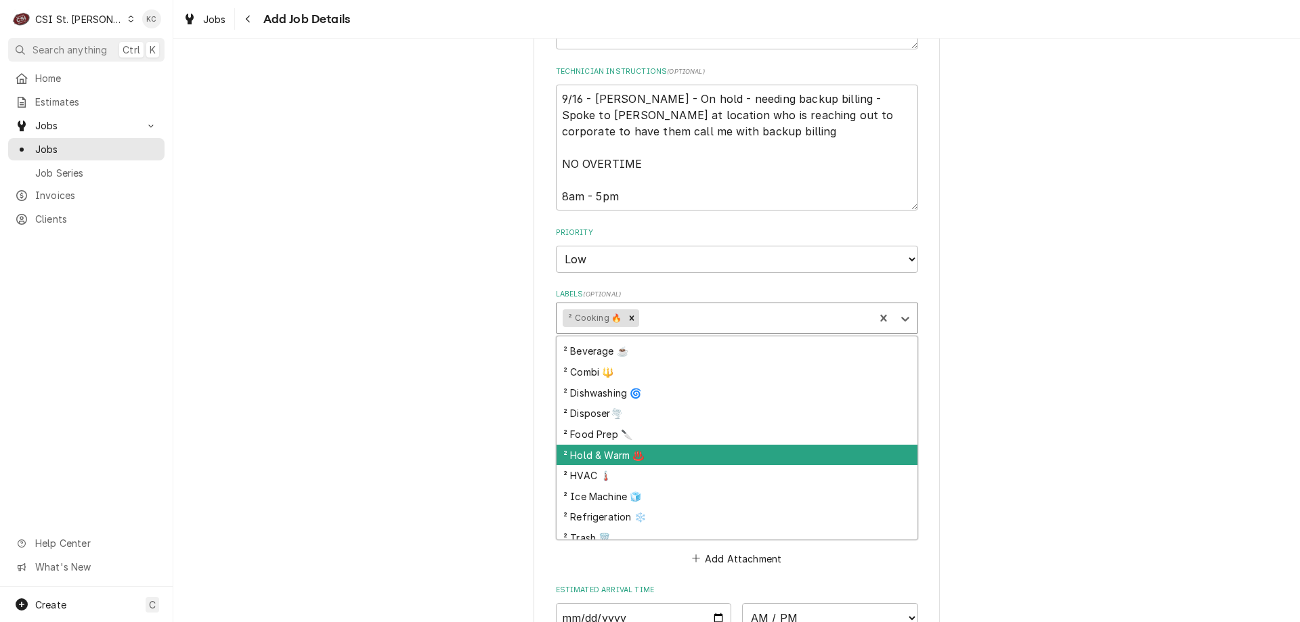
scroll to position [339, 0]
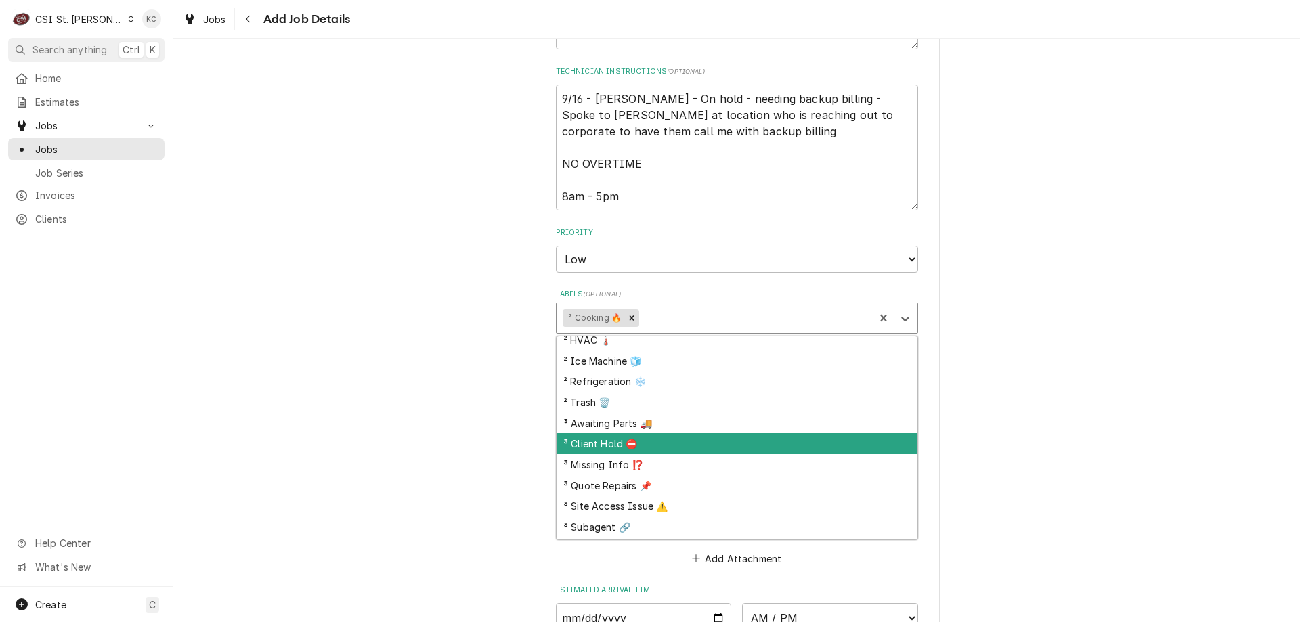
click at [713, 436] on div "³ Client Hold ⛔️" at bounding box center [737, 443] width 361 height 21
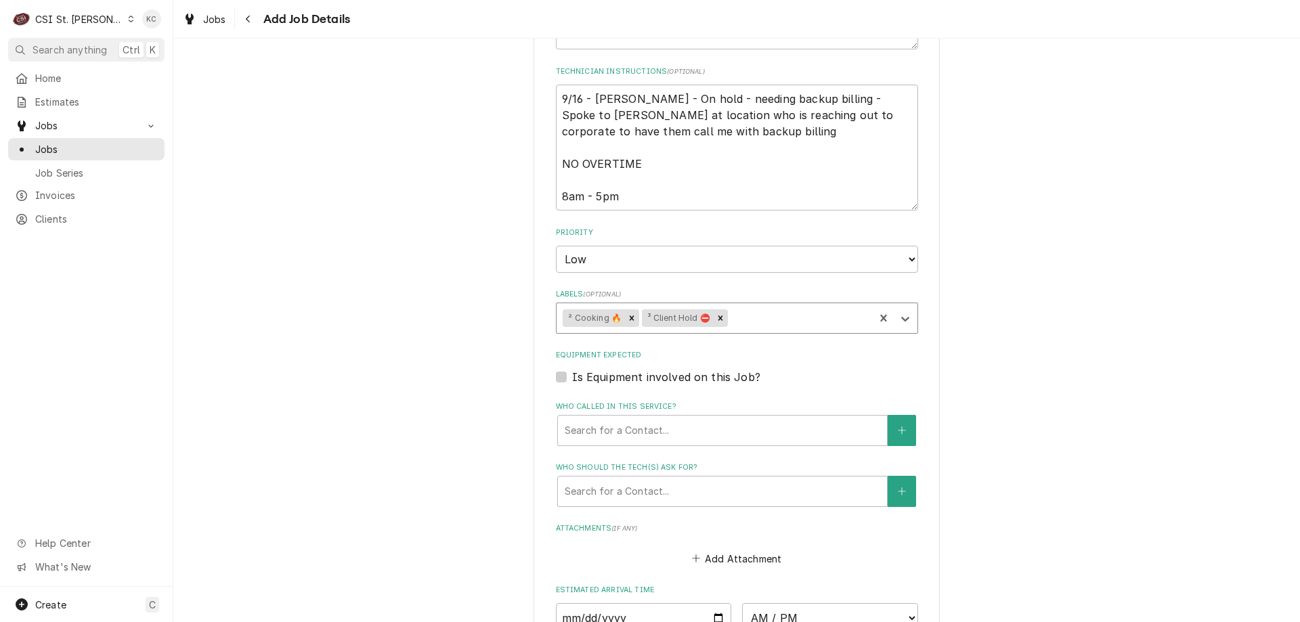
click at [1094, 386] on div "Please provide the following information to create a job: Client Details Client…" at bounding box center [736, 58] width 1127 height 1636
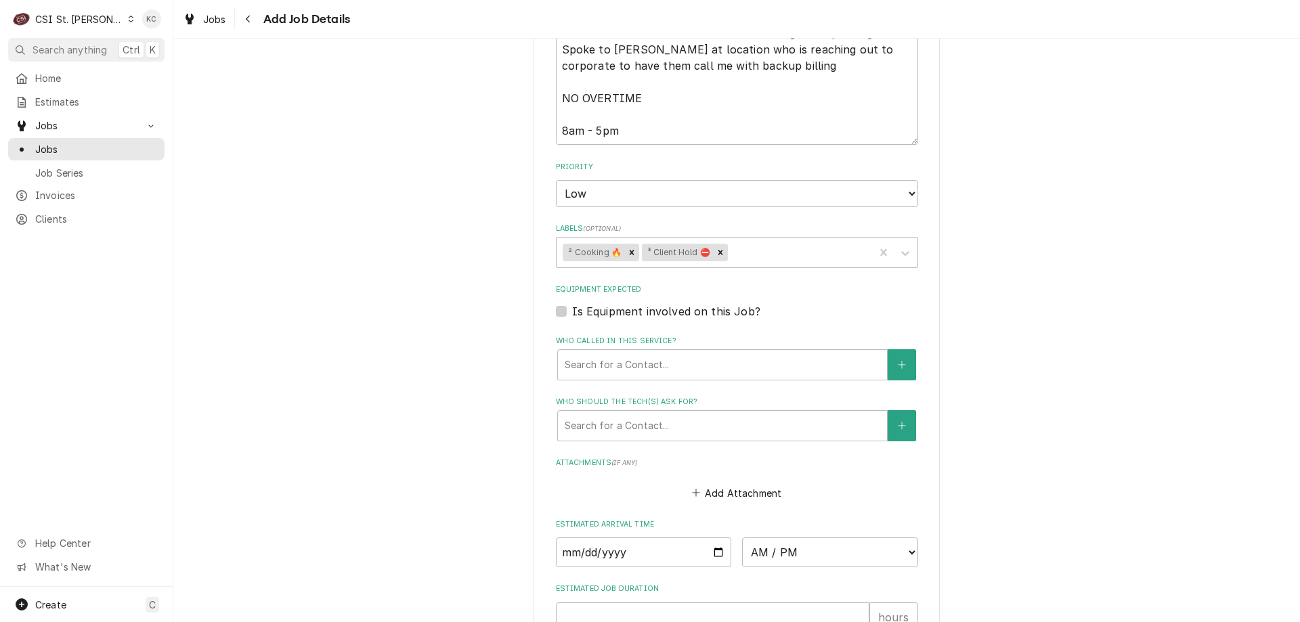
scroll to position [1067, 0]
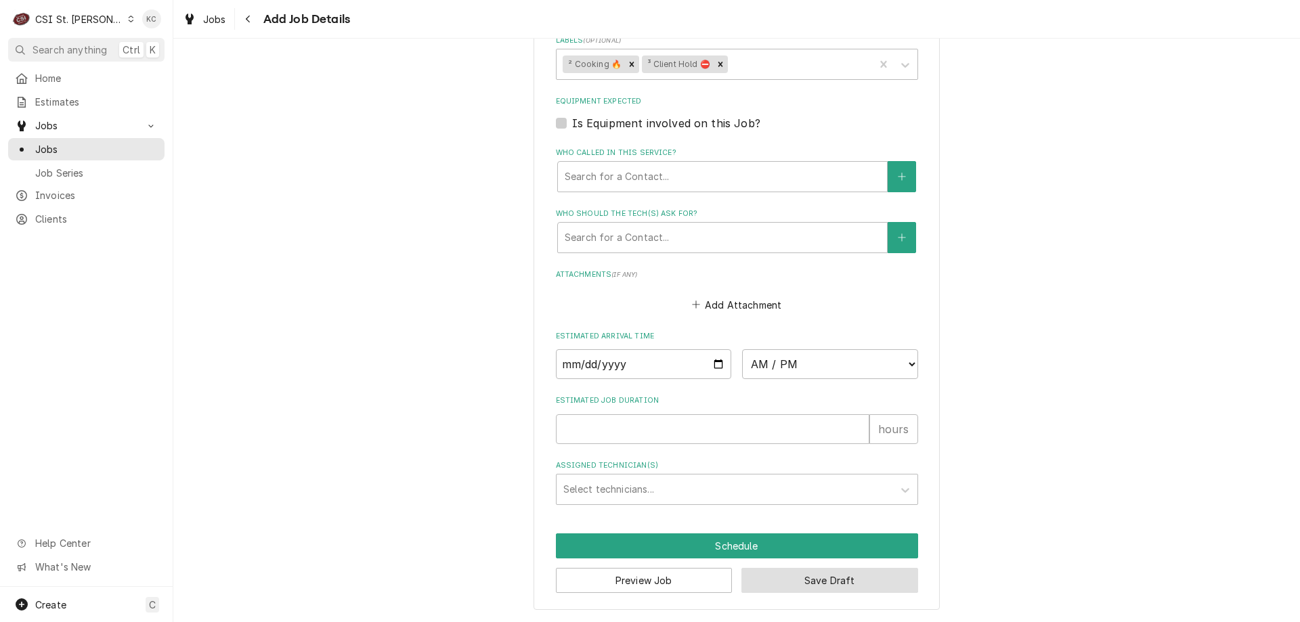
click at [825, 582] on button "Save Draft" at bounding box center [830, 580] width 177 height 25
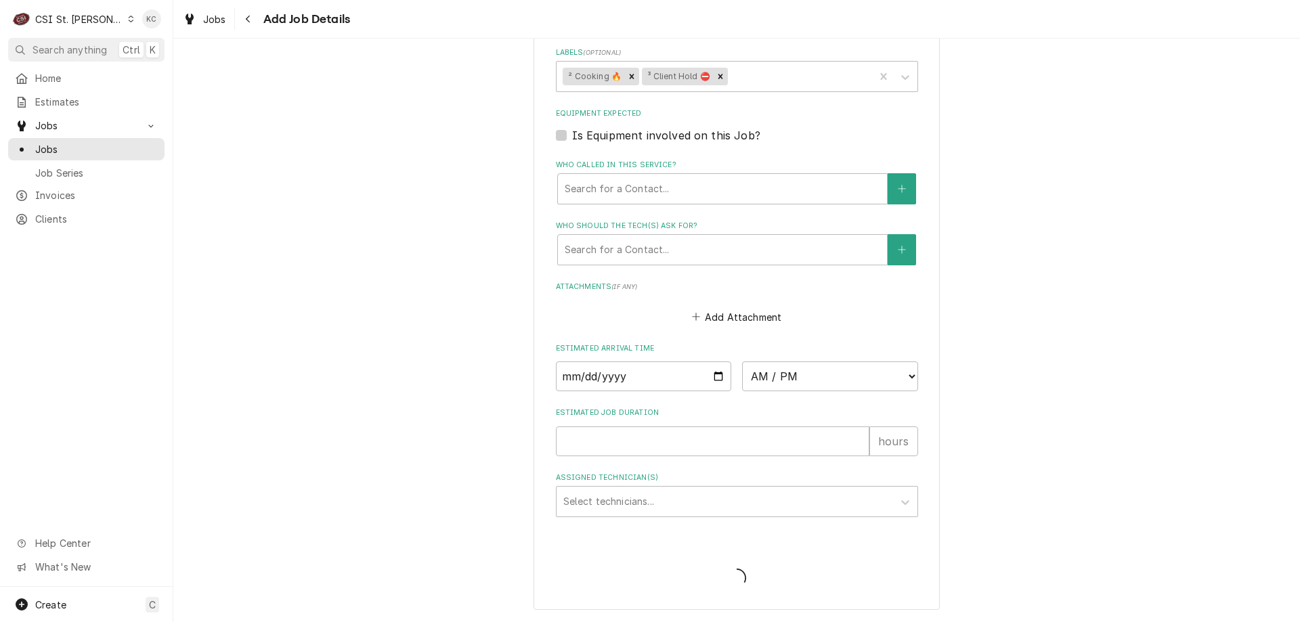
scroll to position [1054, 0]
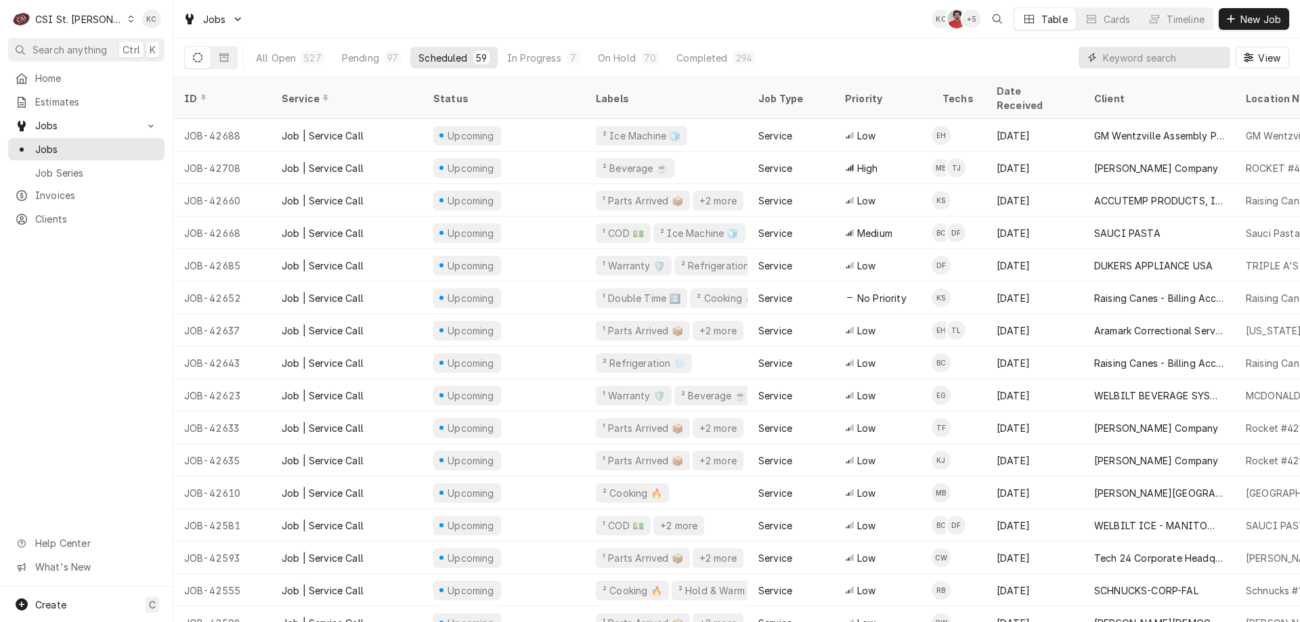
click at [1182, 62] on input "Dynamic Content Wrapper" at bounding box center [1163, 58] width 121 height 22
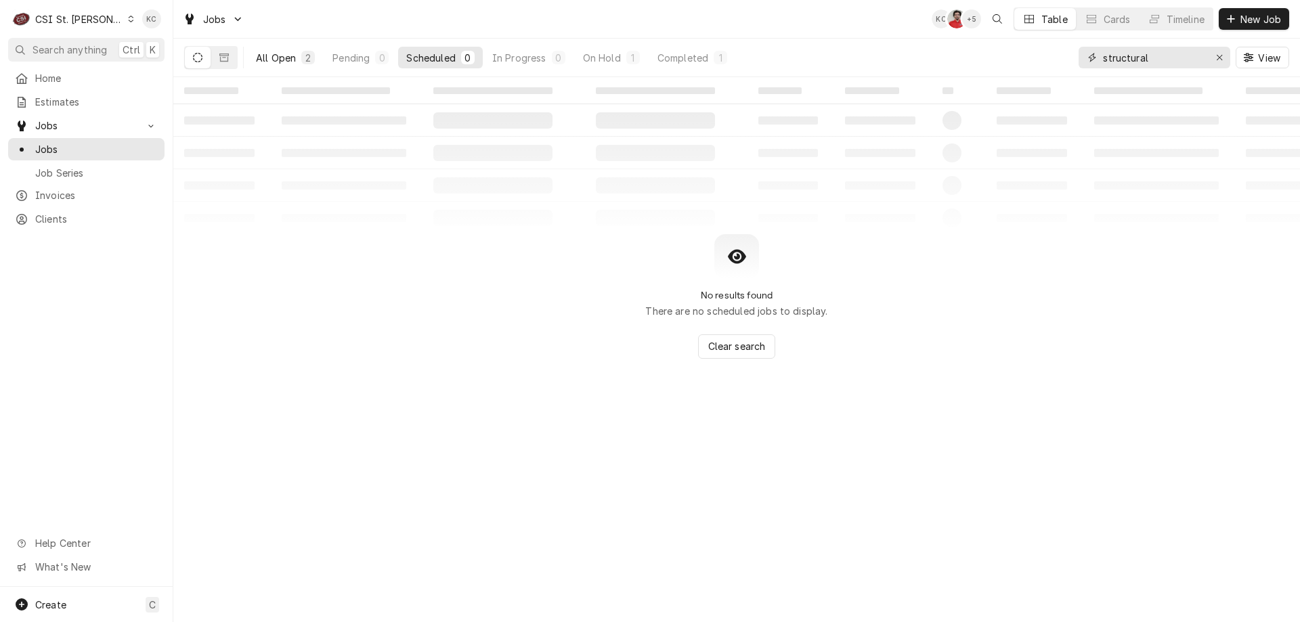
type input "structural"
click at [272, 65] on button "All Open 2" at bounding box center [285, 58] width 75 height 22
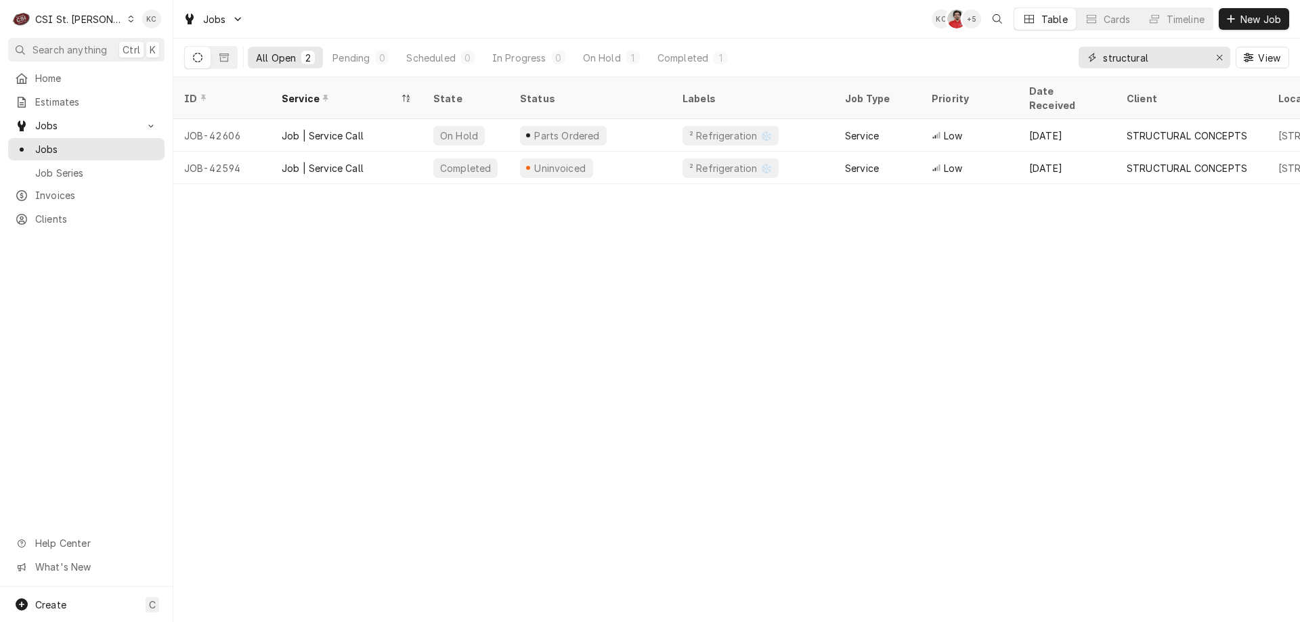
drag, startPoint x: 1132, startPoint y: 54, endPoint x: 1048, endPoint y: 54, distance: 84.0
click at [1048, 54] on div "All Open 2 Pending 0 Scheduled 0 In Progress 0 On Hold 1 Completed 1 structural…" at bounding box center [736, 58] width 1105 height 38
click at [1281, 12] on span "New Job" at bounding box center [1261, 19] width 46 height 14
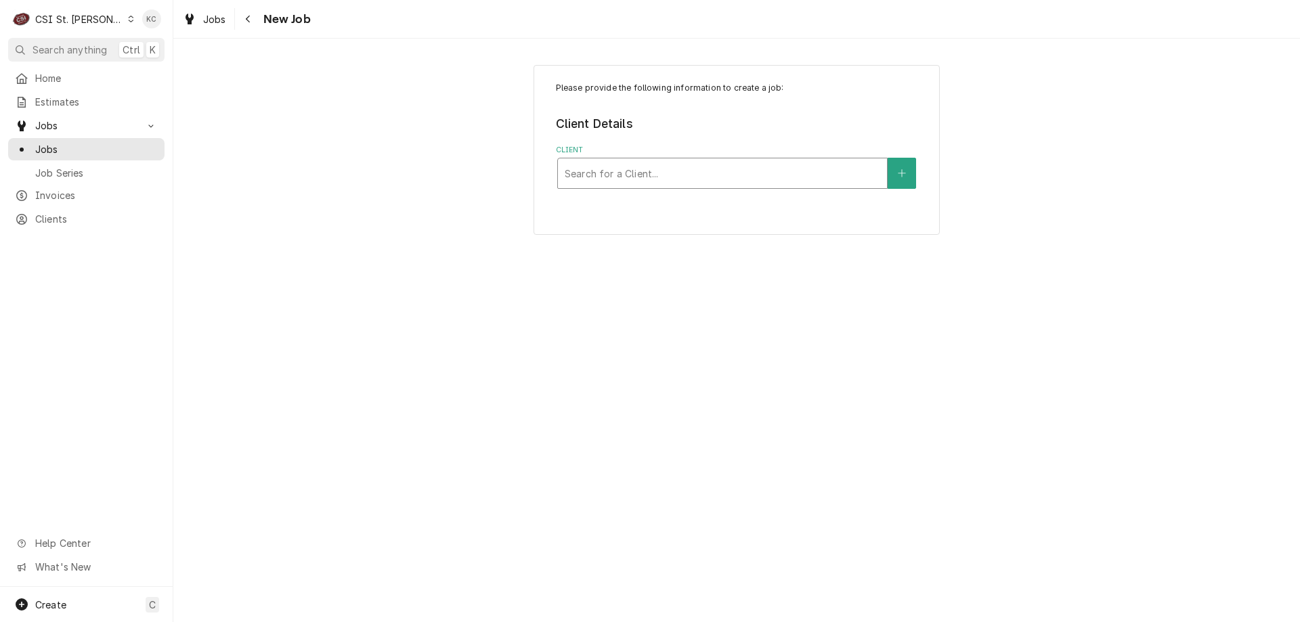
click at [610, 177] on div "Client" at bounding box center [723, 173] width 316 height 24
type input "[PERSON_NAME]"
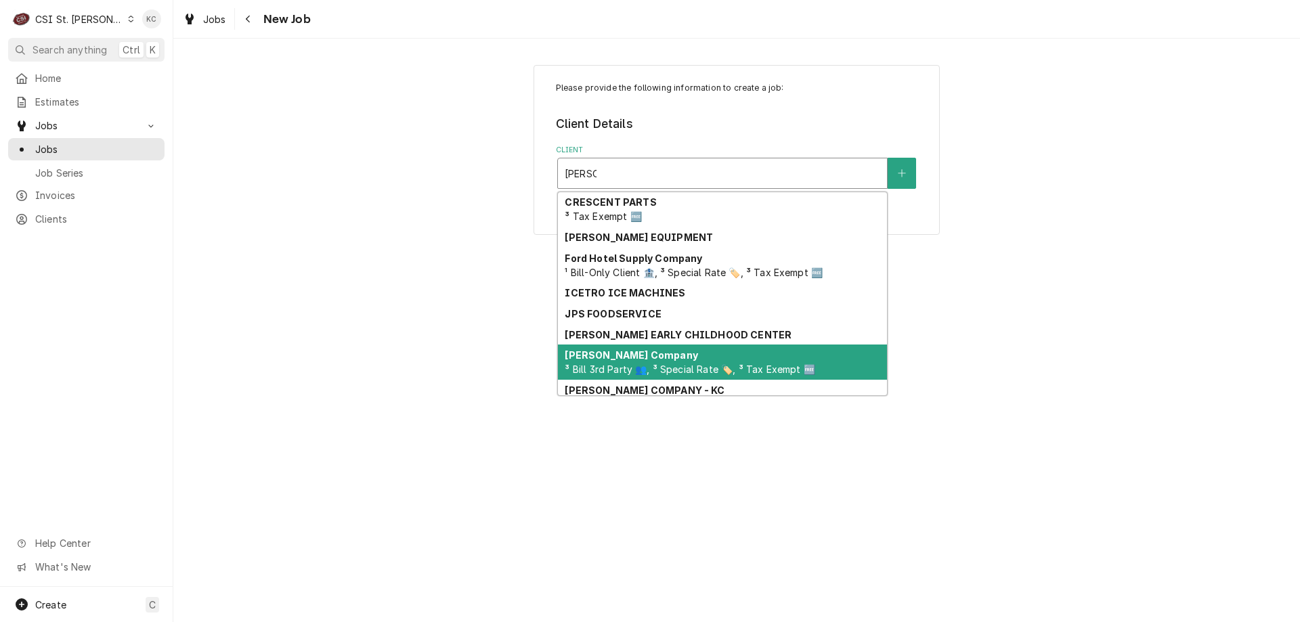
click at [600, 374] on span "³ Bill 3rd Party 👥, ³ Special Rate 🏷️, ³ Tax Exempt 🆓" at bounding box center [690, 370] width 250 height 12
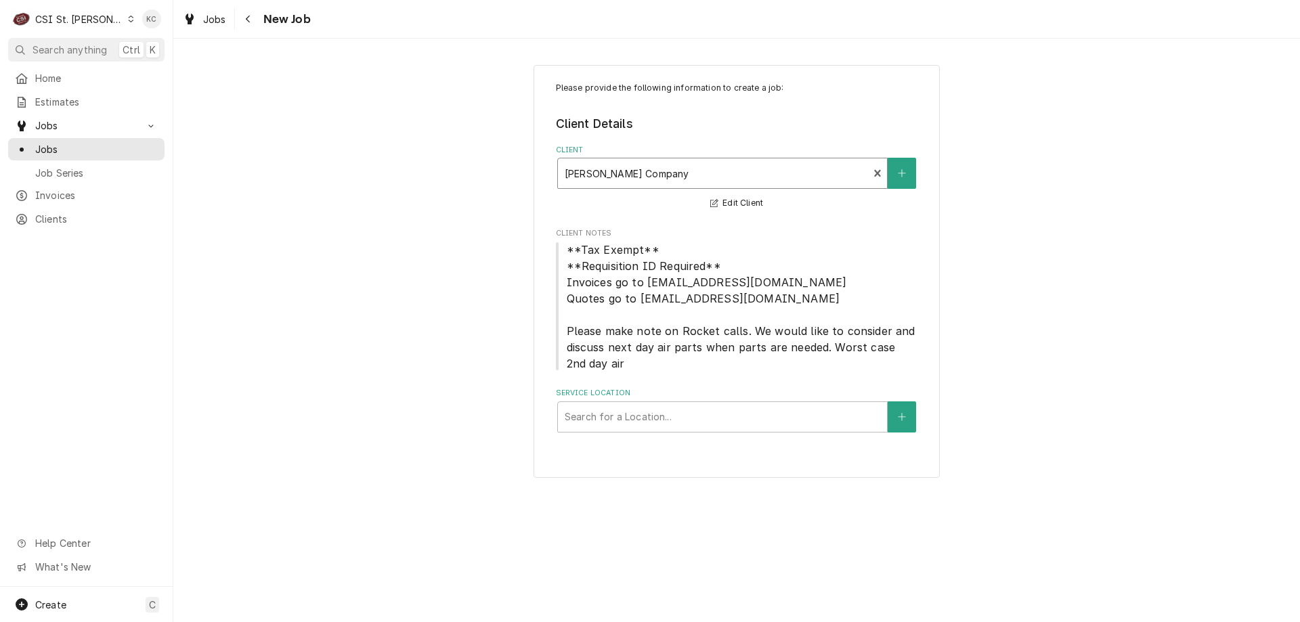
click at [1155, 282] on div "Please provide the following information to create a job: Client Details Client…" at bounding box center [736, 271] width 1127 height 437
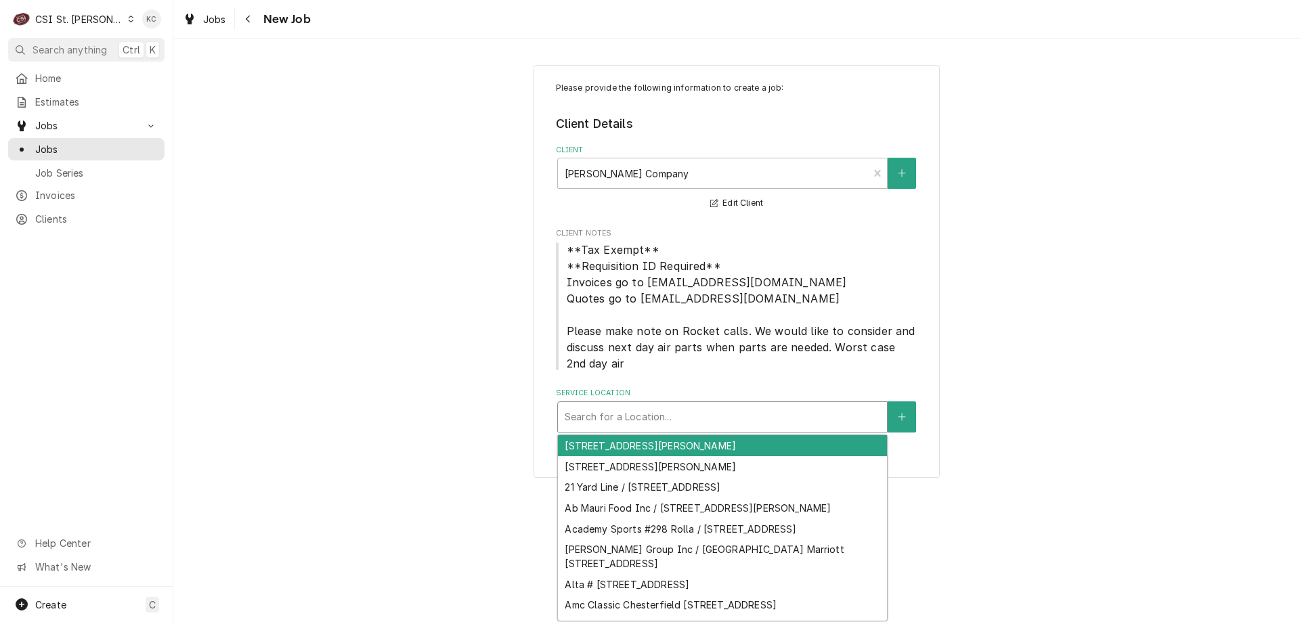
click at [755, 424] on div "Service Location" at bounding box center [723, 417] width 316 height 24
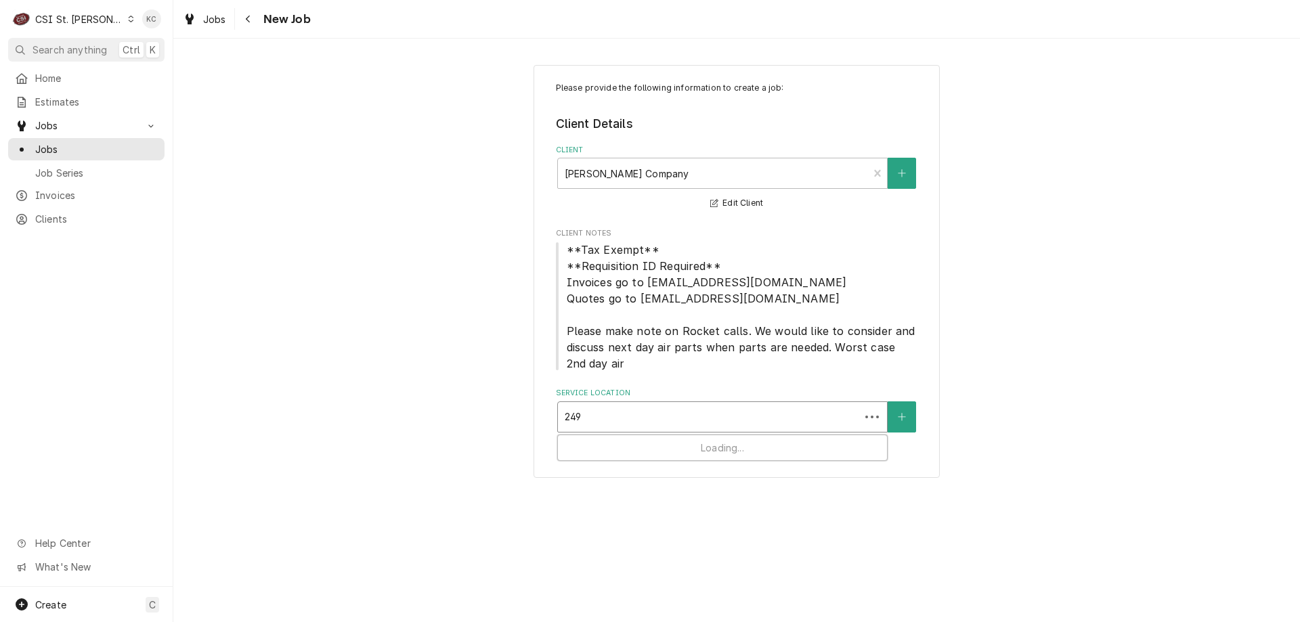
type input "2497"
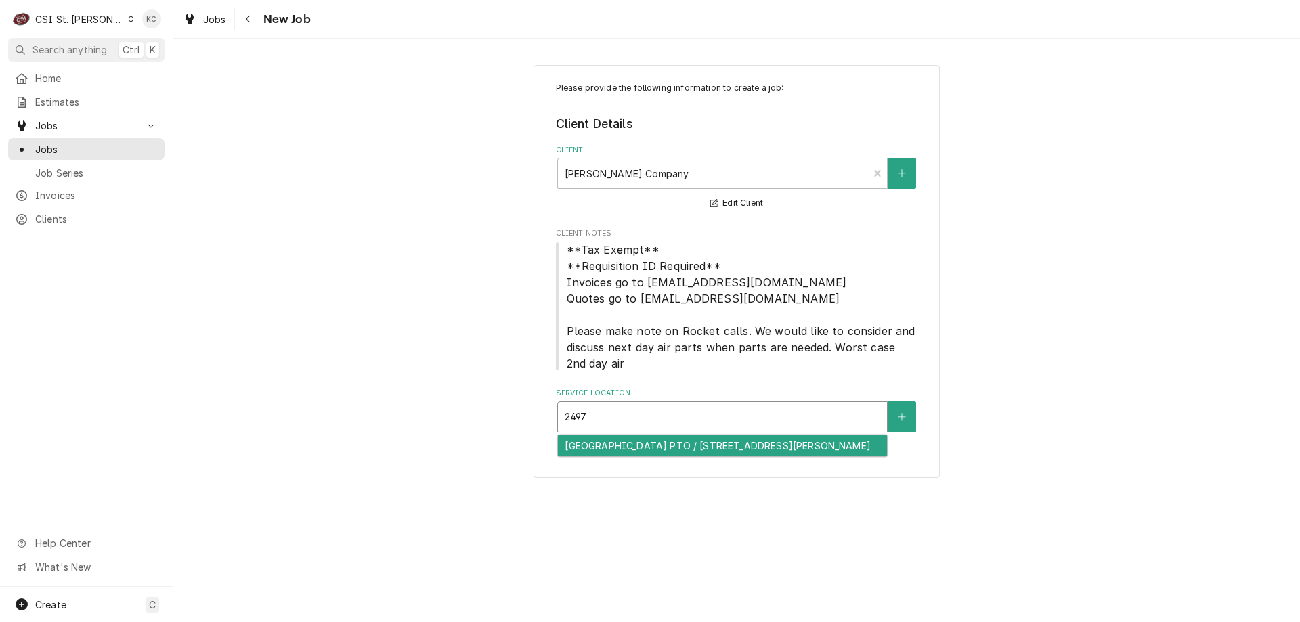
click at [761, 442] on div "[GEOGRAPHIC_DATA] PTO / [STREET_ADDRESS][PERSON_NAME]" at bounding box center [722, 445] width 329 height 21
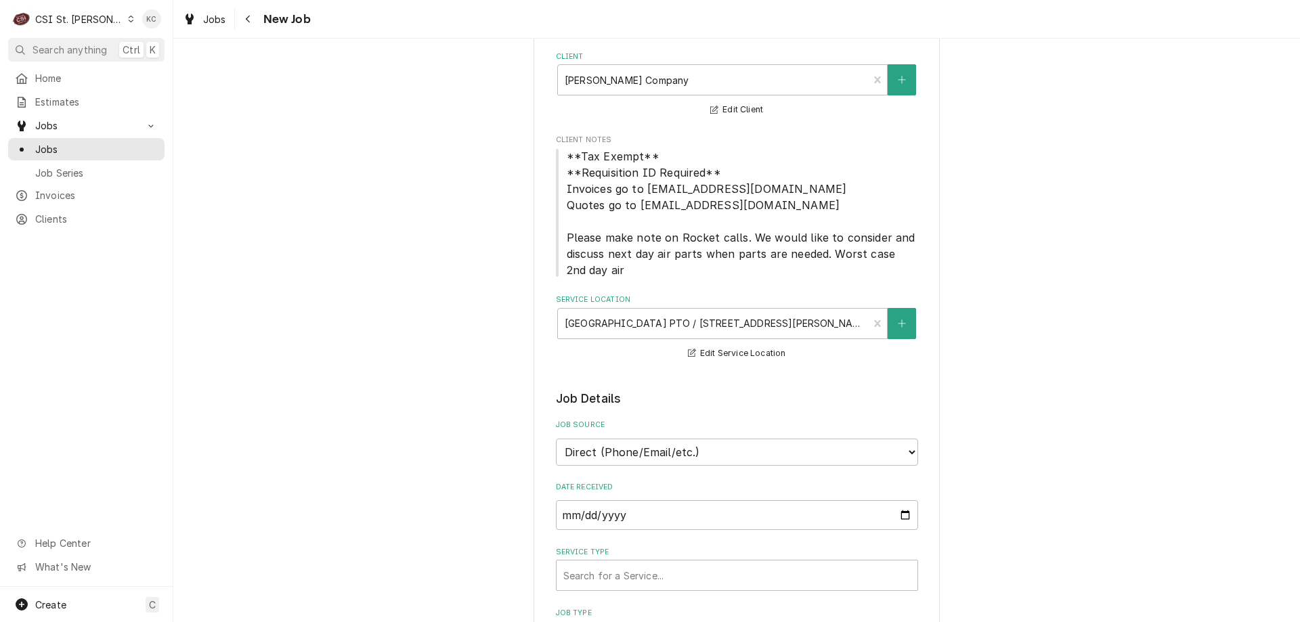
scroll to position [135, 0]
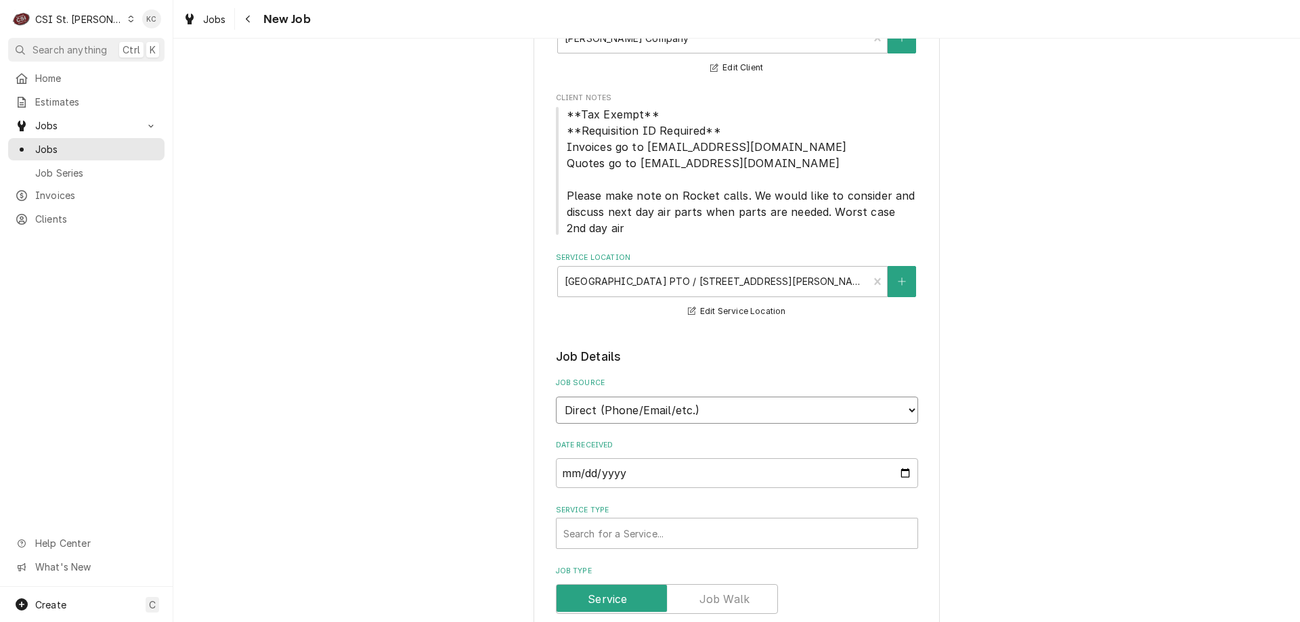
click at [731, 414] on select "Direct (Phone/Email/etc.) Service Channel Corrigo Ecotrak Other" at bounding box center [737, 410] width 362 height 27
select select "100"
click at [675, 478] on input "Job Source Name" at bounding box center [737, 473] width 362 height 30
type textarea "x"
type input "V"
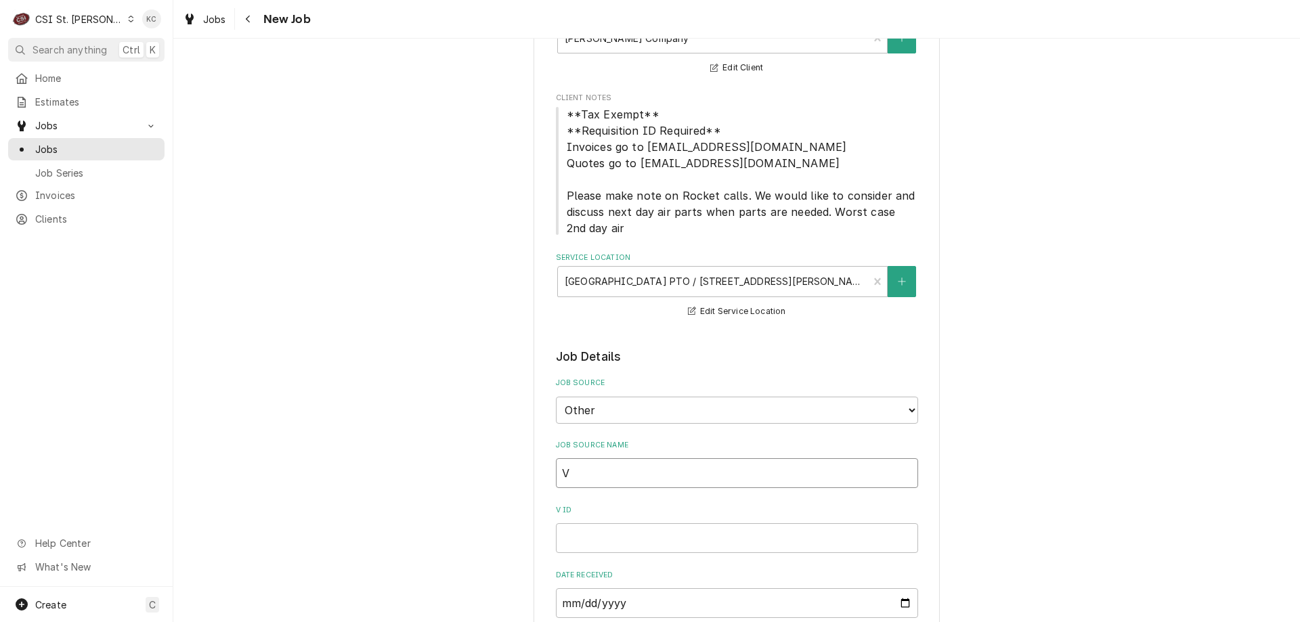
type textarea "x"
type input "Viv"
type textarea "x"
type input "Viva"
type textarea "x"
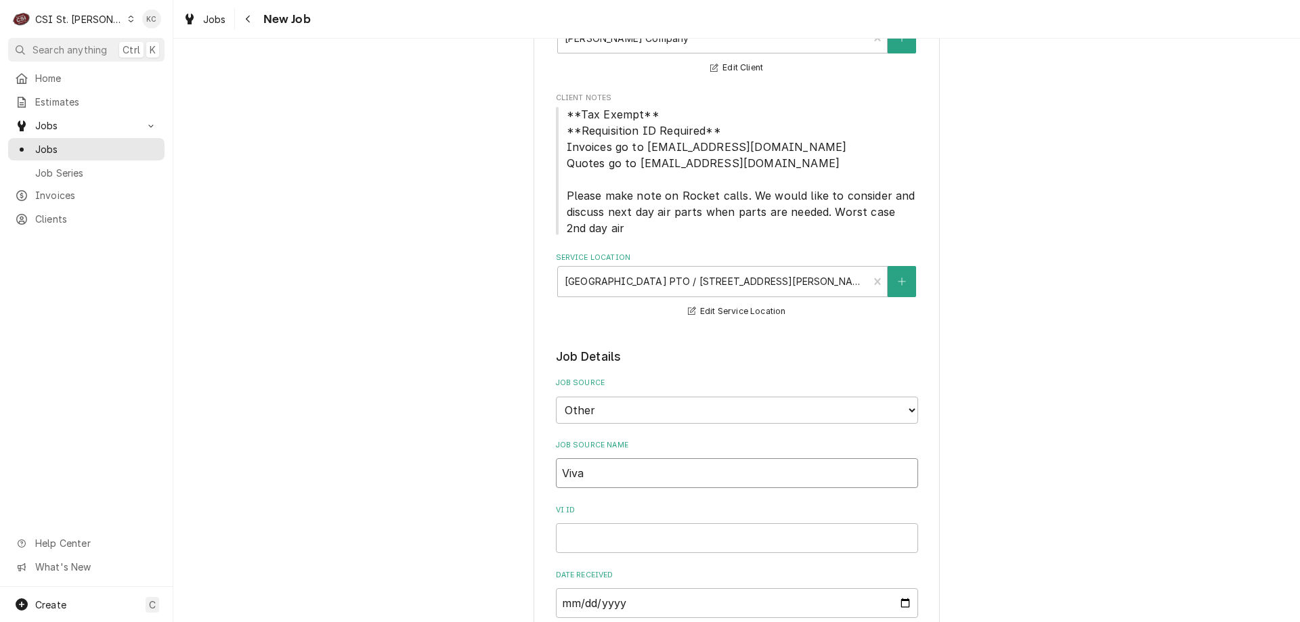
type input "Vivai"
type textarea "x"
type input "Vivain"
type textarea "x"
type input "Vivain"
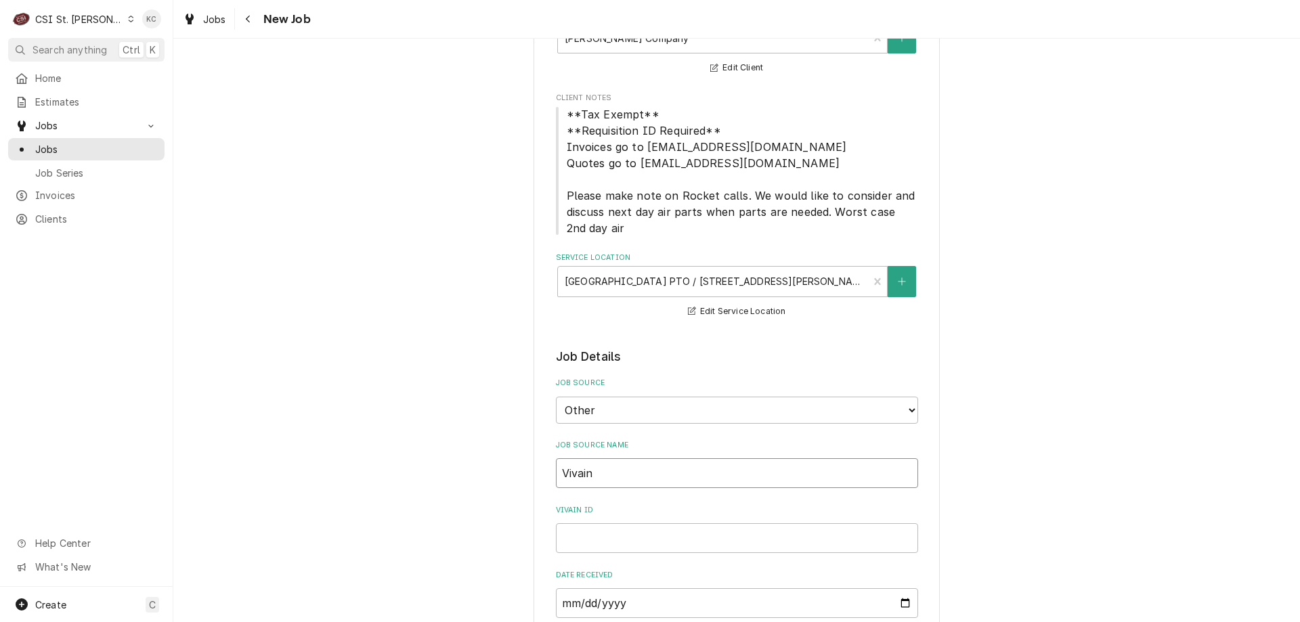
type textarea "x"
type input "Vivain"
type textarea "x"
type input "Vivai"
type textarea "x"
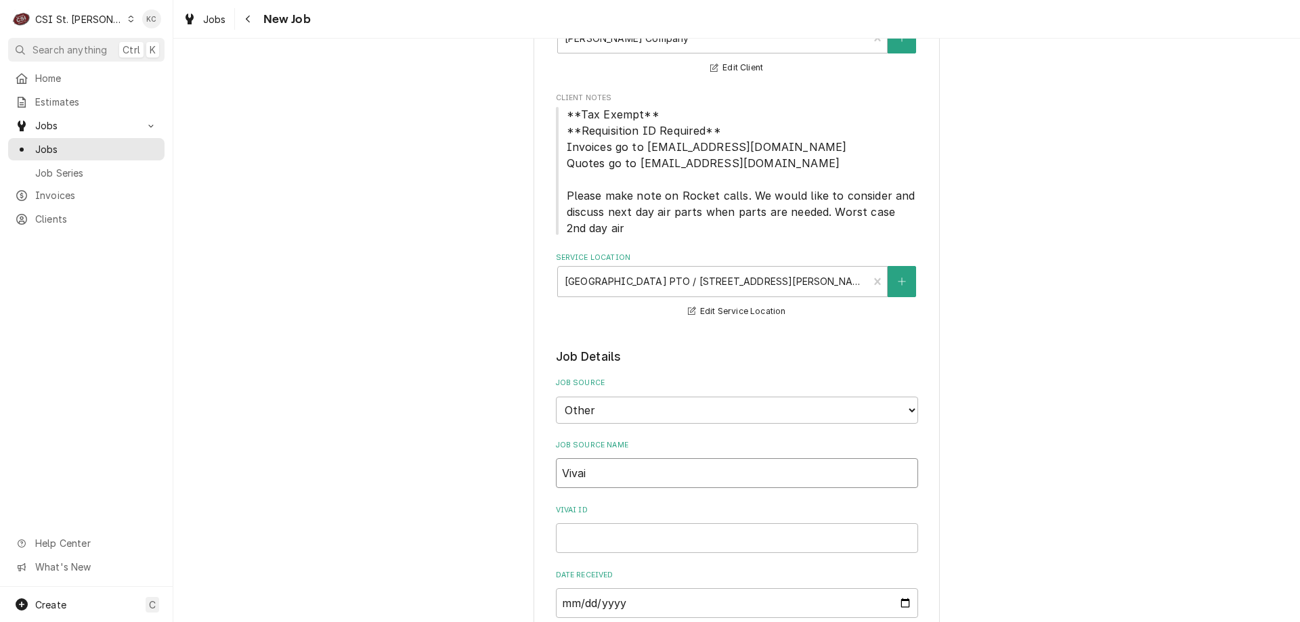
type input "Viva"
type textarea "x"
type input "Viv"
type textarea "x"
type input "Vivia"
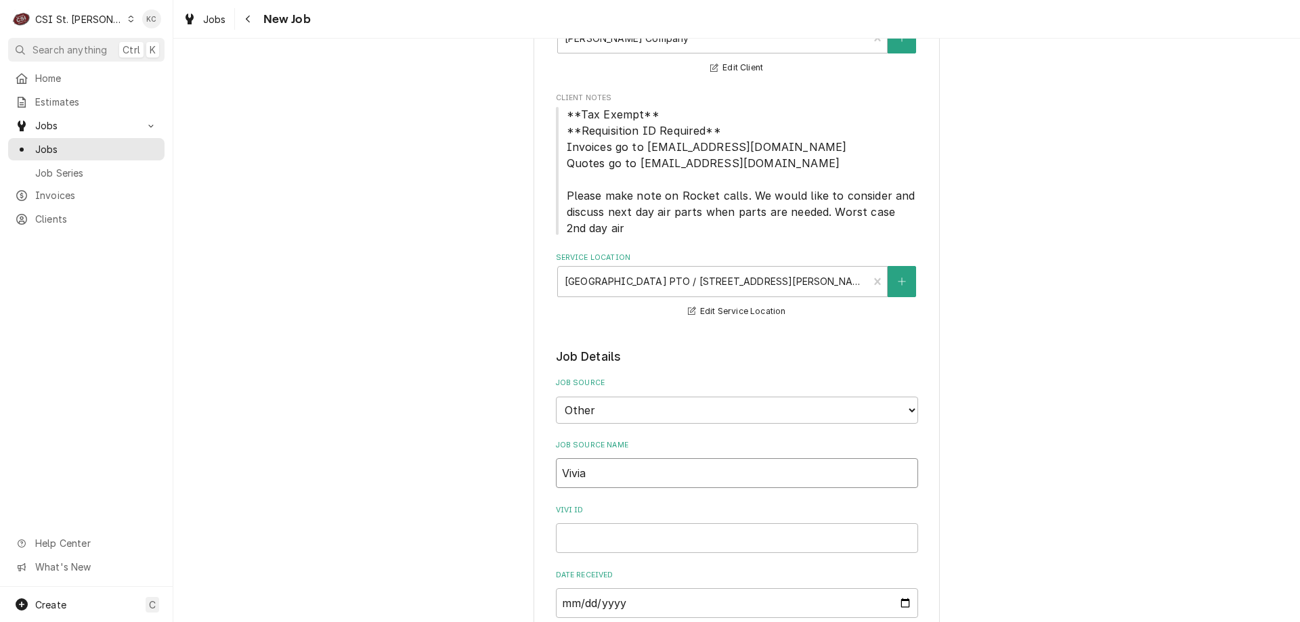
type textarea "x"
type input "Vivian"
type textarea "x"
type input "Vivian"
type textarea "x"
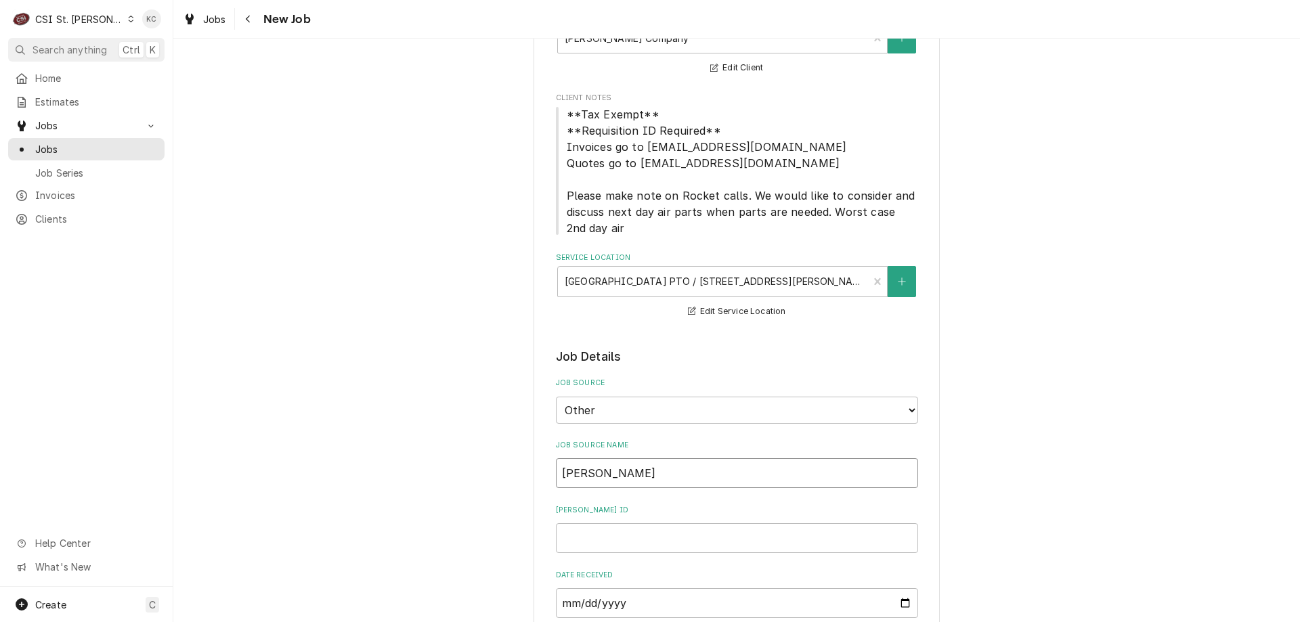
type input "Vivian e"
type textarea "x"
type input "Vivian ema"
type textarea "x"
type input "Vivian emai"
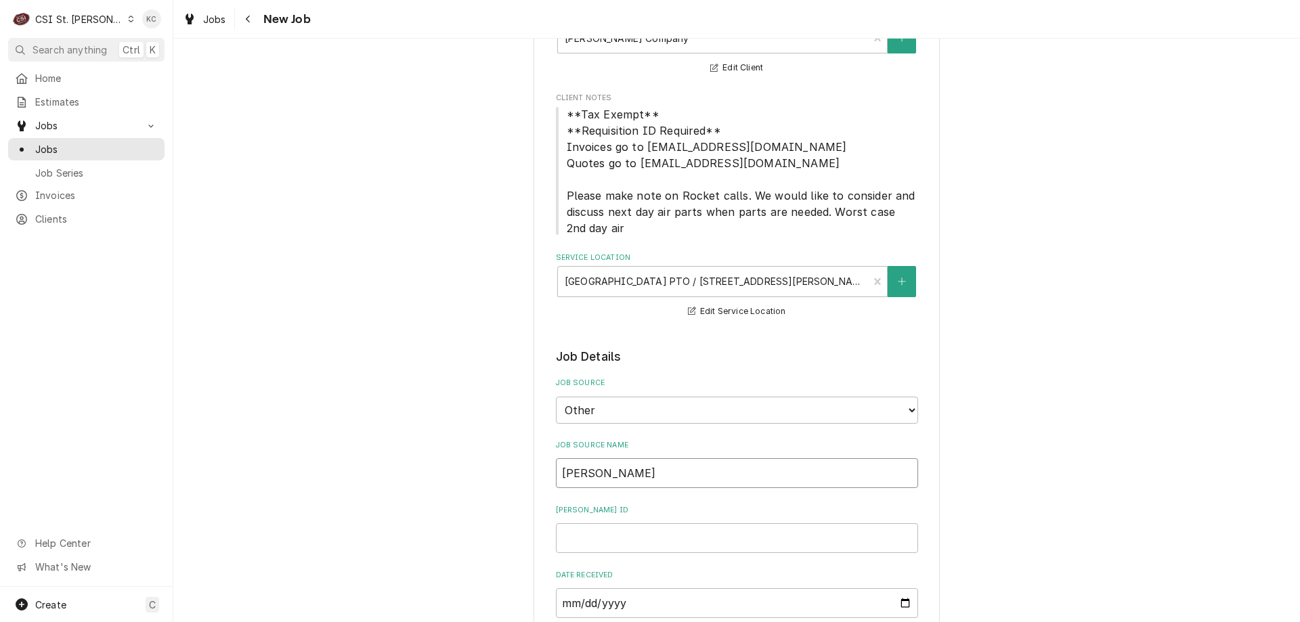
type textarea "x"
type input "[PERSON_NAME] email"
type textarea "x"
type input "[PERSON_NAME] email"
type textarea "x"
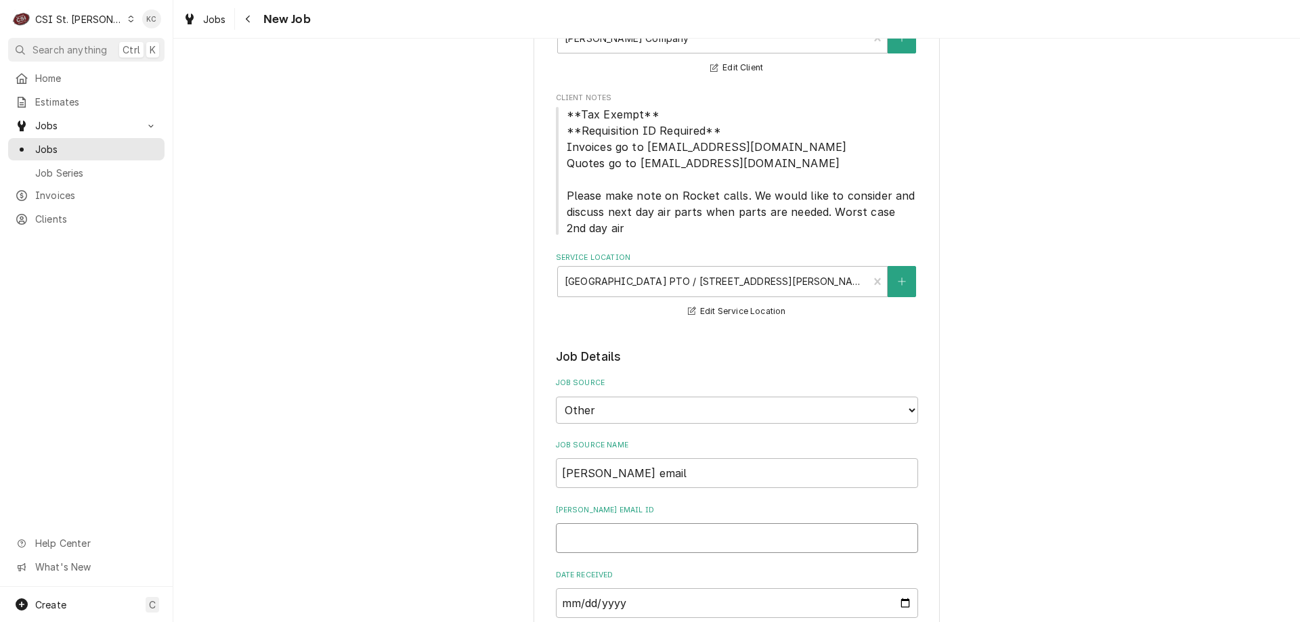
type input "4"
type textarea "x"
type input "44"
type textarea "x"
type input "442"
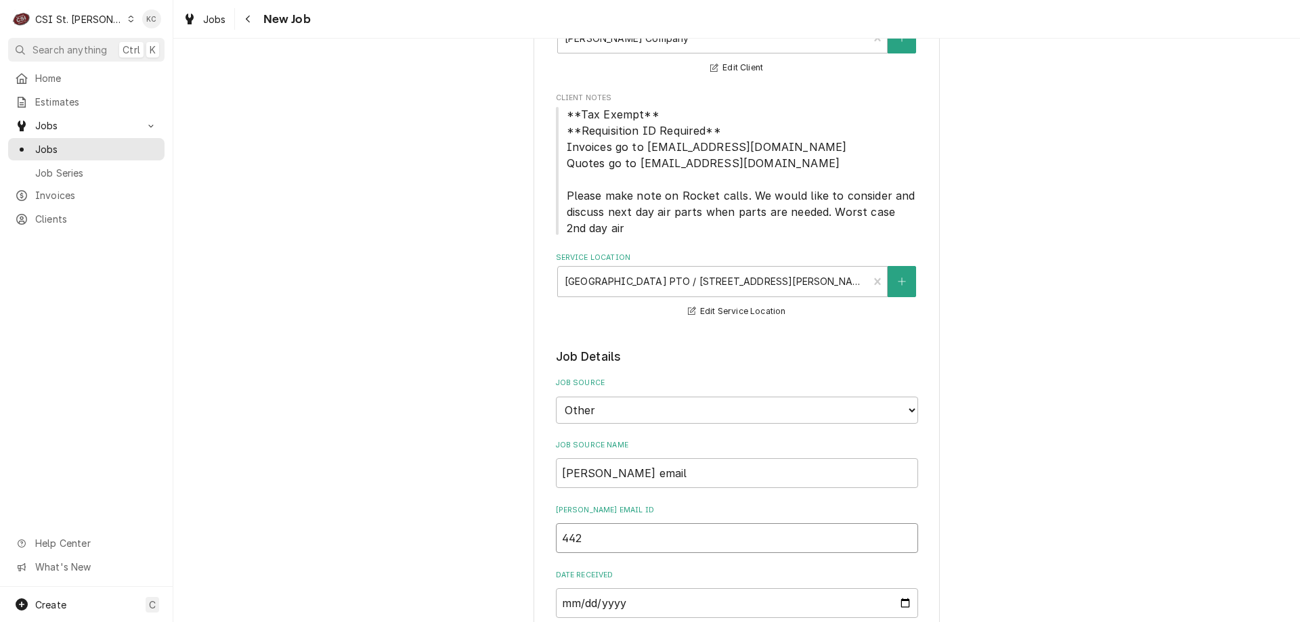
type textarea "x"
type input "4420"
type textarea "x"
type input "44206"
type textarea "x"
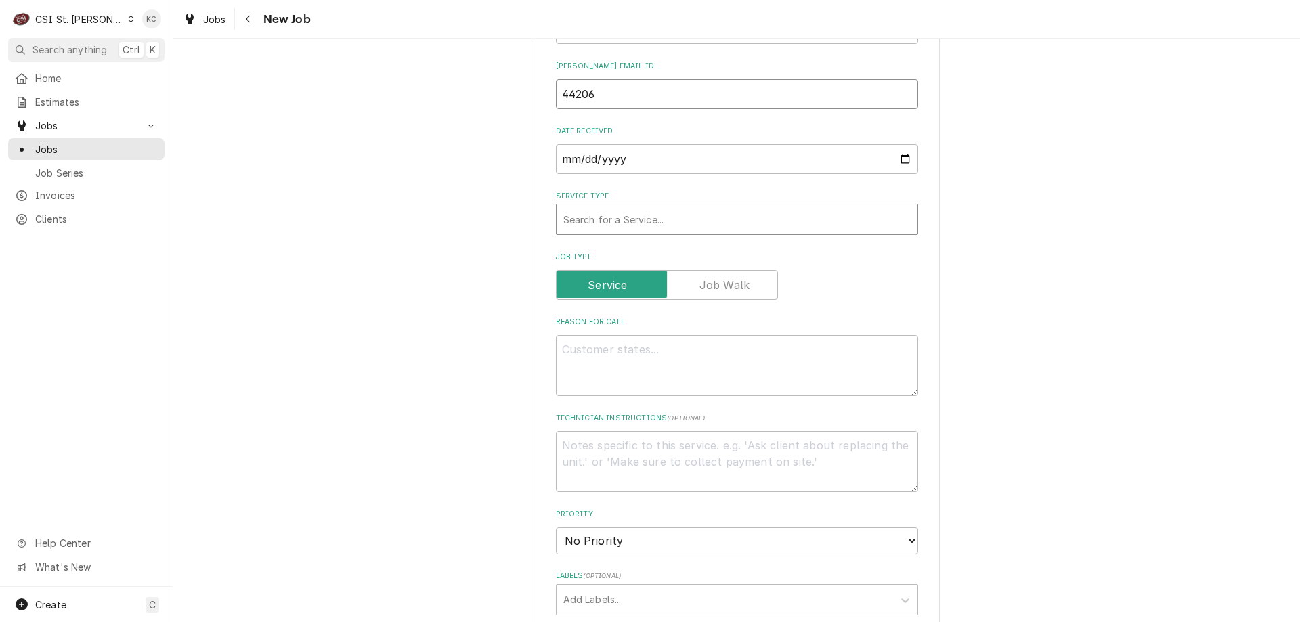
scroll to position [610, 0]
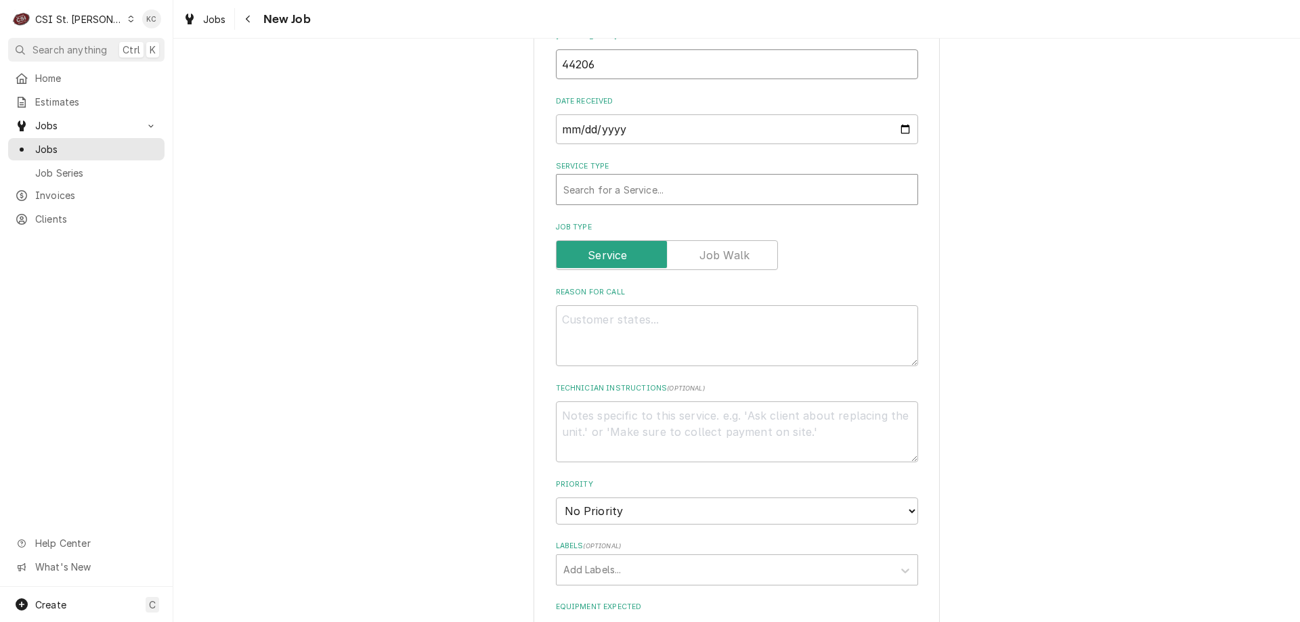
type input "44206"
click at [645, 190] on div "Service Type" at bounding box center [736, 189] width 347 height 24
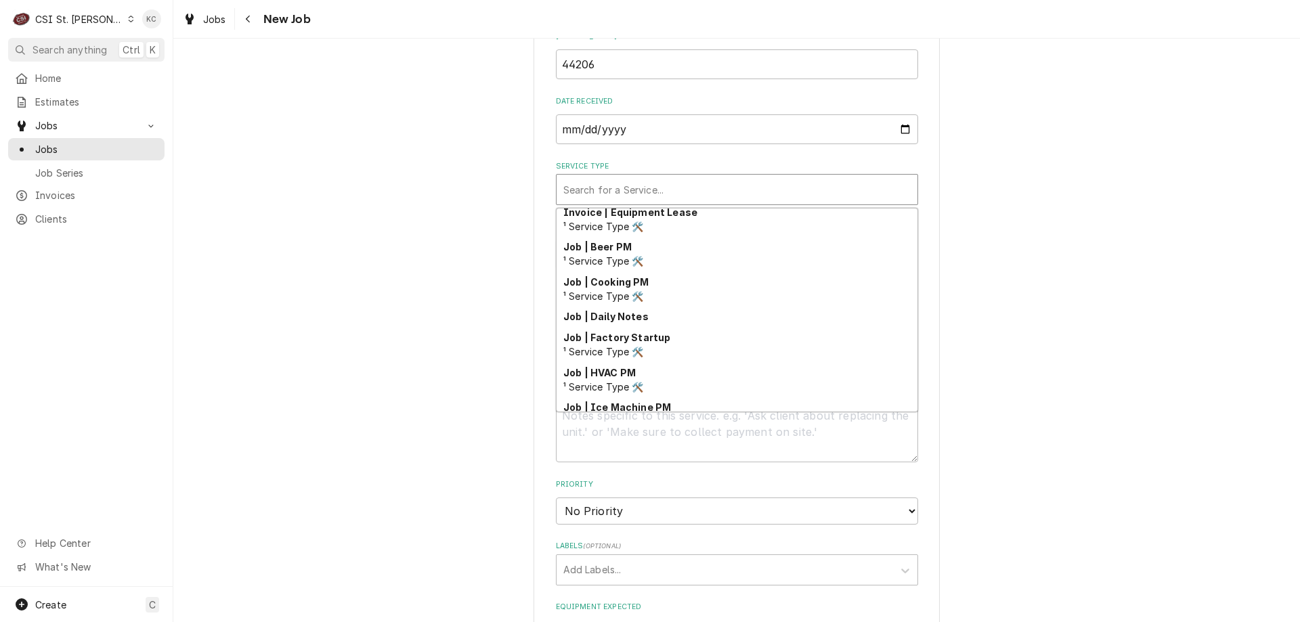
scroll to position [775, 0]
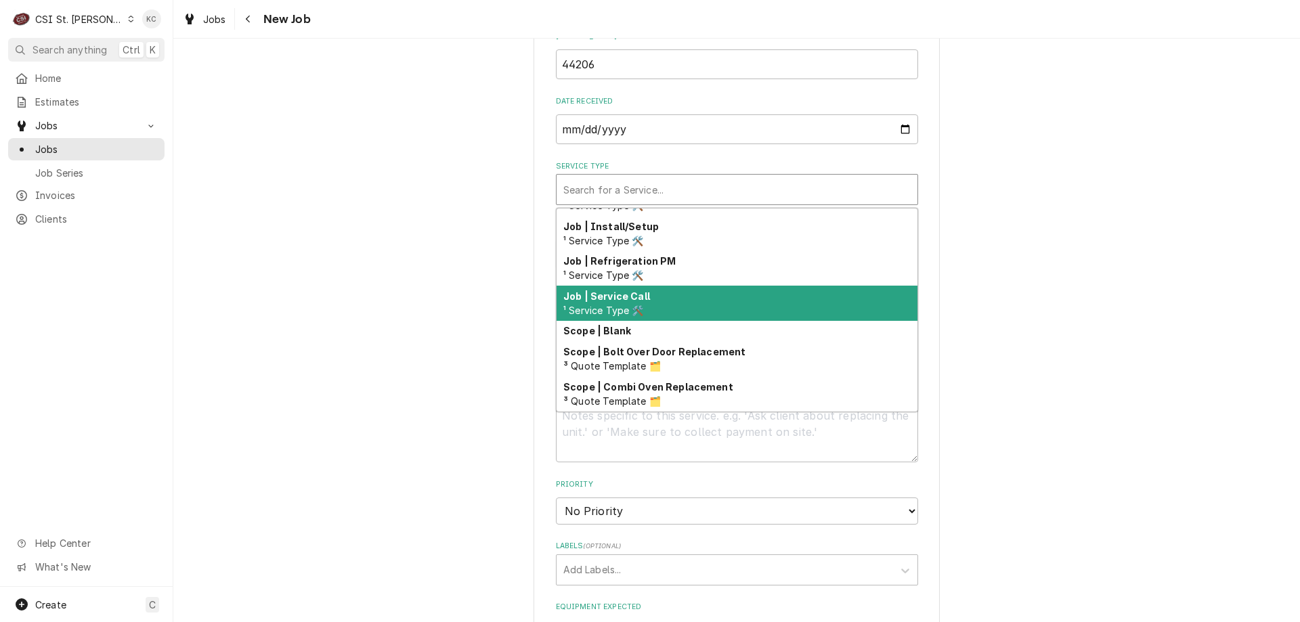
click at [655, 312] on div "Job | Service Call ¹ Service Type 🛠️" at bounding box center [737, 303] width 361 height 35
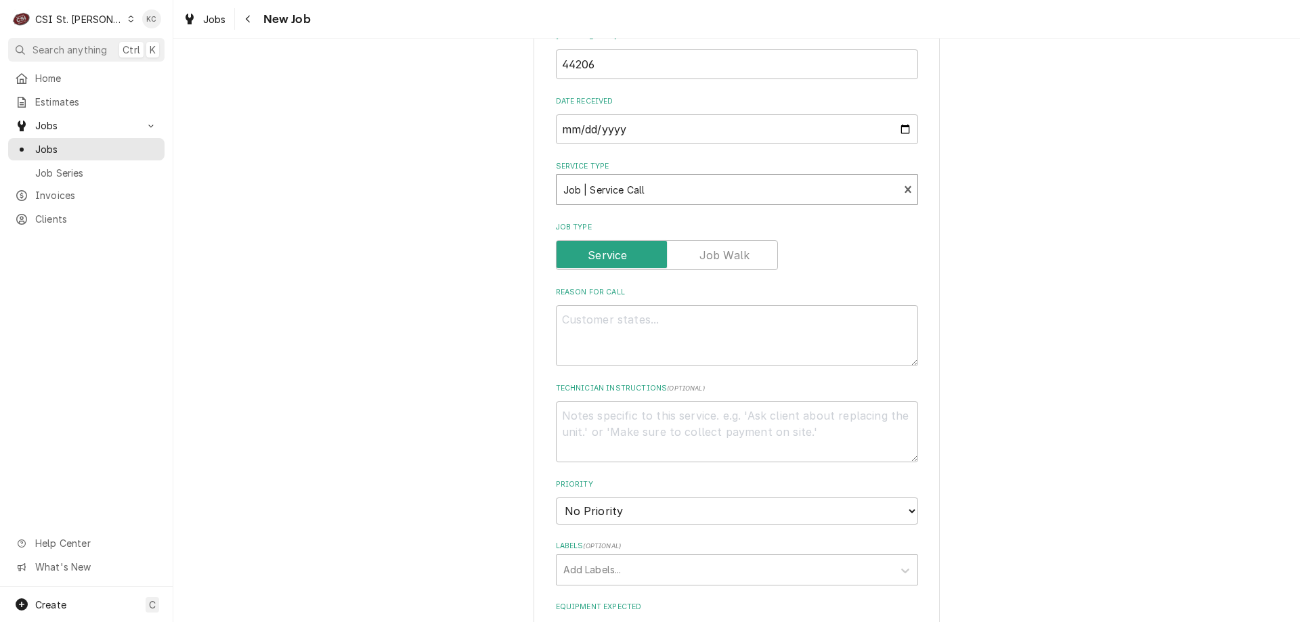
click at [1059, 289] on div "Please provide the following information to create a job: Client Details Client…" at bounding box center [736, 285] width 1127 height 1685
click at [658, 423] on textarea "Technician Instructions ( optional )" at bounding box center [737, 432] width 362 height 61
type textarea "x"
type textarea "N"
type textarea "x"
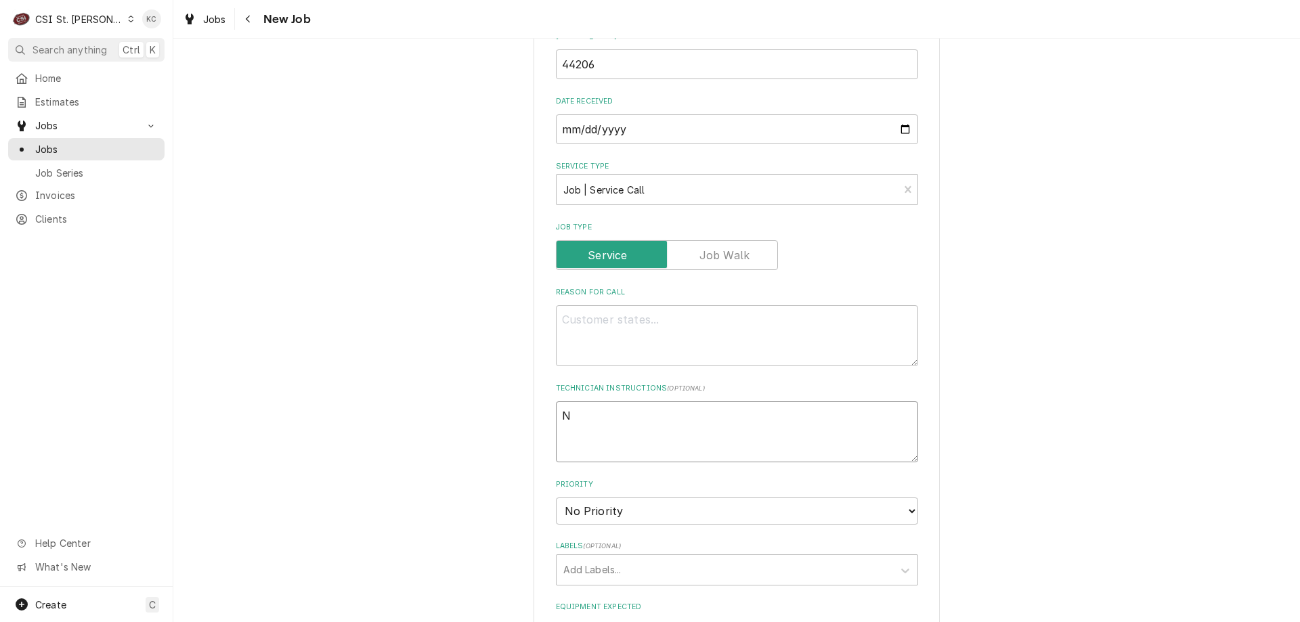
type textarea "NT"
type textarea "x"
type textarea "NTE"
type textarea "x"
type textarea "NTE"
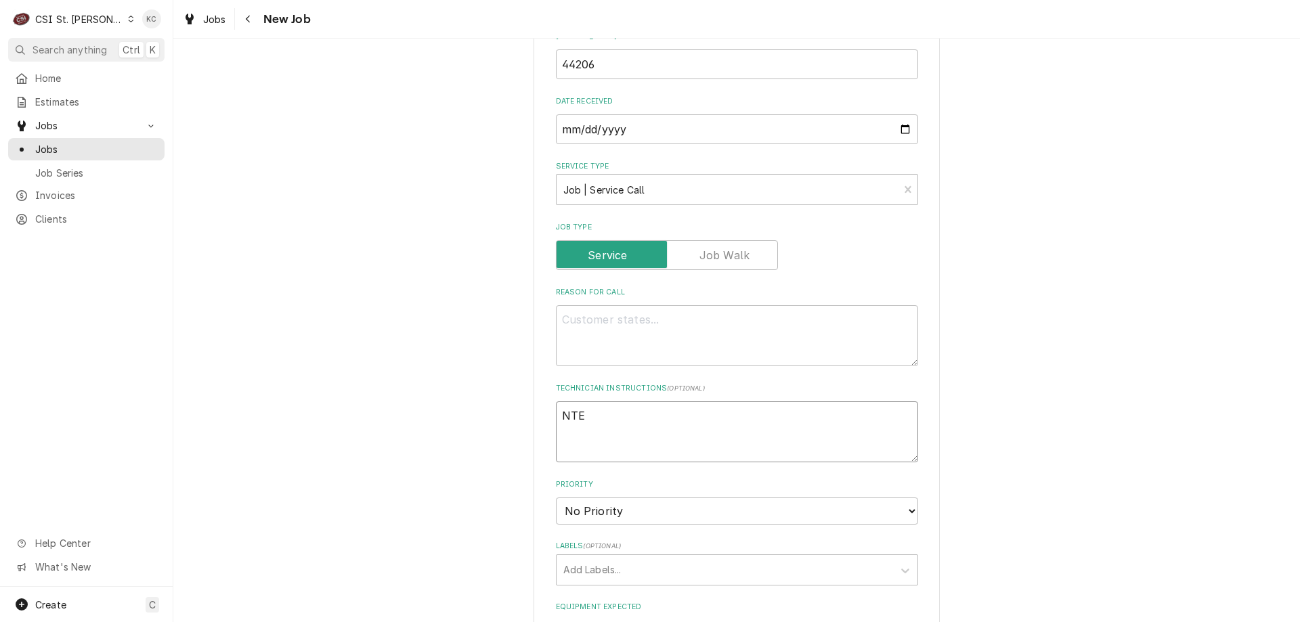
type textarea "x"
type textarea "NTE $"
type textarea "x"
type textarea "NTE $"
type textarea "x"
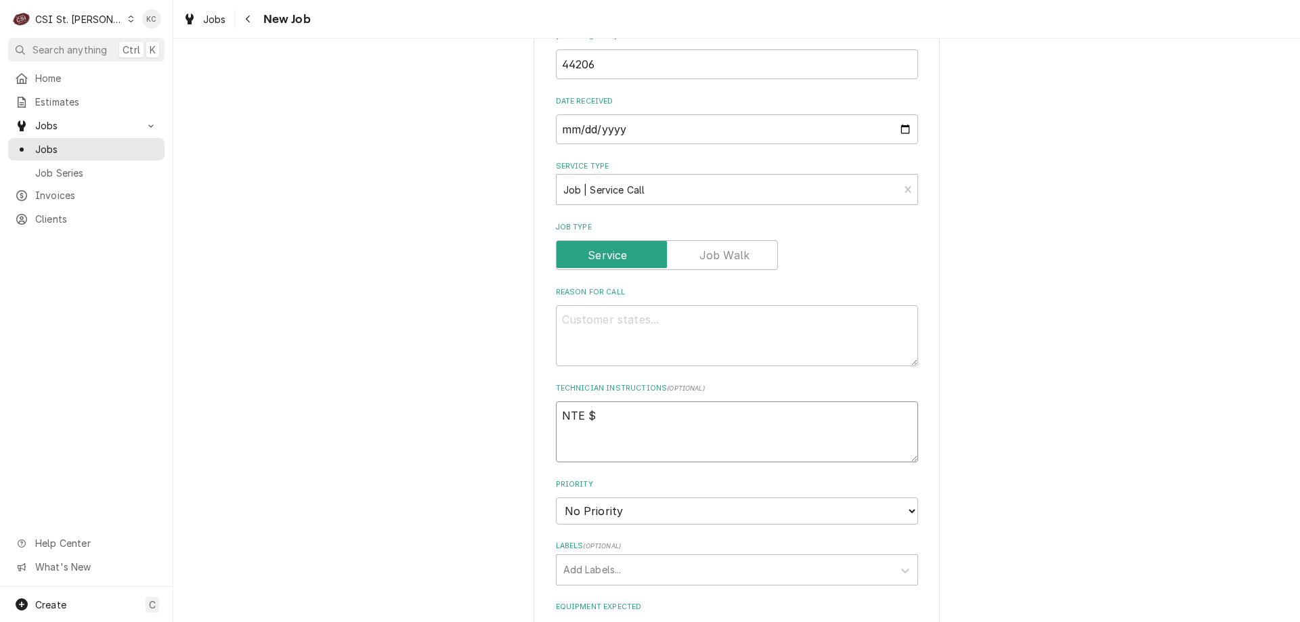
type textarea "NTE $"
type textarea "x"
type textarea "NTE $3"
type textarea "x"
type textarea "NTE $35"
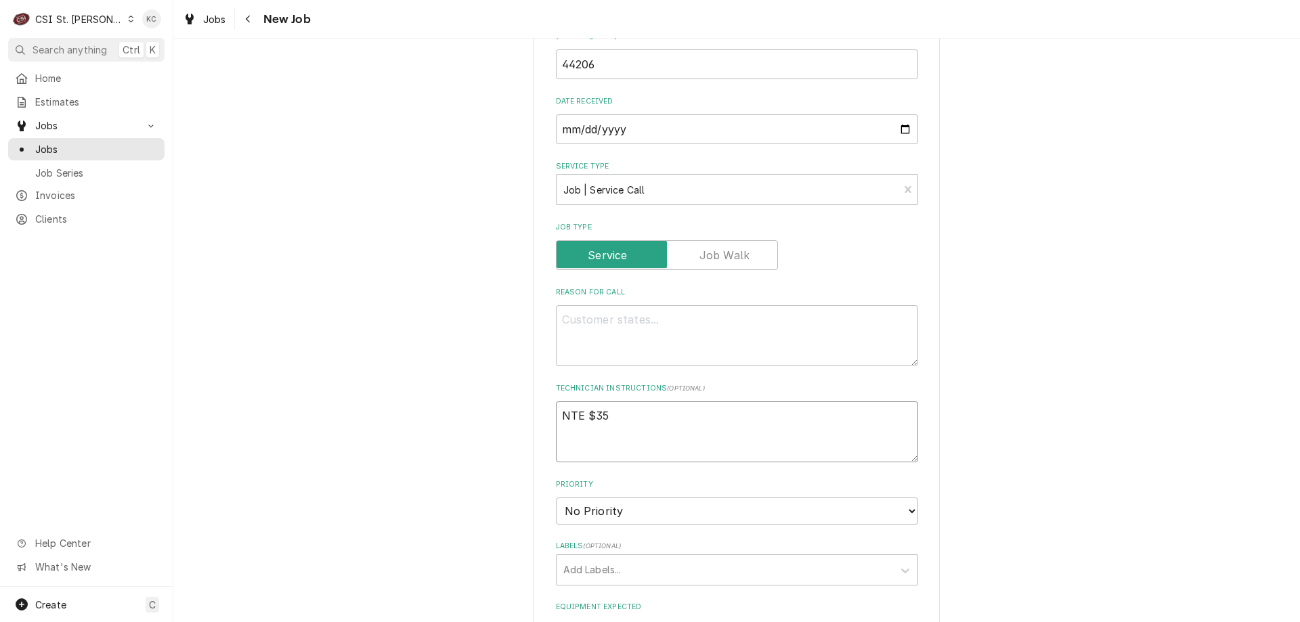
type textarea "x"
type textarea "NTE $350"
type textarea "x"
type textarea "NTE $350"
click at [607, 318] on textarea "Reason For Call" at bounding box center [737, 335] width 362 height 61
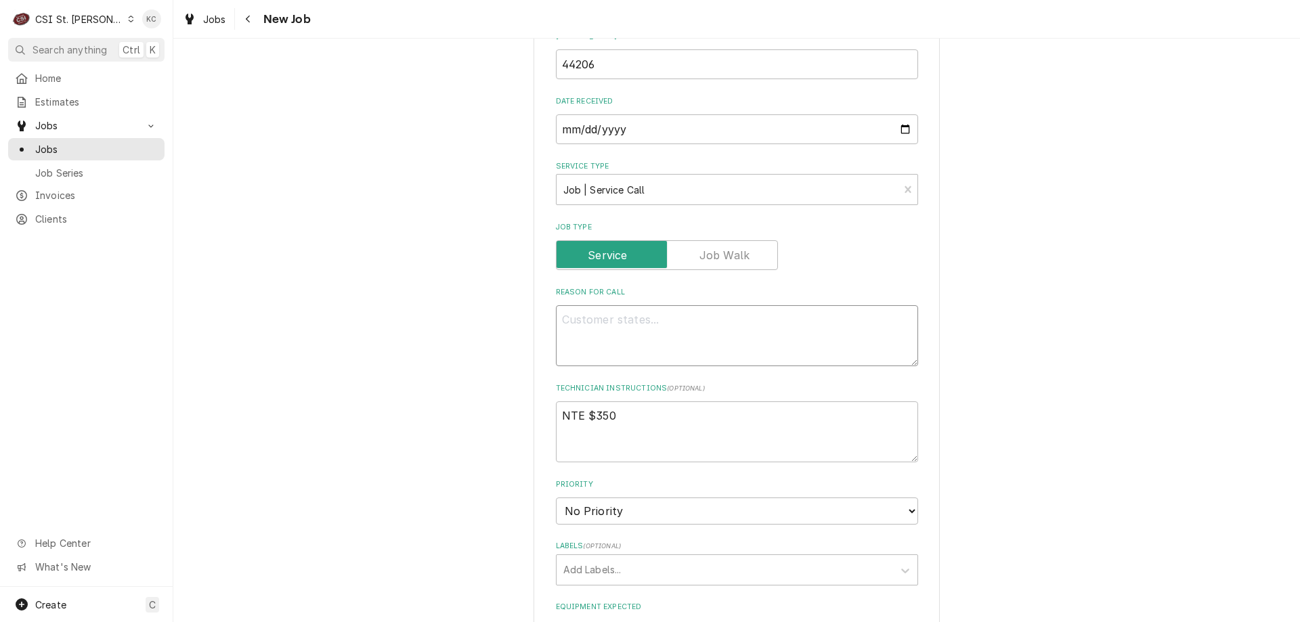
type textarea "x"
type textarea "P"
type textarea "x"
type textarea "Pr"
type textarea "x"
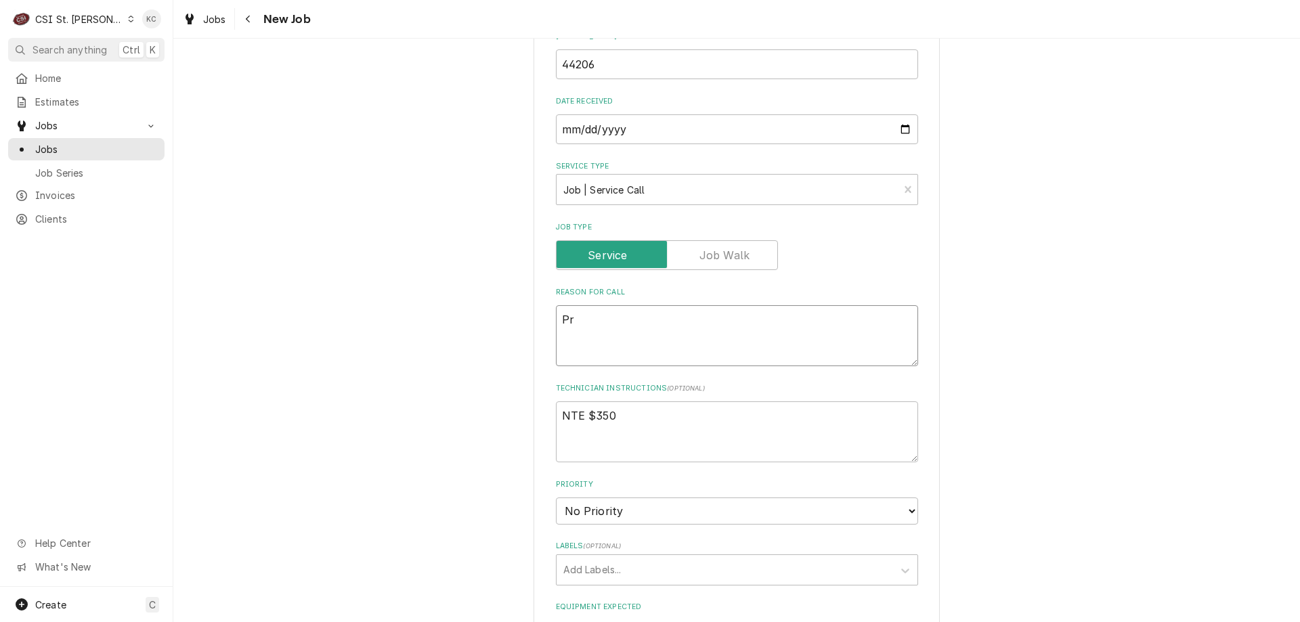
type textarea "Pre"
type textarea "x"
type textarea "Pret"
type textarea "x"
type textarea "Pretz"
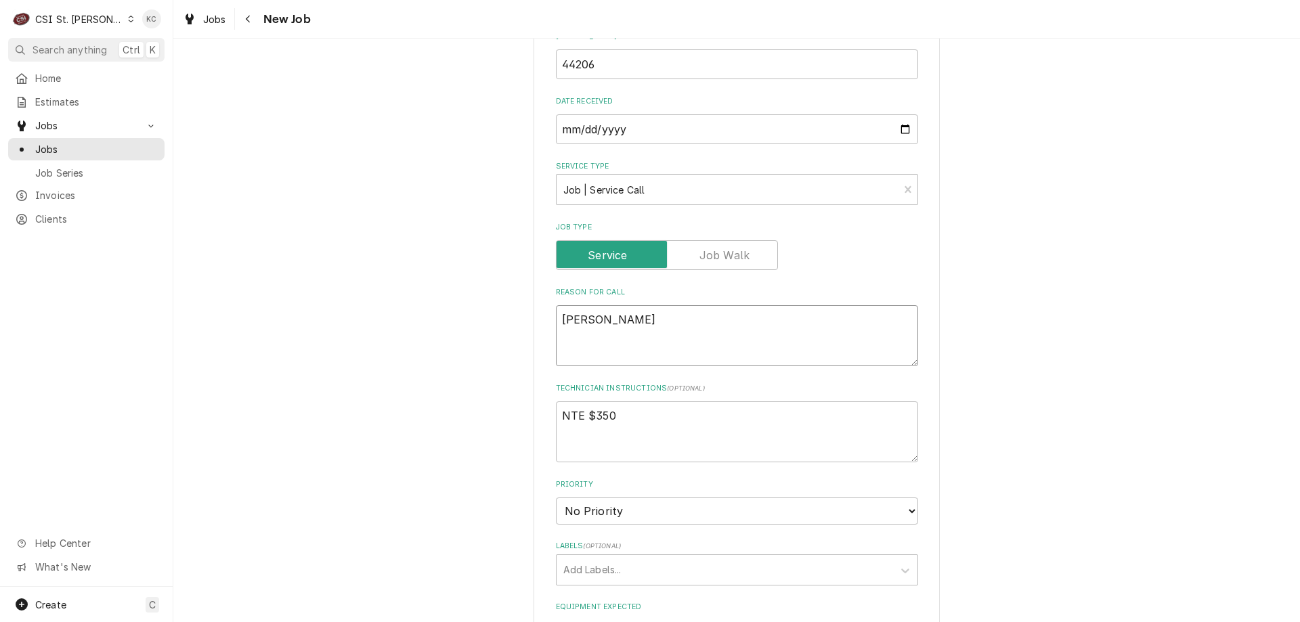
type textarea "x"
type textarea "Pretze"
type textarea "x"
type textarea "Pretzel"
type textarea "x"
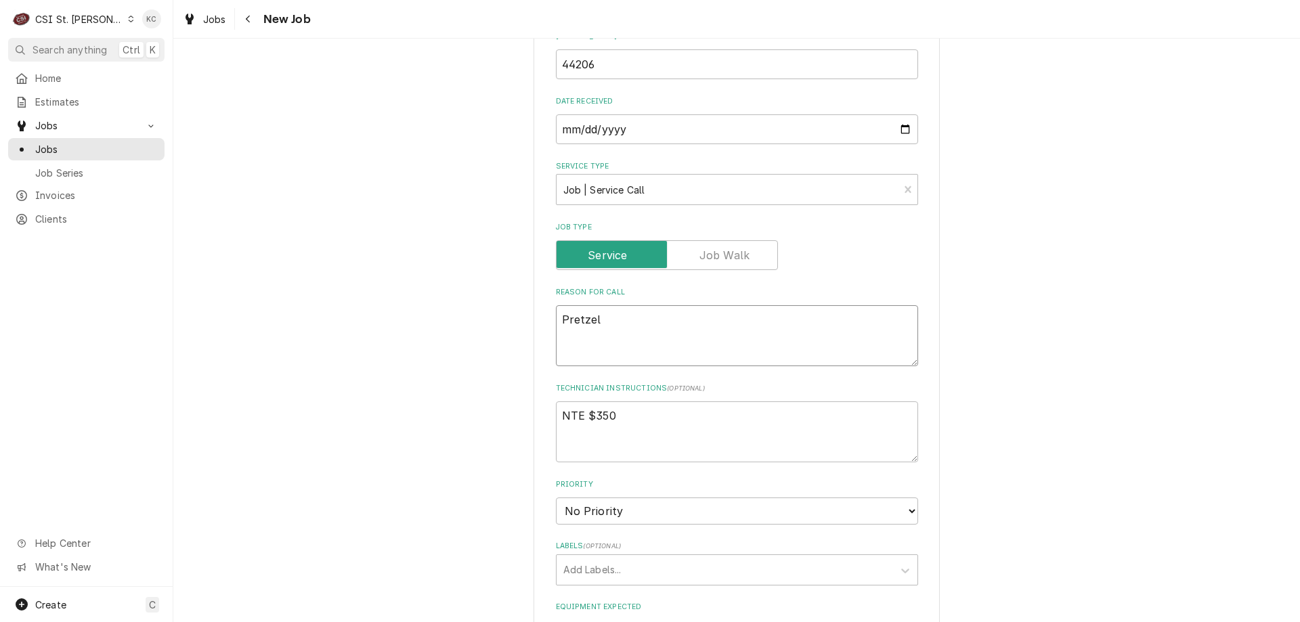
type textarea "Pretzel"
type textarea "x"
type textarea "Pretzel w"
type textarea "x"
type textarea "Pretzel wa"
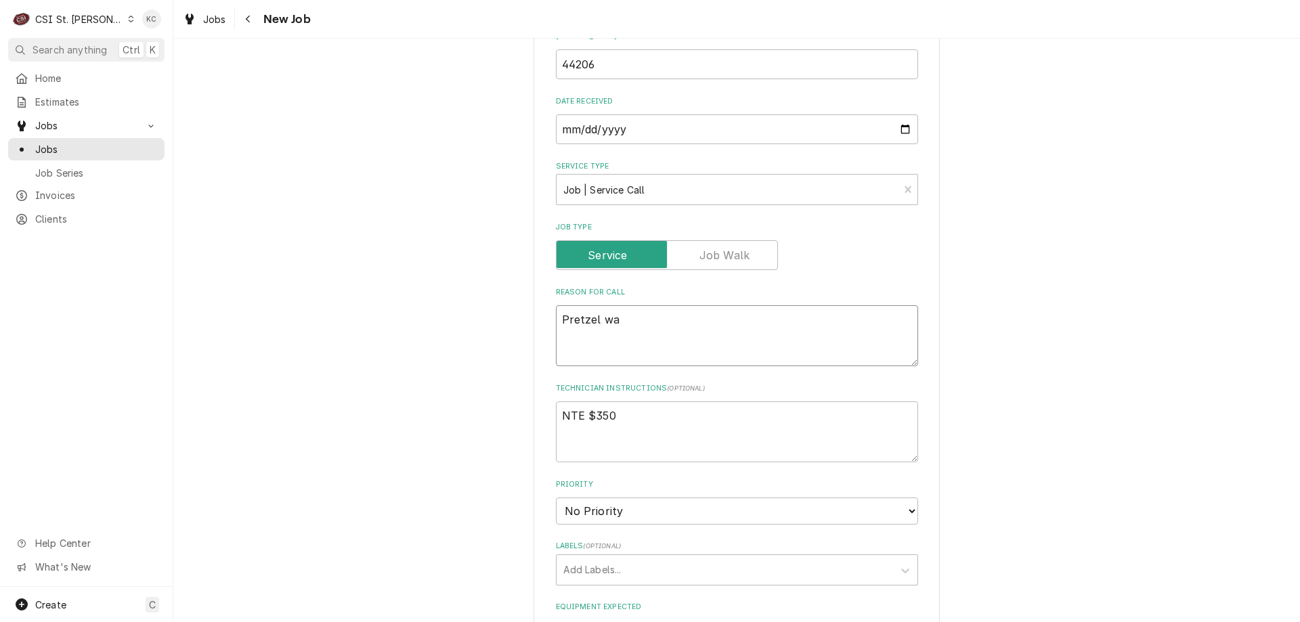
type textarea "x"
type textarea "Pretzel war"
type textarea "x"
type textarea "Pretzel warme"
type textarea "x"
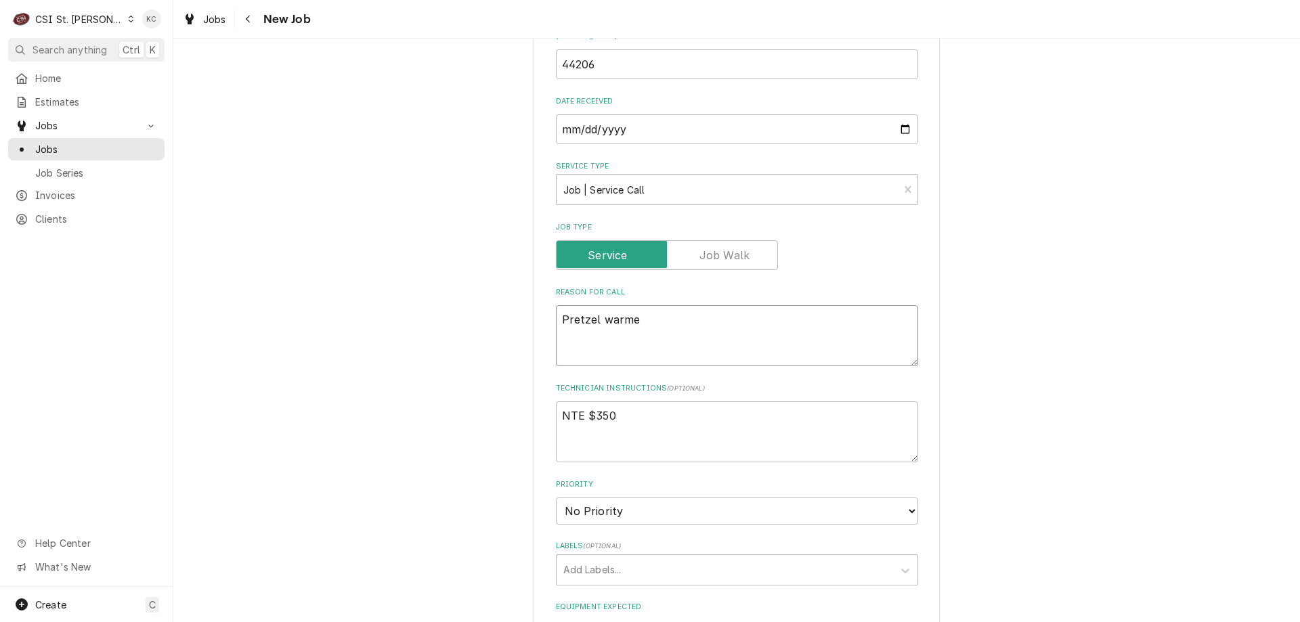
type textarea "Pretzel warmer"
type textarea "x"
type textarea "Pretzel warmer"
type textarea "x"
type textarea "Pretzel warmer"
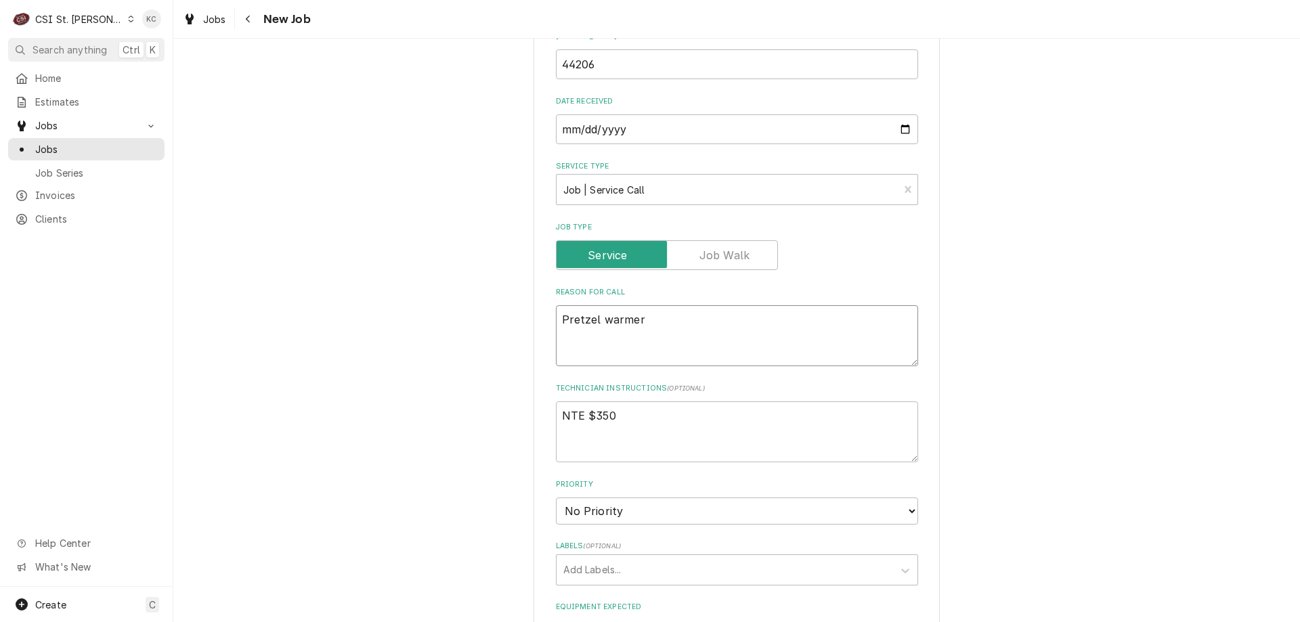
type textarea "x"
type textarea "Pretzel warme"
type textarea "x"
type textarea "Pretzel warm"
type textarea "x"
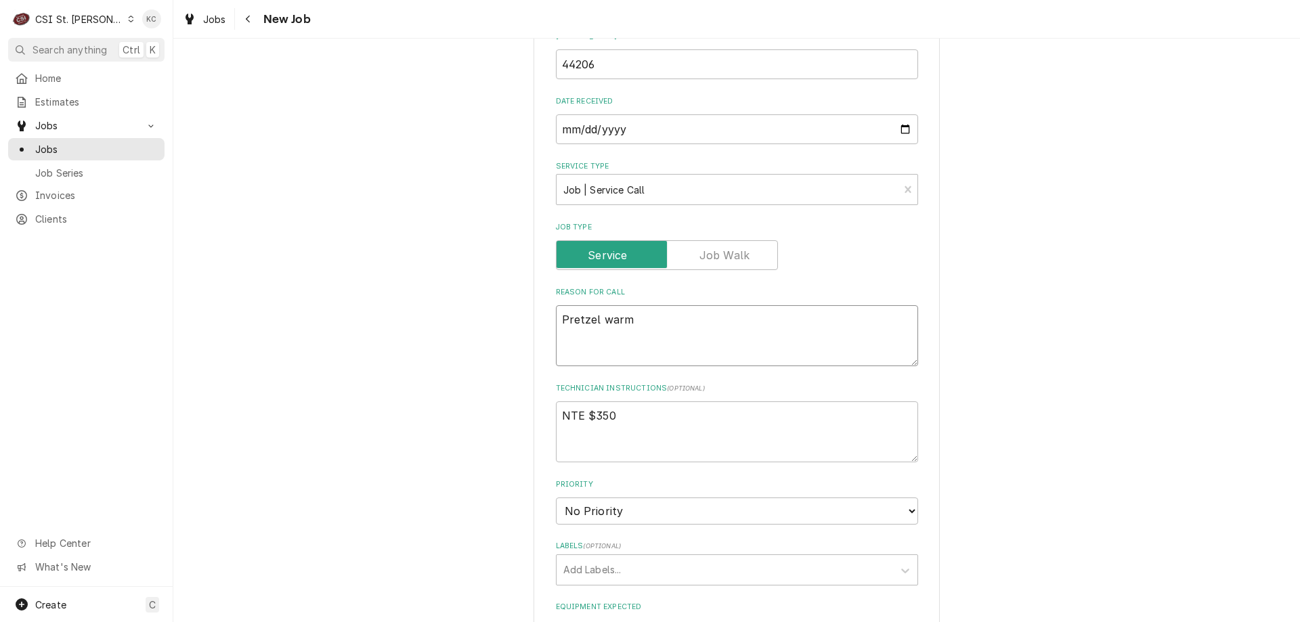
type textarea "Pretzel war"
type textarea "x"
type textarea "Pretzel wa"
type textarea "x"
type textarea "Pretzel w"
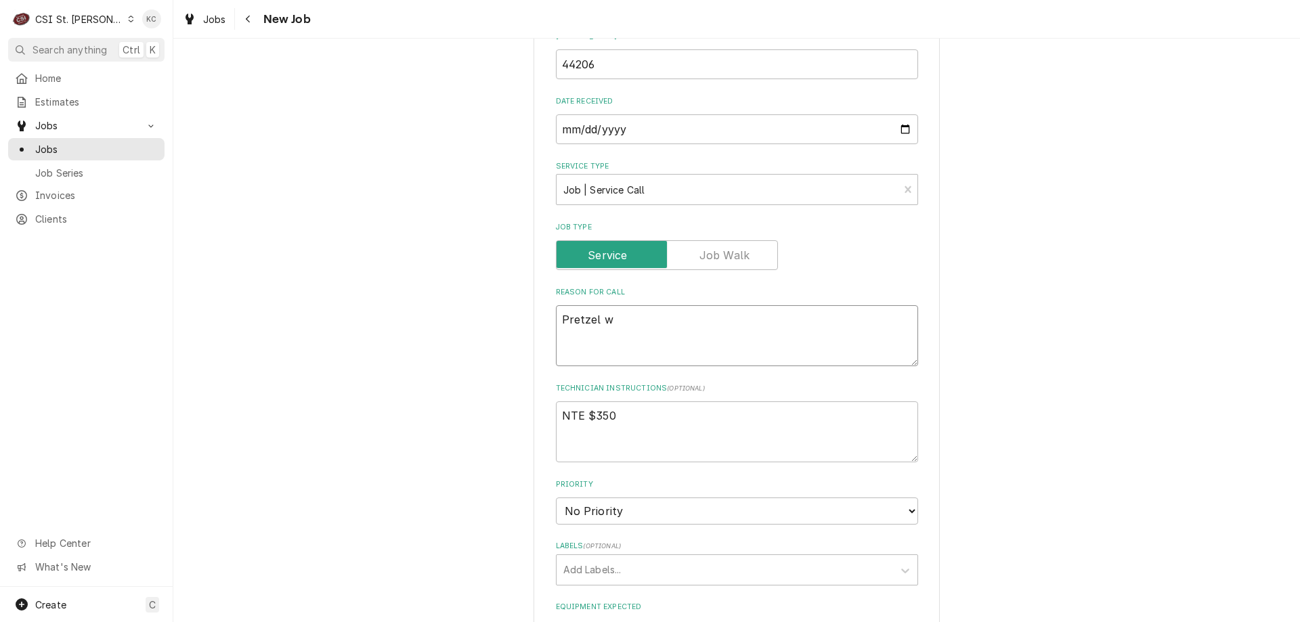
type textarea "x"
type textarea "Pretzel"
type textarea "x"
type textarea "Pretzel"
type textarea "x"
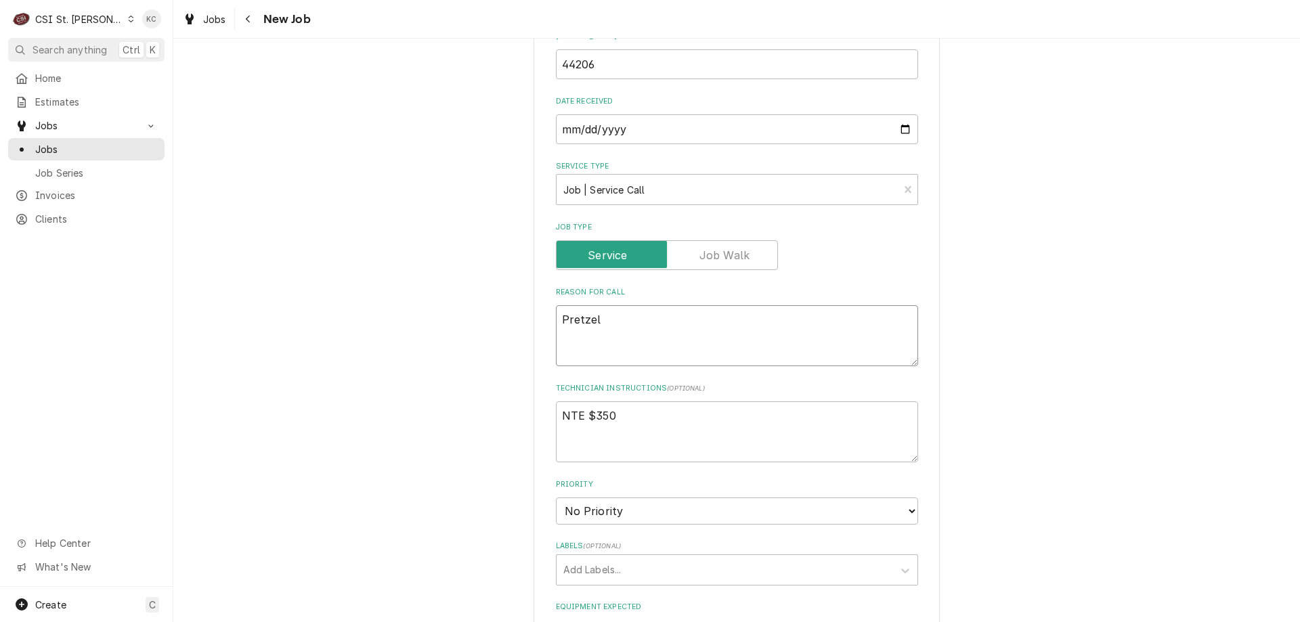
type textarea "Pretze"
type textarea "x"
type textarea "Pretz"
type textarea "x"
type textarea "Pret"
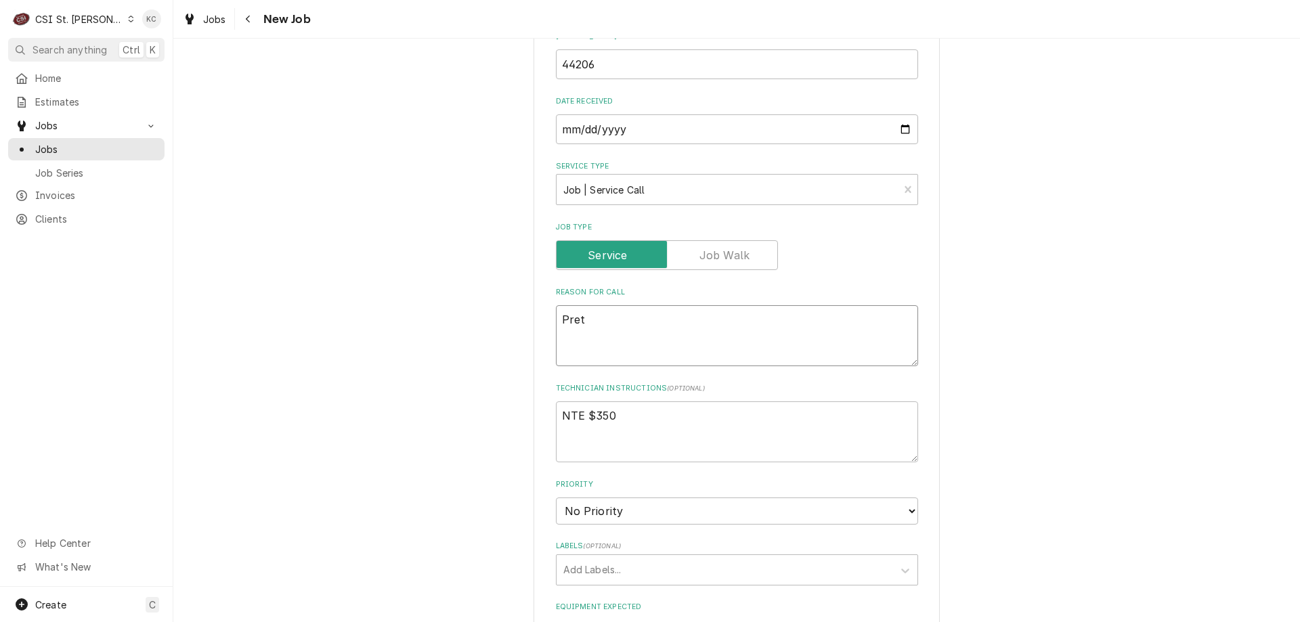
type textarea "x"
type textarea "Pre"
type textarea "x"
type textarea "Pr"
type textarea "x"
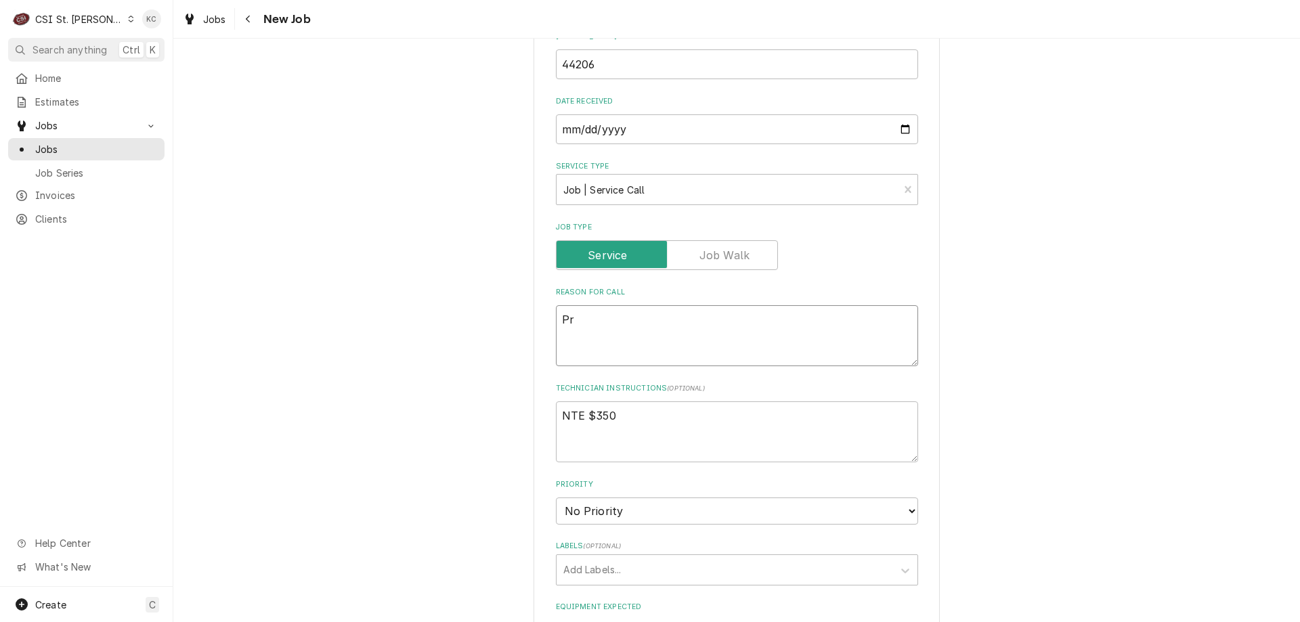
type textarea "P"
type textarea "x"
click at [572, 318] on textarea "Reason For Call" at bounding box center [737, 335] width 362 height 61
paste textarea "PRETZEL WARMER INSIDE INDOOR CONCESSION IS NOT WARMING"
type textarea "x"
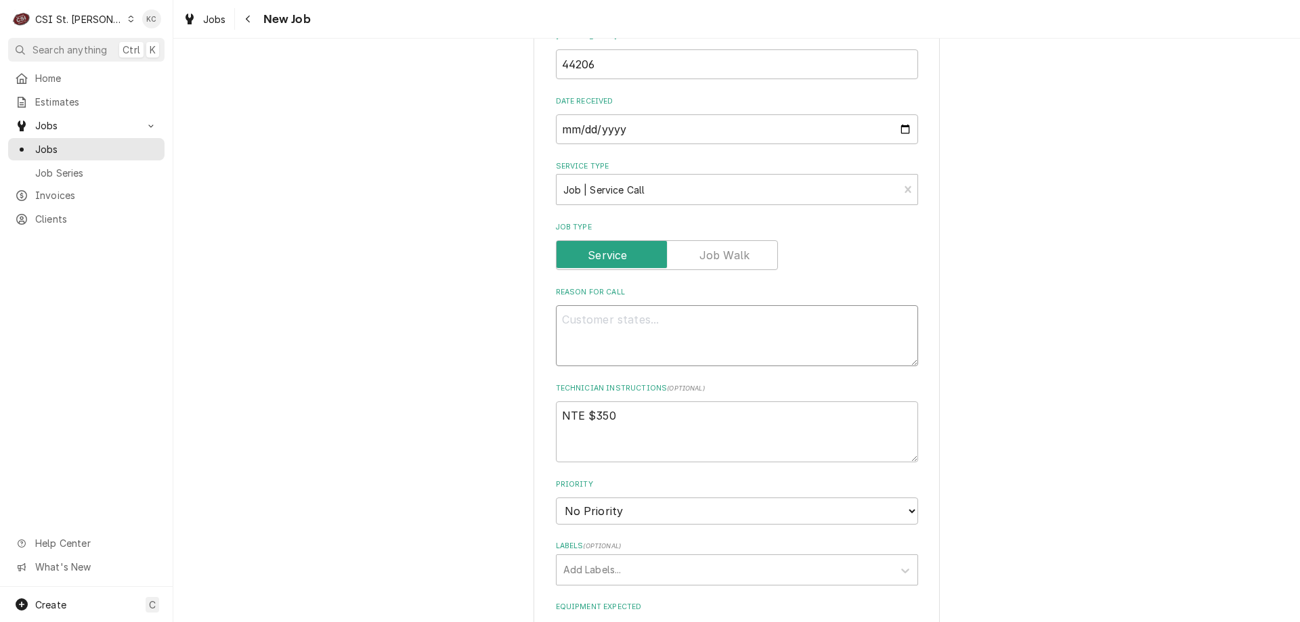
type textarea "PRETZEL WARMER INSIDE INDOOR CONCESSION IS NOT WARMING"
type textarea "x"
type textarea "PRETZEL WARMER INSIDE INDOOR CONCESSION IS NOT WARMING"
click at [631, 419] on textarea "NTE $350" at bounding box center [737, 432] width 362 height 61
type textarea "x"
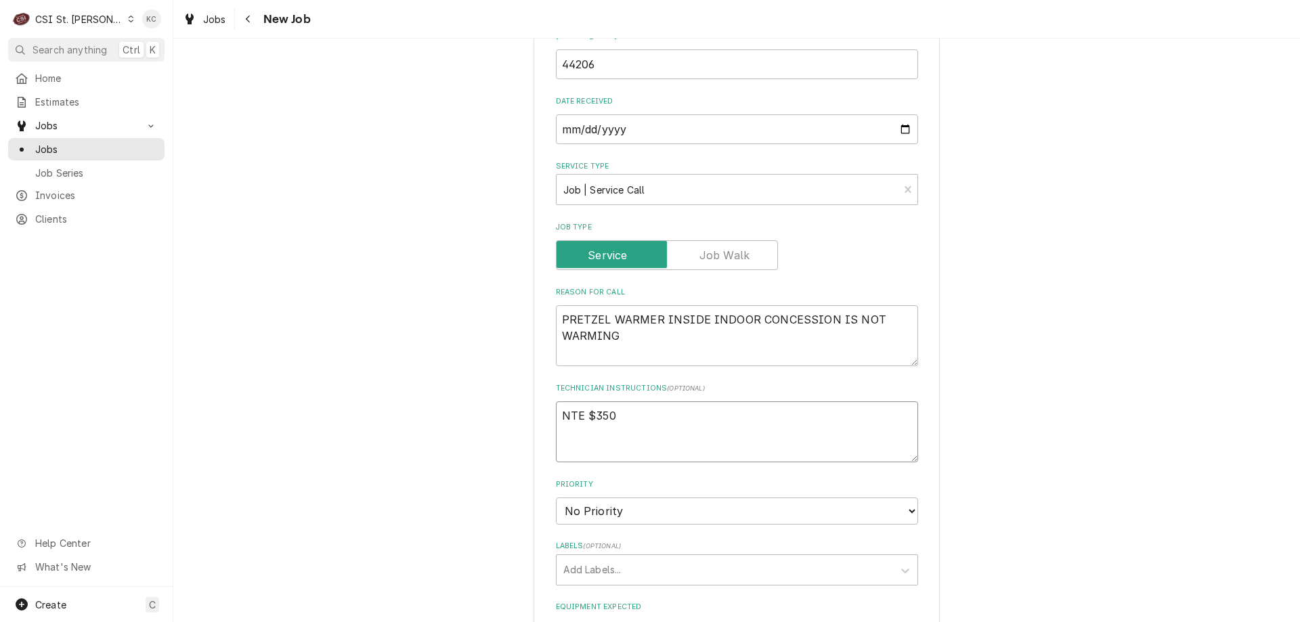
type textarea "NTE $350"
type textarea "x"
type textarea "NTE $350"
type textarea "x"
type textarea "NTE $350 J"
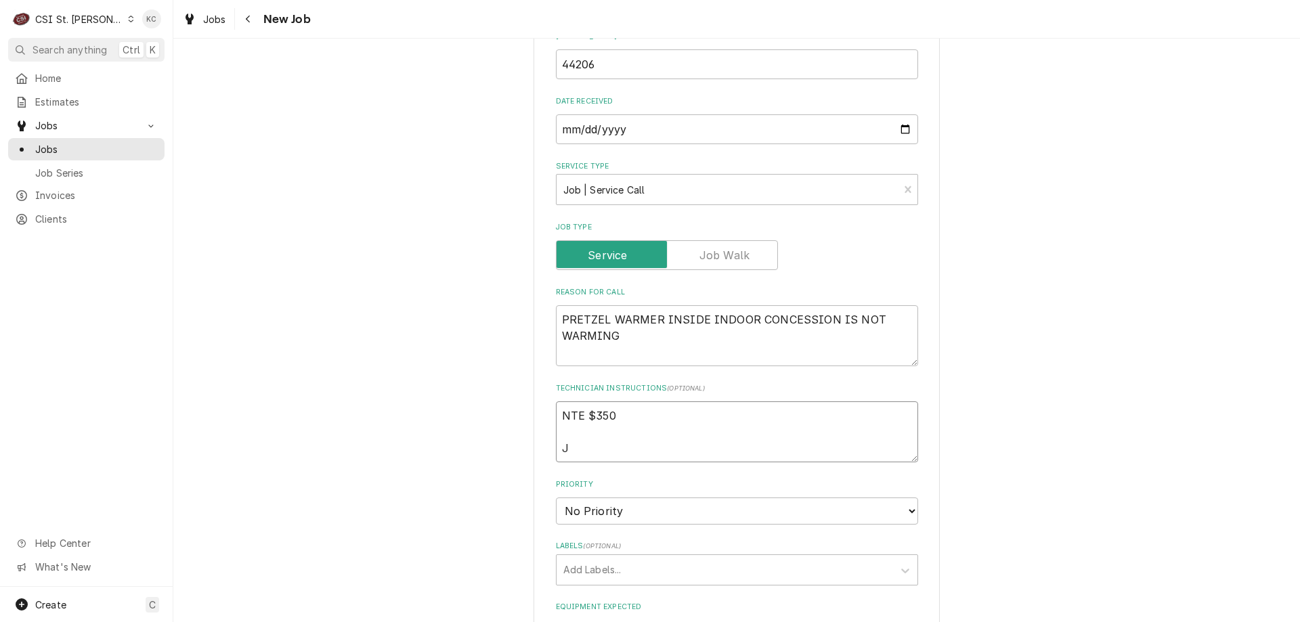
type textarea "x"
type textarea "NTE $350 Je"
type textarea "x"
type textarea "NTE $350 Jen"
type textarea "x"
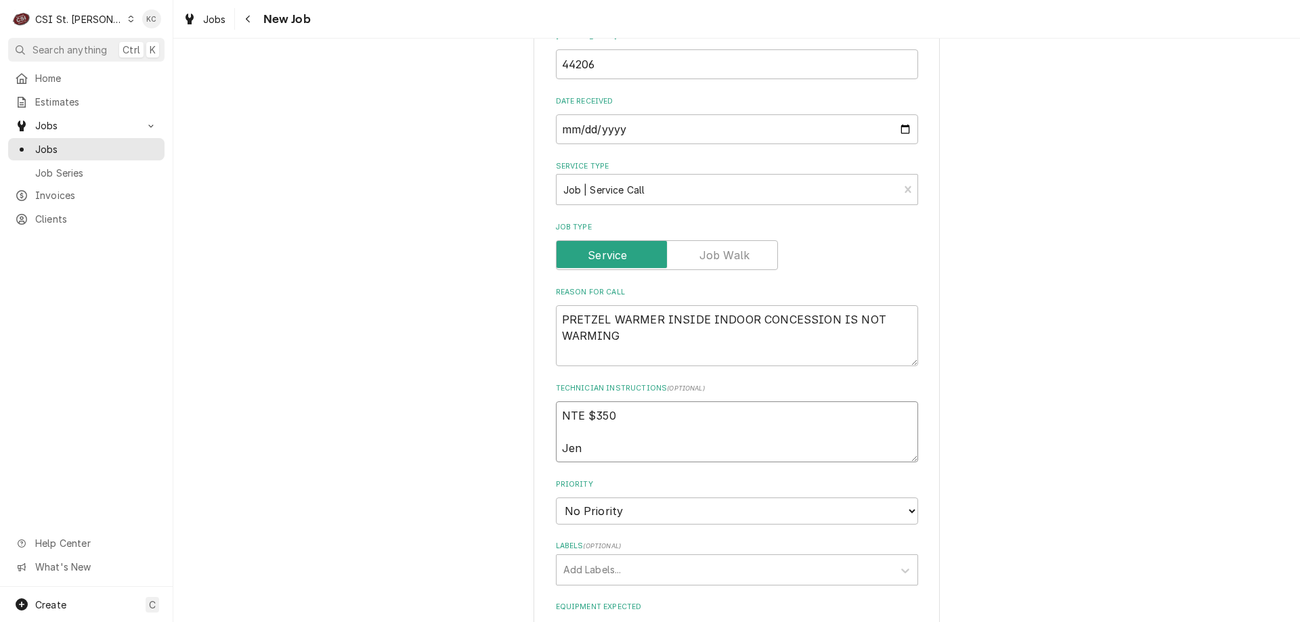
type textarea "NTE $350 Jenn"
type textarea "x"
type textarea "NTE $350 Jenny"
type textarea "x"
type textarea "NTE $350 Jenny"
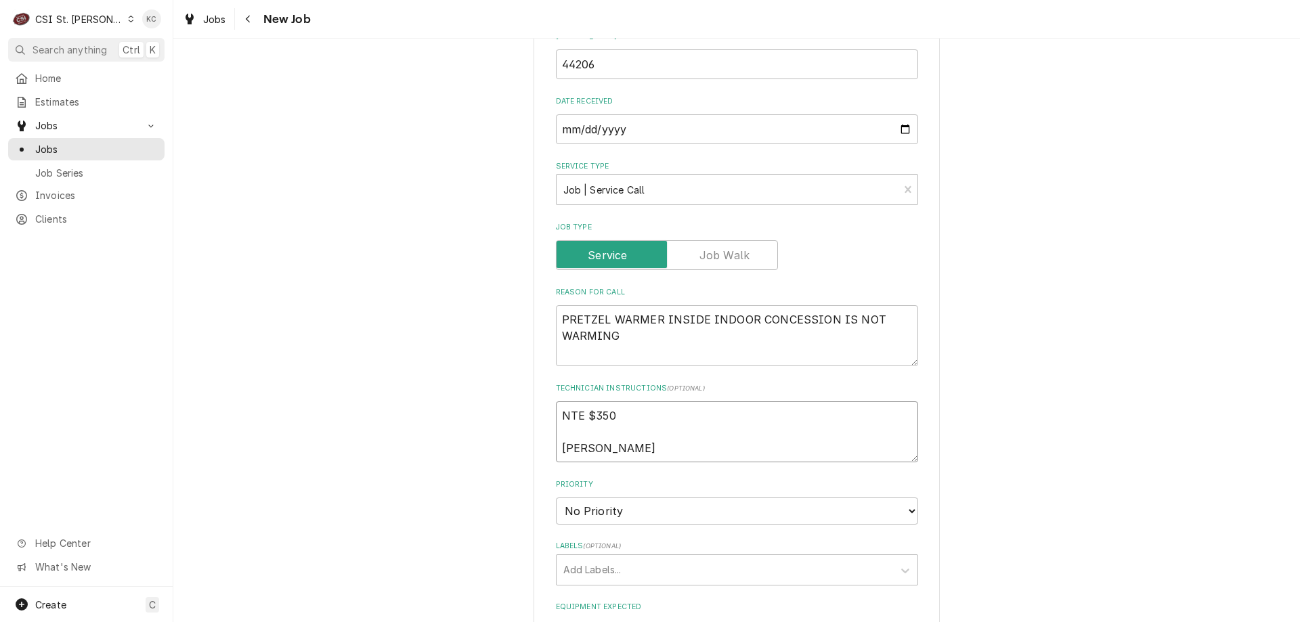
type textarea "x"
type textarea "NTE $350 Jenny"
click at [556, 416] on textarea "NTE $350 Jenny" at bounding box center [737, 432] width 362 height 61
type textarea "x"
type textarea "NTE $350 Jenny"
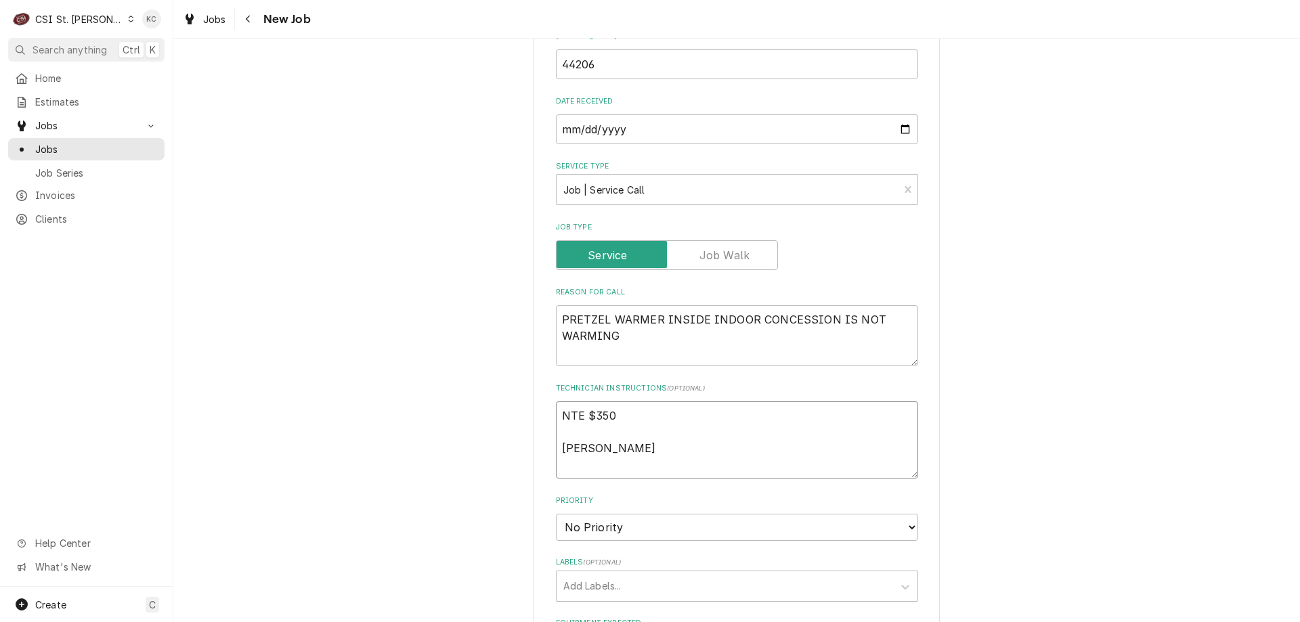
type textarea "x"
type textarea "NTE $350 Jenny"
paste textarea "Tech can call me from site 314-717-5271"
type textarea "x"
type textarea "Tech can call me from site 314-717-5271 NTE $350 Jenny"
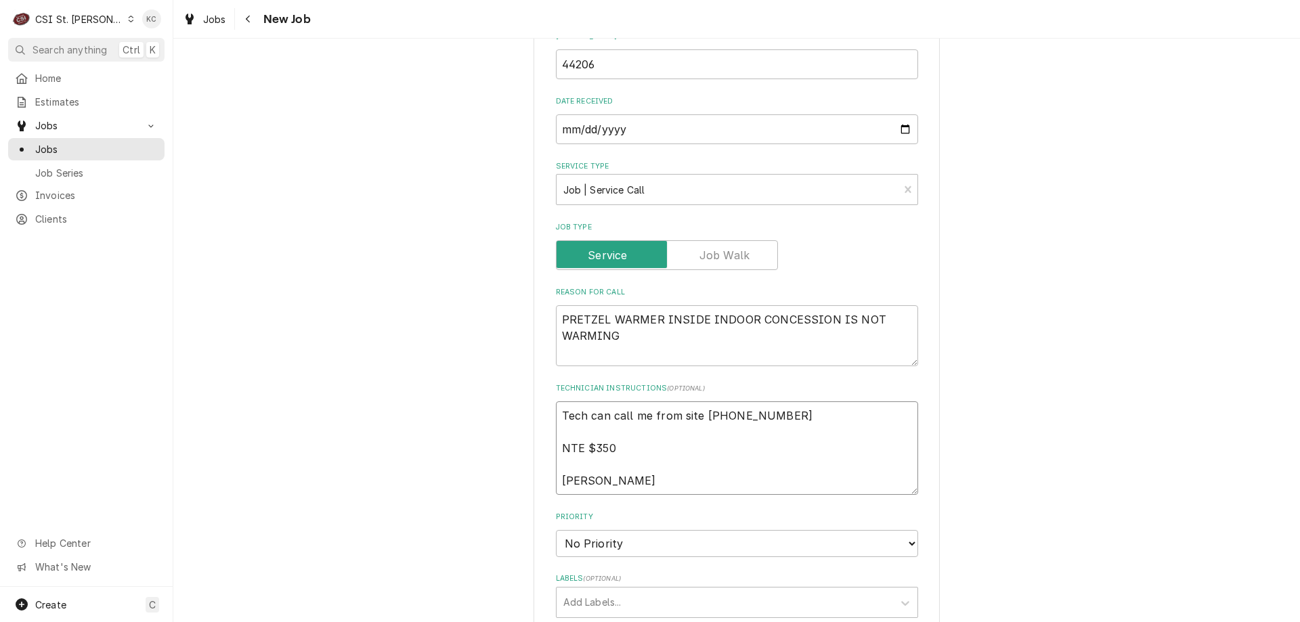
click at [646, 416] on textarea "Tech can call me from site 314-717-5271 NTE $350 Jenny" at bounding box center [737, 448] width 362 height 93
type textarea "x"
type textarea "Tech can call m from site 314-717-5271 NTE $350 Jenny"
type textarea "x"
type textarea "Tech can call from site 314-717-5271 NTE $350 Jenny"
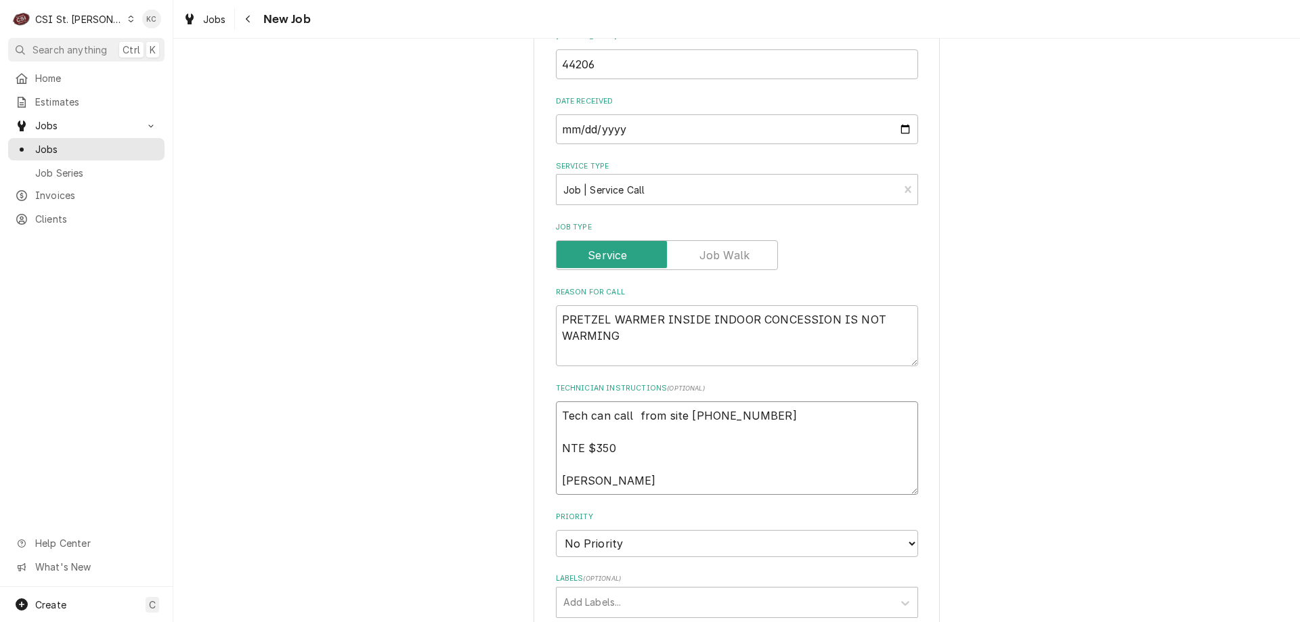
type textarea "x"
type textarea "Tech can call R from site 314-717-5271 NTE $350 Jenny"
type textarea "x"
type textarea "Tech can call Ry from site 314-717-5271 NTE $350 Jenny"
type textarea "x"
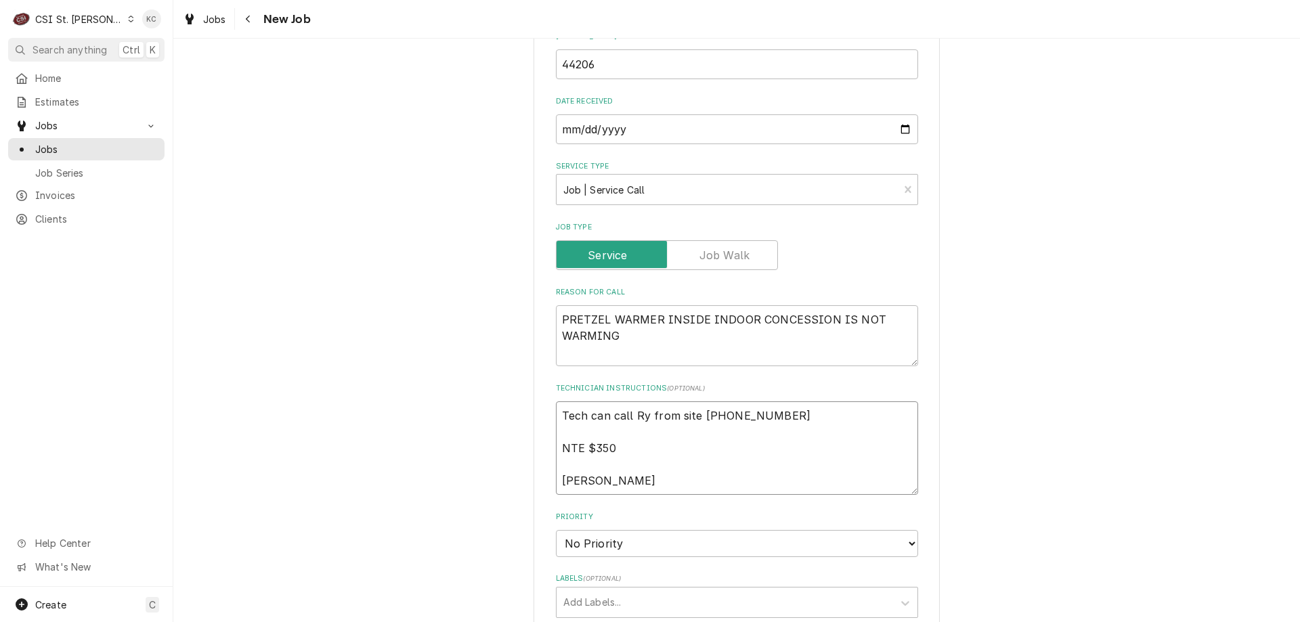
type textarea "Tech can call Rya from site 314-717-5271 NTE $350 Jenny"
type textarea "x"
type textarea "Tech can call Ryan from site 314-717-5271 NTE $350 Jenny"
type textarea "x"
type textarea "Tech can call Ryan from site 314-717-5271 NTE $350 Jenny"
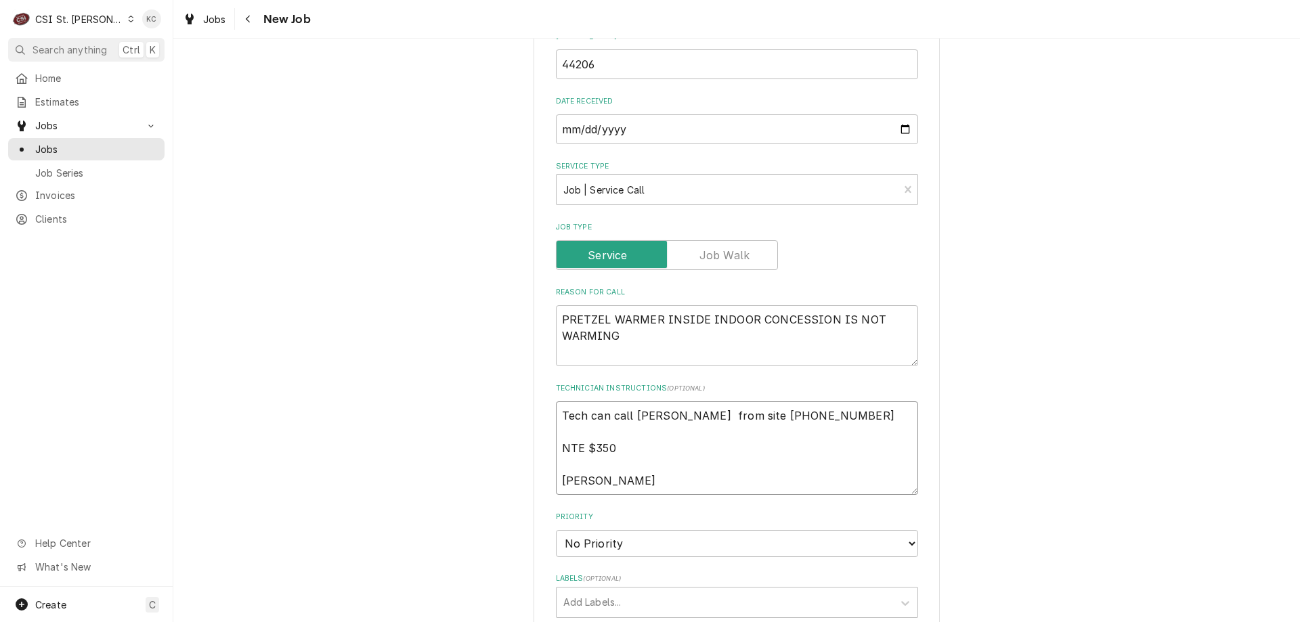
type textarea "x"
type textarea "Tech can call Ryan a from site 314-717-5271 NTE $350 Jenny"
type textarea "x"
type textarea "Tech can call Ryan at from site 314-717-5271 NTE $350 Jenny"
type textarea "x"
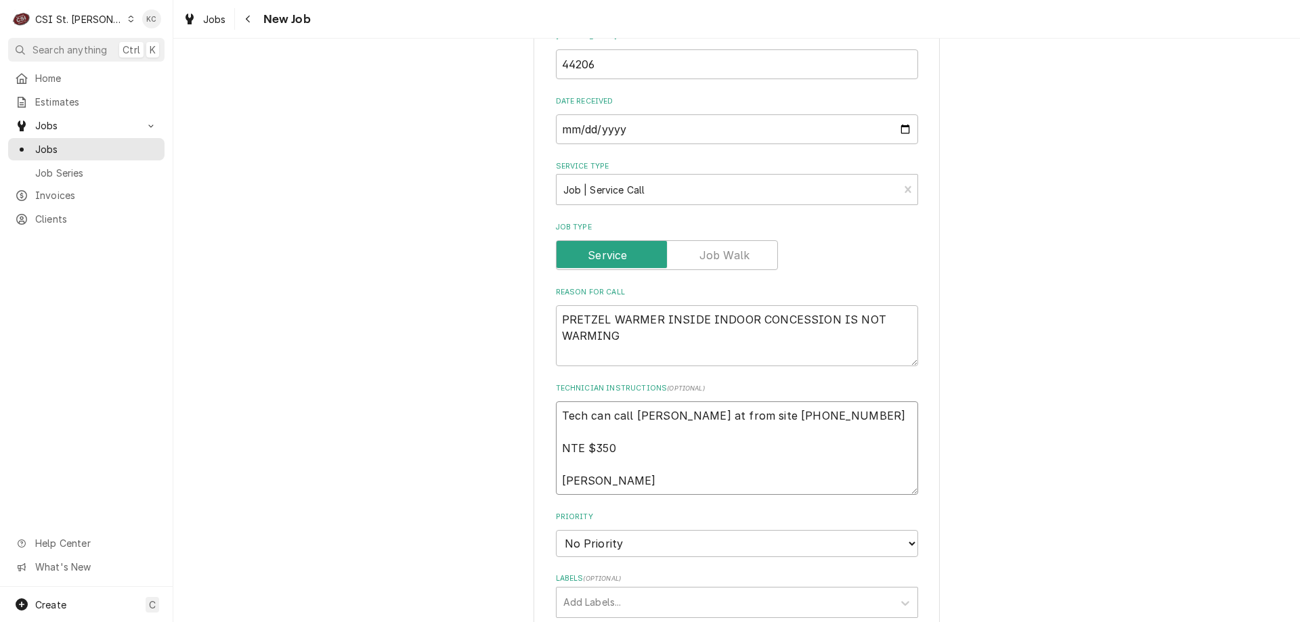
type textarea "Tech can call Ryan at from site 314-717-5271 NTE $350 Jenny"
type textarea "x"
type textarea "Tech can call Ryan at V from site 314-717-5271 NTE $350 Jenny"
type textarea "x"
type textarea "Tech can call Ryan at Vi from site 314-717-5271 NTE $350 Jenny"
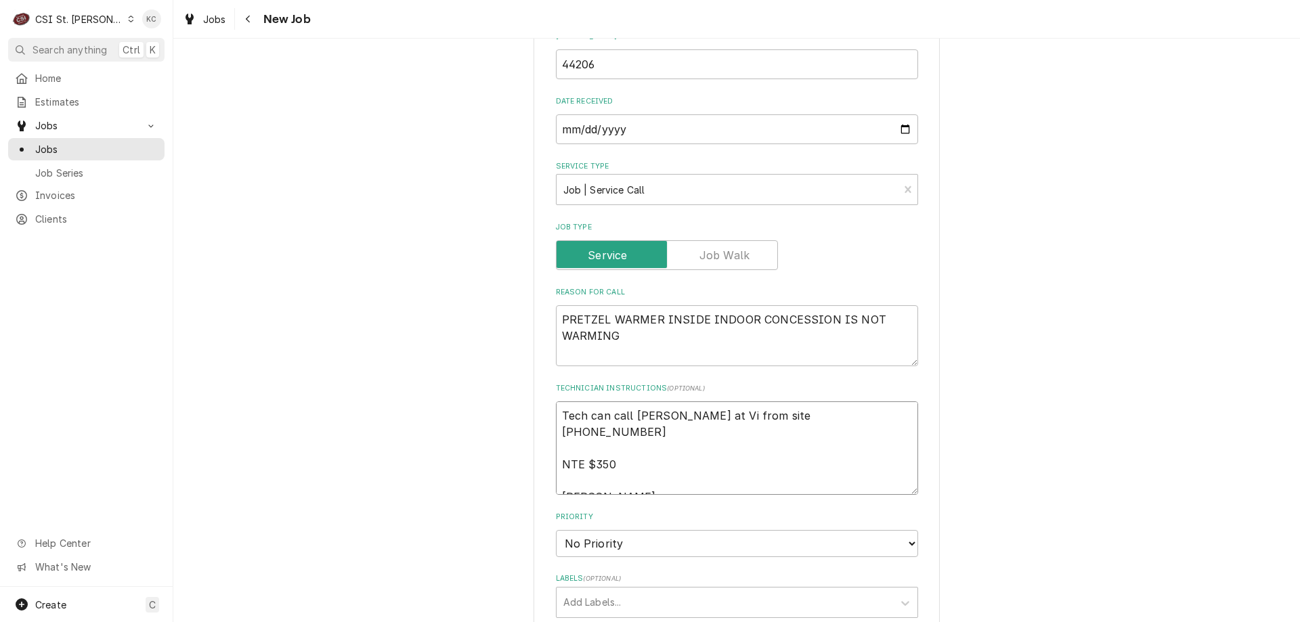
type textarea "x"
type textarea "Tech can call Ryan at Vivi from site 314-717-5271 NTE $350 Jenny"
type textarea "x"
type textarea "Tech can call Ryan at Vivia from site 314-717-5271 NTE $350 Jenny"
type textarea "x"
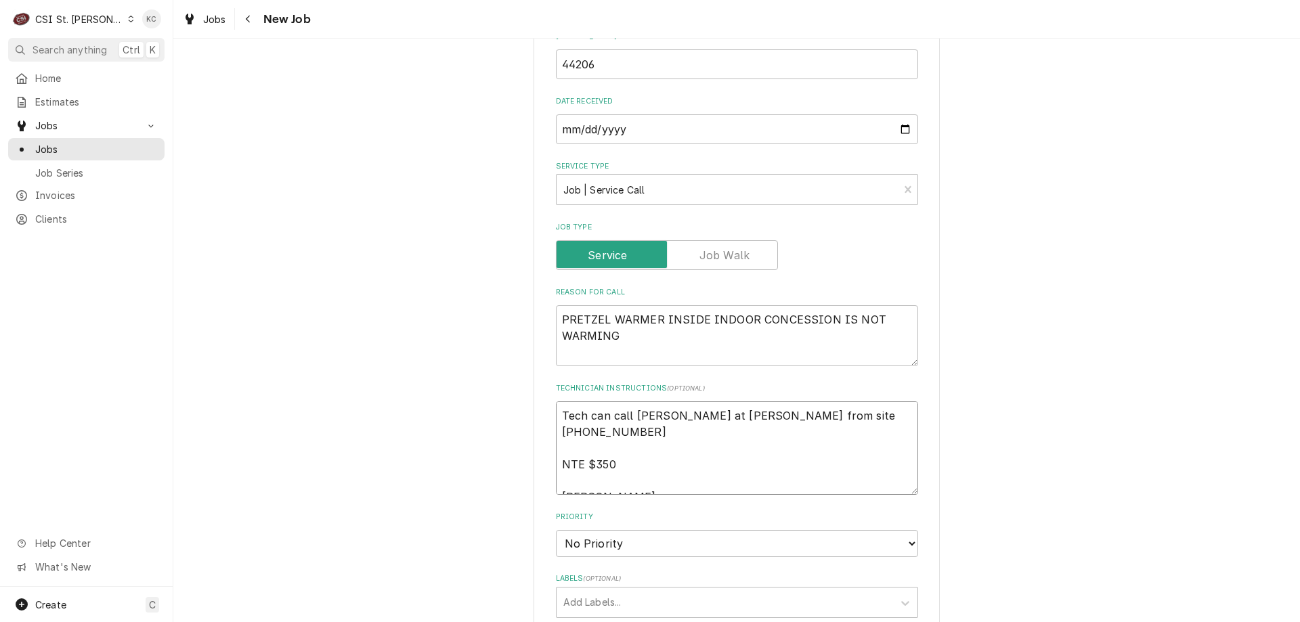
type textarea "Tech can call Ryan at Vivian from site 314-717-5271 NTE $350 Jenny"
type textarea "x"
type textarea "Tech can call Ryan at Vivian from site 314-717-5271 NTE $350 Jenny"
click at [614, 539] on select "No Priority Urgent High Medium Low" at bounding box center [737, 543] width 362 height 27
select select "4"
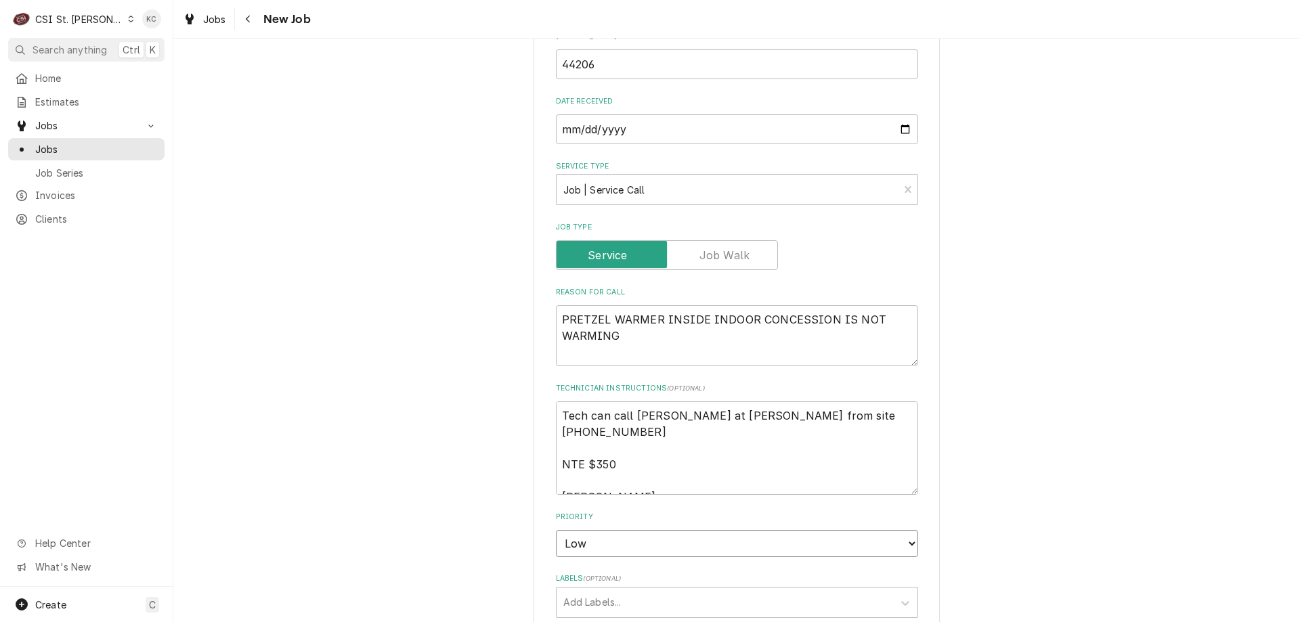
click at [556, 530] on select "No Priority Urgent High Medium Low" at bounding box center [737, 543] width 362 height 27
click at [1042, 379] on div "Please provide the following information to create a job: Client Details Client…" at bounding box center [736, 301] width 1127 height 1717
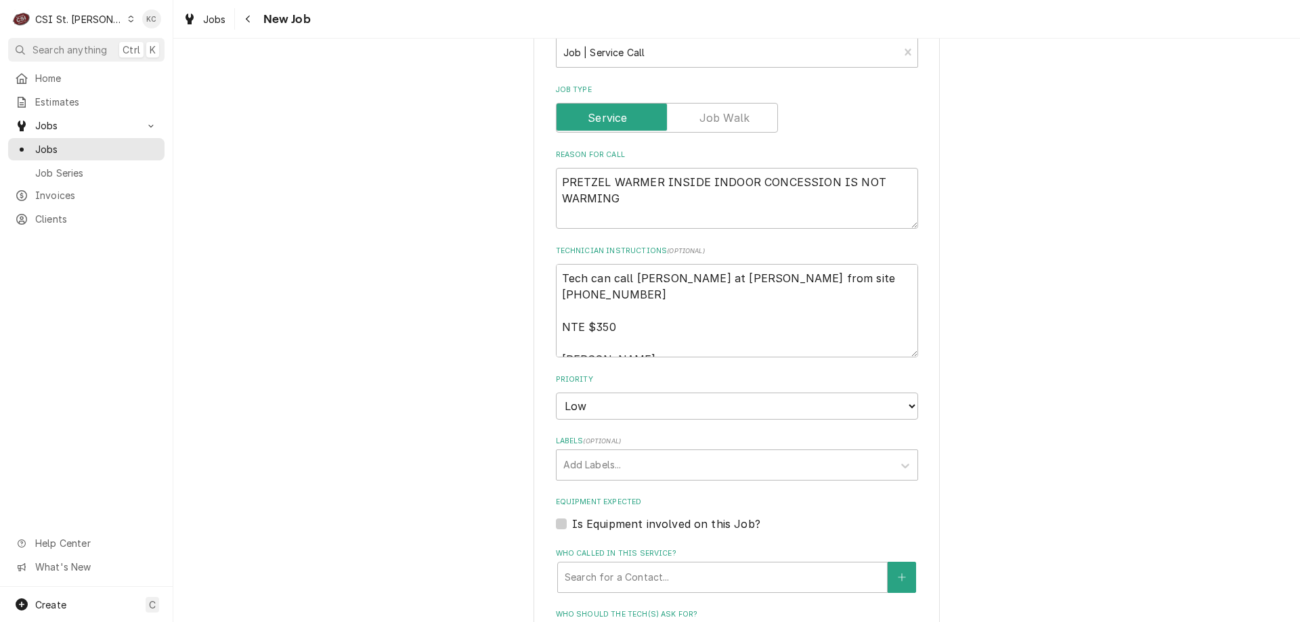
scroll to position [813, 0]
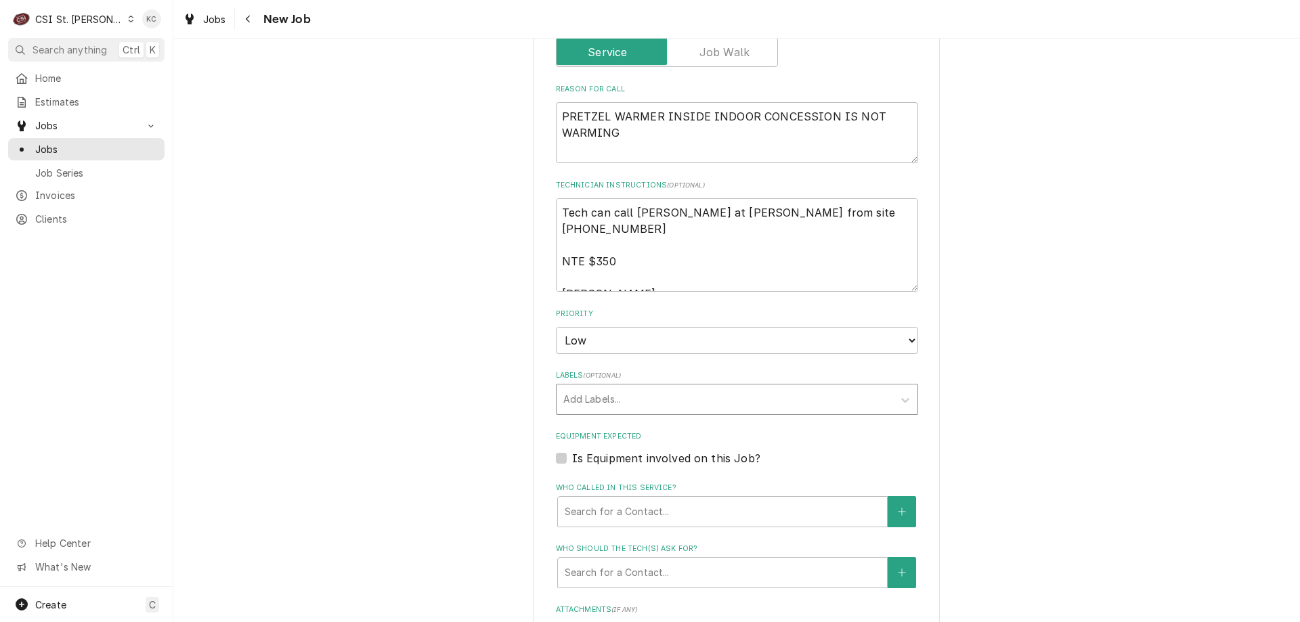
click at [671, 402] on div "Labels" at bounding box center [724, 399] width 323 height 24
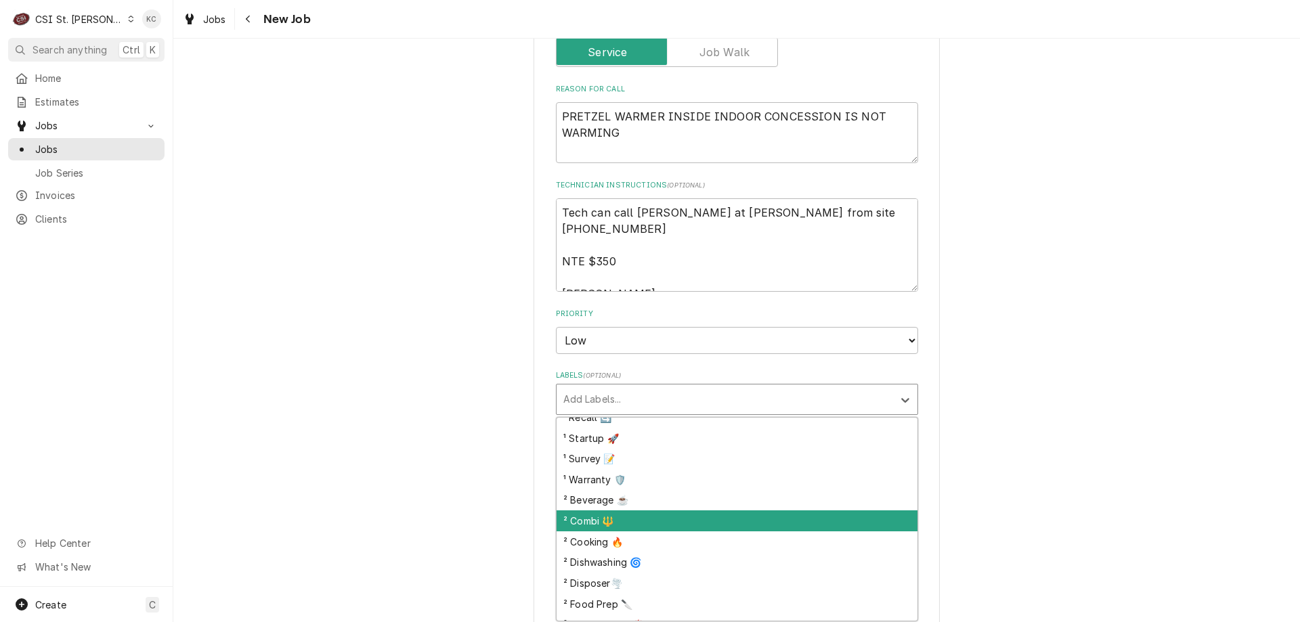
scroll to position [271, 0]
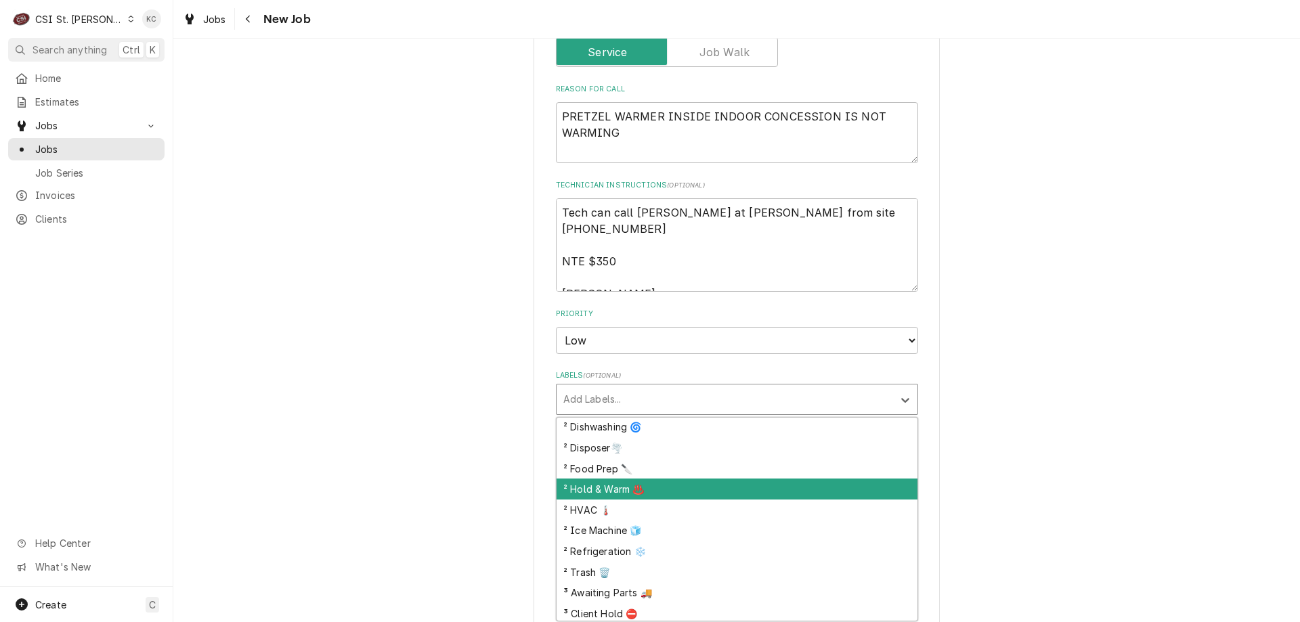
click at [689, 492] on div "² Hold & Warm ♨️" at bounding box center [737, 489] width 361 height 21
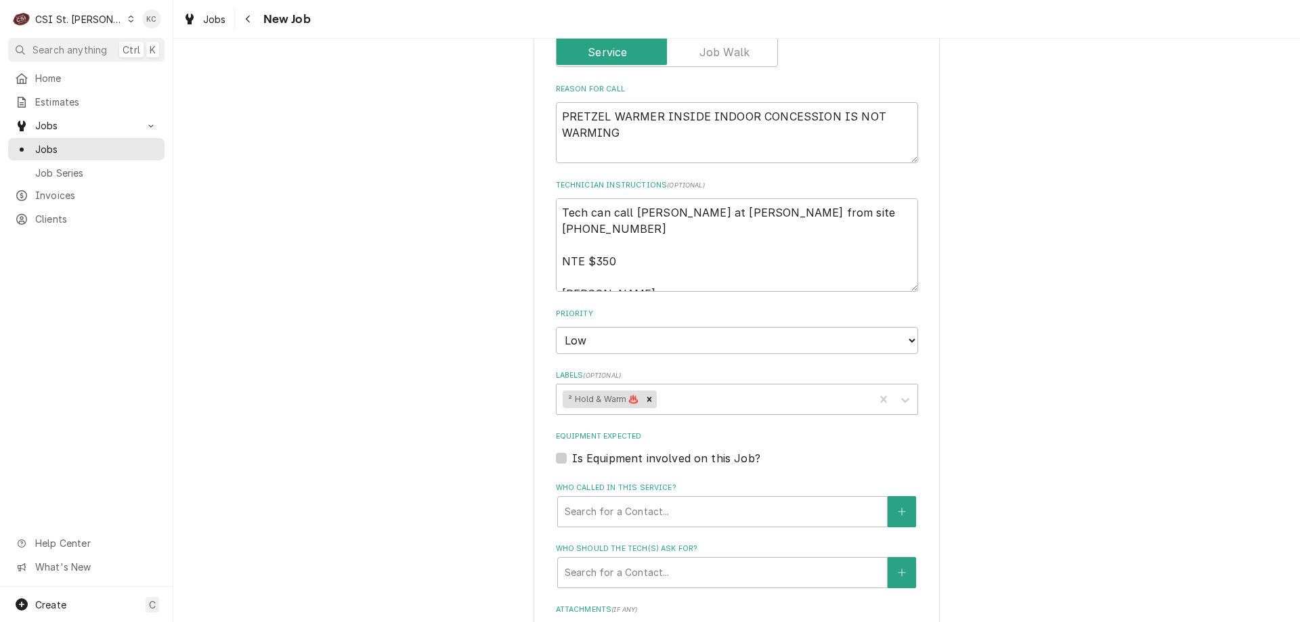
click at [982, 415] on div "Please provide the following information to create a job: Client Details Client…" at bounding box center [736, 98] width 1127 height 1717
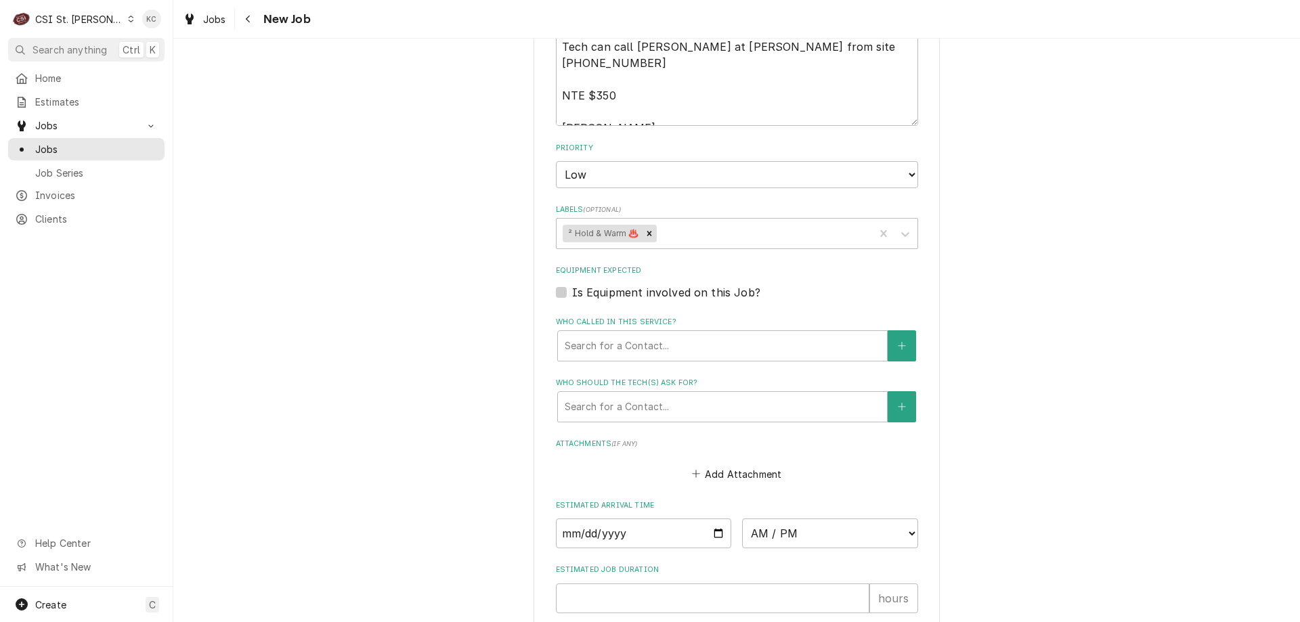
scroll to position [945, 0]
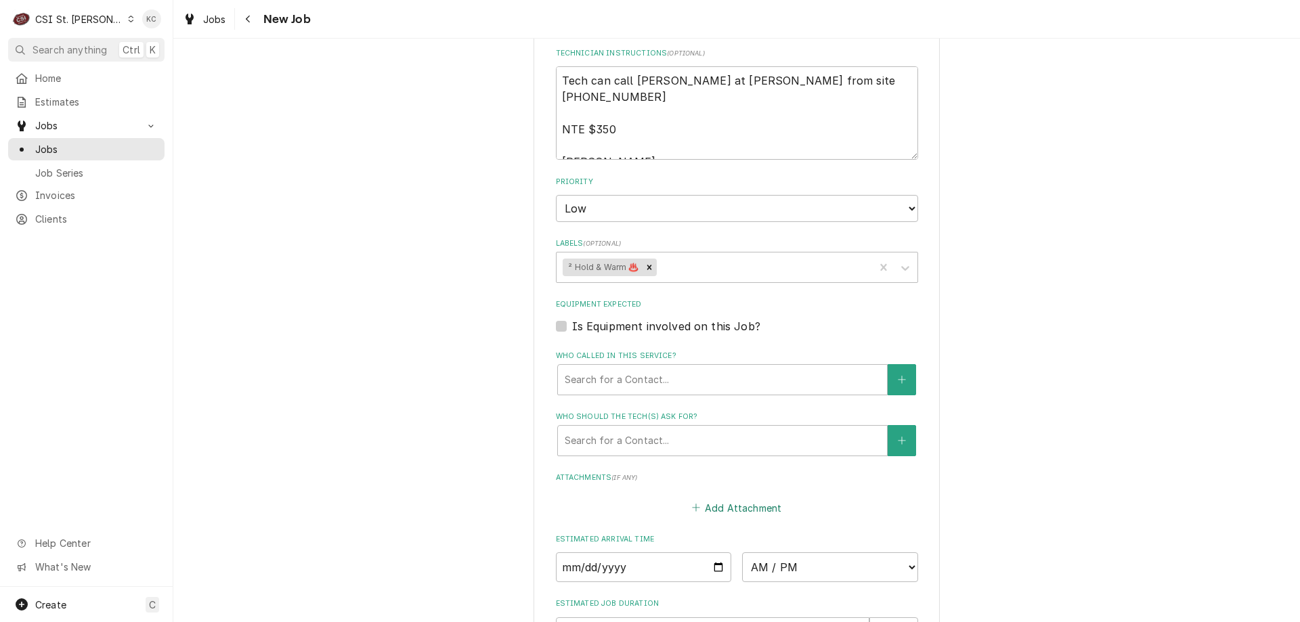
click at [766, 510] on button "Add Attachment" at bounding box center [736, 507] width 95 height 19
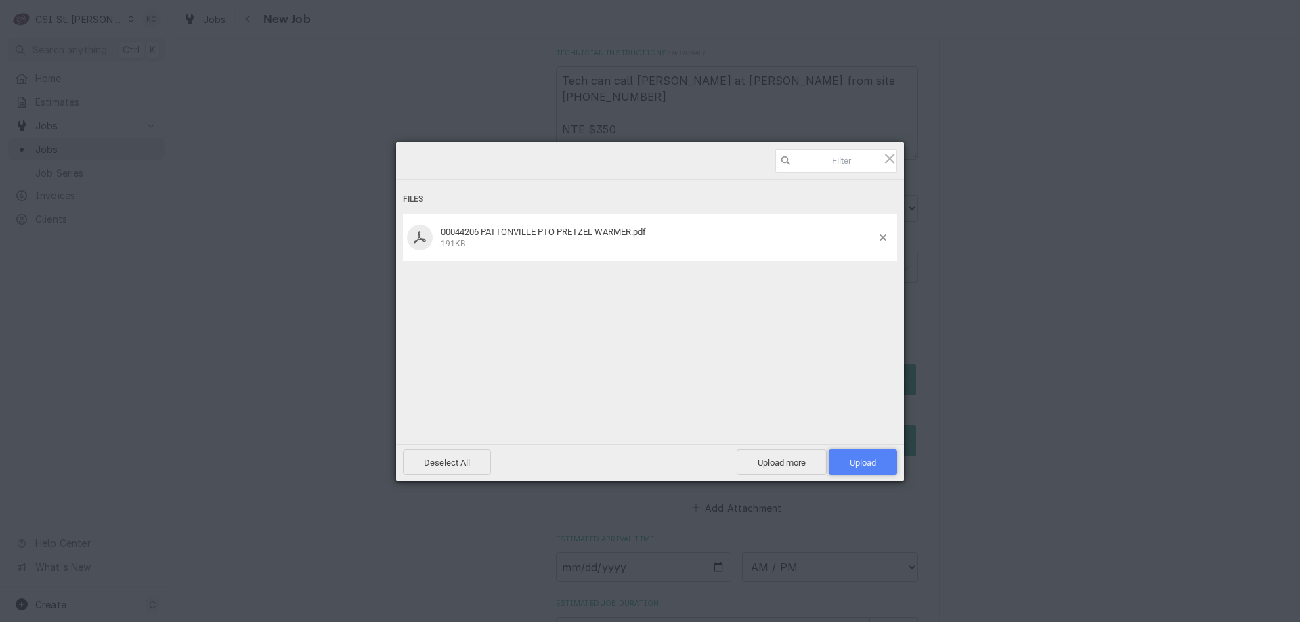
click at [886, 464] on span "Upload 1" at bounding box center [863, 463] width 68 height 26
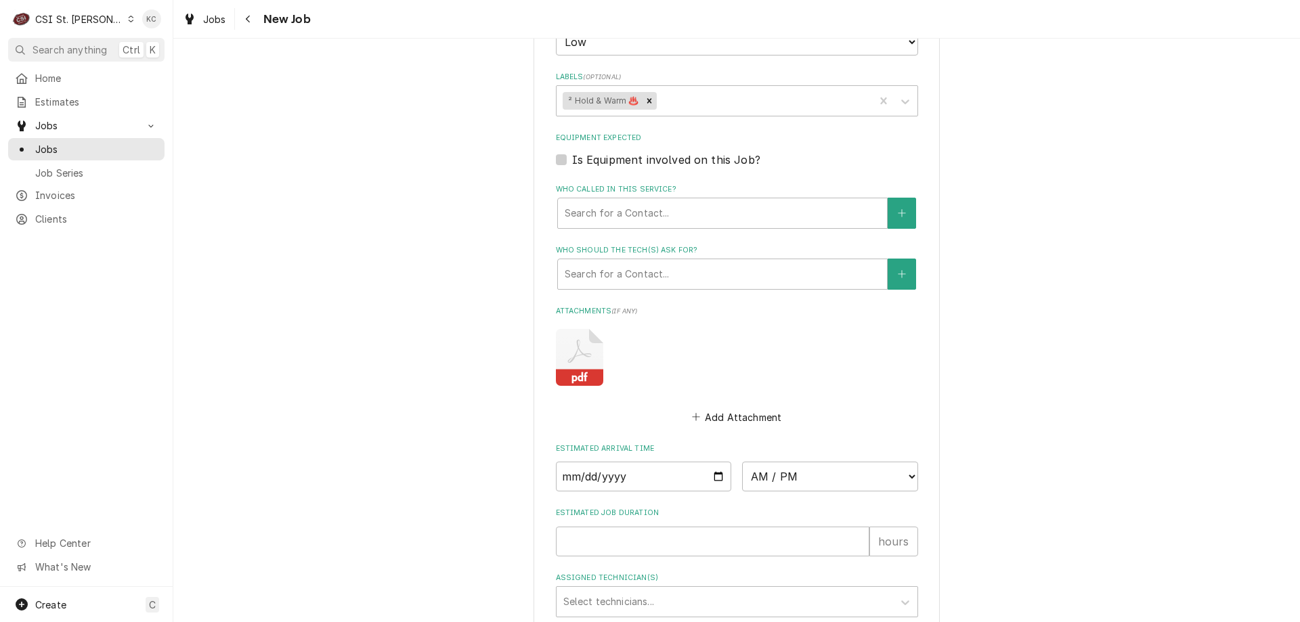
scroll to position [1224, 0]
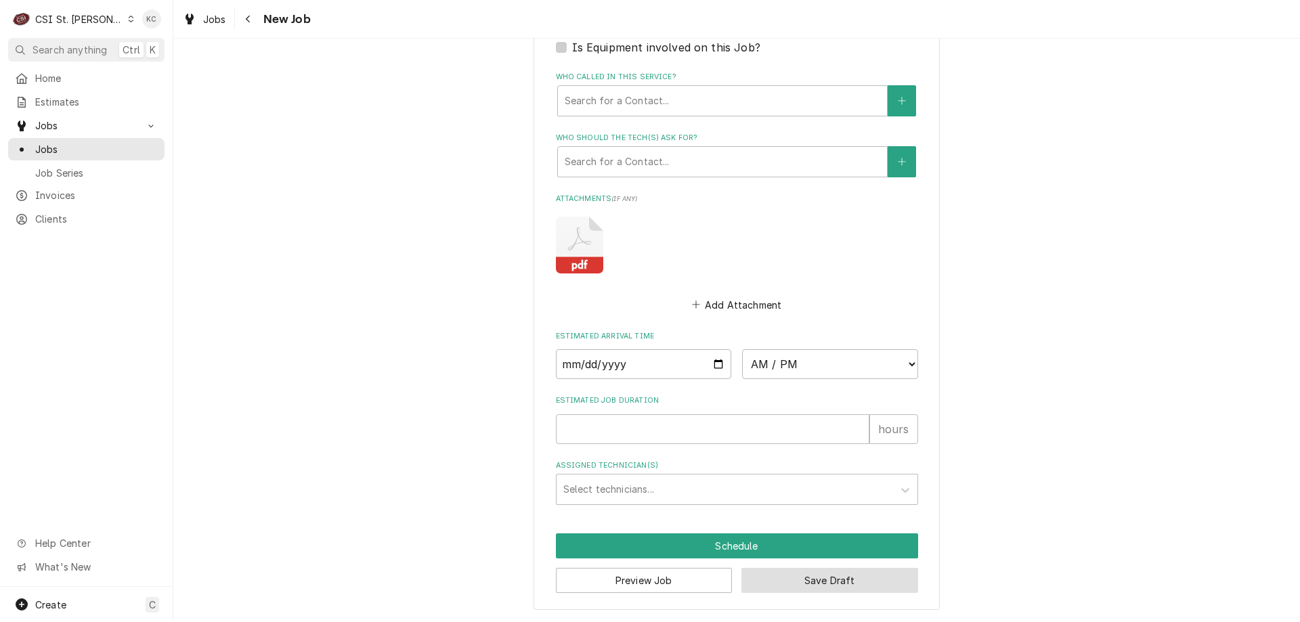
click at [794, 572] on button "Save Draft" at bounding box center [830, 580] width 177 height 25
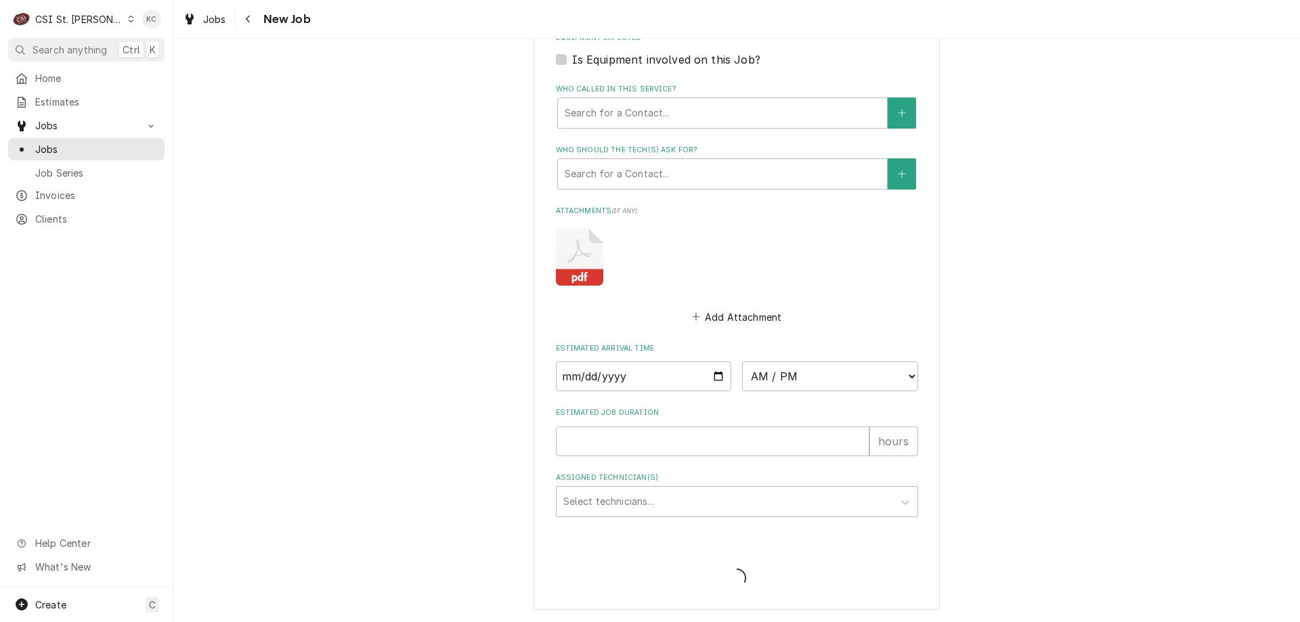
scroll to position [1212, 0]
type textarea "x"
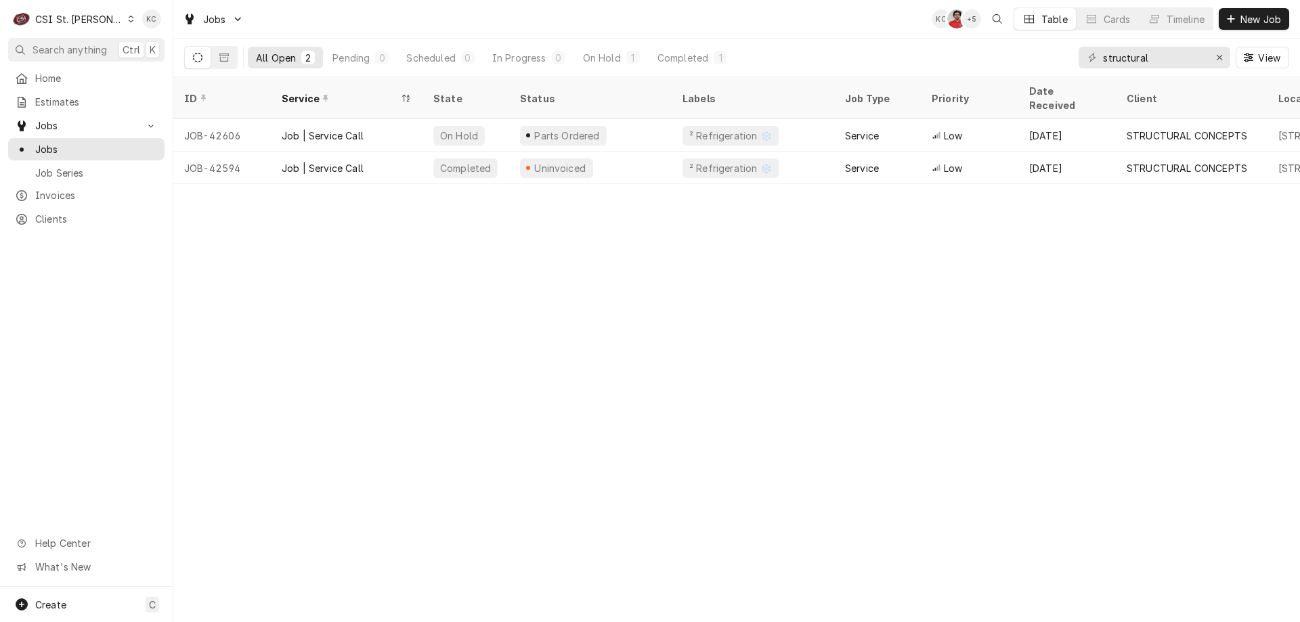
click at [1094, 403] on div "ID Service State Status Labels Job Type Priority Date Received Client Location …" at bounding box center [736, 349] width 1127 height 545
drag, startPoint x: 1174, startPoint y: 58, endPoint x: 975, endPoint y: 74, distance: 199.7
click at [975, 74] on div "All Open 2 Pending 0 Scheduled 0 In Progress 0 On Hold 1 Completed 1 structural…" at bounding box center [736, 58] width 1105 height 38
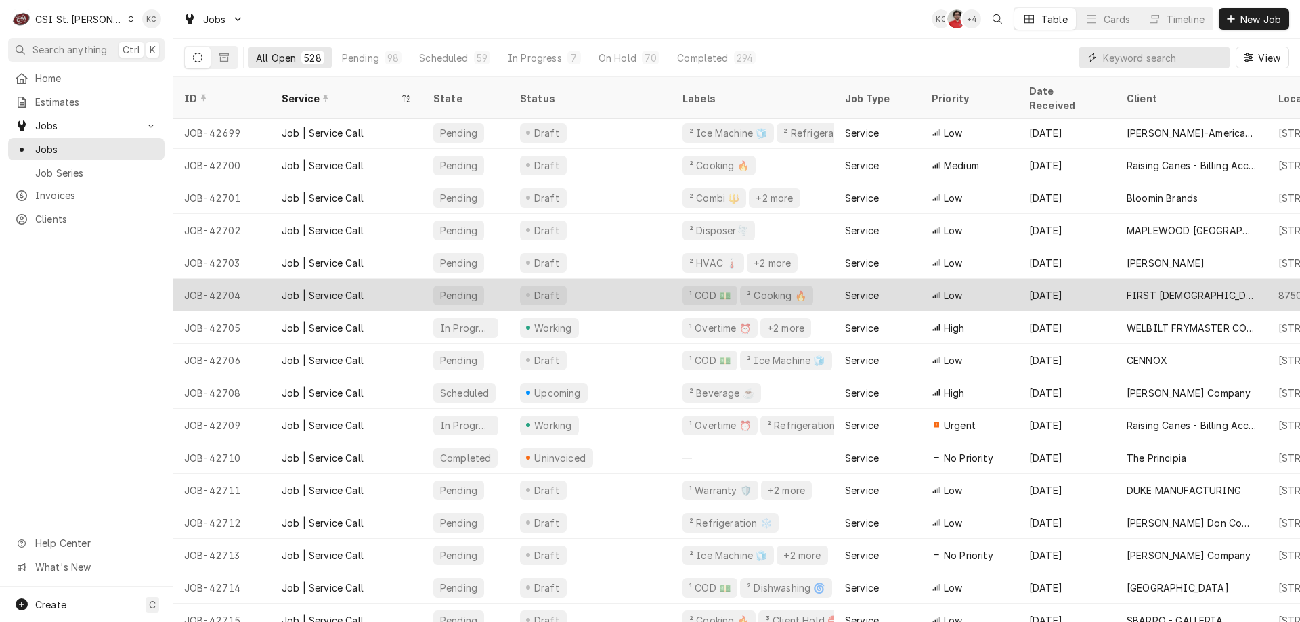
scroll to position [433, 0]
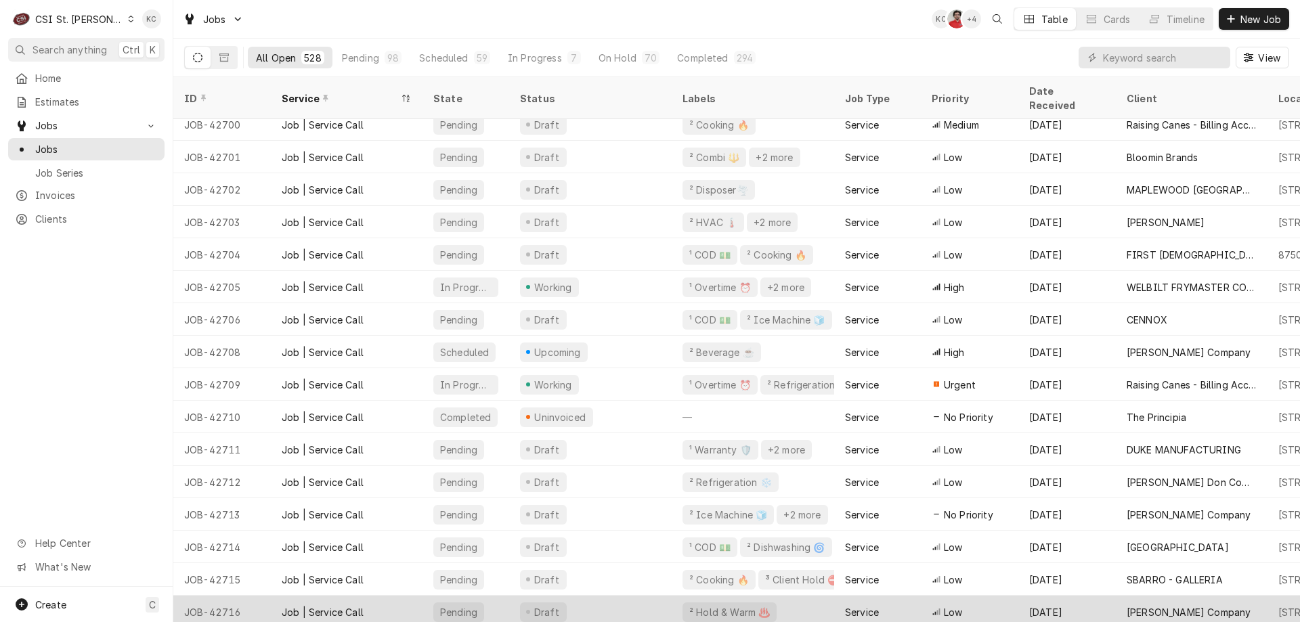
click at [337, 610] on div "Job | Service Call" at bounding box center [347, 612] width 152 height 33
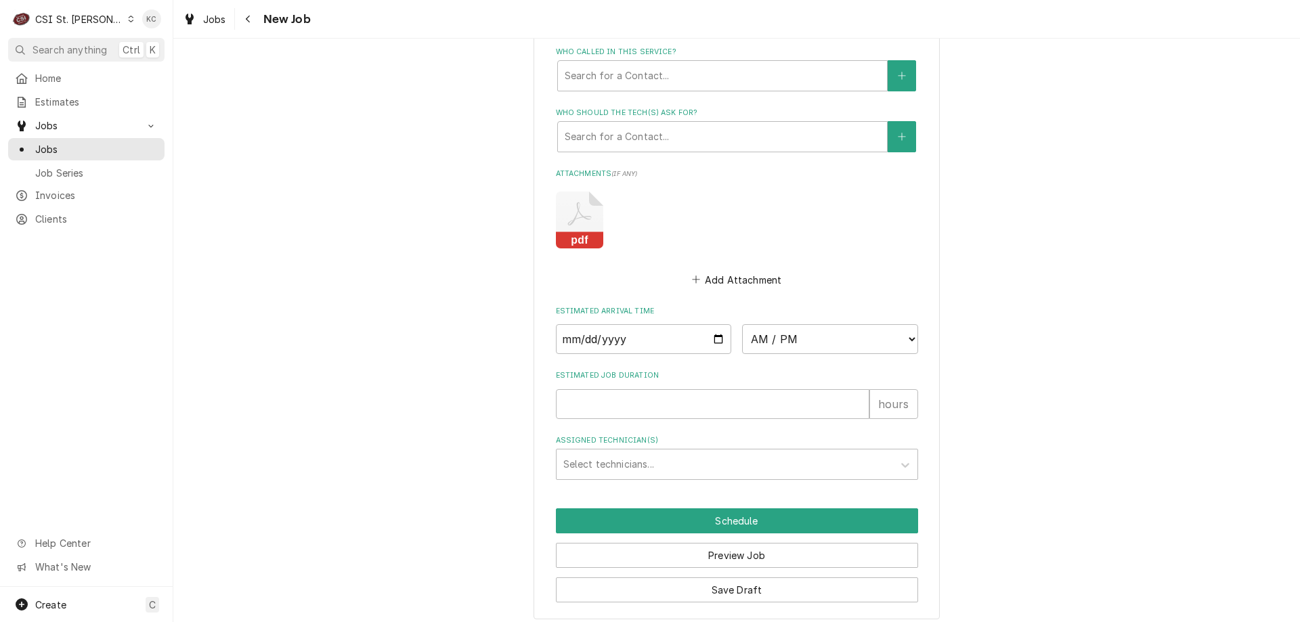
scroll to position [1258, 0]
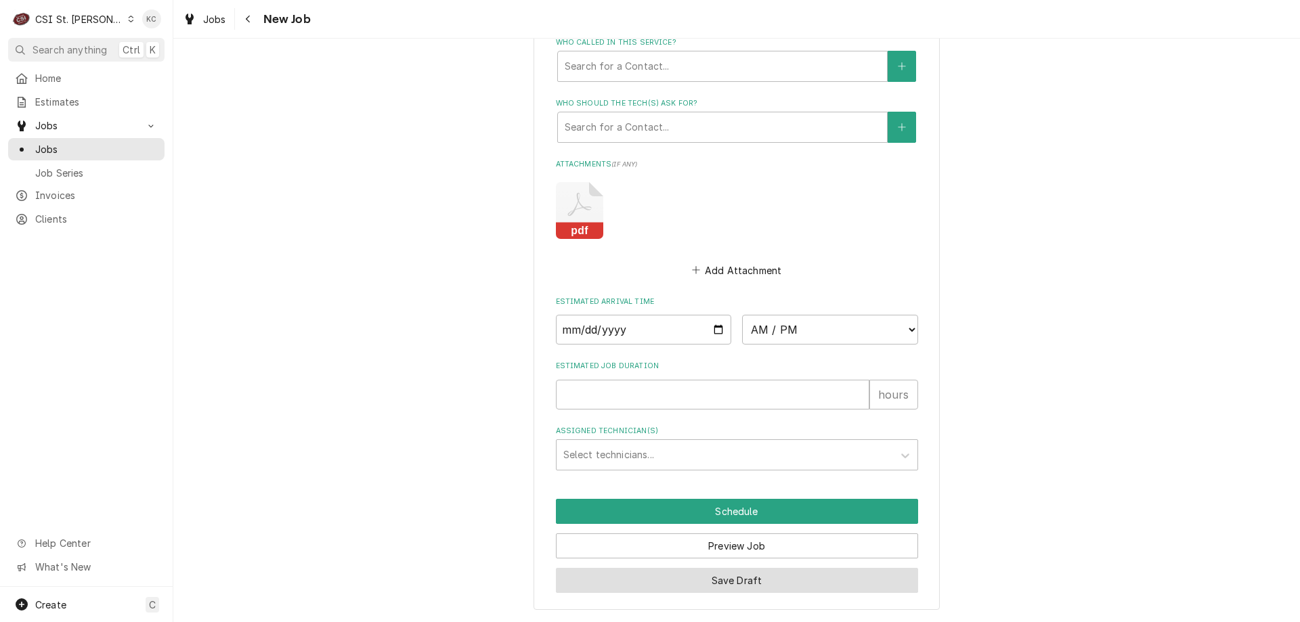
click at [798, 578] on button "Save Draft" at bounding box center [737, 580] width 362 height 25
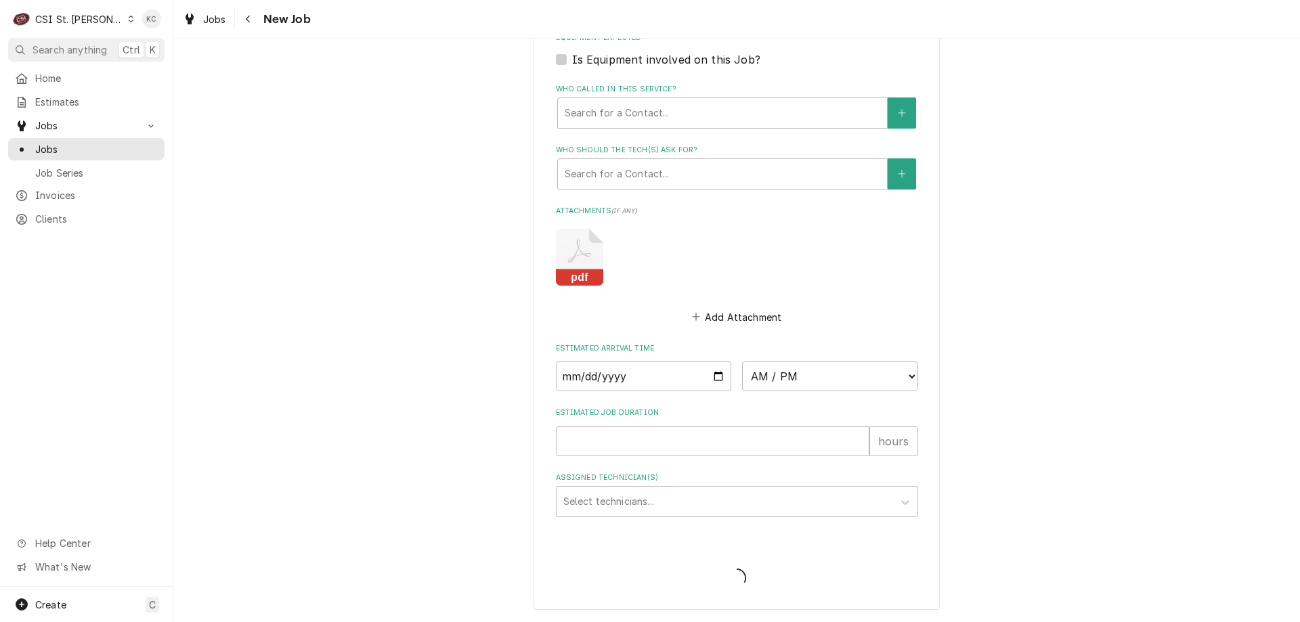
type textarea "x"
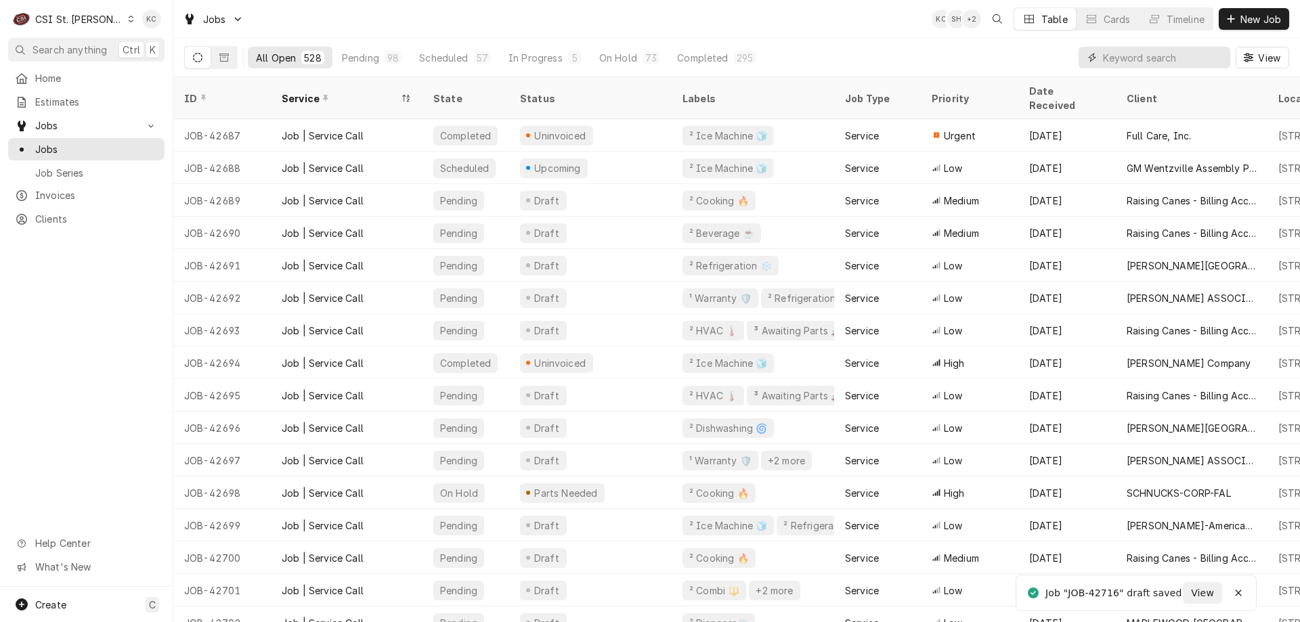
click at [1128, 59] on input "Dynamic Content Wrapper" at bounding box center [1163, 58] width 121 height 22
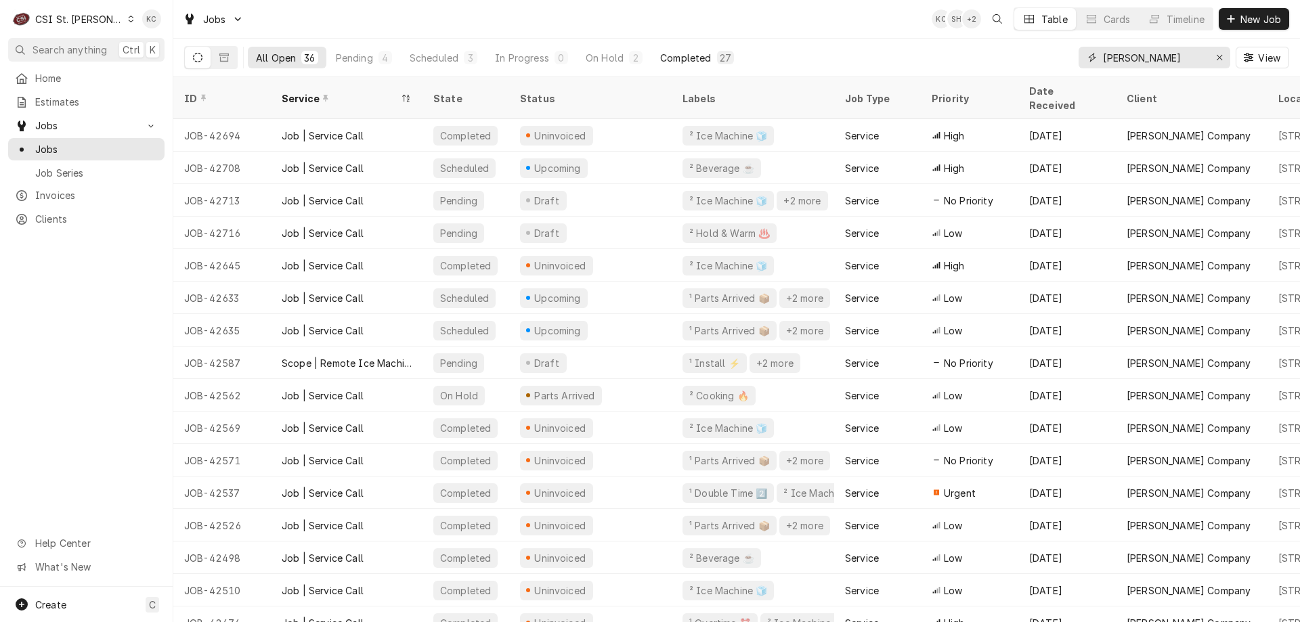
type input "[PERSON_NAME]"
click at [698, 47] on button "Completed 27" at bounding box center [697, 58] width 90 height 22
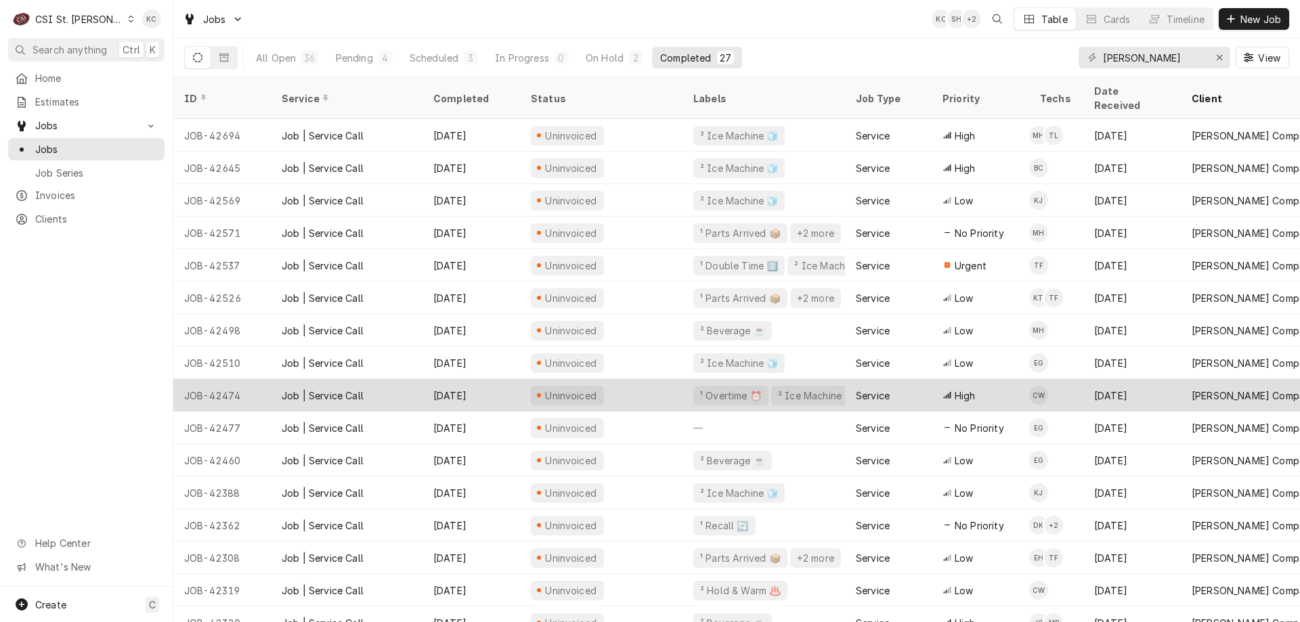
click at [261, 382] on div "JOB-42474" at bounding box center [222, 395] width 98 height 33
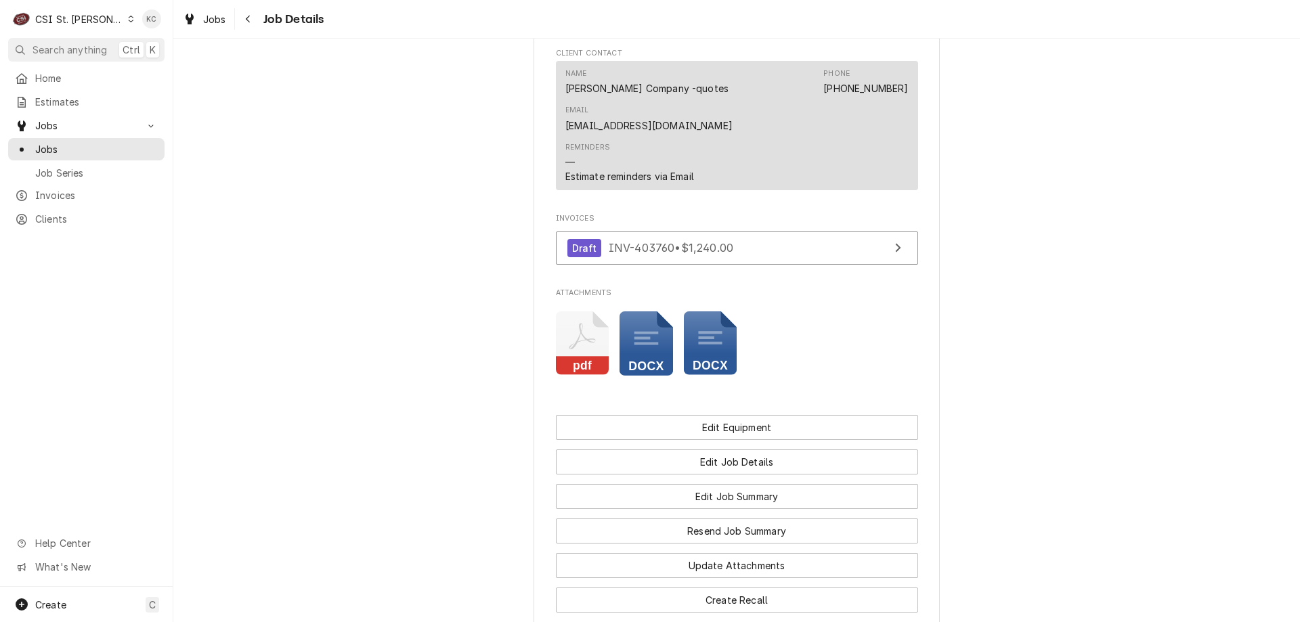
scroll to position [1219, 0]
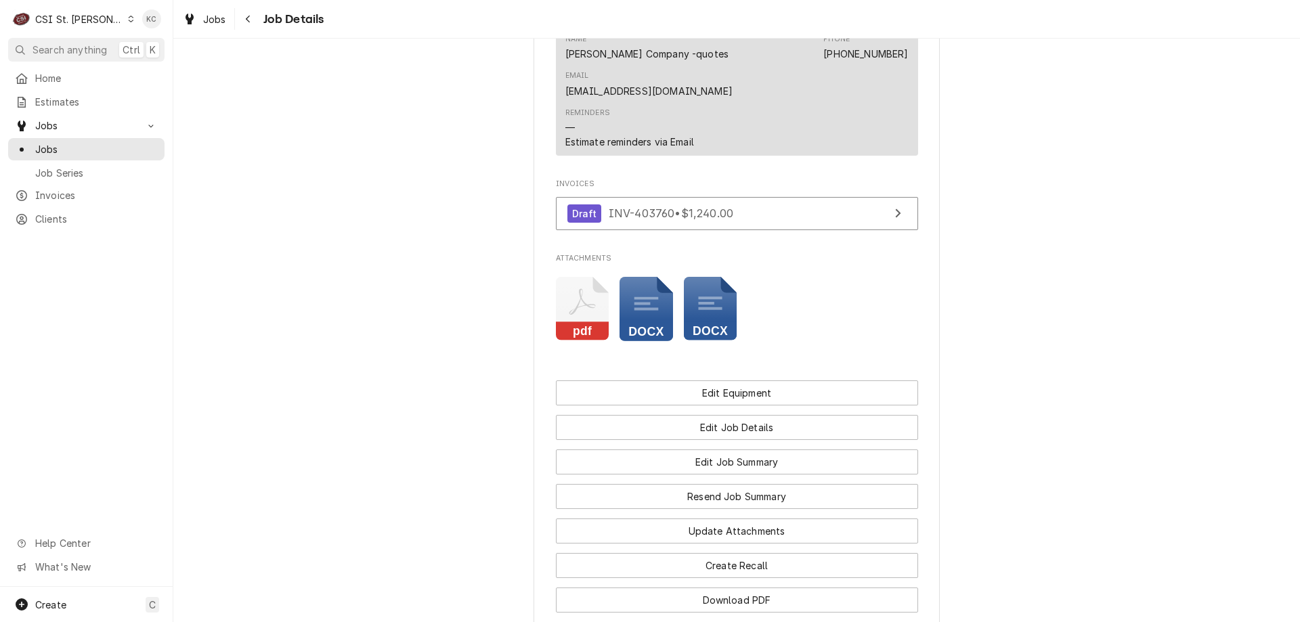
click at [634, 322] on rect "Attachments" at bounding box center [647, 331] width 54 height 19
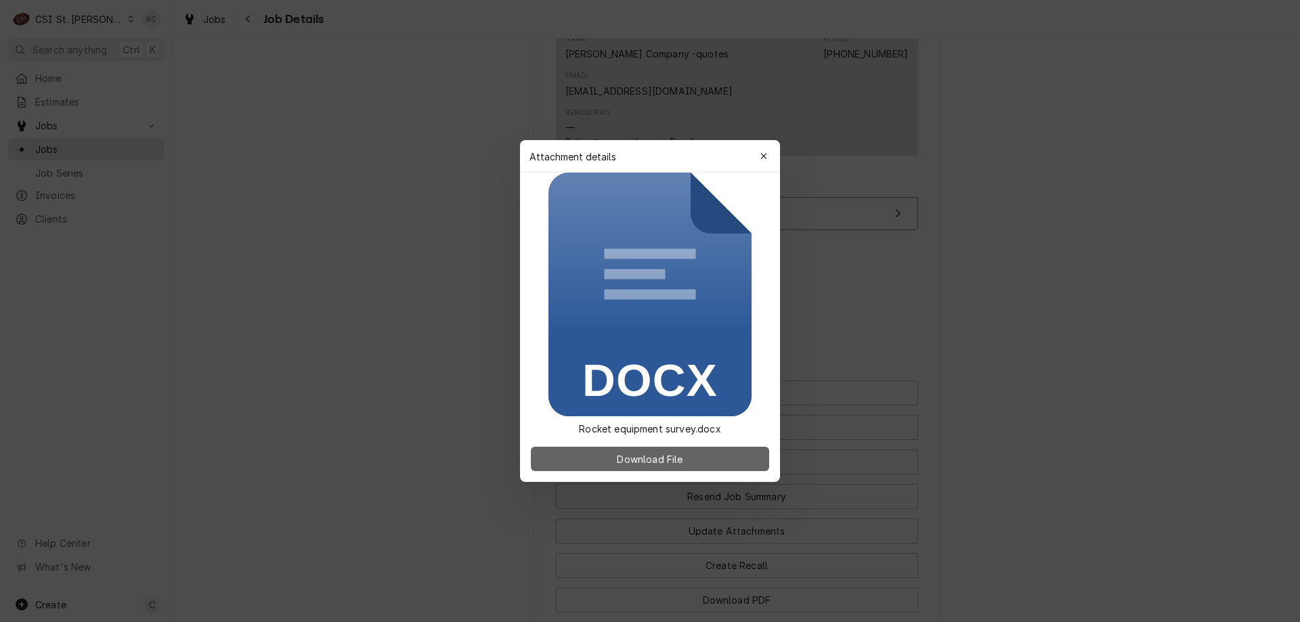
click at [652, 459] on span "Download File" at bounding box center [649, 459] width 71 height 14
click at [1187, 202] on div at bounding box center [650, 311] width 1300 height 622
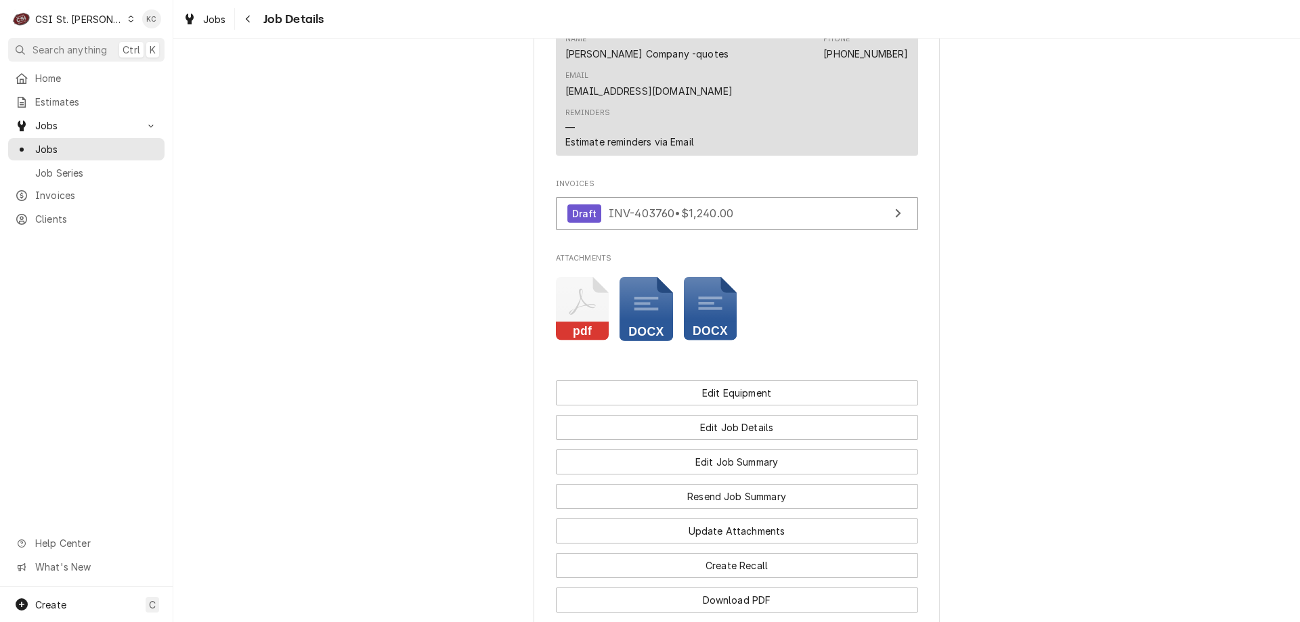
click at [704, 281] on icon "Attachments" at bounding box center [711, 309] width 54 height 64
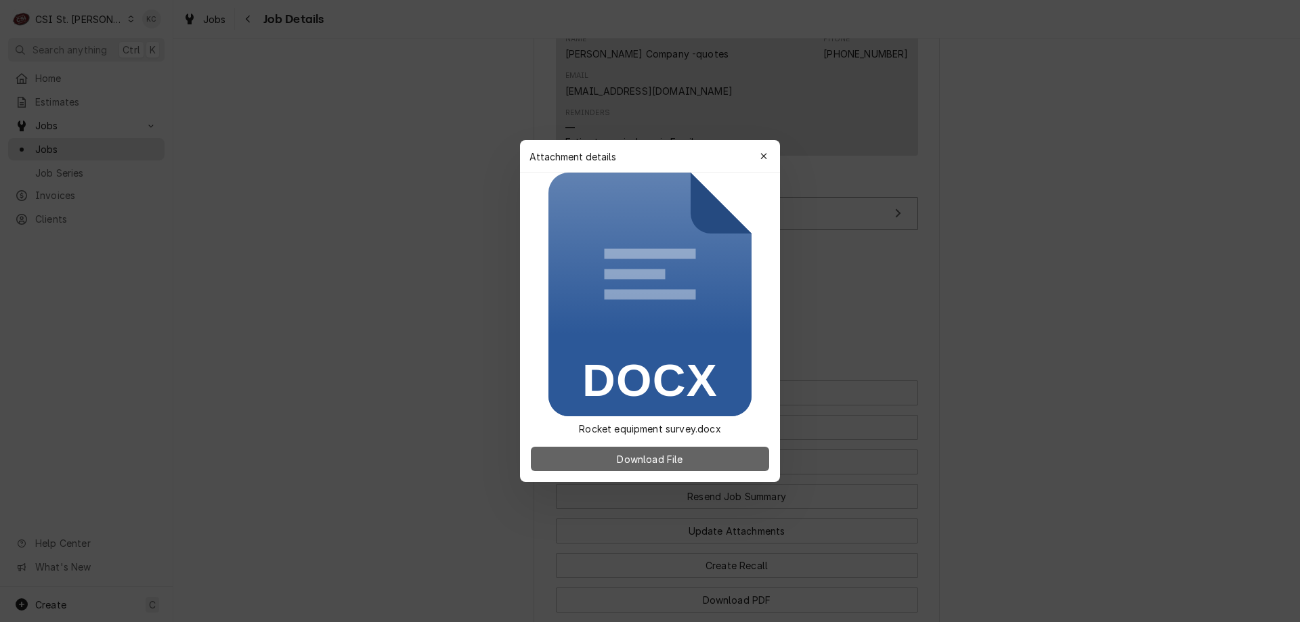
click at [673, 463] on span "Download File" at bounding box center [649, 459] width 71 height 14
click at [1163, 178] on div at bounding box center [650, 311] width 1300 height 622
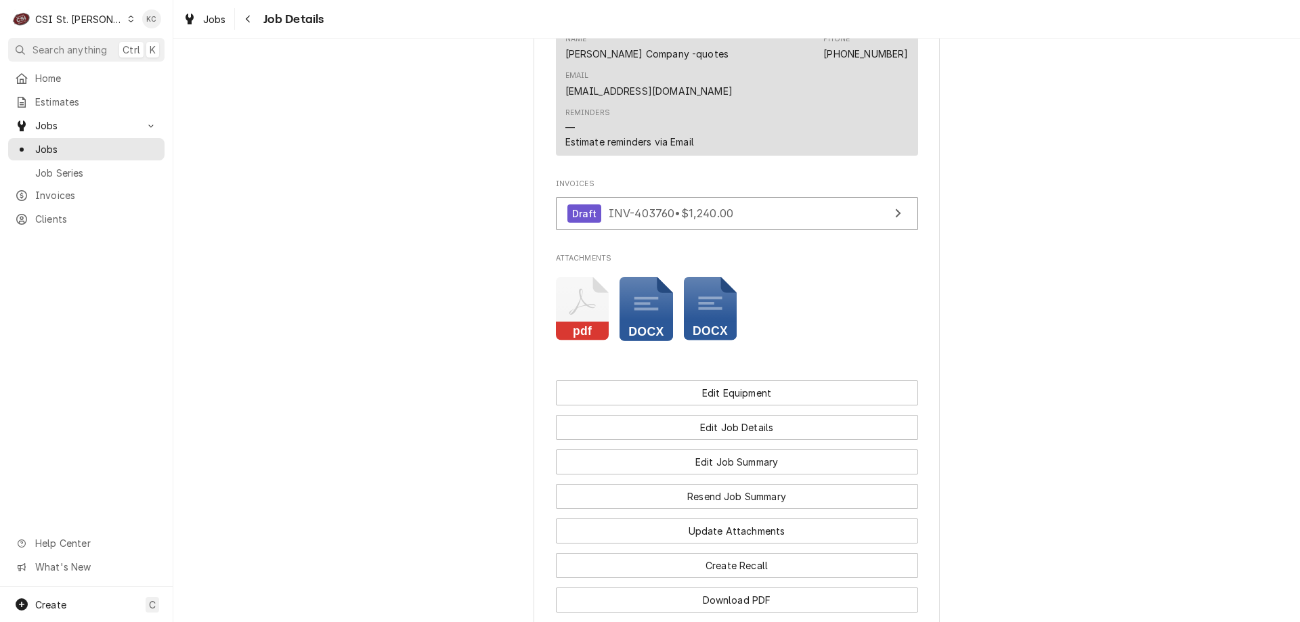
click at [706, 277] on icon "Attachments" at bounding box center [711, 309] width 54 height 64
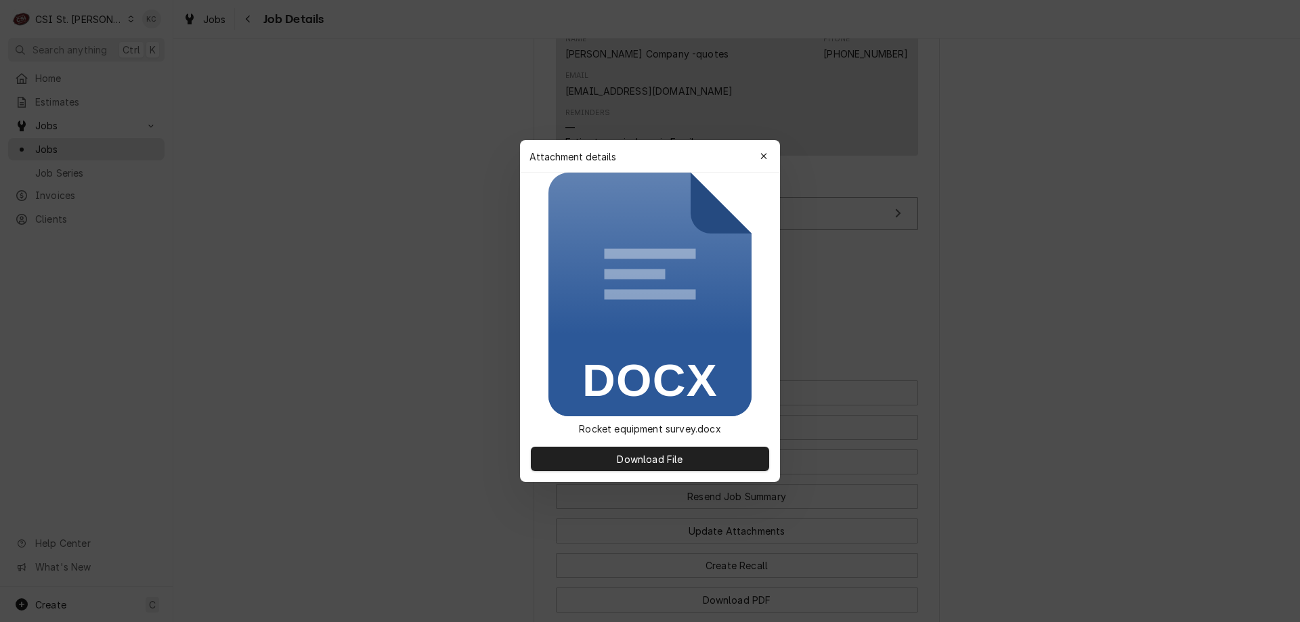
click at [1028, 251] on div at bounding box center [650, 311] width 1300 height 622
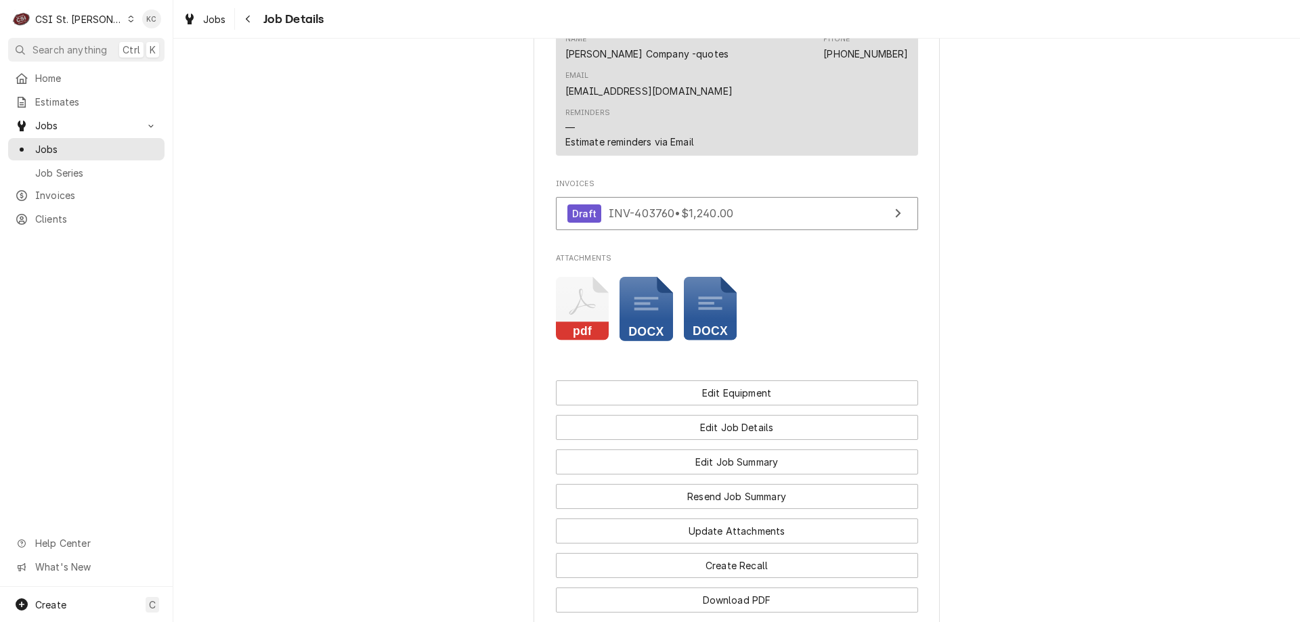
drag, startPoint x: 696, startPoint y: 272, endPoint x: 1774, endPoint y: 205, distance: 1079.6
click at [1300, 205] on html "C CSI St. Louis KC Search anything Ctrl K Home Estimates Jobs Jobs Job Series I…" at bounding box center [650, 311] width 1300 height 622
drag, startPoint x: 700, startPoint y: 274, endPoint x: 1776, endPoint y: 216, distance: 1077.7
click at [1300, 216] on html "C CSI St. Louis KC Search anything Ctrl K Home Estimates Jobs Jobs Job Series I…" at bounding box center [650, 311] width 1300 height 622
drag, startPoint x: 712, startPoint y: 271, endPoint x: 987, endPoint y: 252, distance: 275.6
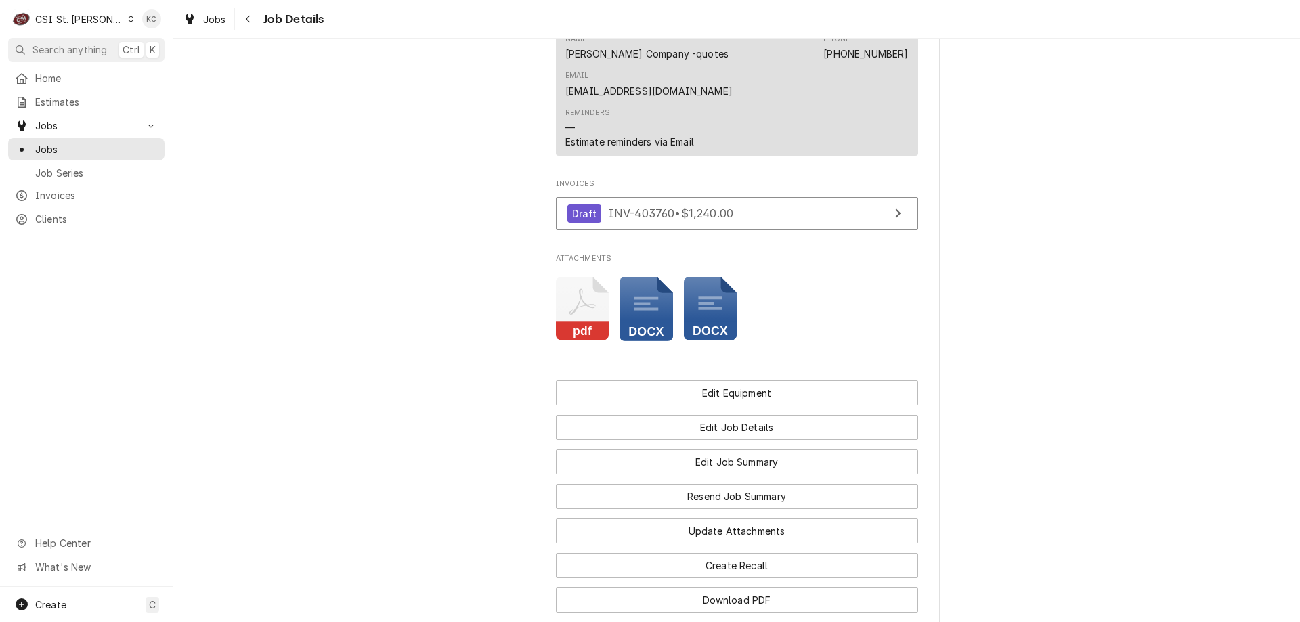
click at [719, 282] on icon "Attachments" at bounding box center [711, 309] width 54 height 64
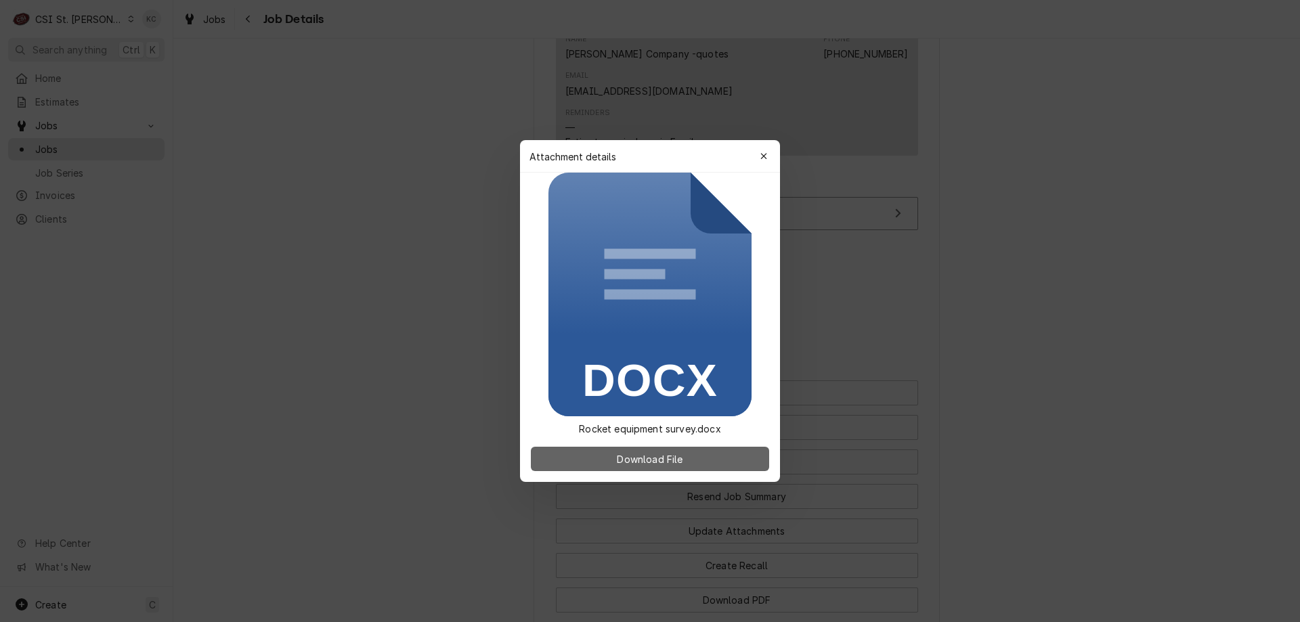
click at [698, 459] on button "Download File" at bounding box center [650, 459] width 238 height 24
drag, startPoint x: 1106, startPoint y: 226, endPoint x: 1107, endPoint y: 213, distance: 12.9
click at [1107, 225] on div at bounding box center [650, 311] width 1300 height 622
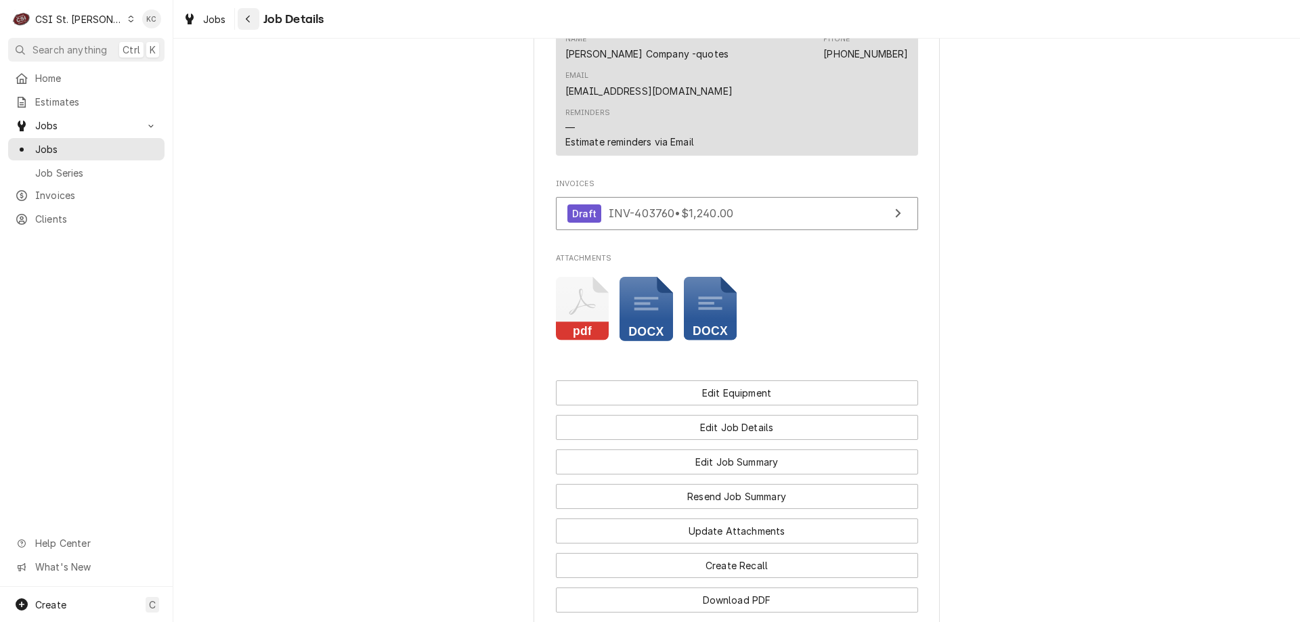
click at [249, 18] on icon "Navigate back" at bounding box center [248, 18] width 6 height 9
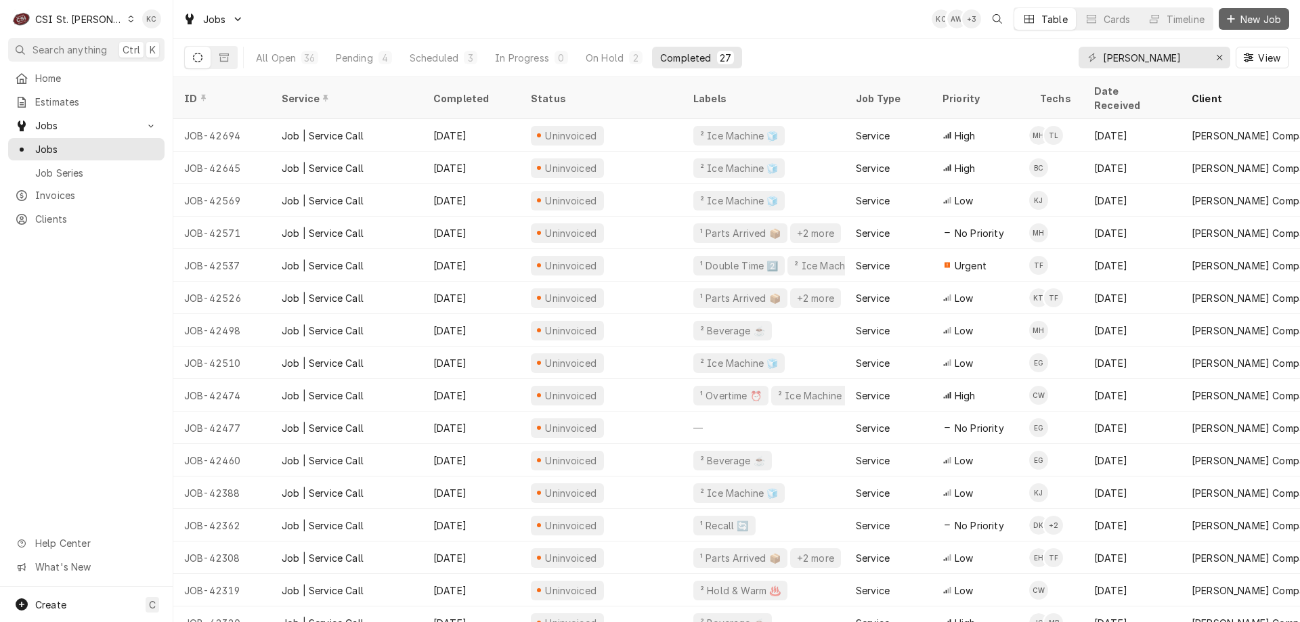
click at [1228, 23] on icon "Dynamic Content Wrapper" at bounding box center [1231, 18] width 8 height 9
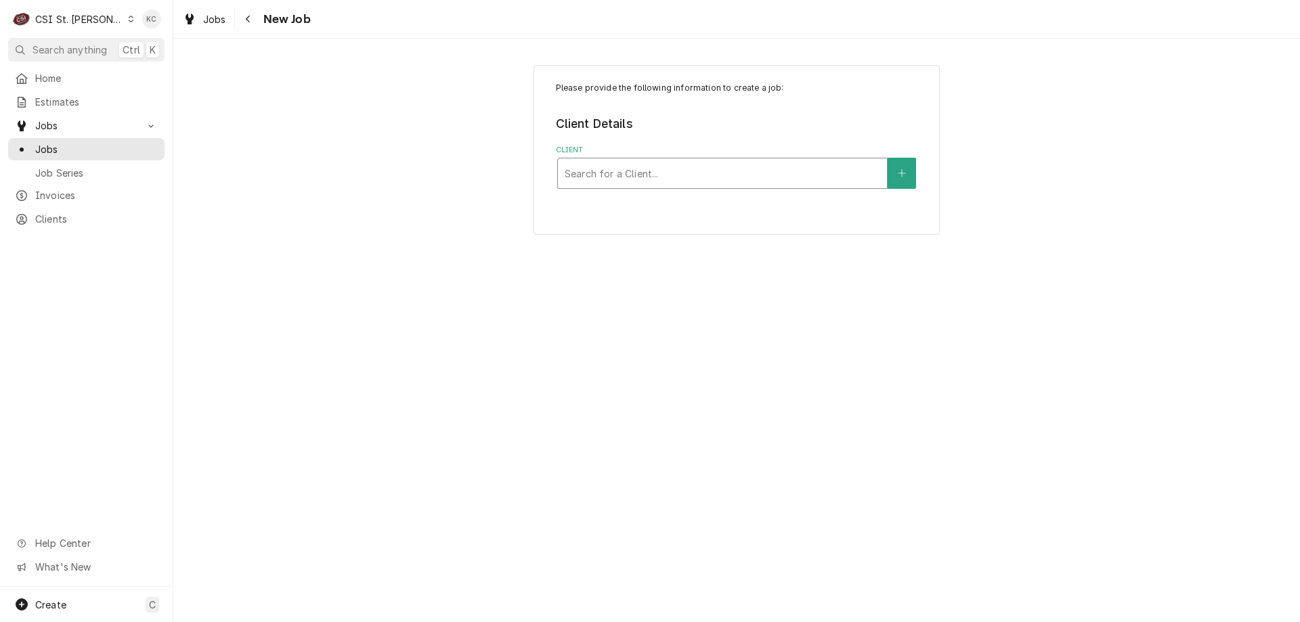
click at [730, 168] on div "Client" at bounding box center [723, 173] width 316 height 24
type input "[PERSON_NAME]"
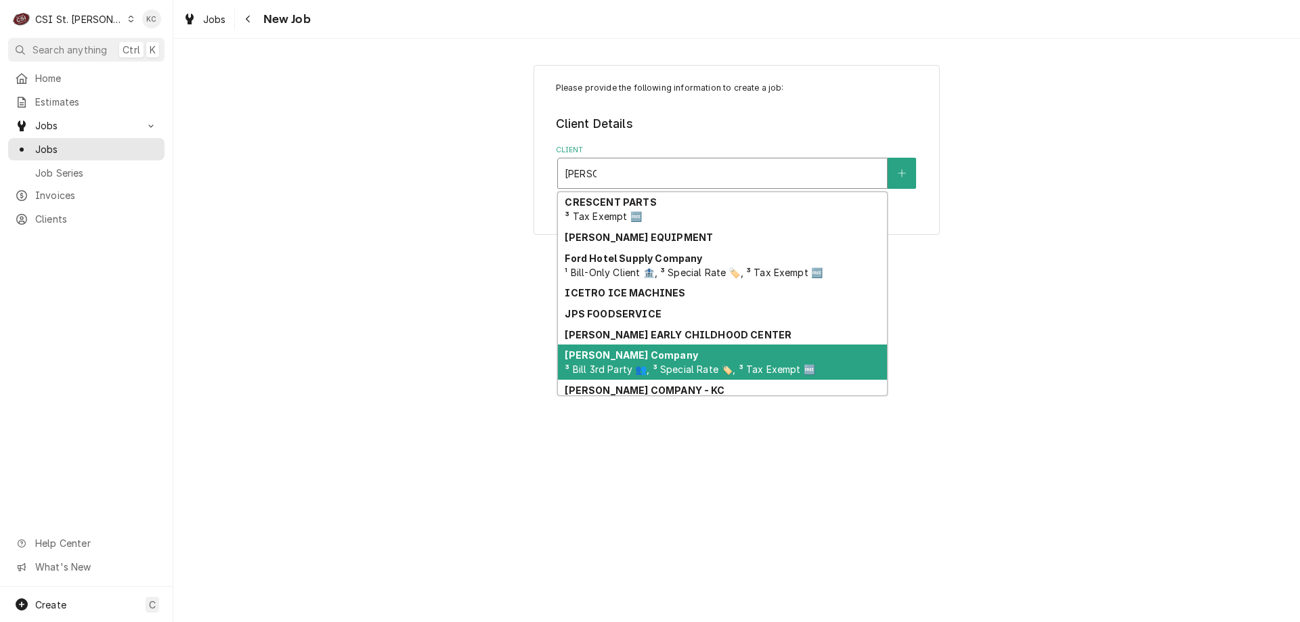
click at [630, 367] on span "³ Bill 3rd Party 👥, ³ Special Rate 🏷️, ³ Tax Exempt 🆓" at bounding box center [690, 370] width 250 height 12
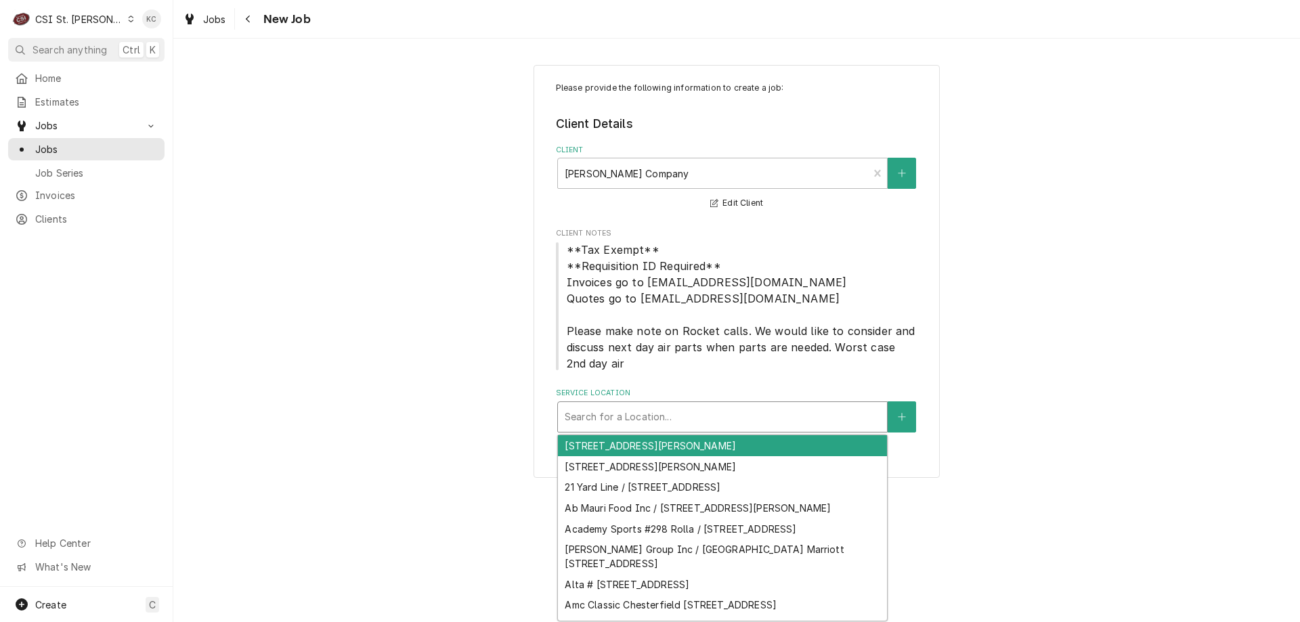
click at [628, 414] on div "Service Location" at bounding box center [723, 417] width 316 height 24
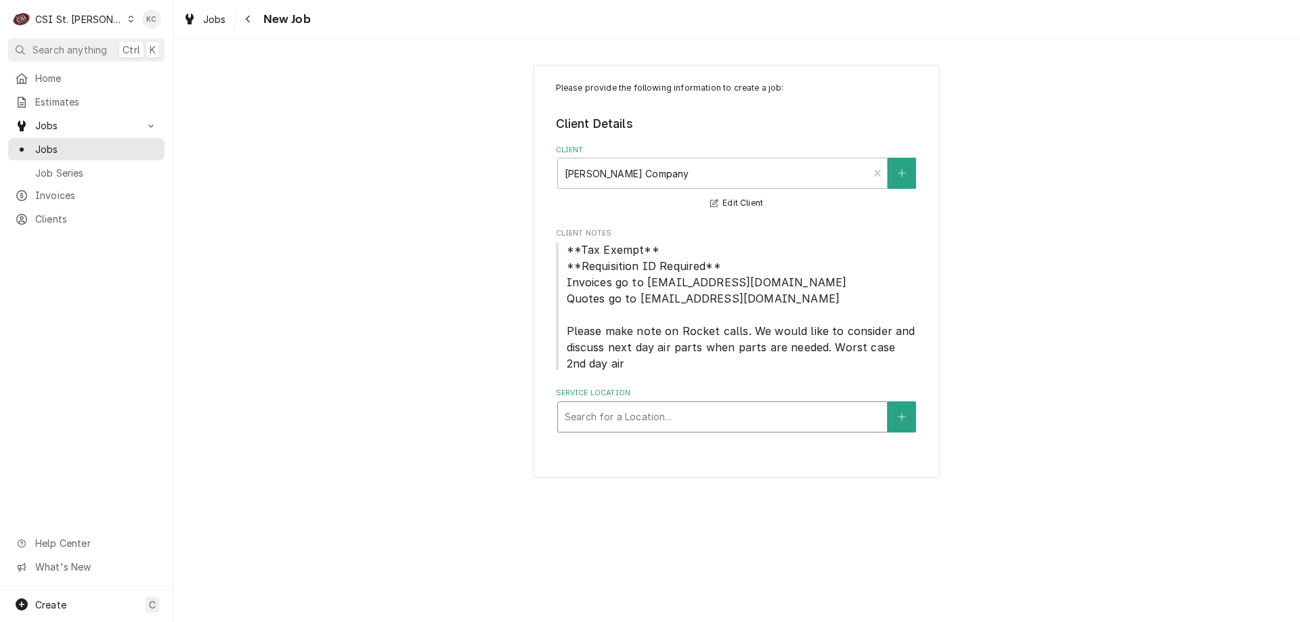
click at [667, 410] on div "Service Location" at bounding box center [723, 417] width 316 height 24
type input "1 [GEOGRAPHIC_DATA]"
click at [908, 416] on button "Service Location" at bounding box center [902, 417] width 28 height 31
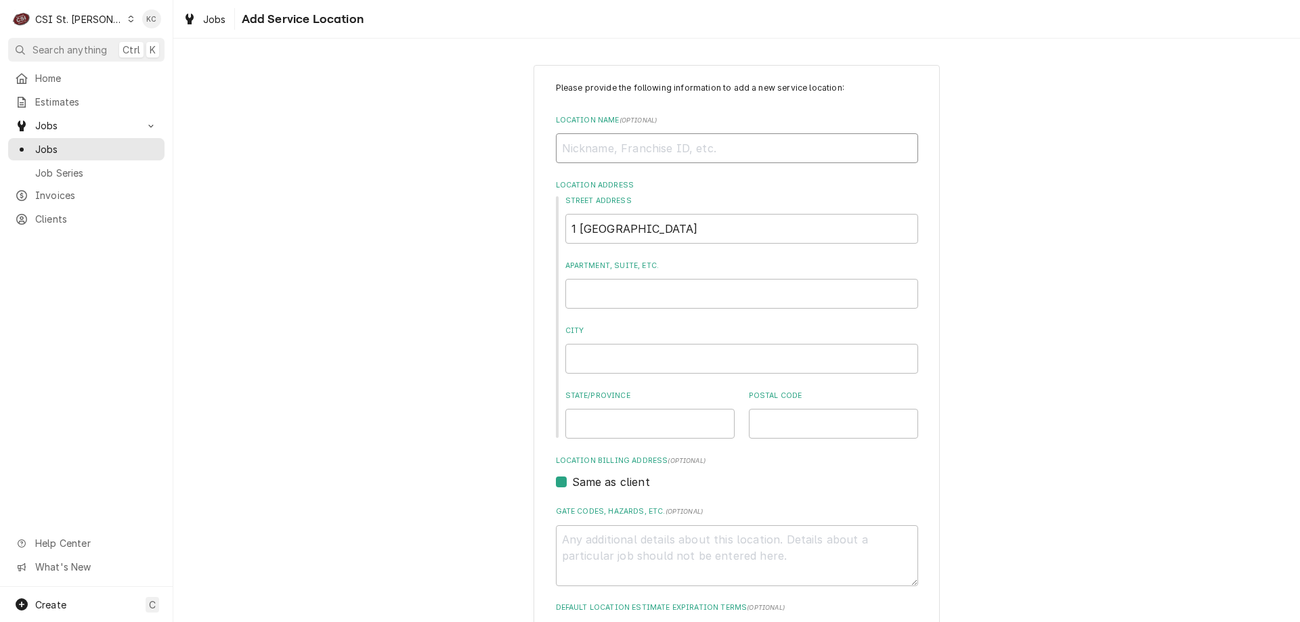
click at [610, 158] on input "Location Name ( optional )" at bounding box center [737, 148] width 362 height 30
type textarea "x"
type input "C"
type textarea "x"
type input "CH"
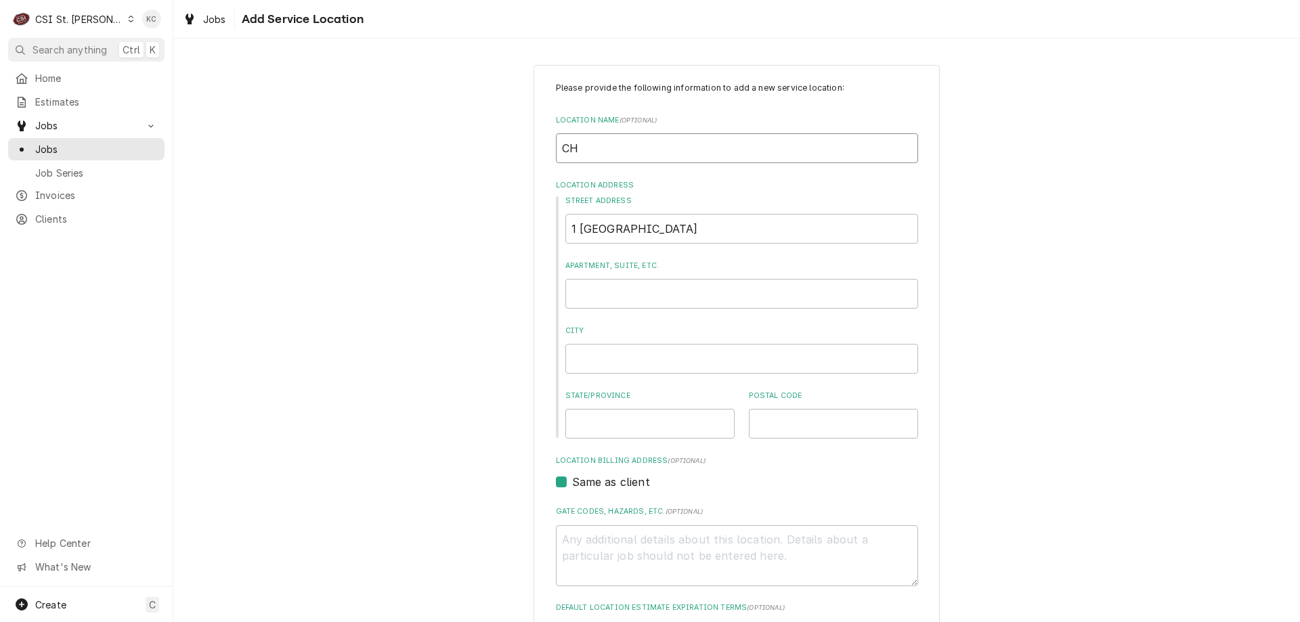
type textarea "x"
type input "CHI"
type textarea "x"
type input "CHIP"
type textarea "x"
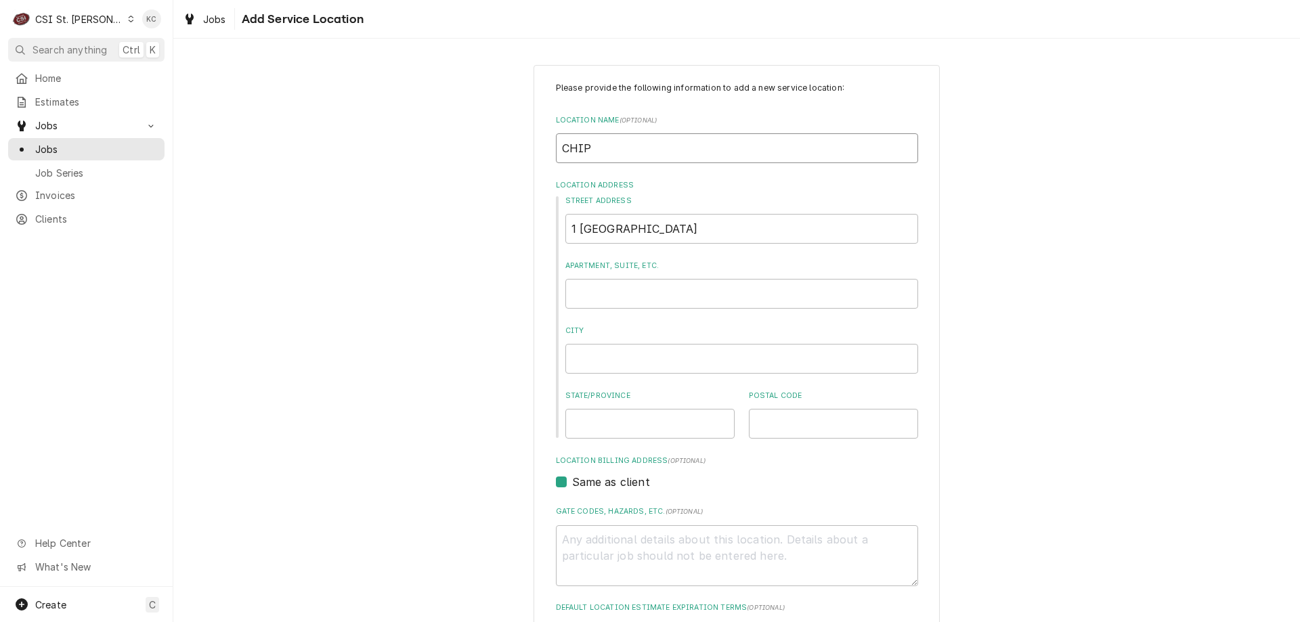
type input "CHIPO"
type textarea "x"
type input "CHIPOT"
type textarea "x"
type input "CHIPOTL"
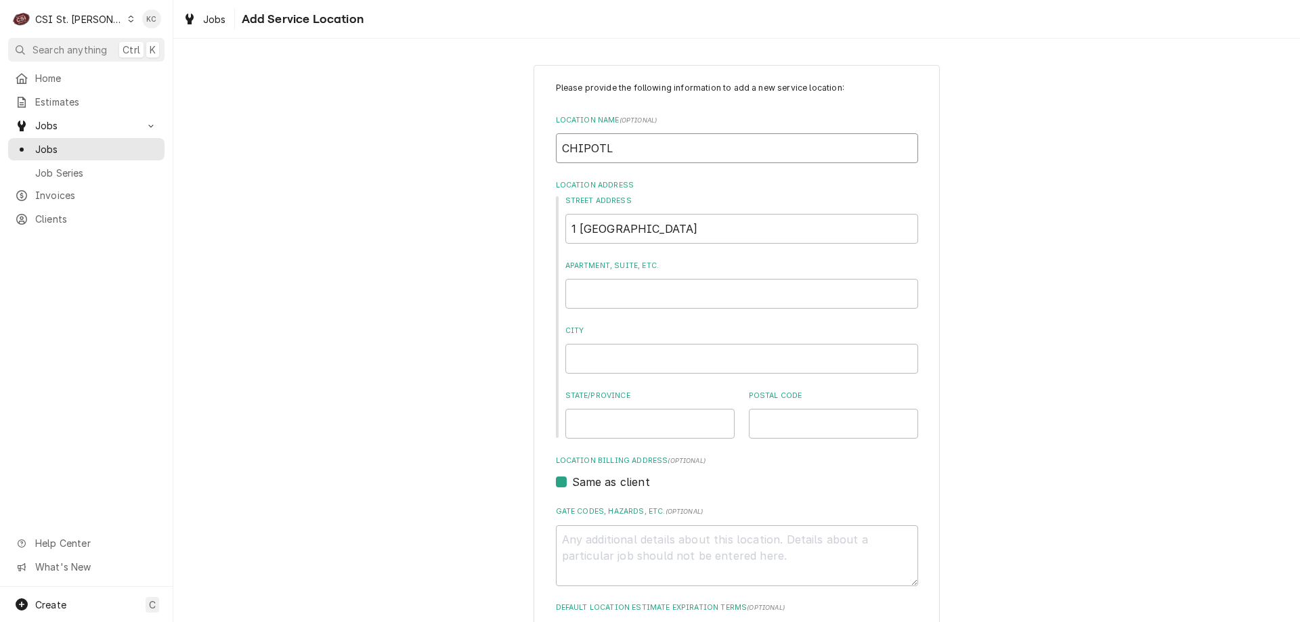
type textarea "x"
type input "CHIPOTLE"
type textarea "x"
type input "CHIPOTLE"
type textarea "x"
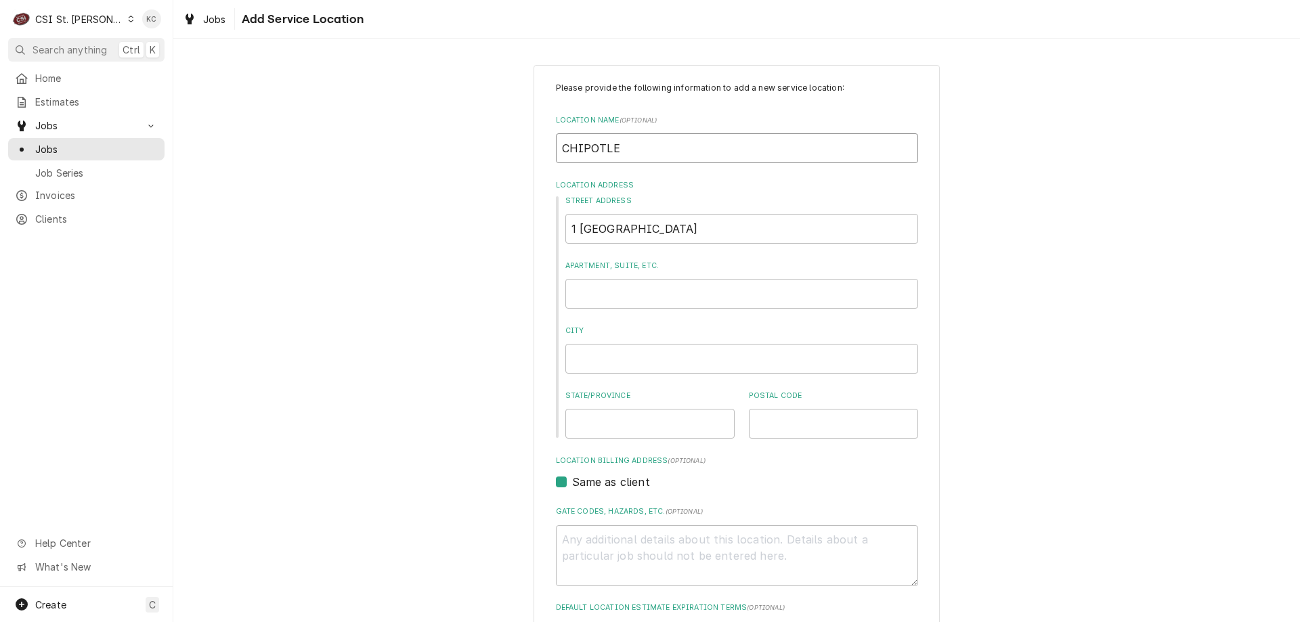
type input "CHIPOTLE M"
type textarea "x"
type input "CHIPOTLE ME"
type textarea "x"
type input "CHIPOTLE MEX"
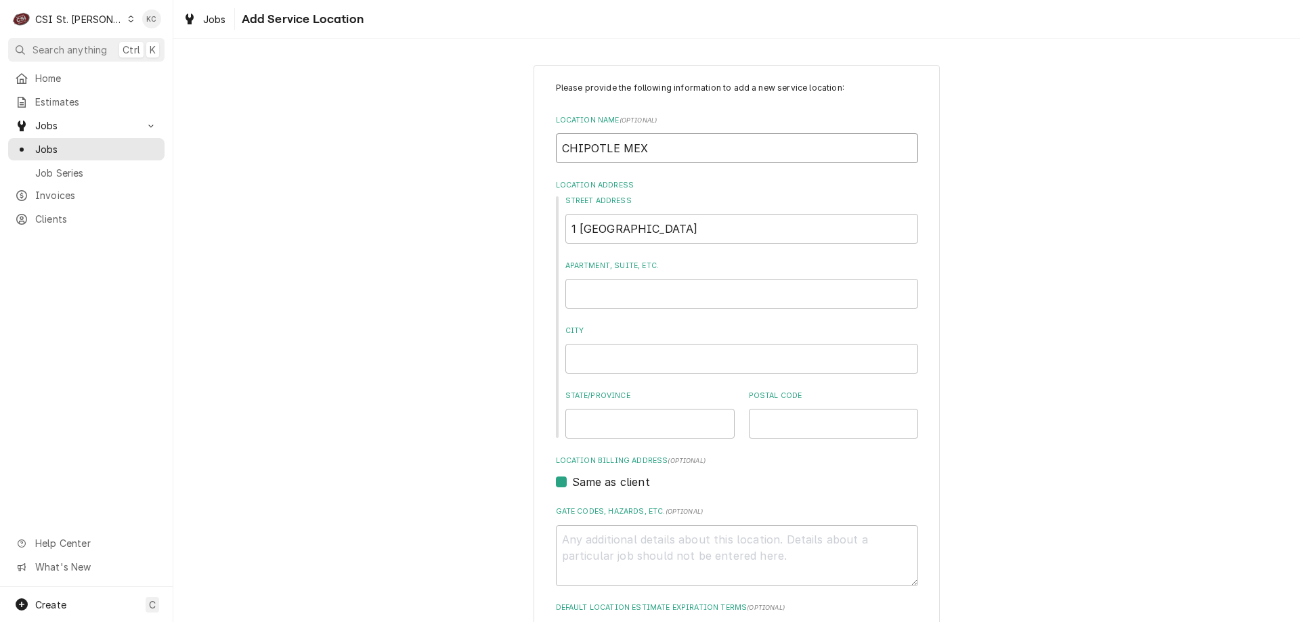
type textarea "x"
type input "CHIPOTLE MEXI"
type textarea "x"
type input "CHIPOTLE MEXIC"
type textarea "x"
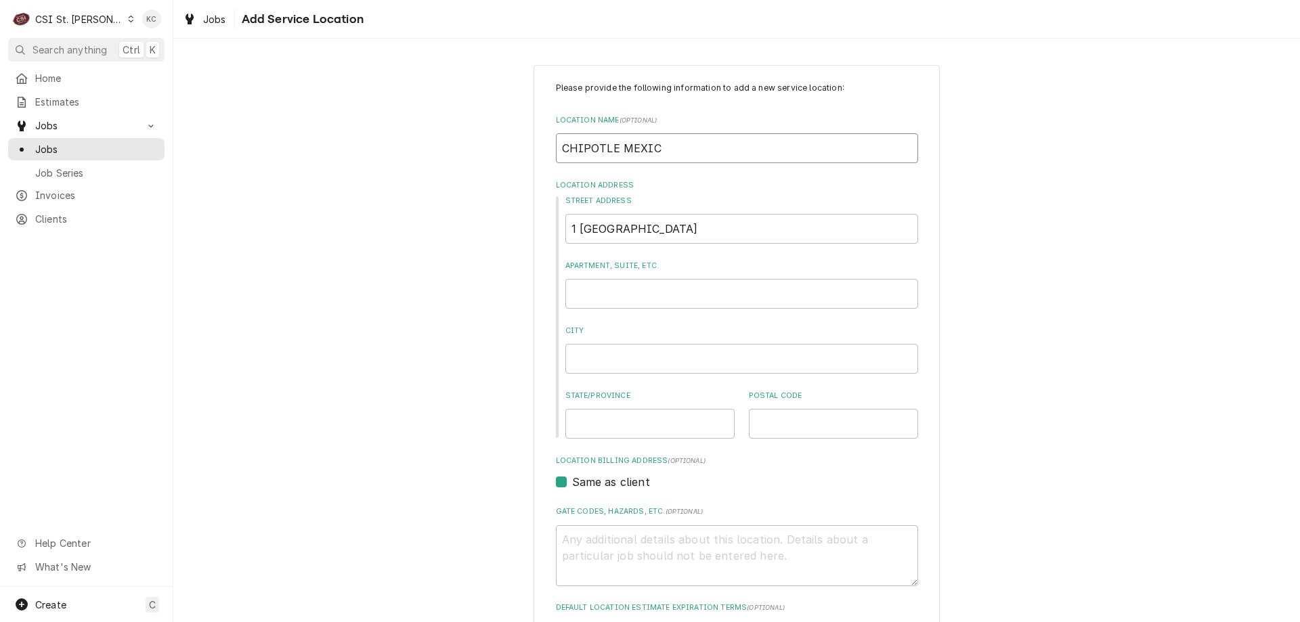
type input "CHIPOTLE MEXICA"
type textarea "x"
type input "CHIPOTLE MEXICAN"
type textarea "x"
type input "CHIPOTLE MEXICAN"
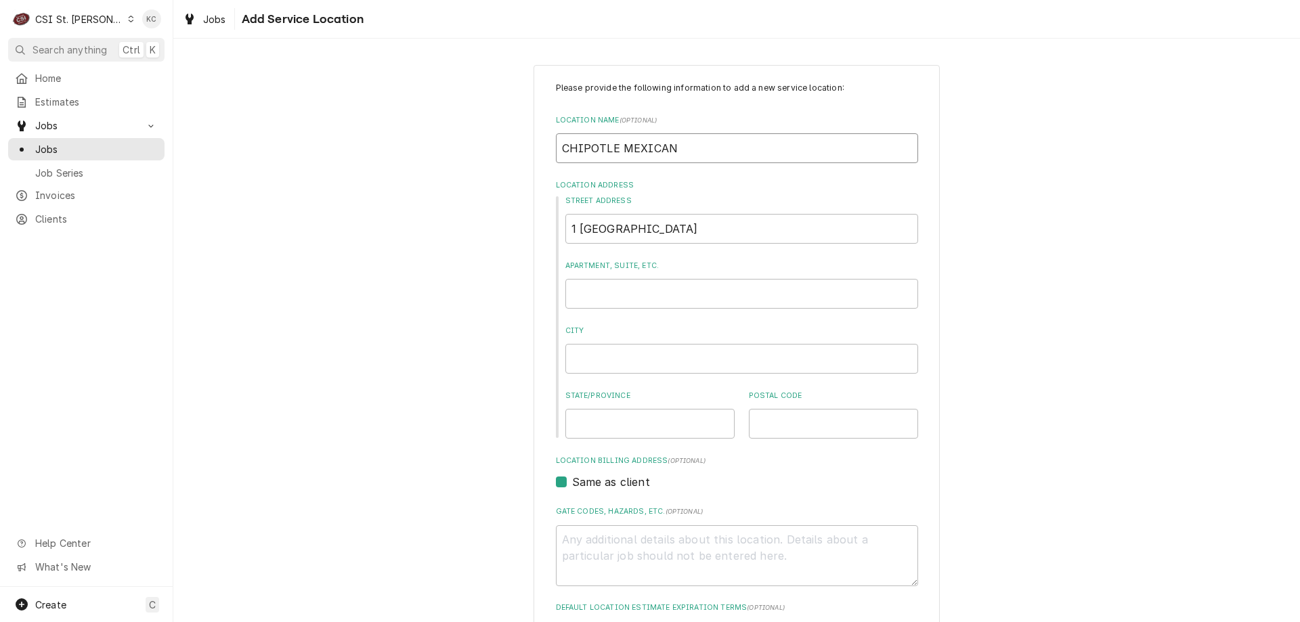
type textarea "x"
type input "CHIPOTLE MEXICAN G"
type textarea "x"
type input "CHIPOTLE MEXICAN GR"
type textarea "x"
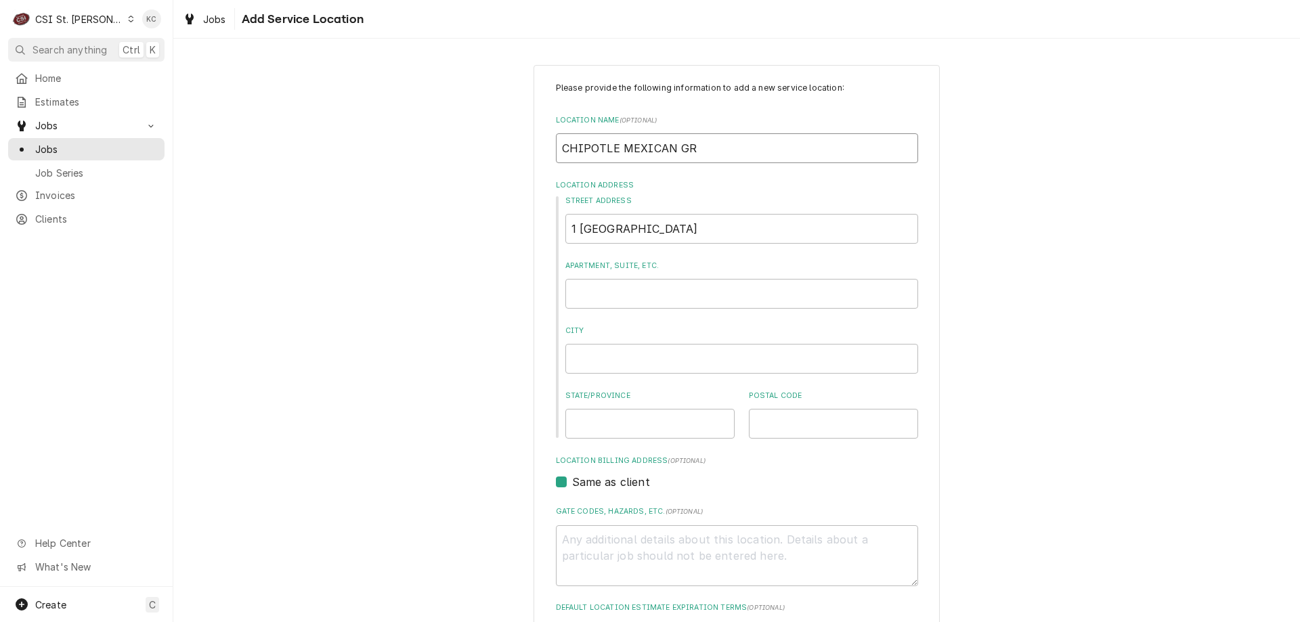
type input "CHIPOTLE MEXICAN GRI"
type textarea "x"
type input "CHIPOTLE MEXICAN GRIL"
type textarea "x"
type input "CHIPOTLE MEXICAN GRILL"
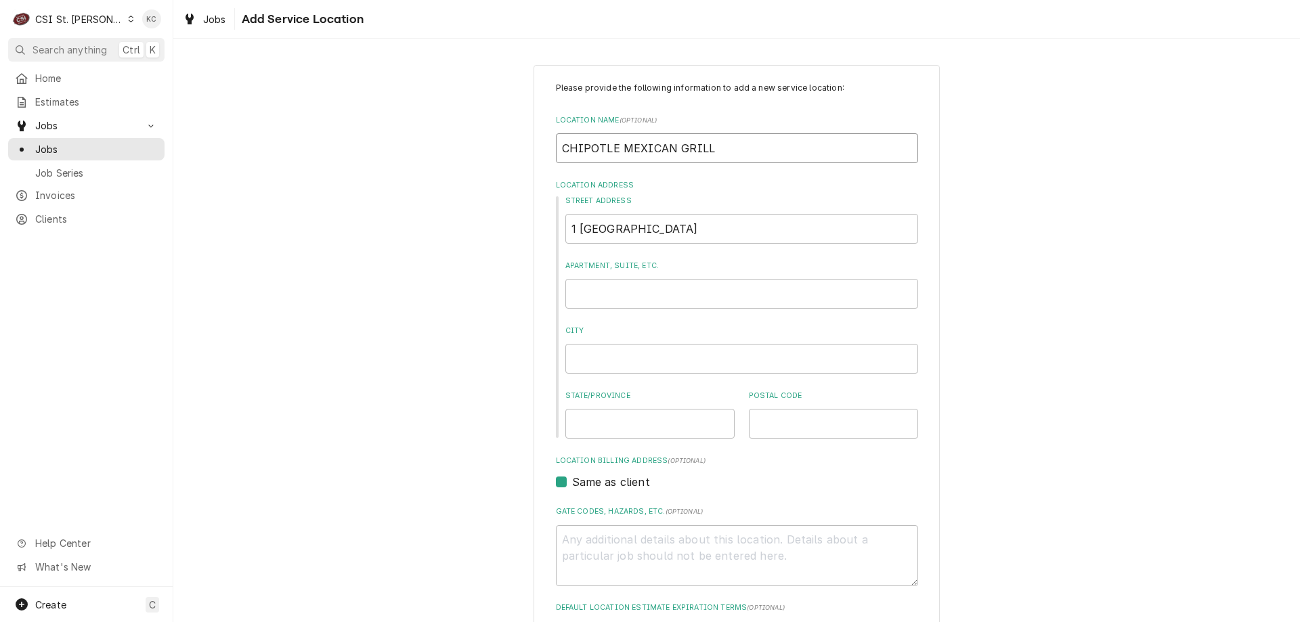
type textarea "x"
type input "CHIPOTLE MEXICAN GRILL"
type textarea "x"
type input "1"
type textarea "x"
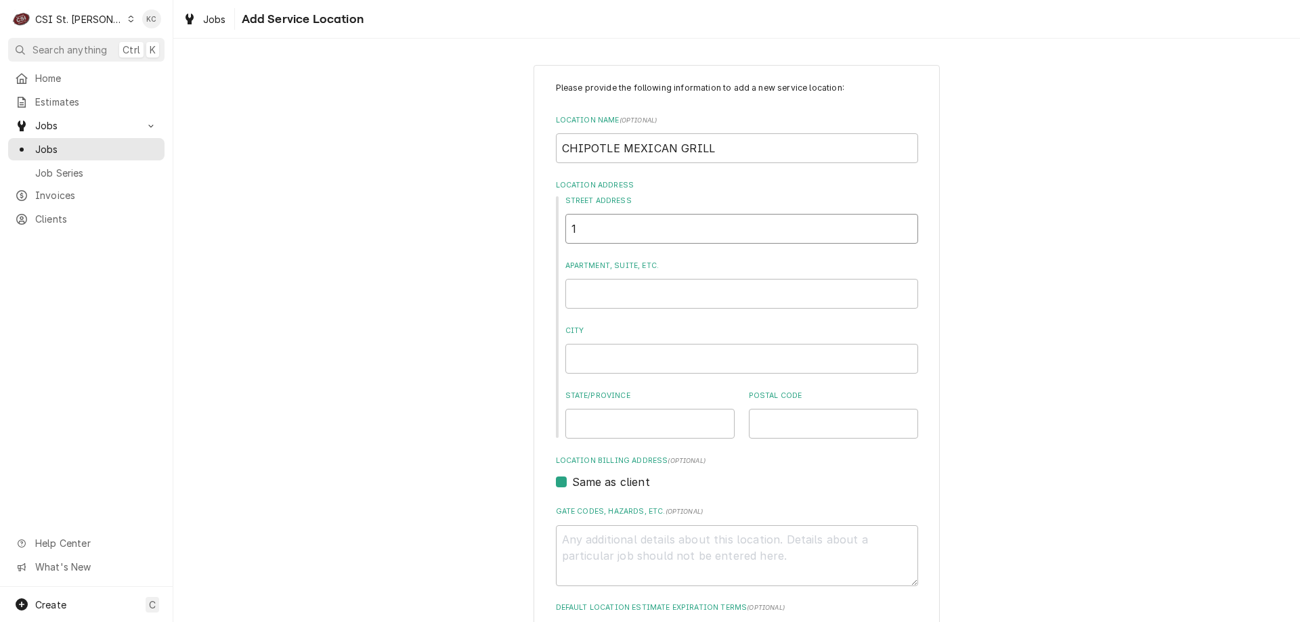
type input "1"
type textarea "x"
type input "1 N"
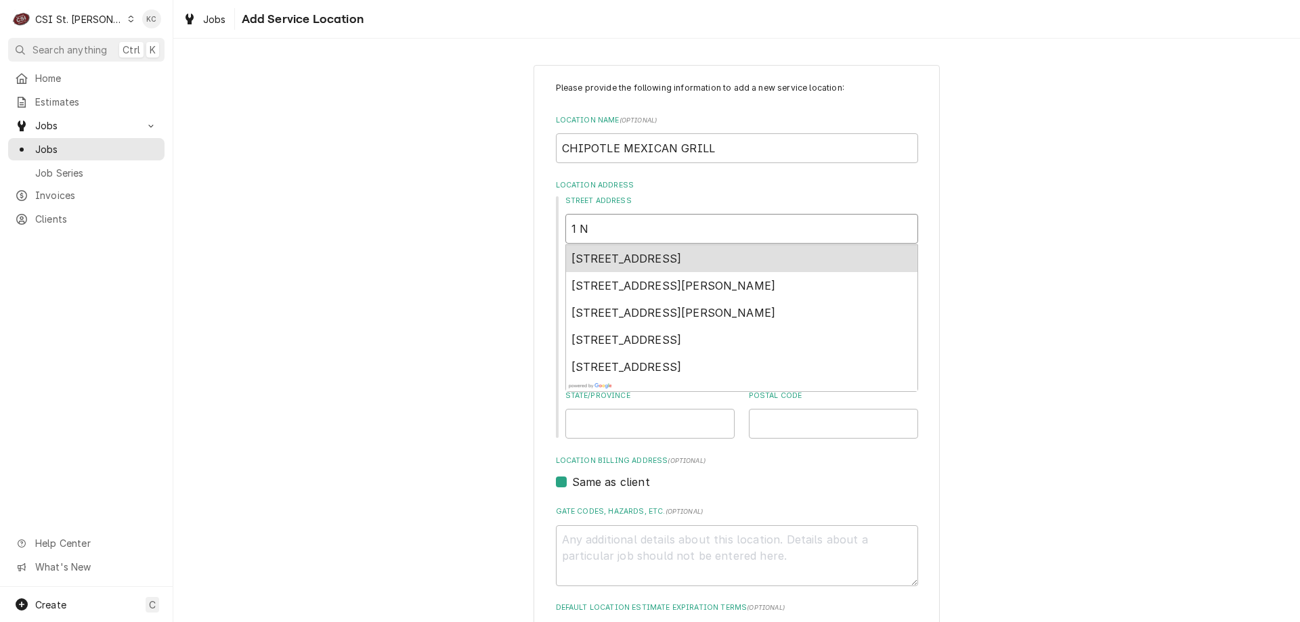
type textarea "x"
type input "1 NO"
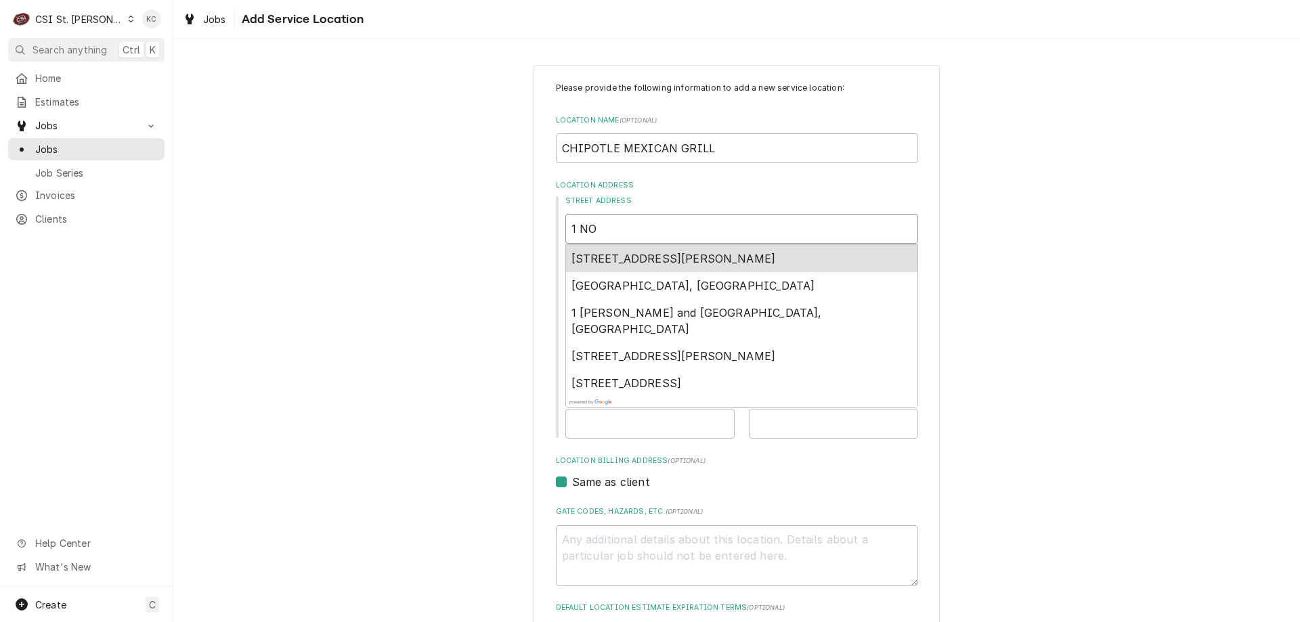
type textarea "x"
type input "1 NOR"
type textarea "x"
type input "1 NORT"
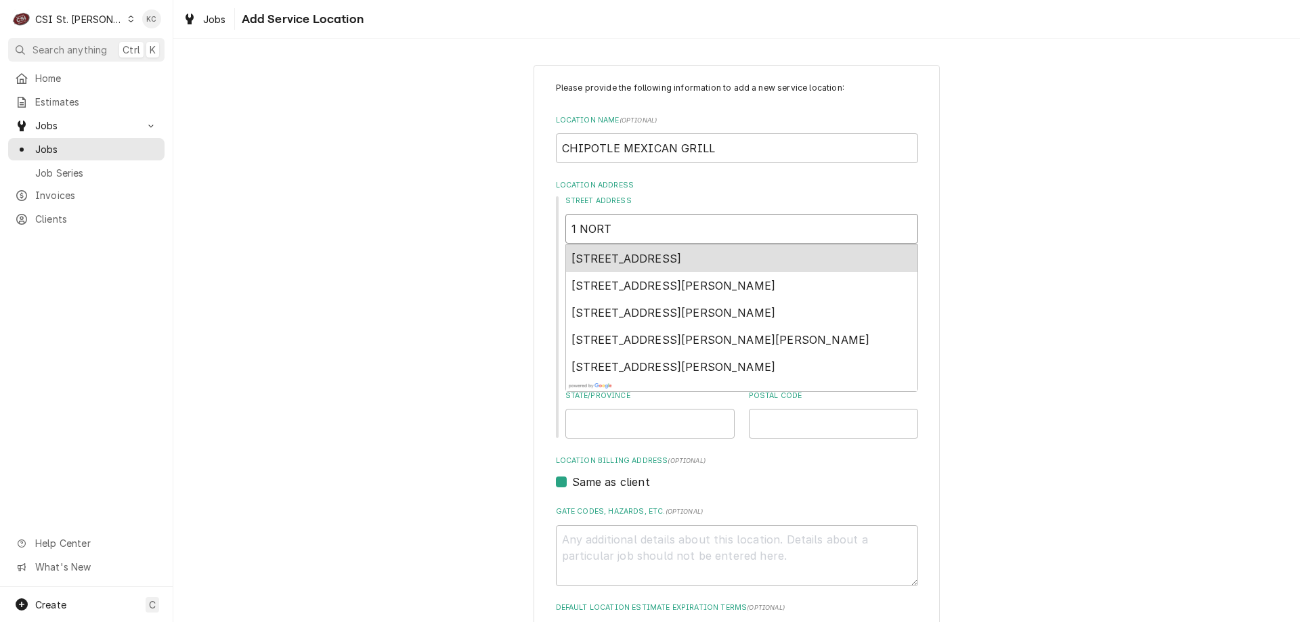
type textarea "x"
type input "1 NORTH"
type textarea "x"
type input "1 NORTH"
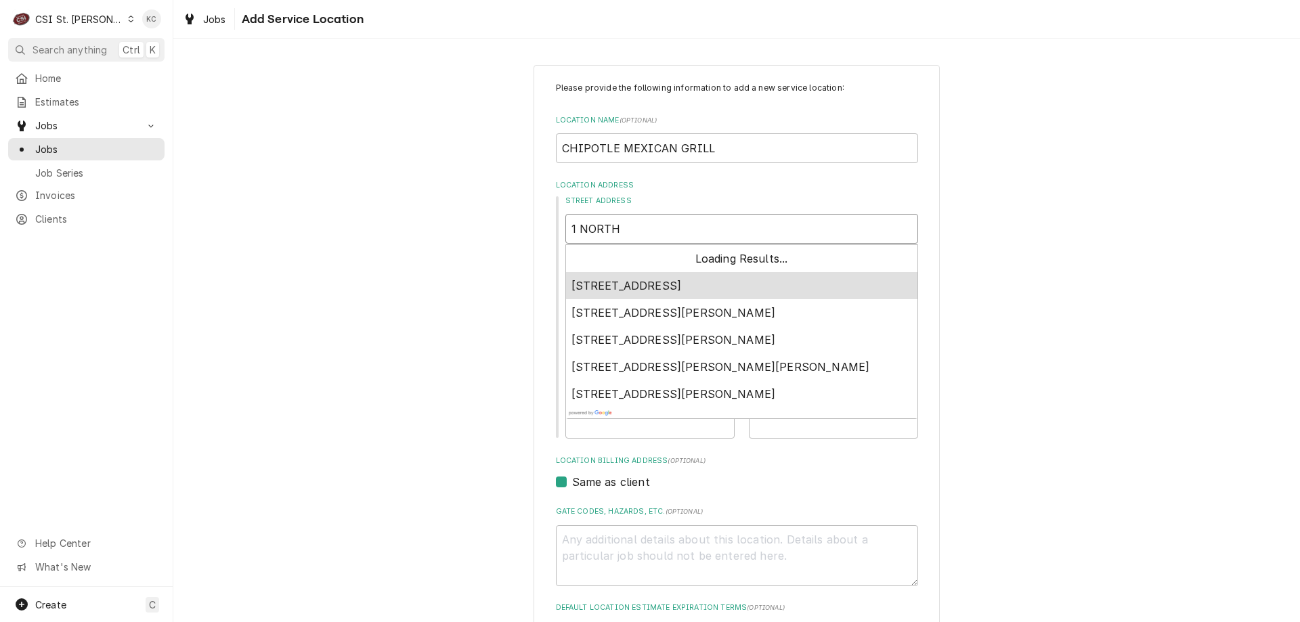
type textarea "x"
type input "1 NORTH C"
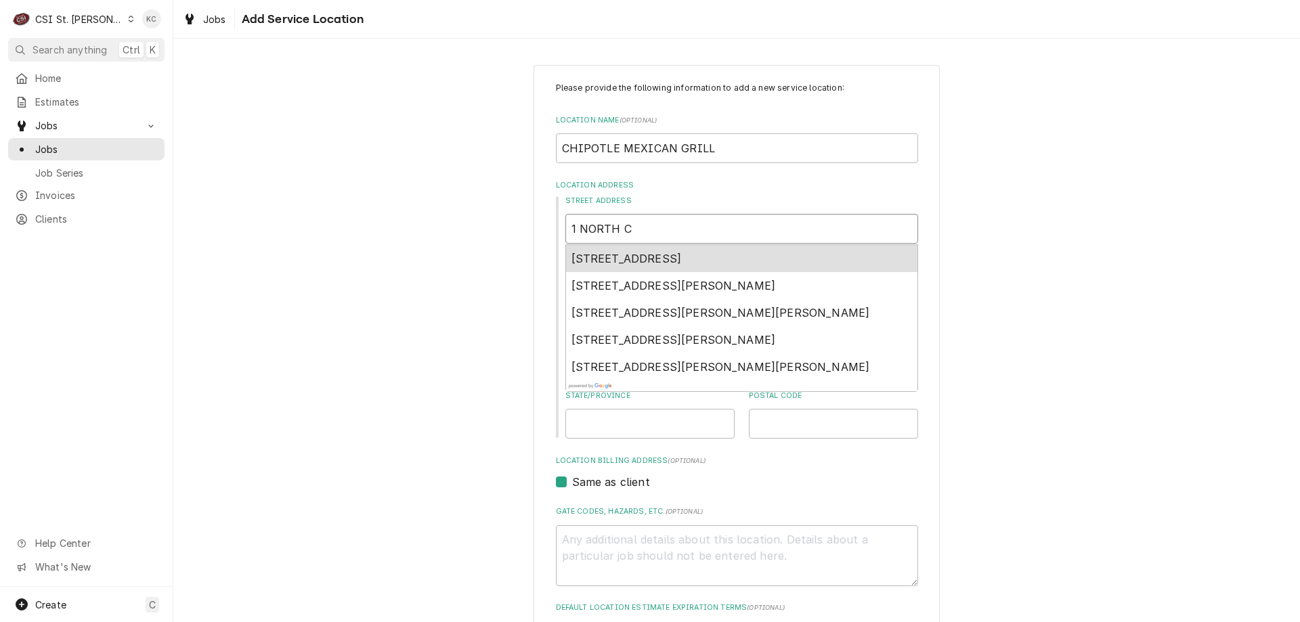
type textarea "x"
type input "1 NORTH CE"
type textarea "x"
type input "1 NORTH CEN"
type textarea "x"
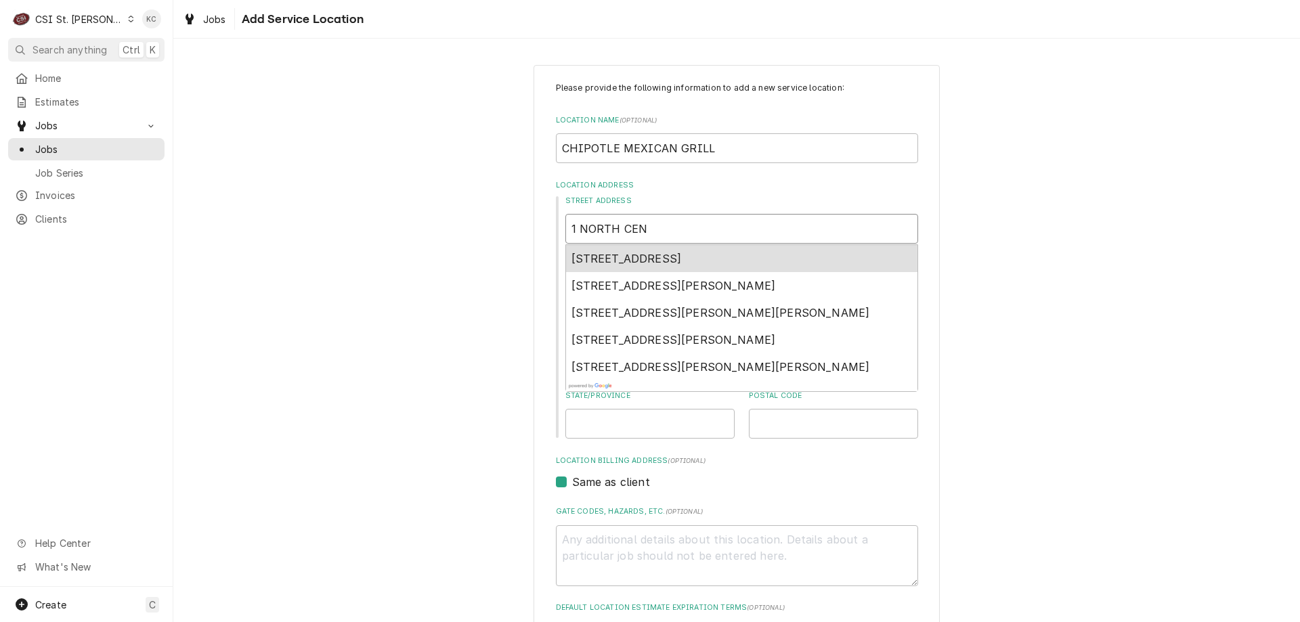
type input "1 NORTH CENT"
type textarea "x"
type input "1 NORTH CENTR"
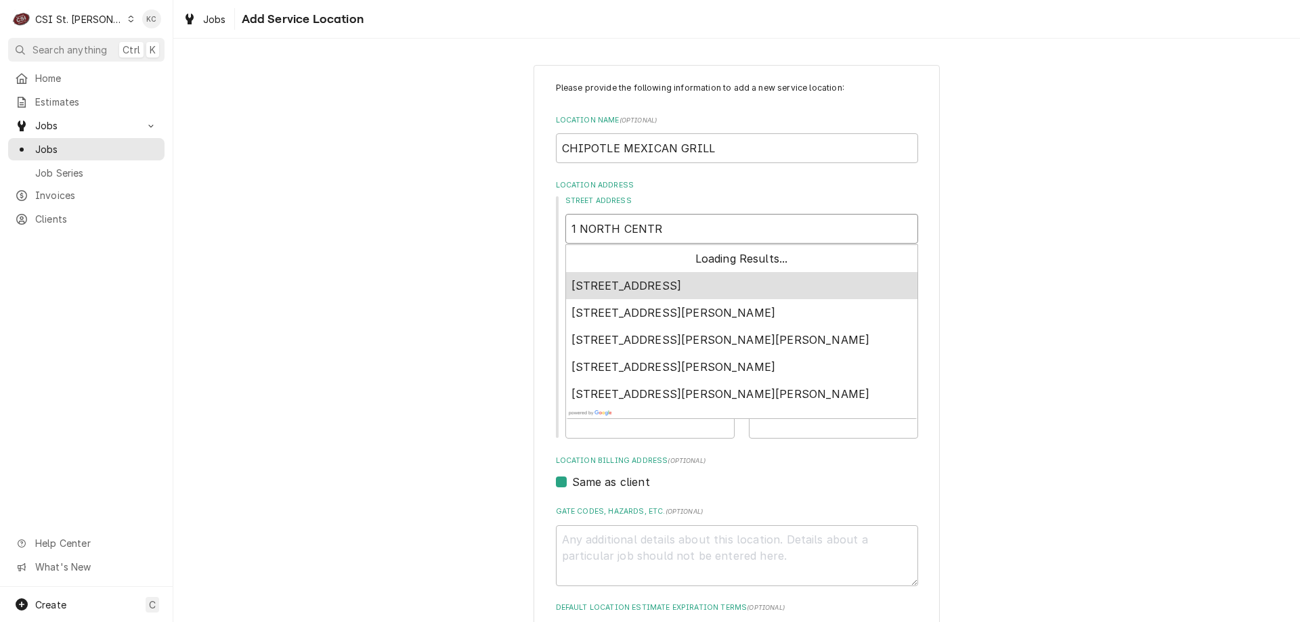
type textarea "x"
type input "1 [GEOGRAPHIC_DATA]"
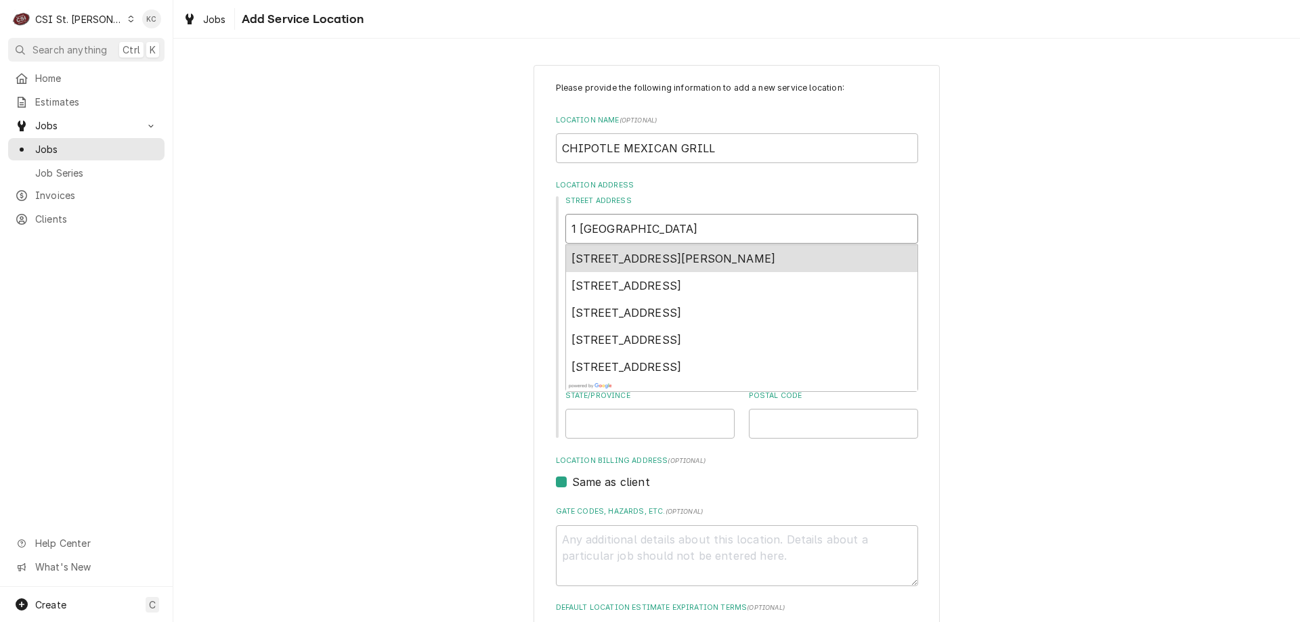
type textarea "x"
type input "1 [GEOGRAPHIC_DATA]"
type textarea "x"
type input "1 [GEOGRAPHIC_DATA]"
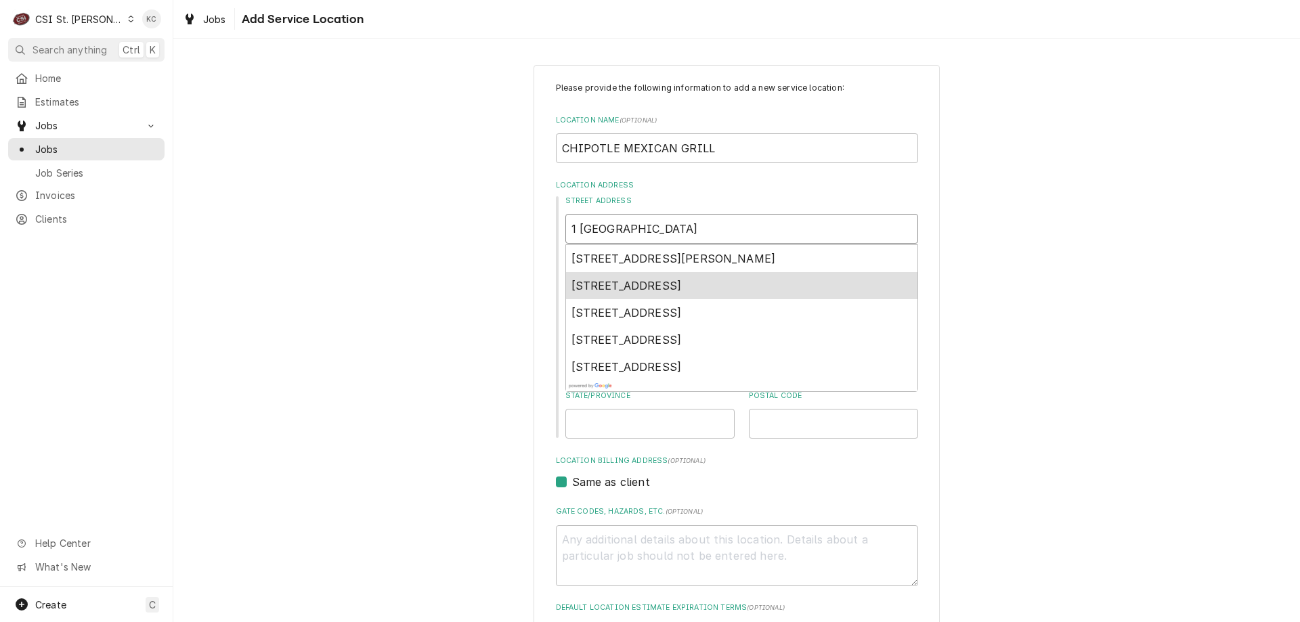
click at [660, 291] on span "[STREET_ADDRESS]" at bounding box center [627, 286] width 110 height 14
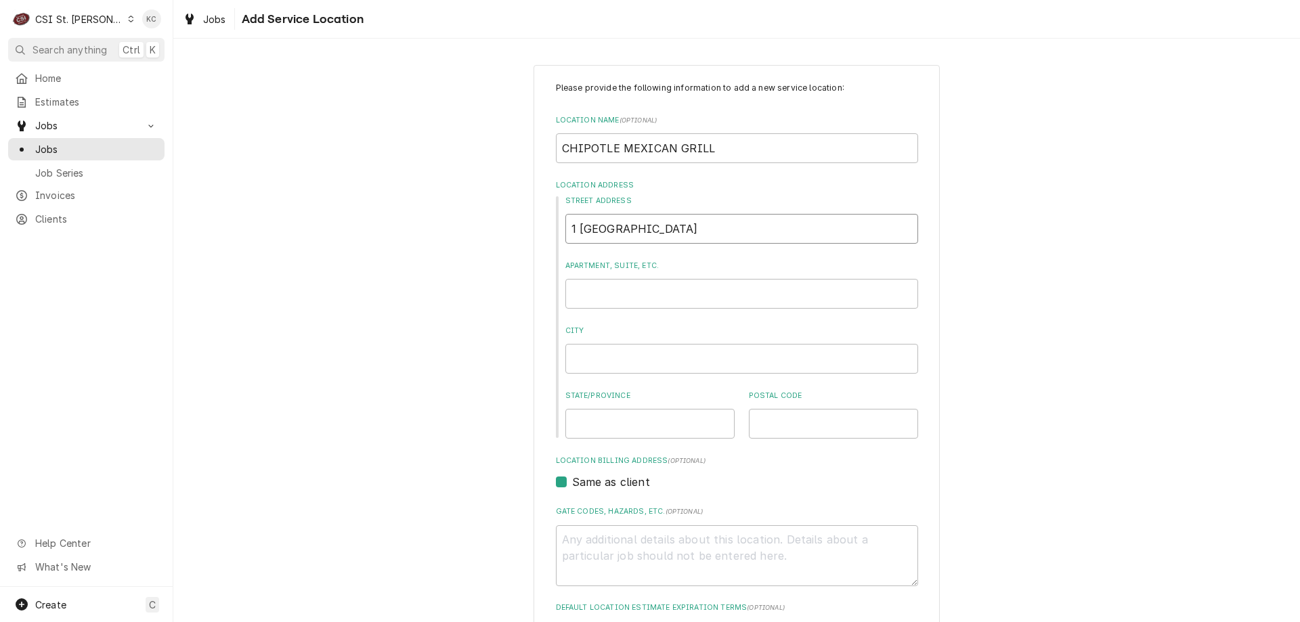
type textarea "x"
type input "[STREET_ADDRESS]"
click at [1001, 310] on div "Please provide the following information to add a new service location: Locatio…" at bounding box center [736, 469] width 1127 height 832
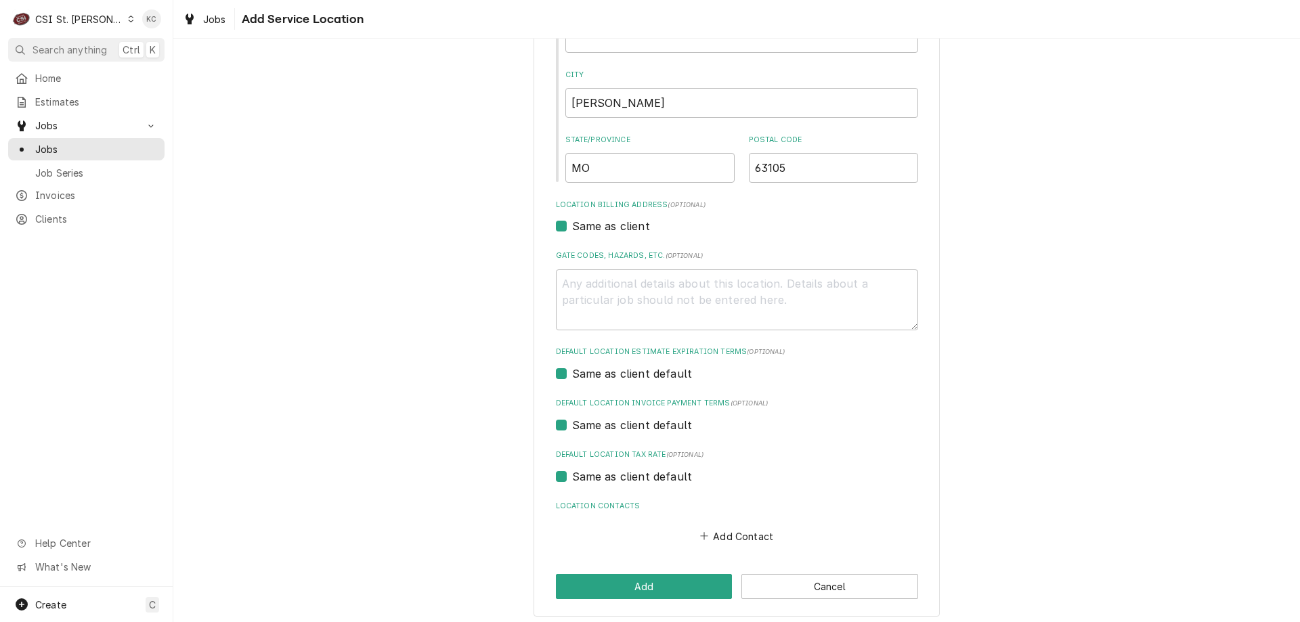
scroll to position [262, 0]
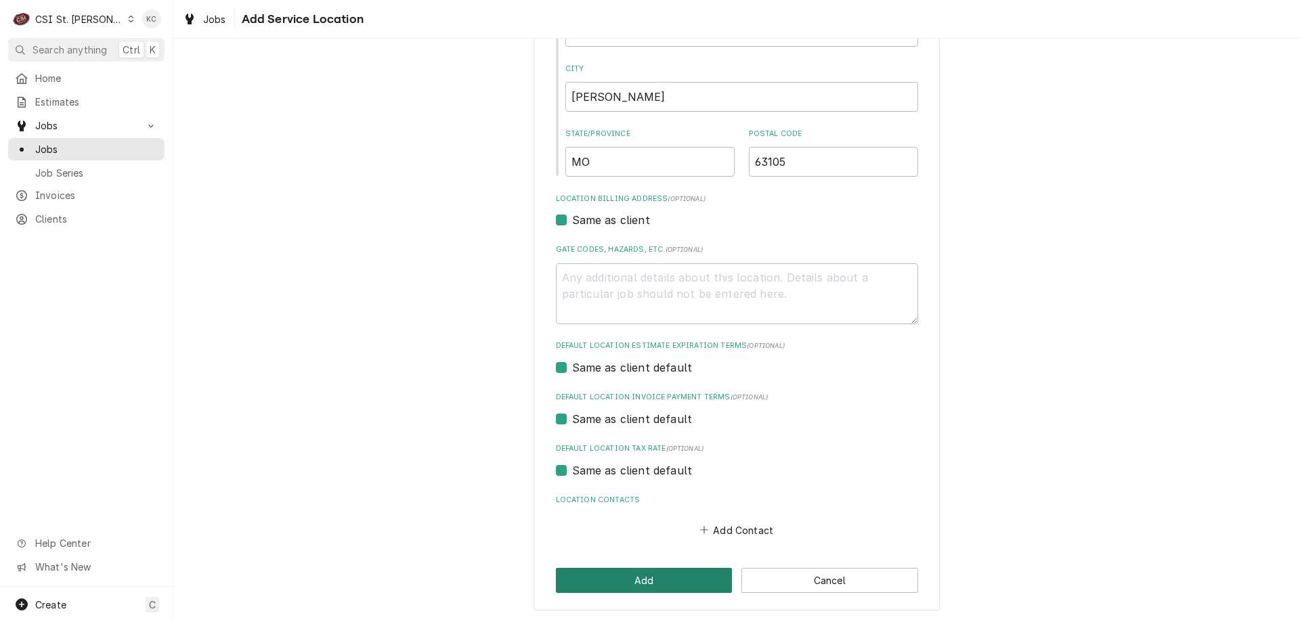
click at [681, 591] on button "Add" at bounding box center [644, 580] width 177 height 25
type textarea "x"
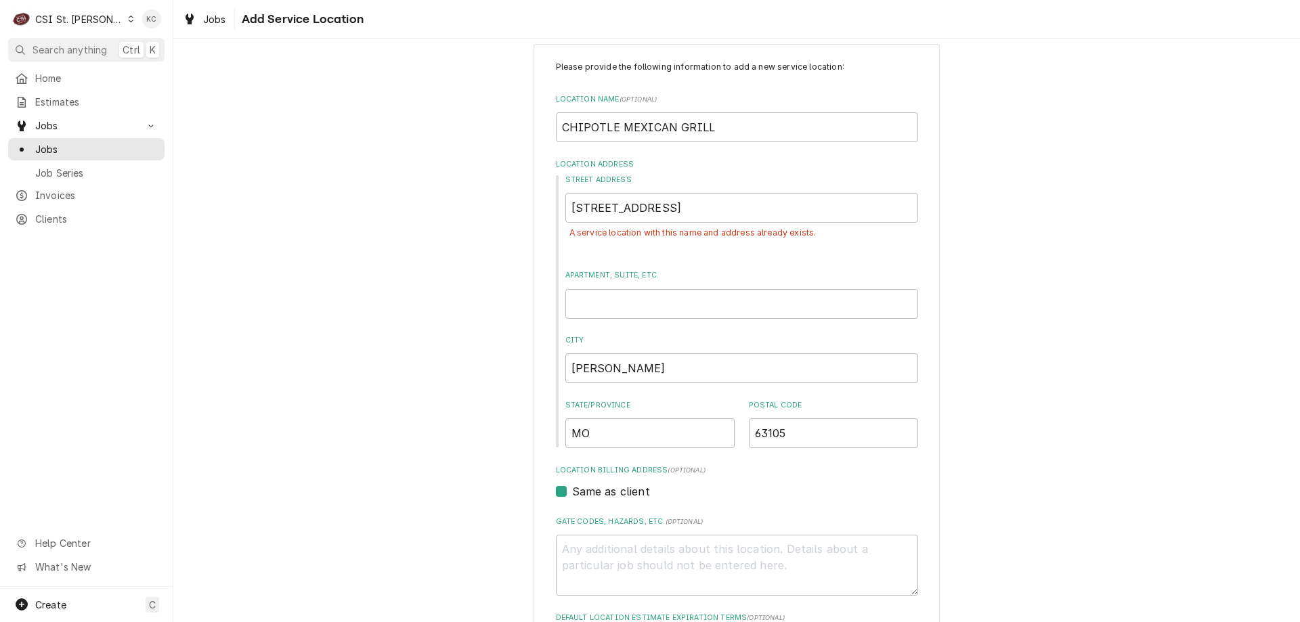
scroll to position [0, 0]
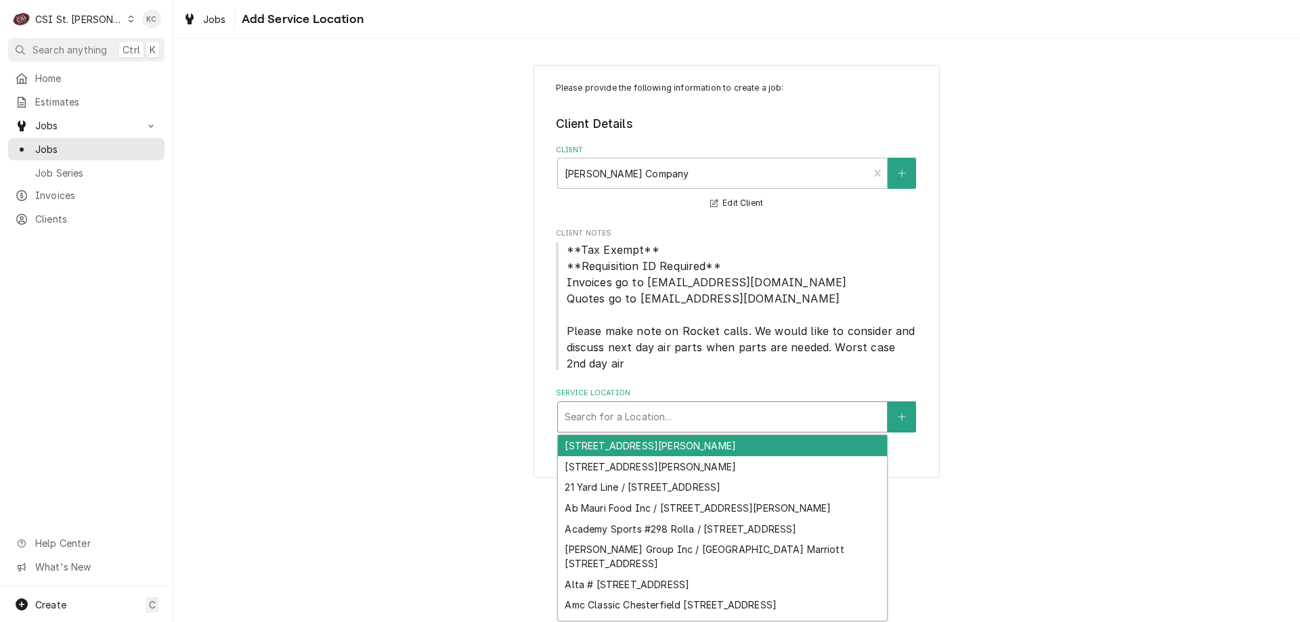
click at [719, 418] on div "Service Location" at bounding box center [723, 417] width 316 height 24
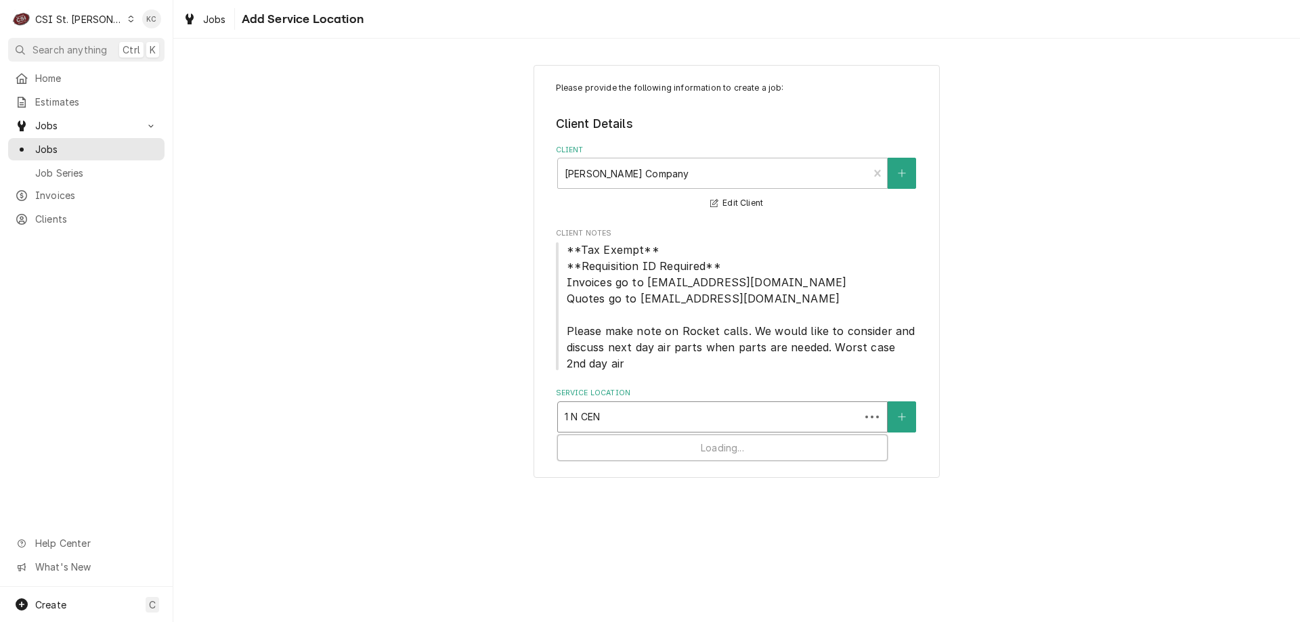
type input "1 N CENT"
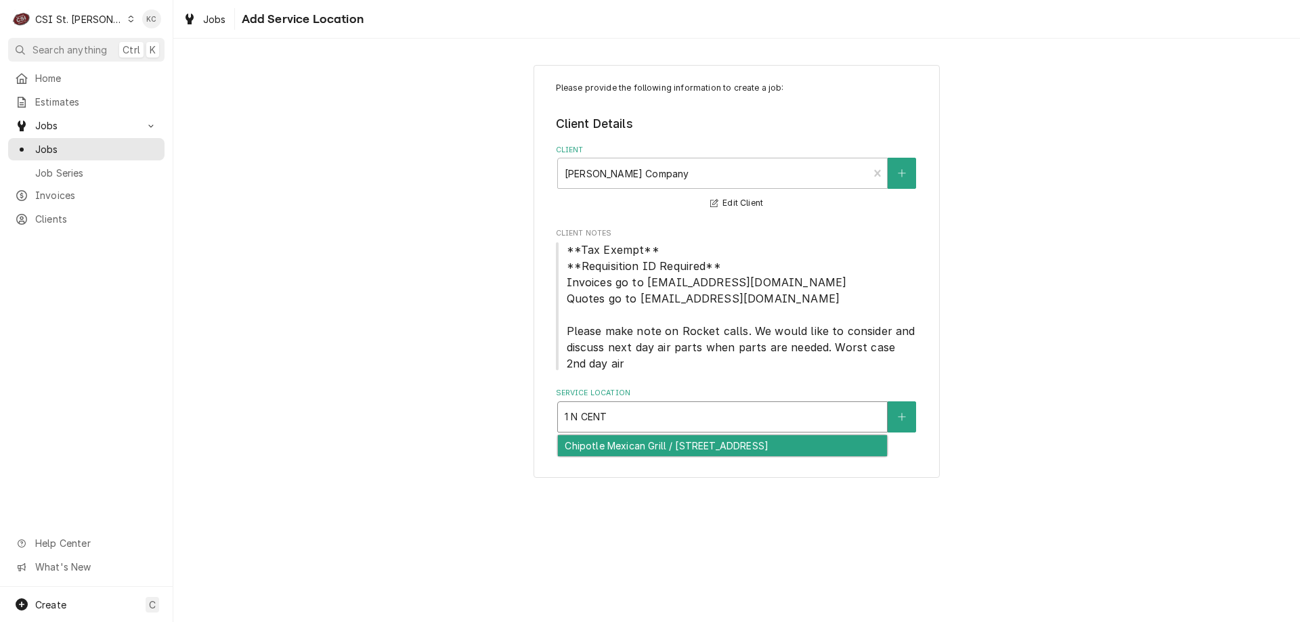
click at [725, 444] on div "Chipotle Mexican Grill / [STREET_ADDRESS]" at bounding box center [722, 445] width 329 height 21
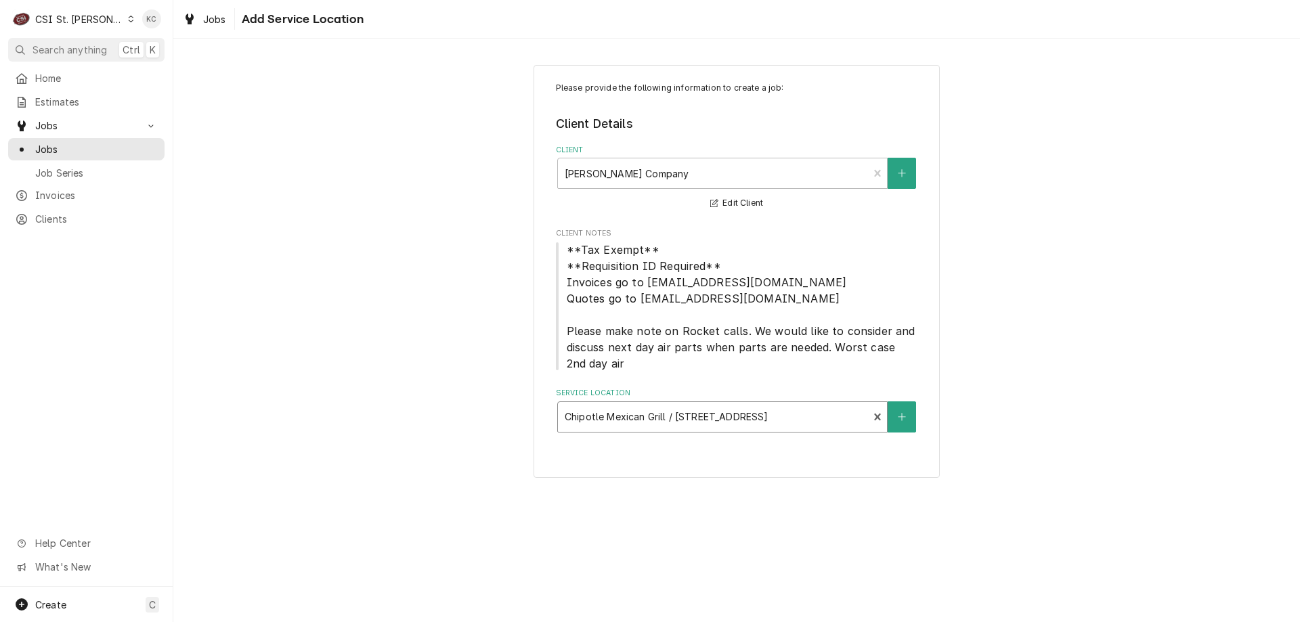
type textarea "x"
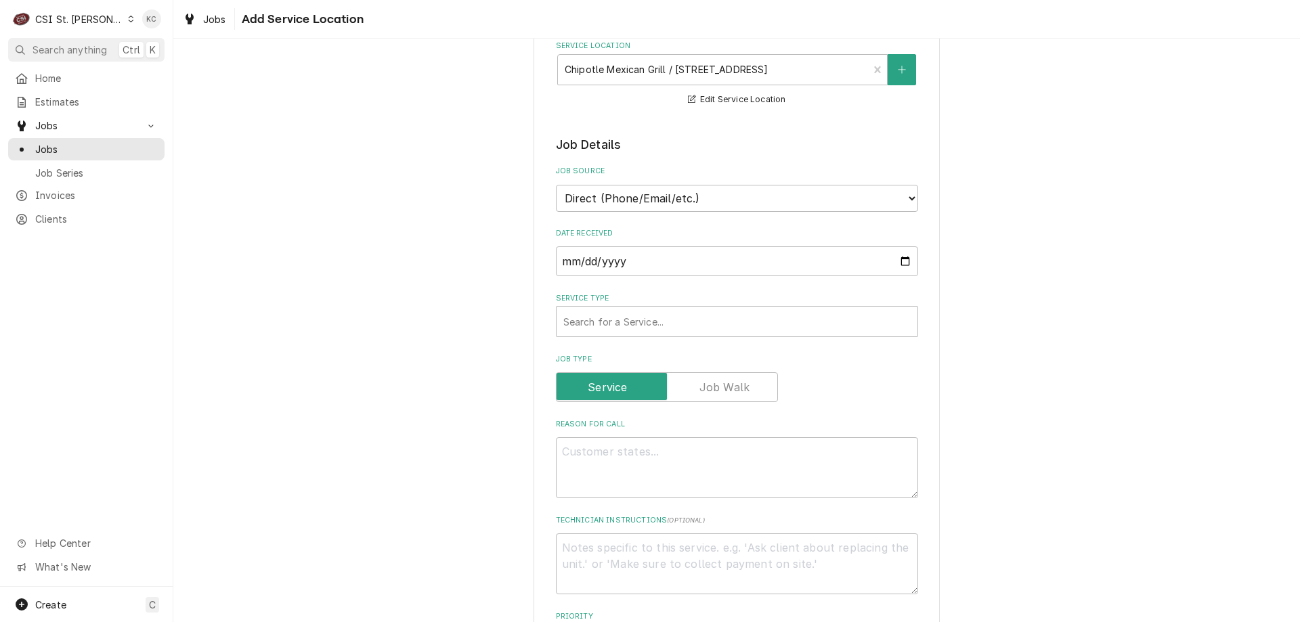
scroll to position [474, 0]
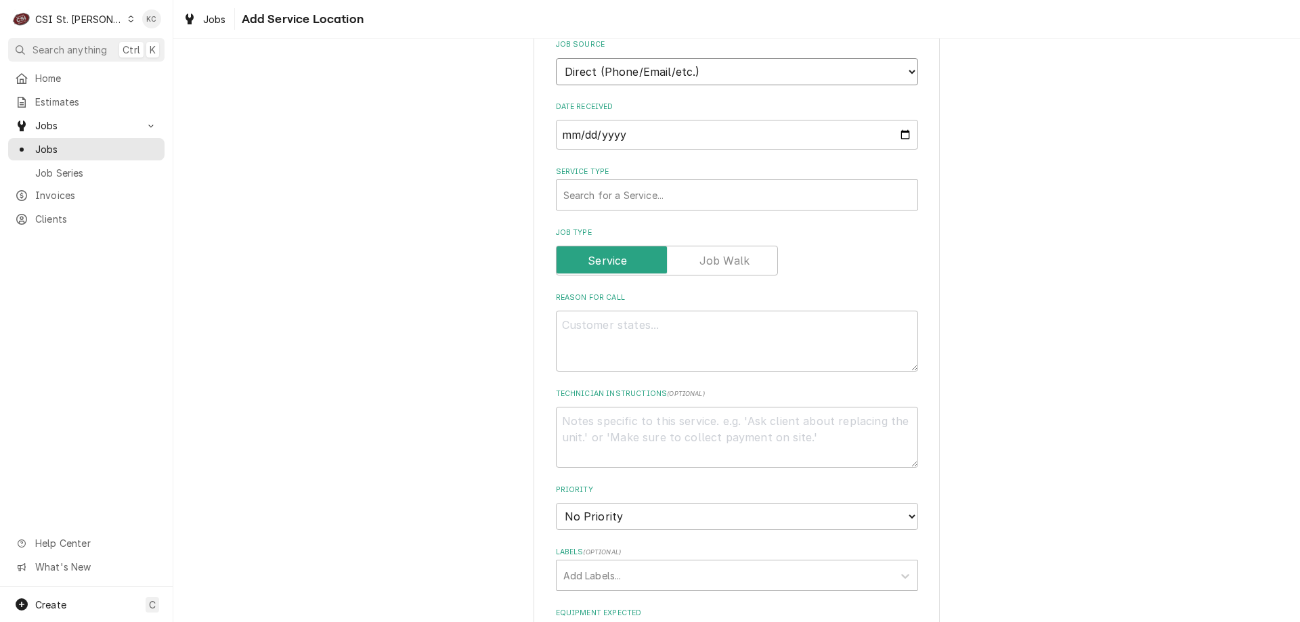
drag, startPoint x: 658, startPoint y: 79, endPoint x: 648, endPoint y: 81, distance: 10.4
click at [657, 79] on select "Direct (Phone/Email/etc.) Service Channel Corrigo Ecotrak Other" at bounding box center [737, 71] width 362 height 27
select select "100"
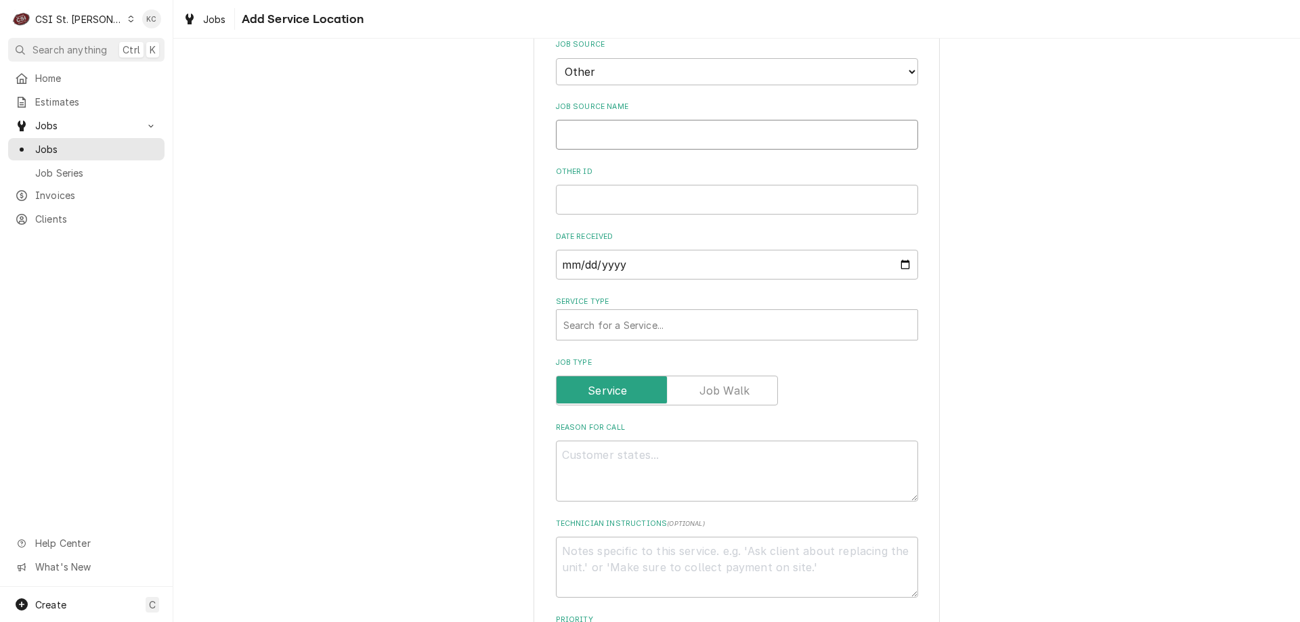
click at [633, 131] on input "Job Source Name" at bounding box center [737, 135] width 362 height 30
type textarea "x"
type input "v"
type textarea "x"
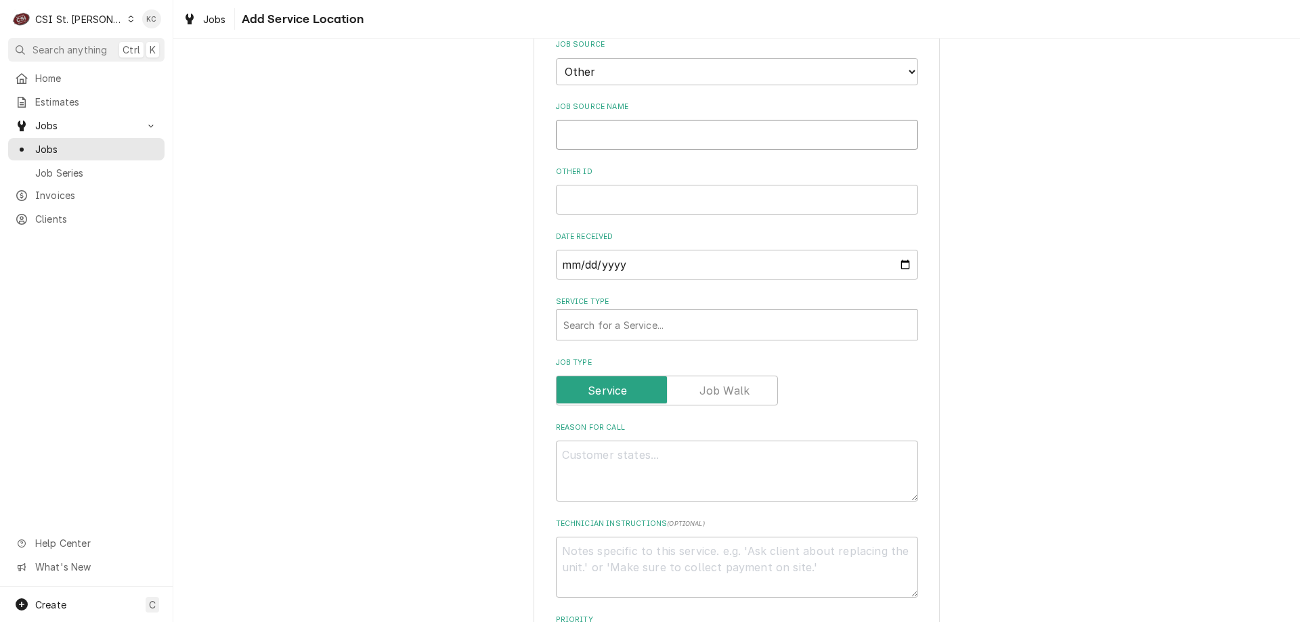
type input "V"
type textarea "x"
type input "Vi"
type textarea "x"
type input "Vivi"
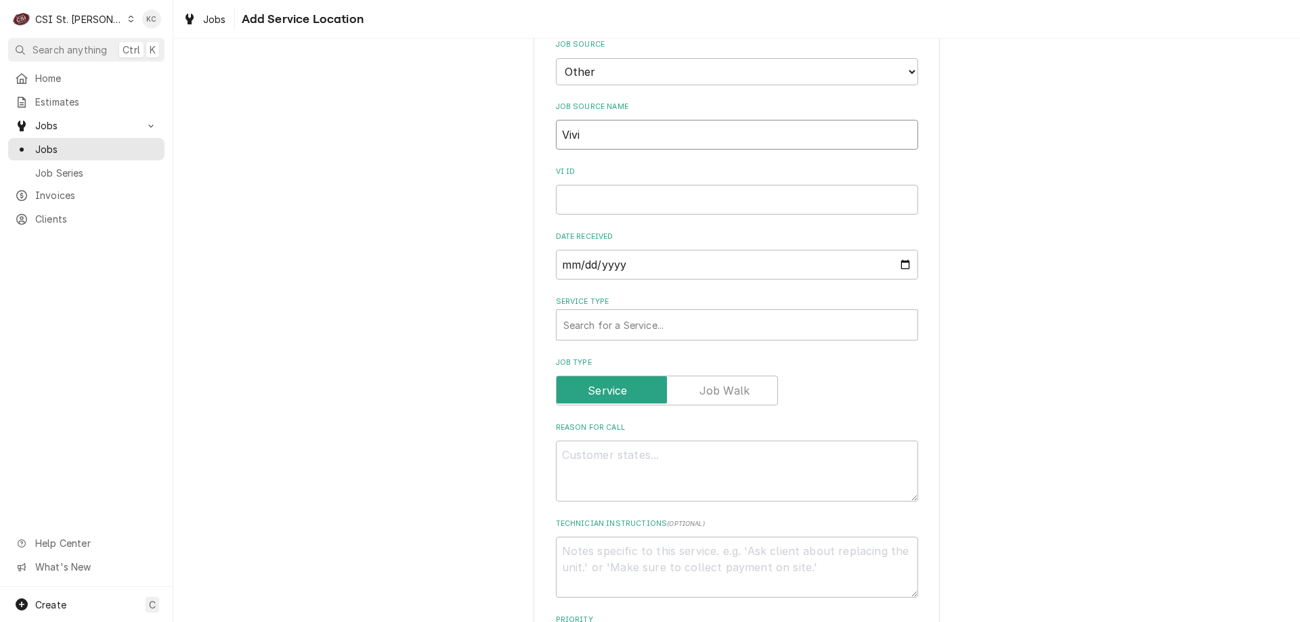
type textarea "x"
type input "[PERSON_NAME]"
type textarea "x"
type input "[PERSON_NAME]"
type textarea "x"
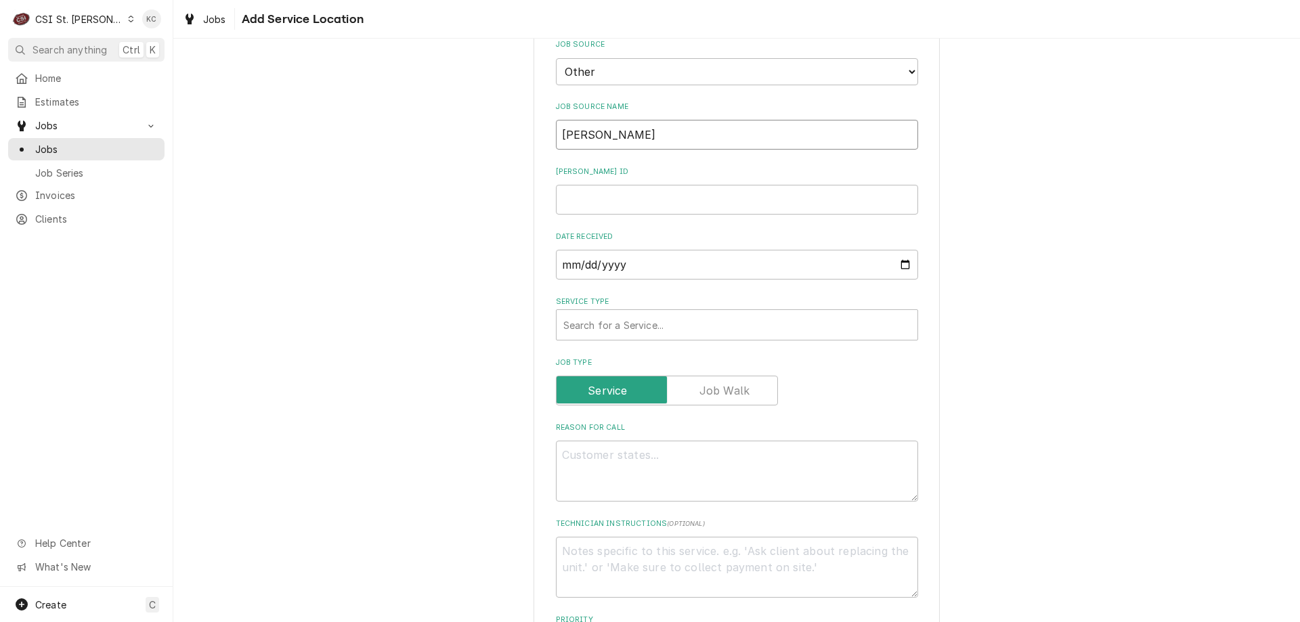
type input "[PERSON_NAME]"
type textarea "x"
type input "[PERSON_NAME]"
type textarea "x"
type input "[PERSON_NAME]"
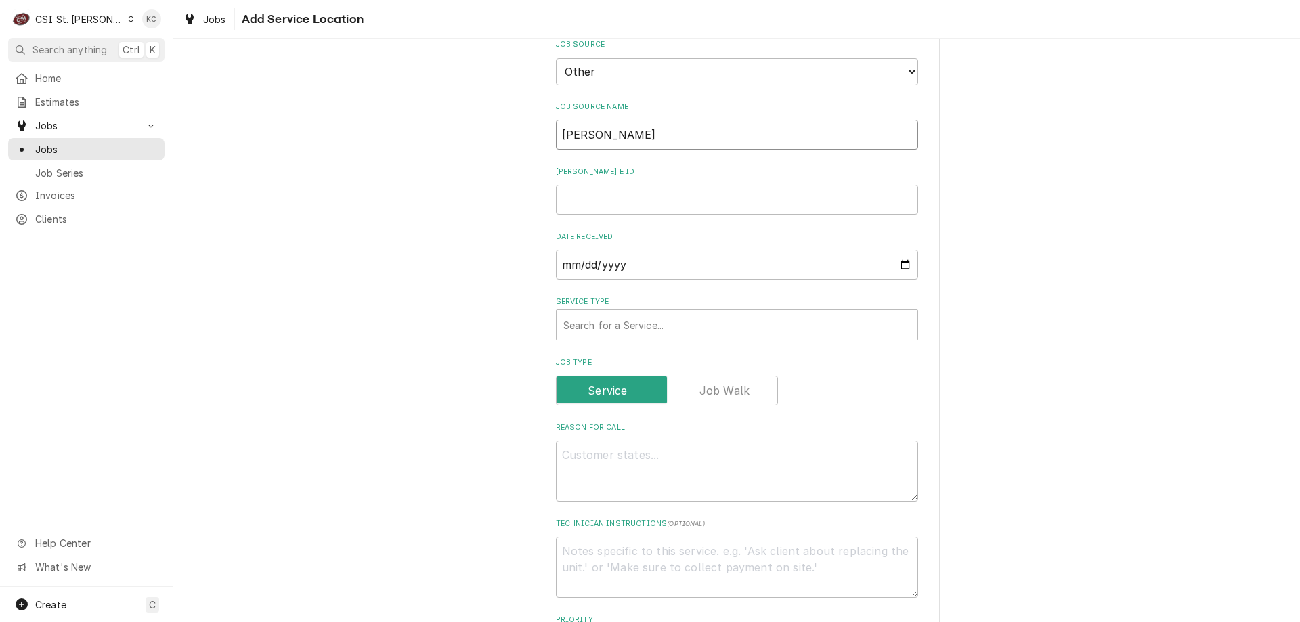
type textarea "x"
type input "[PERSON_NAME]"
type textarea "x"
type input "[PERSON_NAME] email"
type textarea "x"
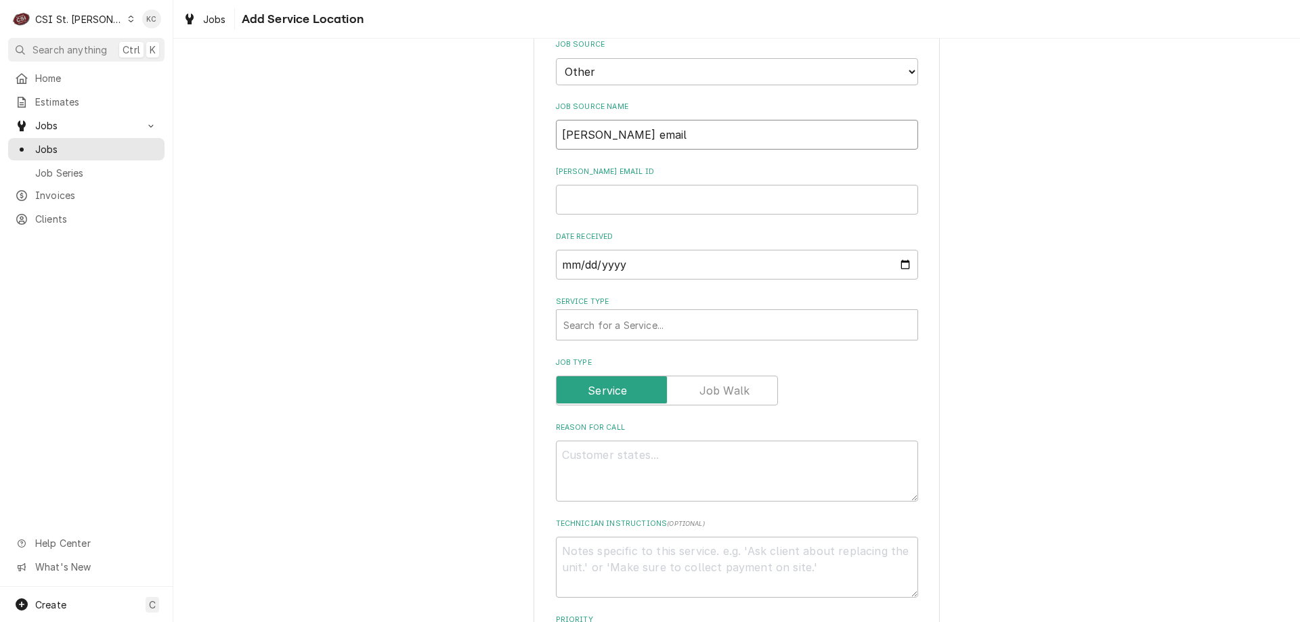
type input "[PERSON_NAME] email"
type textarea "x"
type input "4"
type textarea "x"
type input "44"
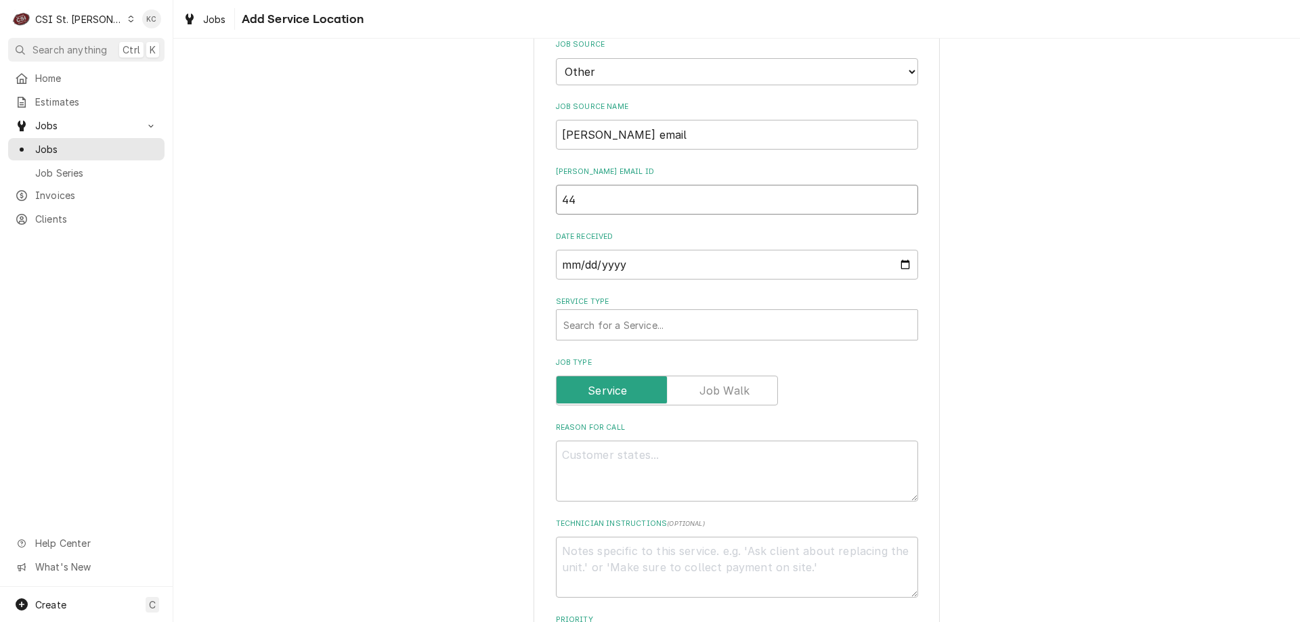
type textarea "x"
type input "442"
type textarea "x"
type input "4421"
type textarea "x"
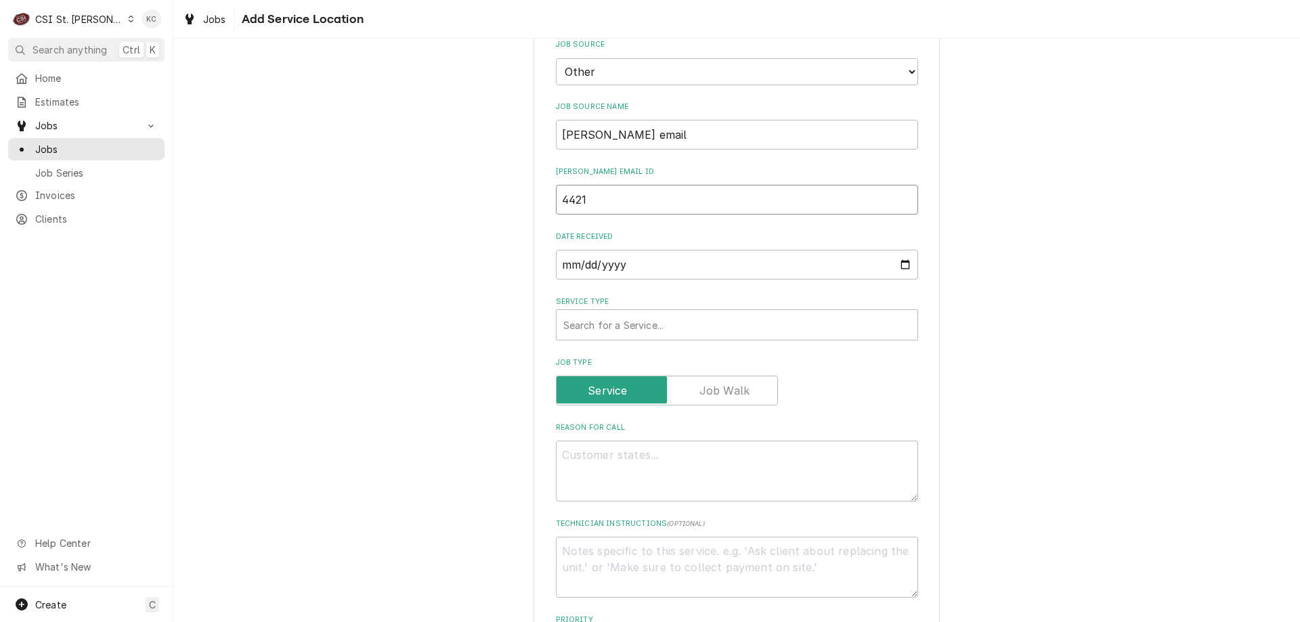
type input "44215"
type textarea "x"
type input "44215"
click at [606, 326] on div "Service Type" at bounding box center [736, 325] width 347 height 24
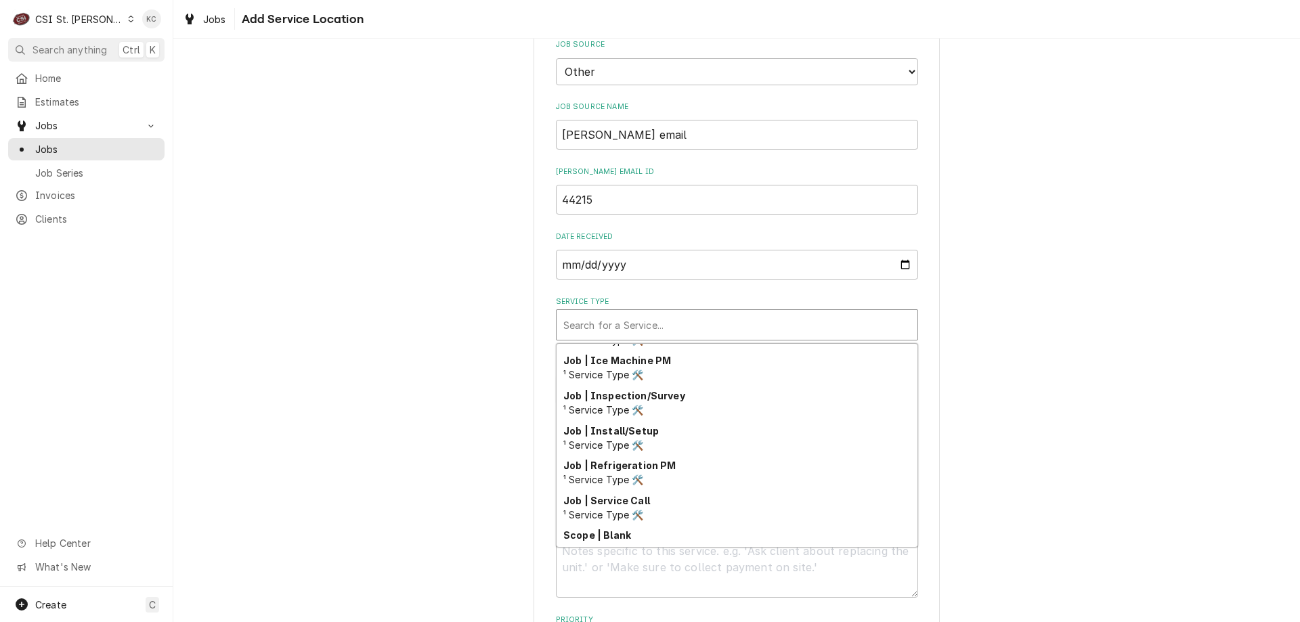
scroll to position [710, 0]
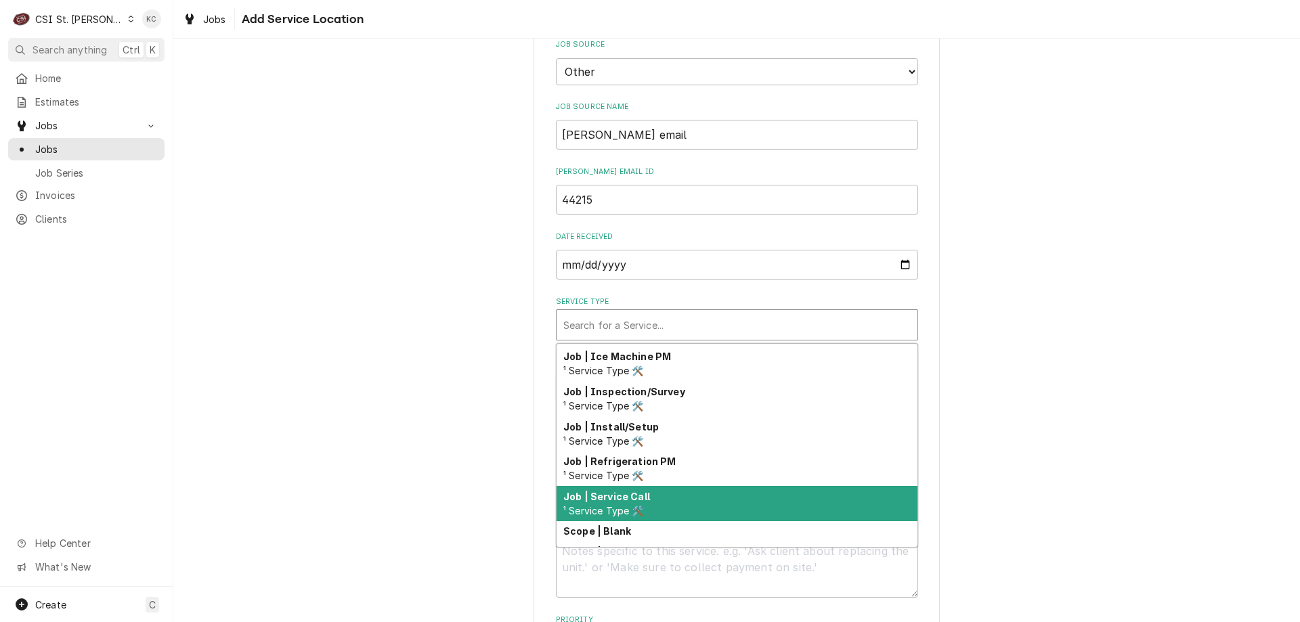
click at [620, 505] on span "¹ Service Type 🛠️" at bounding box center [603, 511] width 81 height 12
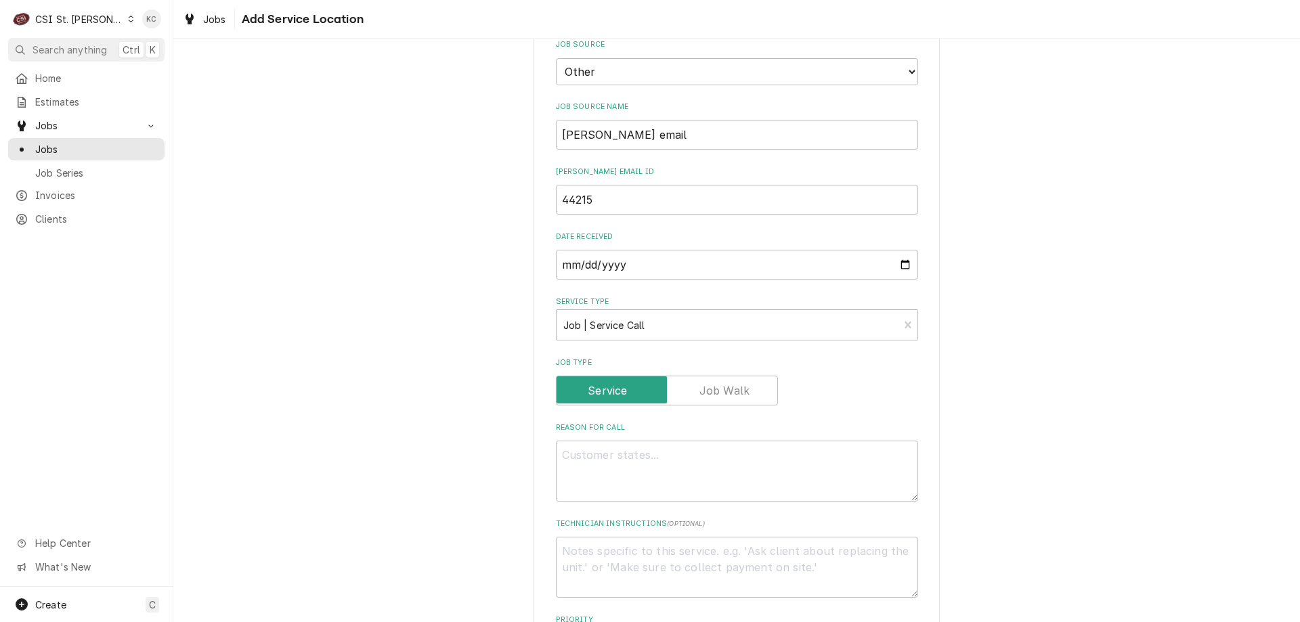
click at [1014, 455] on div "Please provide the following information to create a job: Client Details Client…" at bounding box center [736, 421] width 1127 height 1685
click at [750, 455] on textarea "Reason For Call" at bounding box center [737, 471] width 362 height 61
click at [591, 557] on textarea "Technician Instructions ( optional )" at bounding box center [737, 567] width 362 height 61
type textarea "x"
type textarea "N"
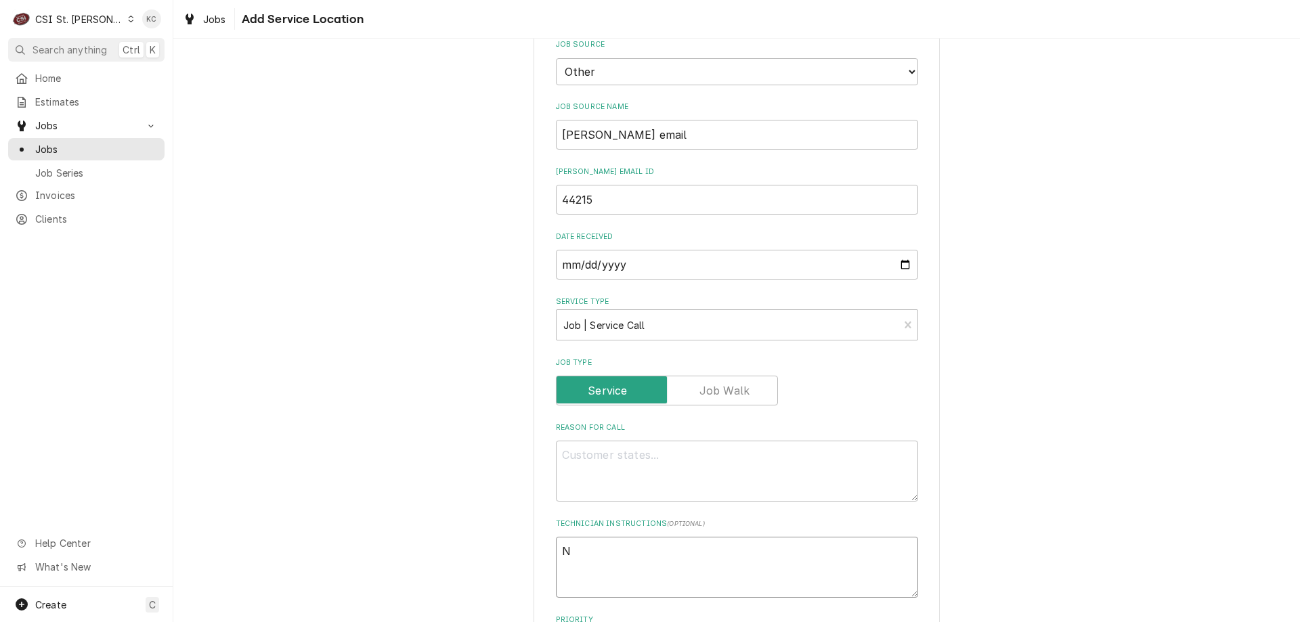
type textarea "x"
type textarea "NT"
type textarea "x"
type textarea "NTE"
type textarea "x"
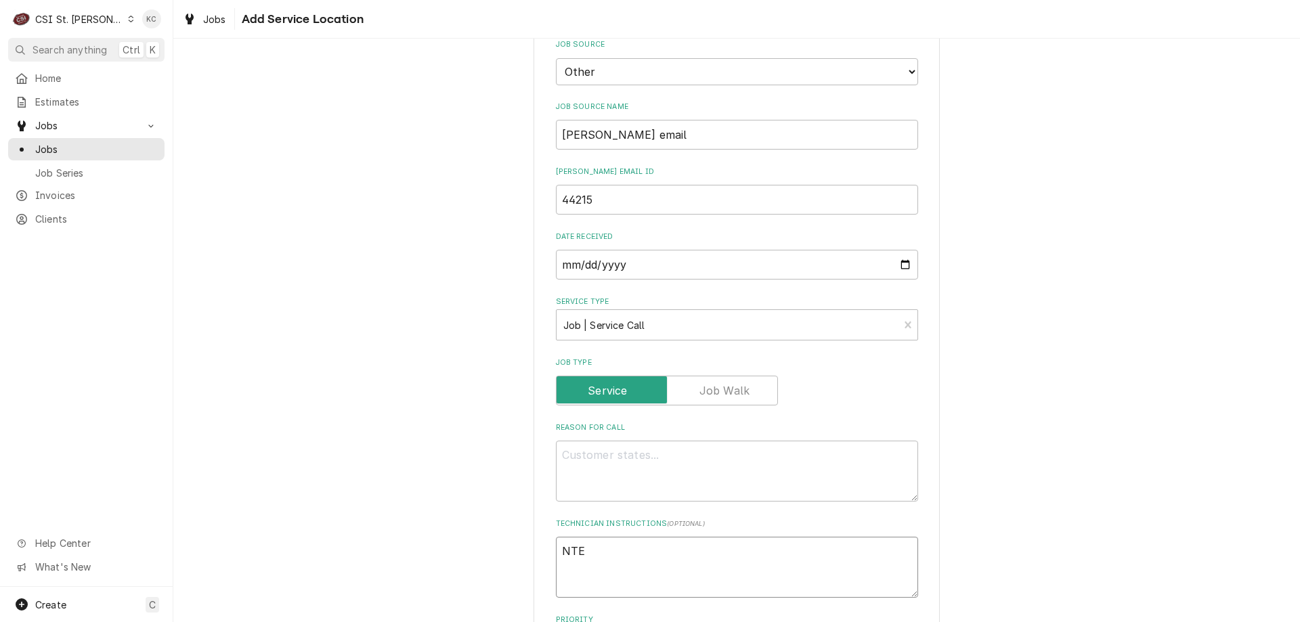
type textarea "NTE $"
type textarea "x"
type textarea "NTE $1"
type textarea "x"
type textarea "NTE $10"
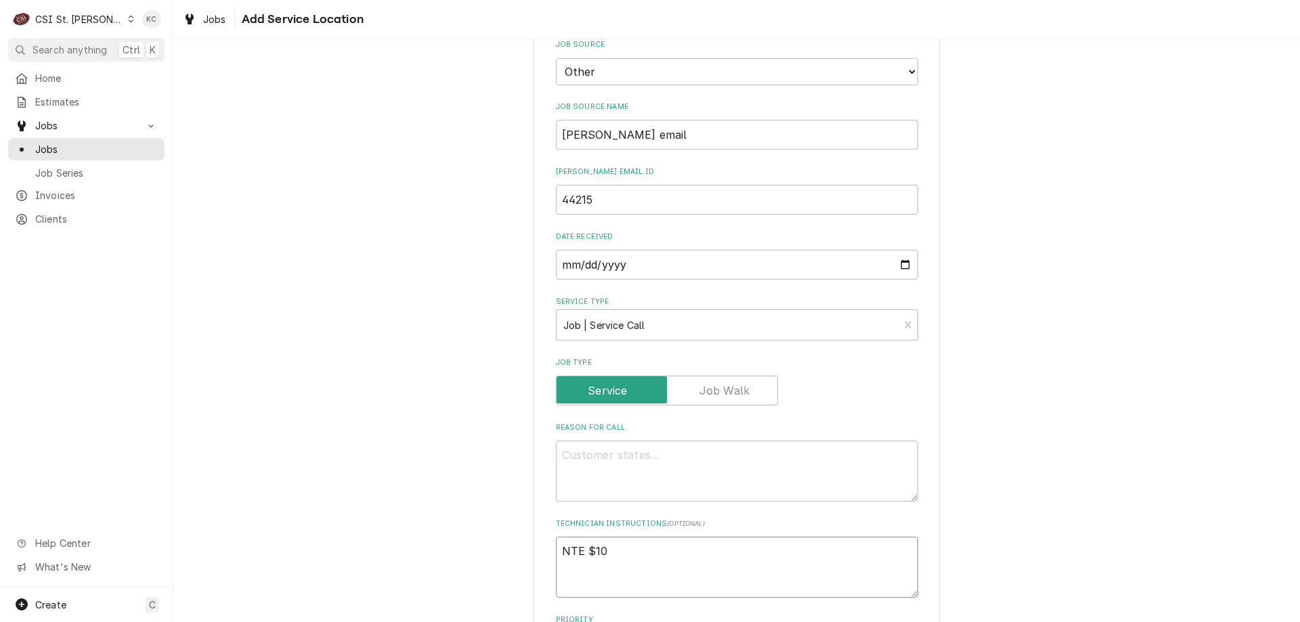
type textarea "x"
type textarea "NTE $100"
type textarea "x"
type textarea "NTE $1000"
type textarea "x"
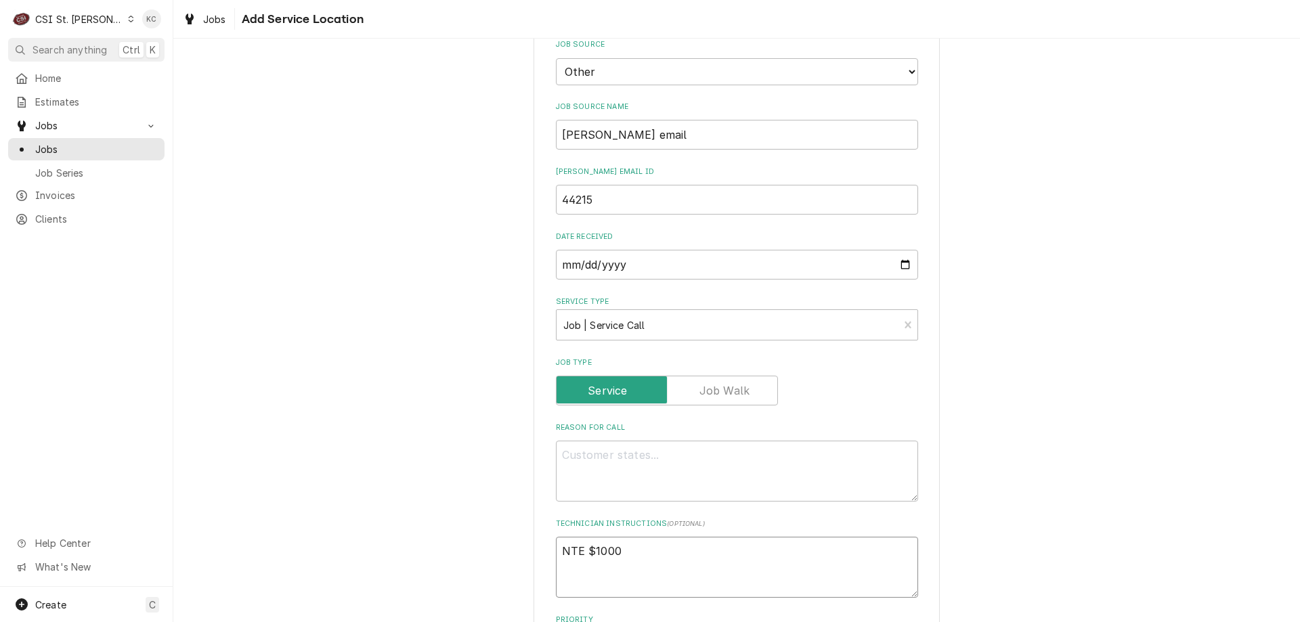
type textarea "NTE $1000"
type textarea "x"
type textarea "NTE $1000"
paste textarea "[PERSON_NAME]- [PHONE_NUMBER]"
type textarea "x"
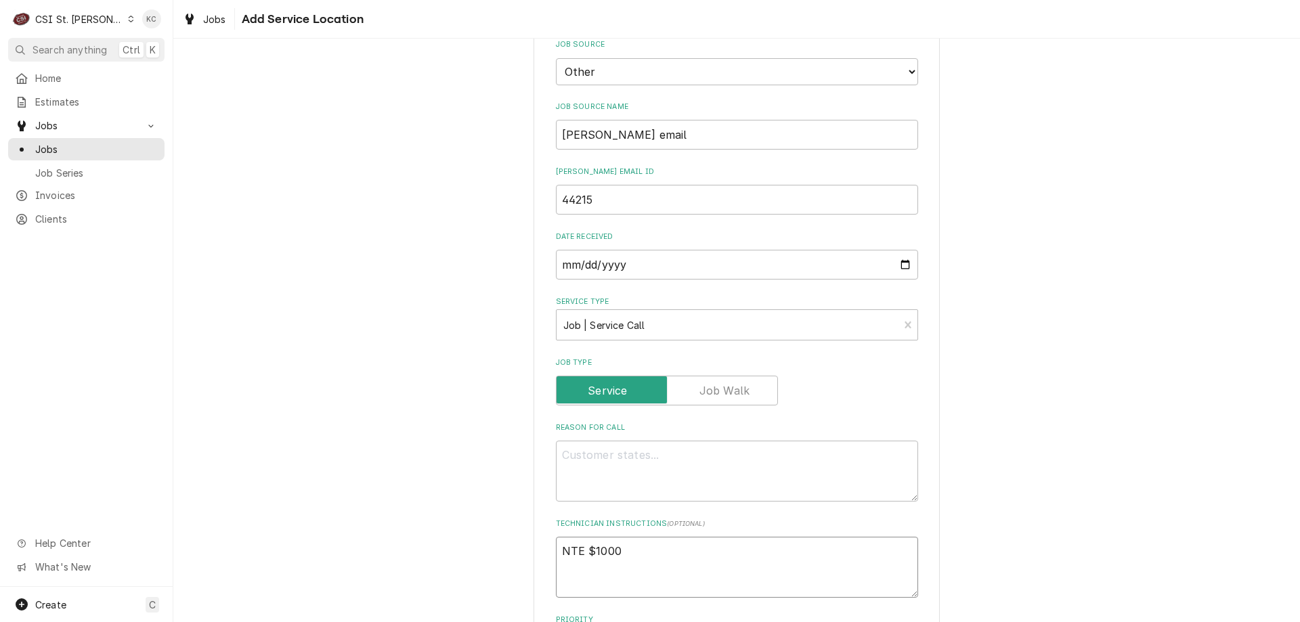
type textarea "NTE $1000 [PERSON_NAME]- [PHONE_NUMBER]"
click at [557, 601] on textarea "NTE $1000 [PERSON_NAME]- [PHONE_NUMBER]" at bounding box center [737, 575] width 362 height 77
type textarea "x"
type textarea "NTE $1000 SCOTTKOONS- [PHONE_NUMBER]"
type textarea "x"
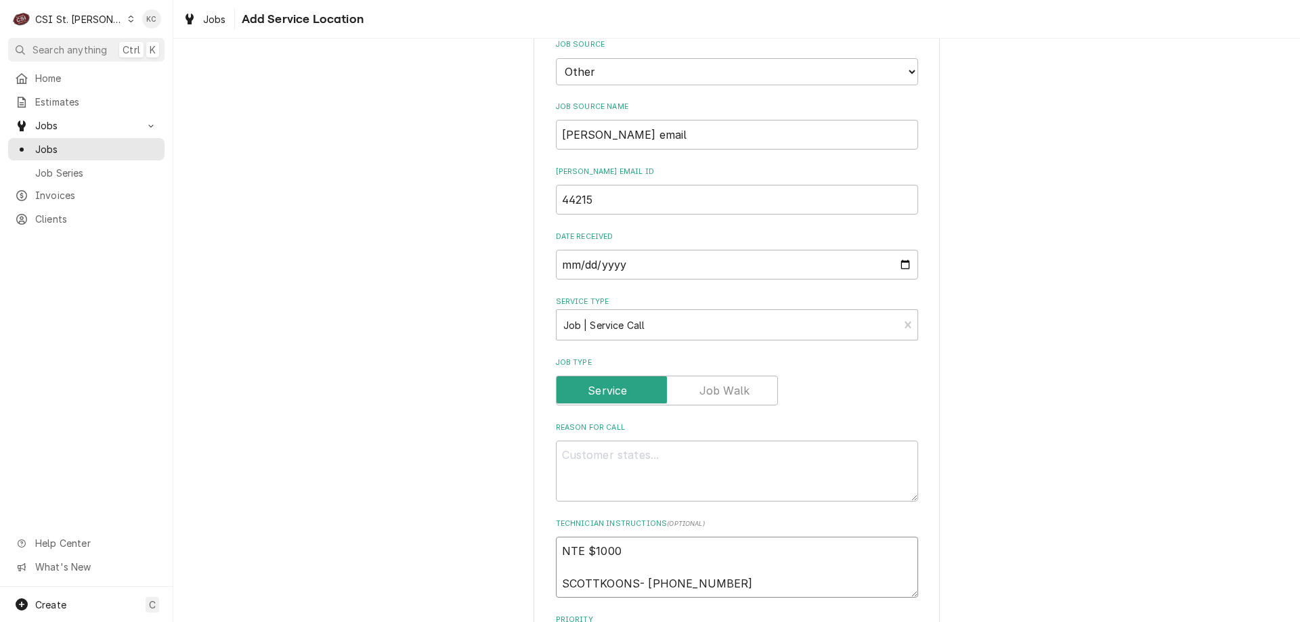
type textarea "NTE $1000 [PERSON_NAME]- [PHONE_NUMBER]"
type textarea "x"
type textarea "NTE $1000 [PERSON_NAME]- [PHONE_NUMBER]"
click at [588, 461] on textarea "Reason For Call" at bounding box center [737, 471] width 362 height 61
paste textarea "HVAC SYSTEM IS NOT COOLING PROPERLY. RUNNING AROUND 80 DEGREES"
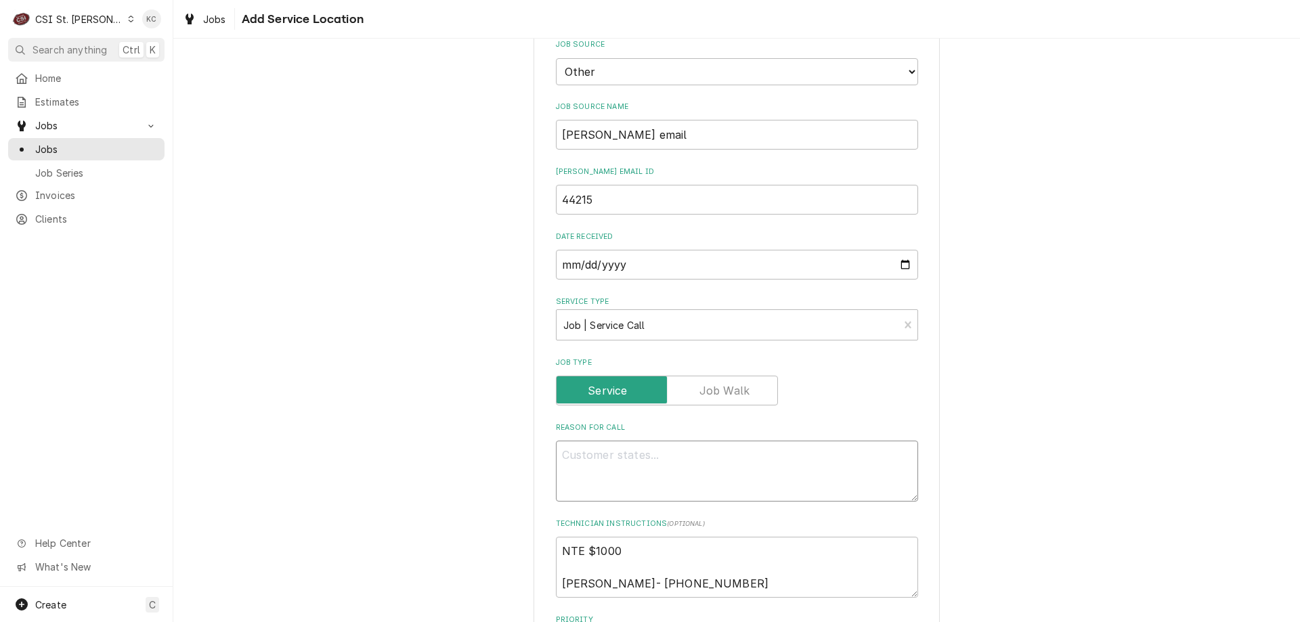
type textarea "x"
type textarea "HVAC SYSTEM IS NOT COOLING PROPERLY. RUNNING AROUND 80 DEGREES"
type textarea "x"
type textarea "HVAC SYSTEM IS NOT COOLING PROPERLY. RUNNING AROUND 80 DEGREES"
click at [556, 549] on textarea "NTE $1000 [PERSON_NAME]- [PHONE_NUMBER]" at bounding box center [737, 567] width 362 height 61
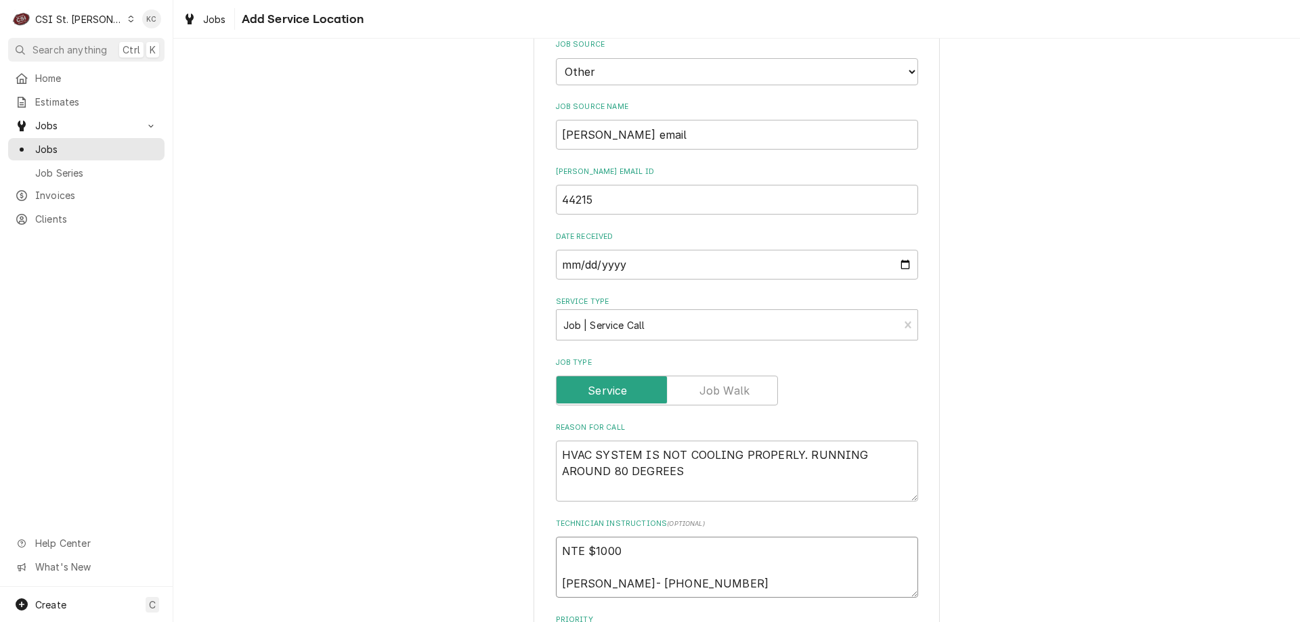
type textarea "x"
type textarea "NTE $1000 [PERSON_NAME]- [PHONE_NUMBER]"
type textarea "x"
type textarea "NTE $1000 [PERSON_NAME]- [PHONE_NUMBER]"
type textarea "x"
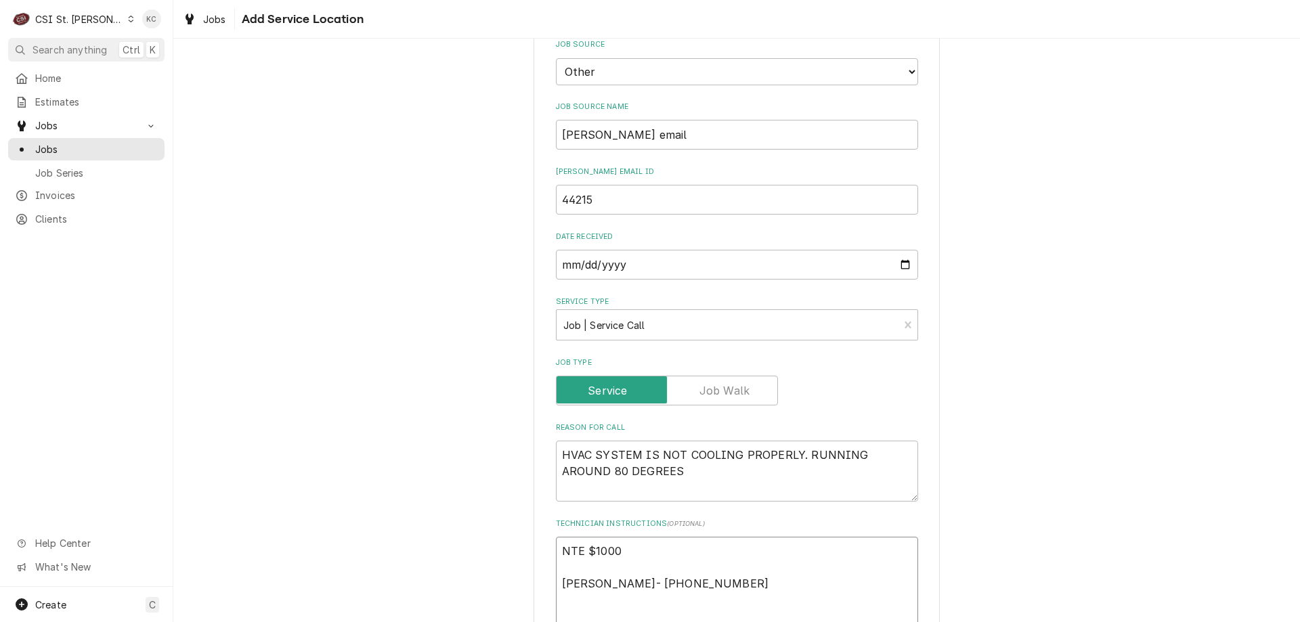
type textarea "O NTE $1000 [PERSON_NAME]- [PHONE_NUMBER]"
type textarea "x"
type textarea "OV NTE $1000 [PERSON_NAME]- [PHONE_NUMBER]"
type textarea "x"
type textarea "OVE NTE $1000 [PERSON_NAME]- [PHONE_NUMBER]"
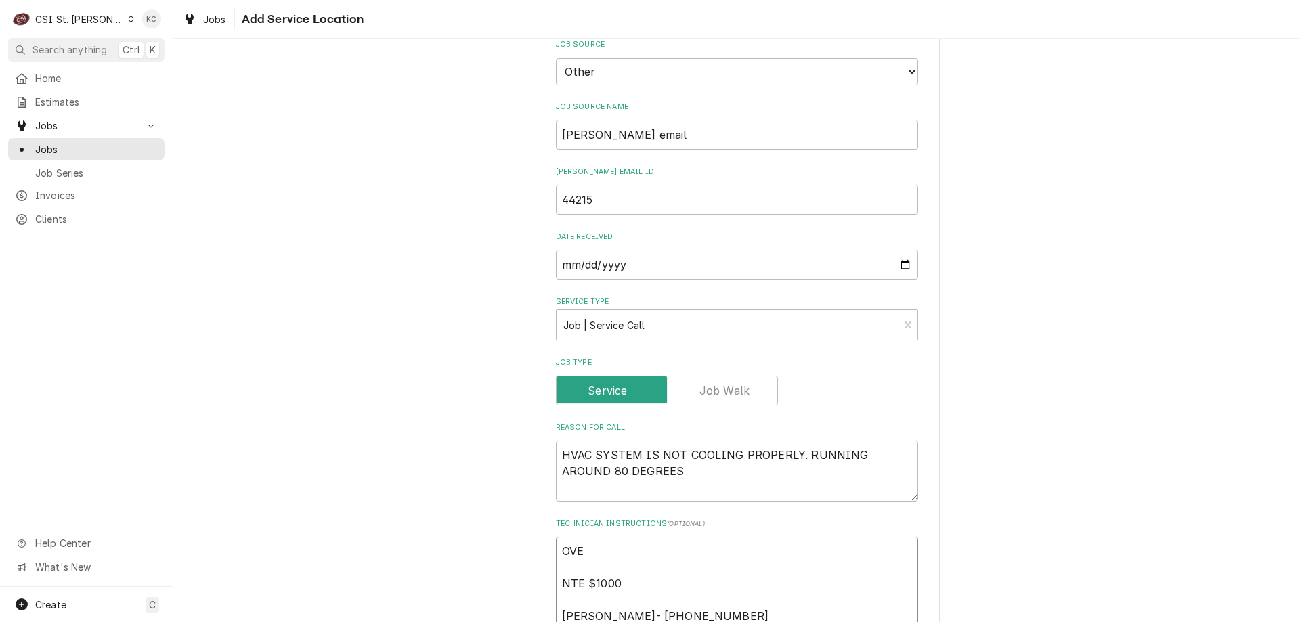
type textarea "x"
type textarea "OVER NTE $1000 [PERSON_NAME]- [PHONE_NUMBER]"
type textarea "x"
type textarea "OVERTI NTE $1000 [PERSON_NAME]- [PHONE_NUMBER]"
type textarea "x"
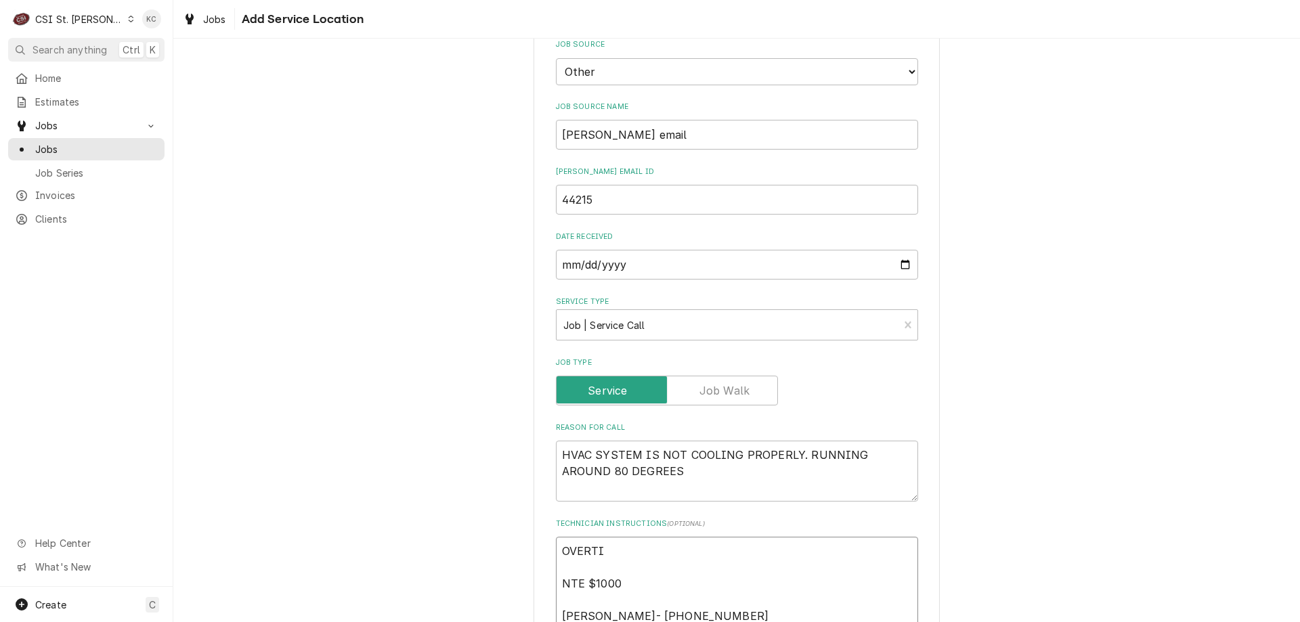
type textarea "OVERTIM NTE $1000 [PERSON_NAME]- [PHONE_NUMBER]"
type textarea "x"
type textarea "OVERTIME NTE $1000 [PERSON_NAME]- [PHONE_NUMBER]"
type textarea "x"
type textarea "OVERTIME NTE $1000 [PERSON_NAME]- [PHONE_NUMBER]"
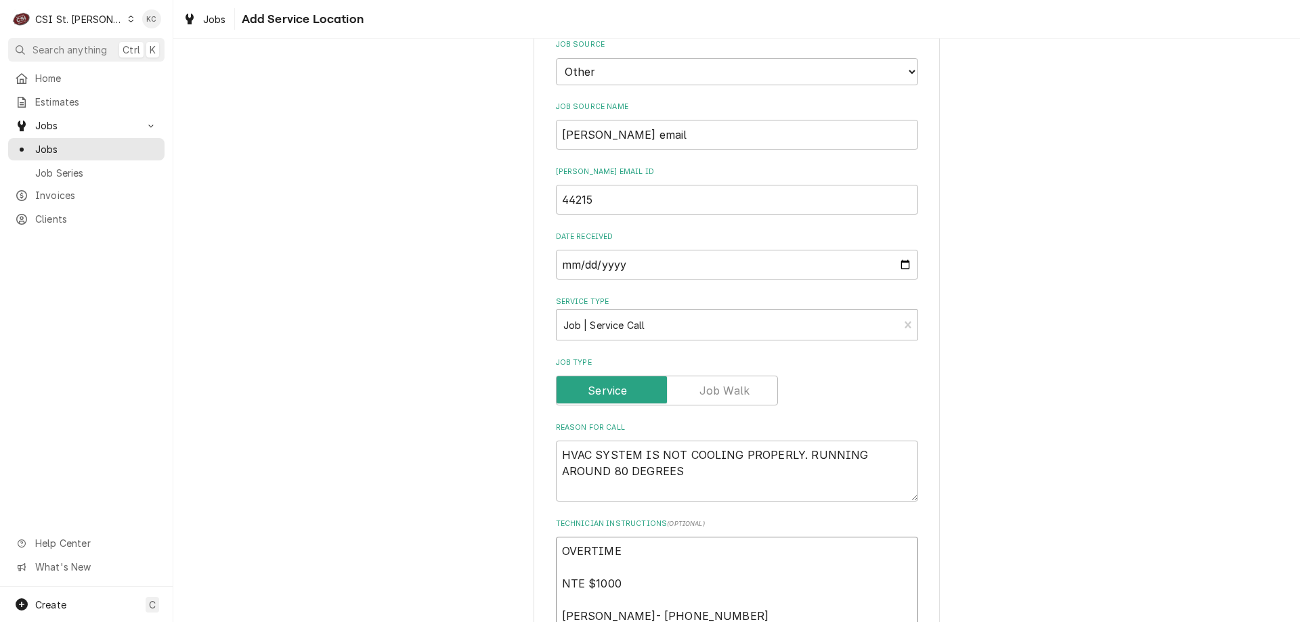
type textarea "x"
type textarea "OVERTIME A NTE $1000 [PERSON_NAME]- [PHONE_NUMBER]"
type textarea "x"
type textarea "OVERTIME AP NTE $1000 [PERSON_NAME]- [PHONE_NUMBER]"
type textarea "x"
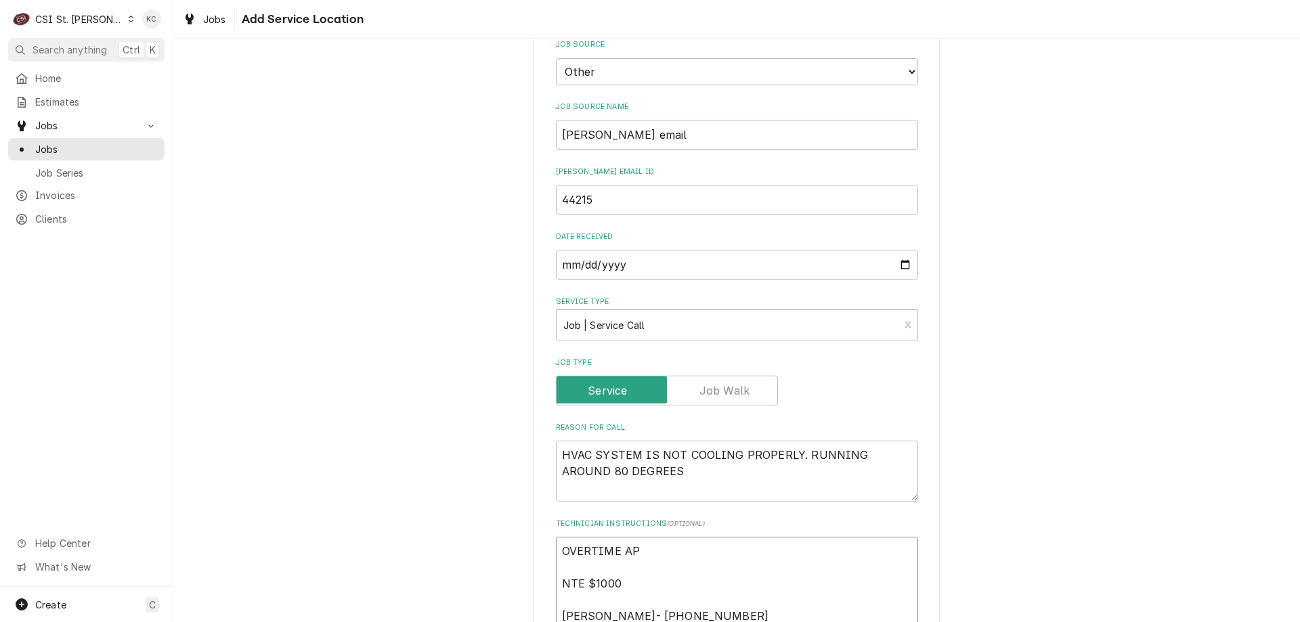
type textarea "OVERTIME APP NTE $1000 [PERSON_NAME]- [PHONE_NUMBER]"
type textarea "x"
type textarea "OVERTIME APPR NTE $1000 [PERSON_NAME]- [PHONE_NUMBER]"
type textarea "x"
type textarea "OVERTIME APPRO NTE $1000 [PERSON_NAME]- [PHONE_NUMBER]"
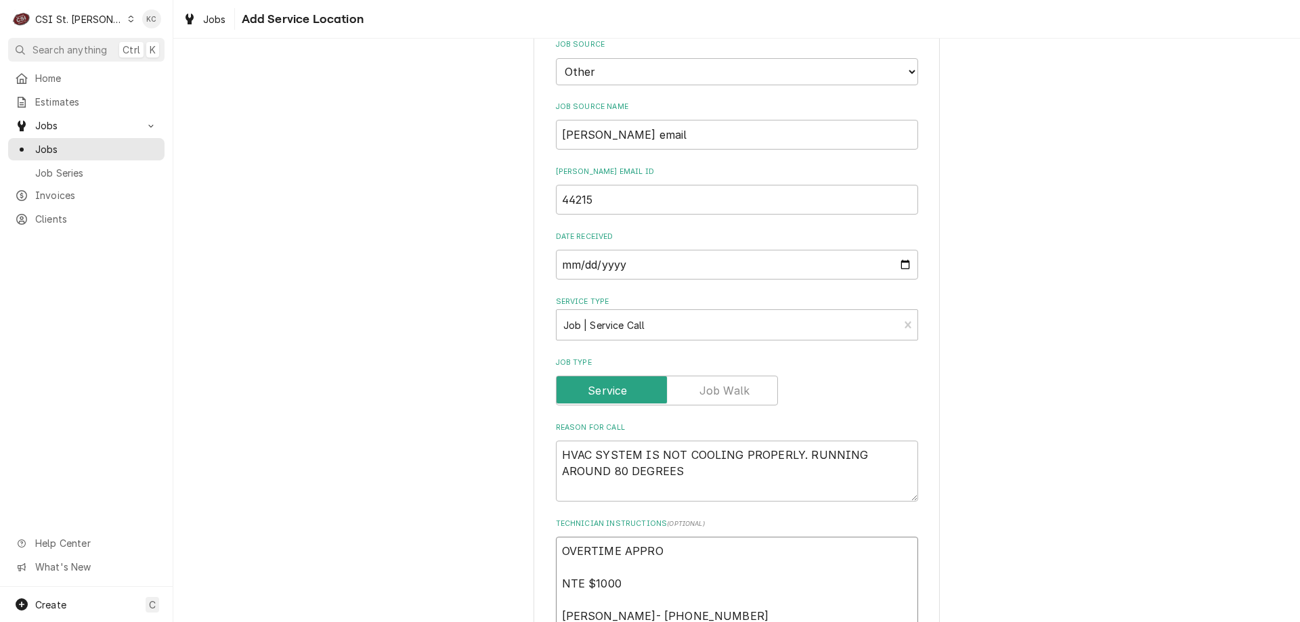
type textarea "x"
type textarea "OVERTIME APPROVE NTE $1000 [PERSON_NAME]- [PHONE_NUMBER]"
type textarea "x"
type textarea "OVERTIME APPROVEF NTE $1000 [PERSON_NAME]- [PHONE_NUMBER]"
type textarea "x"
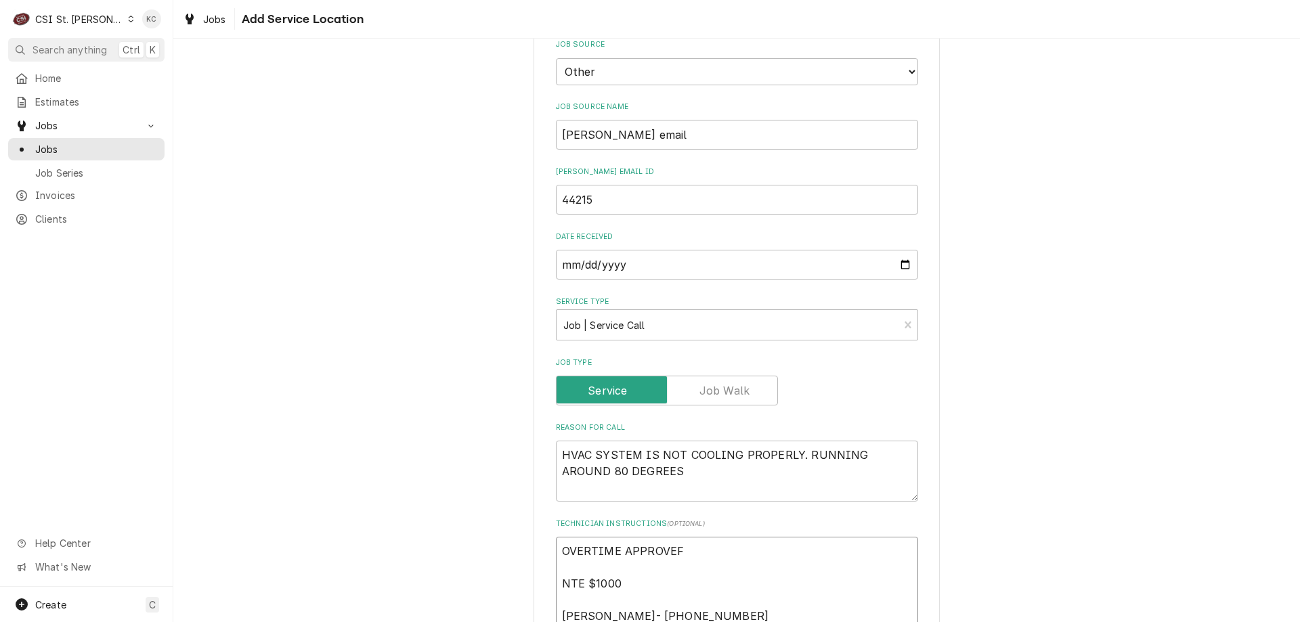
type textarea "OVERTIME APPROVEF NTE $1000 [PERSON_NAME]- [PHONE_NUMBER]"
type textarea "x"
type textarea "OVERTIME APPROVEF NTE $1000 [PERSON_NAME]- [PHONE_NUMBER]"
type textarea "x"
type textarea "OVERTIME APPROVE NTE $1000 [PERSON_NAME]- [PHONE_NUMBER]"
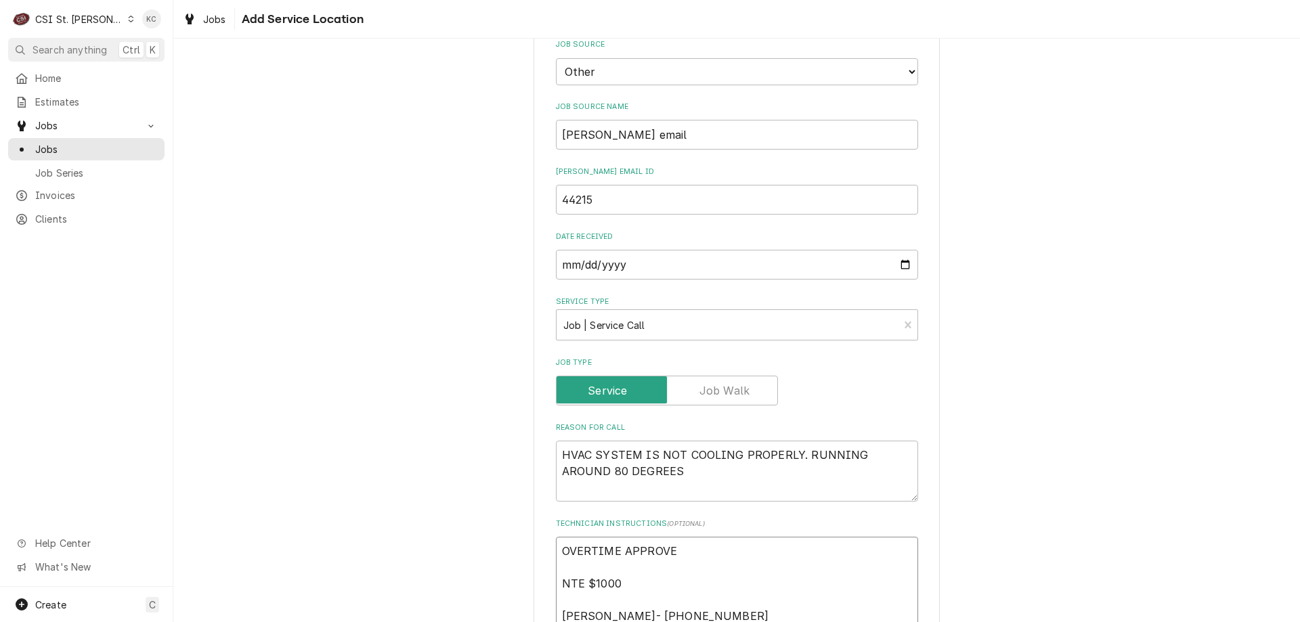
type textarea "x"
click at [621, 585] on textarea "OVERTIME APPROVED PER EMAIL NTE $1000 [PERSON_NAME]- [PHONE_NUMBER]" at bounding box center [737, 583] width 362 height 93
click at [826, 602] on textarea "OVERTIME APPROVED PER EMAIL NTE $1000 TECH CHECK IN/OUT [PHONE_NUMBER] WO # [PE…" at bounding box center [737, 592] width 362 height 110
paste textarea "326035763"
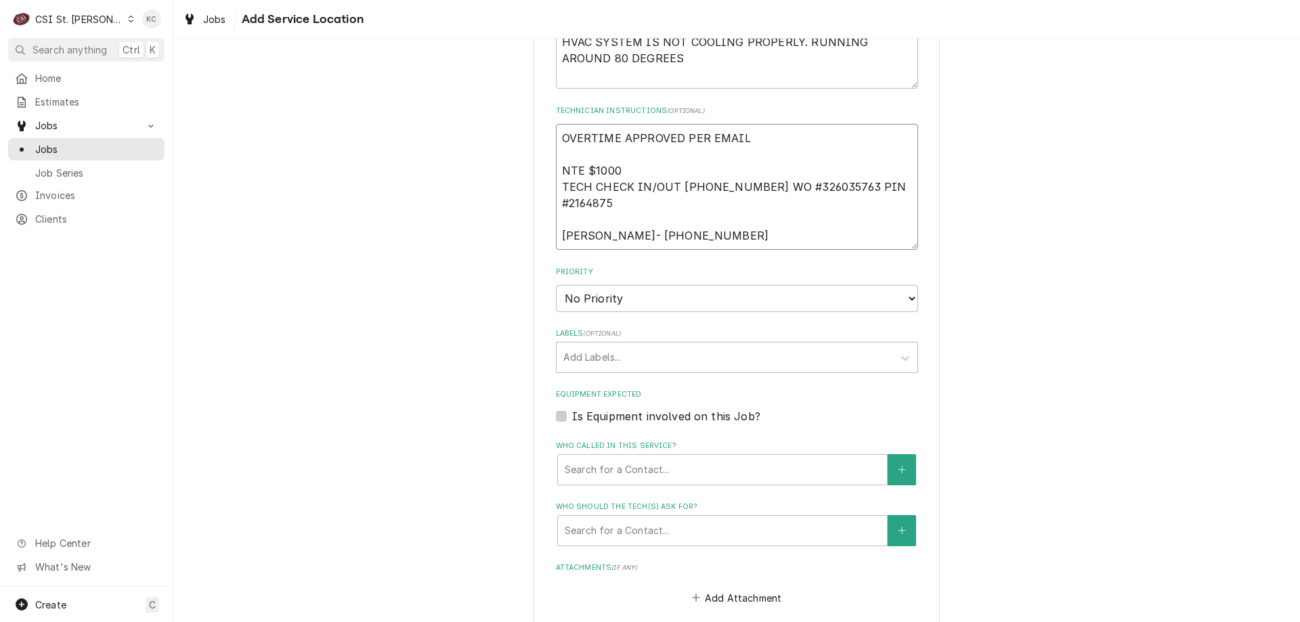
scroll to position [882, 0]
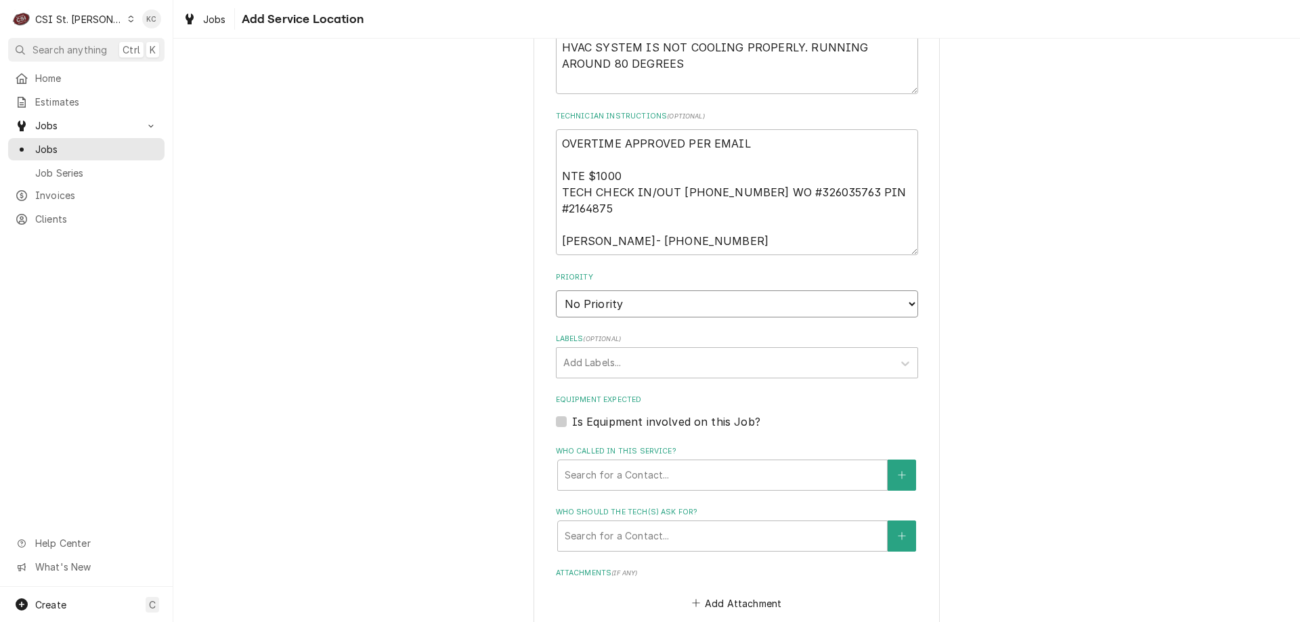
click at [617, 299] on select "No Priority Urgent High Medium Low" at bounding box center [737, 304] width 362 height 27
click at [556, 291] on select "No Priority Urgent High Medium Low" at bounding box center [737, 304] width 362 height 27
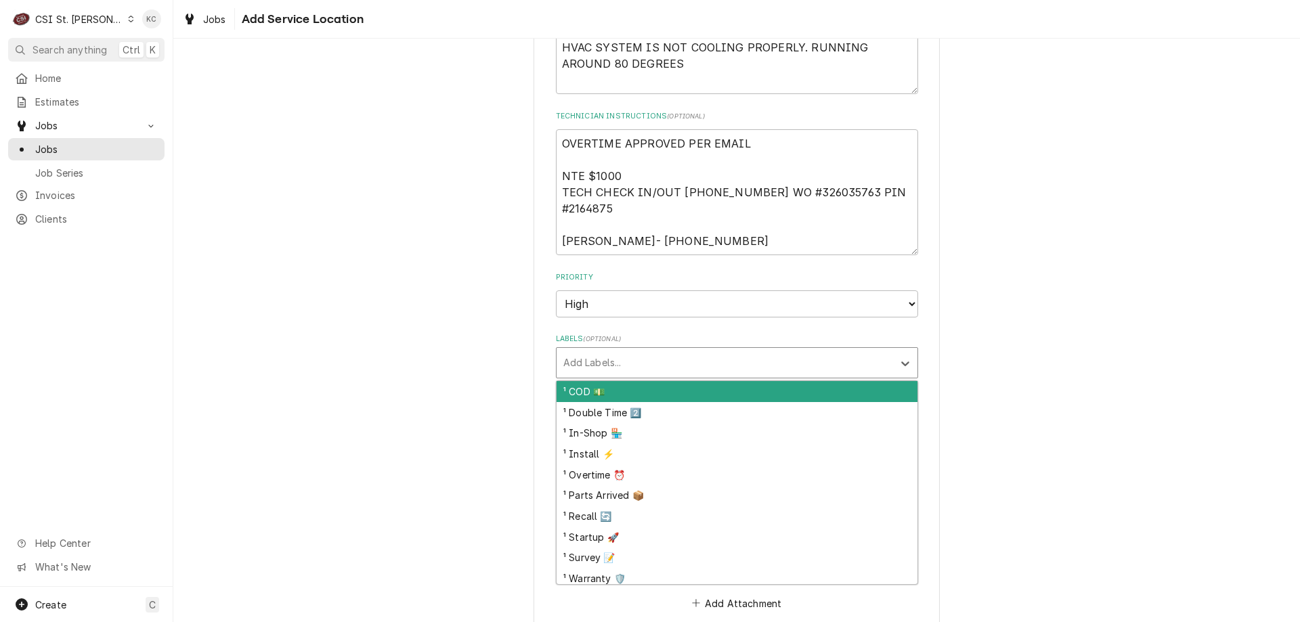
click at [635, 360] on div "Labels" at bounding box center [724, 363] width 323 height 24
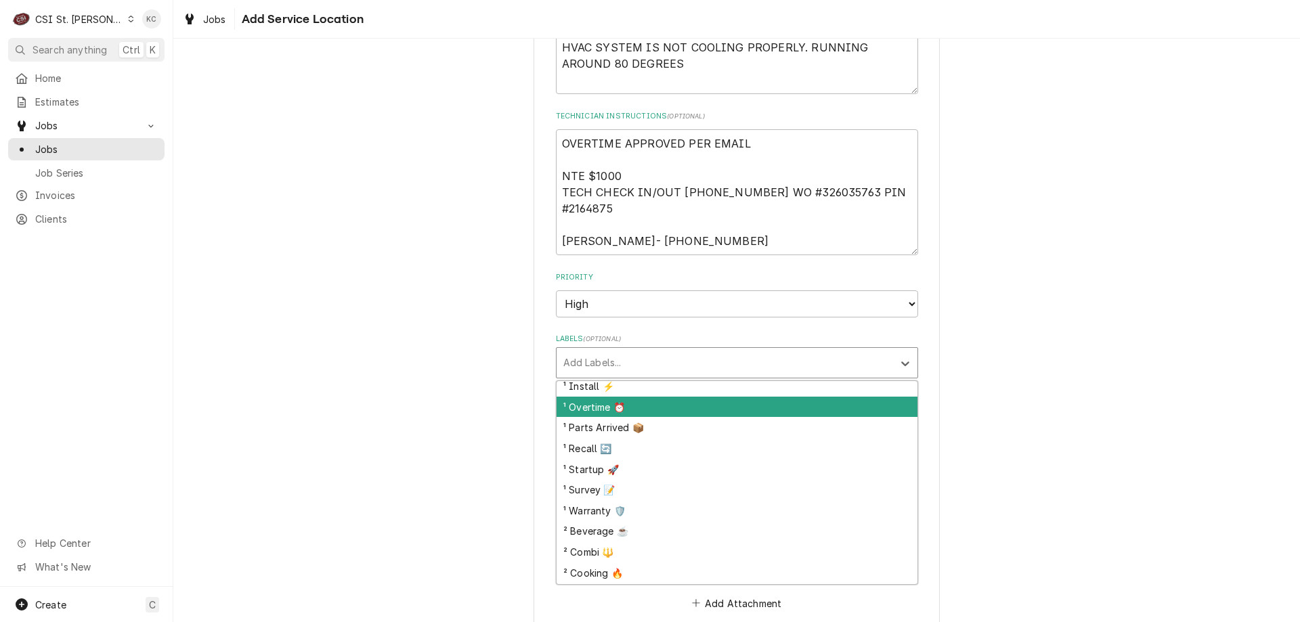
scroll to position [203, 0]
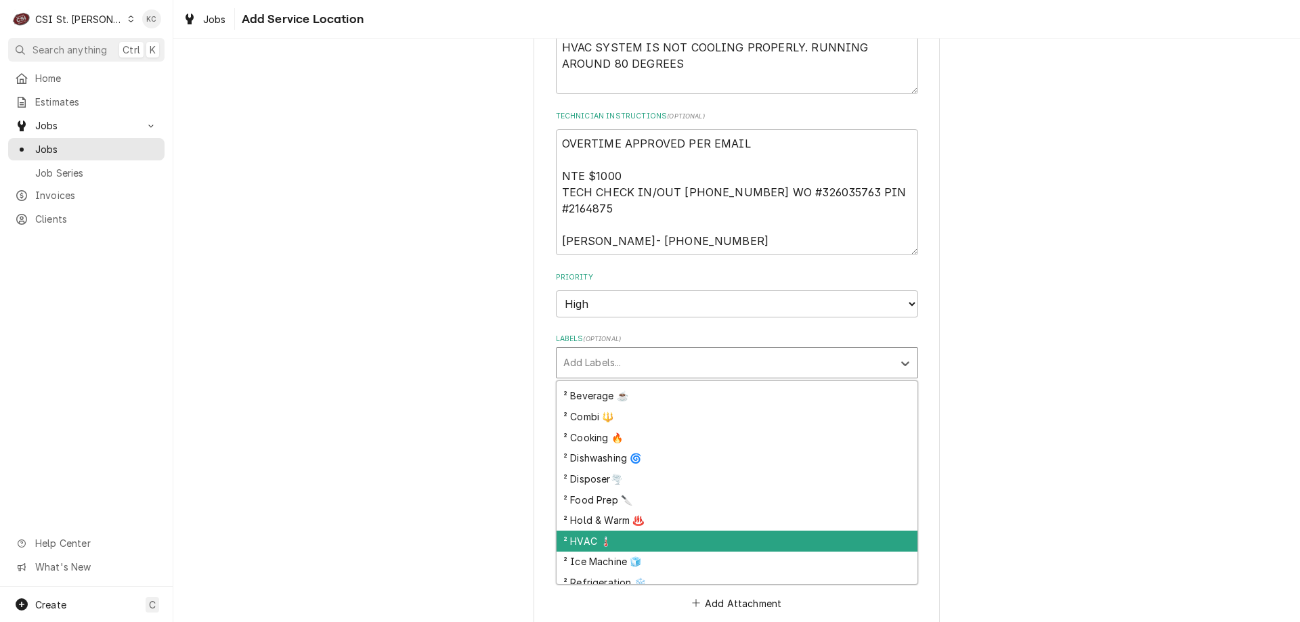
click at [647, 540] on div "² HVAC 🌡️" at bounding box center [737, 541] width 361 height 21
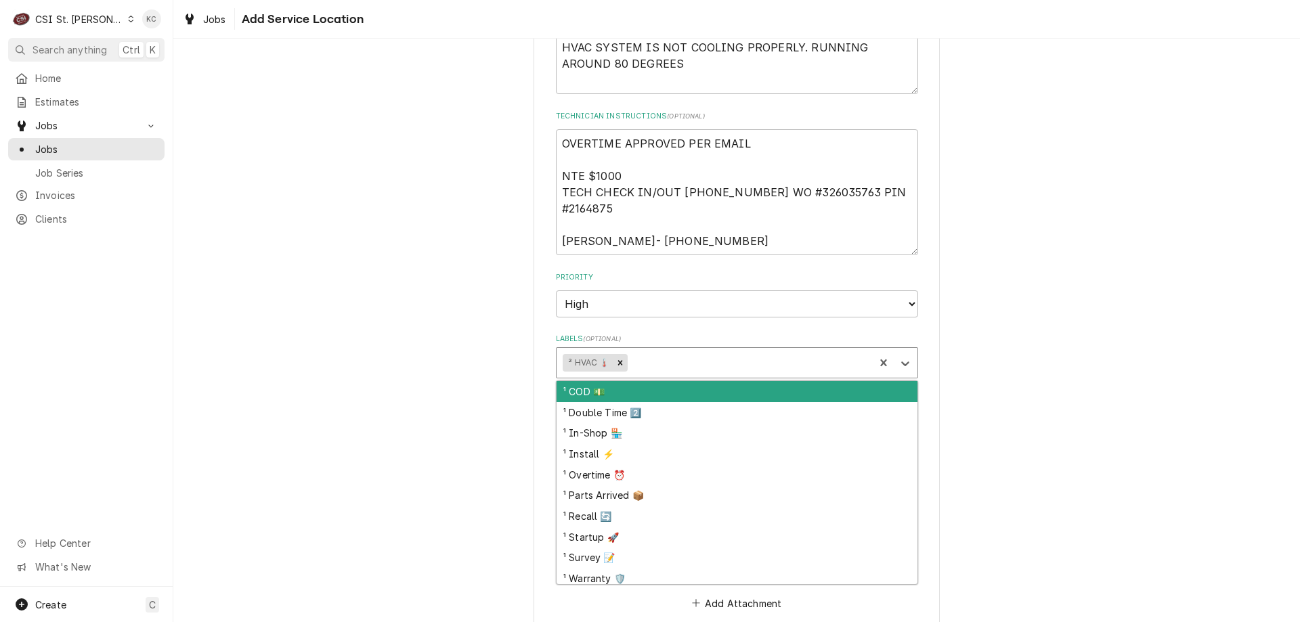
click at [668, 360] on div "Labels" at bounding box center [749, 363] width 238 height 24
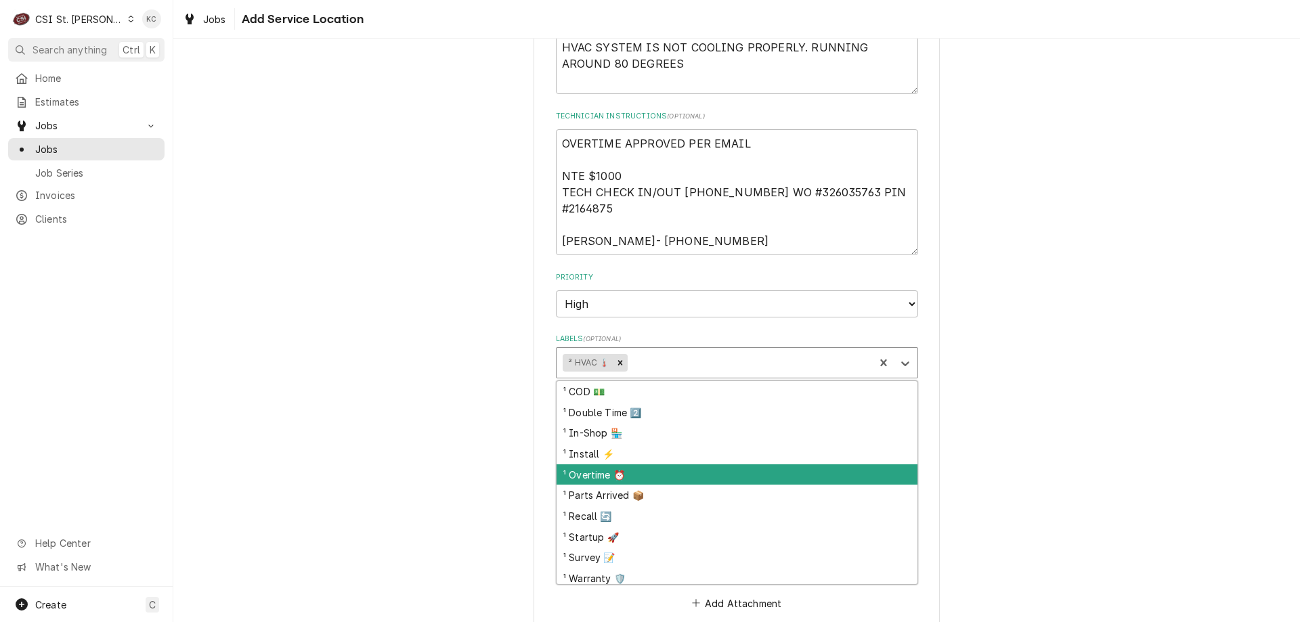
click at [657, 471] on div "¹ Overtime ⏰" at bounding box center [737, 475] width 361 height 21
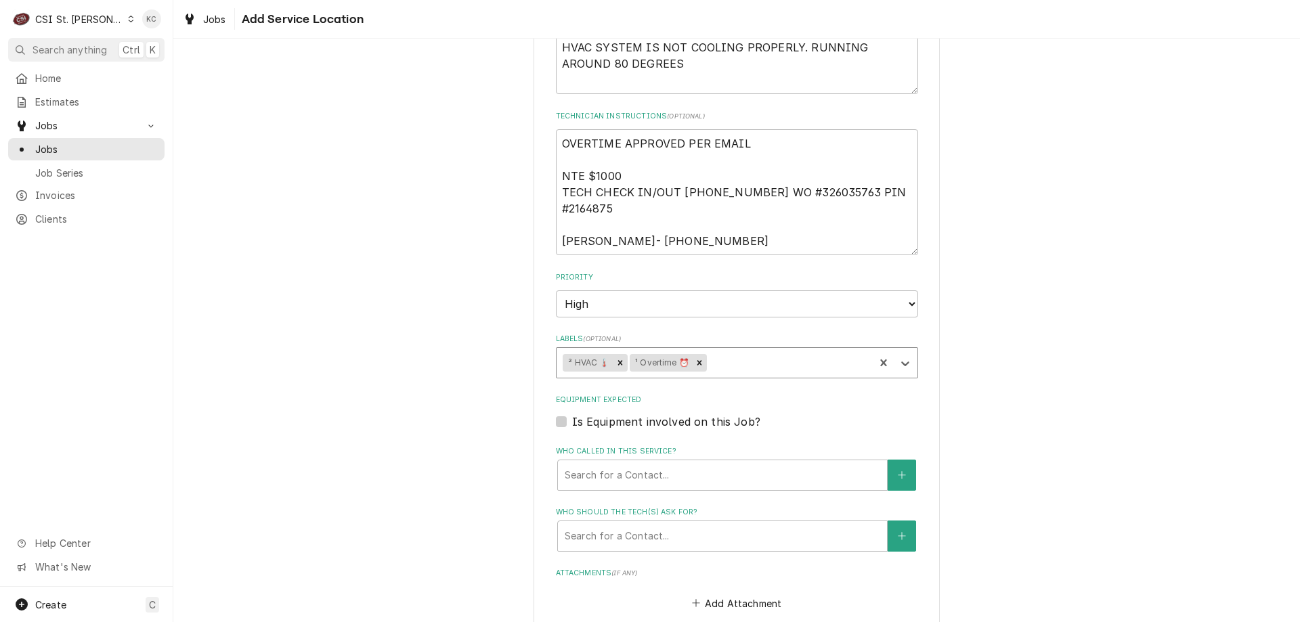
click at [1020, 377] on div "Please provide the following information to create a job: Client Details Client…" at bounding box center [736, 46] width 1127 height 1750
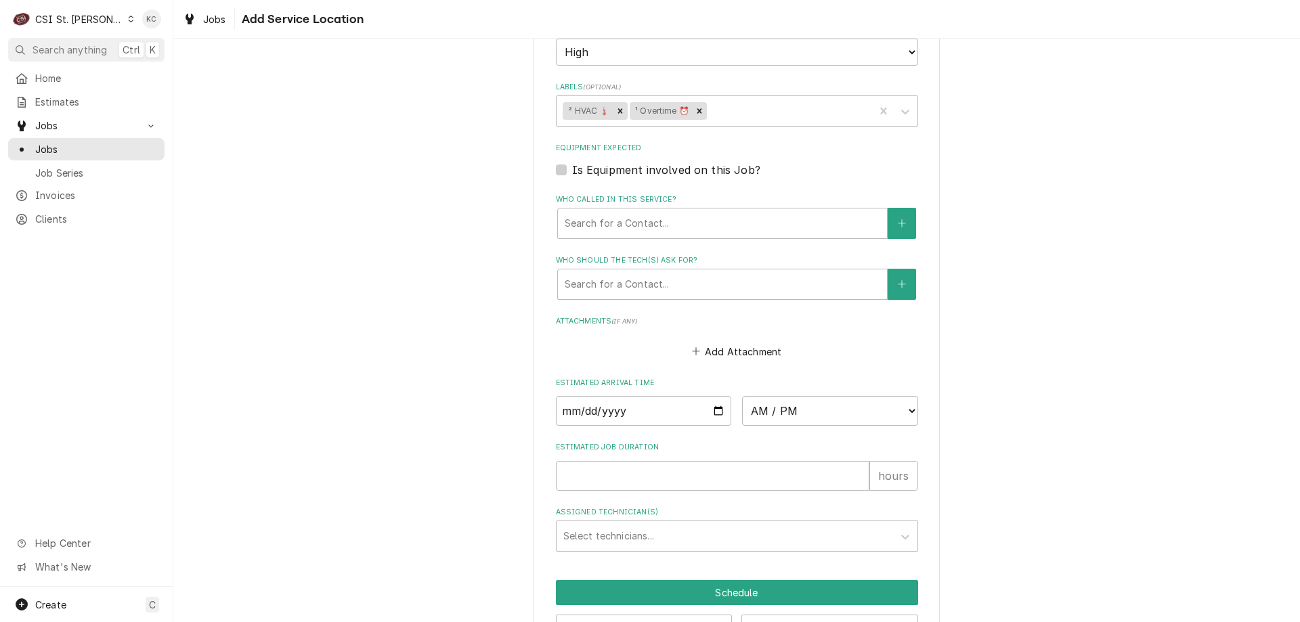
scroll to position [1180, 0]
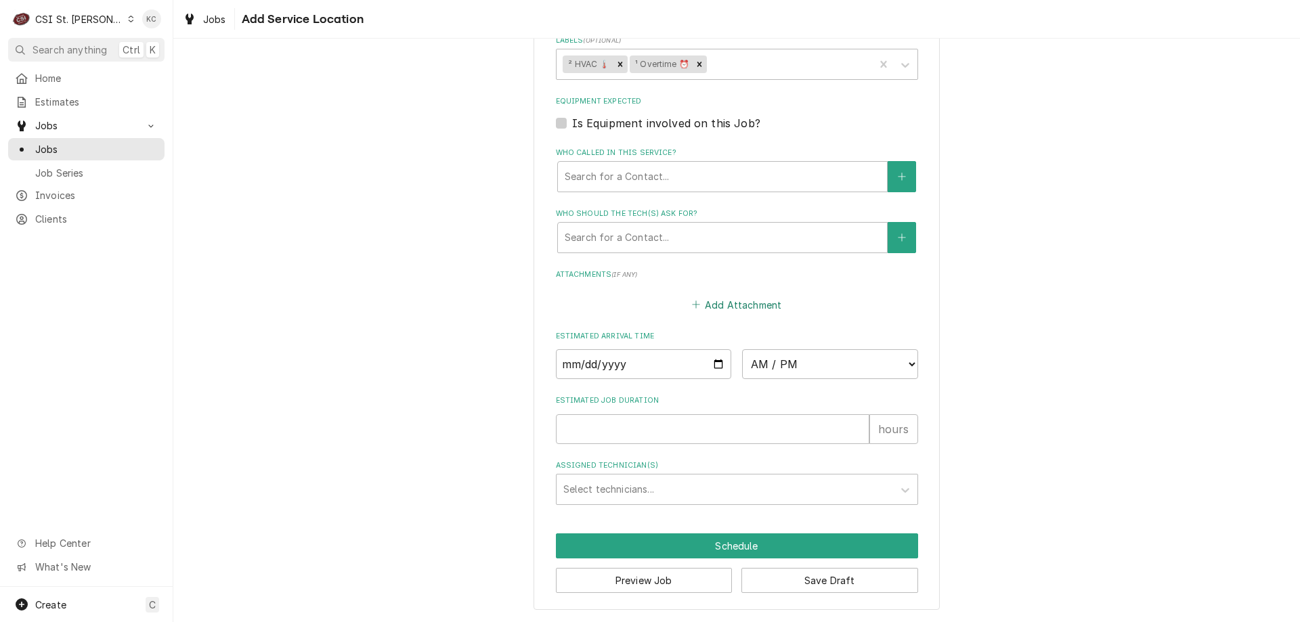
click at [763, 309] on button "Add Attachment" at bounding box center [736, 304] width 95 height 19
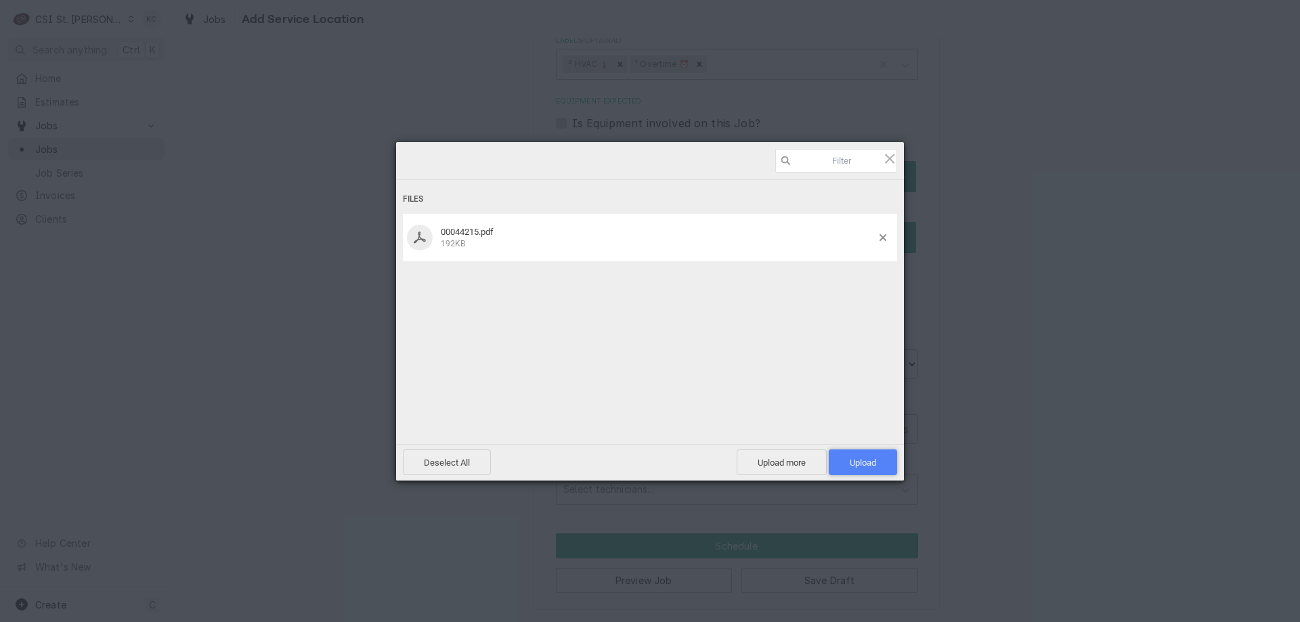
click at [853, 461] on span "Upload 1" at bounding box center [863, 463] width 26 height 10
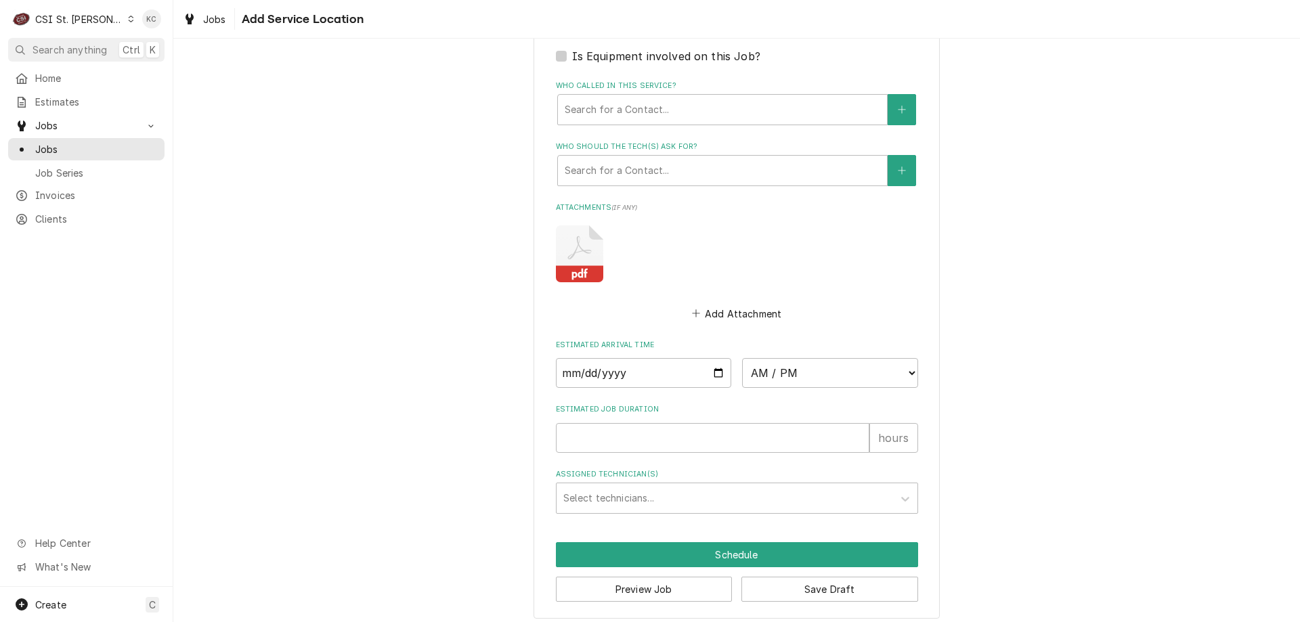
scroll to position [1256, 0]
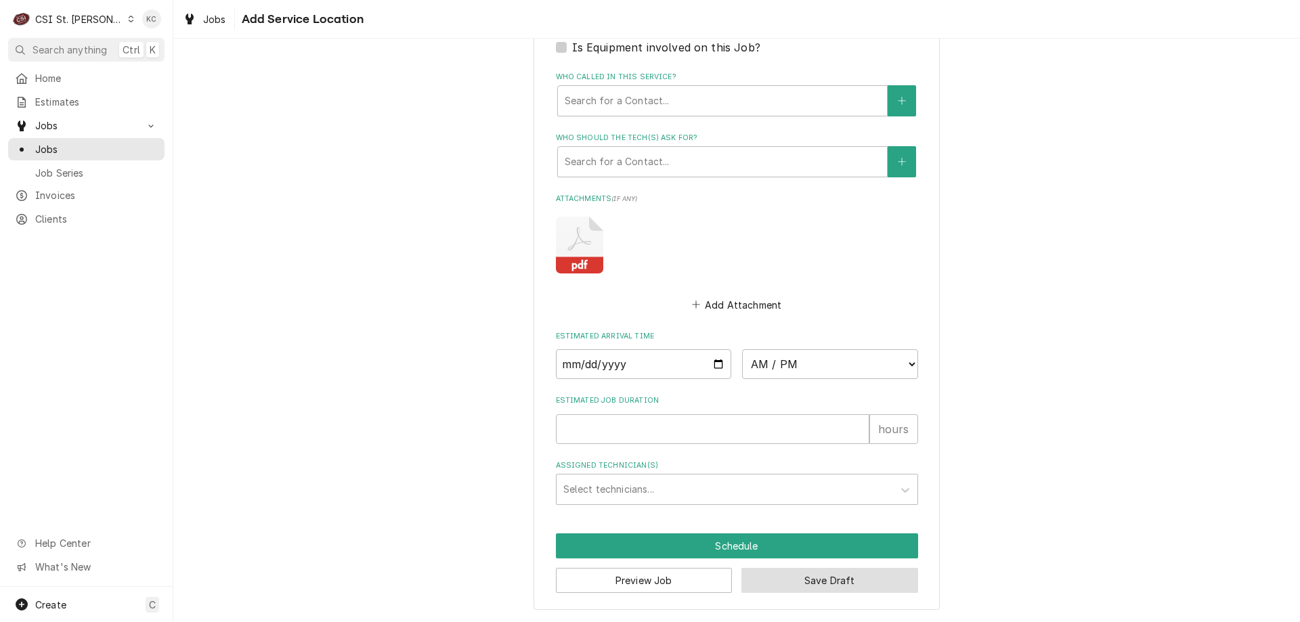
click at [855, 582] on button "Save Draft" at bounding box center [830, 580] width 177 height 25
